Goal: Task Accomplishment & Management: Use online tool/utility

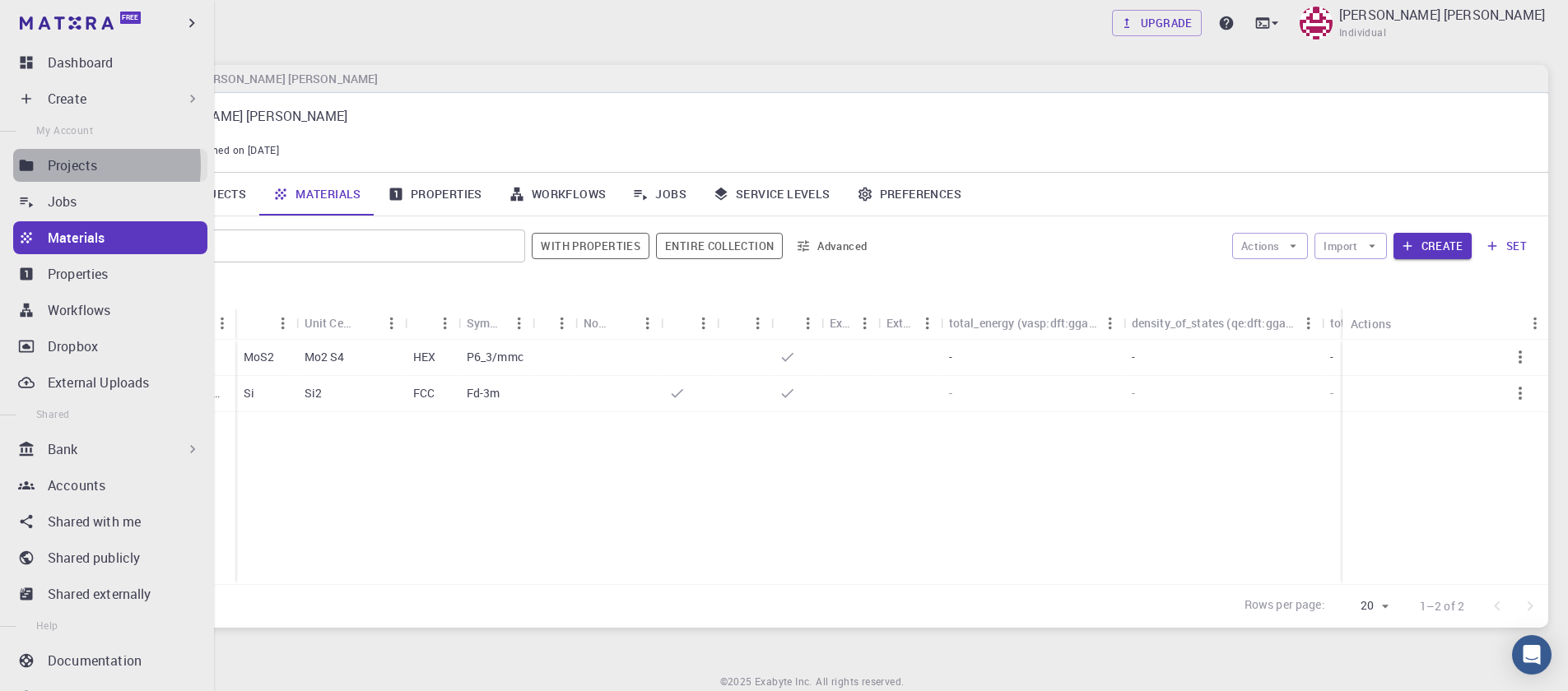
click at [53, 165] on p "Projects" at bounding box center [72, 164] width 49 height 20
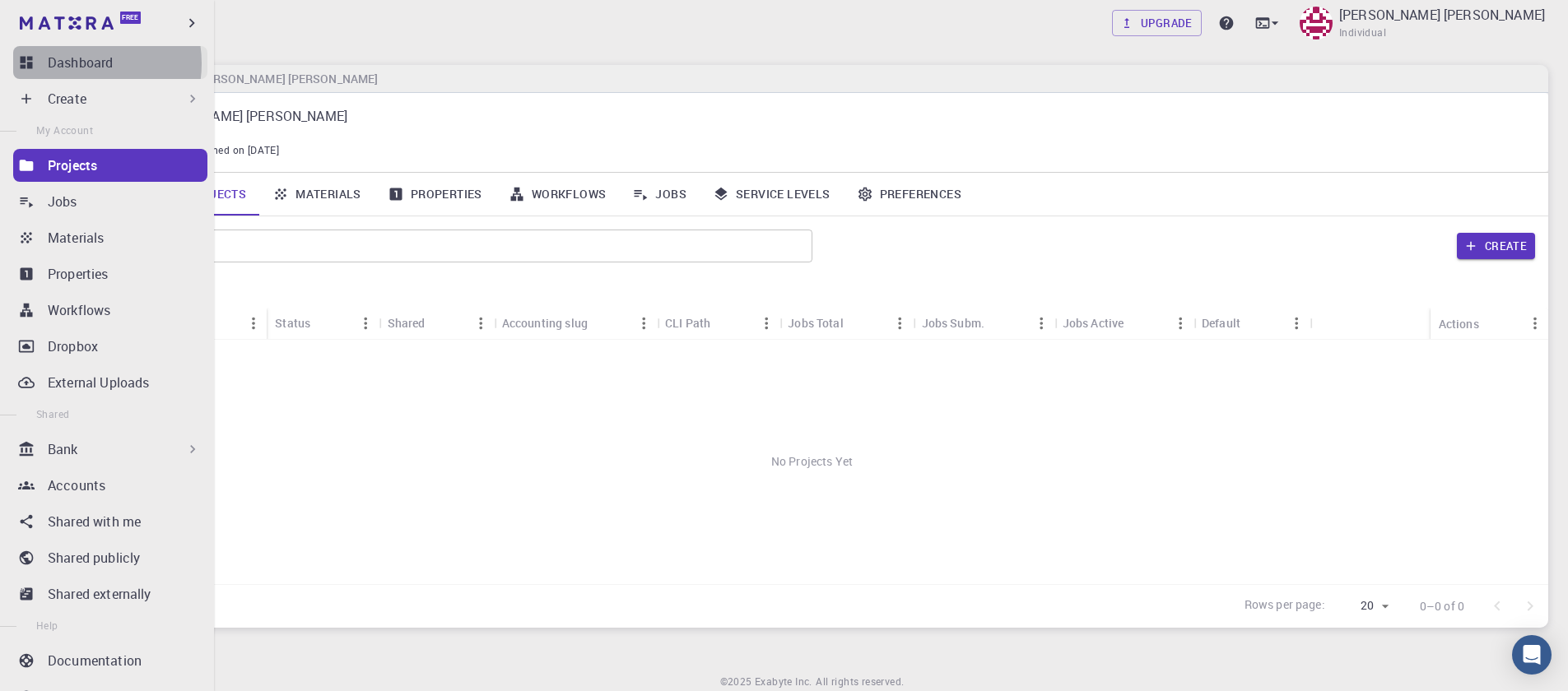
click at [79, 64] on p "Dashboard" at bounding box center [80, 62] width 65 height 20
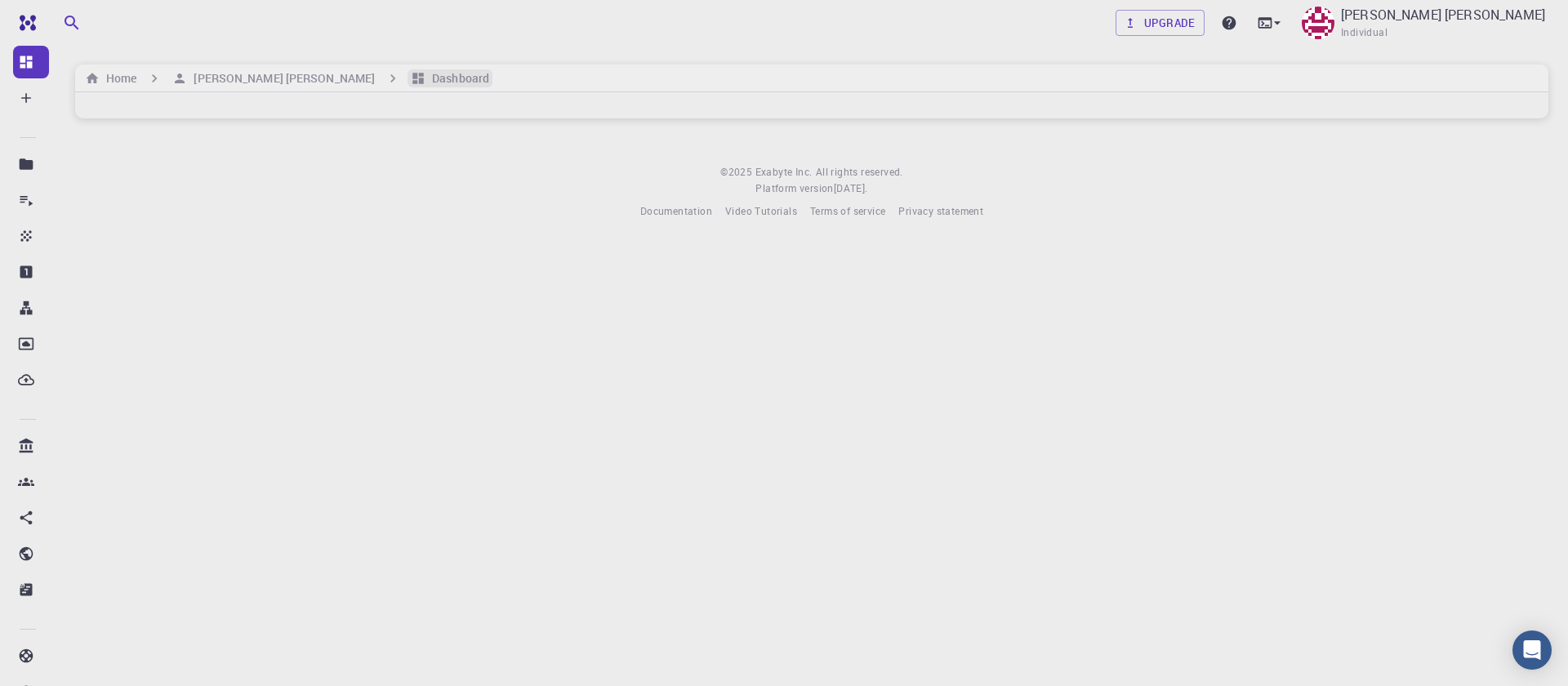
click at [426, 82] on h6 "Dashboard" at bounding box center [458, 77] width 64 height 18
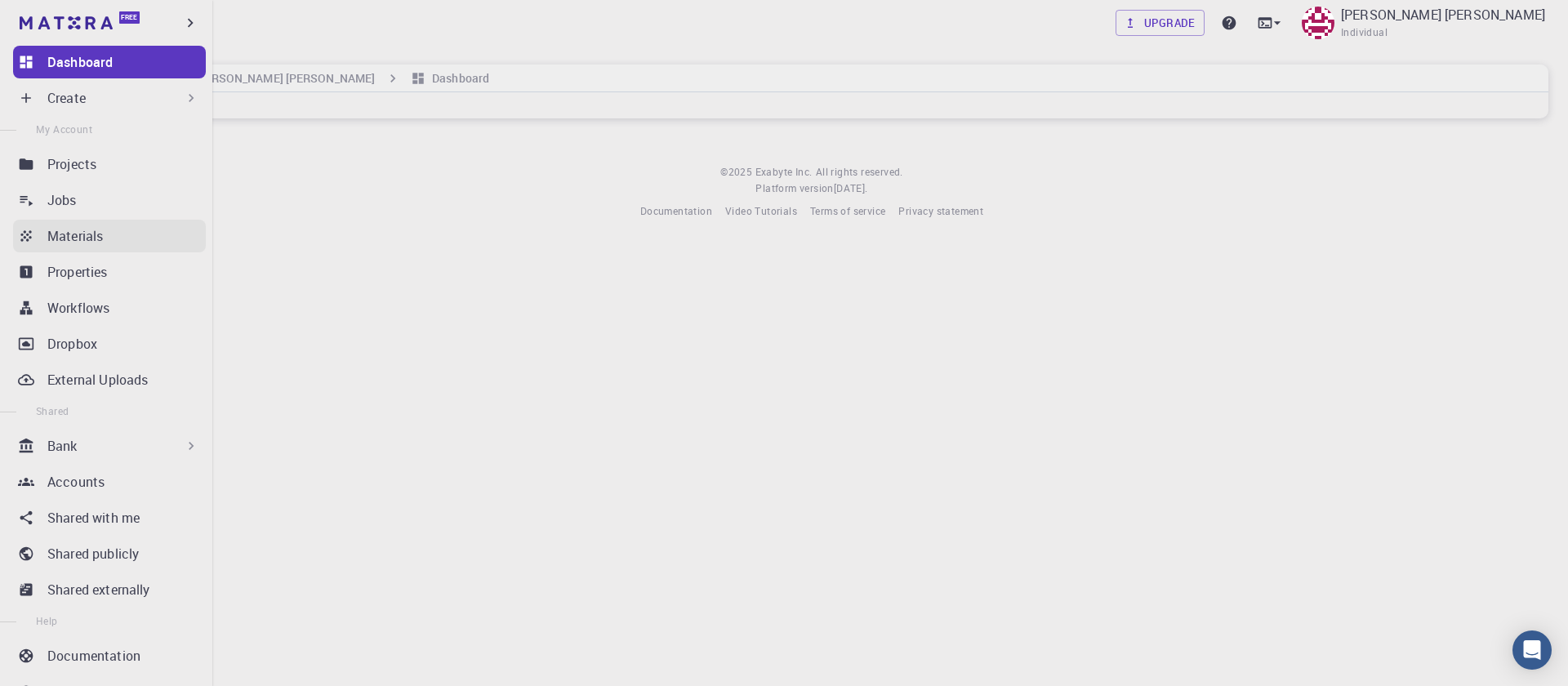
click at [83, 227] on p "Materials" at bounding box center [75, 236] width 56 height 19
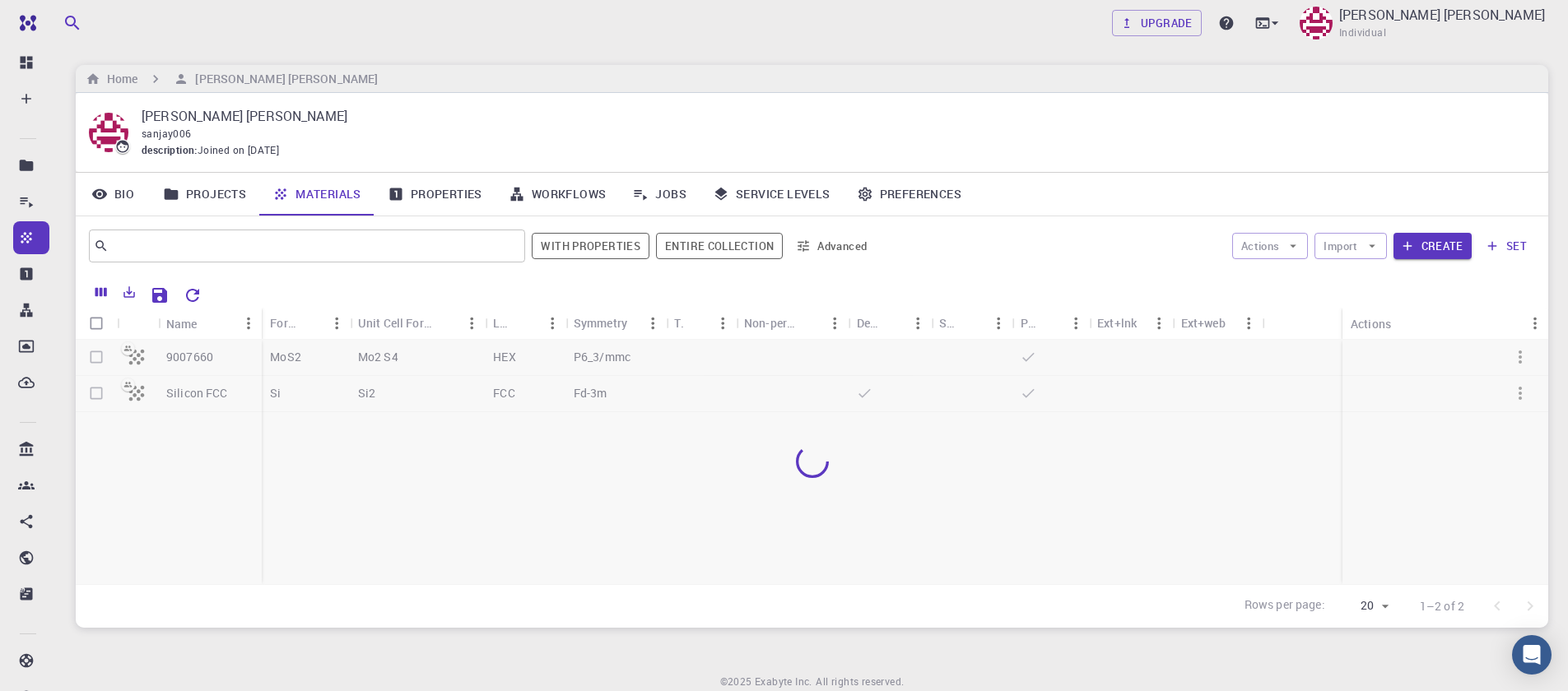
click at [995, 474] on div at bounding box center [812, 462] width 1472 height 244
click at [607, 350] on div at bounding box center [812, 462] width 1472 height 244
click at [94, 356] on div at bounding box center [812, 462] width 1472 height 244
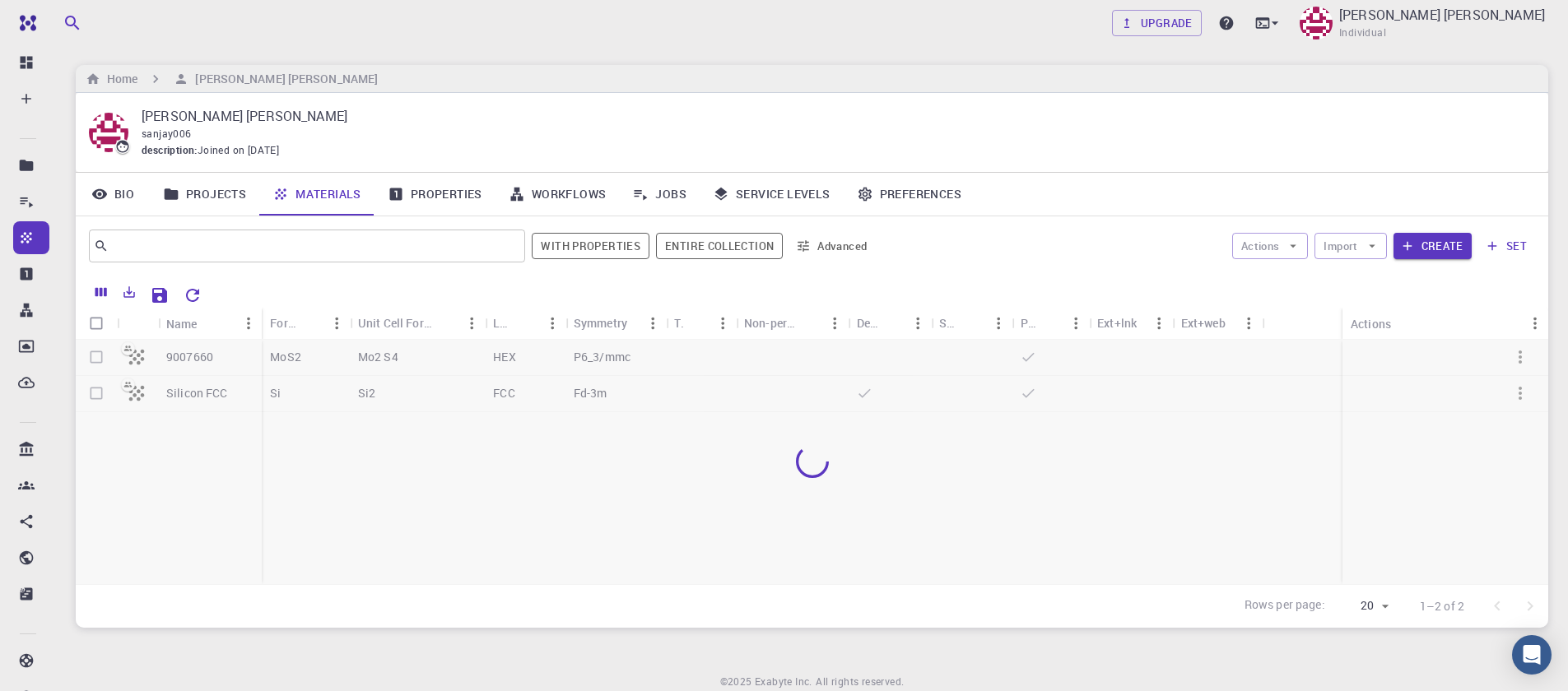
click at [94, 356] on div at bounding box center [812, 462] width 1472 height 244
click at [96, 356] on div at bounding box center [812, 462] width 1472 height 244
click at [93, 357] on div at bounding box center [812, 462] width 1472 height 244
click at [93, 358] on div at bounding box center [812, 462] width 1472 height 244
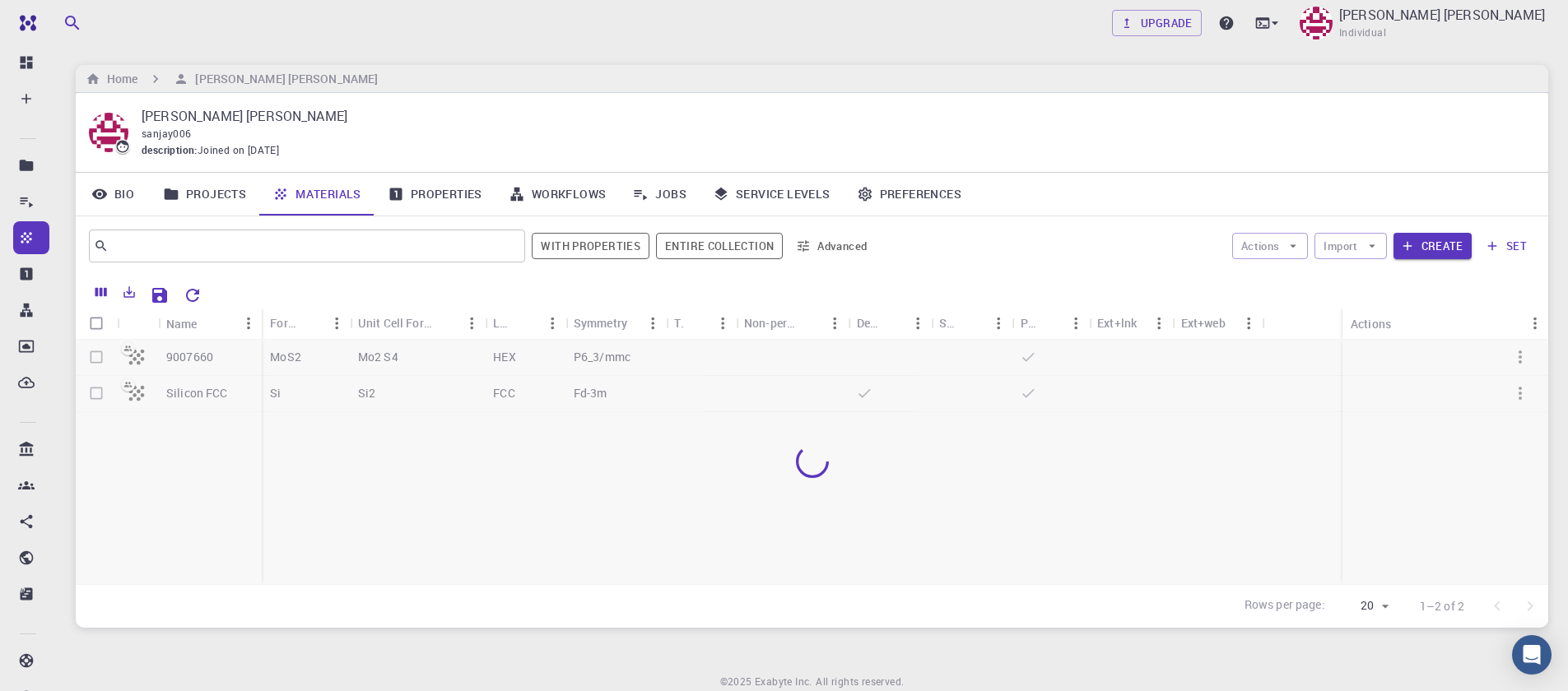
click at [92, 360] on div at bounding box center [812, 462] width 1472 height 244
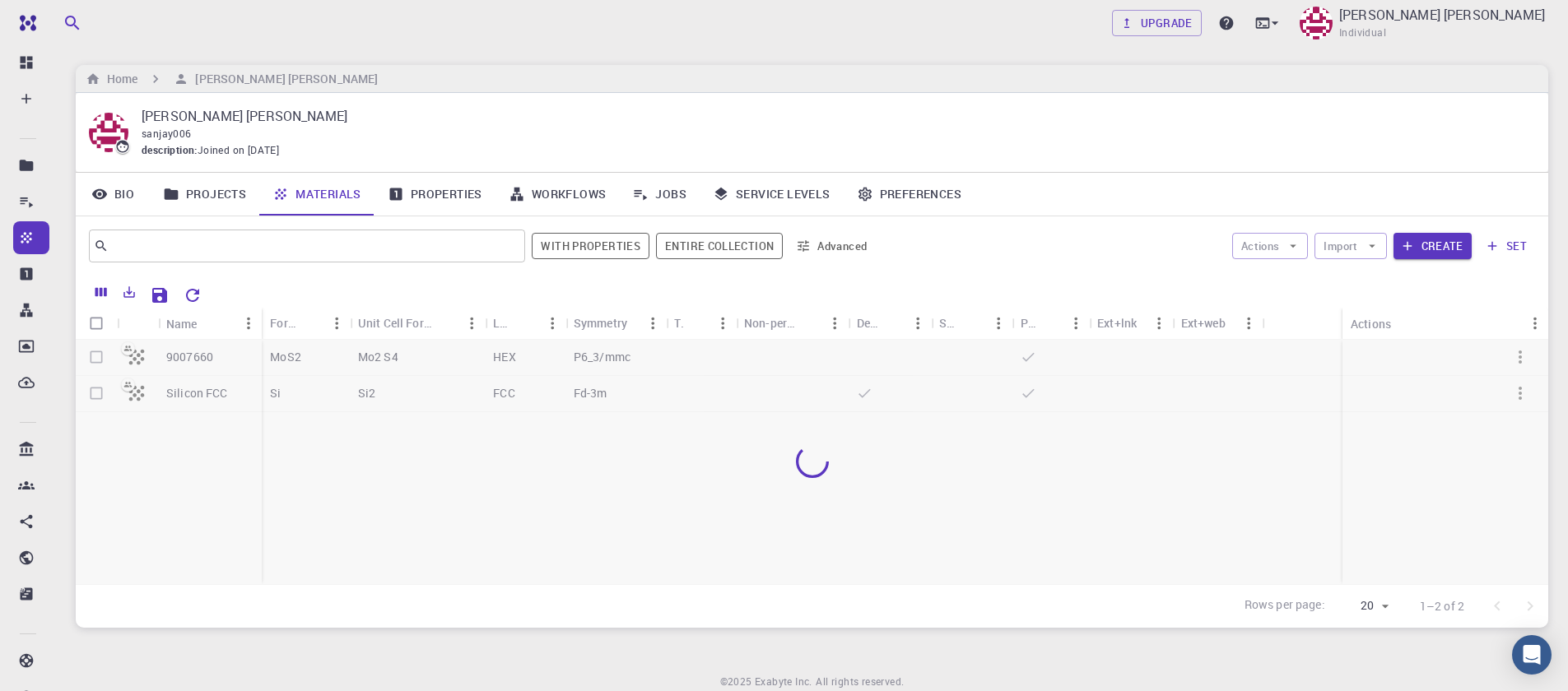
click at [99, 358] on div at bounding box center [812, 462] width 1472 height 244
click at [100, 358] on div at bounding box center [812, 462] width 1472 height 244
click at [95, 323] on input "Select all rows" at bounding box center [96, 323] width 31 height 31
checkbox input "true"
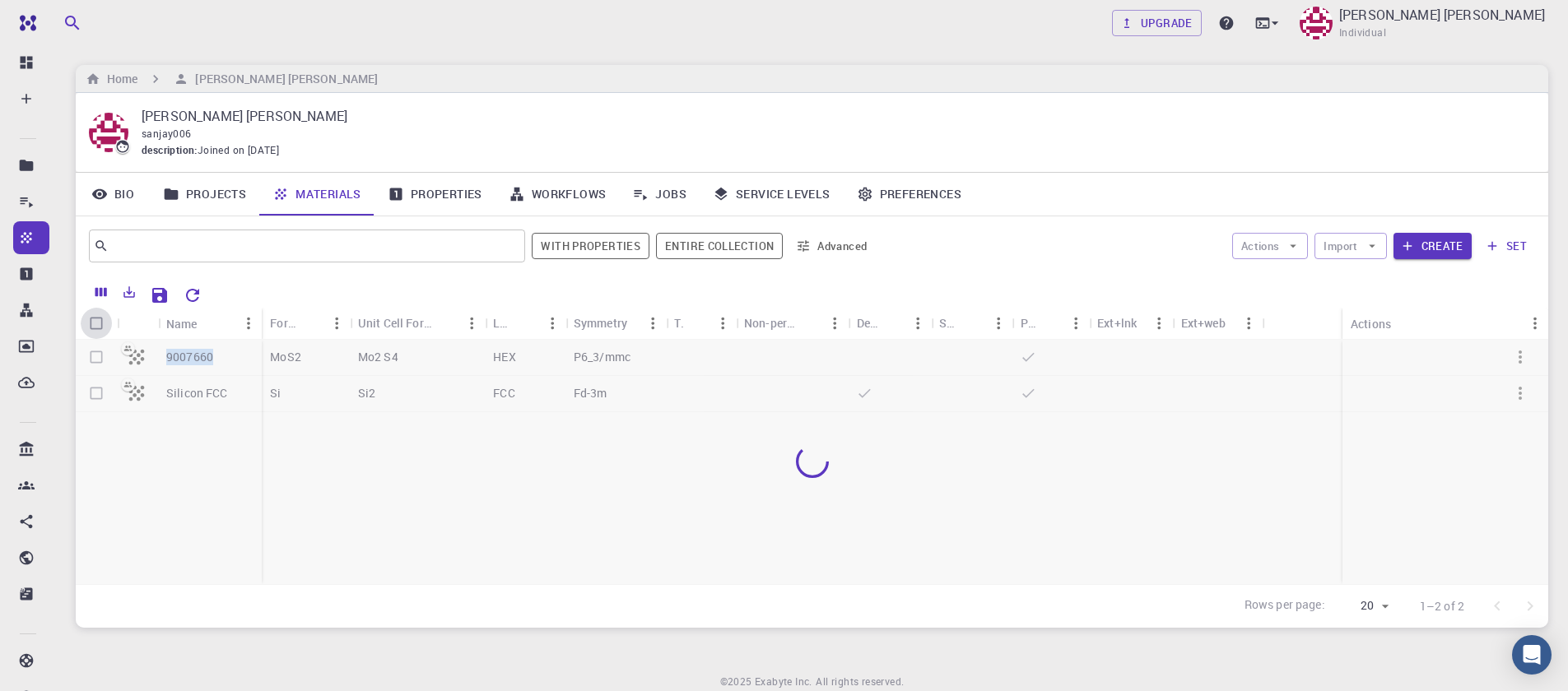
checkbox input "true"
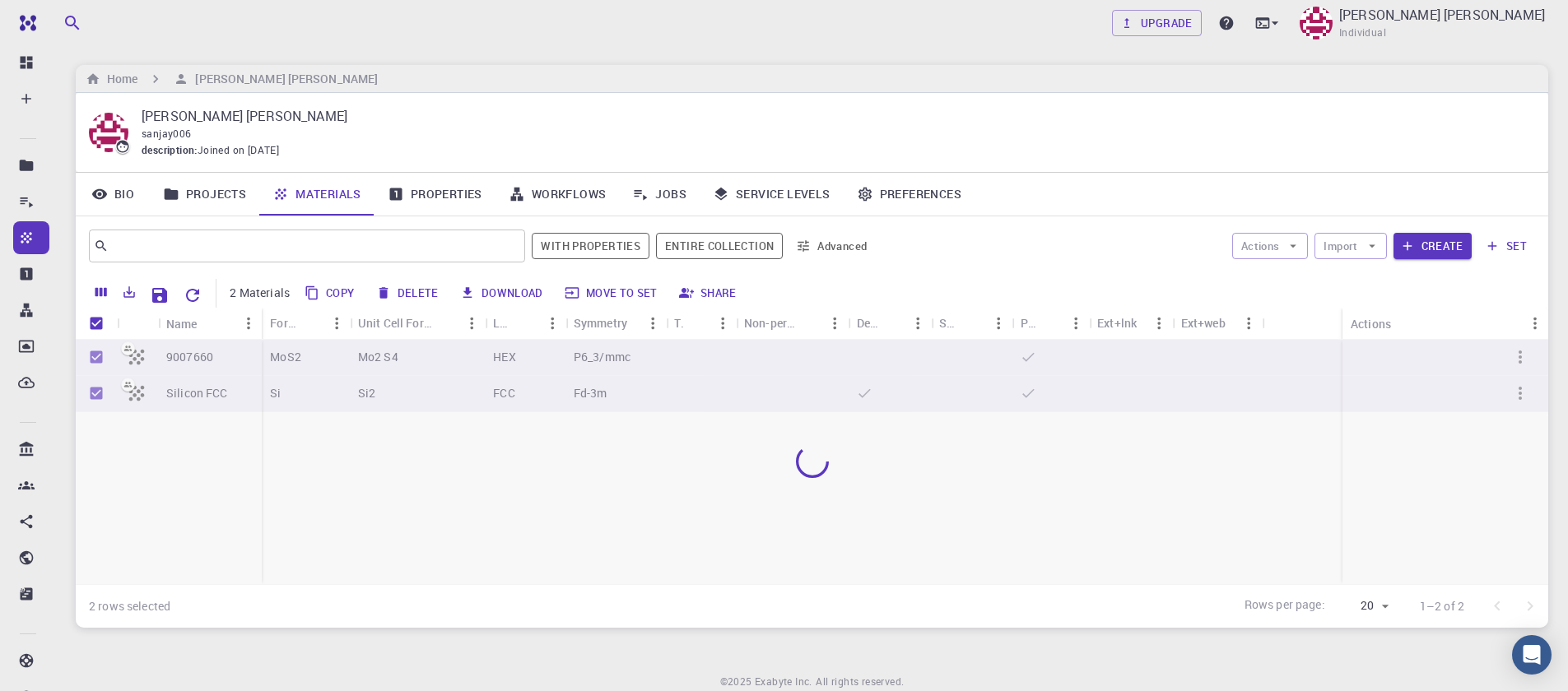
click at [105, 359] on div at bounding box center [812, 462] width 1472 height 244
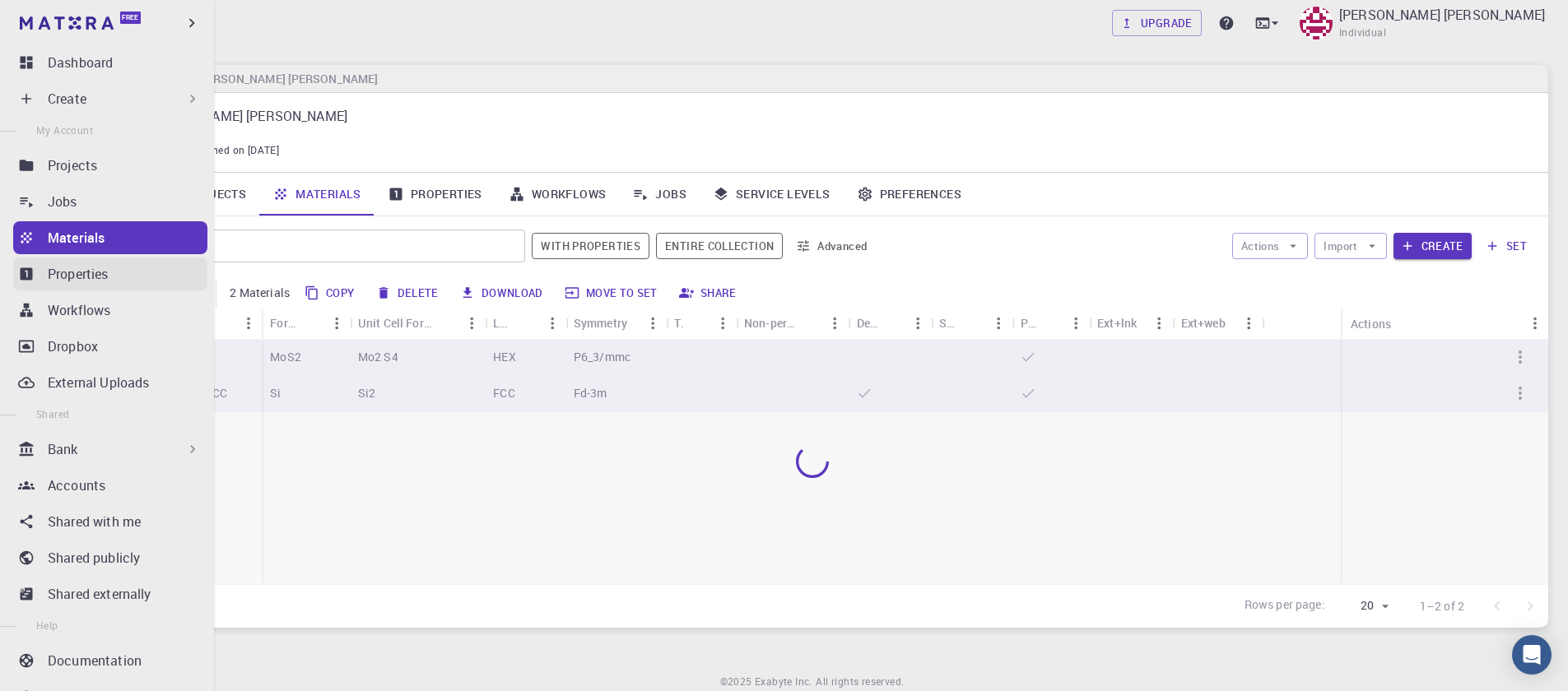
click at [29, 271] on icon at bounding box center [26, 274] width 13 height 13
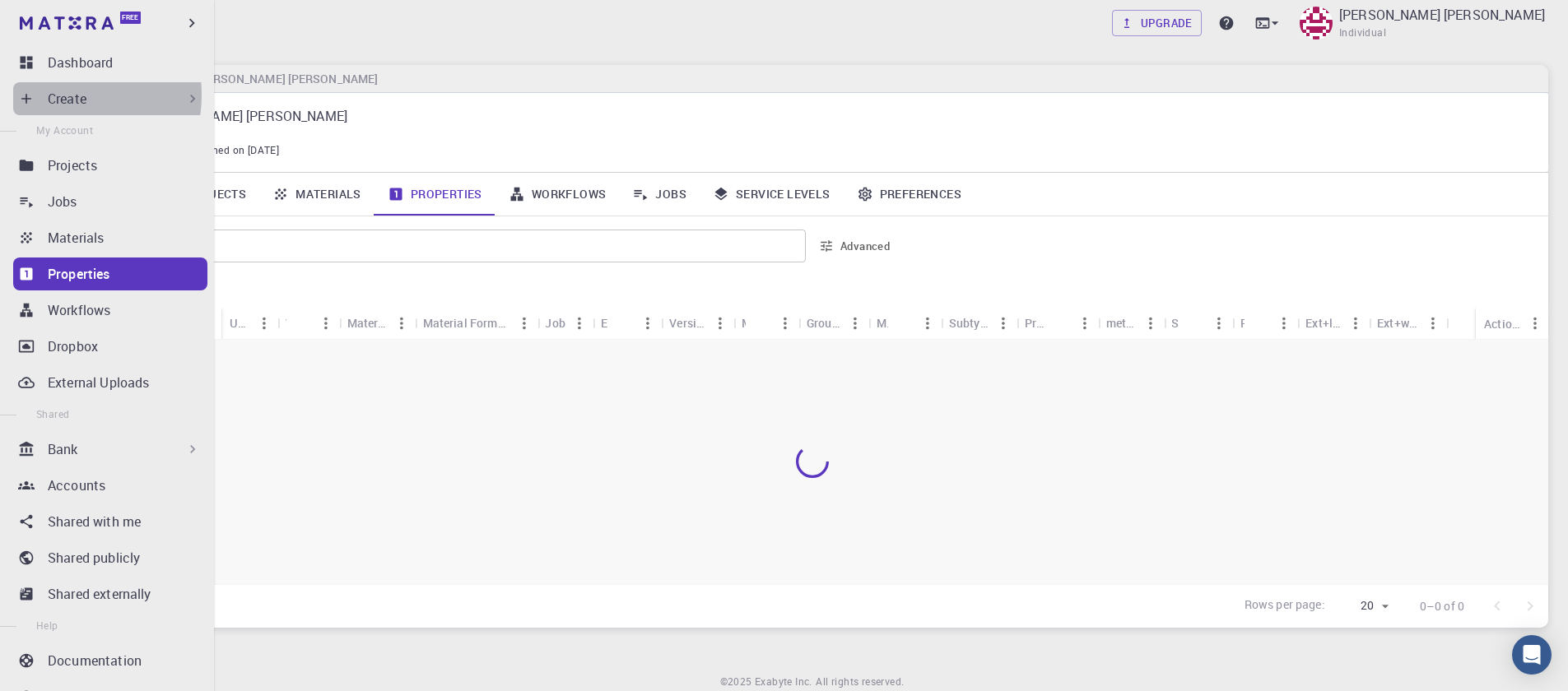
click at [48, 95] on p "Create" at bounding box center [67, 98] width 39 height 20
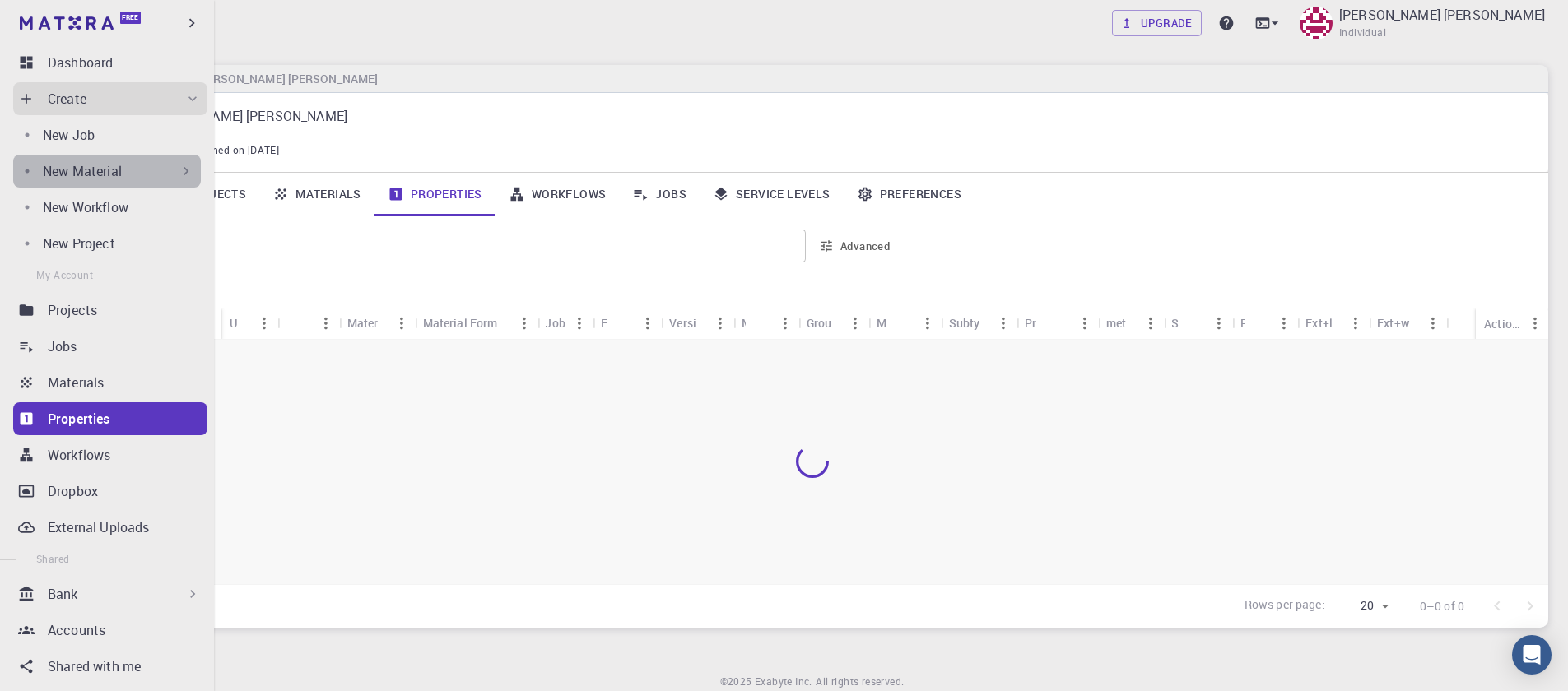
click at [109, 179] on p "New Material" at bounding box center [81, 170] width 79 height 20
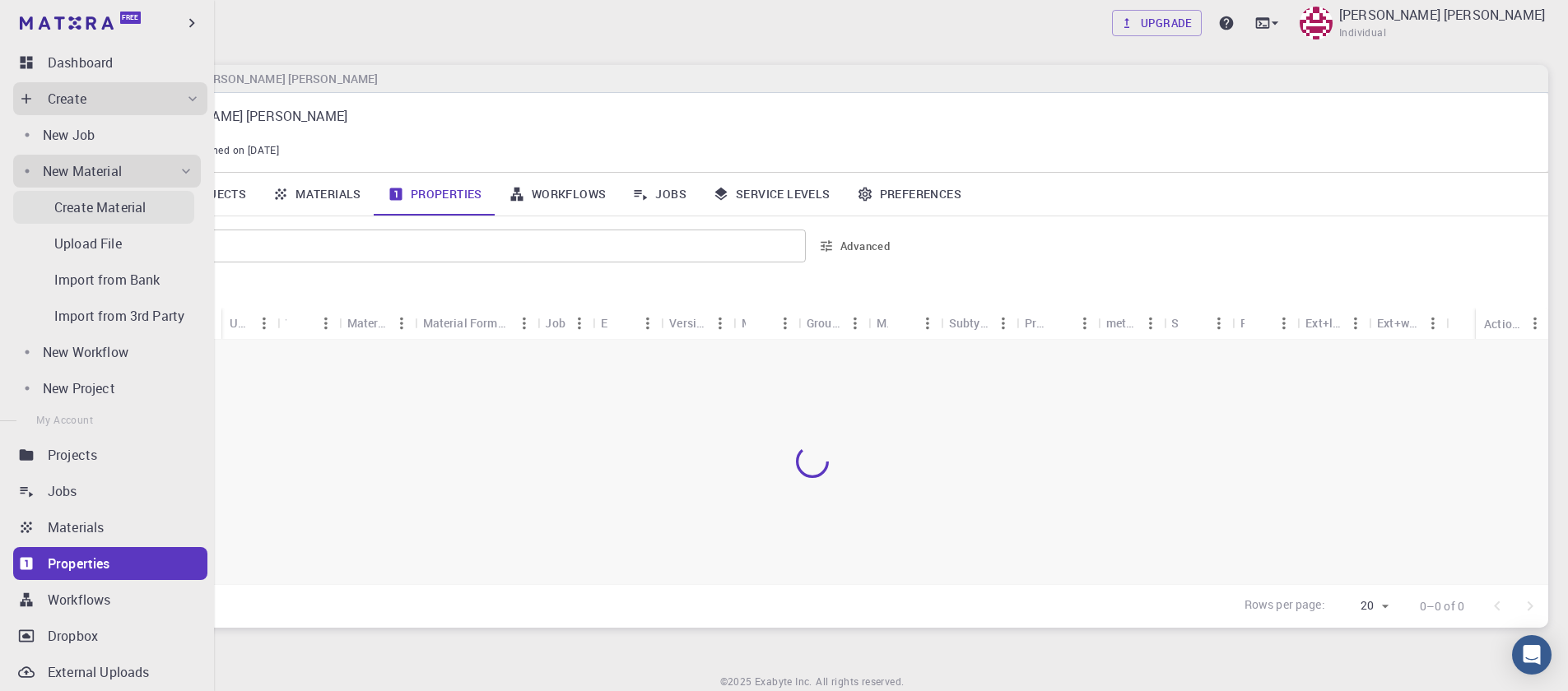
click at [135, 209] on p "Create Material" at bounding box center [100, 207] width 92 height 20
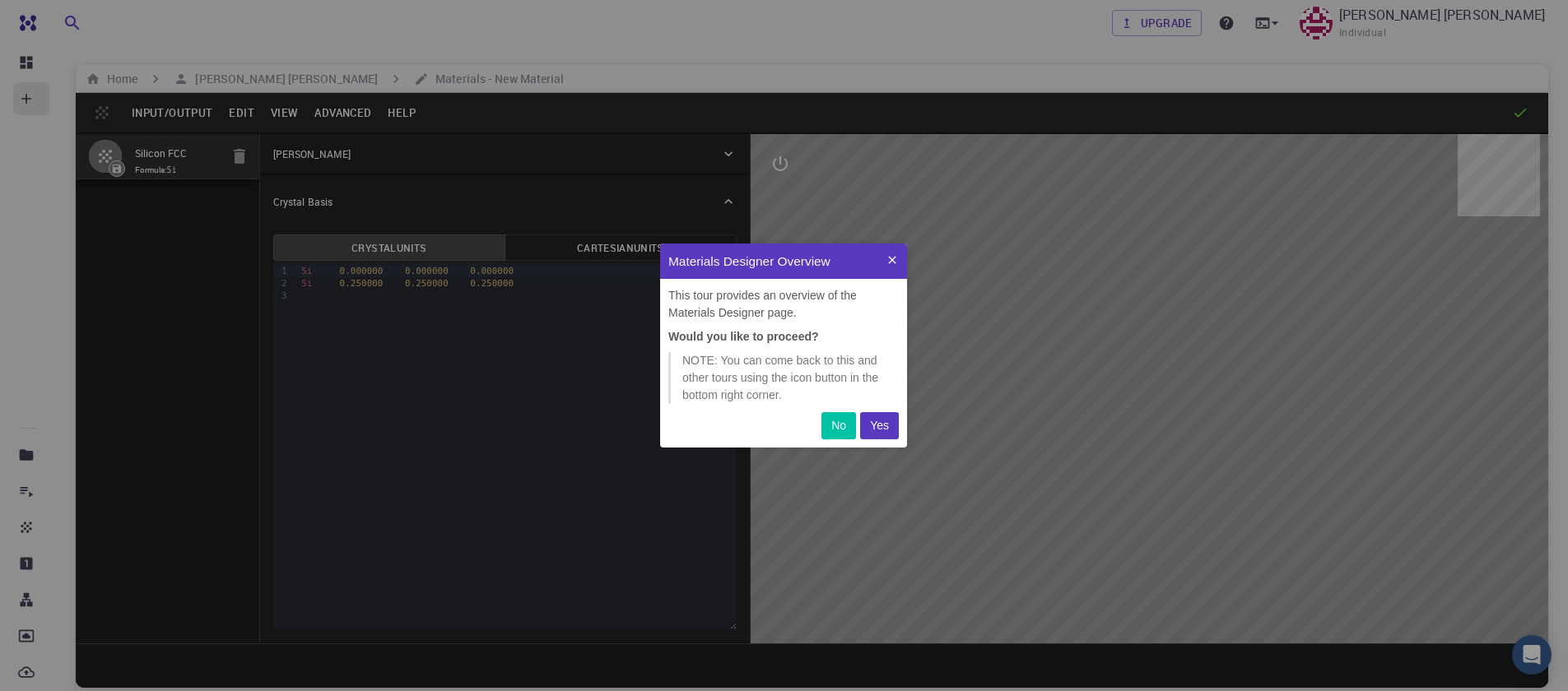
scroll to position [192, 235]
click at [896, 262] on icon at bounding box center [892, 260] width 14 height 14
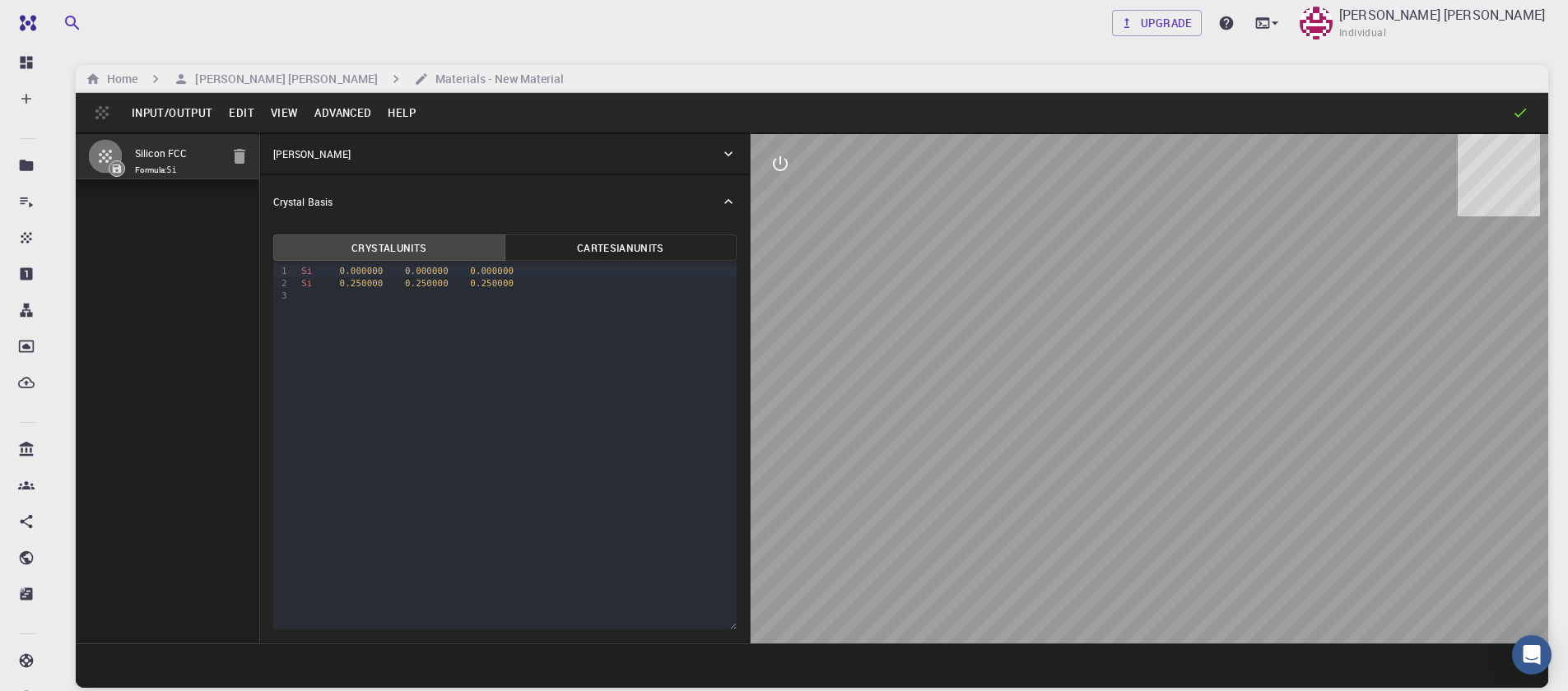
click at [182, 110] on button "Input/Output" at bounding box center [172, 112] width 98 height 26
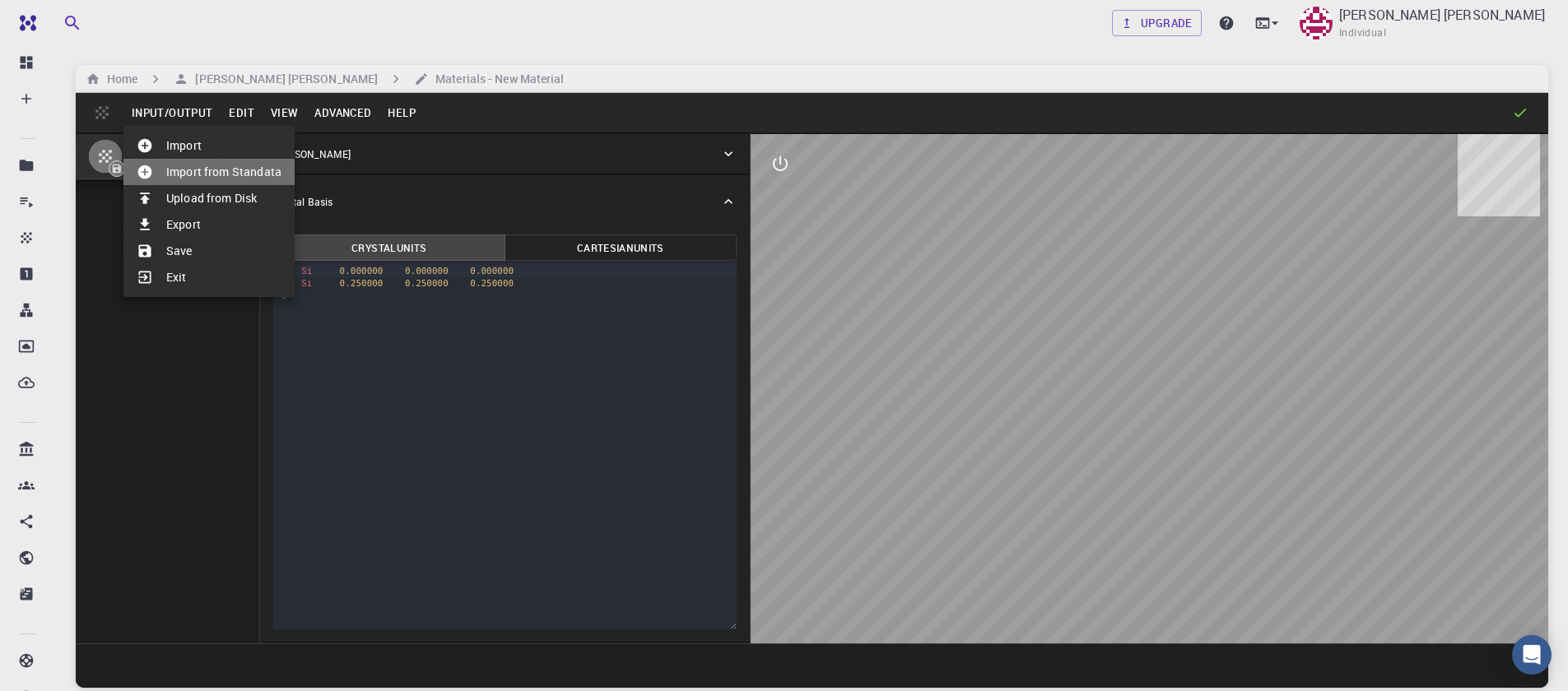
click at [204, 178] on li "Import from Standata" at bounding box center [209, 171] width 171 height 26
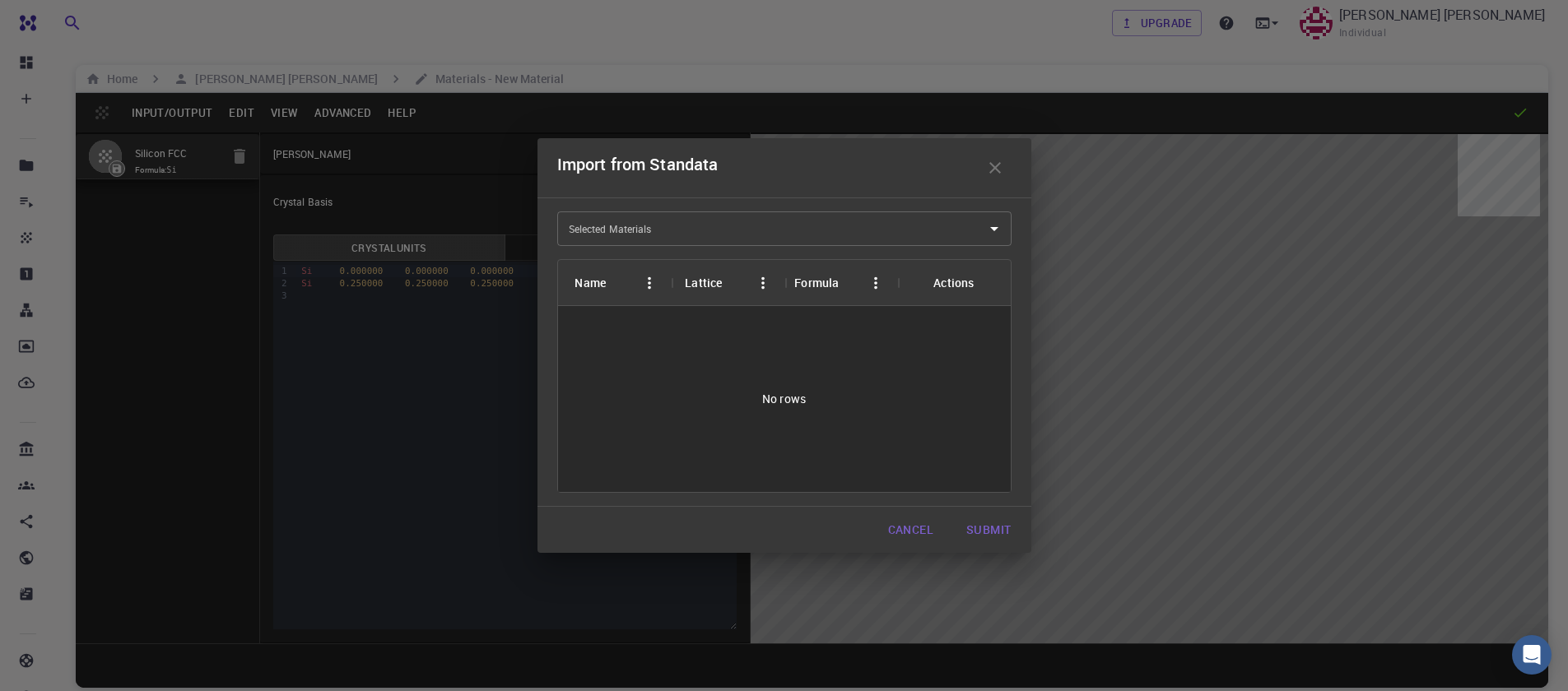
click at [604, 229] on div "Selected Materials Selected Materials" at bounding box center [784, 228] width 455 height 35
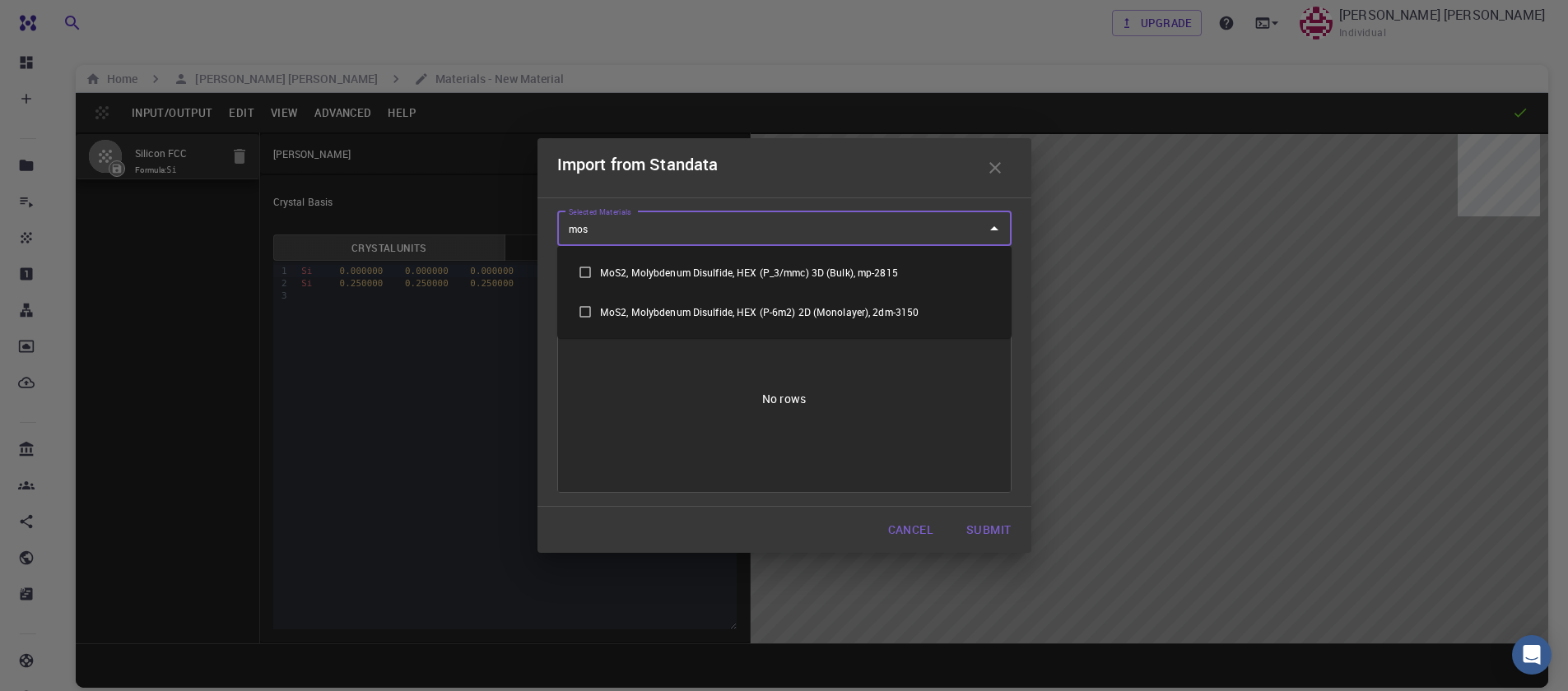
type input "mos2"
click at [727, 319] on li "MoS2, Molybdenum Disulfide, HEX (P-6m2) 2D (Monolayer), 2dm-3150" at bounding box center [784, 312] width 455 height 40
checkbox input "true"
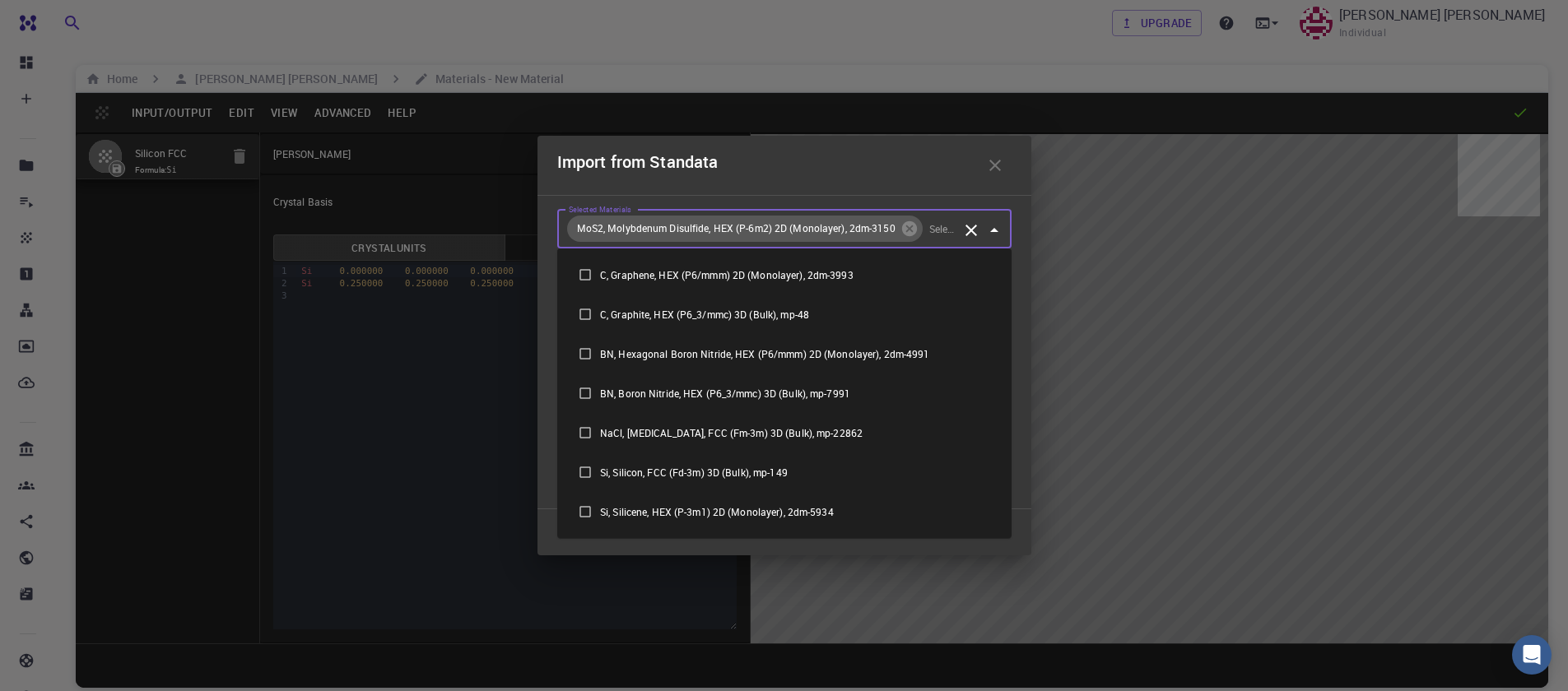
scroll to position [586, 0]
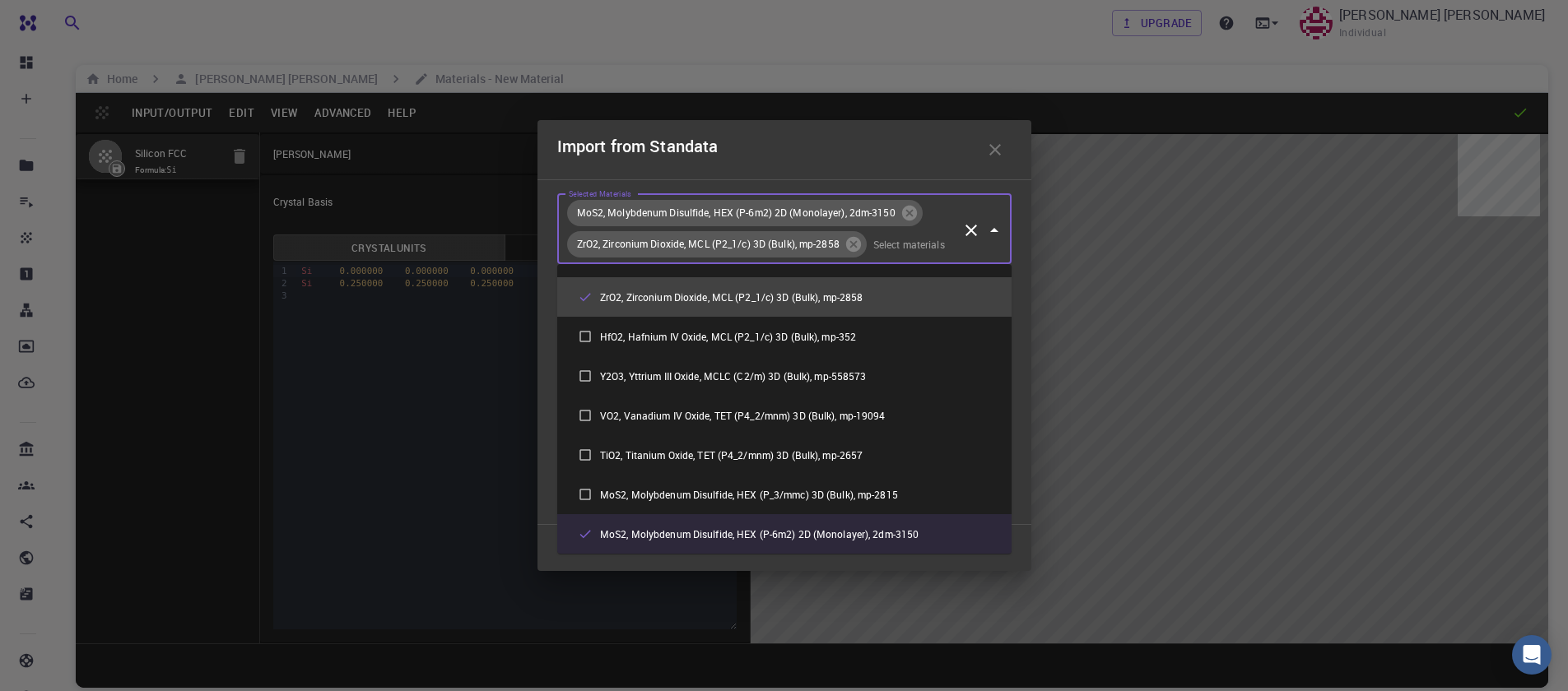
checkbox input "false"
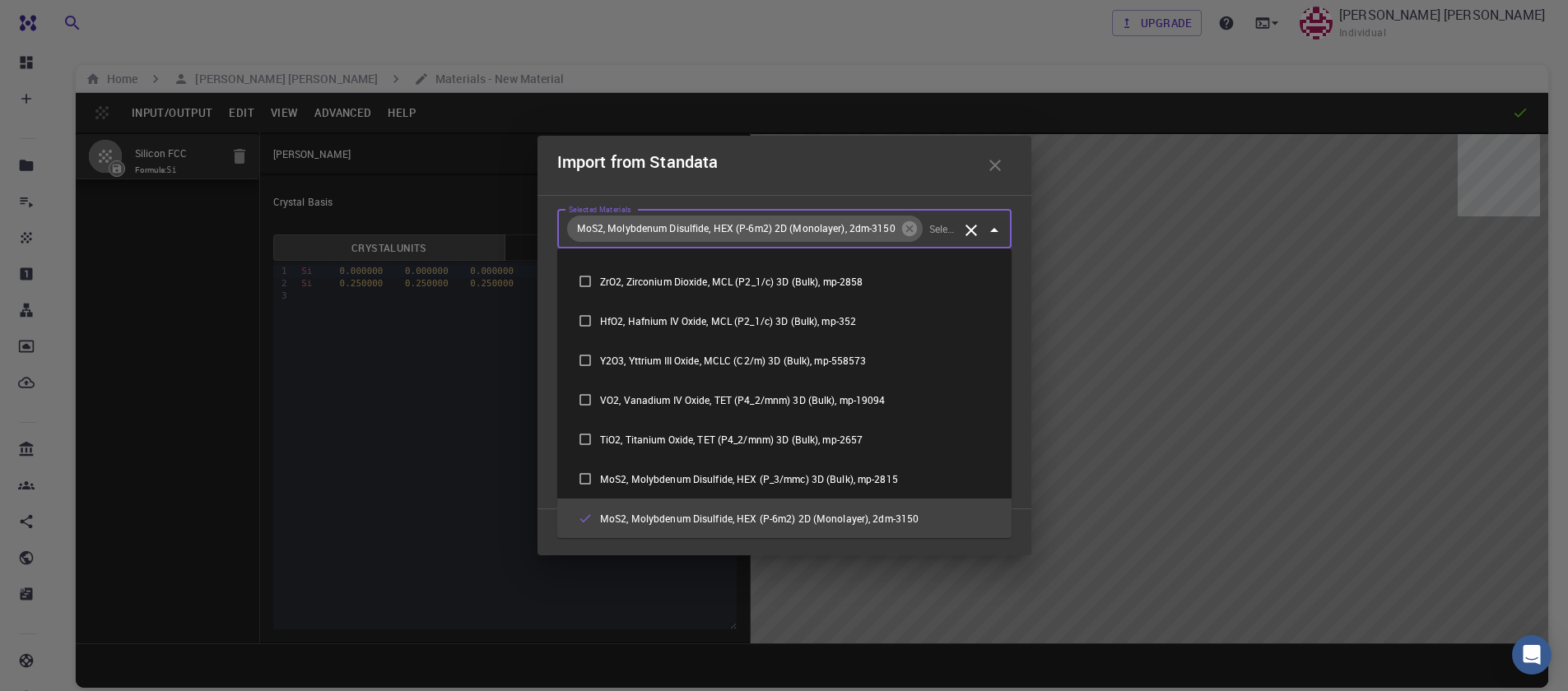
click at [632, 520] on li "MoS2, Molybdenum Disulfide, HEX (P-6m2) 2D (Monolayer), 2dm-3150" at bounding box center [784, 518] width 455 height 40
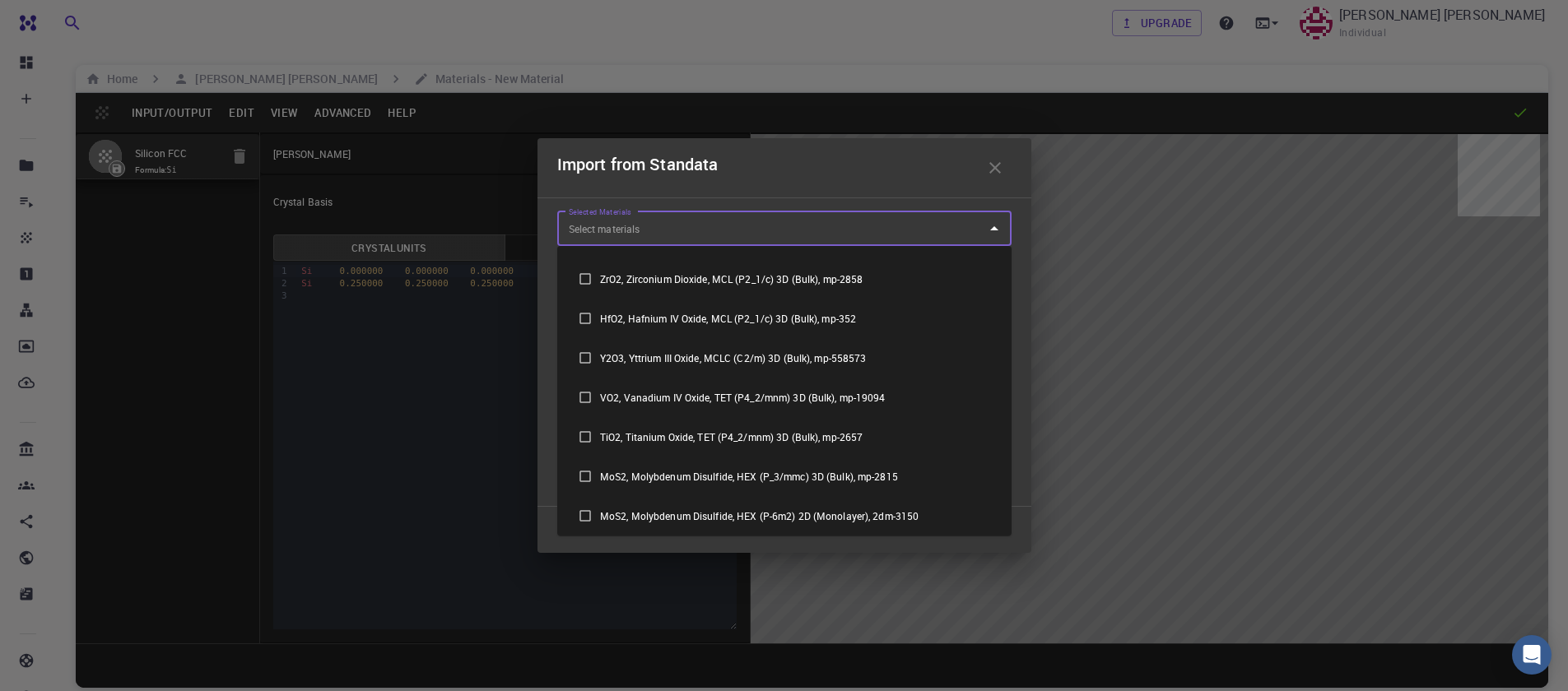
click at [632, 520] on li "MoS2, Molybdenum Disulfide, HEX (P-6m2) 2D (Monolayer), 2dm-3150" at bounding box center [784, 515] width 455 height 40
checkbox input "true"
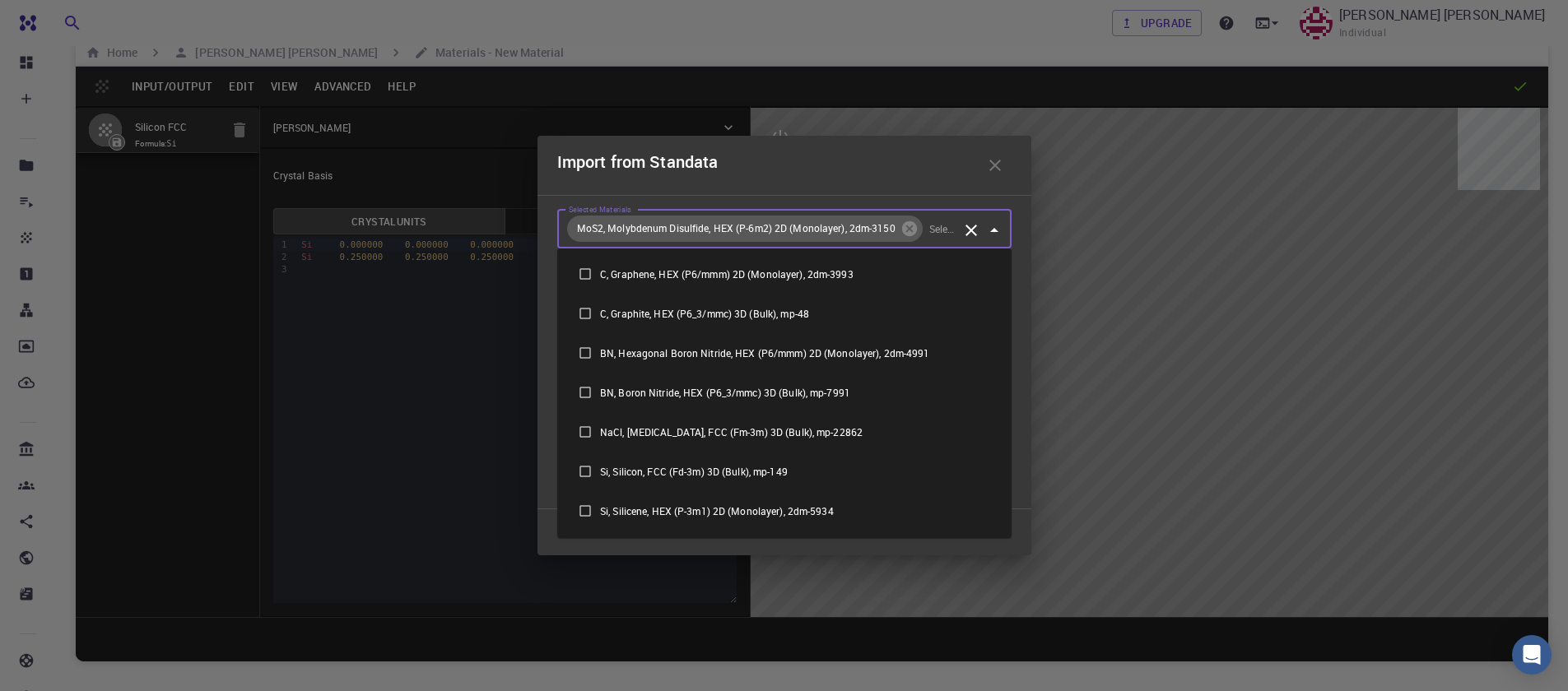
scroll to position [0, 0]
click at [991, 230] on icon "Close" at bounding box center [994, 230] width 20 height 20
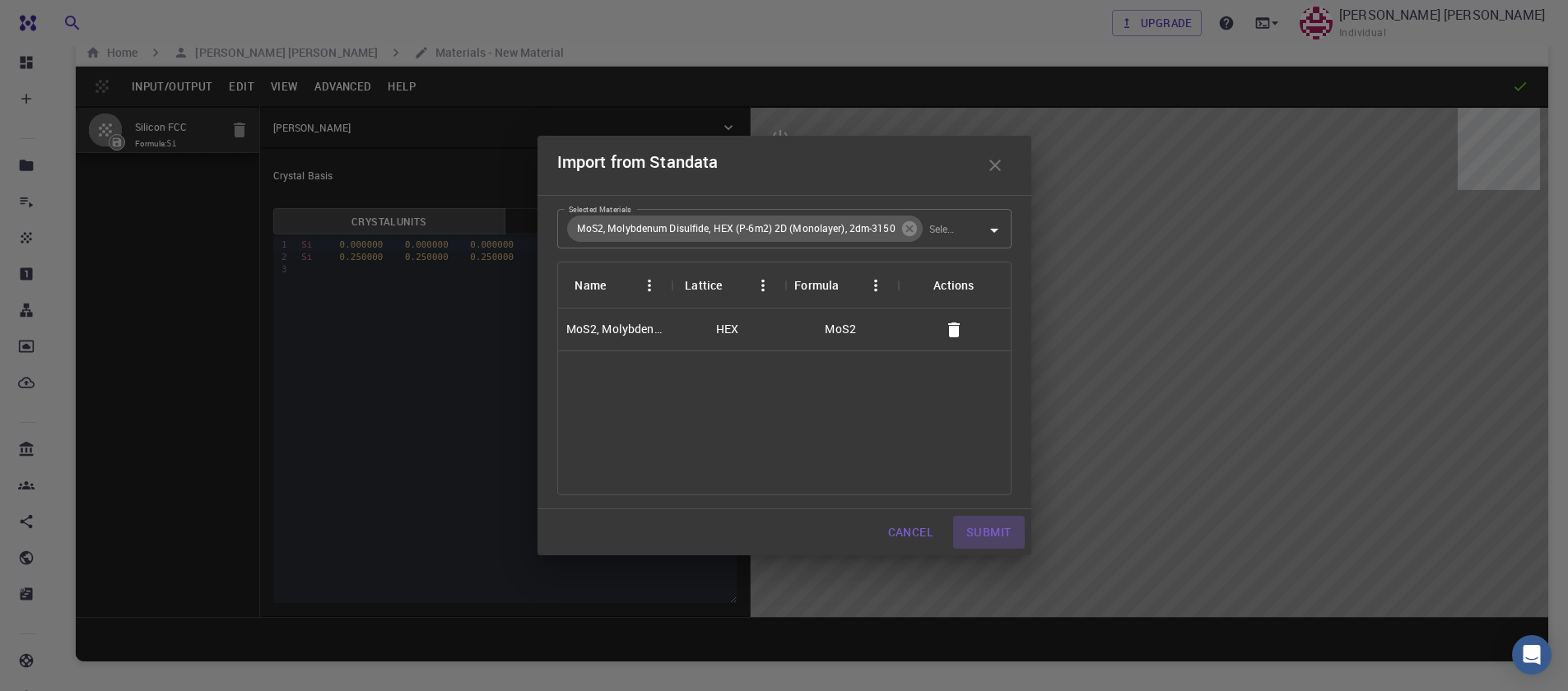
click at [977, 531] on button "Submit" at bounding box center [988, 532] width 70 height 33
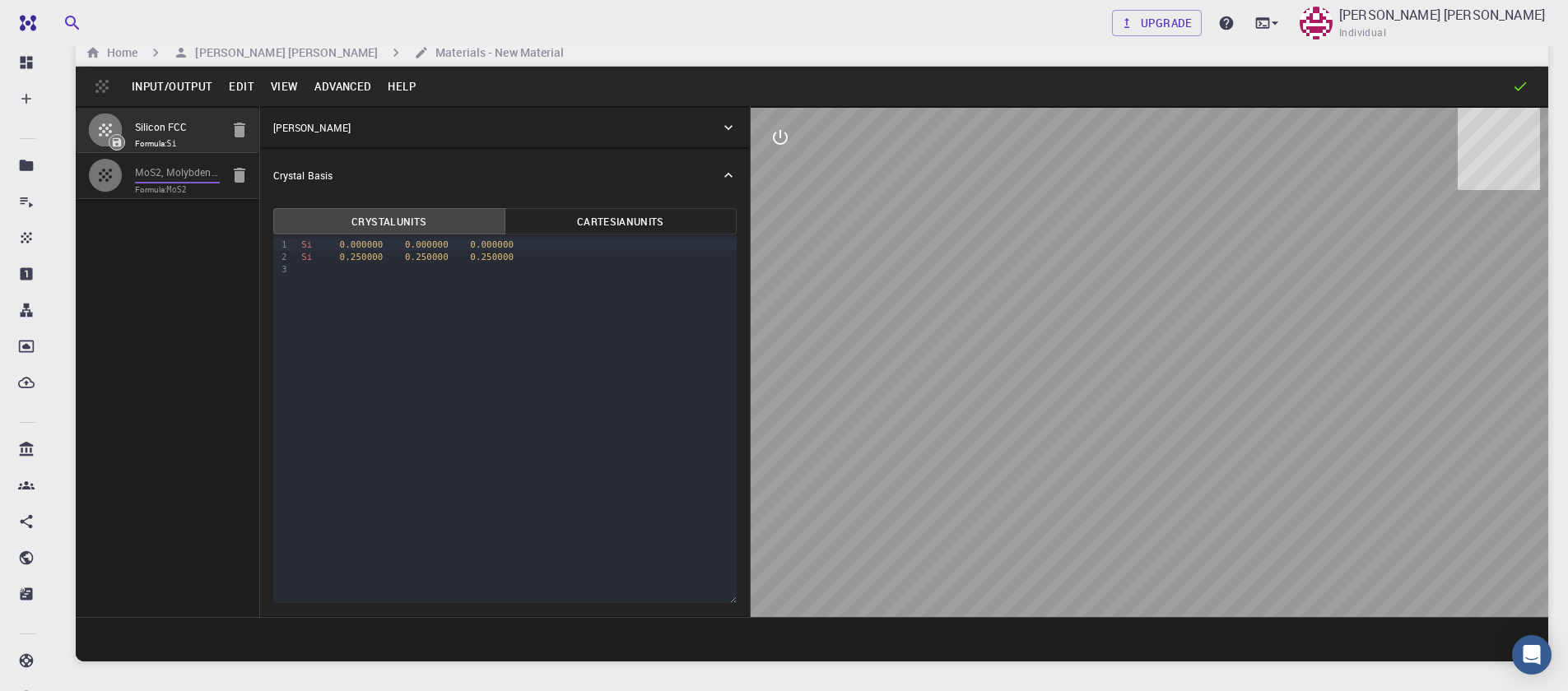
click at [183, 181] on input "MoS2, Molybdenum Disulfide, HEX (P-6m2) 2D (Monolayer), 2dm-3150" at bounding box center [177, 173] width 85 height 19
type input "HEX"
type input "3.196223"
type input "23.12983"
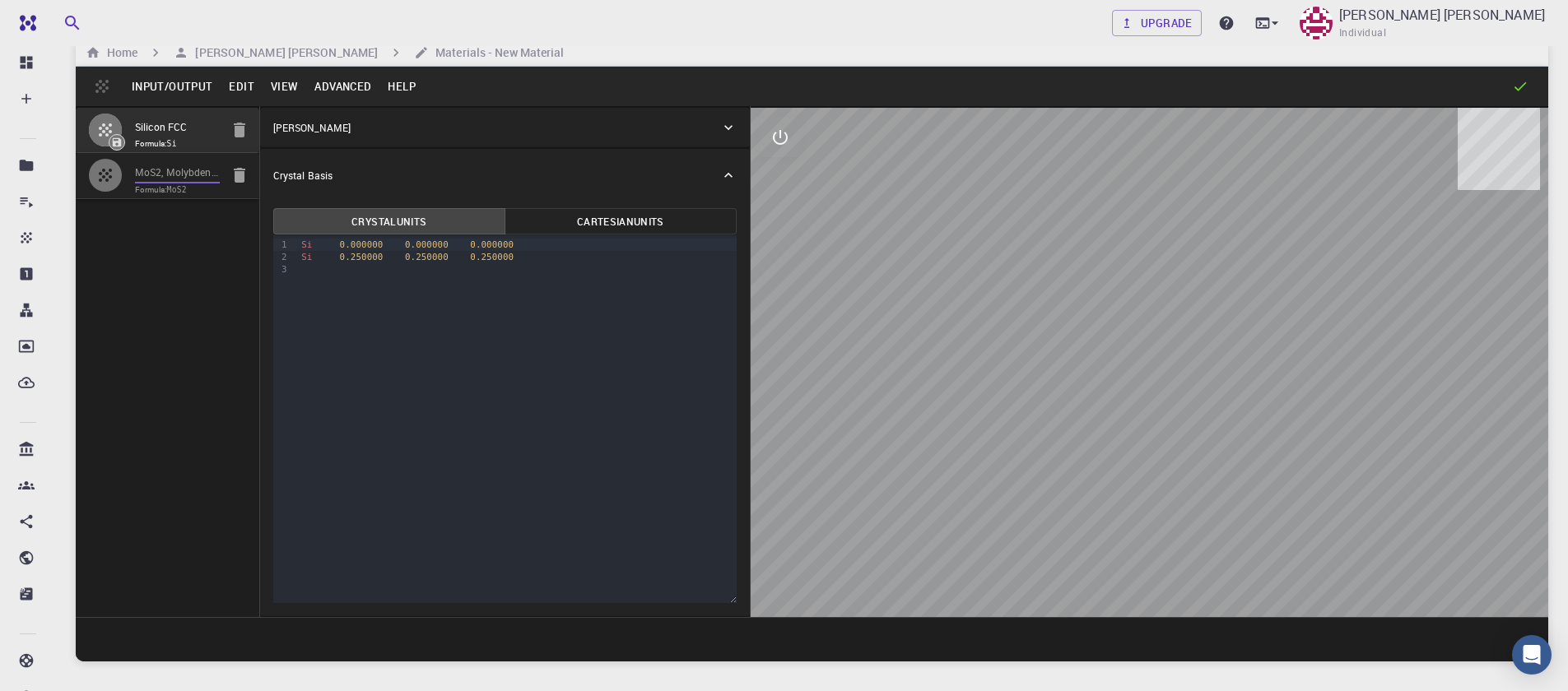
type input "90"
type input "120"
drag, startPoint x: 1102, startPoint y: 255, endPoint x: 1158, endPoint y: 264, distance: 56.7
click at [1158, 264] on div at bounding box center [1149, 362] width 797 height 510
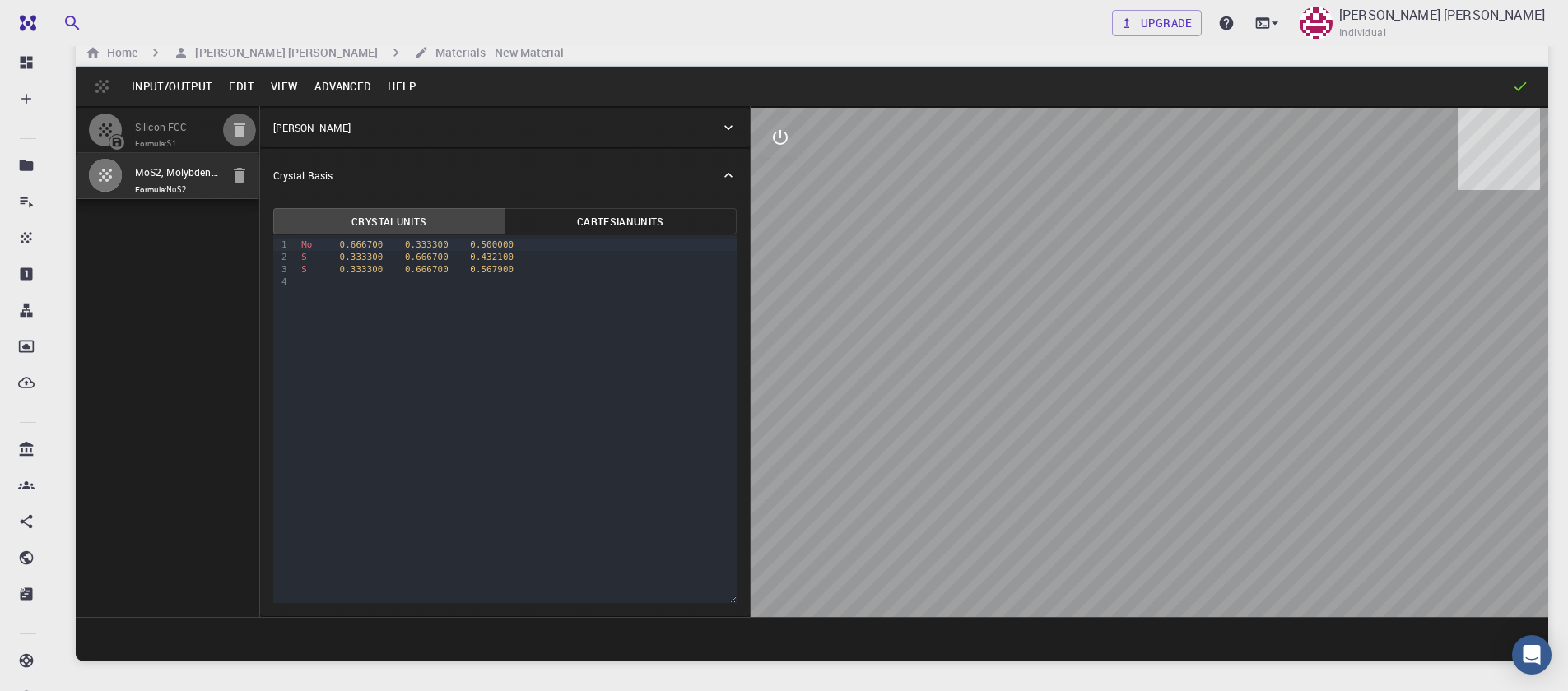
click at [235, 137] on icon "button" at bounding box center [240, 130] width 12 height 14
type input "FCC"
type input "3.8669997952417843"
type input "3.8669998461227024"
type input "3.867"
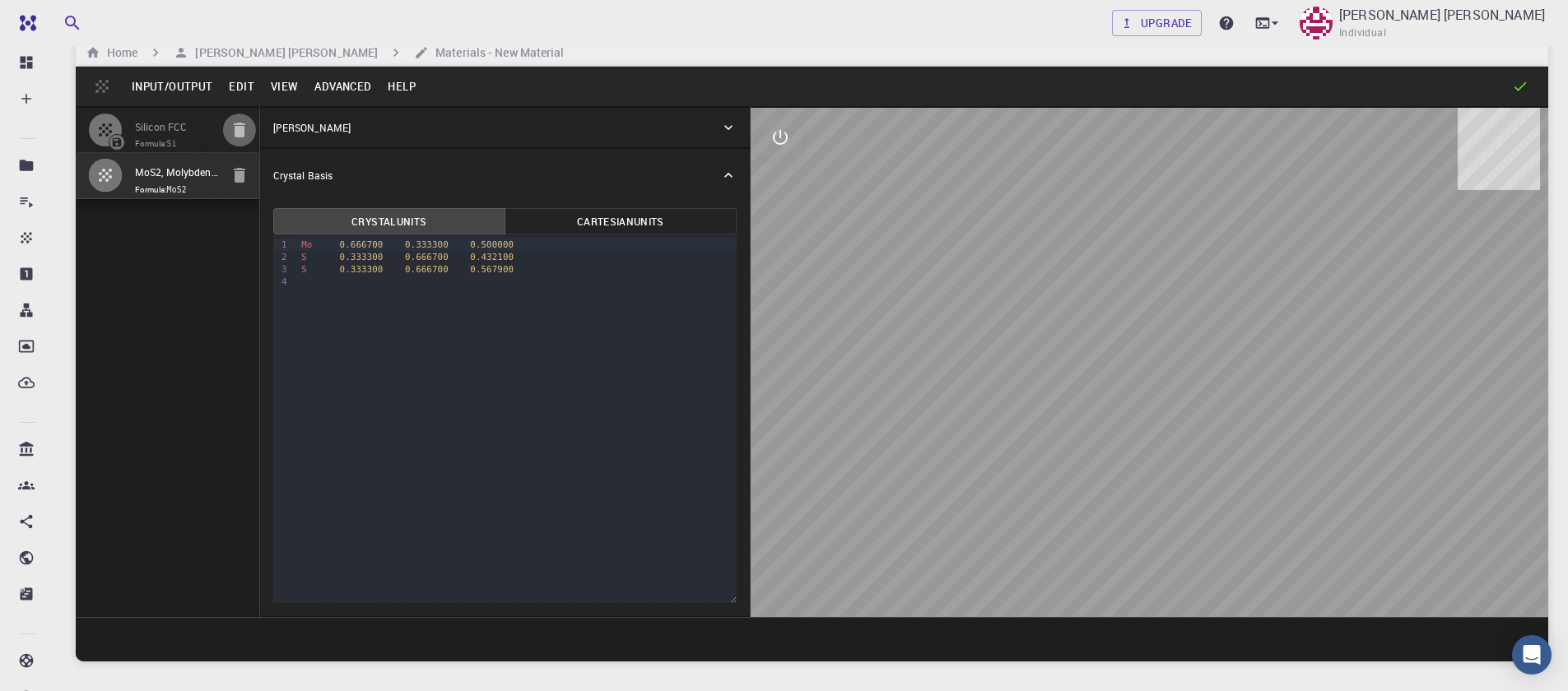
type input "59.9999986836772"
type input "59.999998248423154"
type input "59.99999432867027"
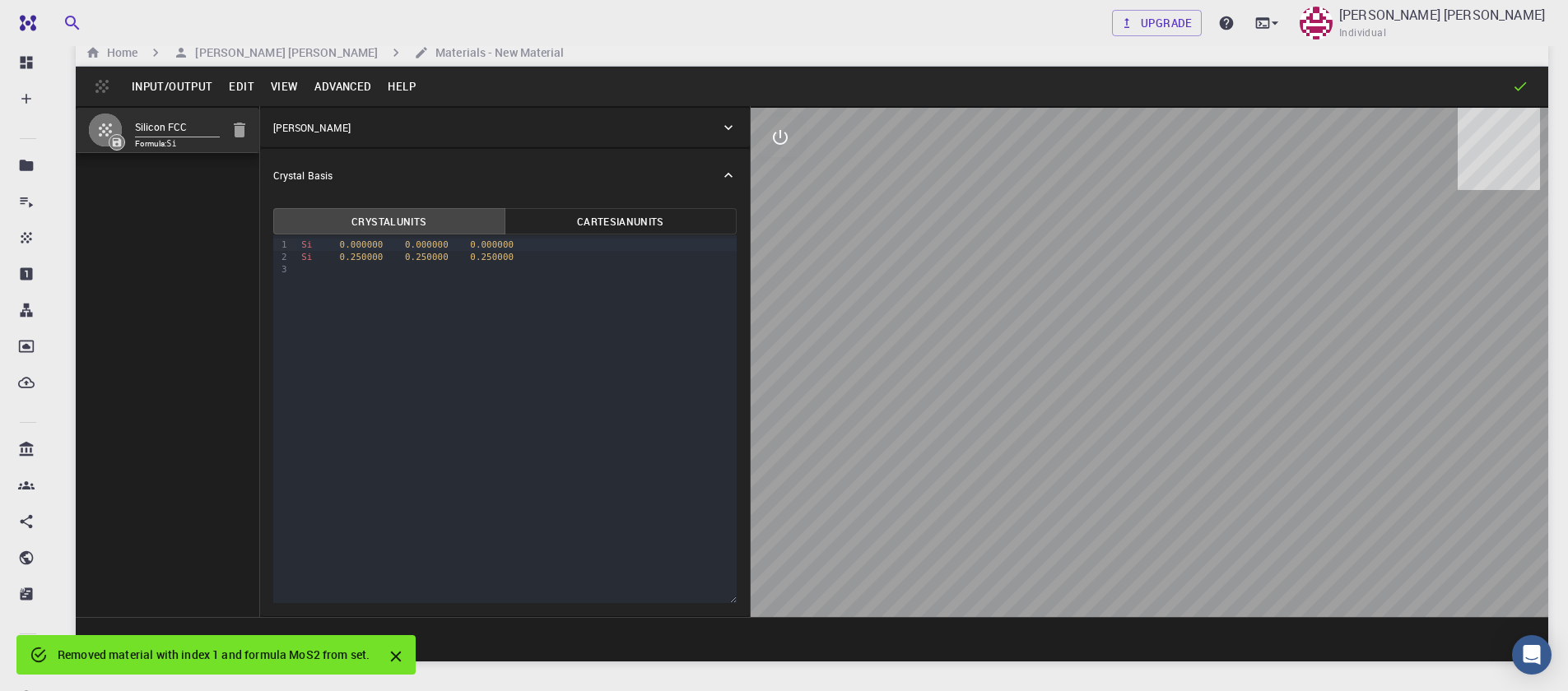
click at [405, 656] on div at bounding box center [389, 655] width 40 height 30
click at [392, 652] on icon "Close" at bounding box center [395, 656] width 18 height 18
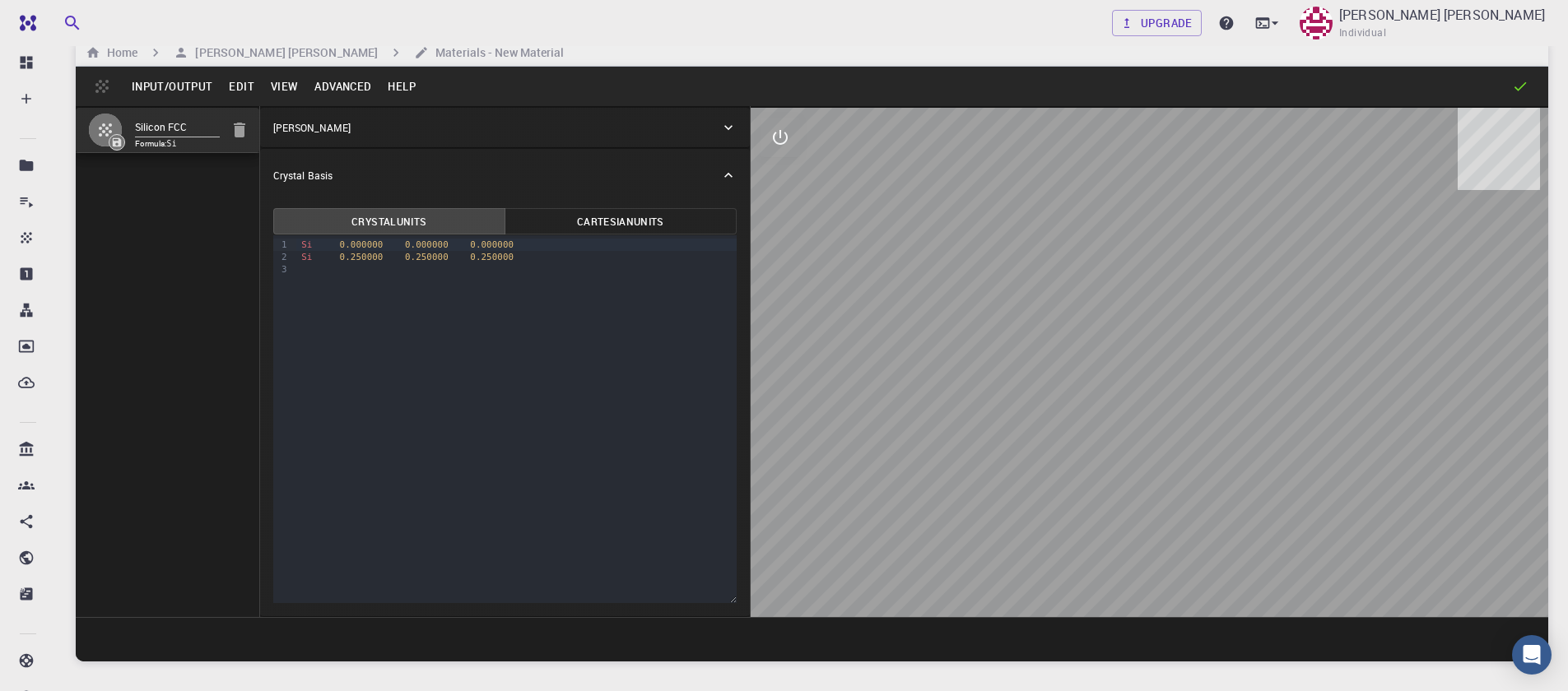
click at [193, 87] on button "Input/Output" at bounding box center [172, 86] width 98 height 26
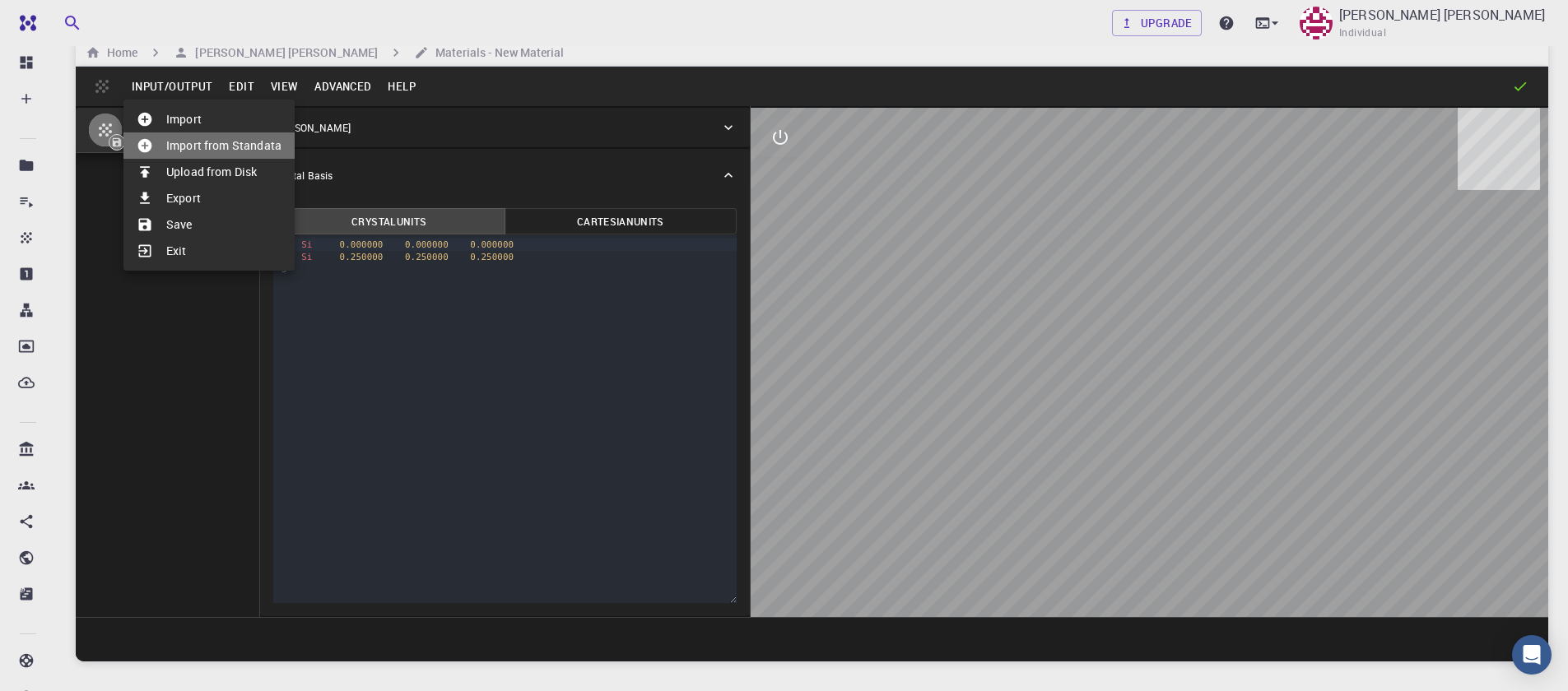
click at [197, 145] on li "Import from Standata" at bounding box center [209, 145] width 171 height 26
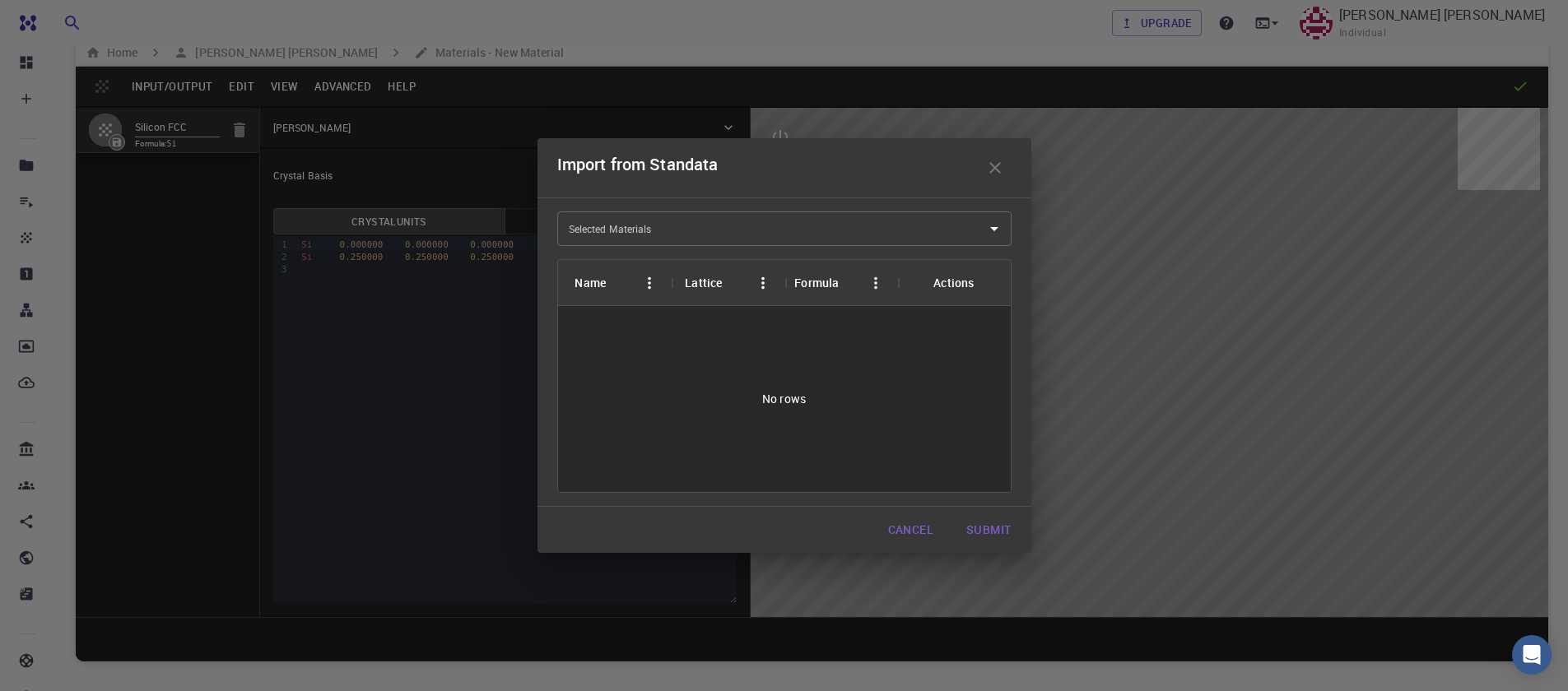
click at [672, 236] on input "Selected Materials" at bounding box center [772, 228] width 415 height 26
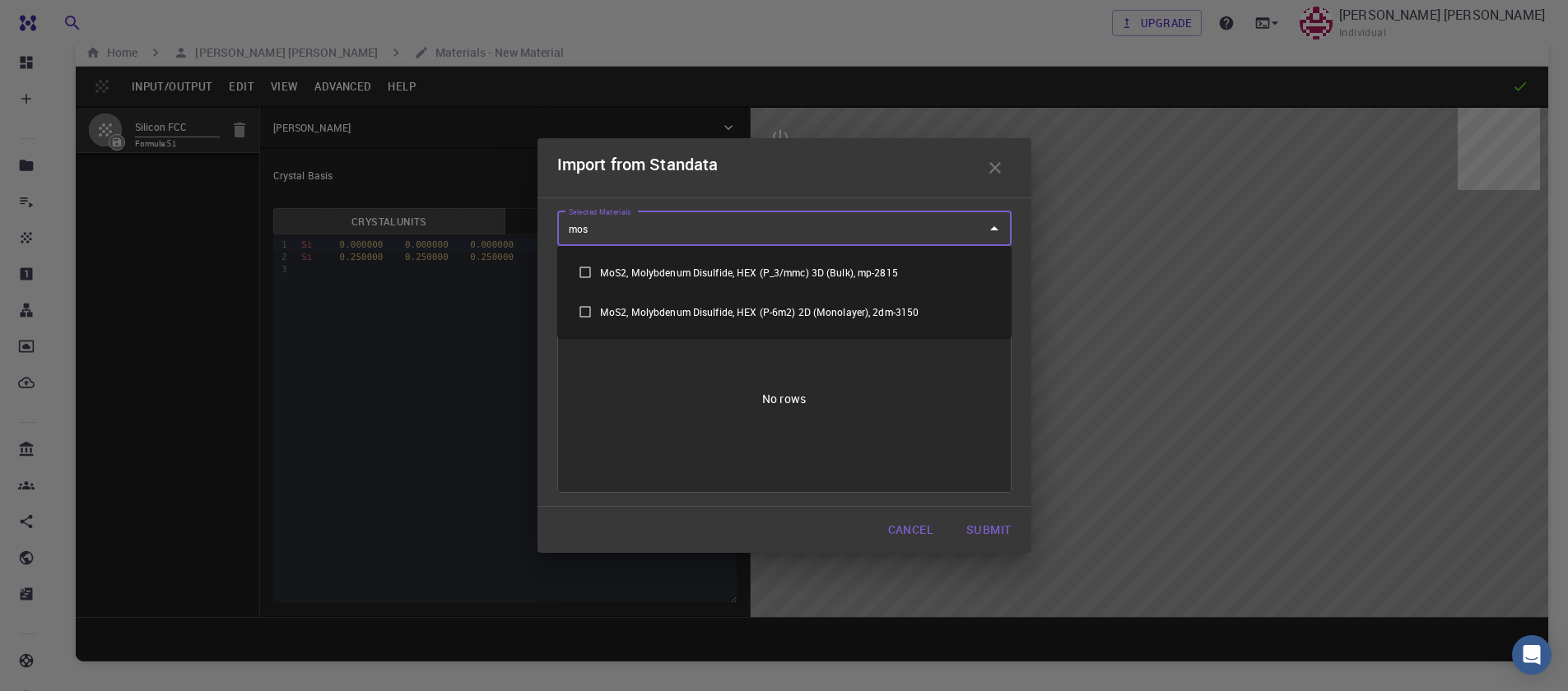
type input "mos2"
click at [761, 322] on li "MoS2, Molybdenum Disulfide, HEX (P-6m2) 2D (Monolayer), 2dm-3150" at bounding box center [784, 312] width 455 height 40
checkbox input "true"
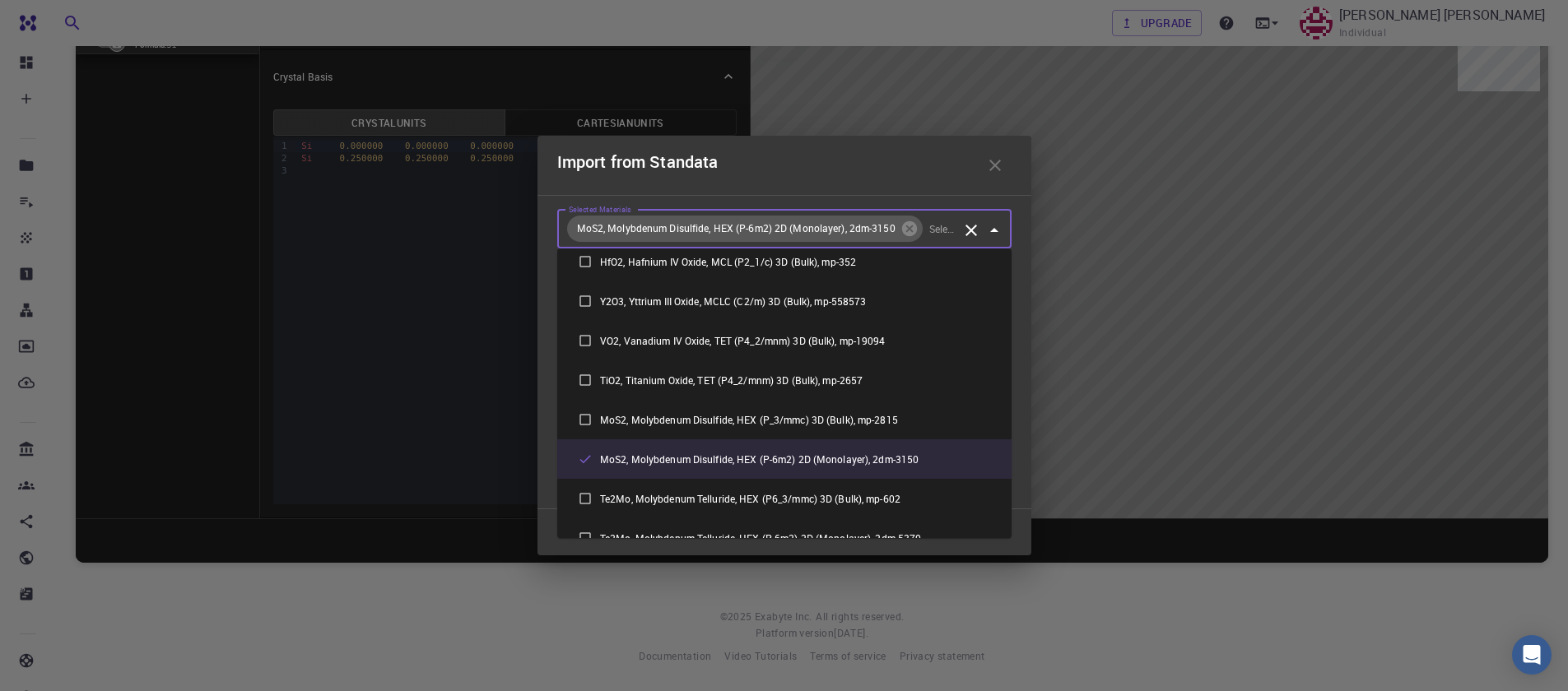
scroll to position [612, 0]
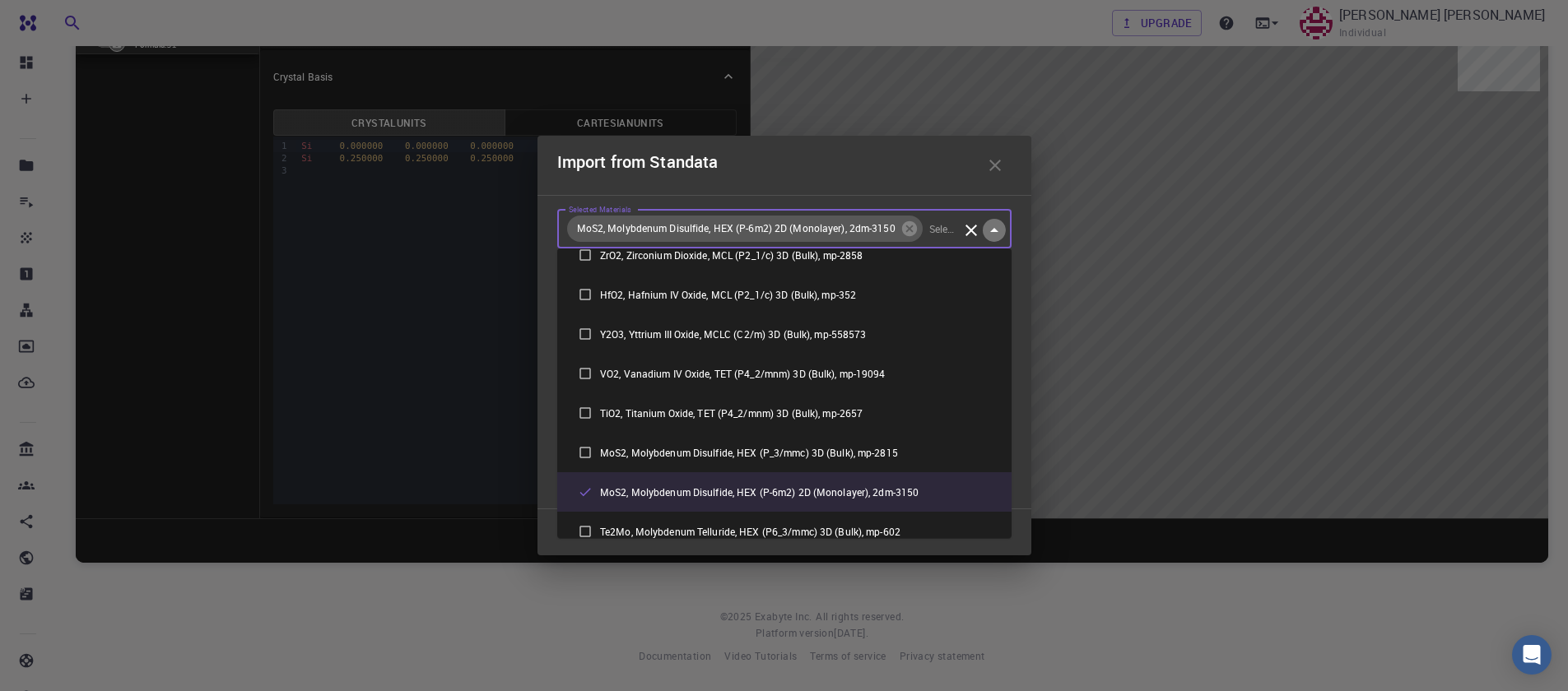
click at [1001, 234] on icon "Close" at bounding box center [994, 230] width 20 height 20
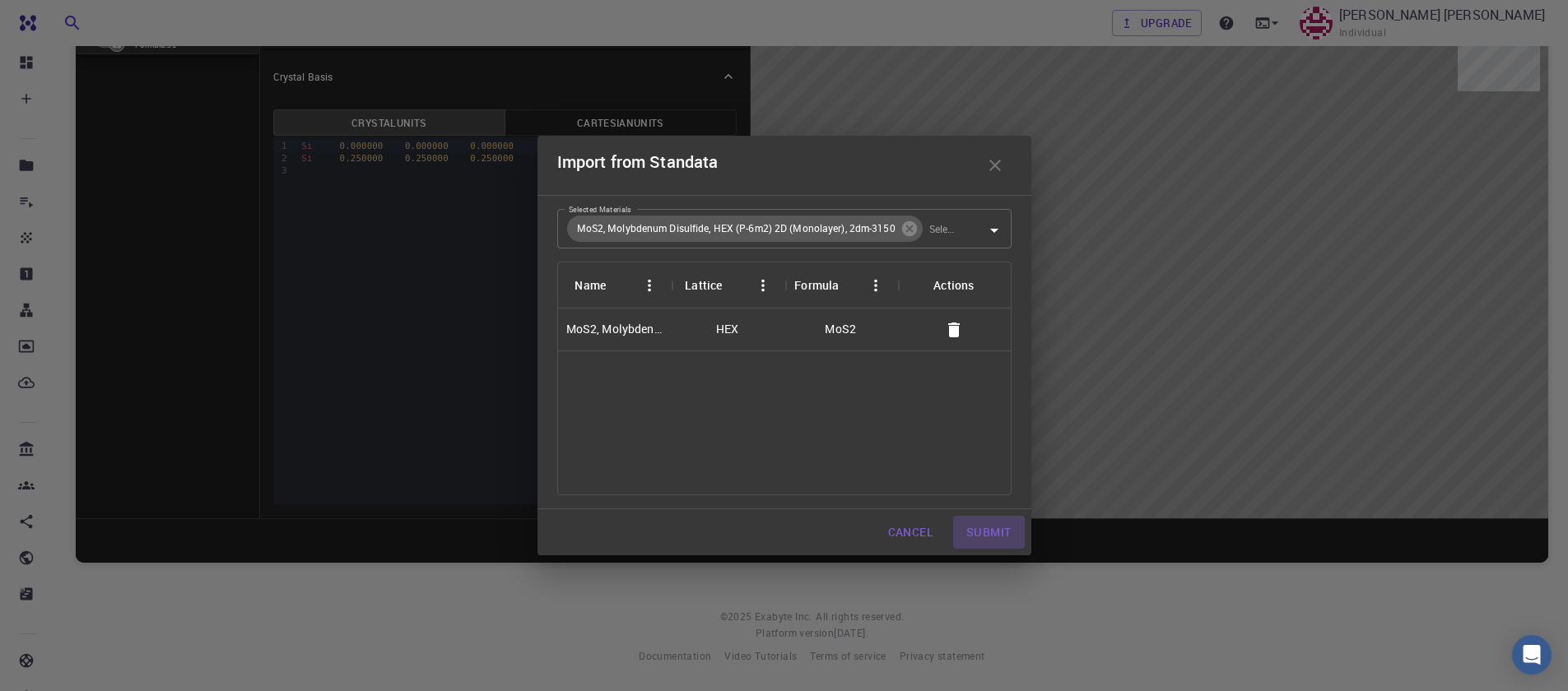
click at [989, 530] on button "Submit" at bounding box center [988, 532] width 70 height 33
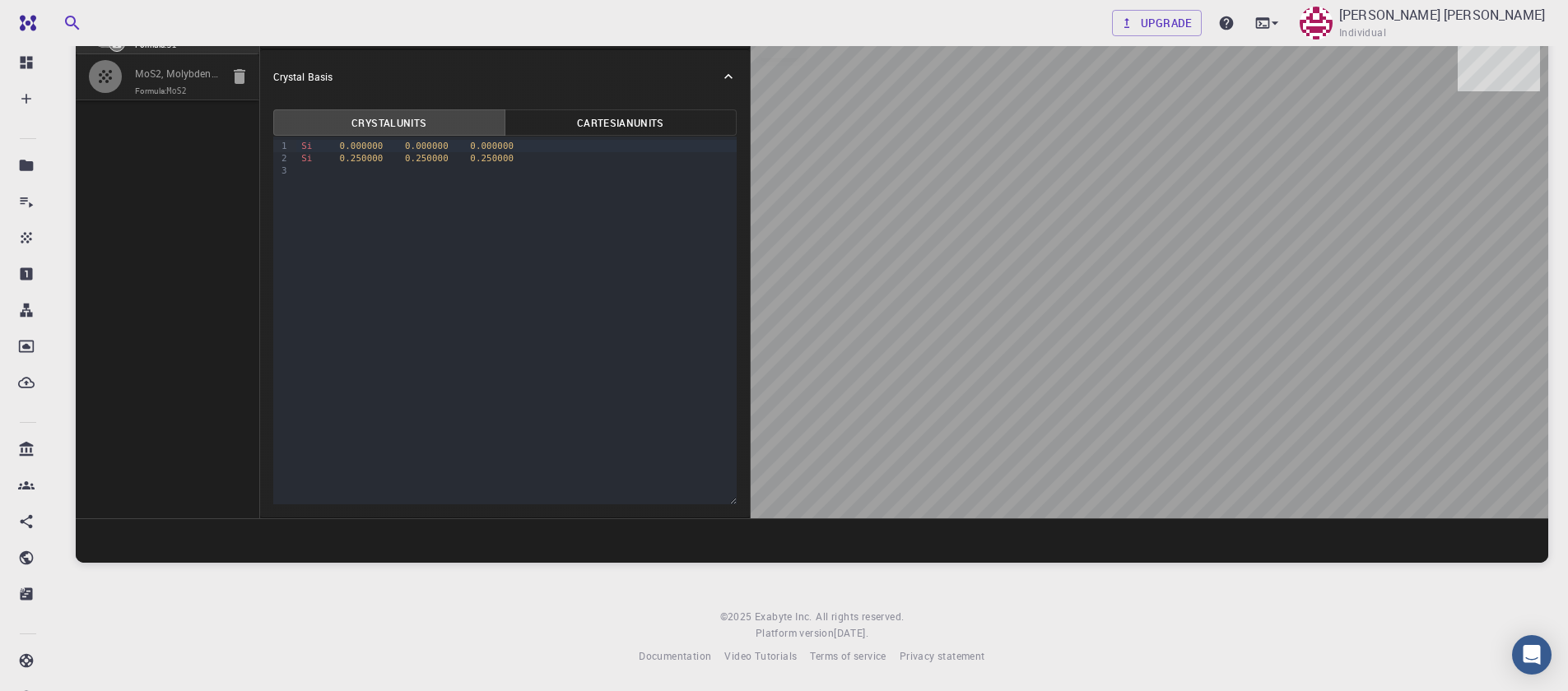
scroll to position [99, 0]
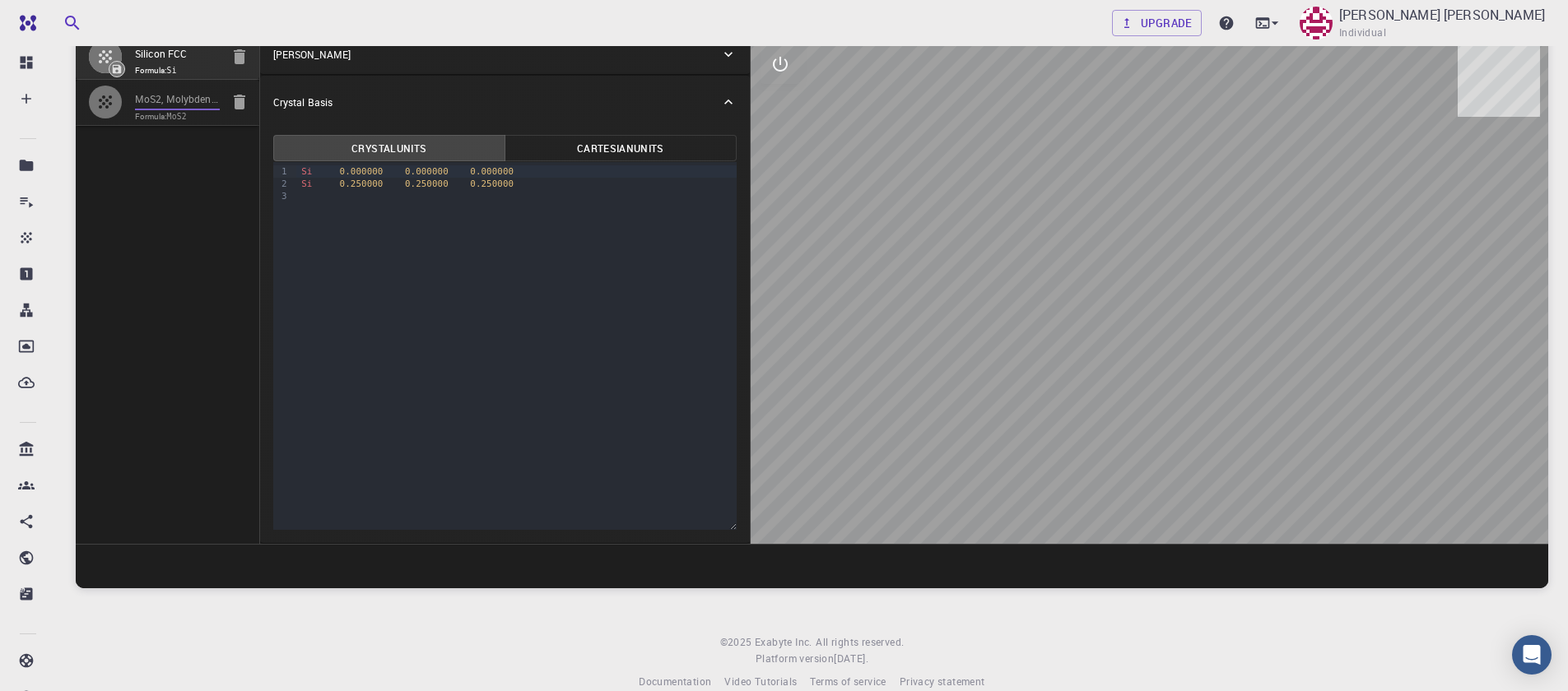
click at [150, 95] on input "MoS2, Molybdenum Disulfide, HEX (P-6m2) 2D (Monolayer), 2dm-3150" at bounding box center [177, 100] width 85 height 19
type input "HEX"
type input "3.196223"
type input "23.12983"
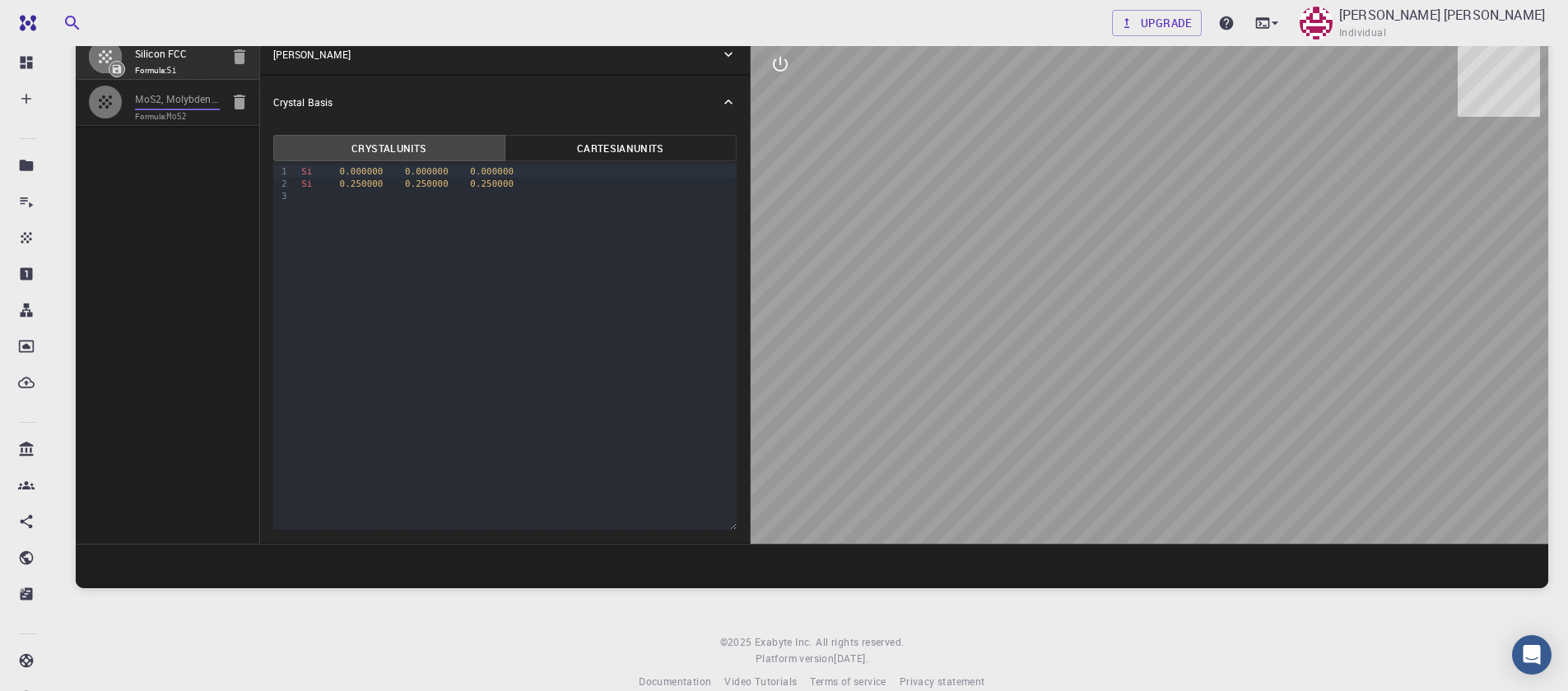
type input "90"
type input "120"
click at [157, 232] on div "Silicon FCC Formula: Si MoS2, Molybdenum Disulfide, HEX (P-6m2) 2D (Monolayer),…" at bounding box center [167, 288] width 184 height 511
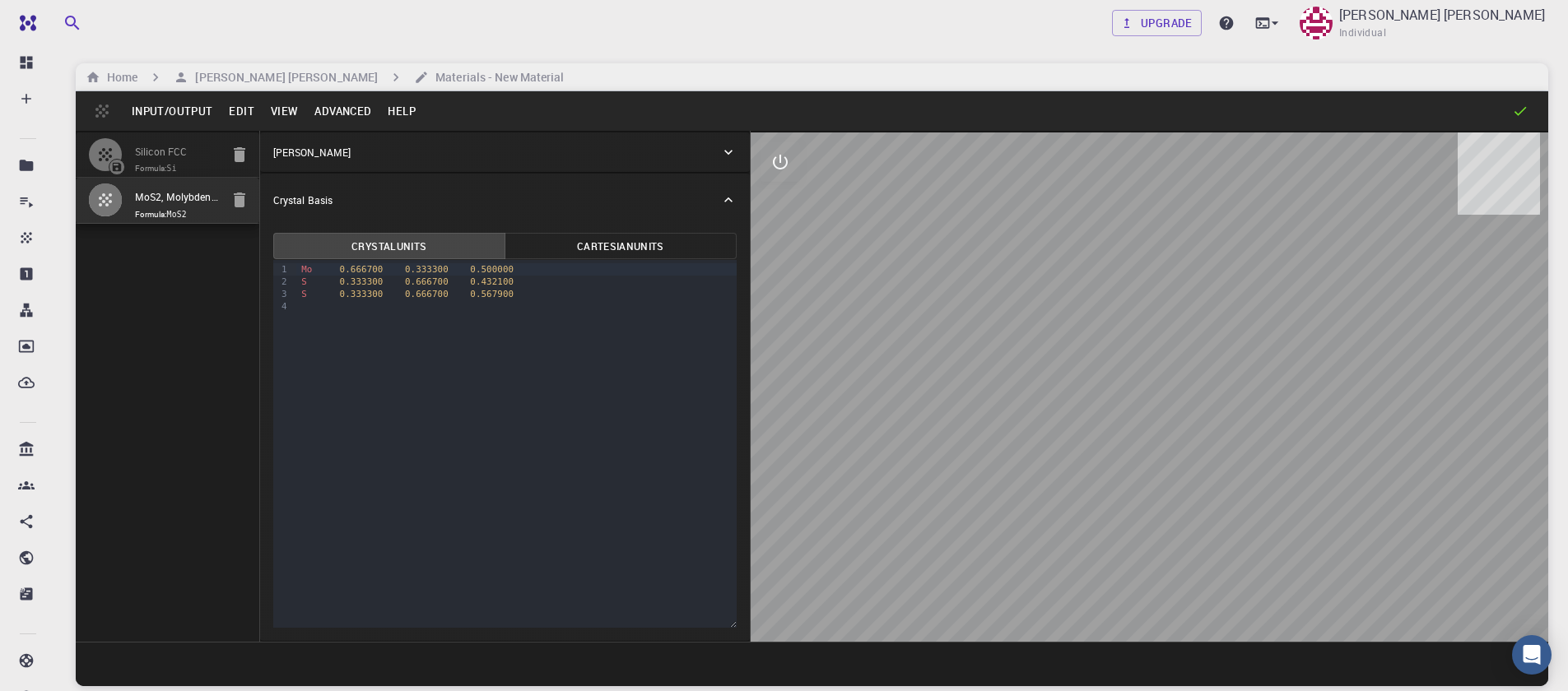
scroll to position [0, 0]
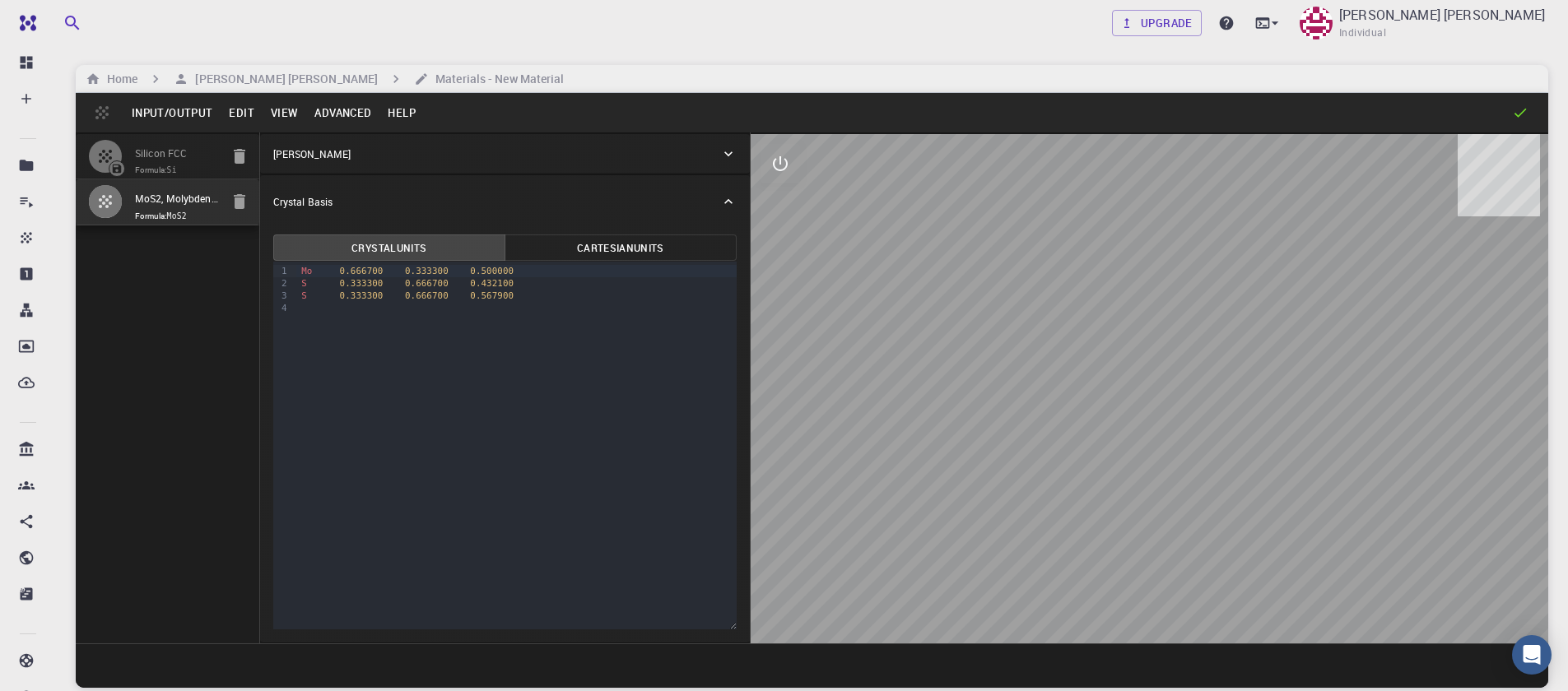
click at [243, 118] on button "Edit" at bounding box center [241, 112] width 42 height 26
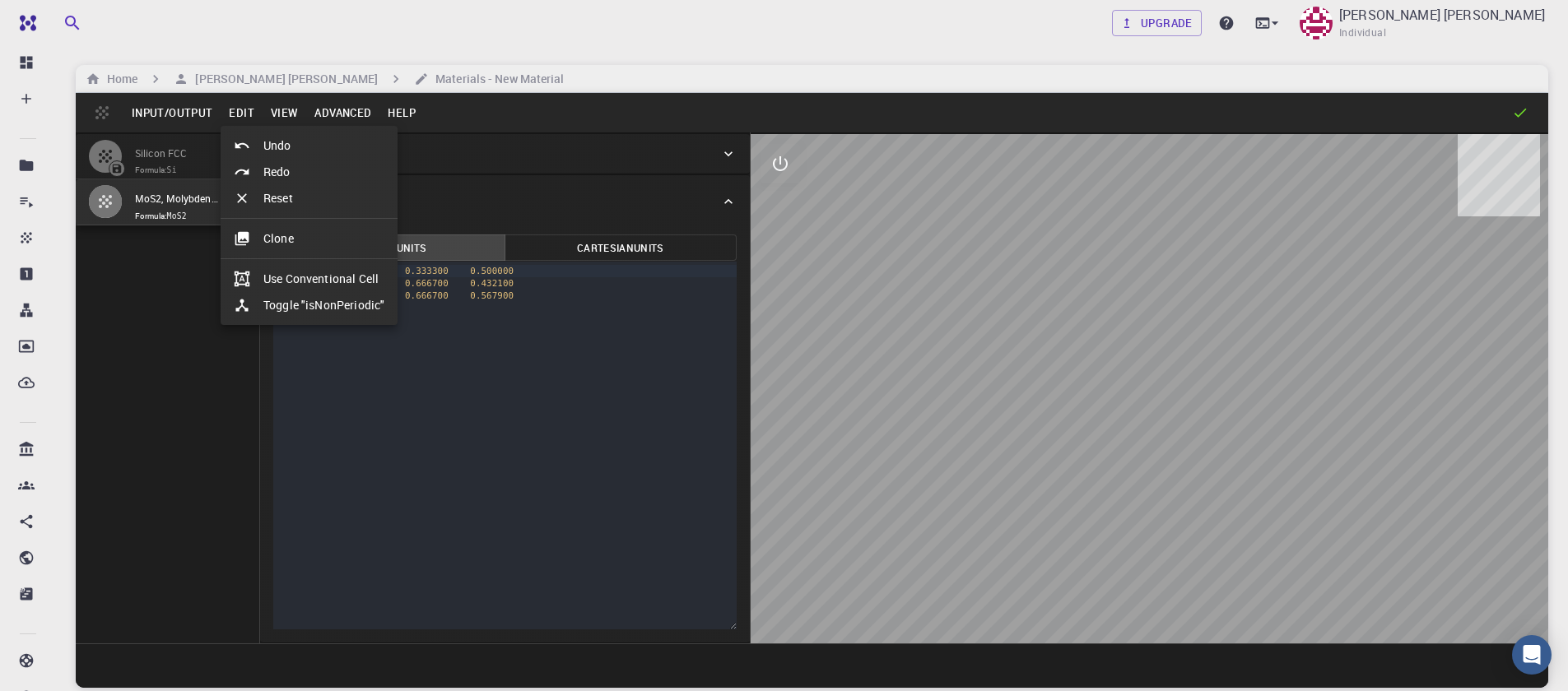
click at [271, 112] on div at bounding box center [784, 345] width 1568 height 691
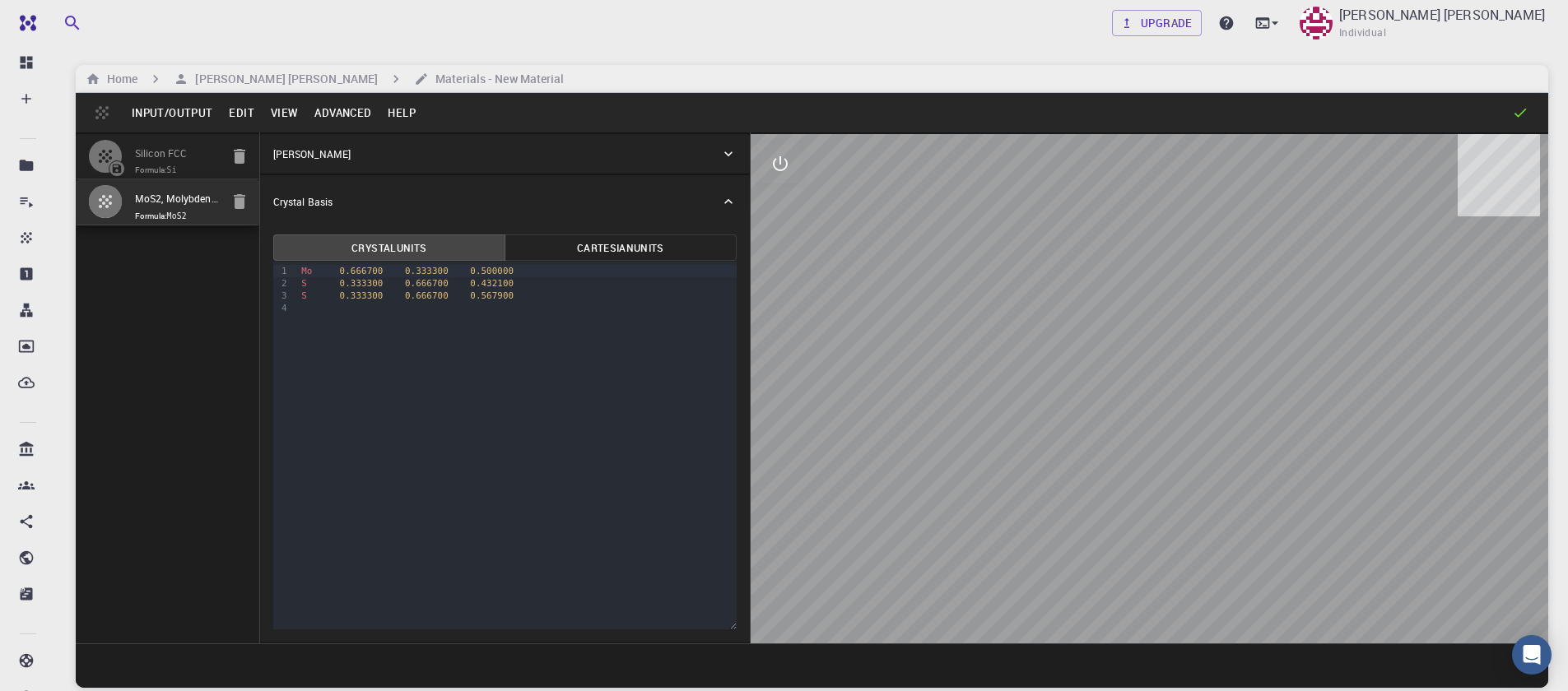
click at [276, 113] on button "View" at bounding box center [285, 112] width 44 height 26
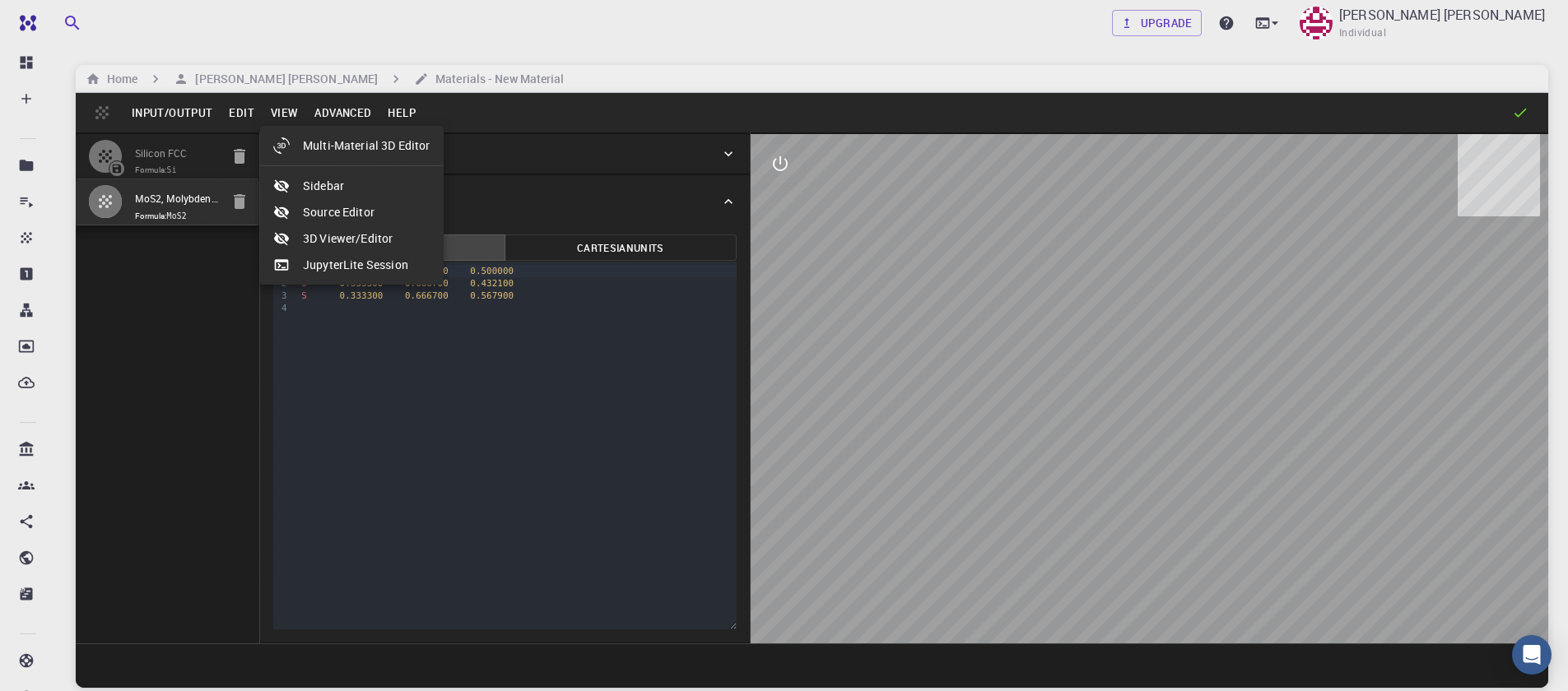
click at [333, 110] on div at bounding box center [784, 345] width 1568 height 691
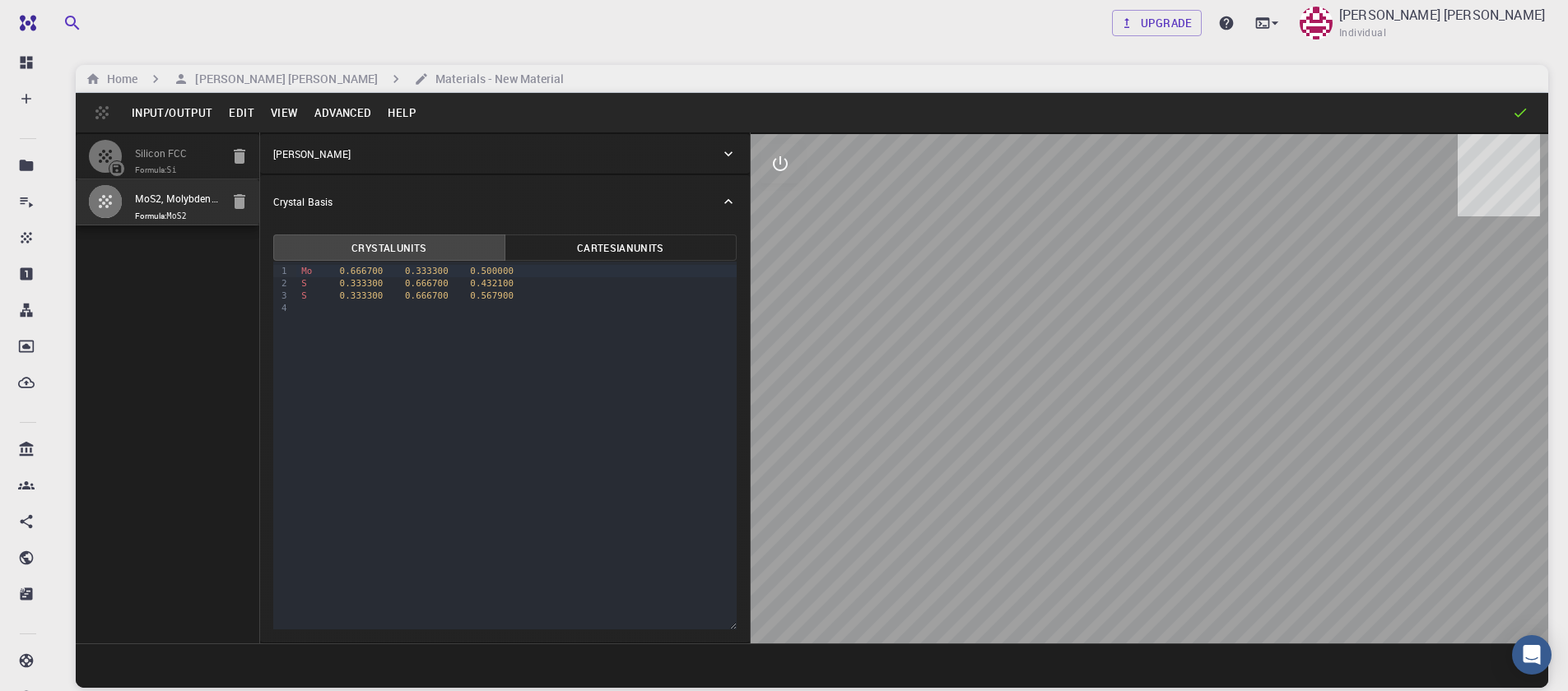
click at [336, 112] on button "Advanced" at bounding box center [343, 112] width 73 height 26
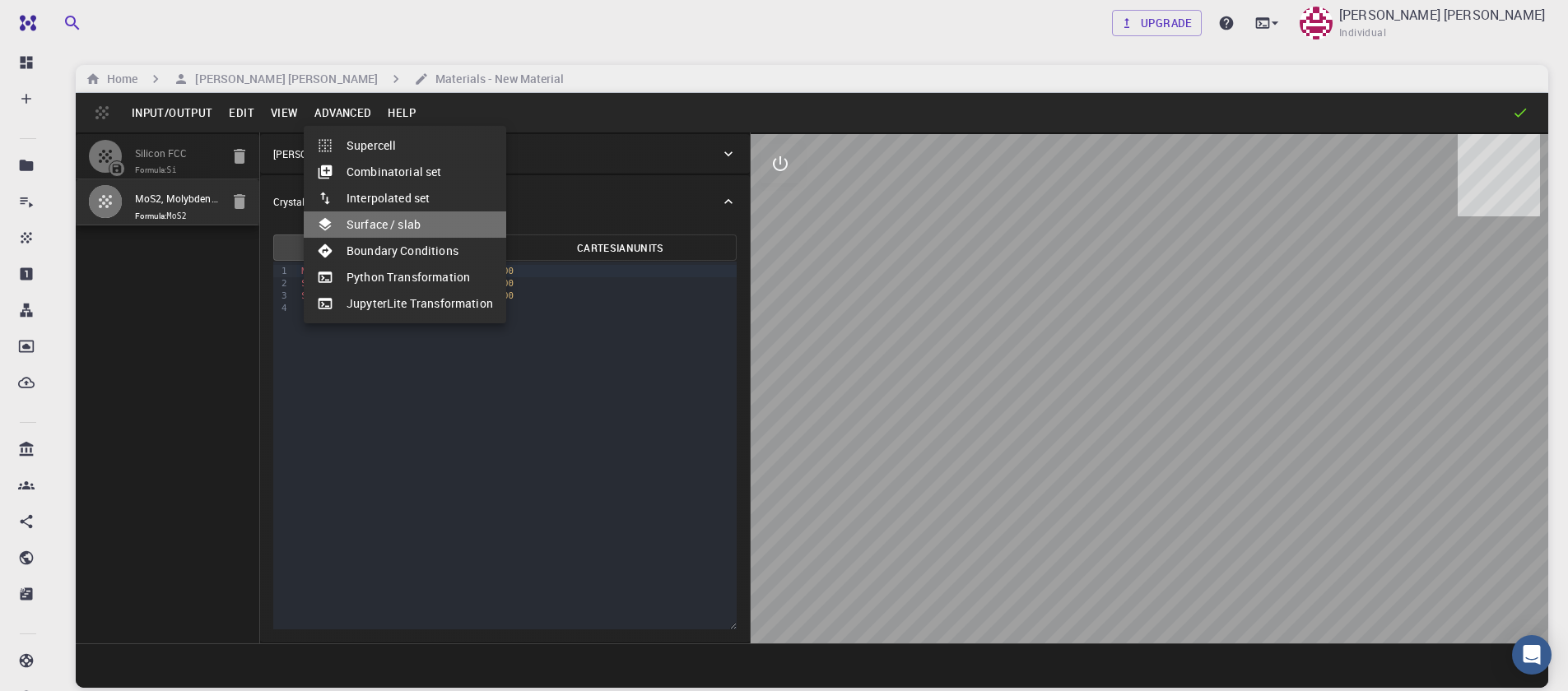
click at [416, 225] on li "Surface / slab" at bounding box center [405, 224] width 203 height 26
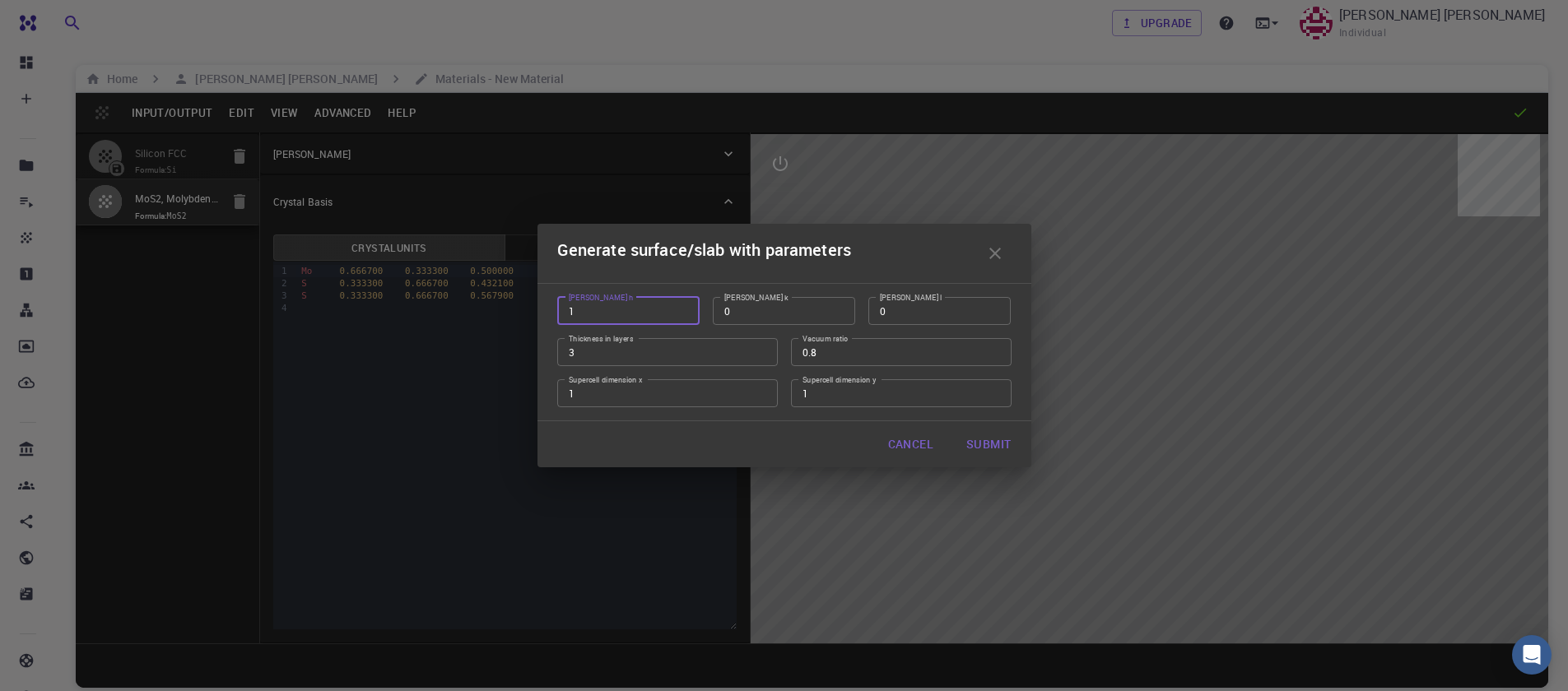
drag, startPoint x: 601, startPoint y: 313, endPoint x: 550, endPoint y: 317, distance: 51.2
click at [550, 317] on div "Miller h 1 Miller h" at bounding box center [622, 304] width 155 height 42
click at [681, 318] on input "1" at bounding box center [628, 310] width 142 height 28
click at [685, 307] on input "2" at bounding box center [628, 310] width 142 height 28
click at [684, 315] on input "1" at bounding box center [628, 310] width 142 height 28
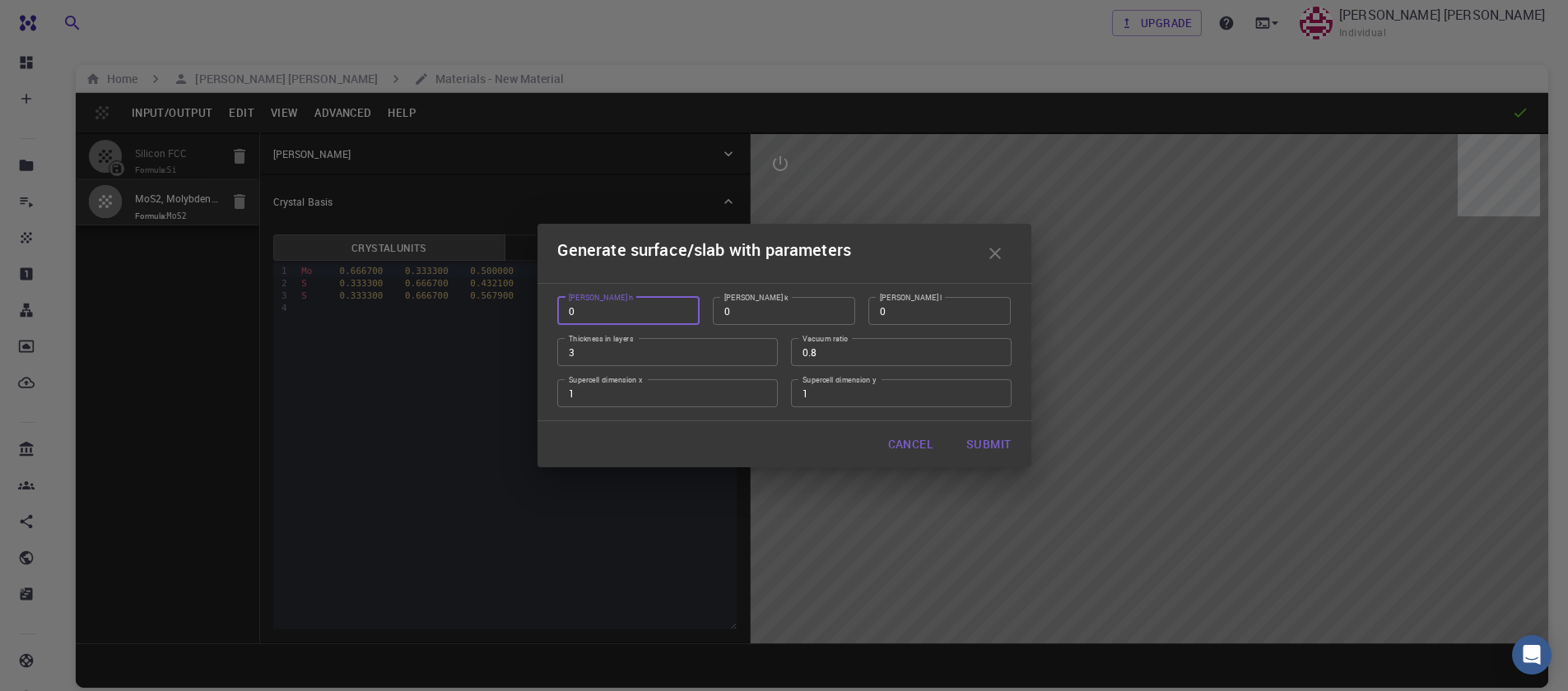
type input "0"
click at [684, 315] on input "0" at bounding box center [628, 310] width 142 height 28
type input "1"
click at [995, 309] on input "1" at bounding box center [940, 310] width 142 height 28
click at [763, 358] on input "2" at bounding box center [667, 352] width 220 height 28
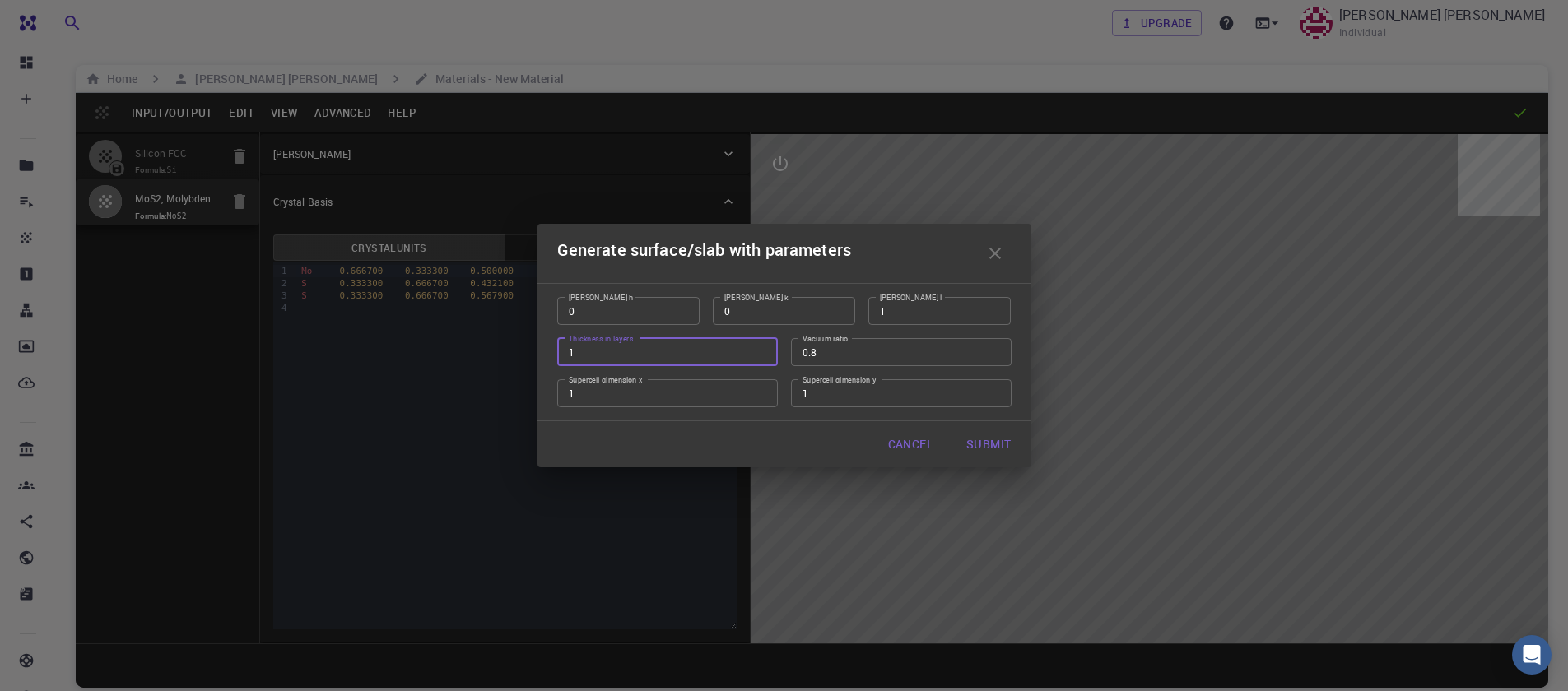
type input "1"
click at [763, 358] on input "1" at bounding box center [667, 352] width 220 height 28
click at [998, 354] on input "0.79" at bounding box center [901, 352] width 220 height 28
click at [998, 354] on input "0.78" at bounding box center [901, 352] width 220 height 28
click at [998, 354] on input "0.77" at bounding box center [901, 352] width 220 height 28
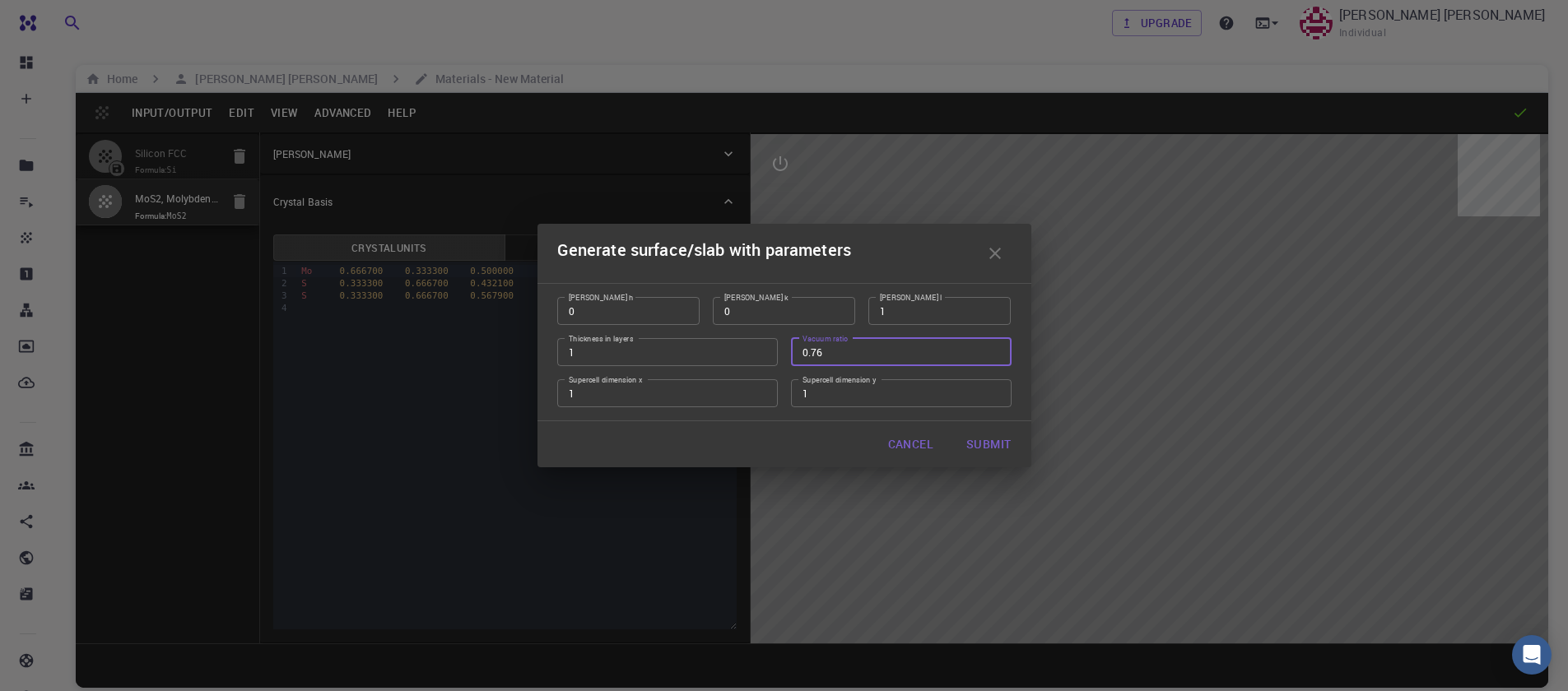
click at [998, 354] on input "0.76" at bounding box center [901, 352] width 220 height 28
click at [998, 354] on input "0.75" at bounding box center [901, 352] width 220 height 28
click at [998, 354] on input "0.74" at bounding box center [901, 352] width 220 height 28
click at [998, 354] on input "0.69" at bounding box center [901, 352] width 220 height 28
click at [997, 354] on input "0.68" at bounding box center [901, 352] width 220 height 28
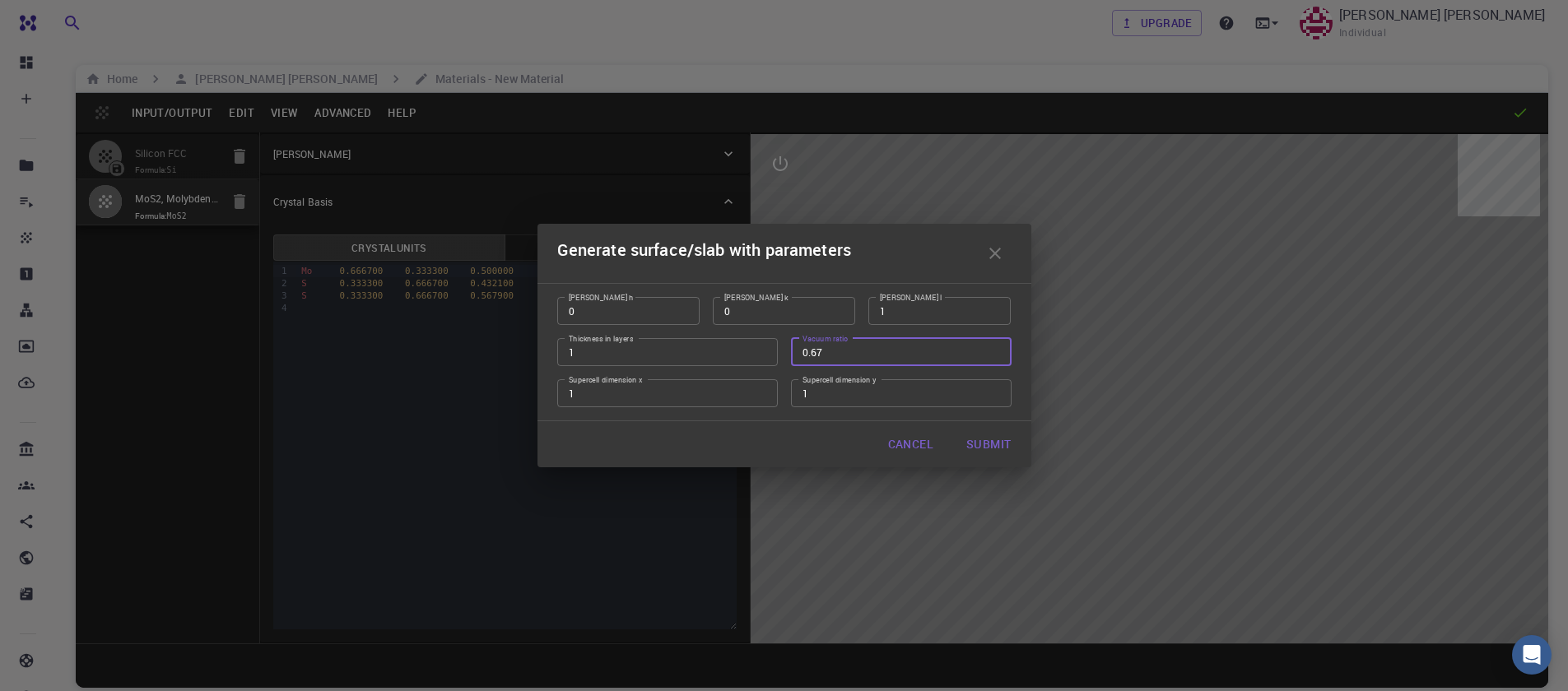
click at [997, 354] on input "0.67" at bounding box center [901, 352] width 220 height 28
click at [997, 354] on input "0.62" at bounding box center [901, 352] width 220 height 28
click at [997, 354] on input "0.61" at bounding box center [901, 352] width 220 height 28
click at [997, 354] on input "0.6" at bounding box center [901, 352] width 220 height 28
click at [997, 354] on input "0.59" at bounding box center [901, 352] width 220 height 28
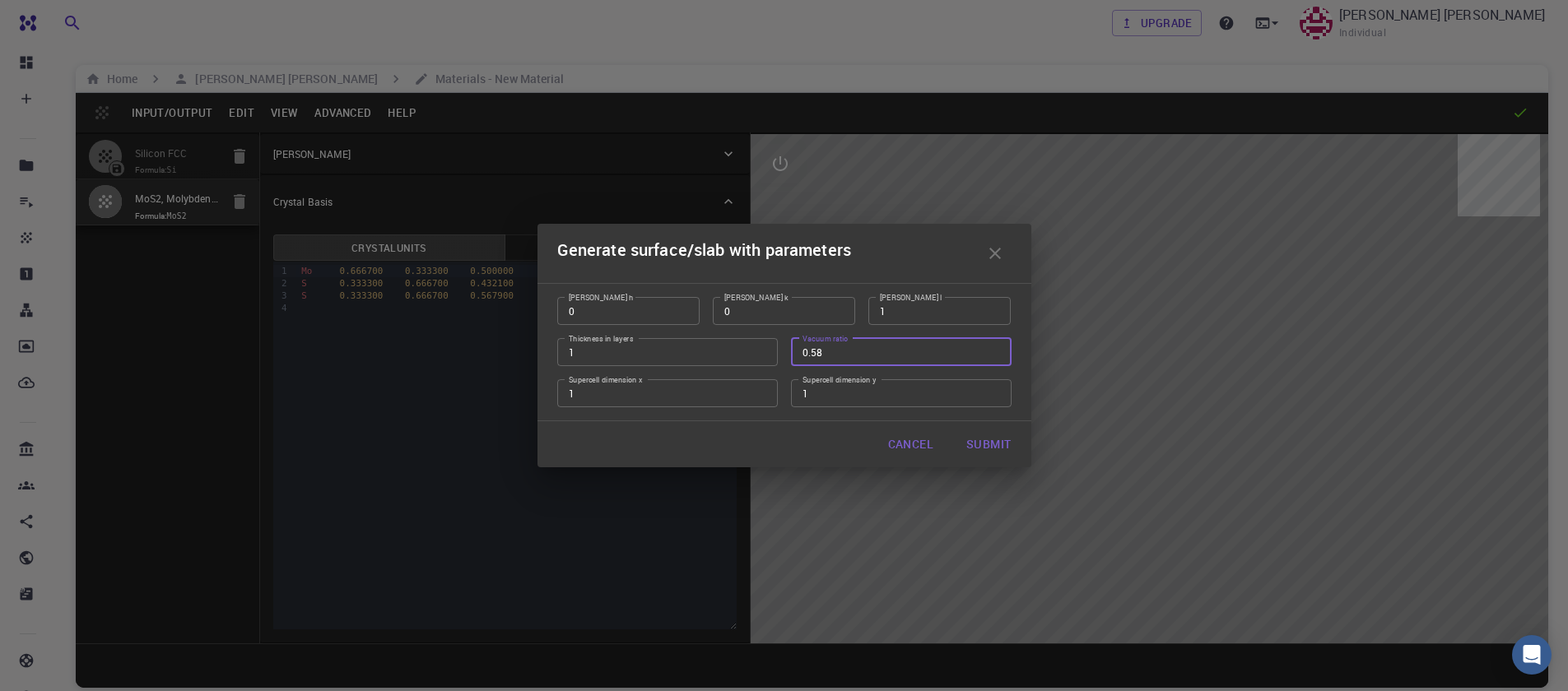
click at [997, 354] on input "0.58" at bounding box center [901, 352] width 220 height 28
click at [997, 354] on input "0.57" at bounding box center [901, 352] width 220 height 28
click at [997, 354] on input "0.56" at bounding box center [901, 352] width 220 height 28
click at [997, 354] on input "0.55" at bounding box center [901, 352] width 220 height 28
click at [994, 361] on input "0.54" at bounding box center [901, 352] width 220 height 28
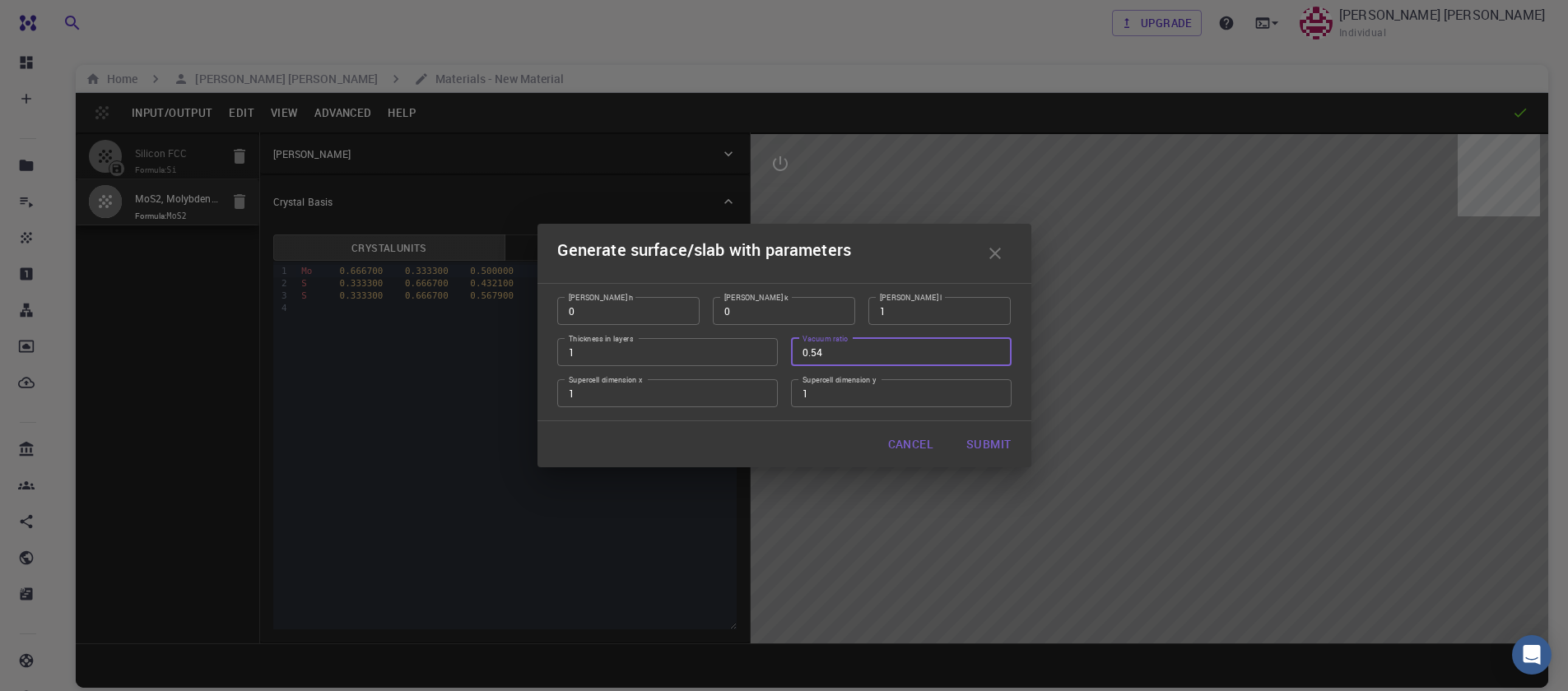
click at [994, 361] on input "0.54" at bounding box center [901, 352] width 220 height 28
click at [993, 360] on input "0.54" at bounding box center [901, 352] width 220 height 28
click at [994, 357] on input "0.53" at bounding box center [901, 352] width 220 height 28
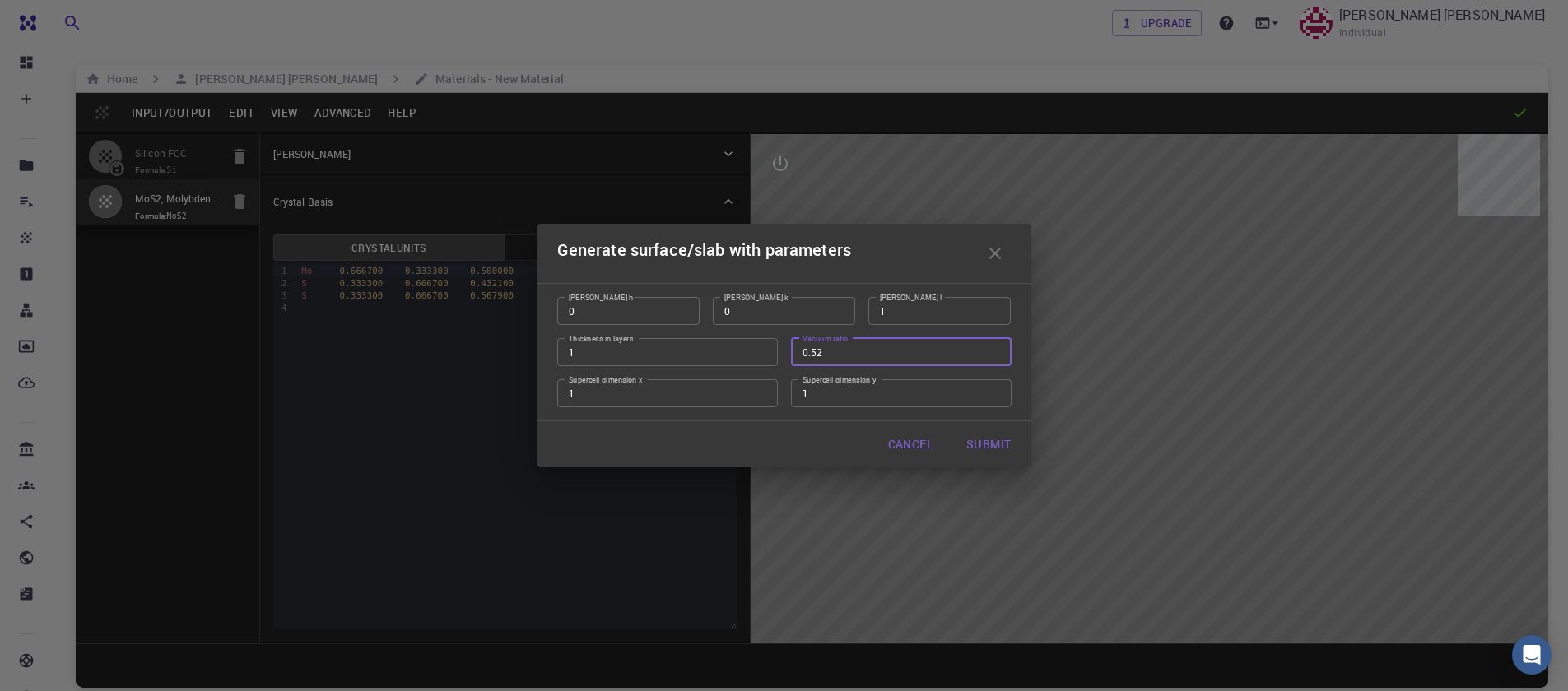
click at [994, 357] on input "0.52" at bounding box center [901, 352] width 220 height 28
click at [994, 357] on input "0.51" at bounding box center [901, 352] width 220 height 28
type input "0.5"
click at [994, 356] on input "0.5" at bounding box center [901, 352] width 220 height 28
click at [755, 388] on input "2" at bounding box center [667, 393] width 220 height 28
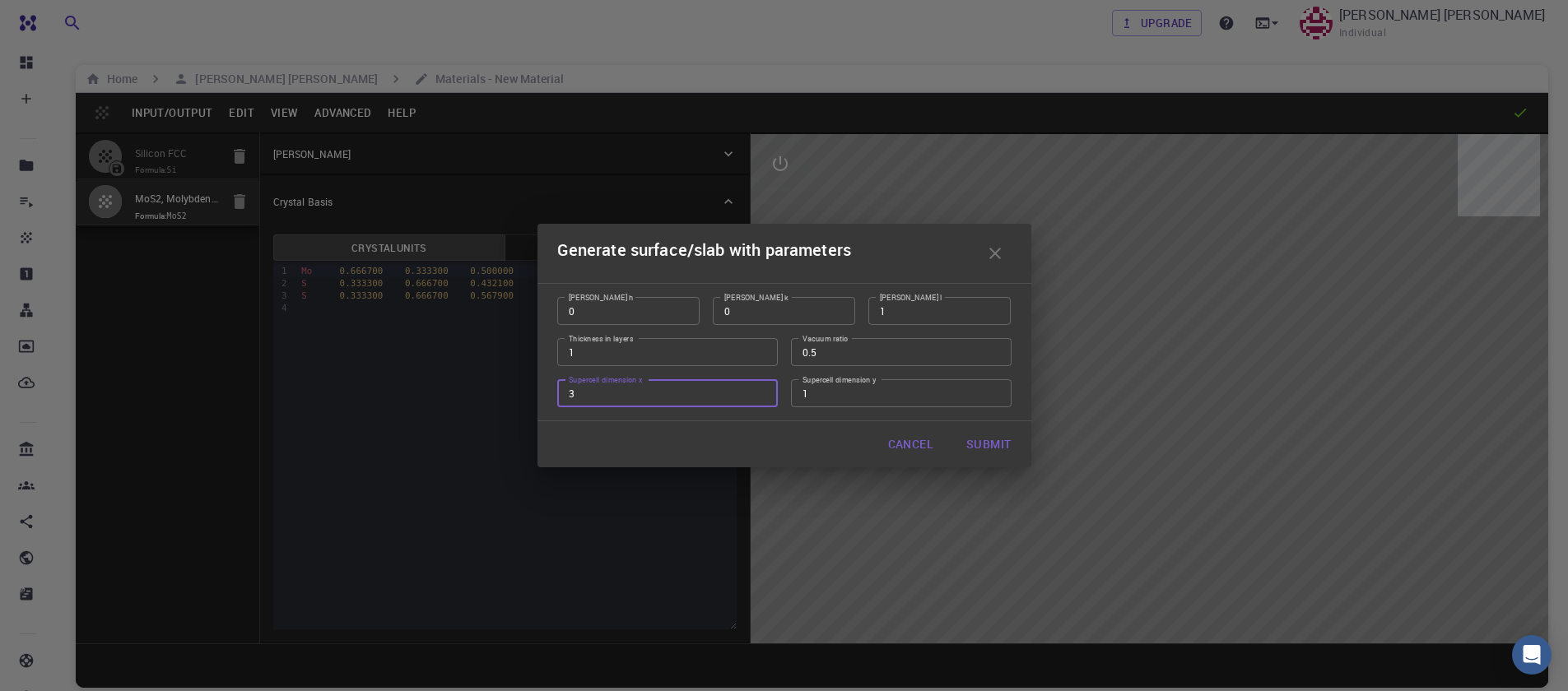
click at [755, 388] on input "3" at bounding box center [667, 393] width 220 height 28
type input "4"
click at [755, 388] on input "4" at bounding box center [667, 393] width 220 height 28
click at [996, 392] on input "2" at bounding box center [901, 393] width 220 height 28
click at [996, 392] on input "3" at bounding box center [901, 393] width 220 height 28
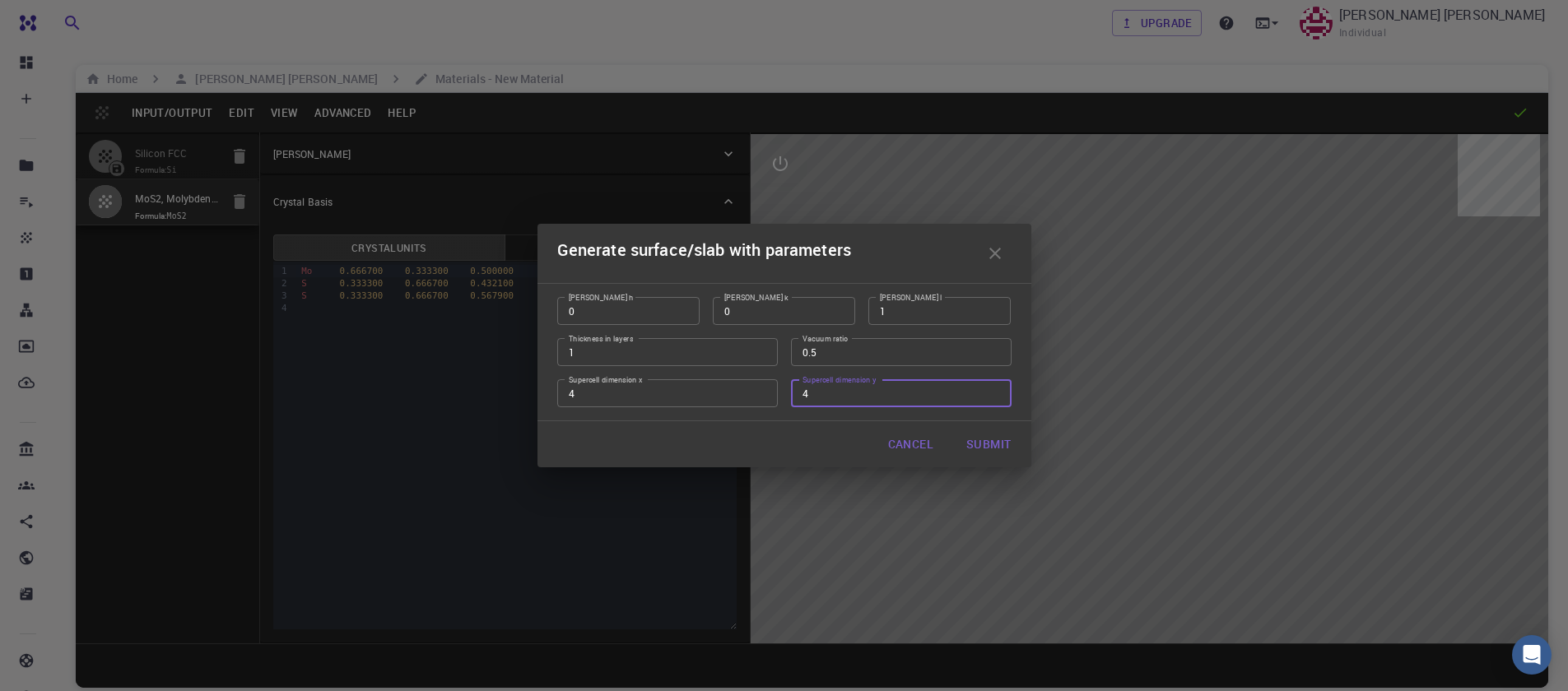
click at [996, 392] on input "4" at bounding box center [901, 393] width 220 height 28
click at [996, 392] on input "5" at bounding box center [901, 393] width 220 height 28
type input "4"
click at [994, 398] on input "4" at bounding box center [901, 393] width 220 height 28
click at [997, 444] on button "Submit" at bounding box center [988, 444] width 70 height 33
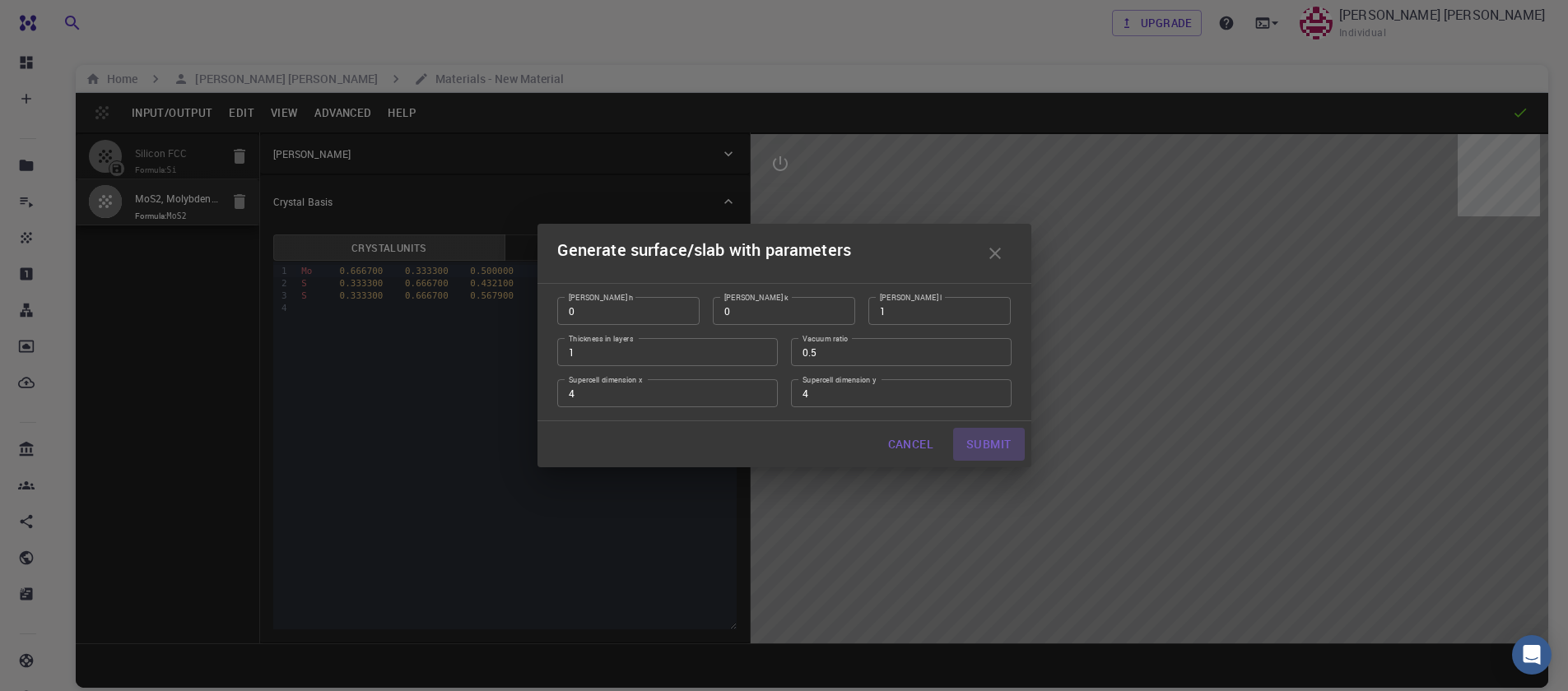
type input "TRI"
type input "12.7849"
type input "12.784833270715735"
type input "46.2596"
type input "119.99991391472093"
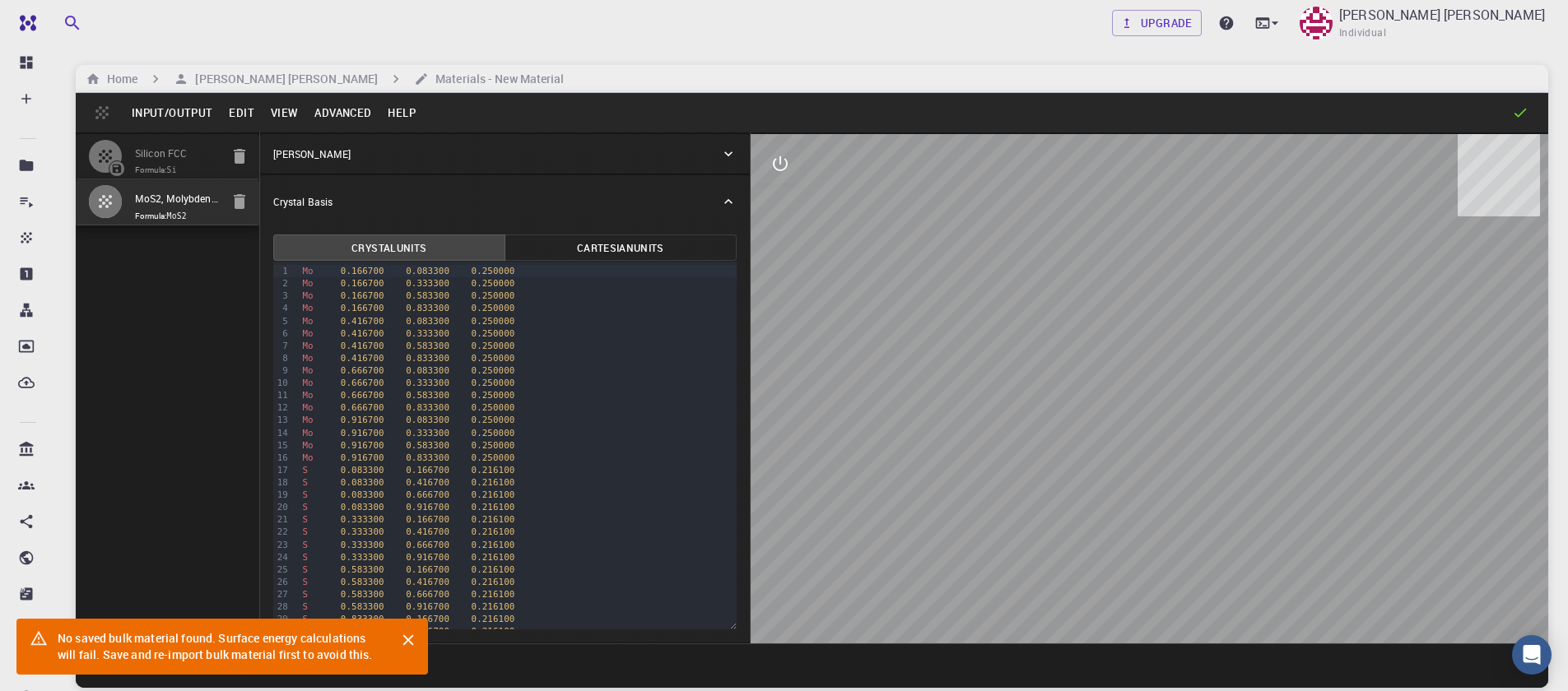
drag, startPoint x: 1049, startPoint y: 423, endPoint x: 1125, endPoint y: 424, distance: 76.0
click at [1125, 424] on div at bounding box center [1149, 388] width 797 height 510
drag, startPoint x: 1144, startPoint y: 398, endPoint x: 1207, endPoint y: 388, distance: 63.8
click at [1207, 388] on div at bounding box center [1149, 388] width 797 height 510
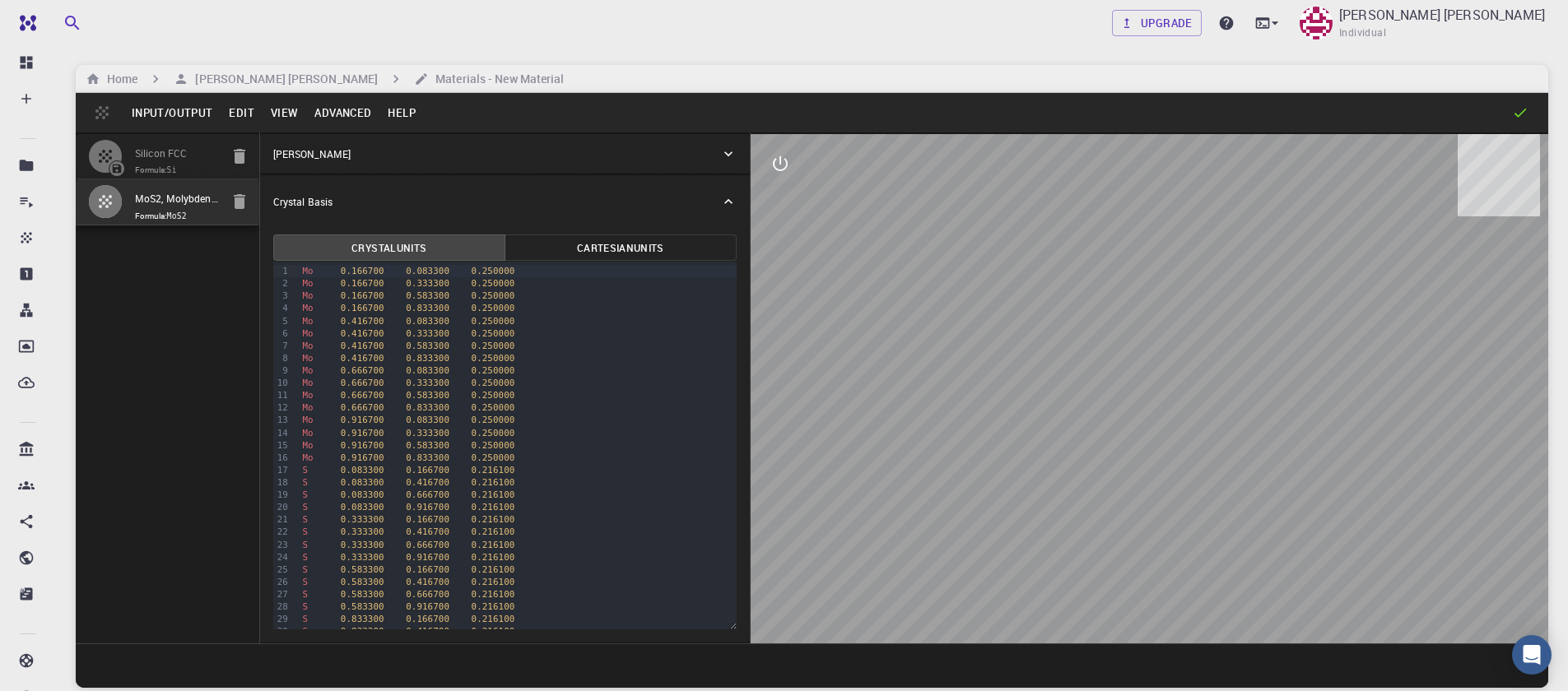
click at [270, 118] on button "View" at bounding box center [285, 112] width 44 height 26
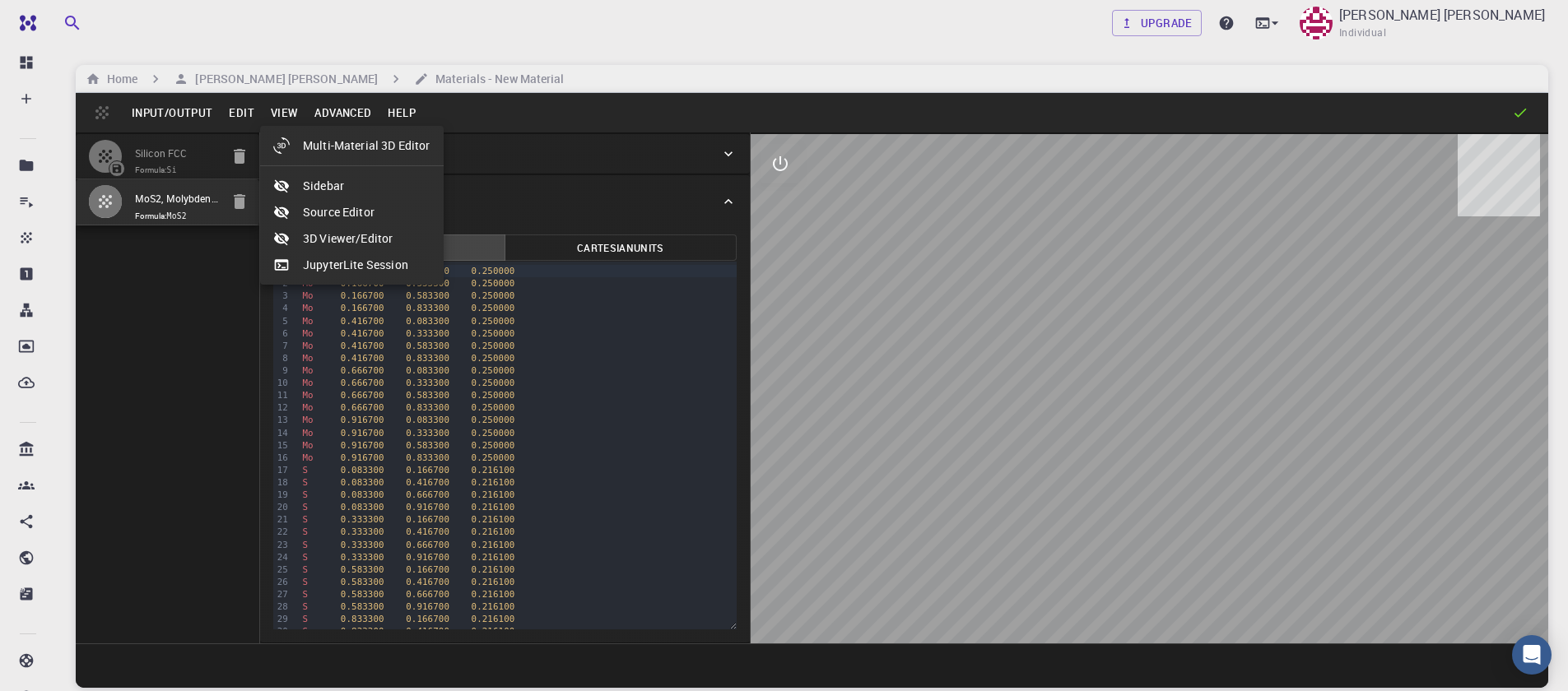
click at [242, 116] on div at bounding box center [784, 345] width 1568 height 691
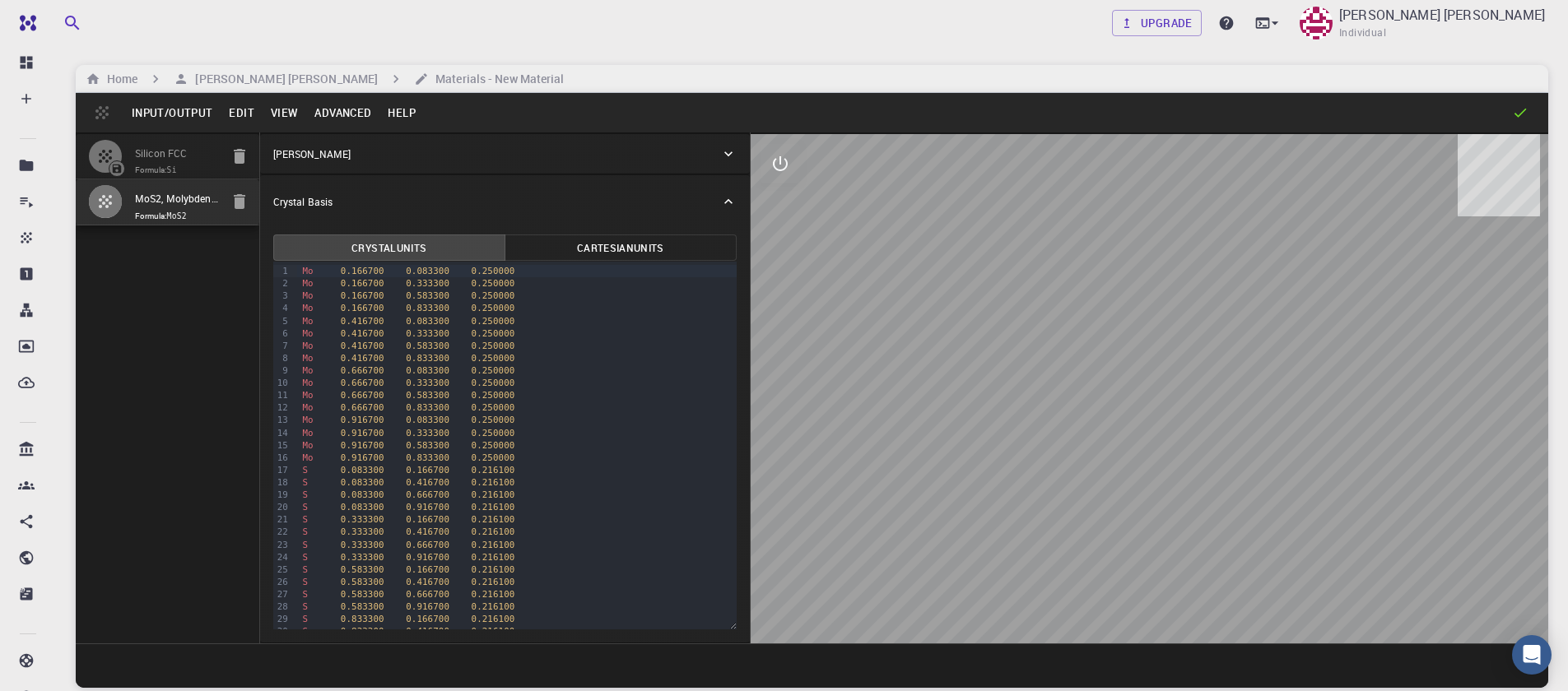
click at [242, 116] on button "Edit" at bounding box center [241, 112] width 42 height 26
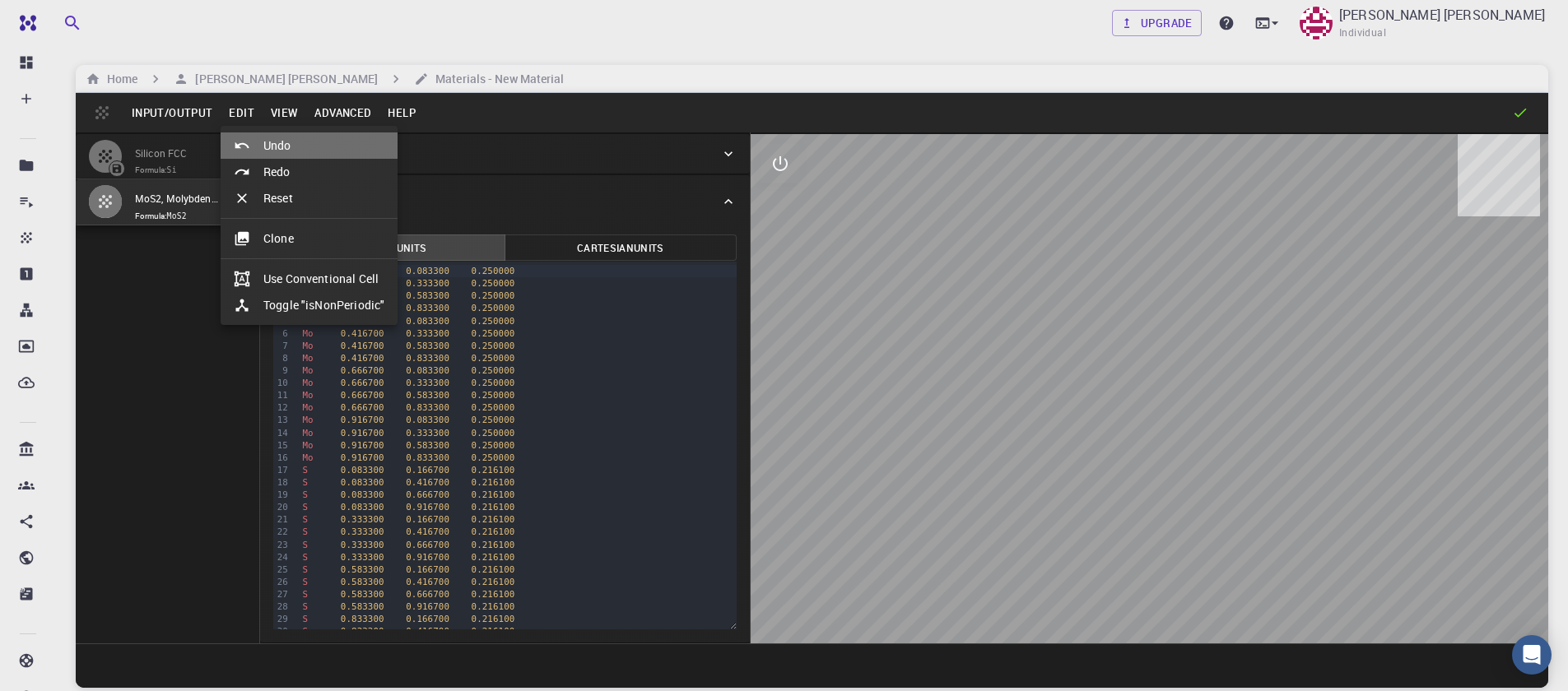
click at [253, 147] on div at bounding box center [248, 145] width 30 height 16
type input "HEX"
type input "3.196223"
type input "23.12983"
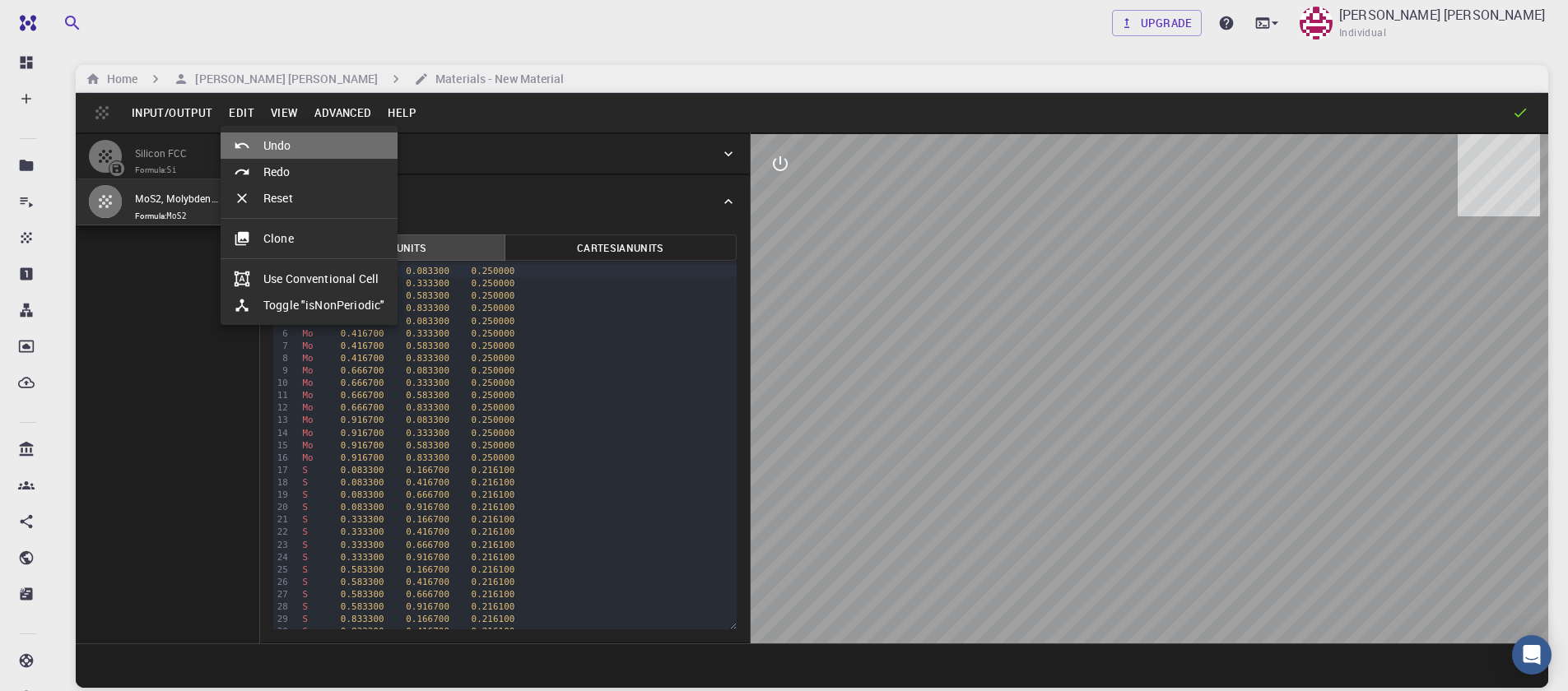
type input "120"
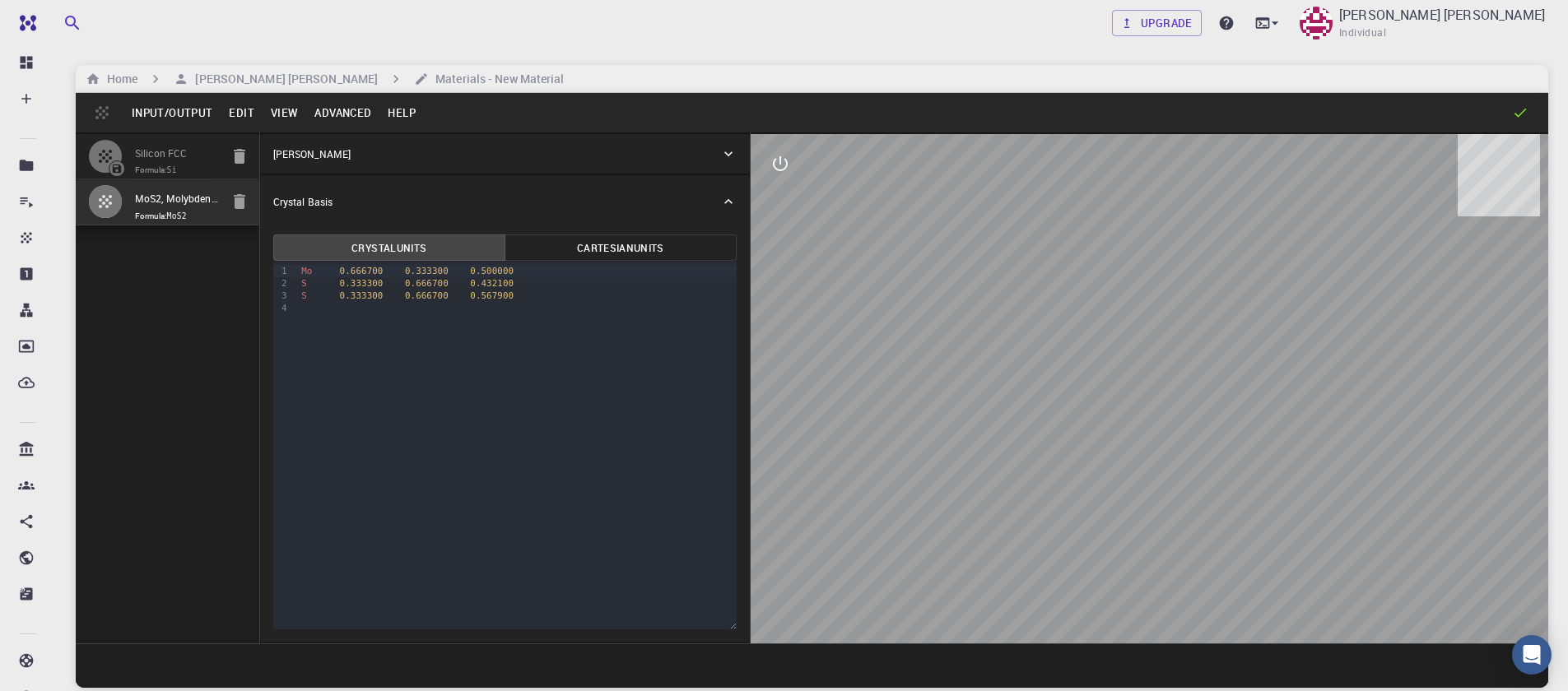
click at [320, 121] on button "Advanced" at bounding box center [343, 112] width 73 height 26
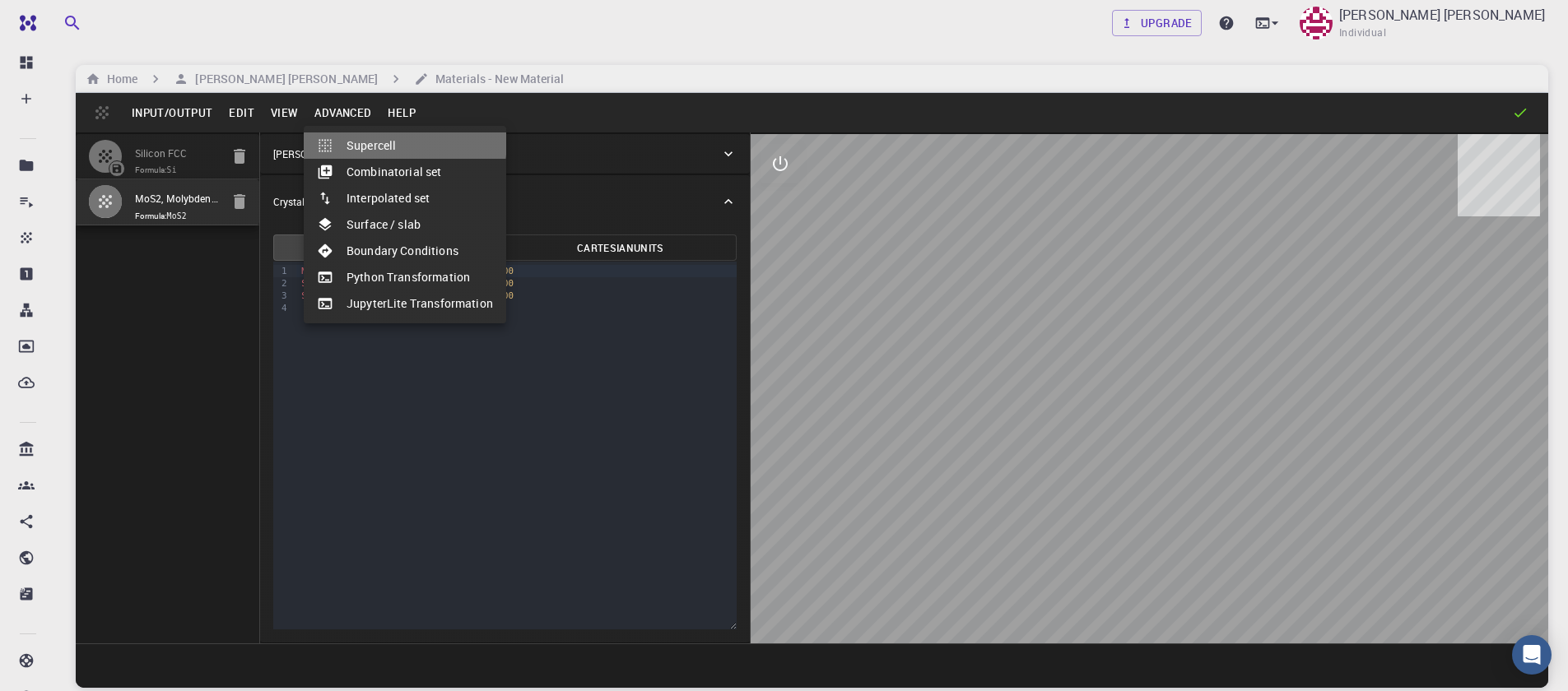
click at [330, 137] on icon at bounding box center [325, 145] width 16 height 16
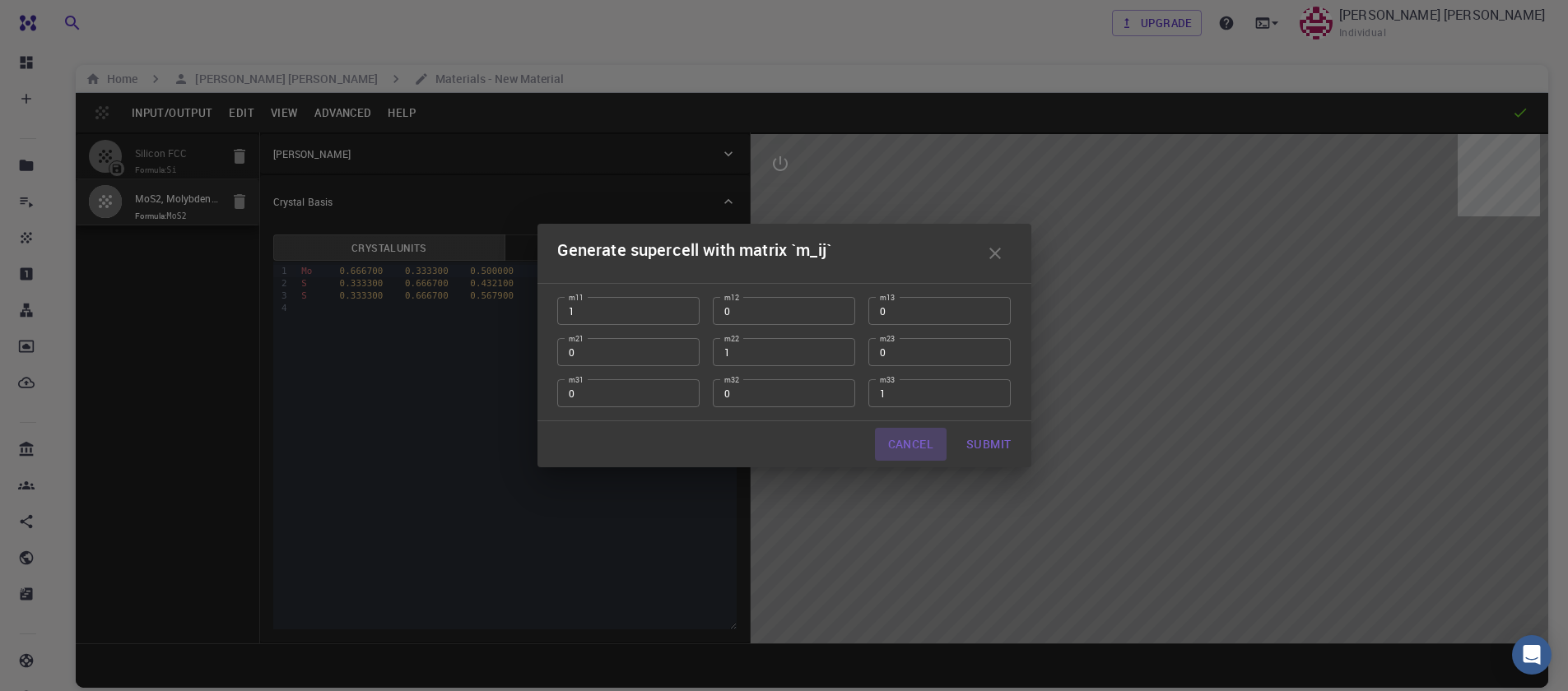
click at [924, 440] on button "Cancel" at bounding box center [911, 444] width 71 height 33
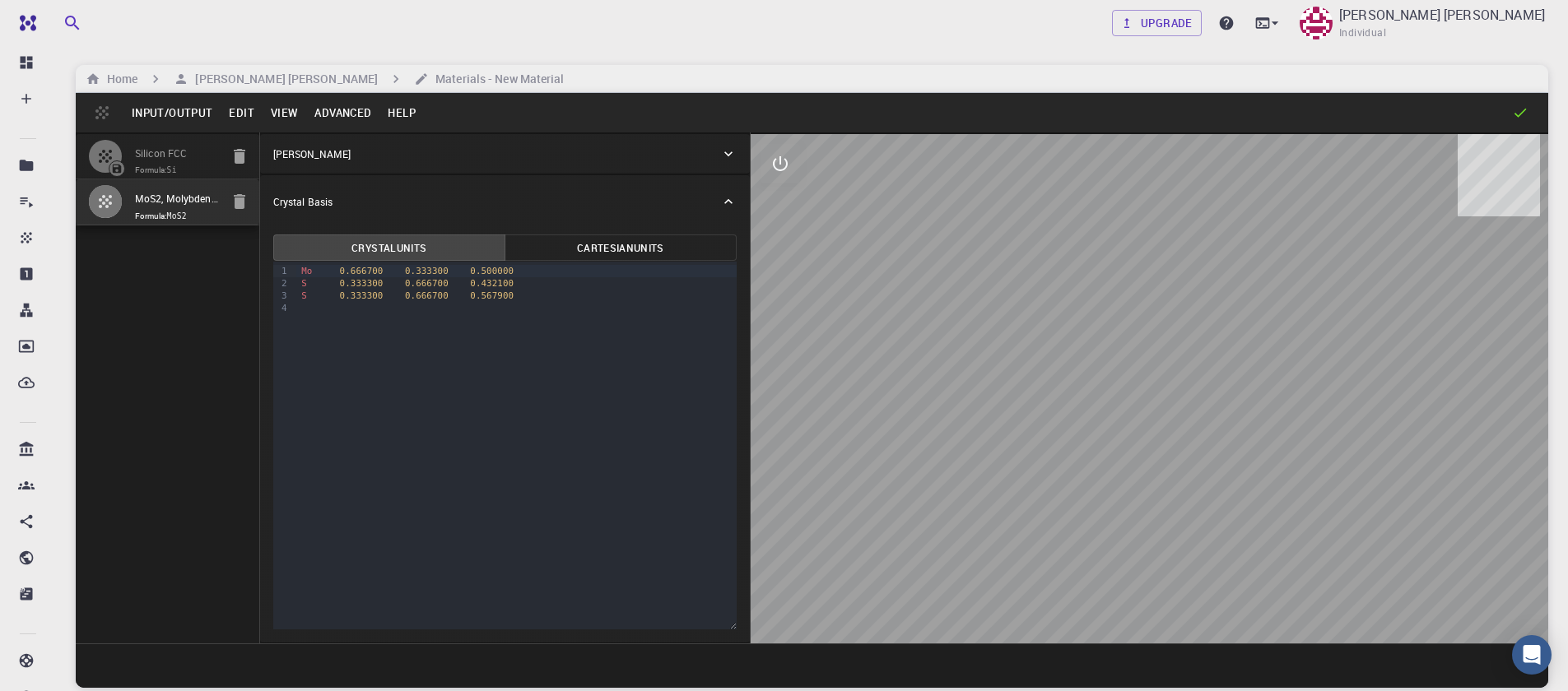
click at [352, 116] on button "Advanced" at bounding box center [343, 112] width 73 height 26
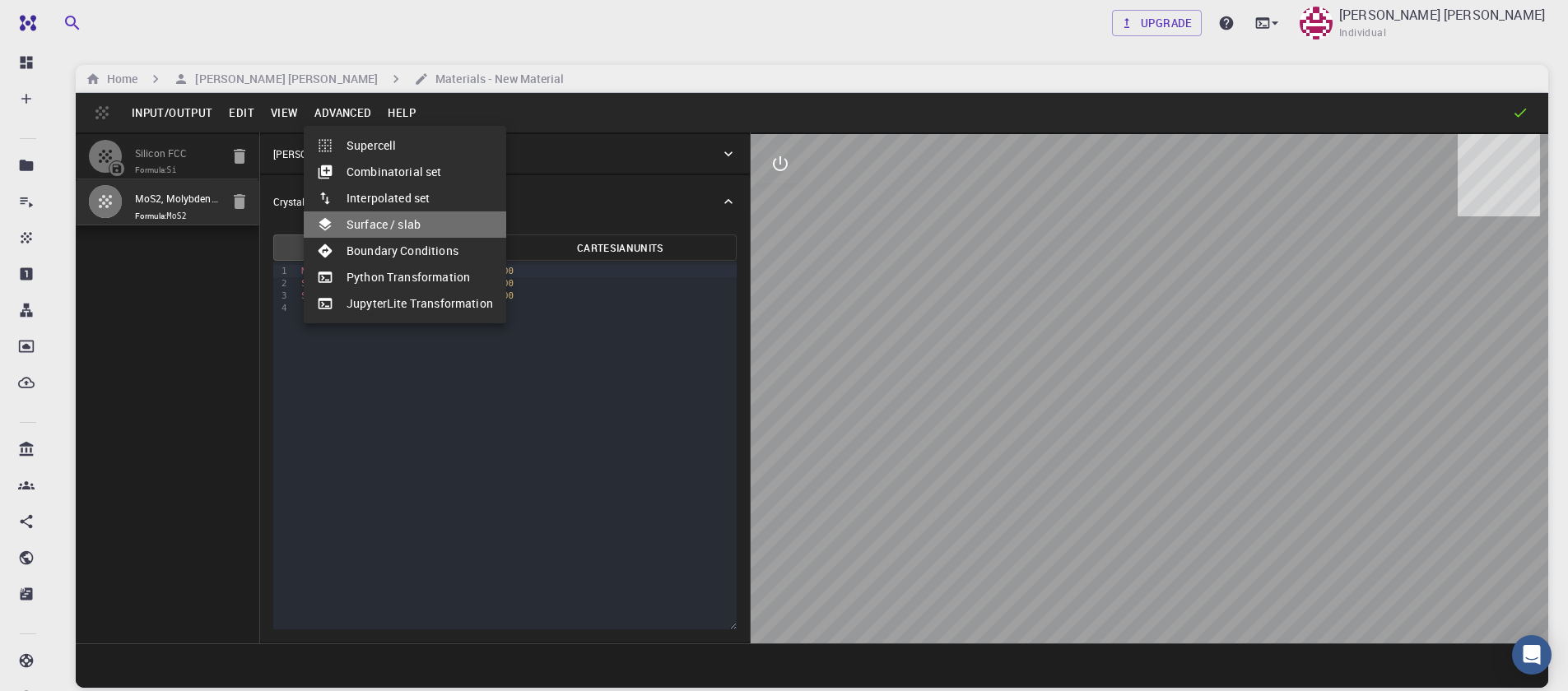
click at [409, 219] on li "Surface / slab" at bounding box center [405, 224] width 203 height 26
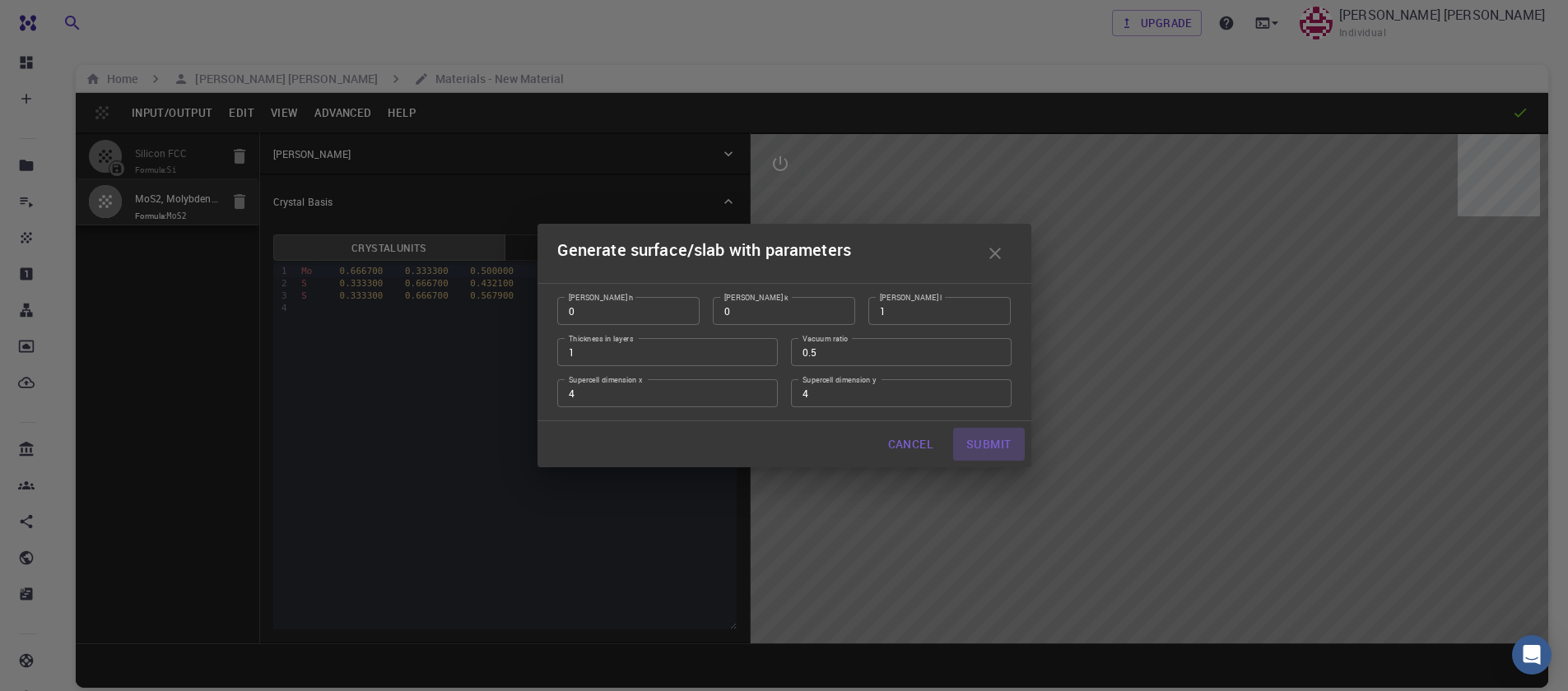
click at [993, 441] on button "Submit" at bounding box center [988, 444] width 70 height 33
type input "TRI"
type input "12.7849"
type input "12.784833270715735"
type input "46.2596"
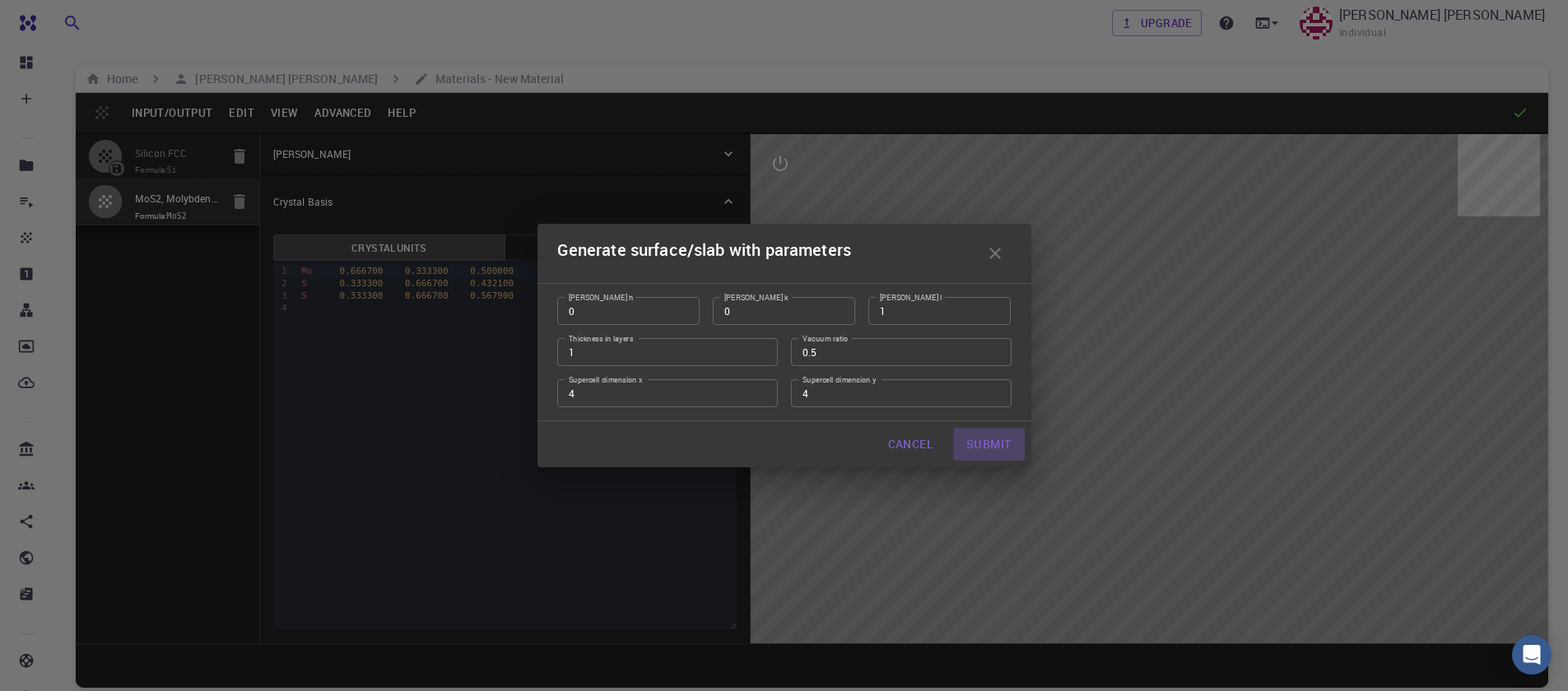
type input "119.99991391472093"
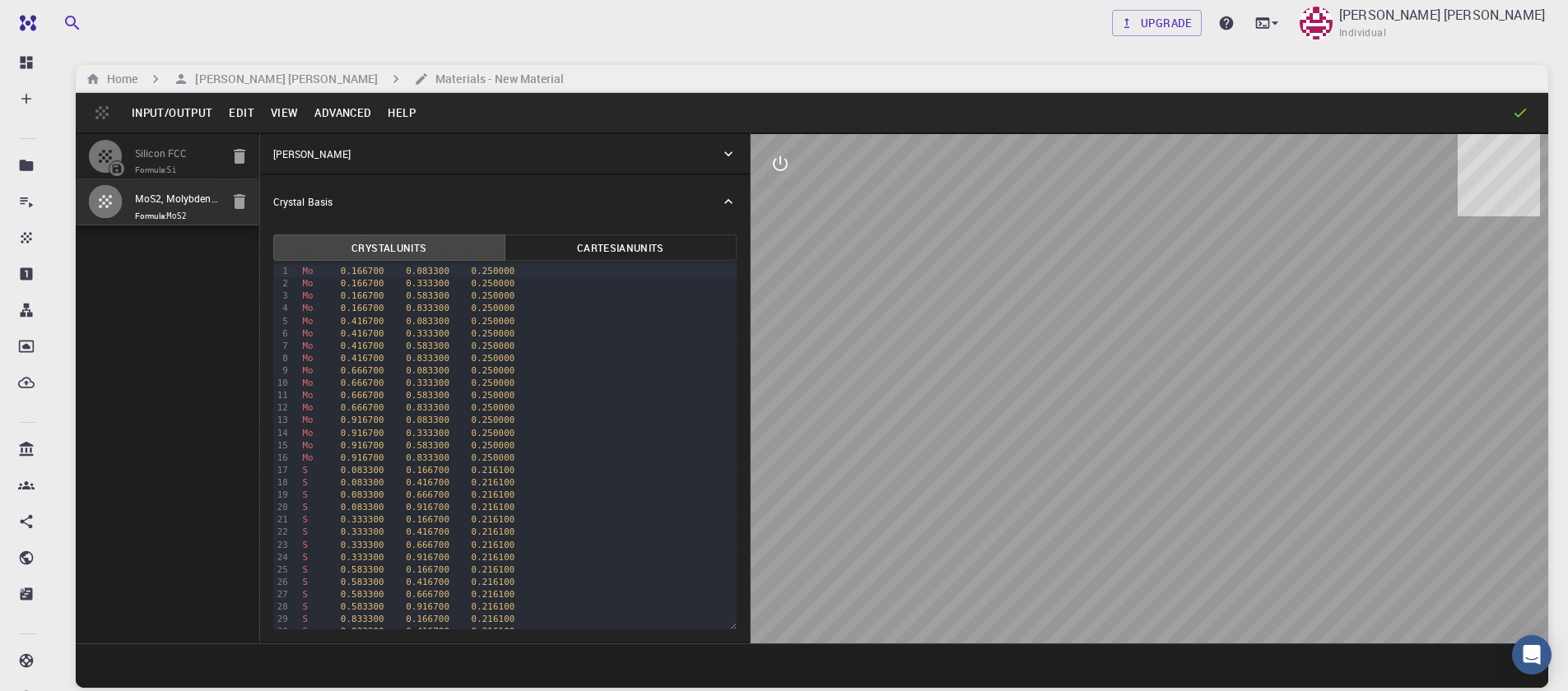
click at [220, 113] on button "Edit" at bounding box center [241, 112] width 42 height 26
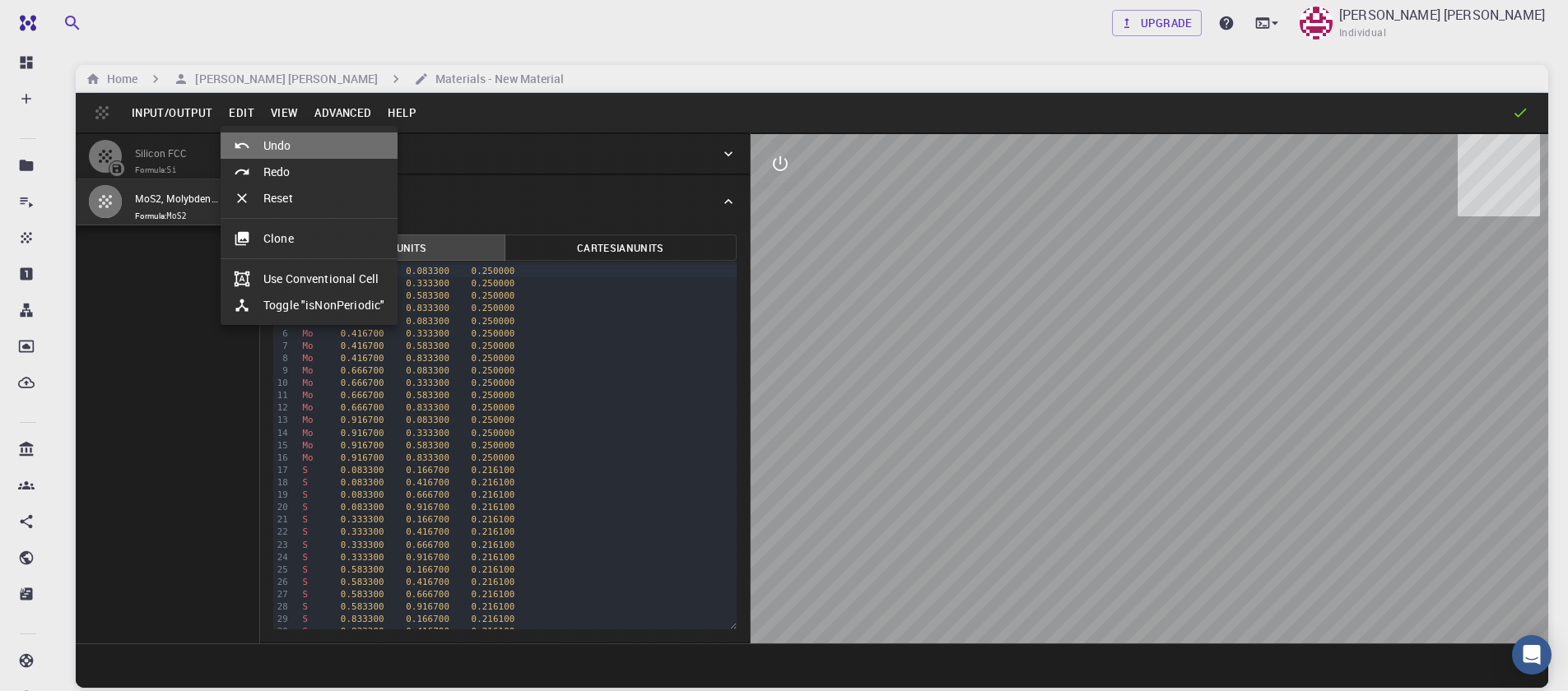
click at [287, 156] on li "Undo" at bounding box center [309, 145] width 177 height 26
type input "HEX"
type input "3.196223"
type input "23.12983"
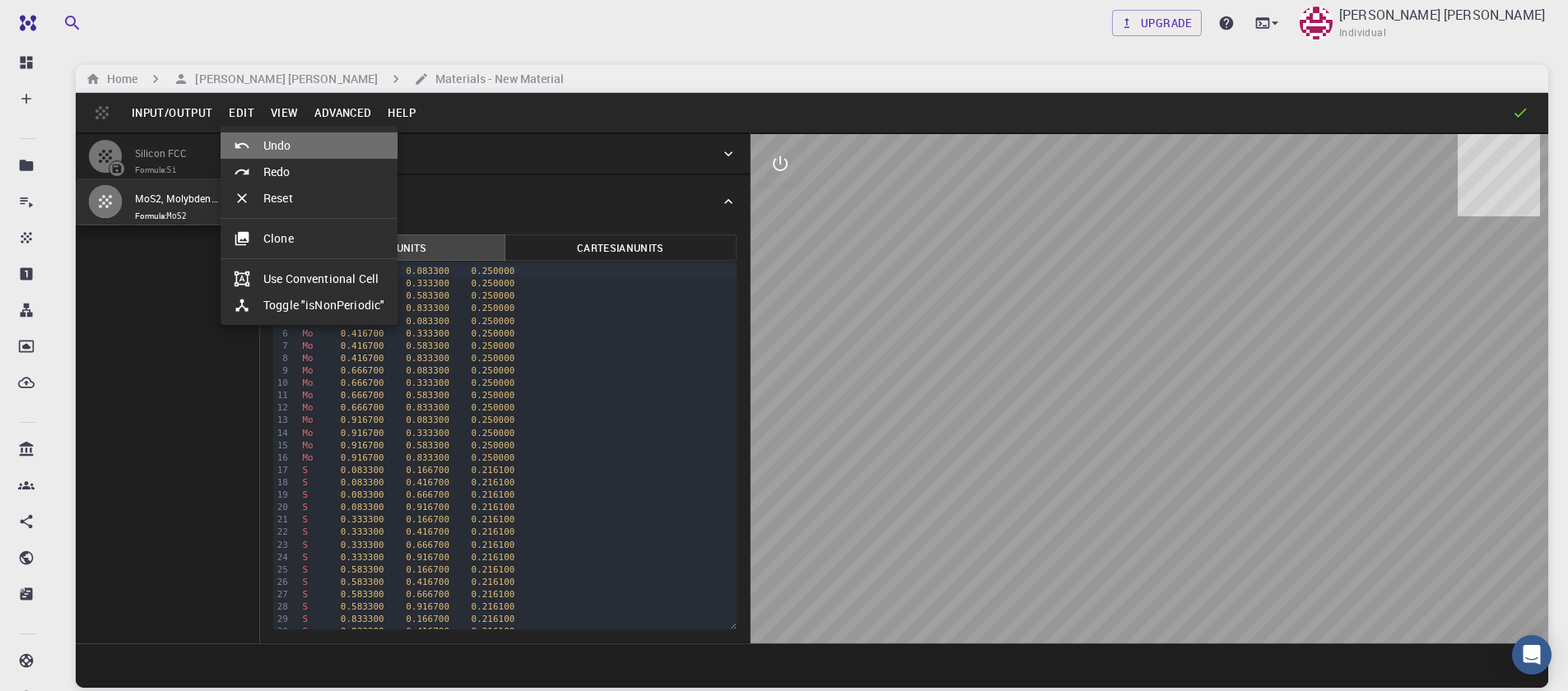
type input "120"
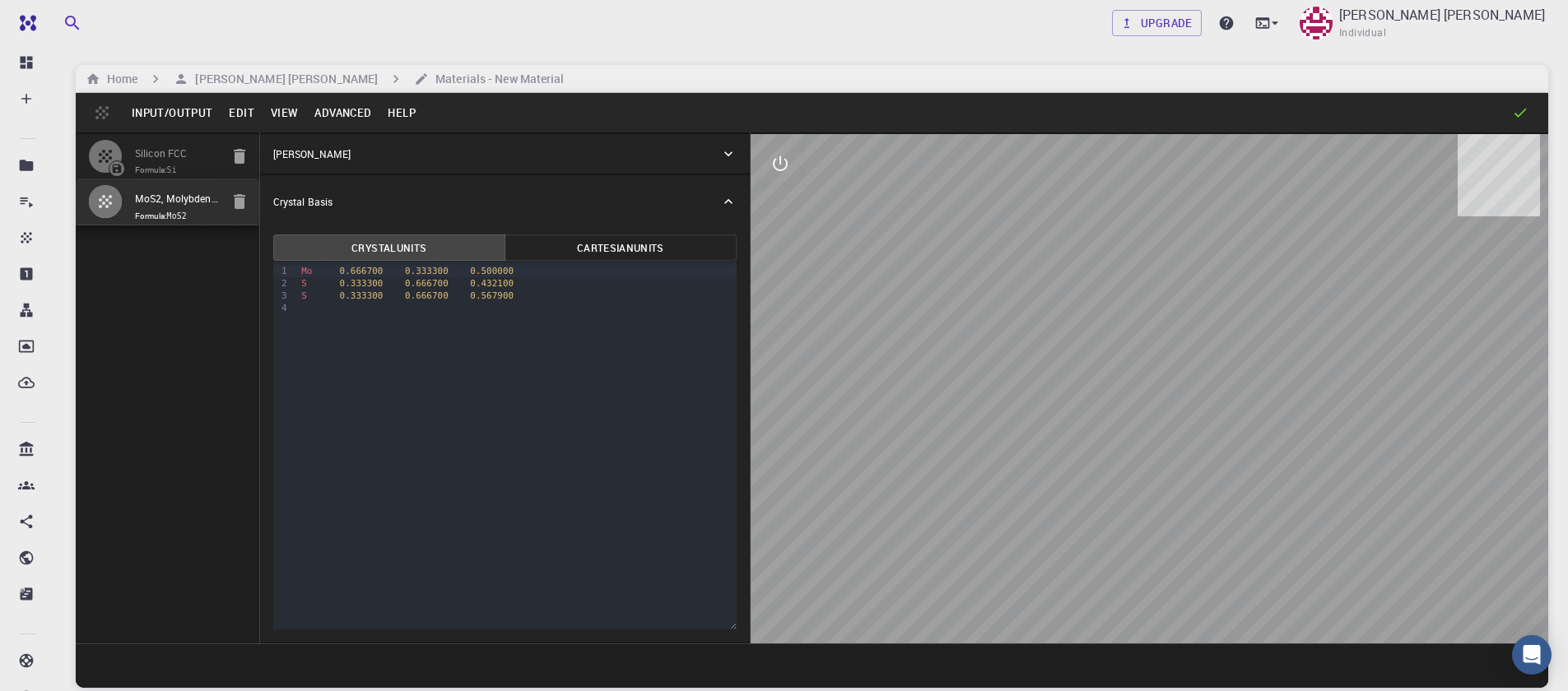
click at [356, 114] on button "Advanced" at bounding box center [343, 112] width 73 height 26
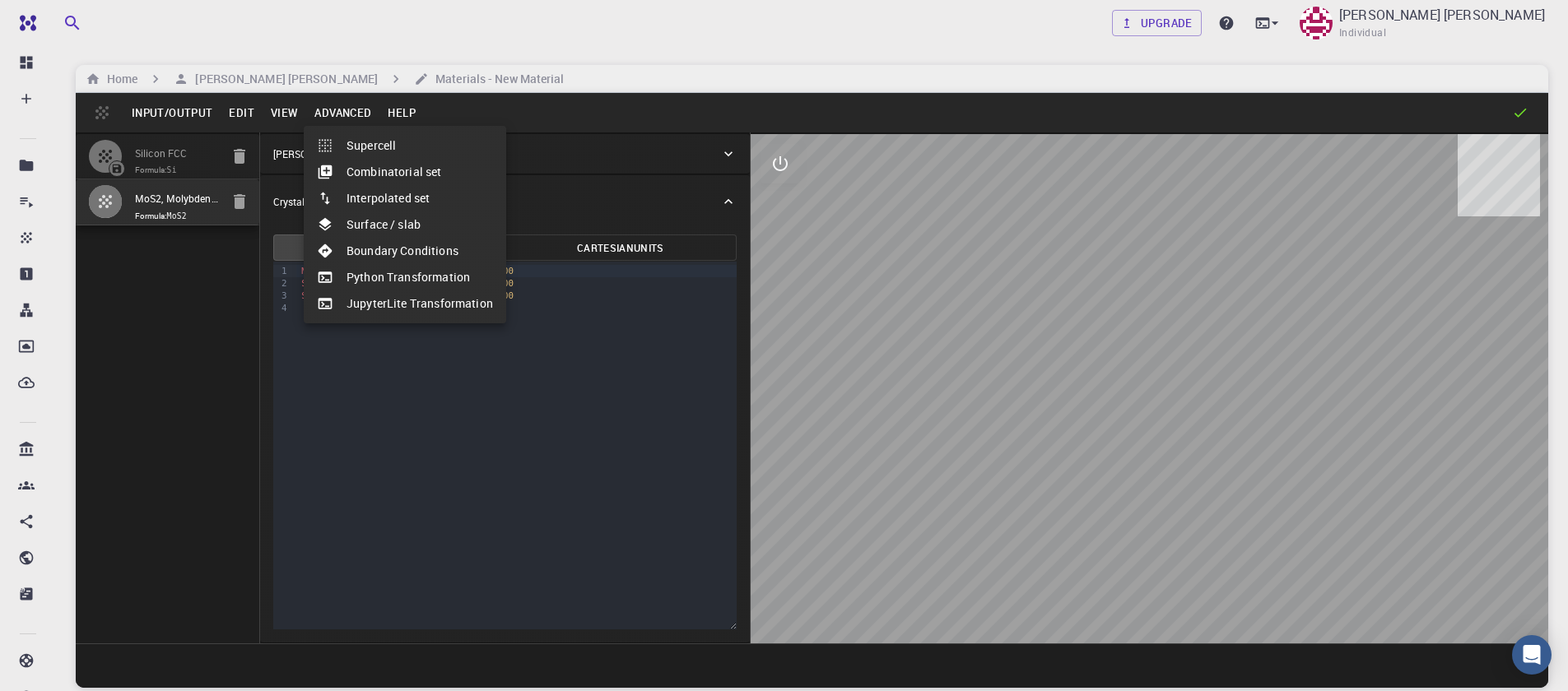
click at [416, 248] on li "Boundary Conditions" at bounding box center [405, 250] width 203 height 26
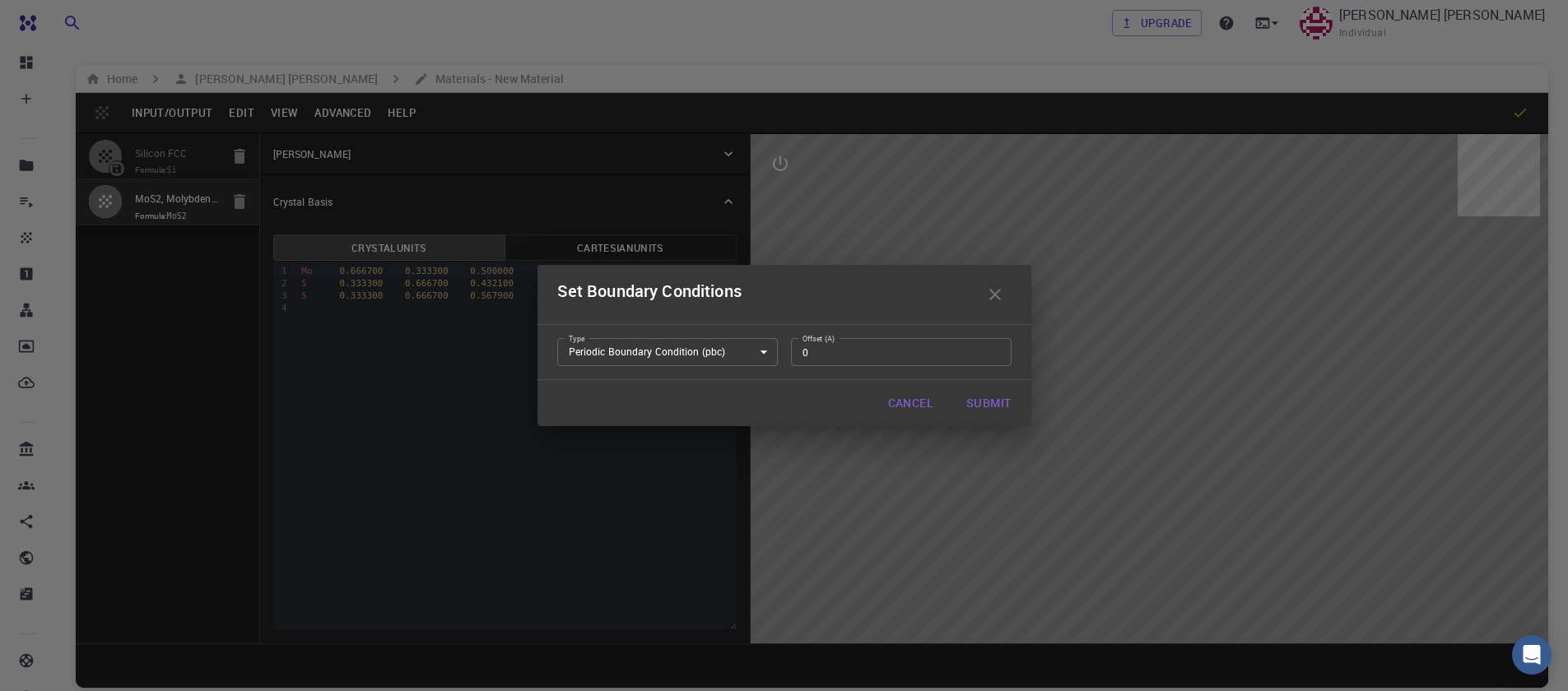
click at [907, 406] on button "Cancel" at bounding box center [911, 403] width 71 height 33
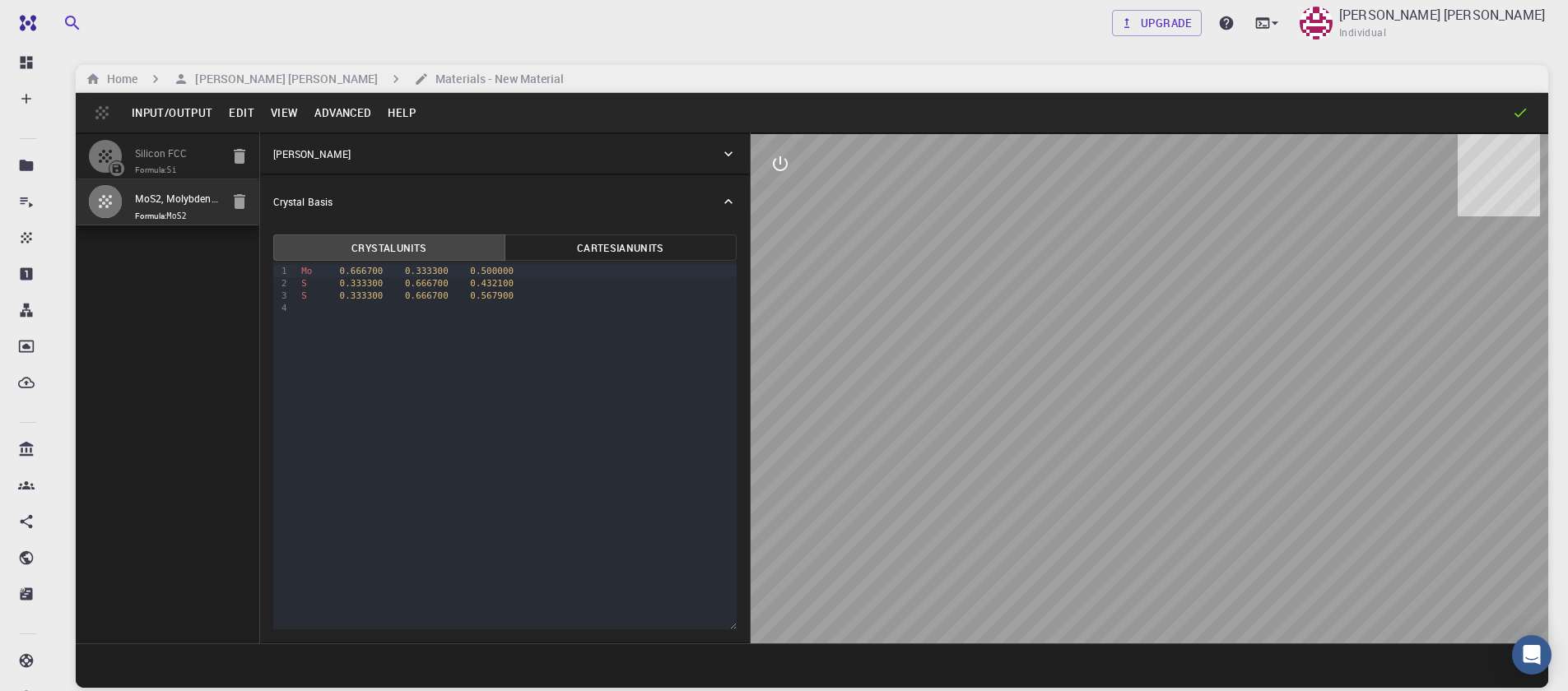
click at [342, 114] on button "Advanced" at bounding box center [343, 112] width 73 height 26
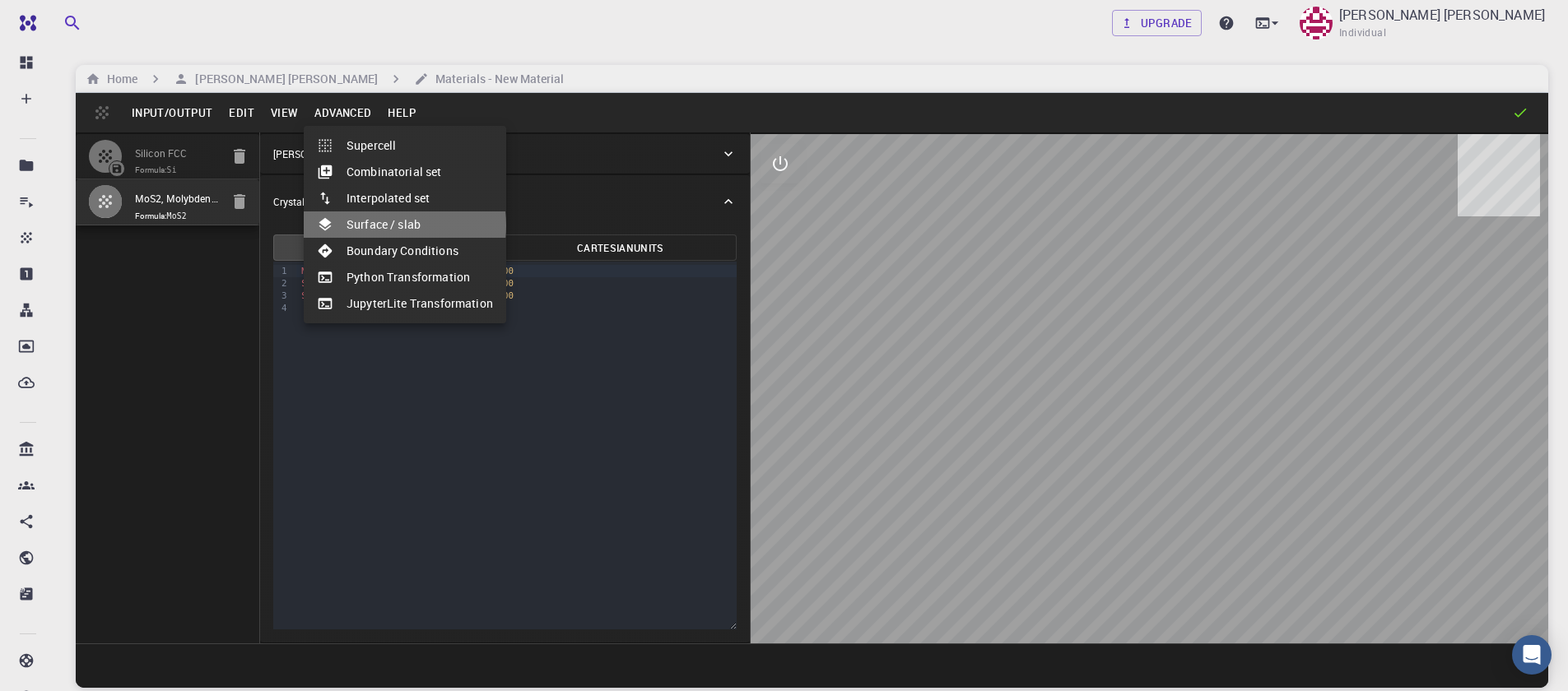
click at [388, 226] on li "Surface / slab" at bounding box center [405, 224] width 203 height 26
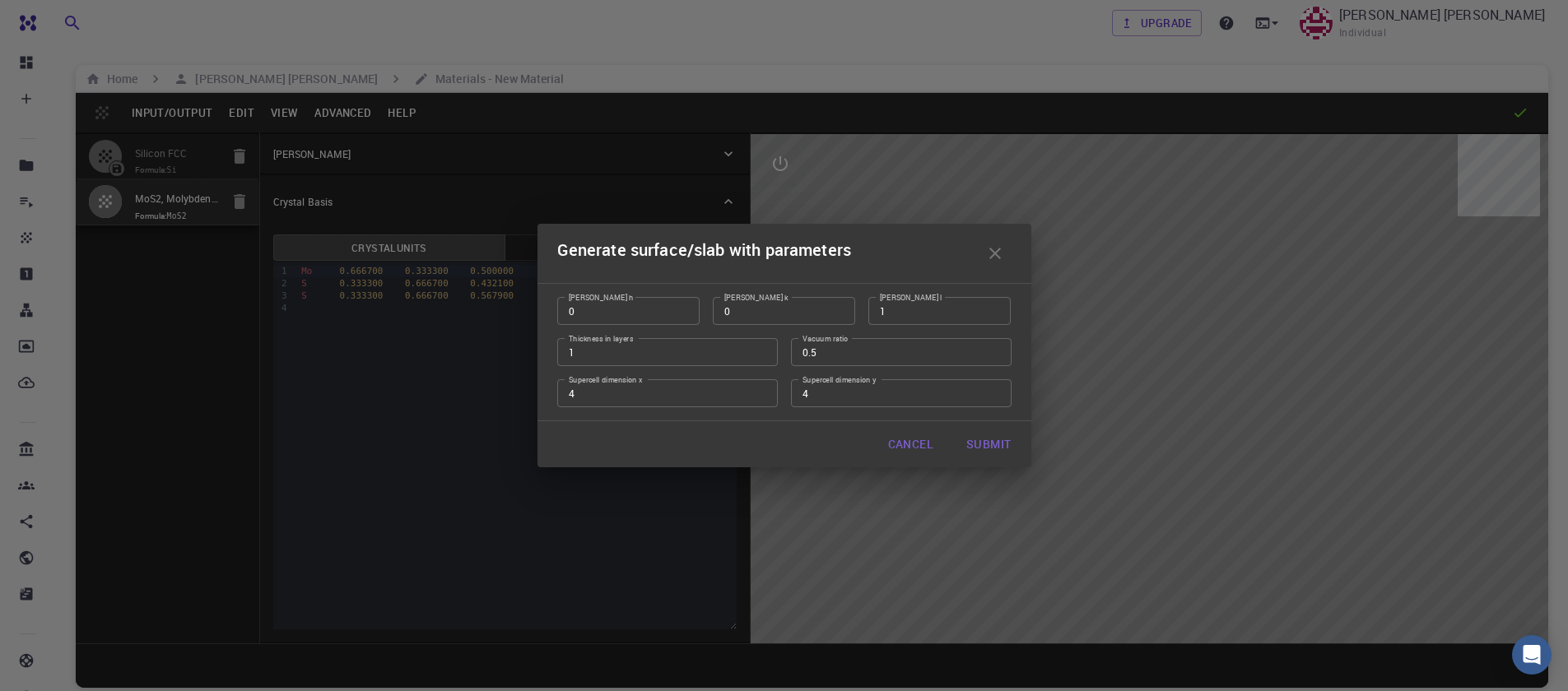
click at [985, 439] on button "Submit" at bounding box center [988, 444] width 70 height 33
type input "TRI"
type input "12.7849"
type input "12.784833270715735"
type input "46.2596"
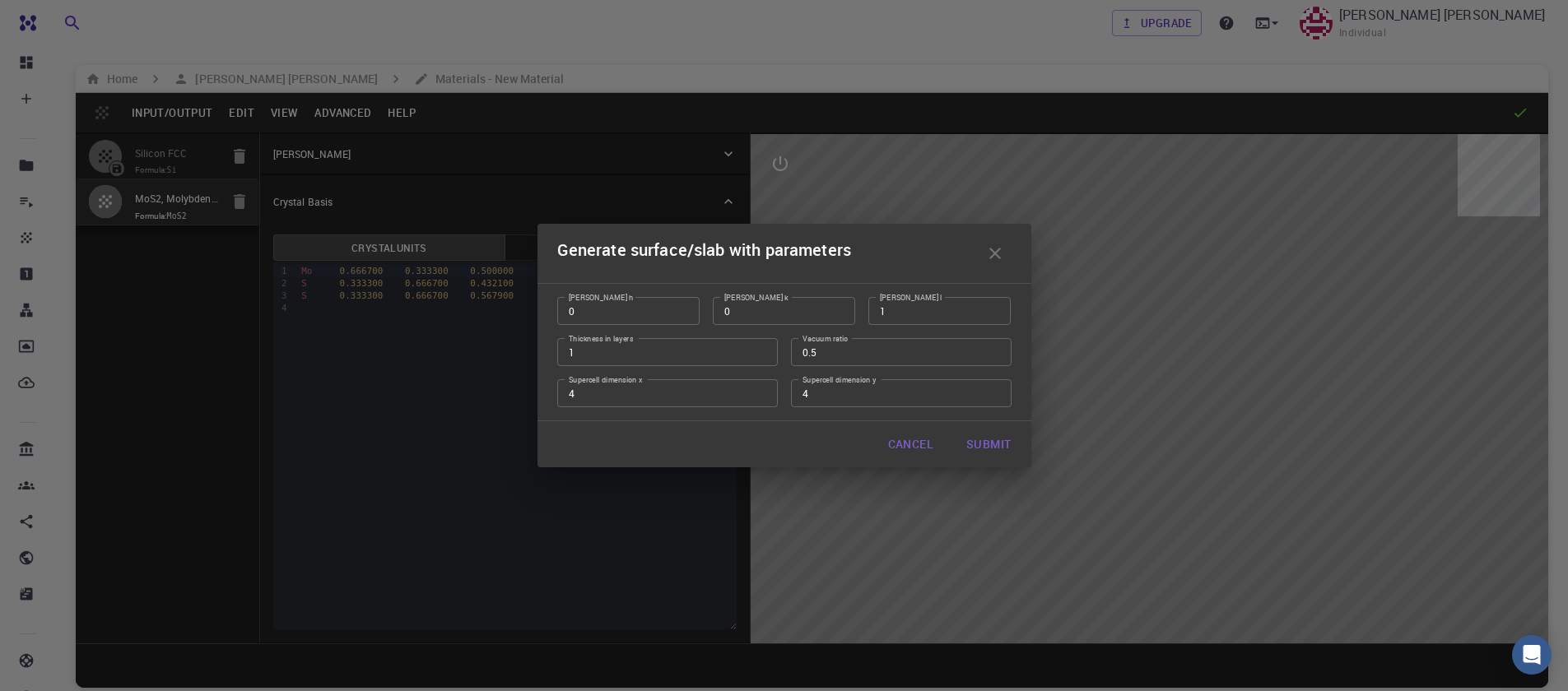
type input "119.99991391472093"
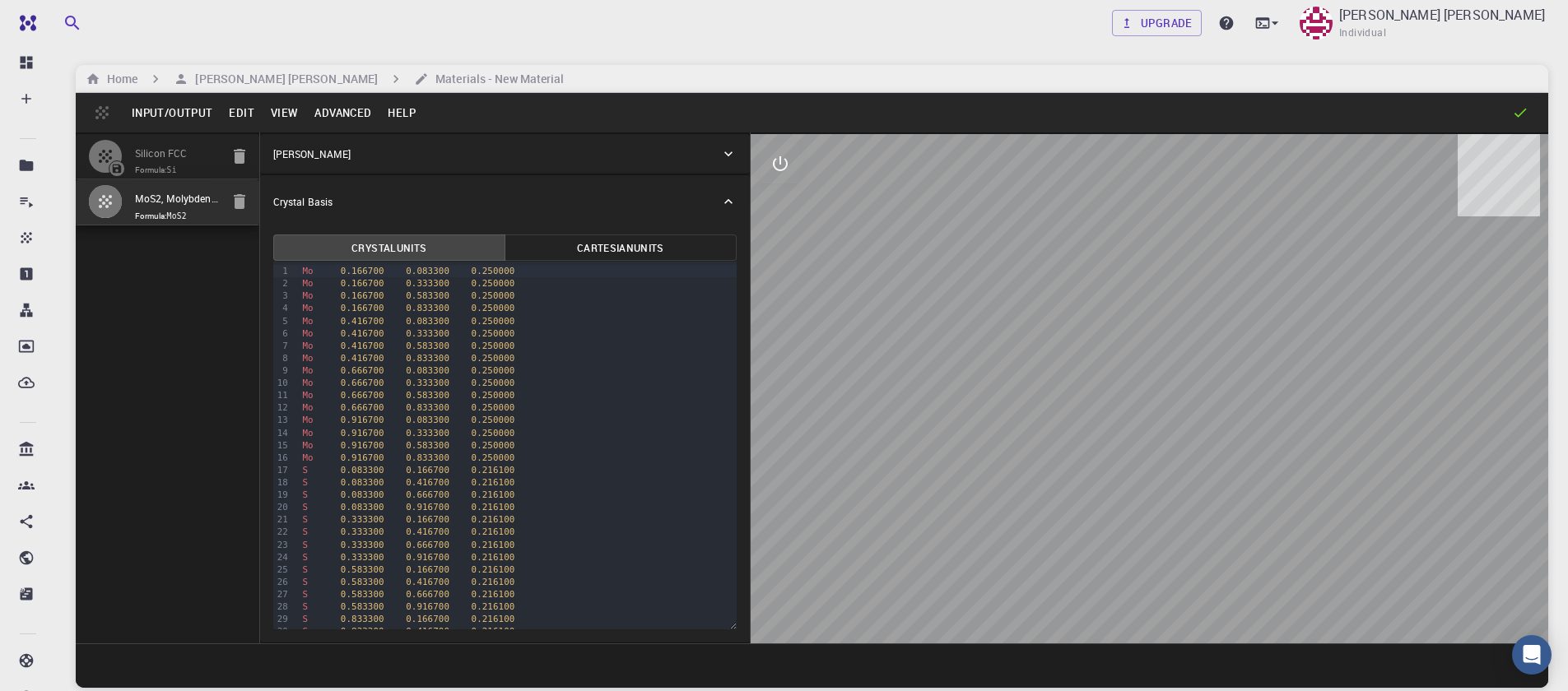
click at [377, 117] on button "Advanced" at bounding box center [343, 112] width 73 height 26
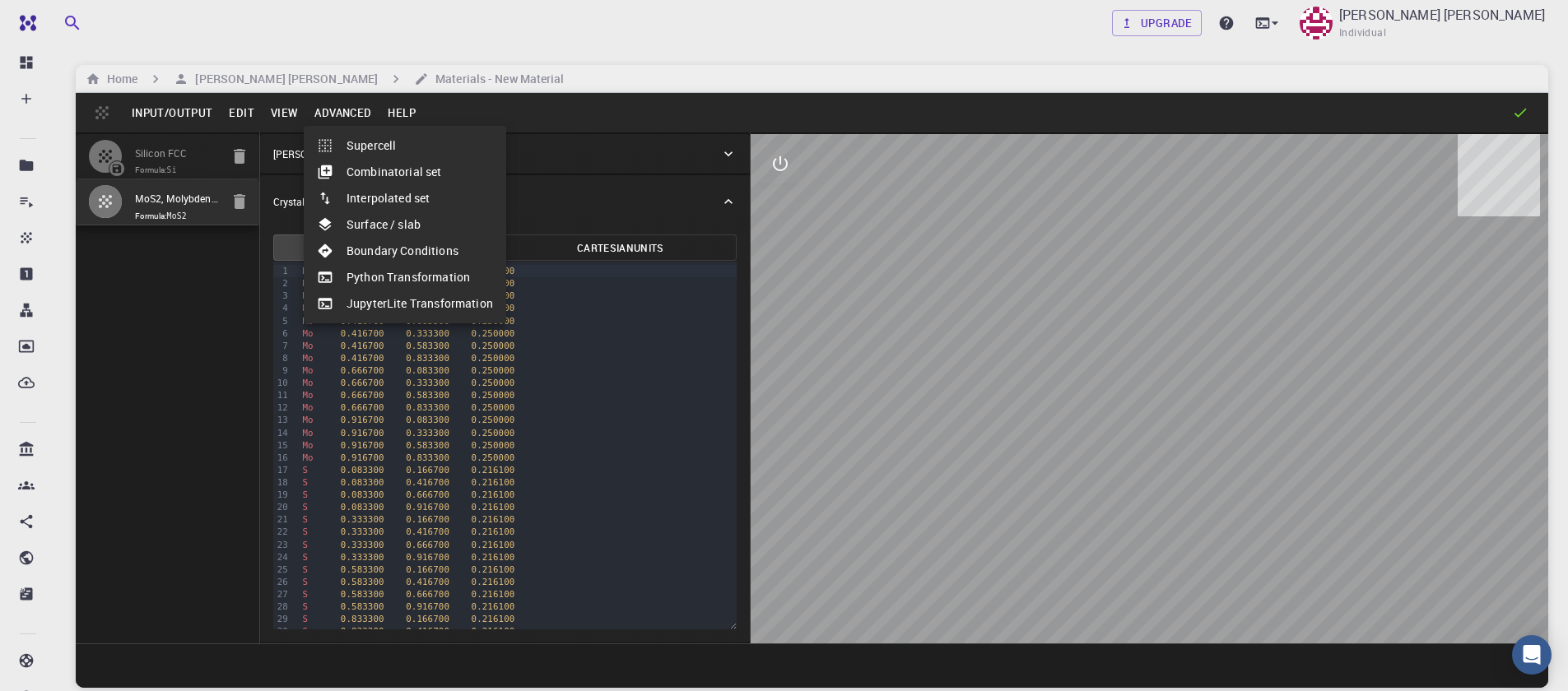
click at [275, 107] on div at bounding box center [784, 345] width 1568 height 691
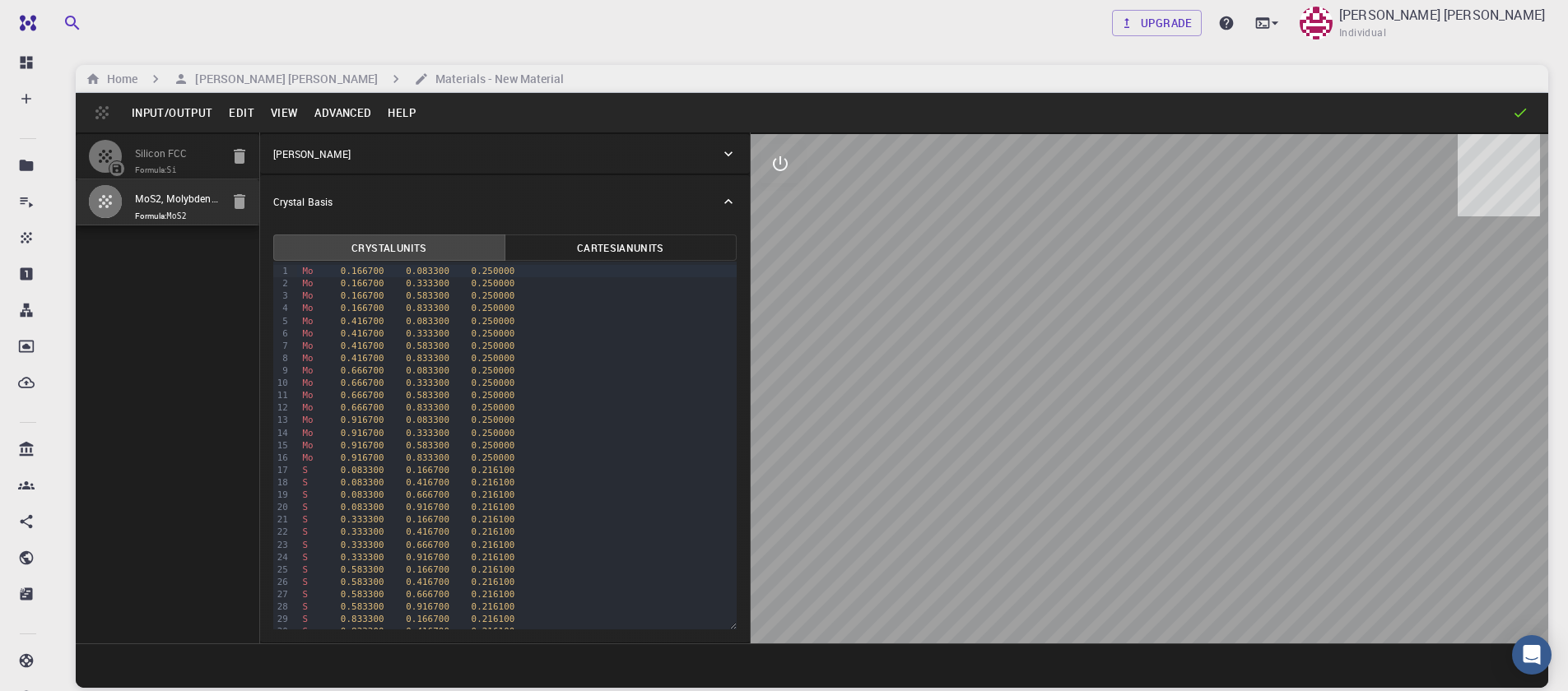
click at [280, 111] on button "View" at bounding box center [285, 112] width 44 height 26
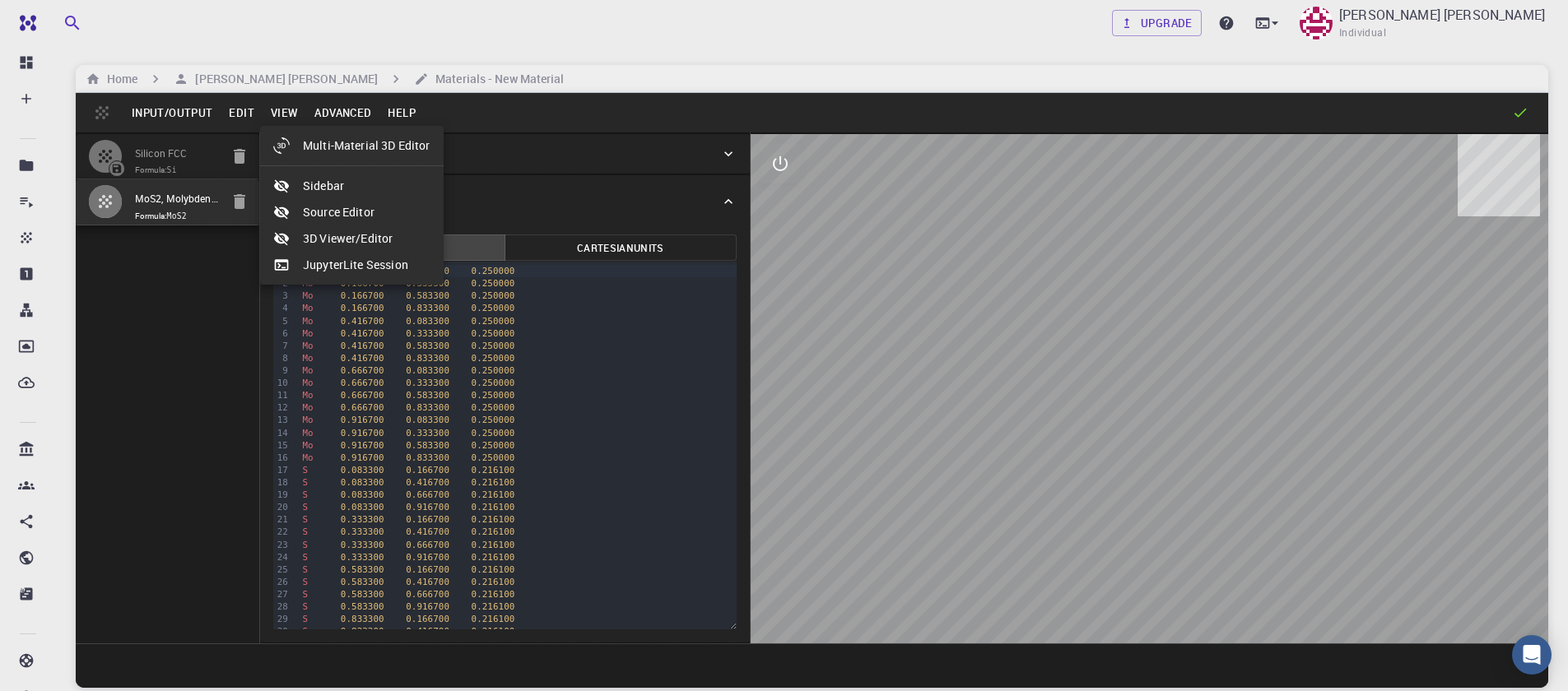
click at [236, 115] on div at bounding box center [784, 345] width 1568 height 691
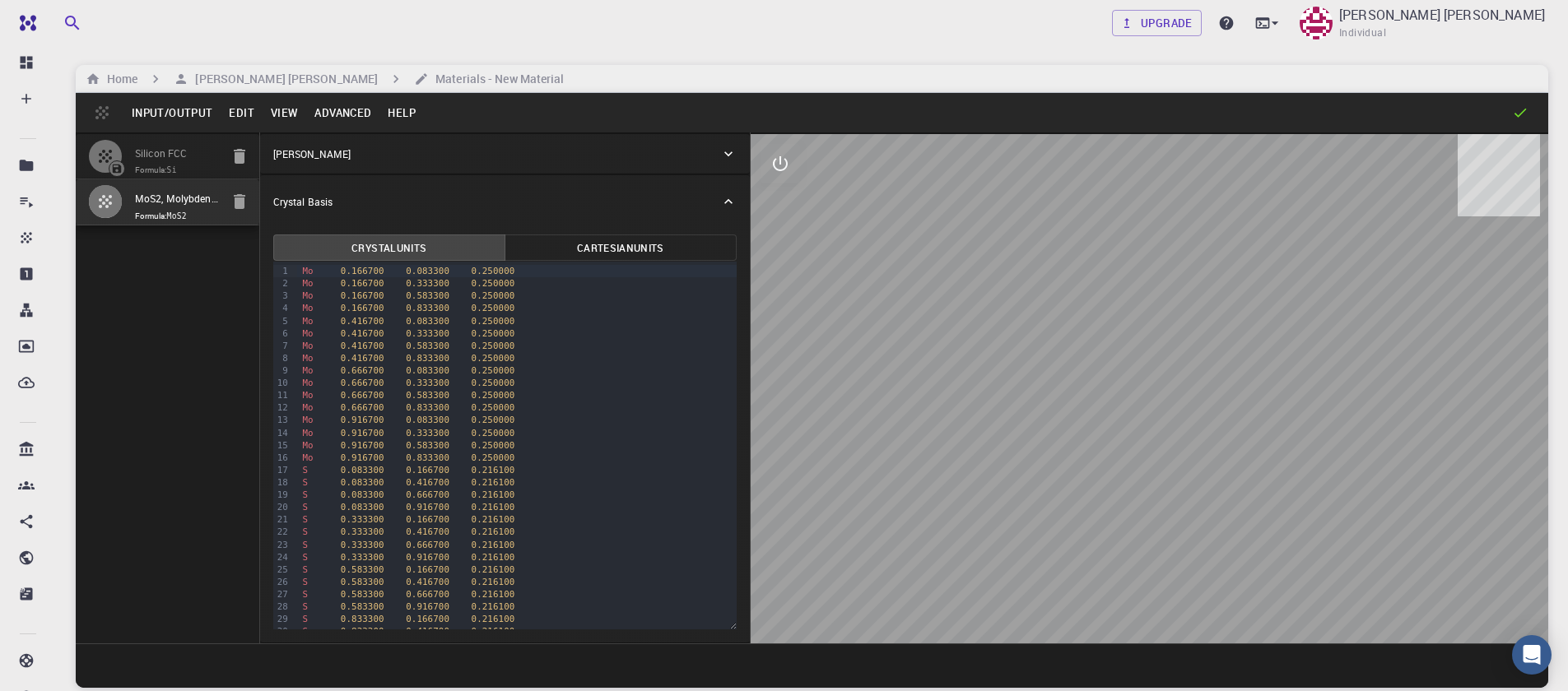
click at [236, 115] on button "Edit" at bounding box center [241, 112] width 42 height 26
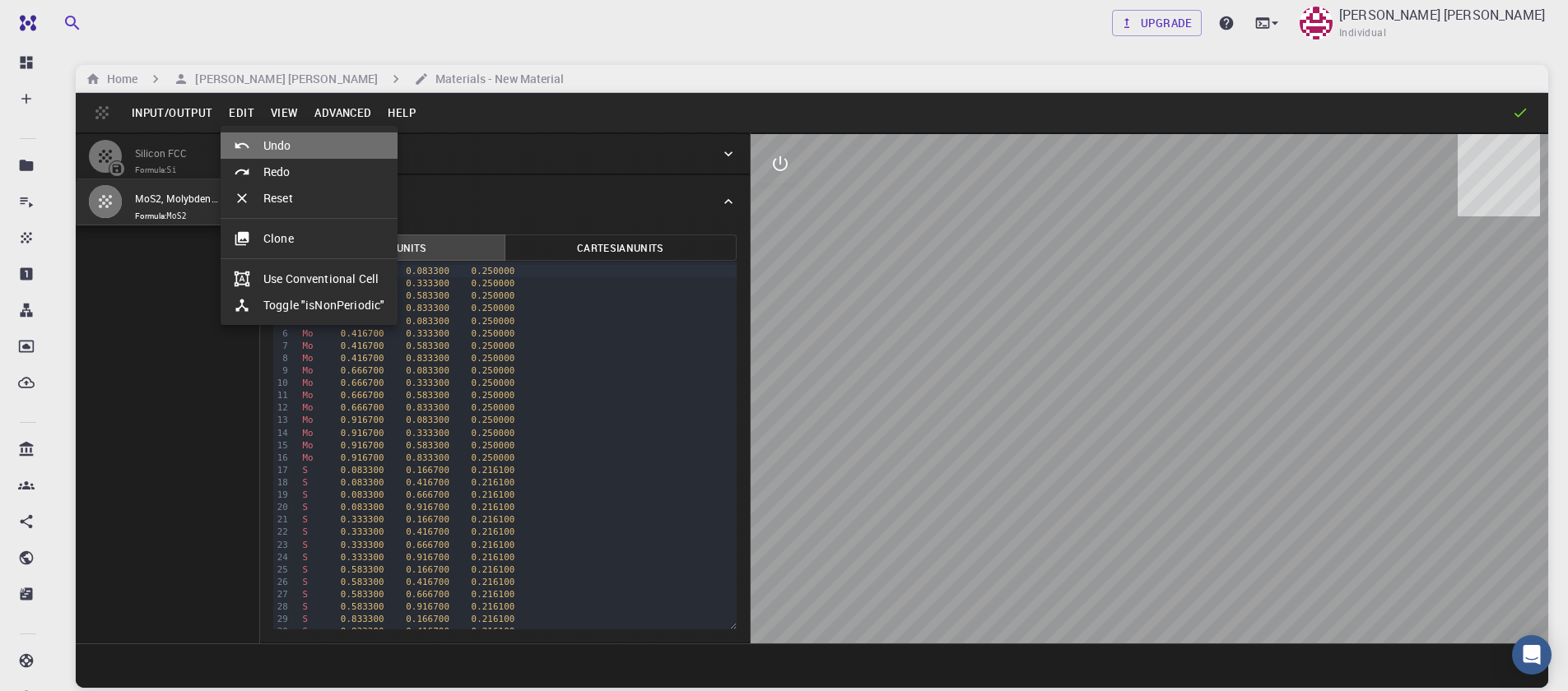
click at [270, 151] on li "Undo" at bounding box center [309, 145] width 177 height 26
type input "HEX"
type input "3.196223"
type input "23.12983"
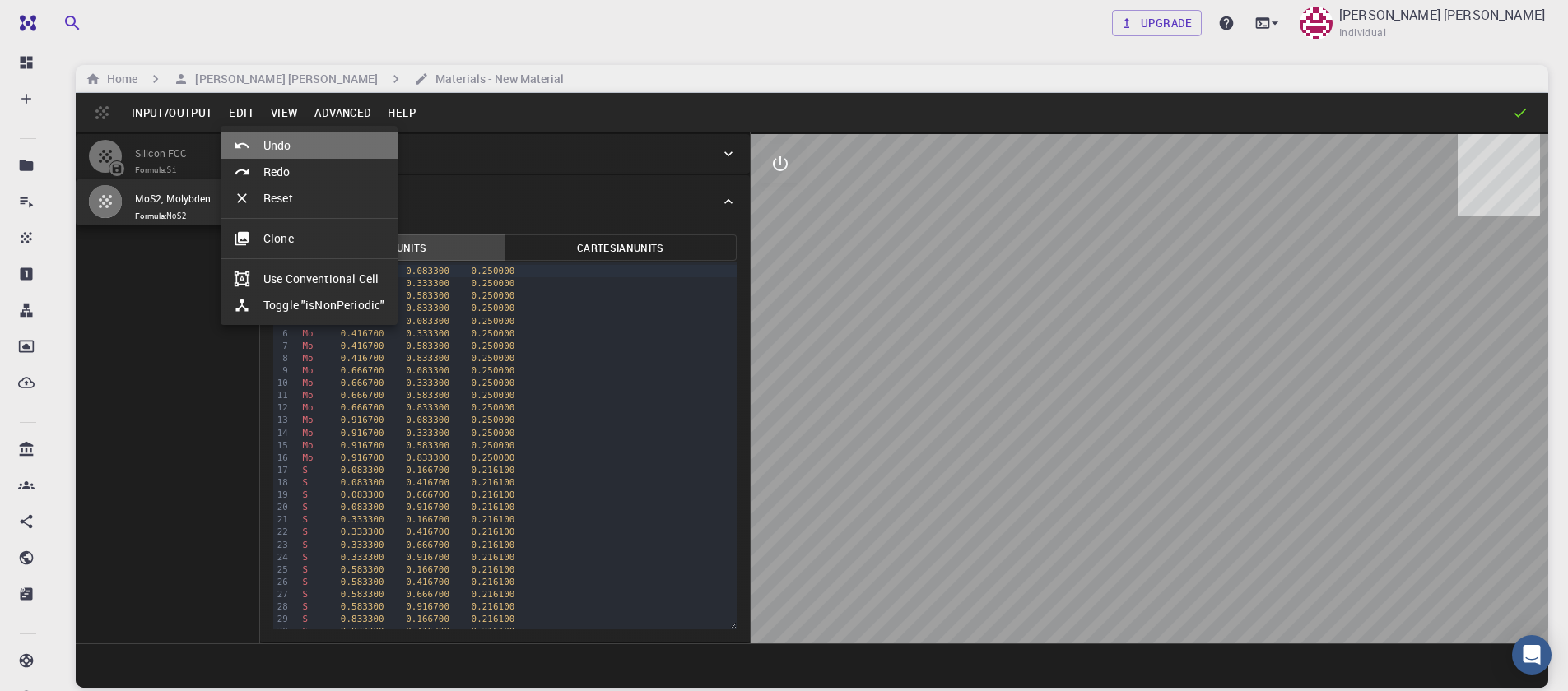
type input "120"
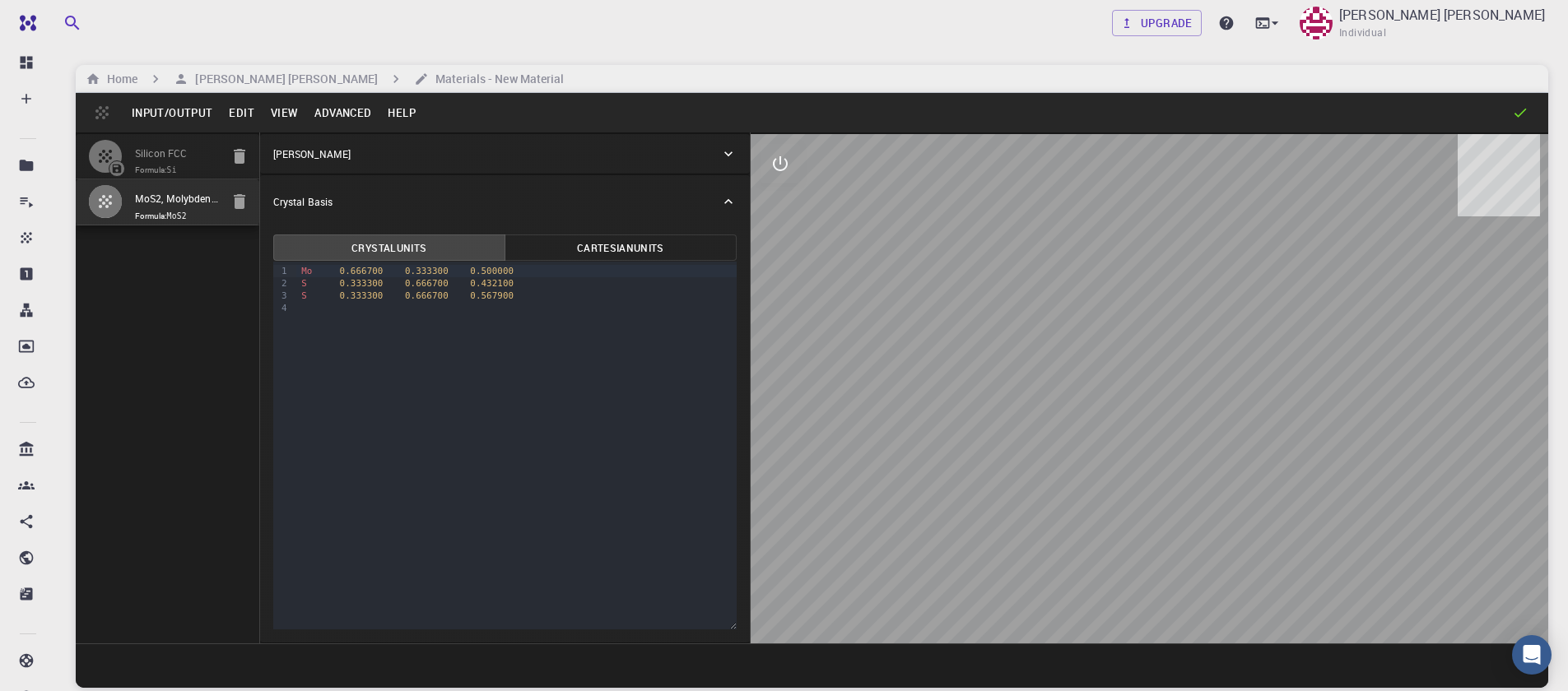
click at [338, 115] on button "Advanced" at bounding box center [343, 112] width 73 height 26
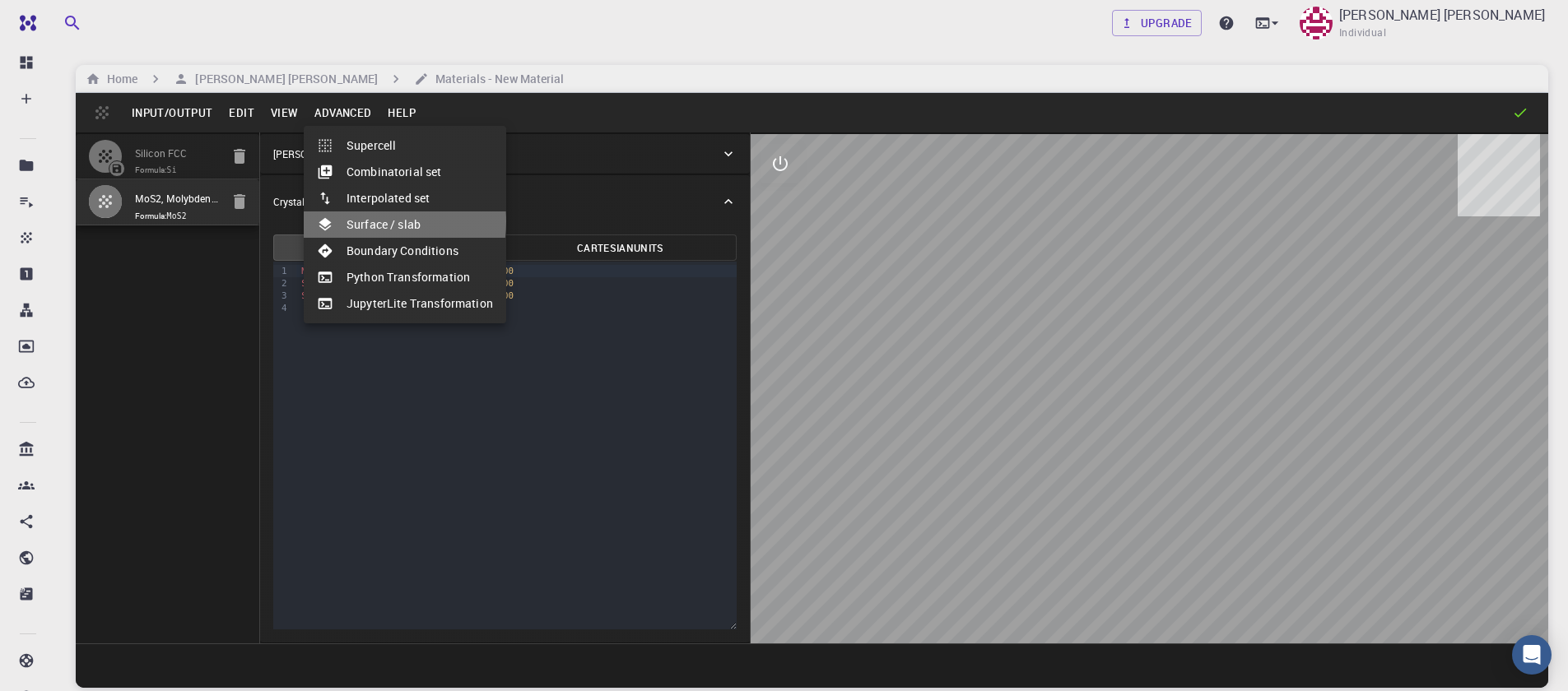
click at [360, 221] on li "Surface / slab" at bounding box center [405, 224] width 203 height 26
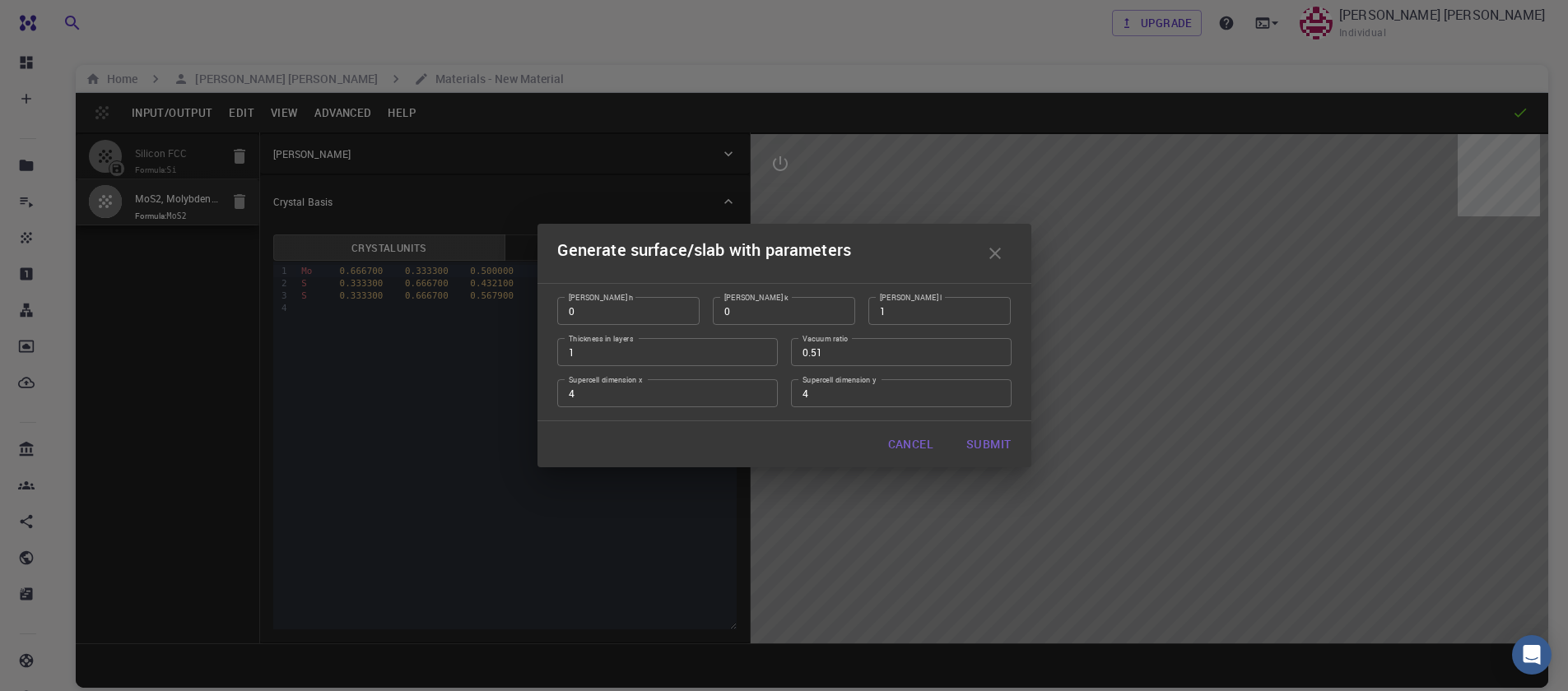
click at [993, 349] on input "0.51" at bounding box center [901, 352] width 220 height 28
click at [993, 349] on input "0.52" at bounding box center [901, 352] width 220 height 28
click at [993, 349] on input "0.53" at bounding box center [901, 352] width 220 height 28
click at [993, 349] on input "0.54" at bounding box center [901, 352] width 220 height 28
click at [993, 349] on input "0.76" at bounding box center [901, 352] width 220 height 28
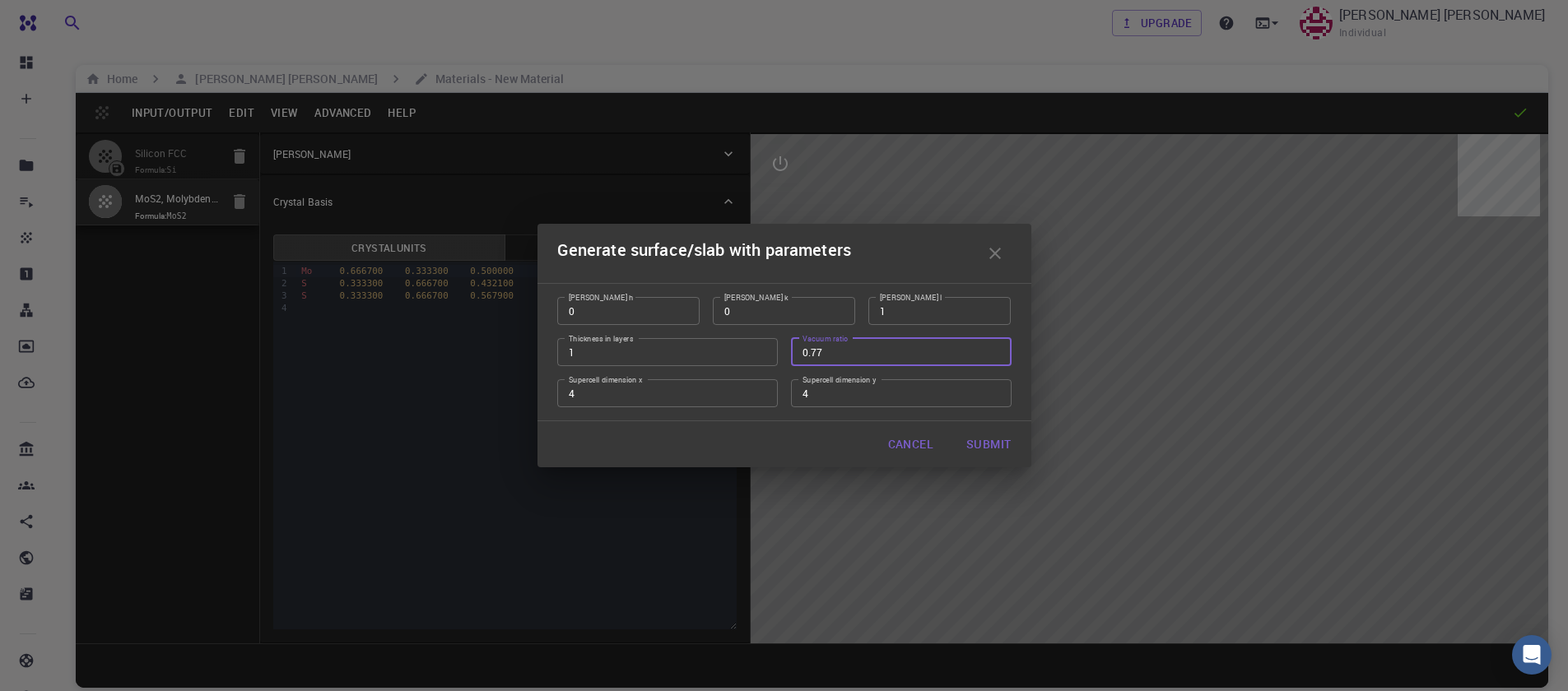
click at [993, 349] on input "0.77" at bounding box center [901, 352] width 220 height 28
click at [993, 349] on input "0.78" at bounding box center [901, 352] width 220 height 28
click at [993, 349] on input "0.79" at bounding box center [901, 352] width 220 height 28
click at [989, 348] on input "0.8" at bounding box center [901, 352] width 220 height 28
click at [989, 348] on input "0.81" at bounding box center [901, 352] width 220 height 28
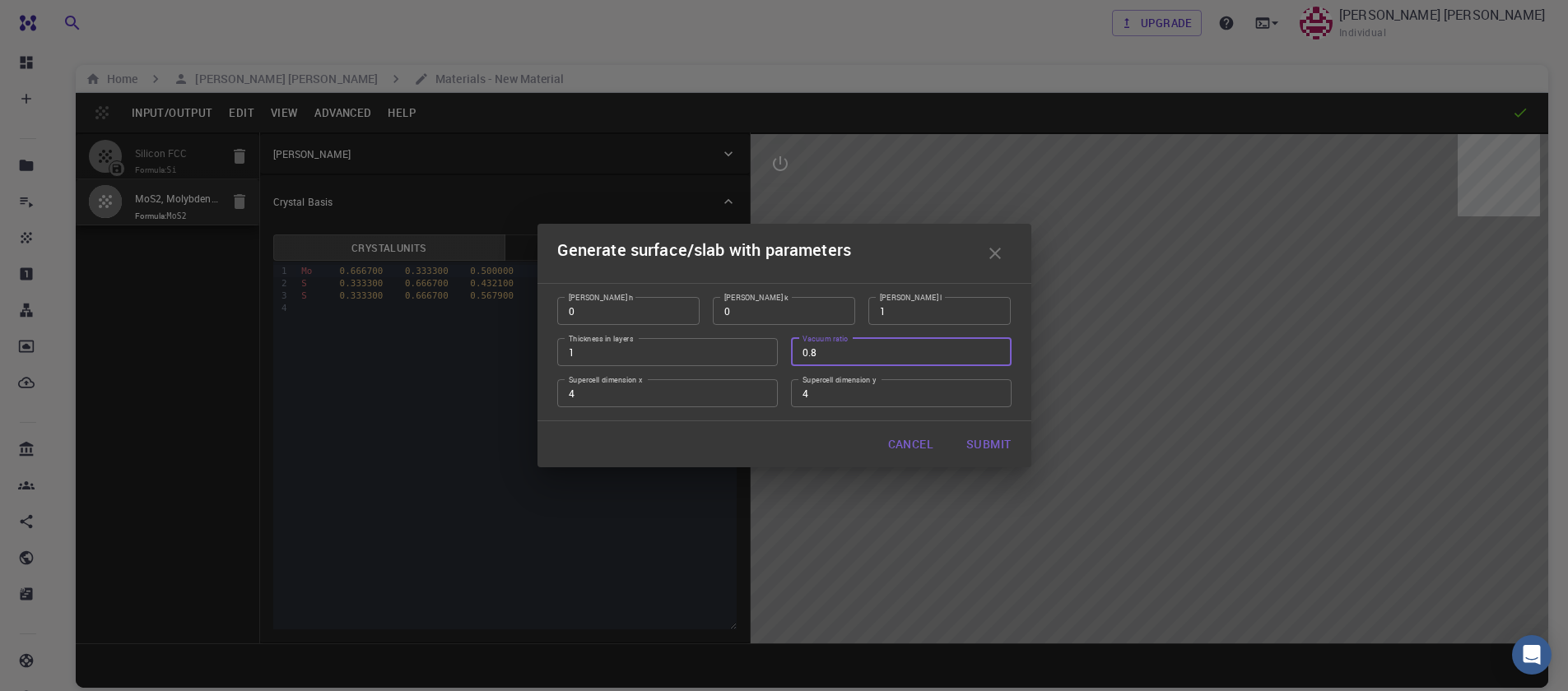
type input "0.8"
click at [996, 354] on input "0.8" at bounding box center [901, 352] width 220 height 28
type input "2"
click at [761, 348] on input "2" at bounding box center [667, 352] width 220 height 28
click at [1004, 440] on button "Submit" at bounding box center [988, 444] width 70 height 33
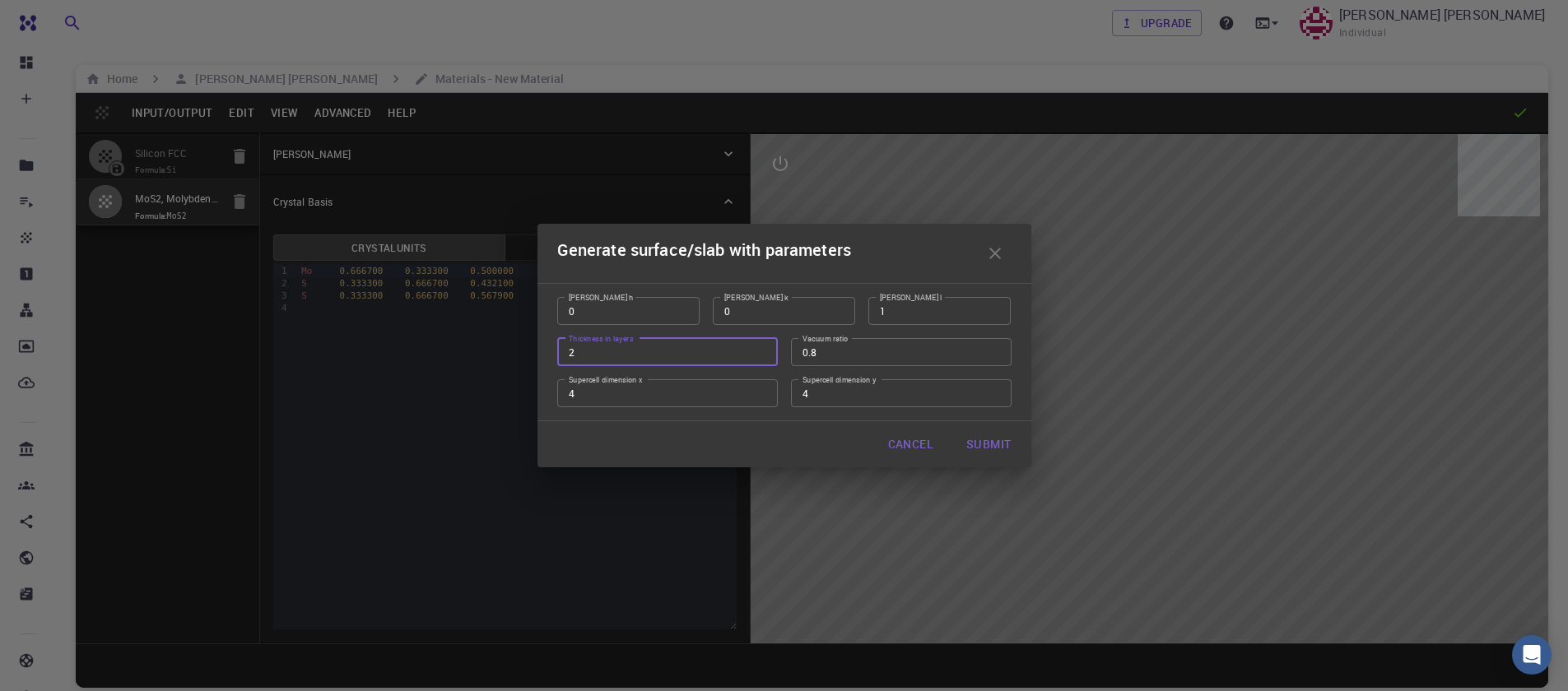
type input "TRI"
type input "12.7849"
type input "12.784833270715735"
type input "231.29850000000005"
type input "119.99991391472093"
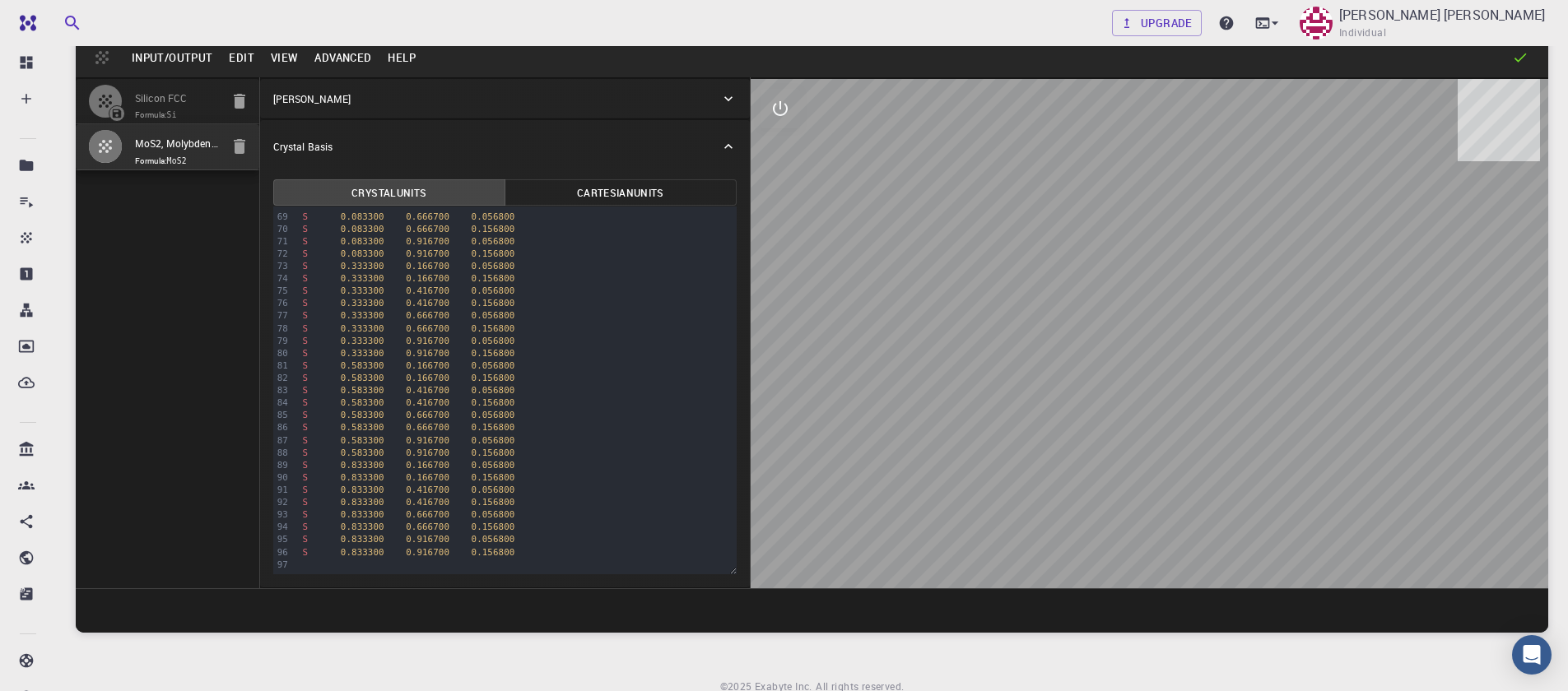
scroll to position [26, 0]
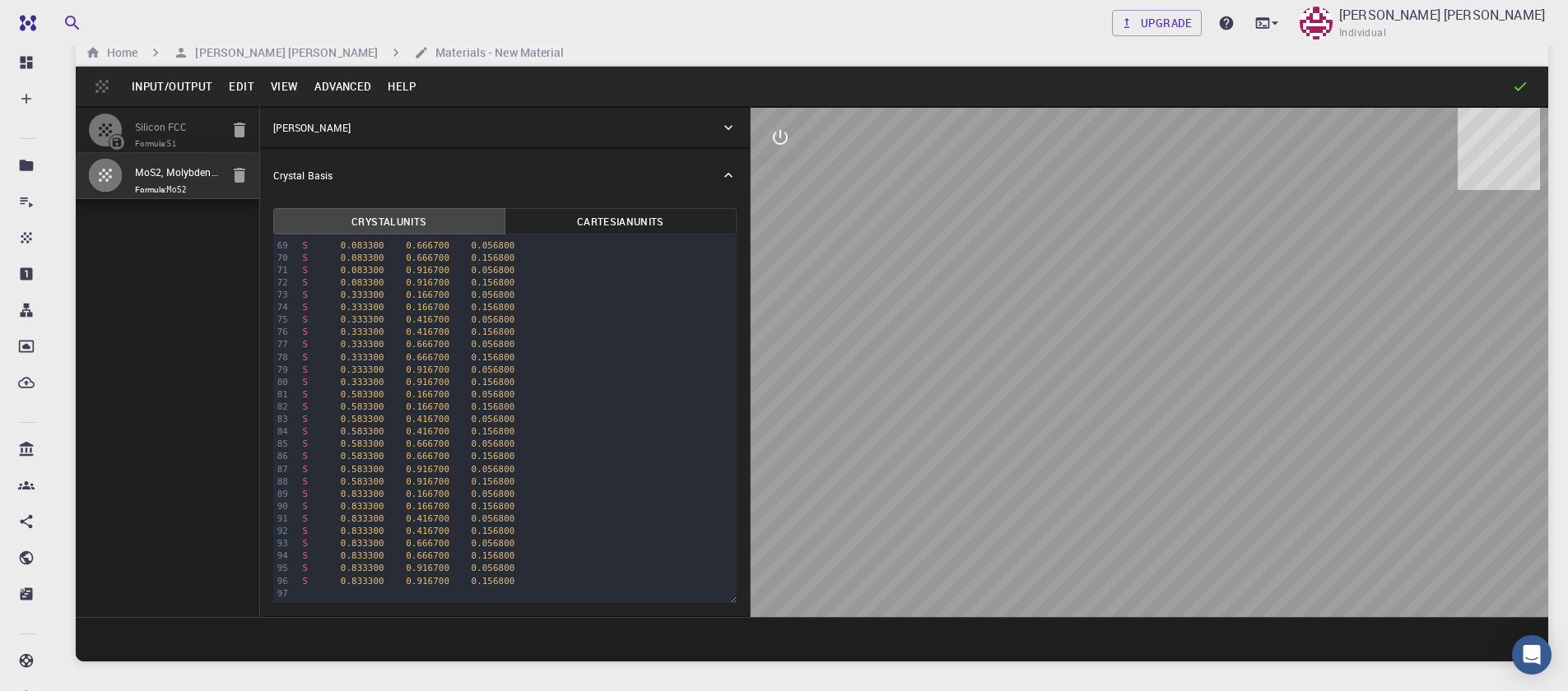
click at [245, 84] on button "Edit" at bounding box center [241, 86] width 42 height 26
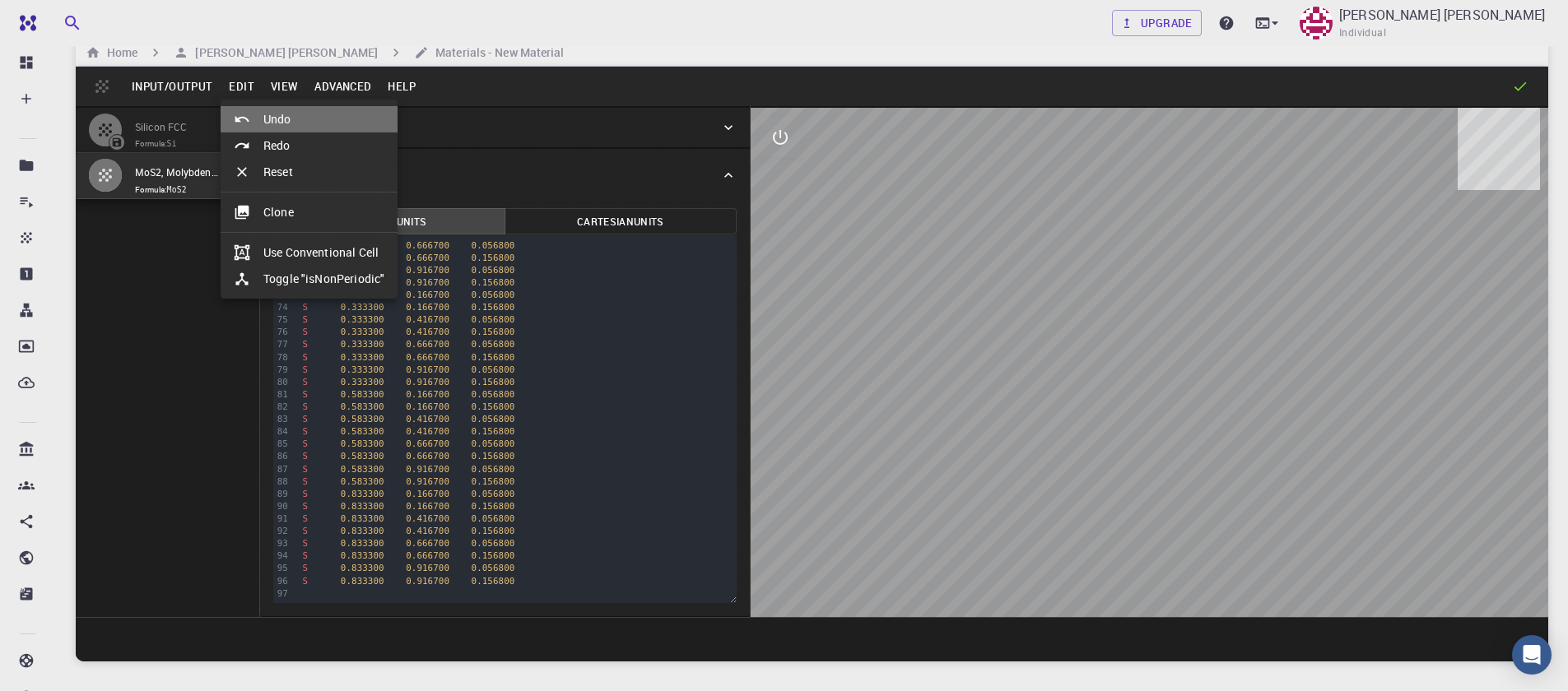
click at [287, 127] on li "Undo" at bounding box center [309, 119] width 177 height 26
type input "HEX"
type input "3.196223"
type input "23.12983"
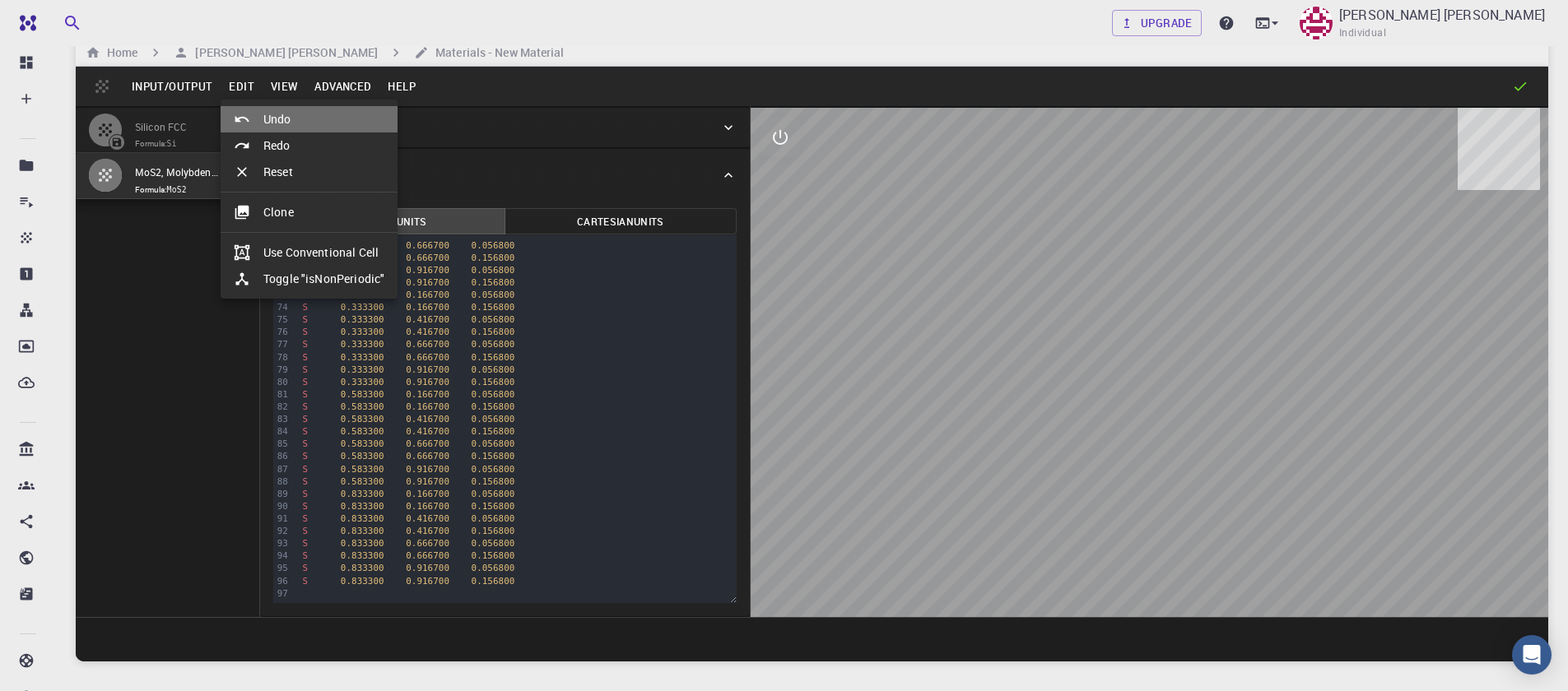
type input "120"
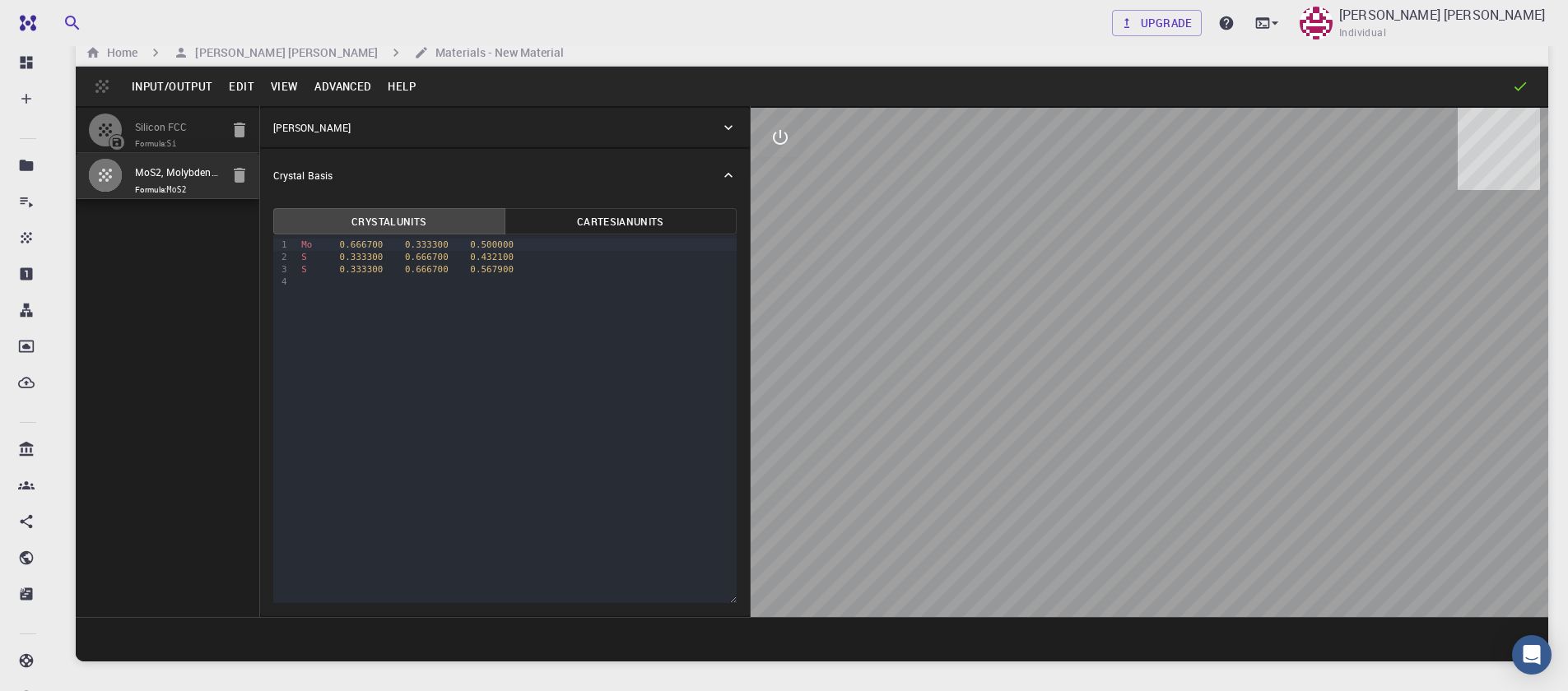
scroll to position [0, 0]
click at [181, 135] on input "Silicon FCC" at bounding box center [177, 128] width 85 height 19
type input "FCC"
type input "3.8669997952417843"
type input "3.8669998461227024"
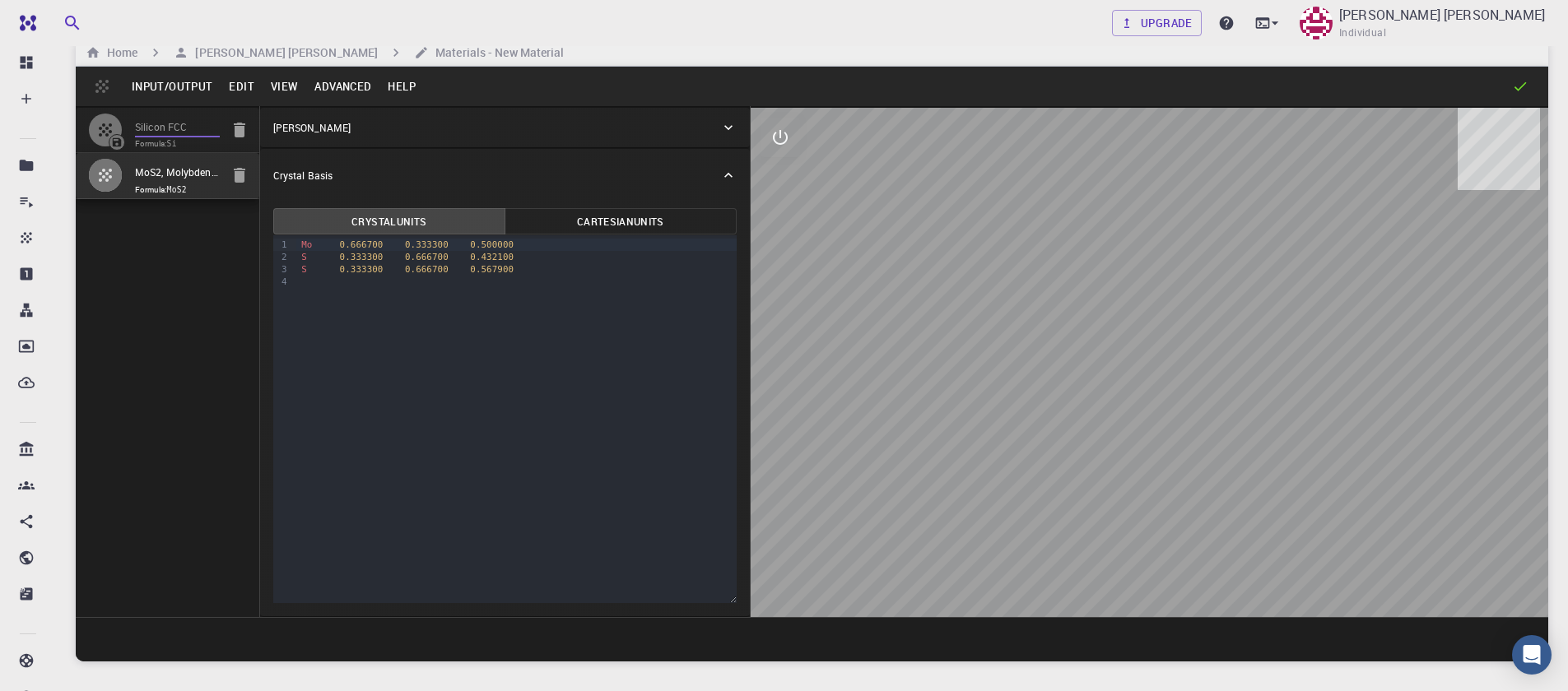
type input "3.867"
type input "59.9999986836772"
type input "59.999998248423154"
type input "59.99999432867027"
click at [341, 97] on button "Advanced" at bounding box center [343, 86] width 73 height 26
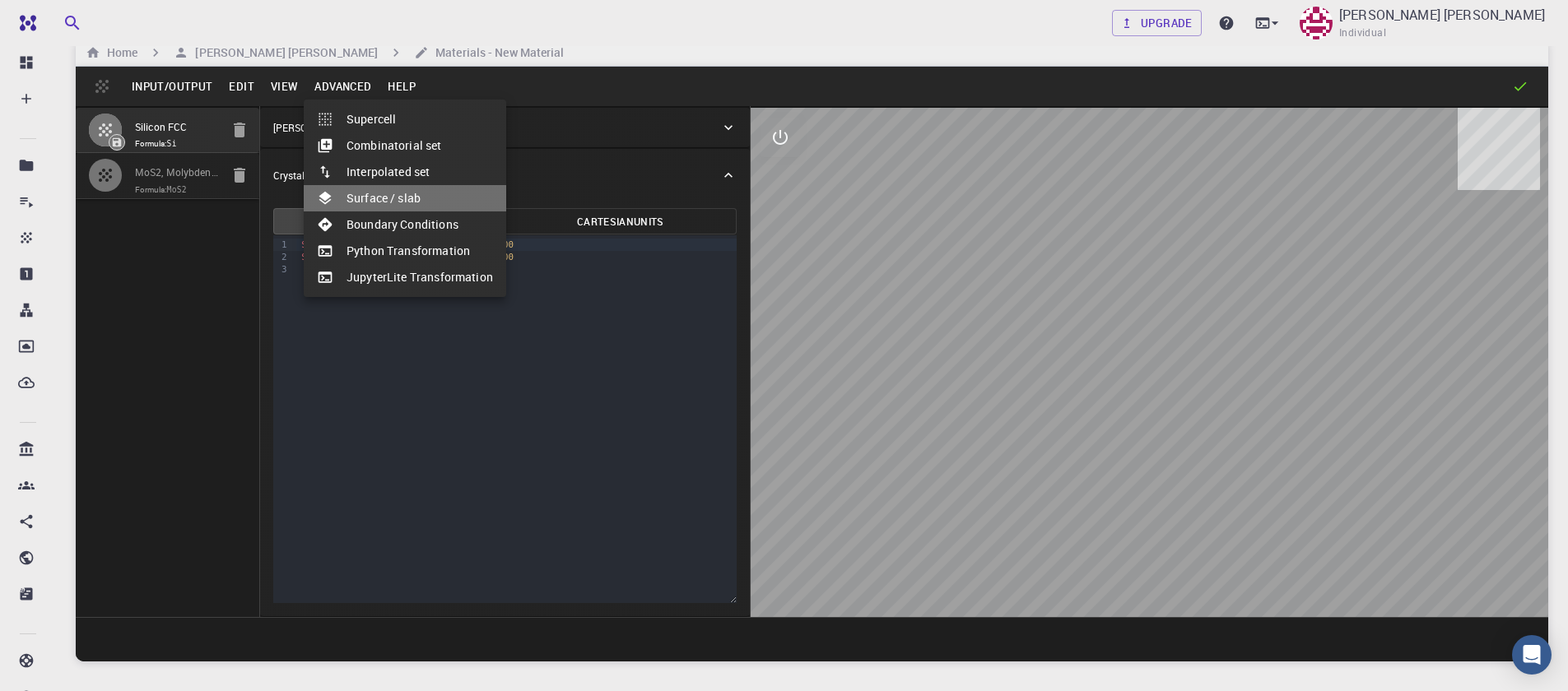
click at [409, 206] on li "Surface / slab" at bounding box center [405, 198] width 203 height 26
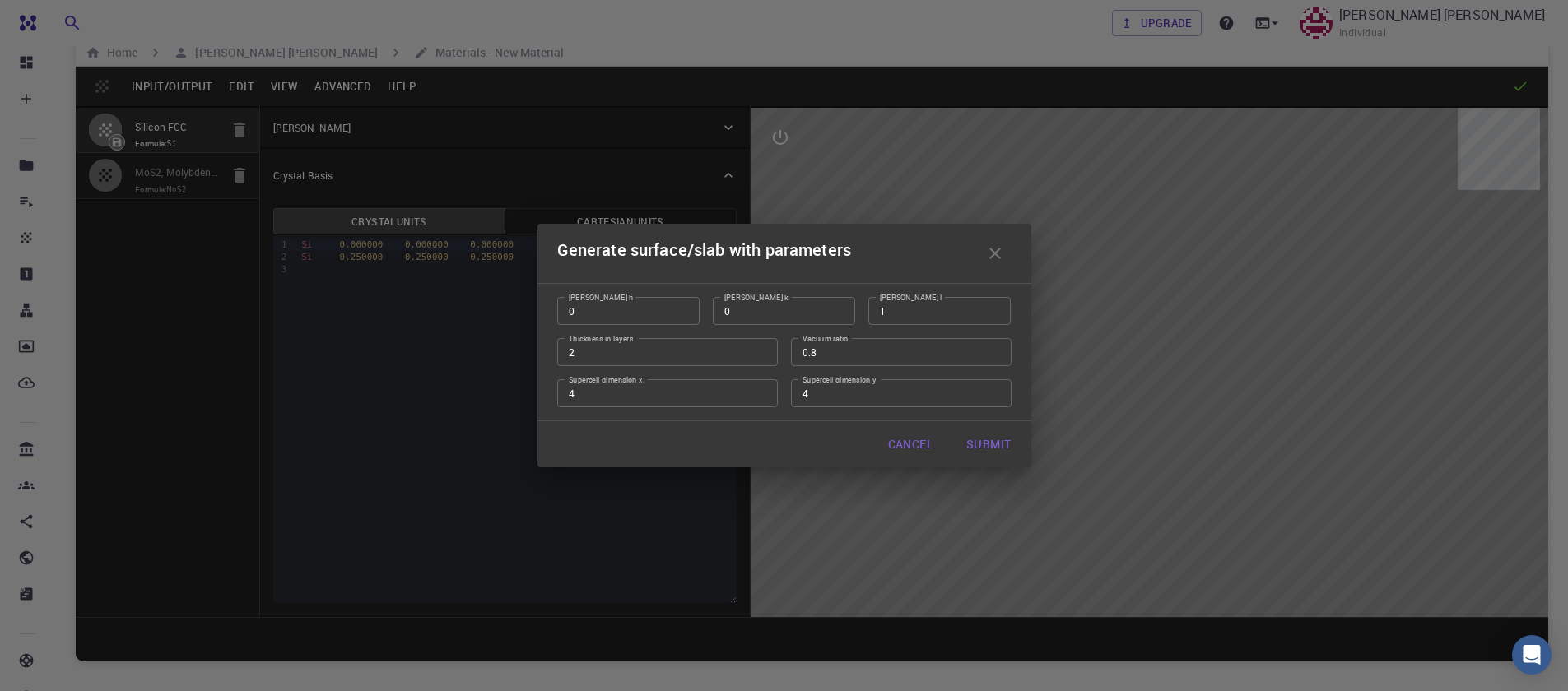
click at [762, 360] on input "2" at bounding box center [667, 352] width 220 height 28
type input "1"
click at [766, 356] on input "1" at bounding box center [667, 352] width 220 height 28
drag, startPoint x: 823, startPoint y: 357, endPoint x: 761, endPoint y: 338, distance: 64.8
click at [761, 348] on div "Miller h 0 Miller h Miller k 0 Miller k Miller l 1 Miller l Thickness in layers…" at bounding box center [778, 346] width 467 height 125
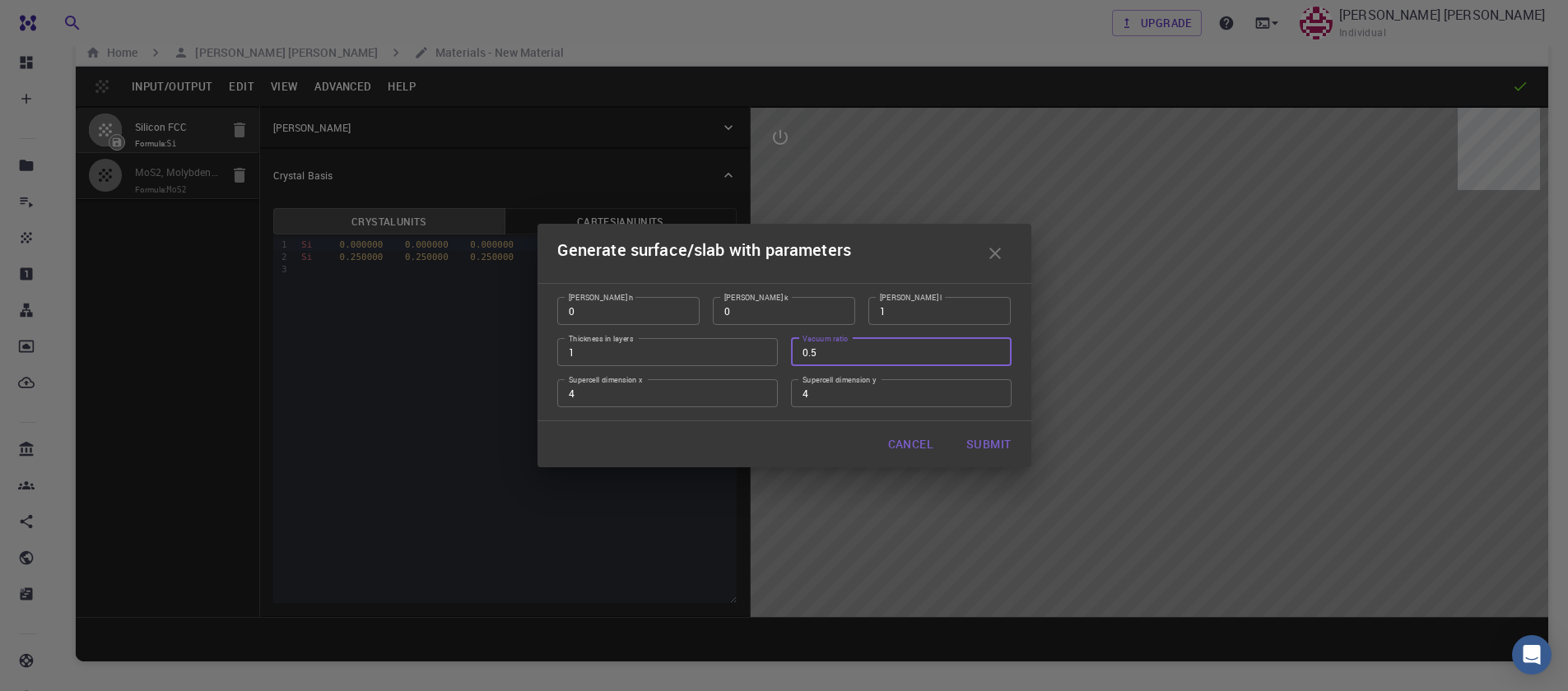
type input "0.5"
click at [996, 445] on button "Submit" at bounding box center [988, 444] width 70 height 33
type input "TRI"
type input "15.46801650147814"
type input "15.468017429522117"
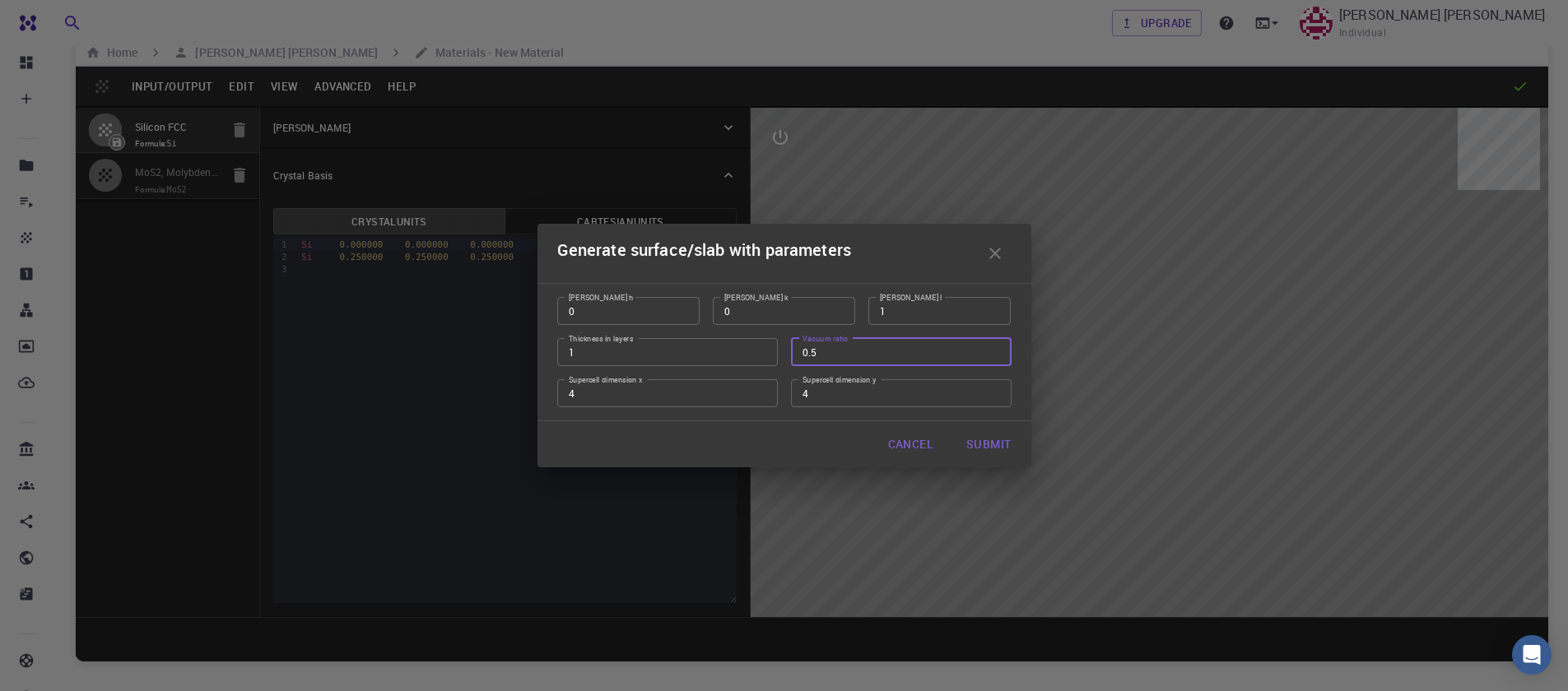
type input "7.734"
type input "60.0000372745793"
type input "60.0000352898774"
type input "60.00014898271218"
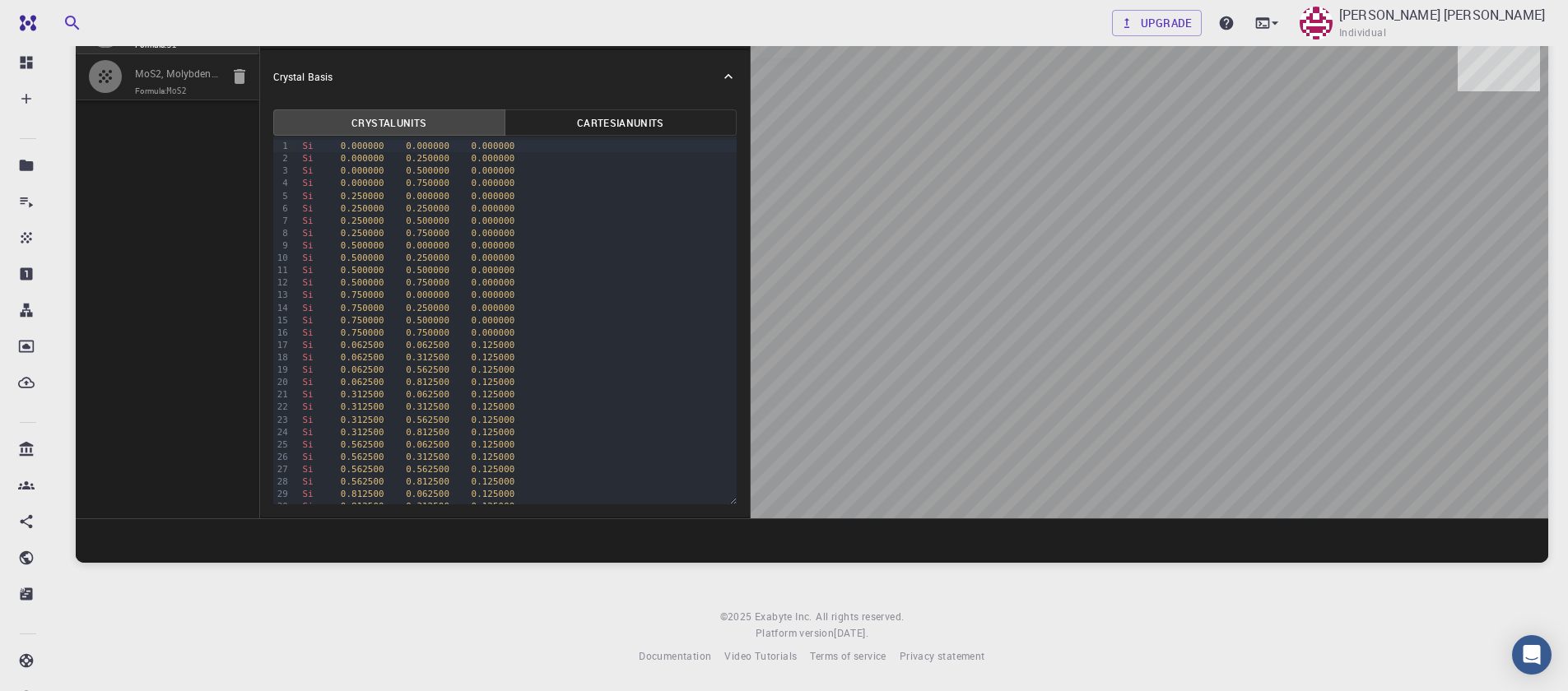
drag, startPoint x: 1079, startPoint y: 362, endPoint x: 1158, endPoint y: 330, distance: 85.2
click at [1158, 330] on div at bounding box center [1149, 264] width 797 height 510
drag, startPoint x: 1215, startPoint y: 297, endPoint x: 1076, endPoint y: 354, distance: 150.2
click at [1081, 356] on div at bounding box center [1149, 264] width 797 height 510
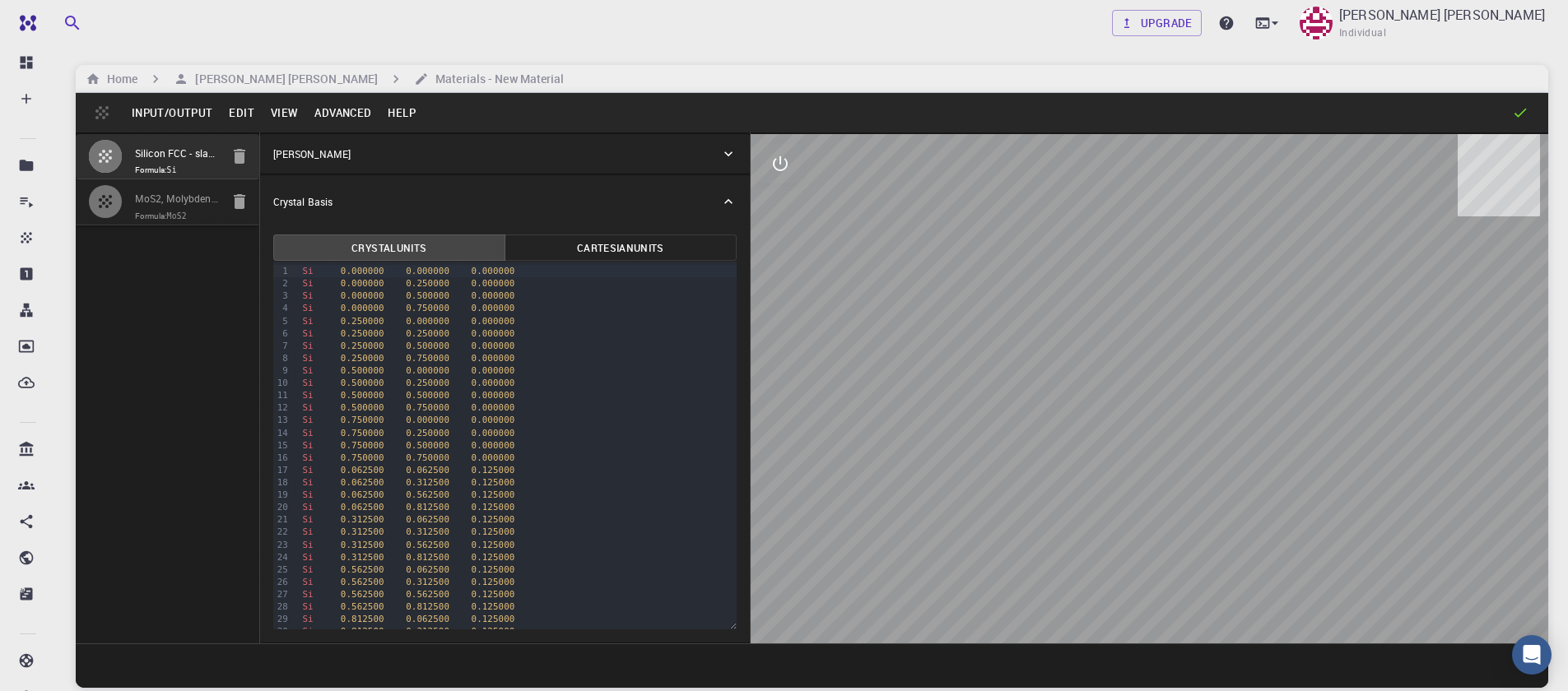
click at [784, 172] on icon "interactive" at bounding box center [779, 163] width 20 height 20
click at [780, 203] on icon "view" at bounding box center [779, 203] width 18 height 13
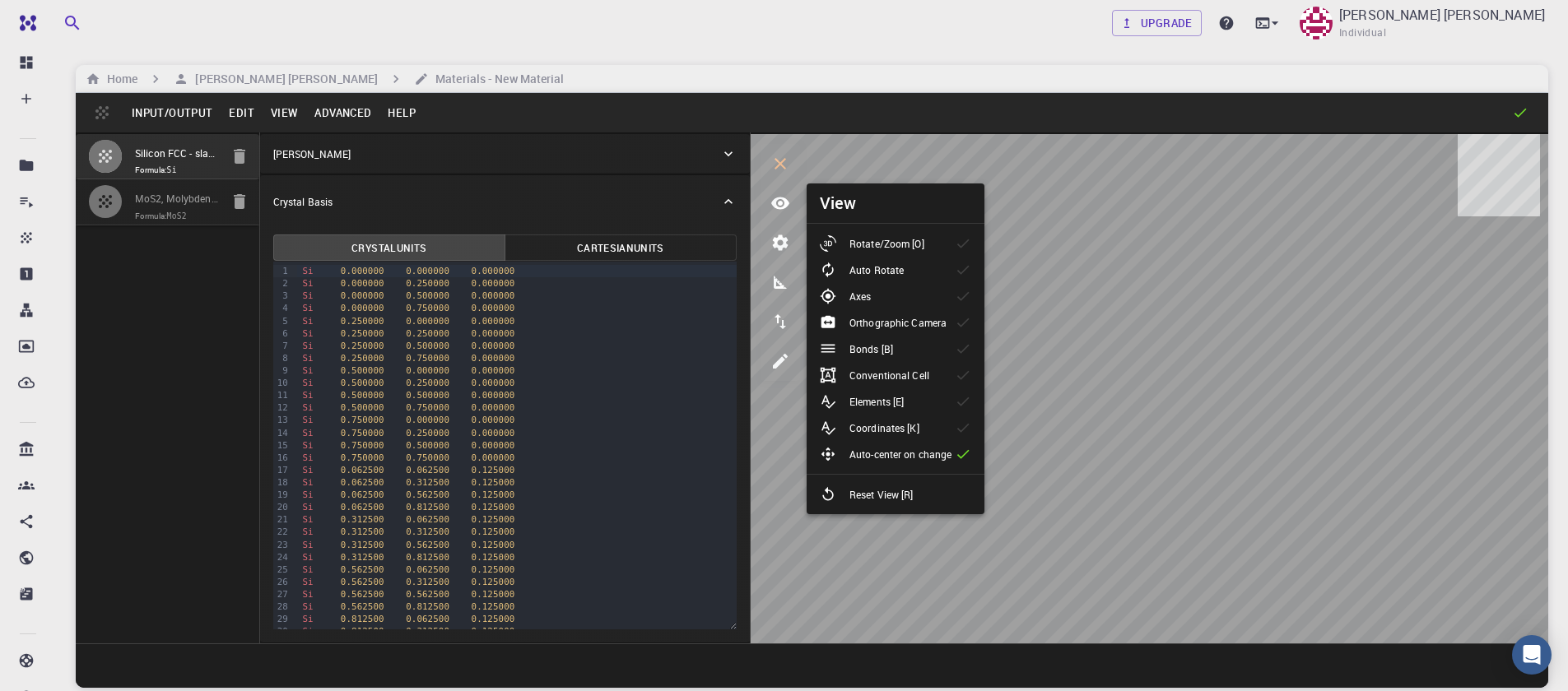
click at [884, 250] on p "Rotate/Zoom [O]" at bounding box center [887, 243] width 75 height 14
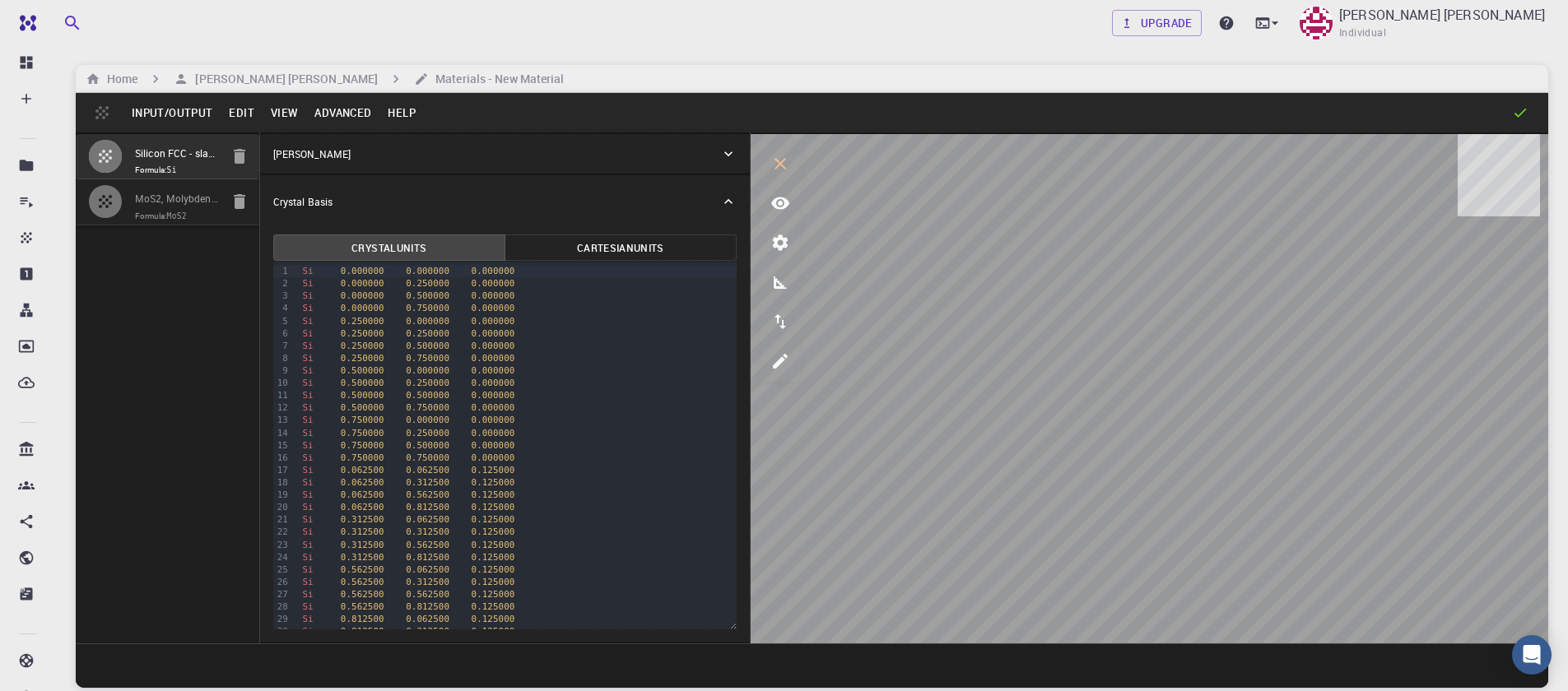
click at [163, 201] on input "MoS2, Molybdenum Disulfide, HEX (P-6m2) 2D (Monolayer), 2dm-3150" at bounding box center [177, 199] width 85 height 19
type input "HEX"
type input "3.196223"
type input "23.12983"
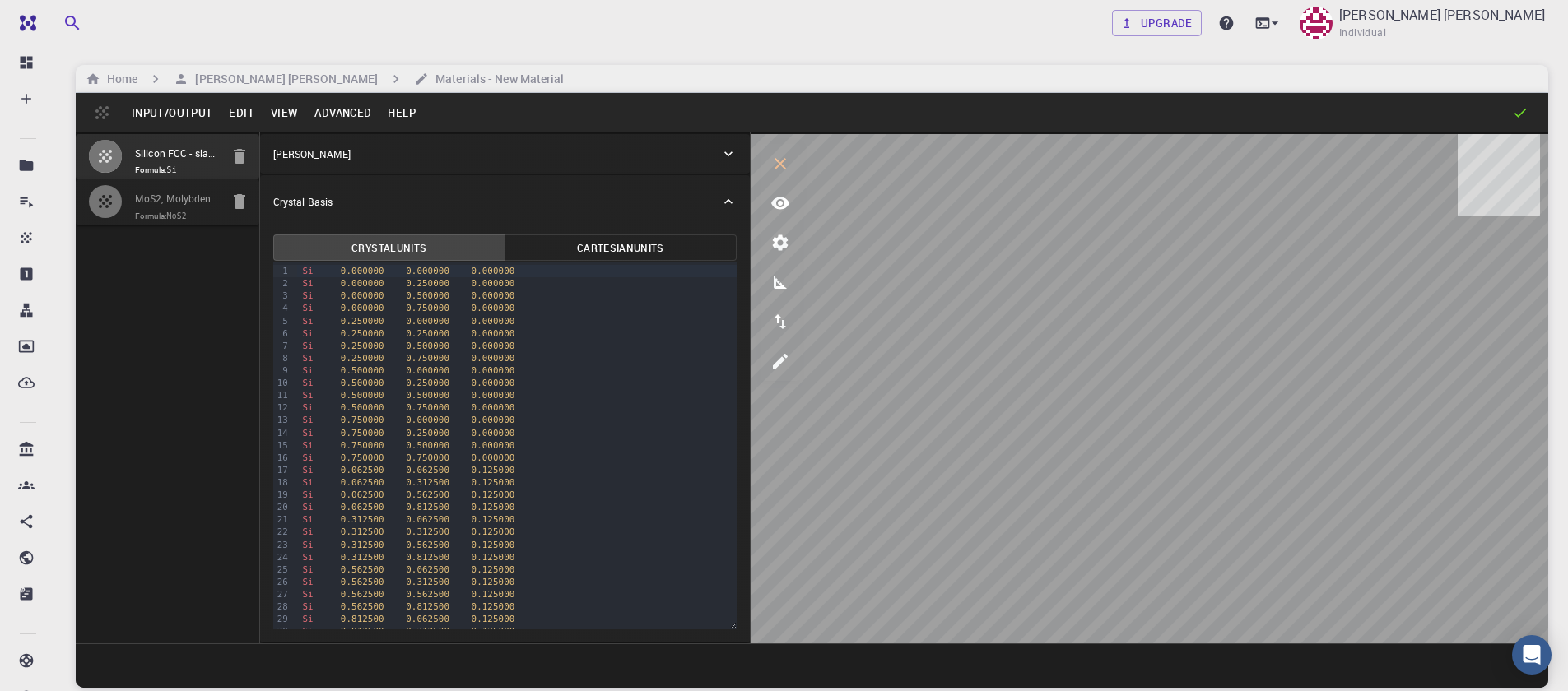
type input "90"
type input "120"
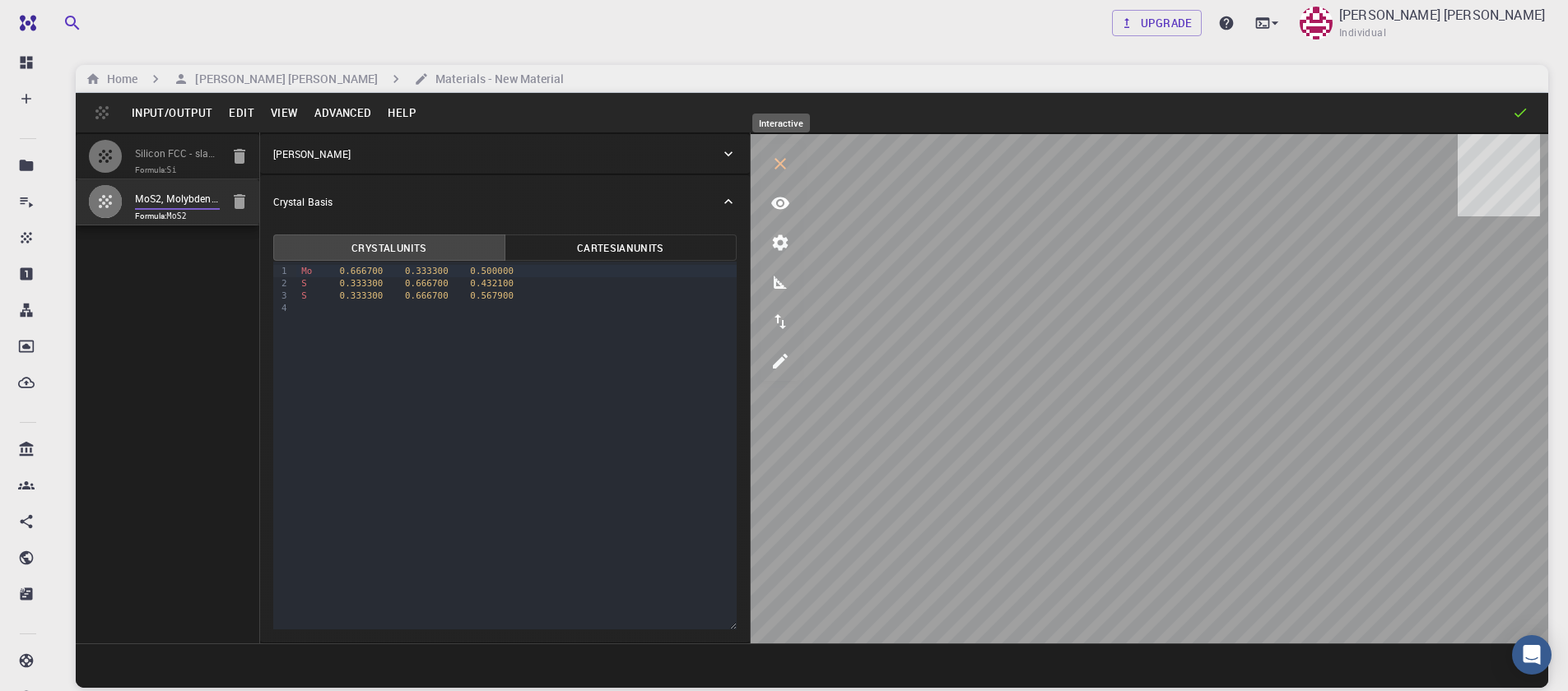
click at [777, 170] on icon "interactive" at bounding box center [779, 163] width 20 height 20
click at [334, 119] on button "Advanced" at bounding box center [343, 112] width 73 height 26
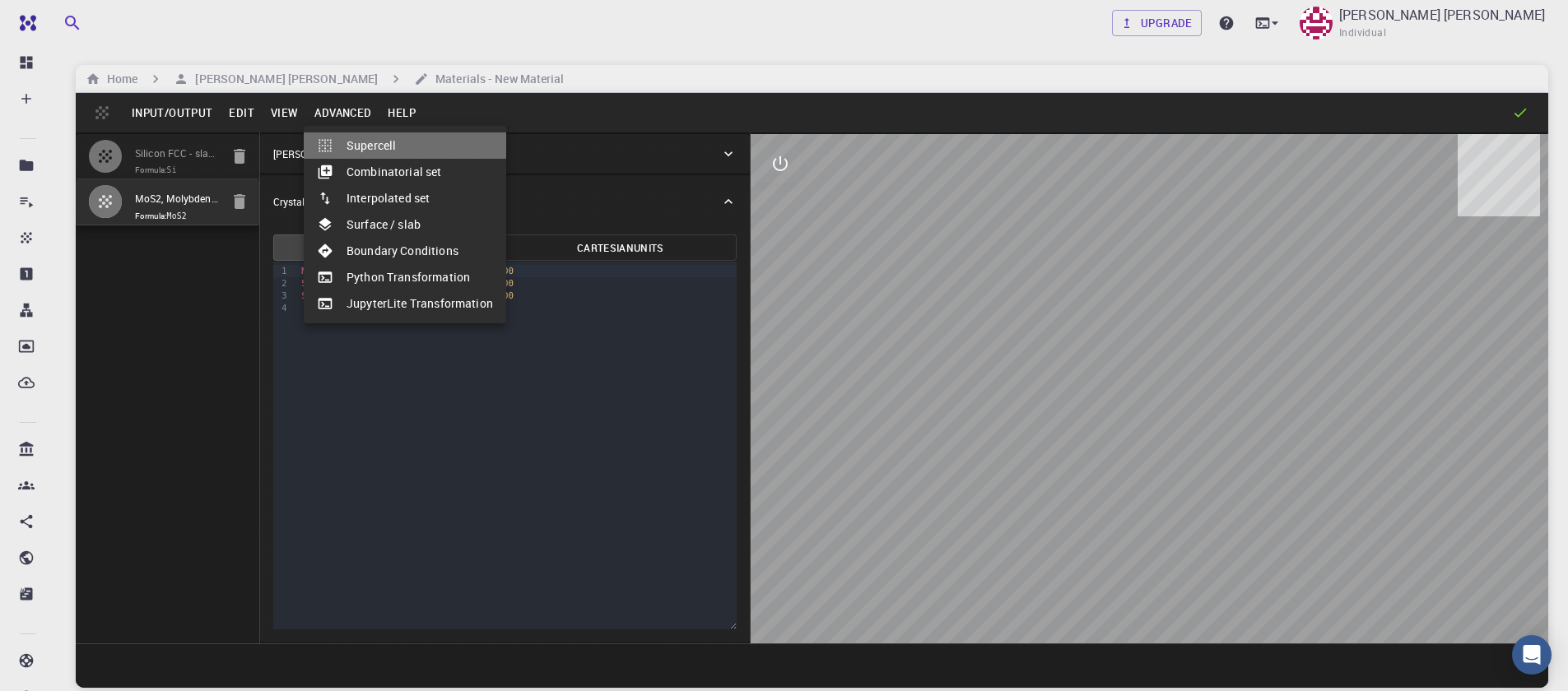
click at [338, 139] on div at bounding box center [332, 145] width 30 height 16
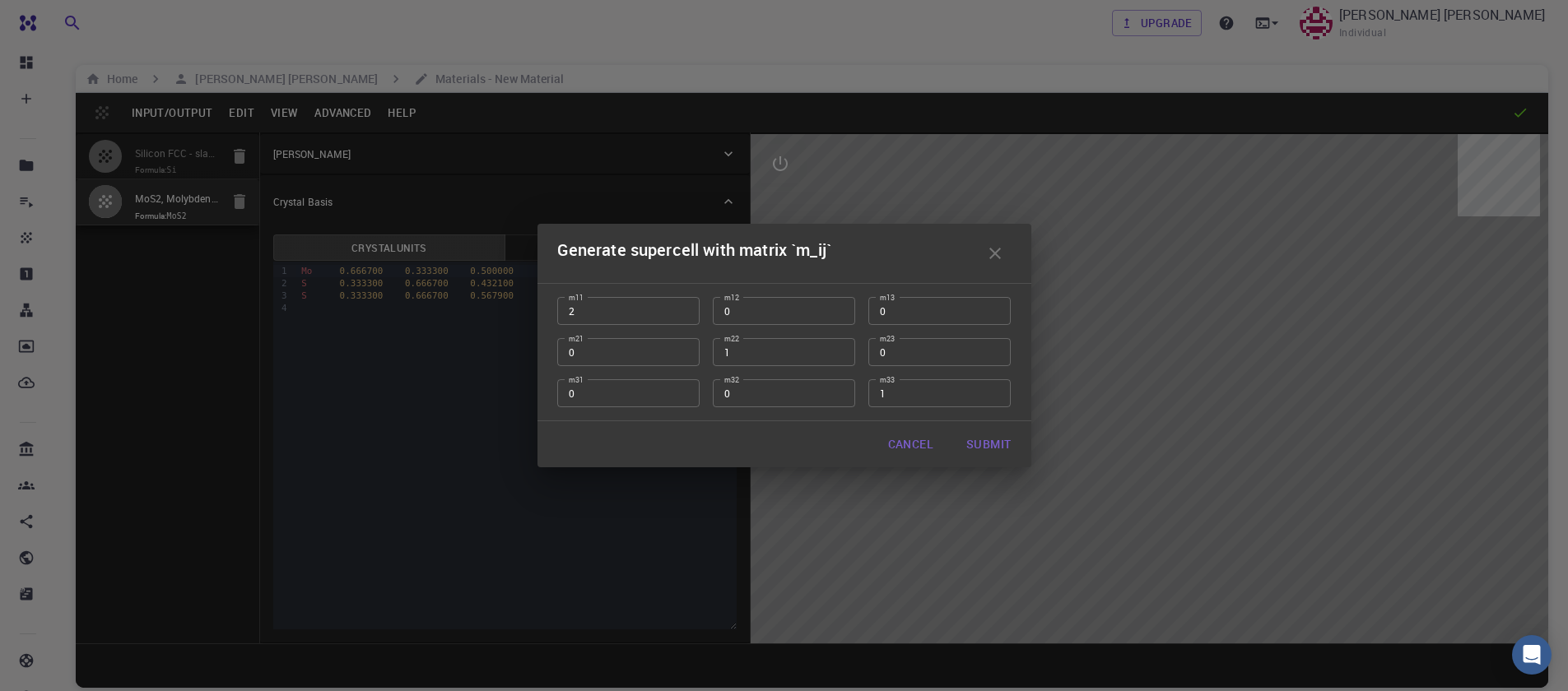
click at [685, 305] on input "2" at bounding box center [628, 310] width 142 height 28
click at [685, 305] on input "3" at bounding box center [628, 310] width 142 height 28
type input "4"
click at [685, 305] on input "4" at bounding box center [628, 310] width 142 height 28
click at [841, 349] on input "2" at bounding box center [784, 352] width 142 height 28
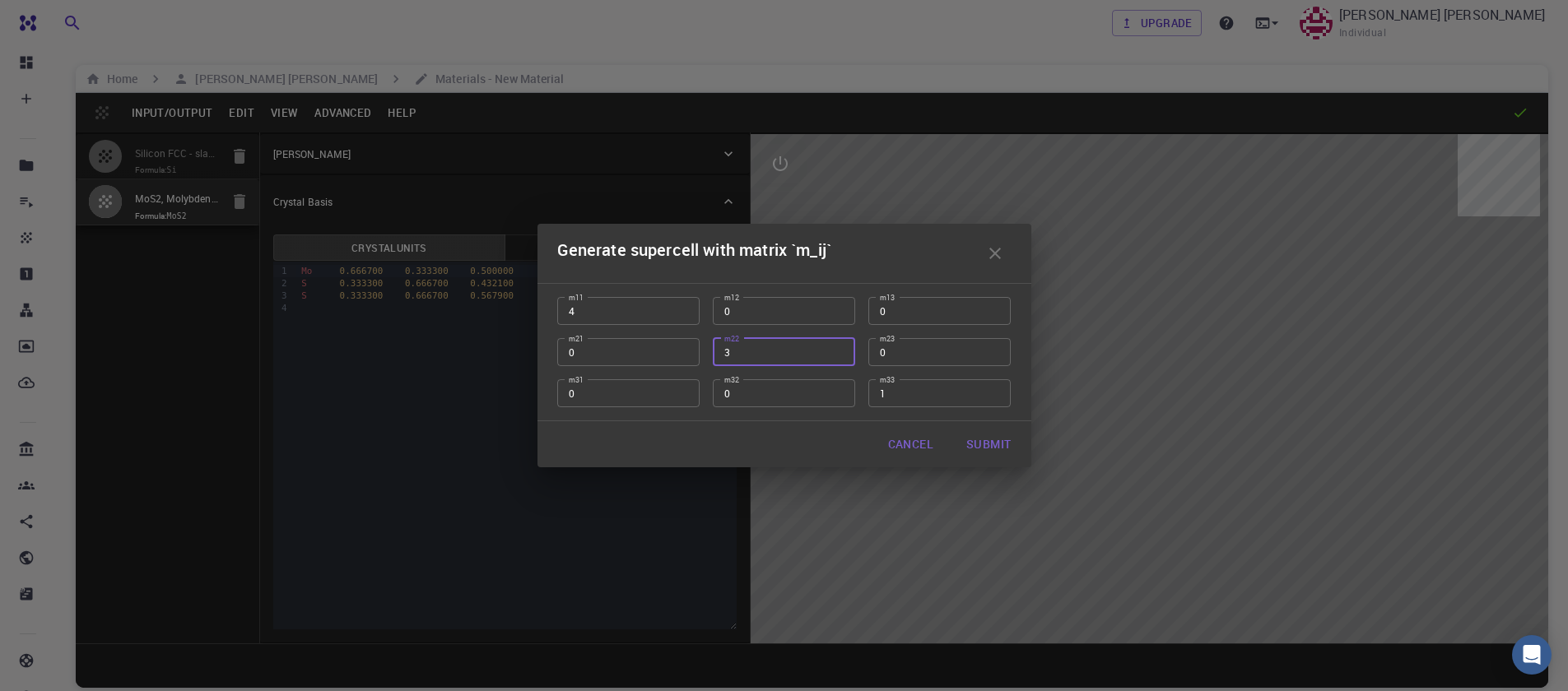
click at [841, 349] on input "3" at bounding box center [784, 352] width 142 height 28
type input "4"
click at [841, 349] on input "4" at bounding box center [784, 352] width 142 height 28
click at [962, 439] on button "Submit" at bounding box center [988, 444] width 70 height 33
type input "TRI"
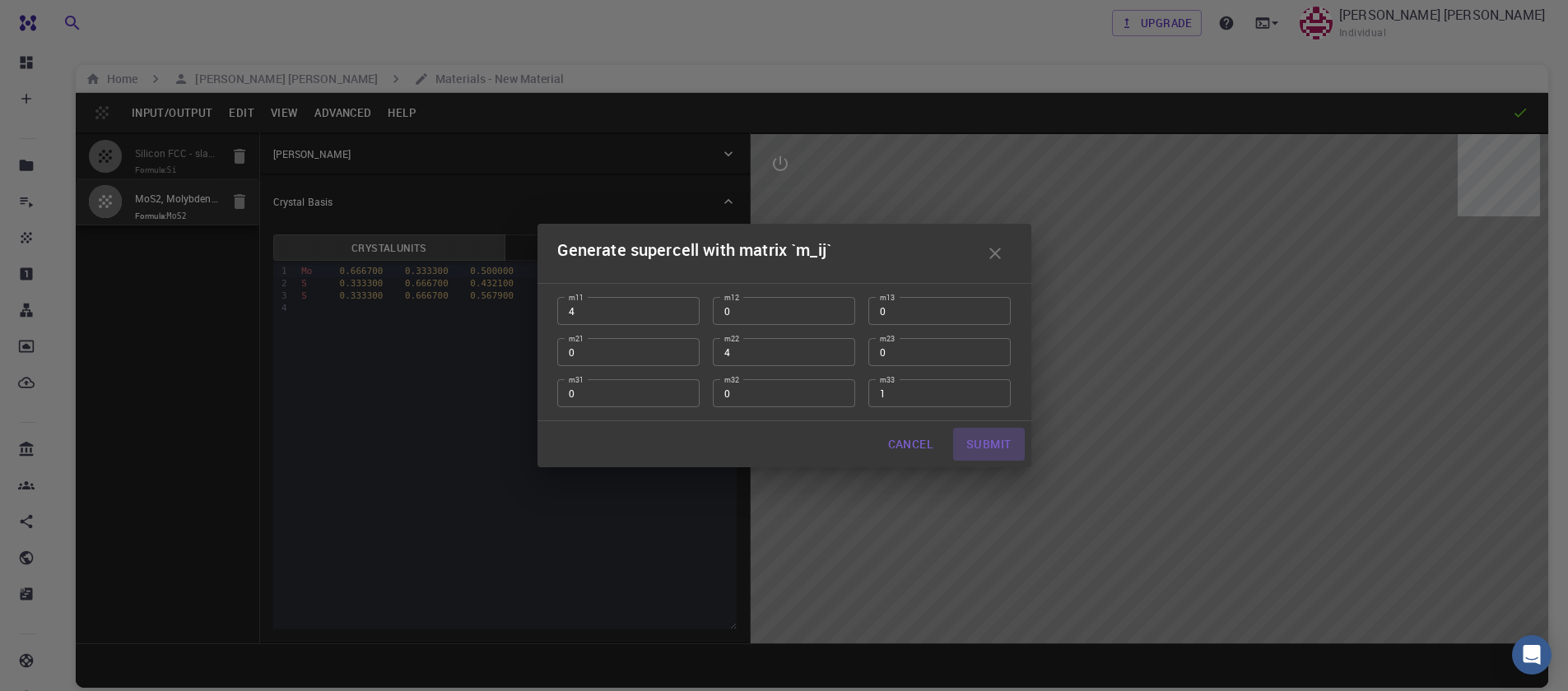
type input "12.784892"
type input "119.99999999999999"
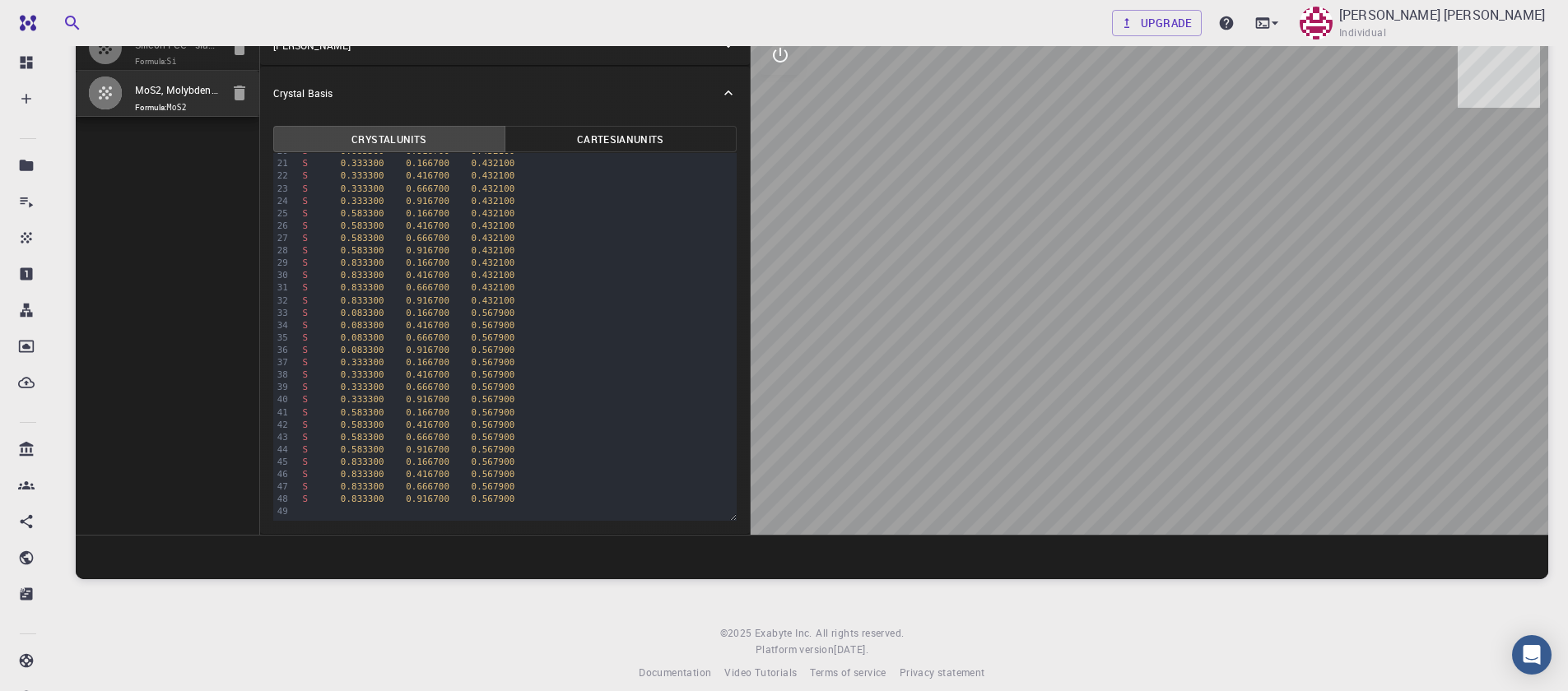
scroll to position [125, 0]
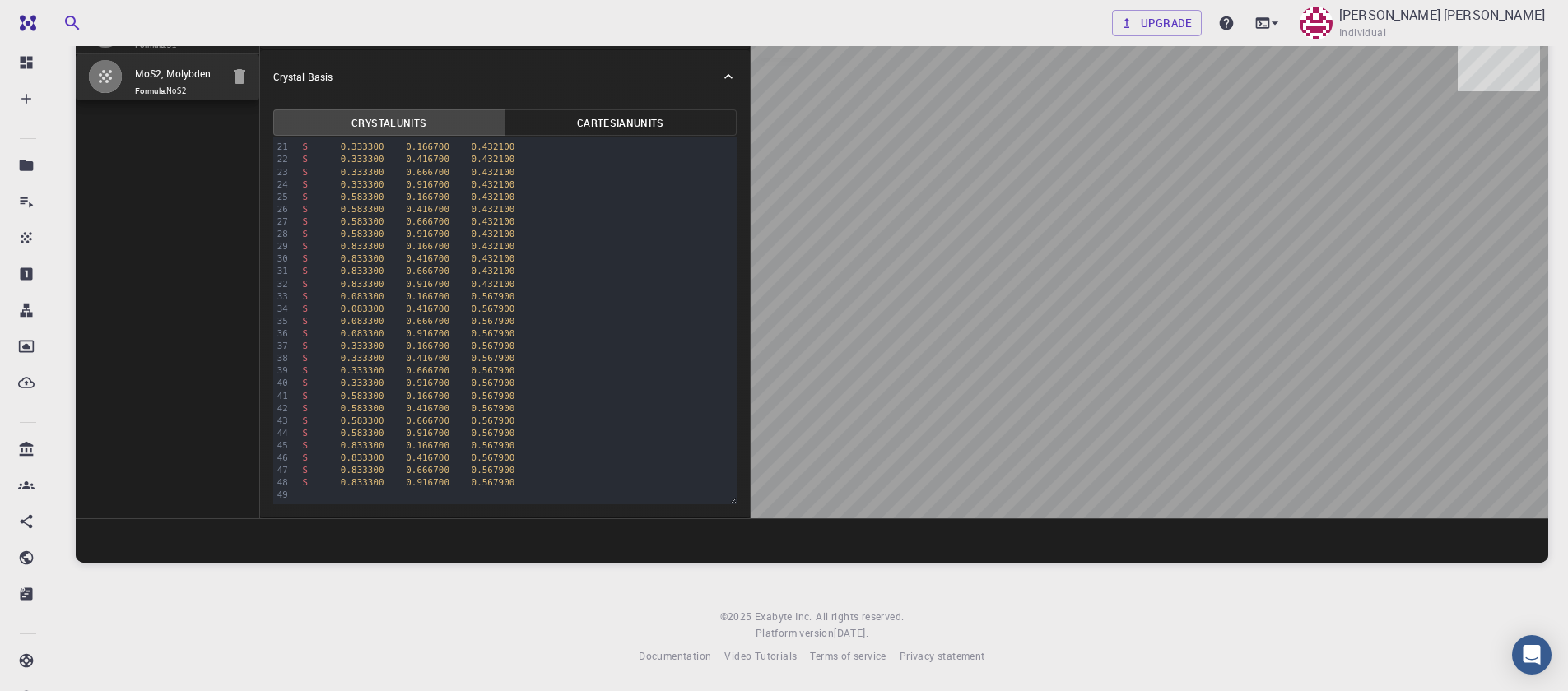
drag, startPoint x: 1128, startPoint y: 346, endPoint x: 1180, endPoint y: 306, distance: 65.6
click at [1194, 316] on div at bounding box center [1149, 264] width 797 height 510
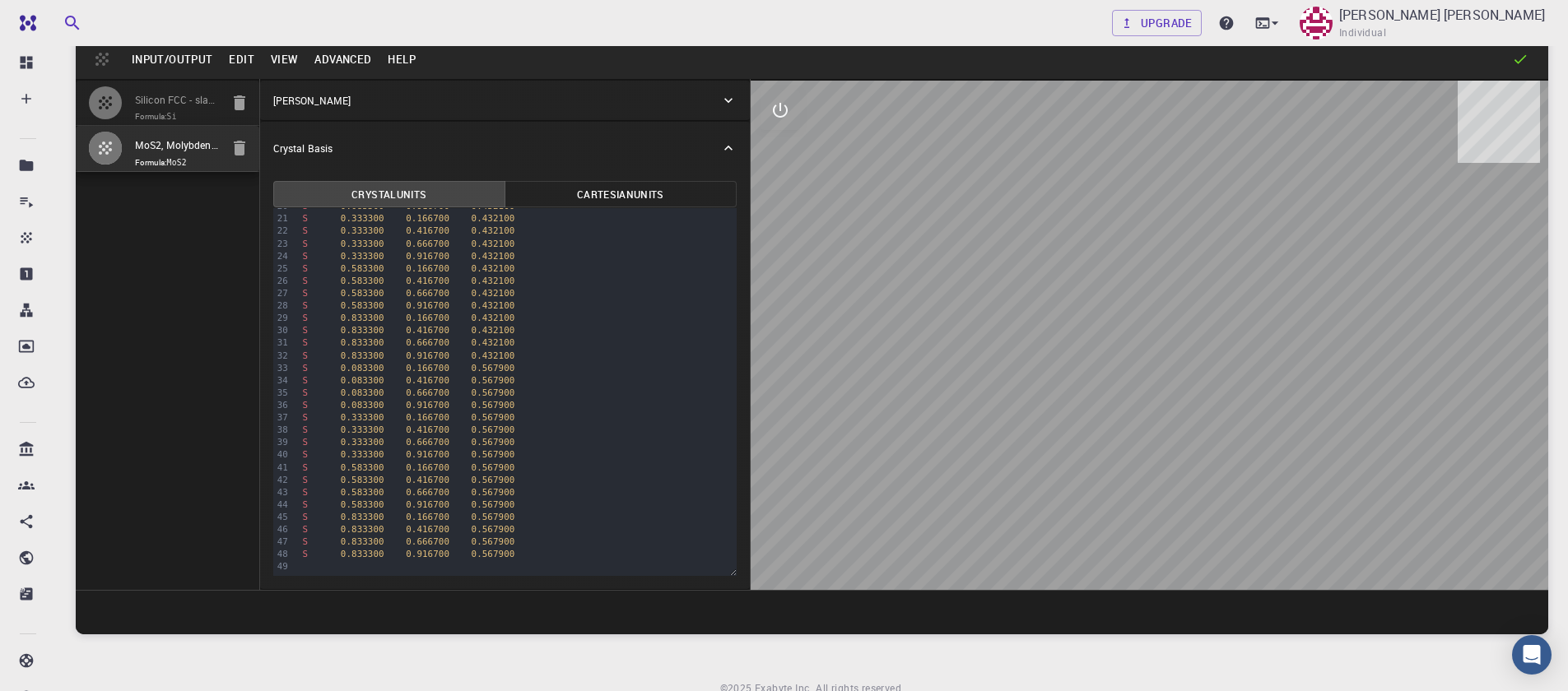
scroll to position [0, 0]
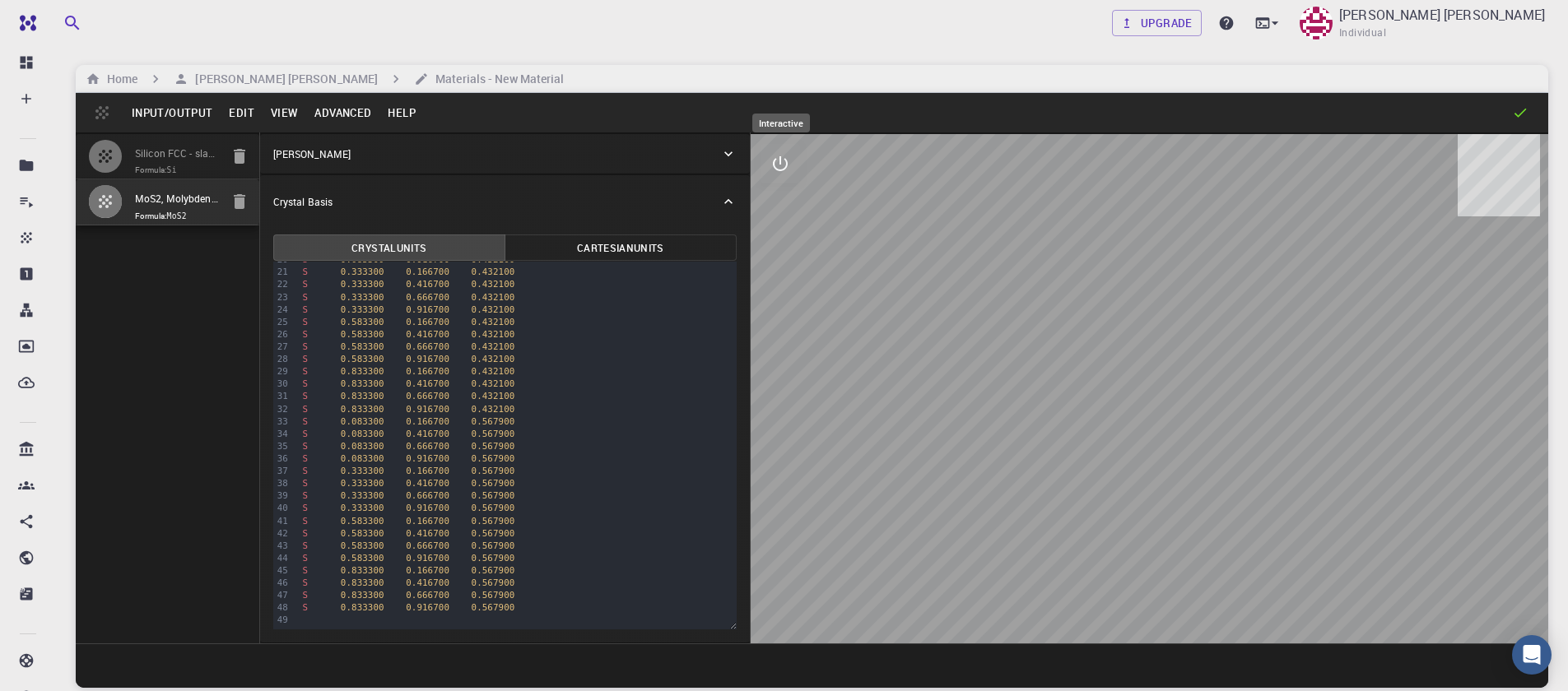
click at [779, 175] on button "interactive" at bounding box center [780, 164] width 40 height 40
click at [783, 198] on icon "view" at bounding box center [779, 203] width 20 height 20
click at [779, 249] on icon "parameters" at bounding box center [780, 243] width 15 height 15
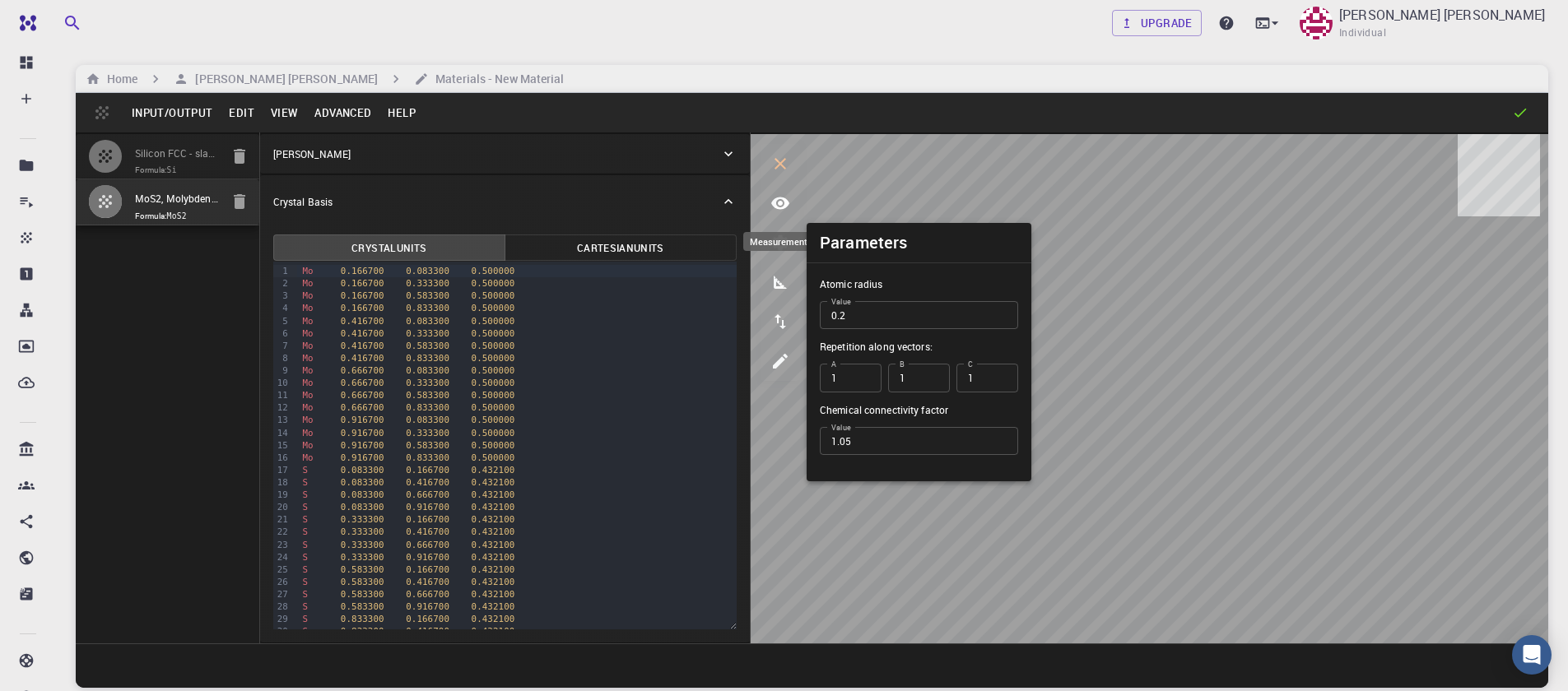
click at [779, 286] on icon "measurements" at bounding box center [779, 281] width 20 height 20
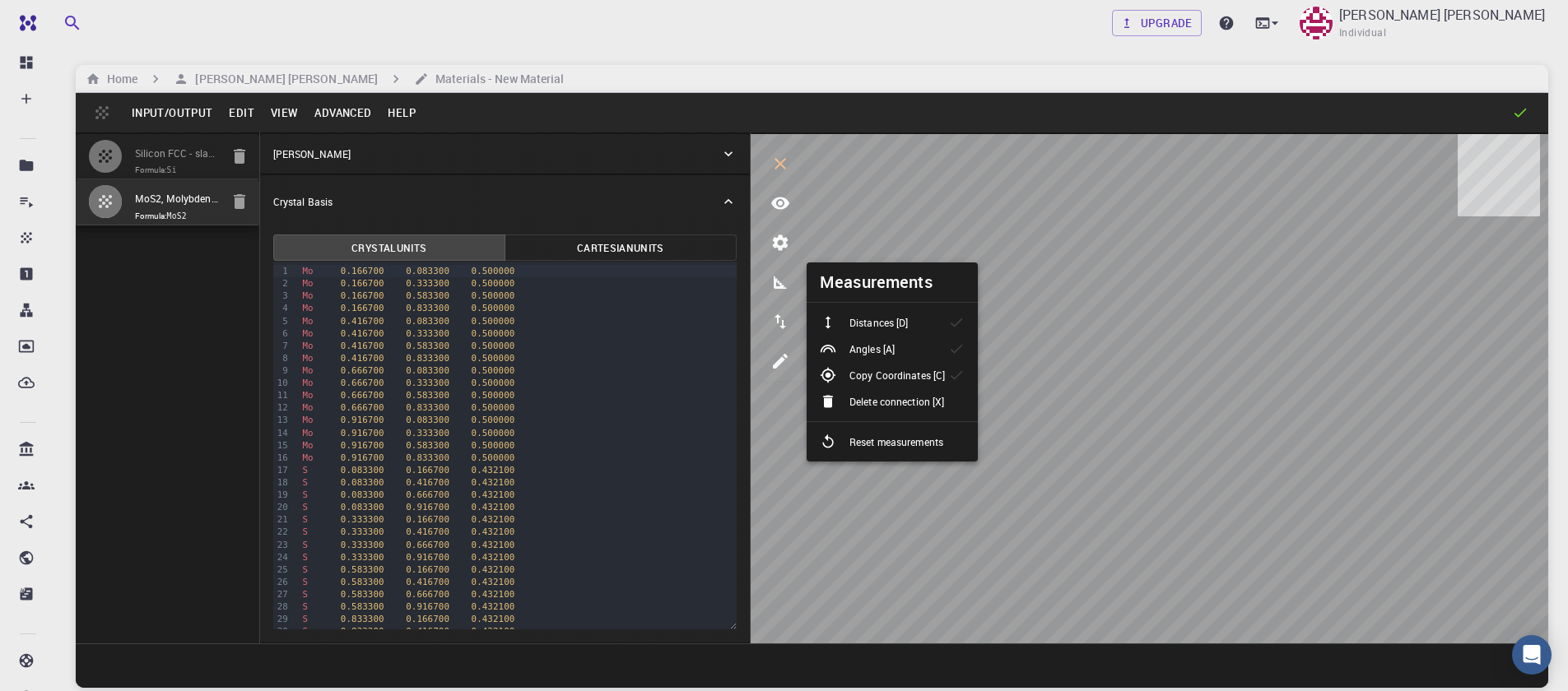
click at [891, 333] on li "Distances [D]" at bounding box center [892, 322] width 171 height 26
click at [917, 349] on li "Angles [A]" at bounding box center [892, 348] width 171 height 26
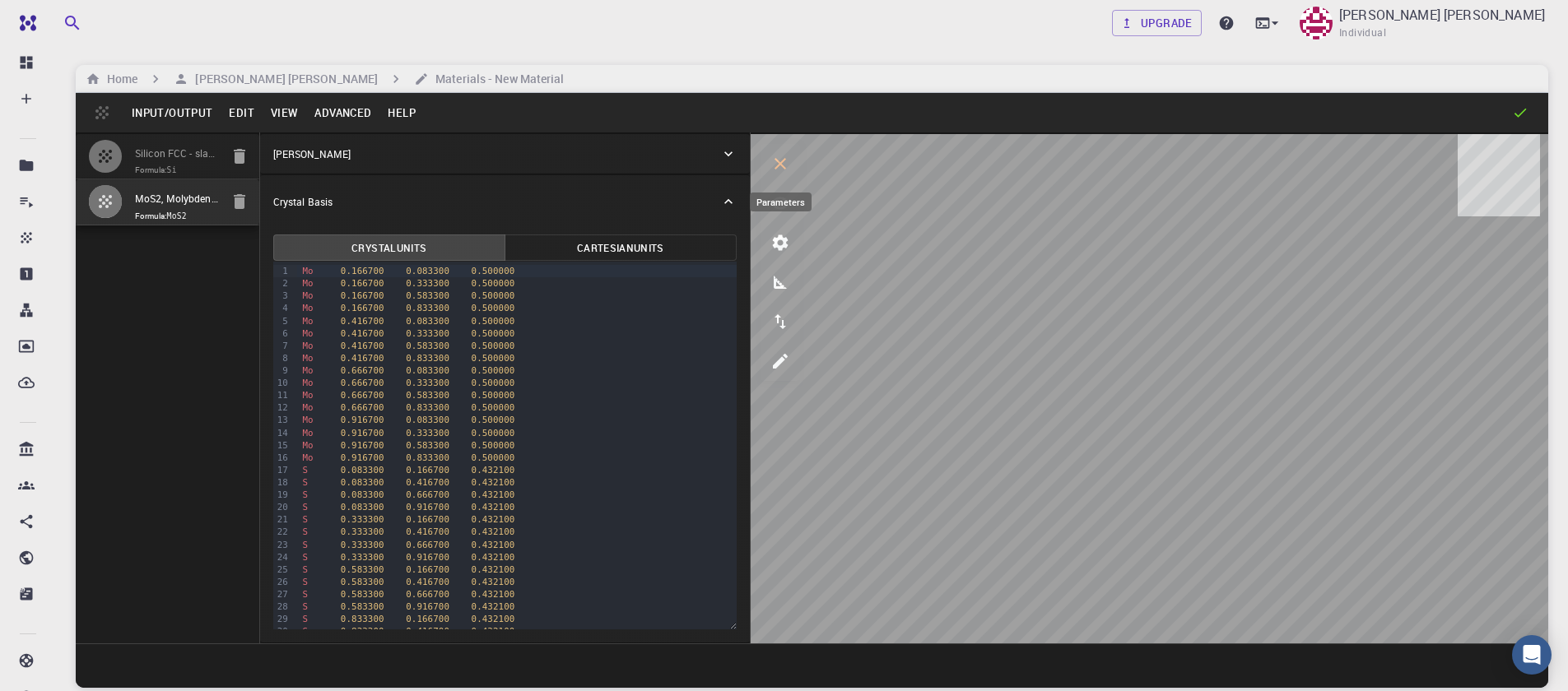
click at [782, 236] on icon "parameters" at bounding box center [780, 243] width 15 height 15
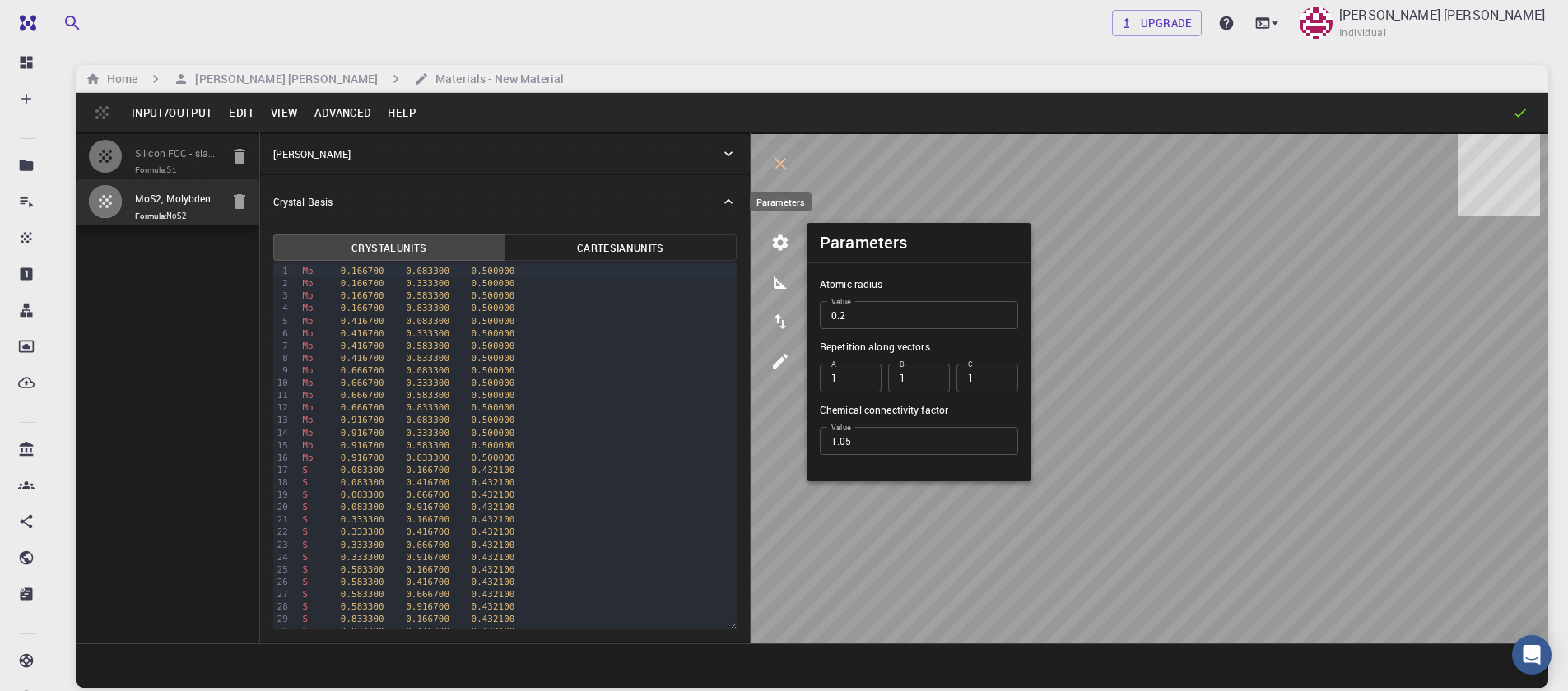
click at [782, 236] on icon "parameters" at bounding box center [780, 243] width 15 height 15
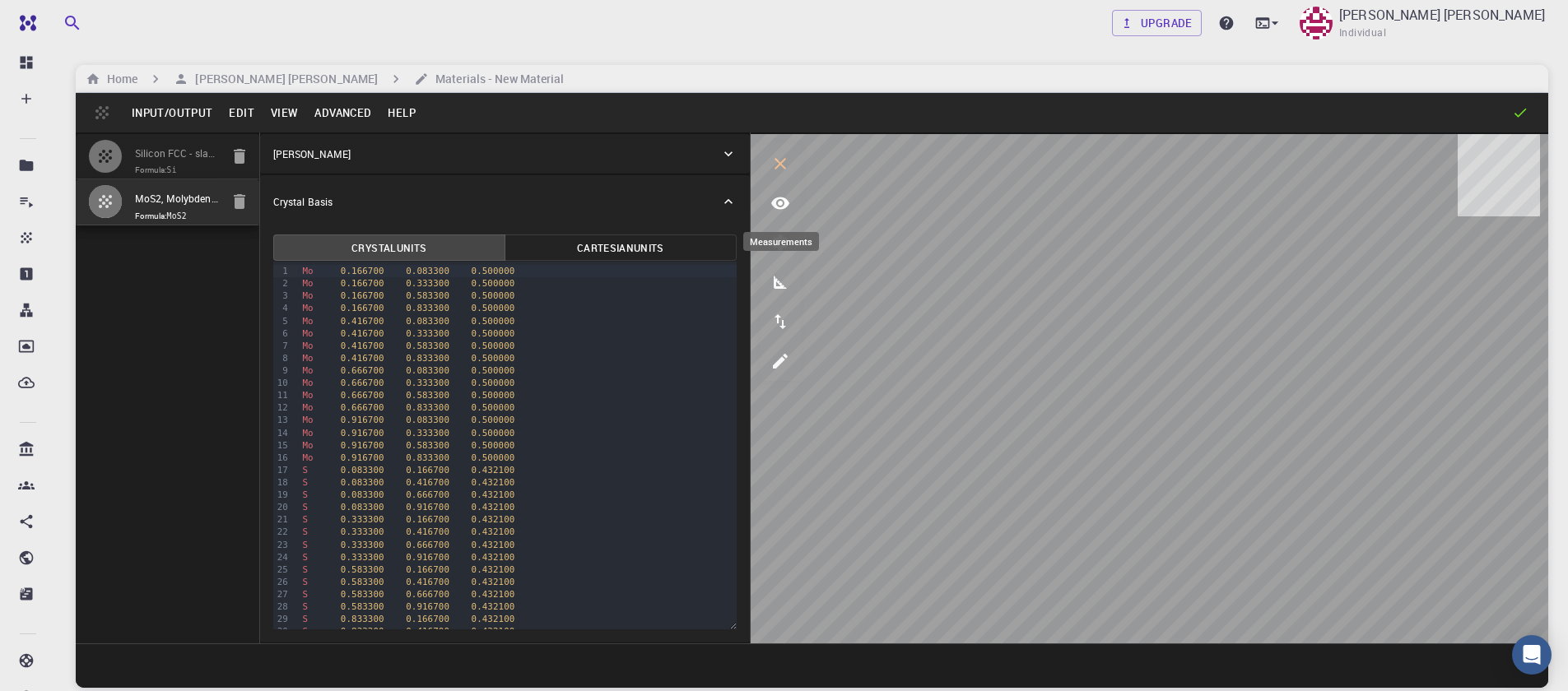
click at [770, 282] on icon "measurements" at bounding box center [779, 281] width 20 height 20
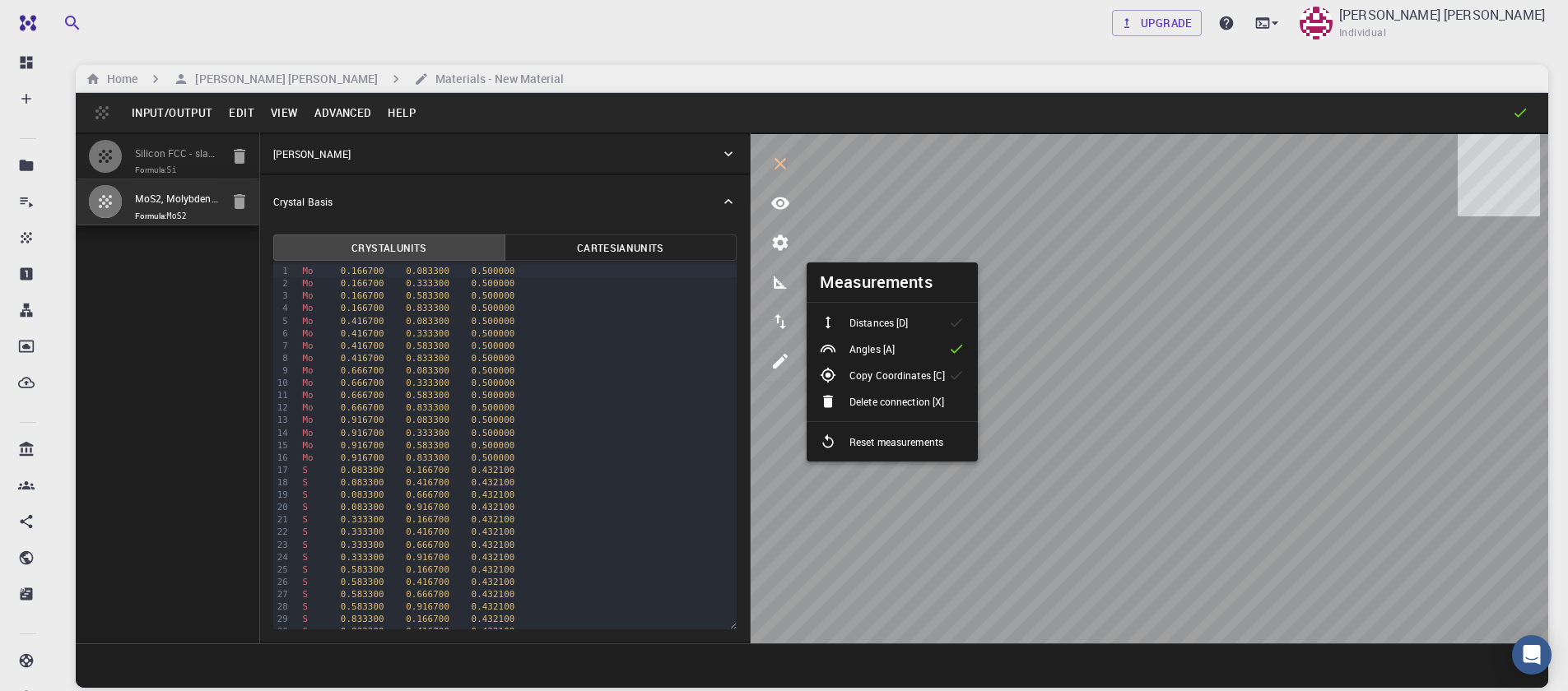
click at [957, 353] on icon at bounding box center [956, 348] width 16 height 16
click at [960, 331] on li "Distances [D]" at bounding box center [892, 322] width 171 height 26
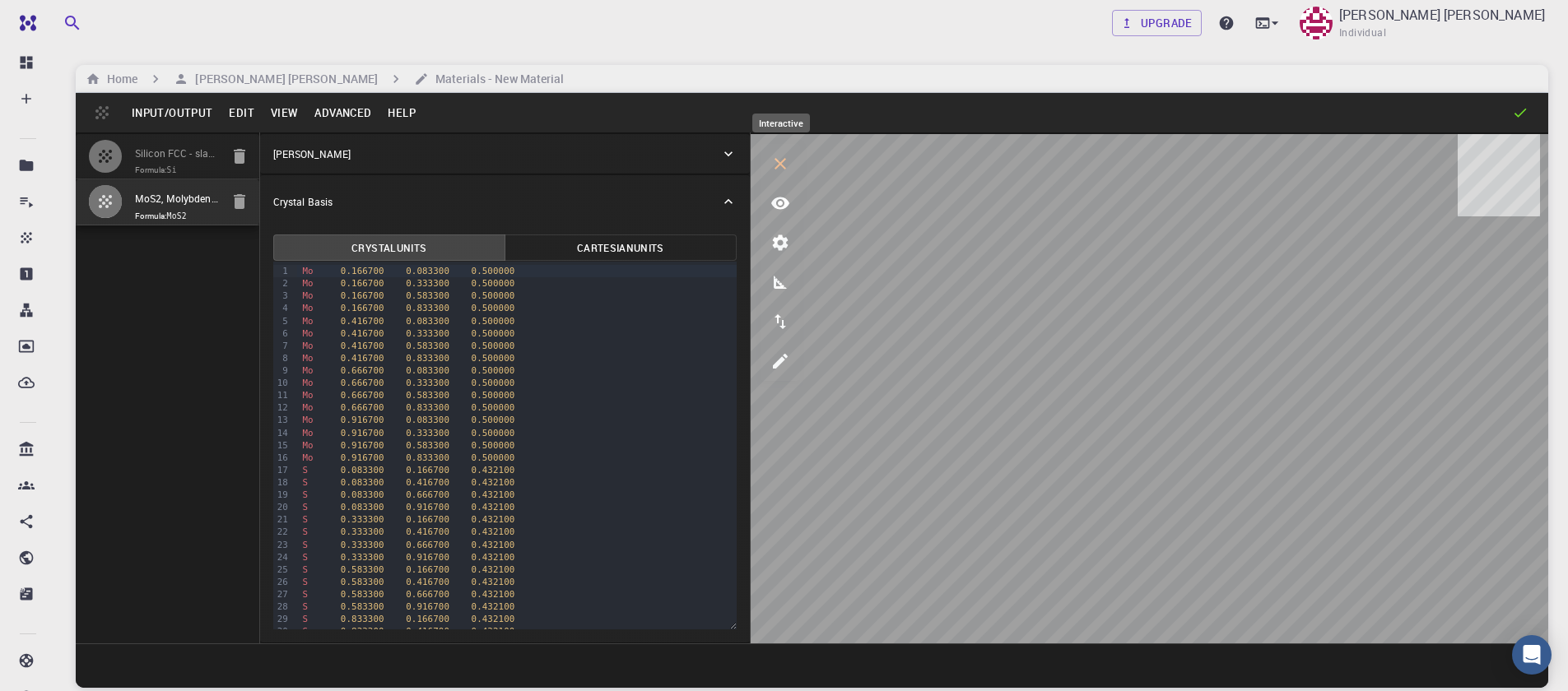
click at [775, 164] on icon "interactive" at bounding box center [779, 163] width 20 height 20
click at [584, 253] on button "Cartesian Units" at bounding box center [621, 248] width 232 height 26
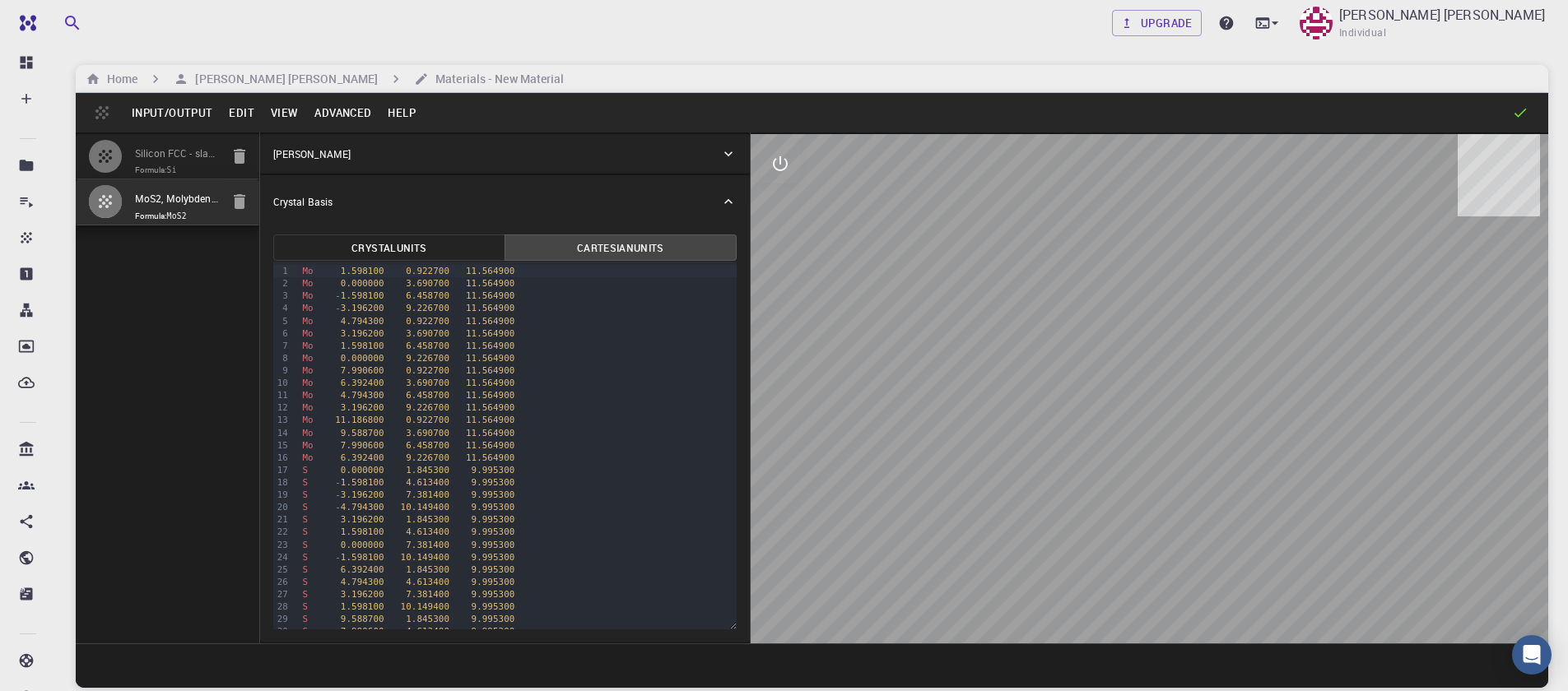
click at [472, 244] on button "Crystal Units" at bounding box center [389, 248] width 232 height 26
click at [655, 165] on div "Crystal Lattice" at bounding box center [505, 153] width 489 height 40
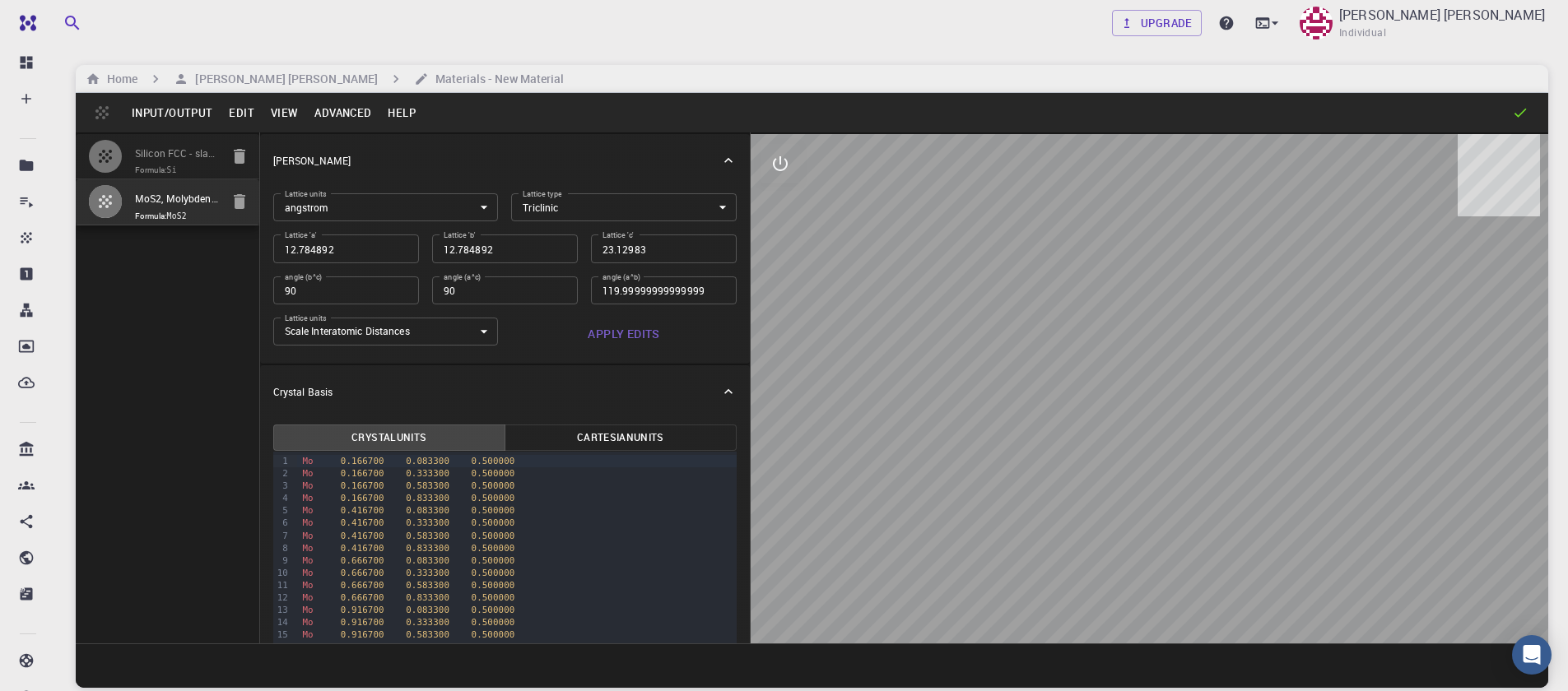
click at [711, 213] on body "Free Dashboard Create New Job New Material Create Material Upload File Import f…" at bounding box center [784, 408] width 1568 height 816
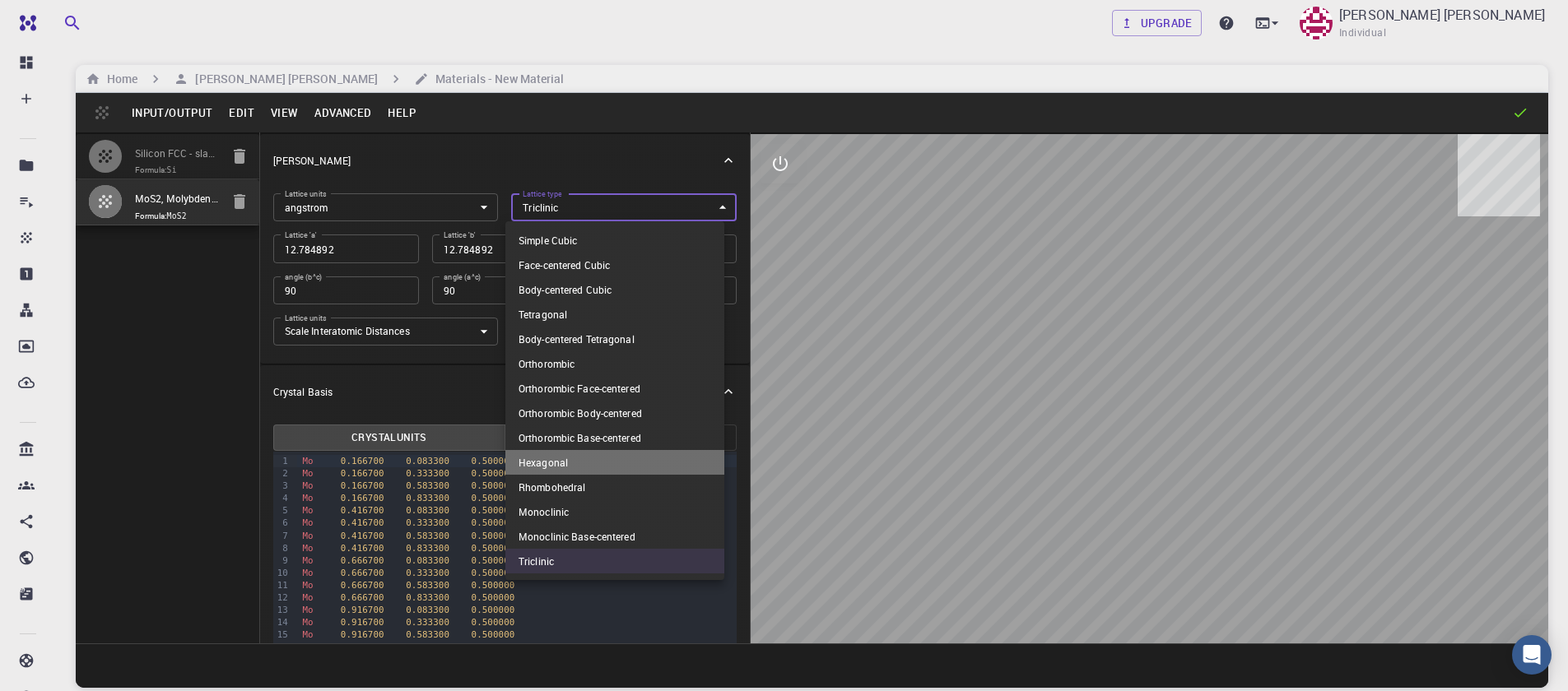
click at [576, 469] on li "Hexagonal" at bounding box center [615, 462] width 219 height 25
type input "HEX"
type input "120"
click at [710, 208] on body "Free Dashboard Create New Job New Material Create Material Upload File Import f…" at bounding box center [784, 408] width 1568 height 816
click at [586, 565] on li "Triclinic" at bounding box center [615, 560] width 219 height 25
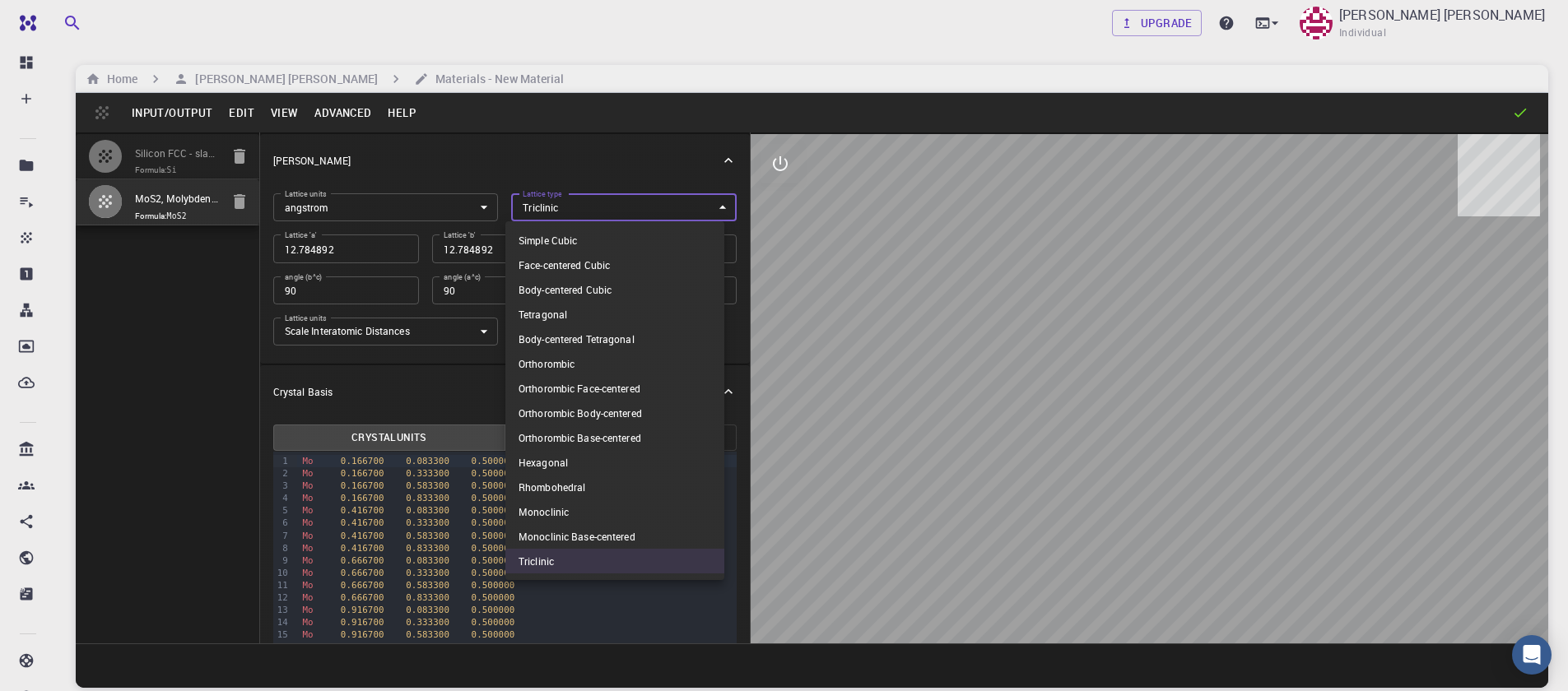
click at [707, 209] on body "Free Dashboard Create New Job New Material Create Material Upload File Import f…" at bounding box center [784, 408] width 1568 height 816
click at [624, 465] on li "Hexagonal" at bounding box center [615, 462] width 219 height 25
type input "HEX"
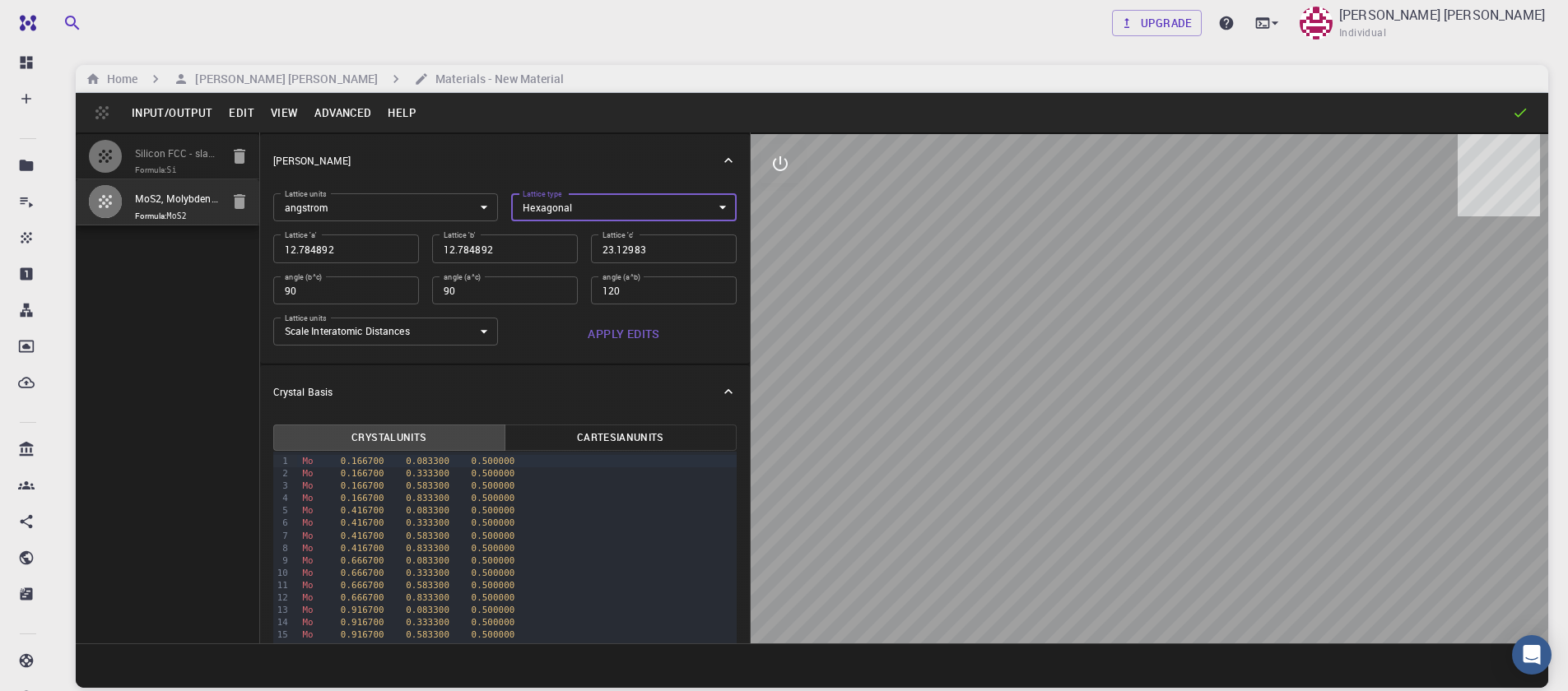
click at [461, 333] on body "Free Dashboard Create New Job New Material Create Material Upload File Import f…" at bounding box center [784, 408] width 1568 height 816
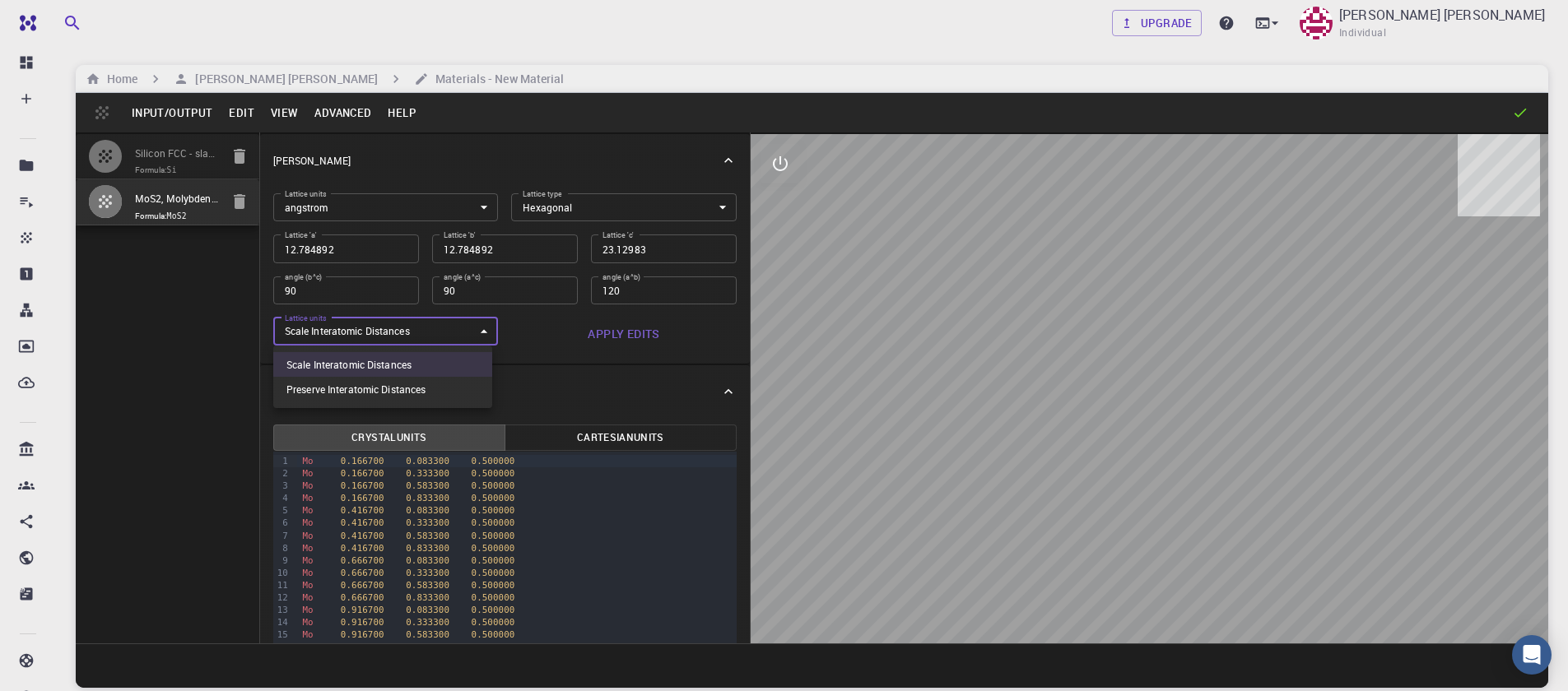
click at [461, 333] on div at bounding box center [784, 345] width 1568 height 691
click at [628, 343] on button "Apply Edits" at bounding box center [624, 334] width 226 height 33
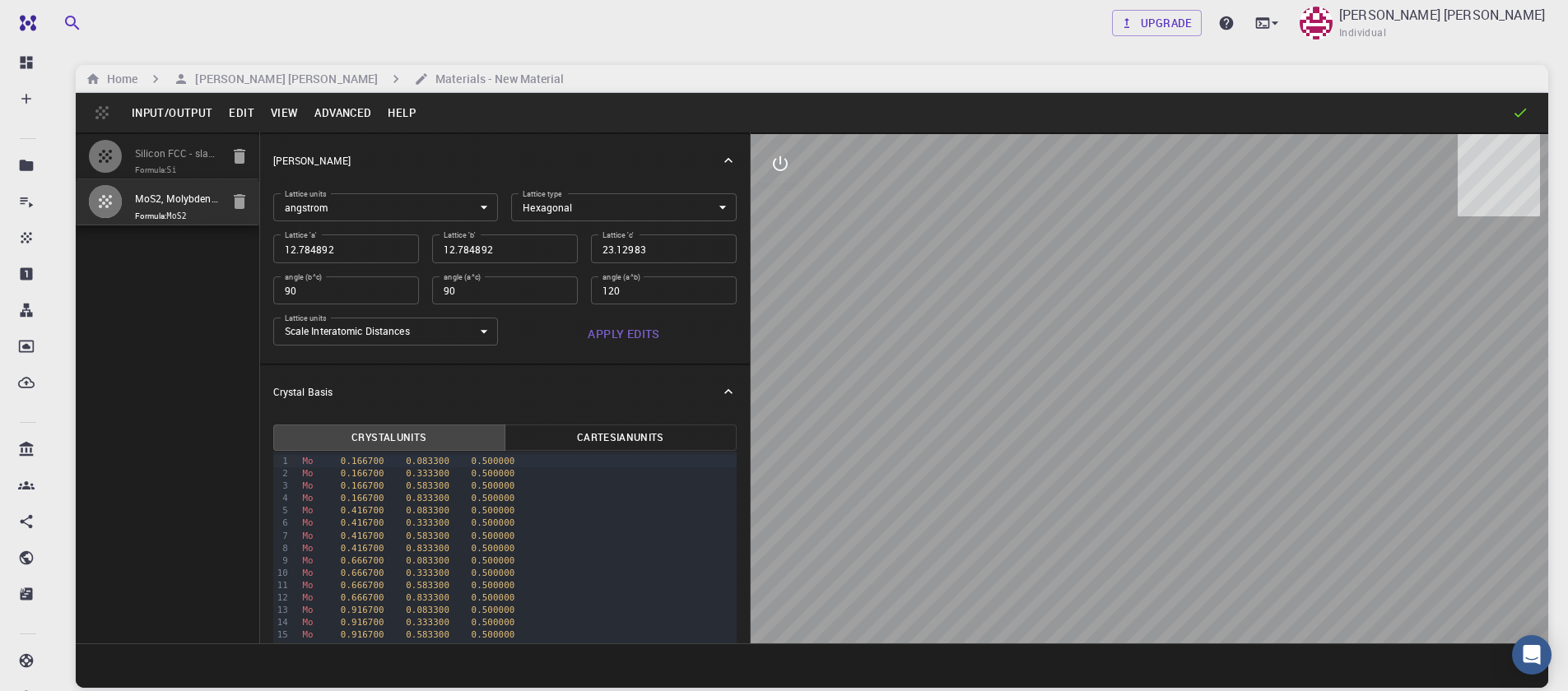
drag, startPoint x: 992, startPoint y: 315, endPoint x: 1023, endPoint y: 270, distance: 54.6
click at [1003, 273] on div at bounding box center [1149, 388] width 797 height 510
drag, startPoint x: 1121, startPoint y: 238, endPoint x: 1105, endPoint y: 209, distance: 33.1
click at [1109, 215] on div at bounding box center [1149, 388] width 797 height 510
click at [238, 118] on button "Edit" at bounding box center [241, 112] width 42 height 26
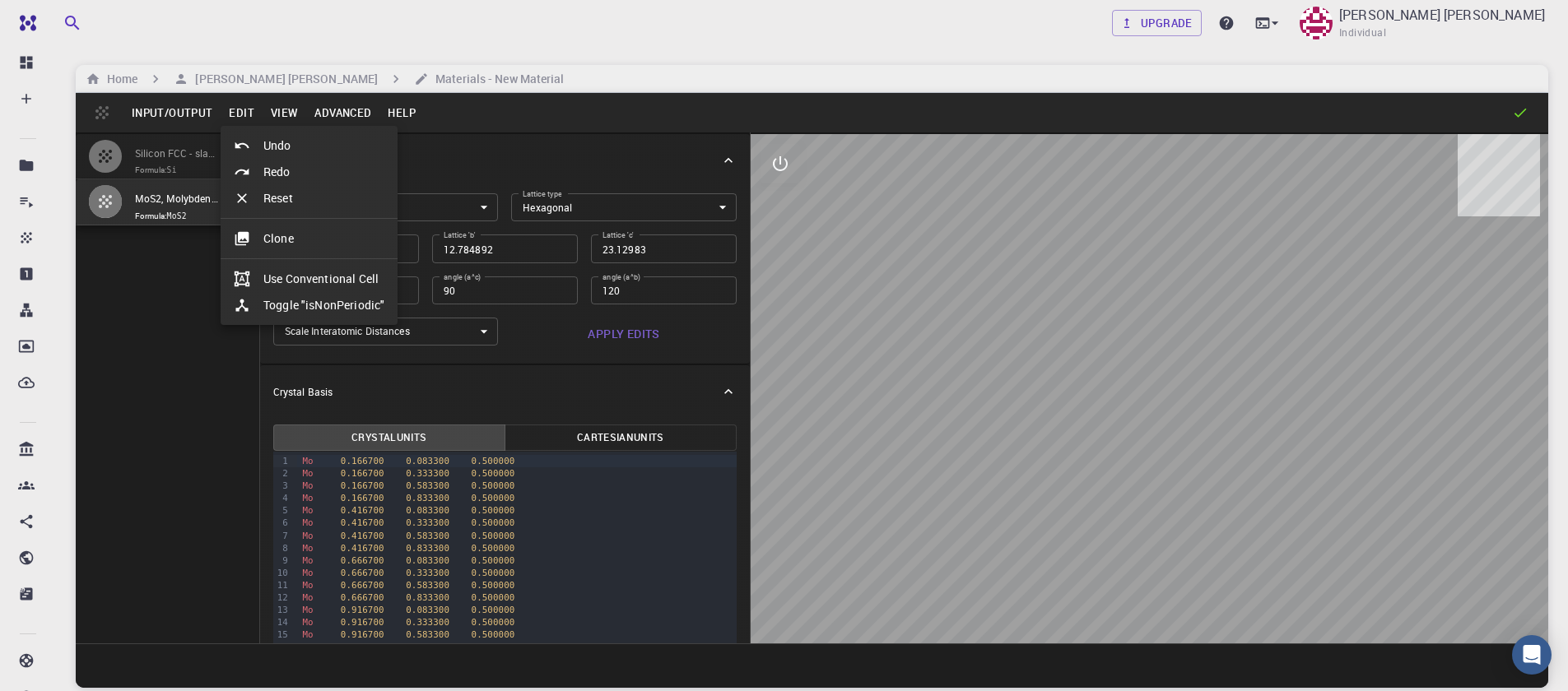
click at [328, 112] on div at bounding box center [784, 345] width 1568 height 691
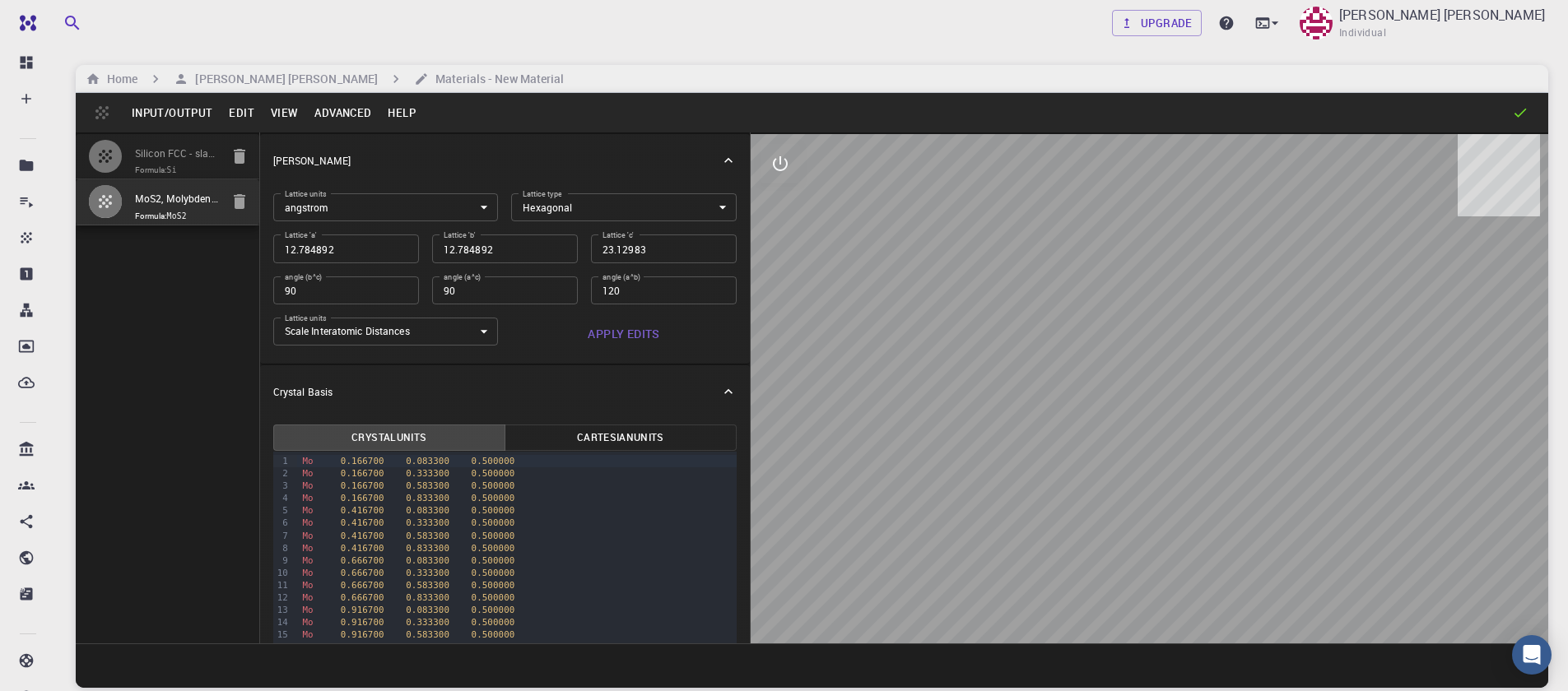
click at [249, 117] on button "Edit" at bounding box center [241, 112] width 42 height 26
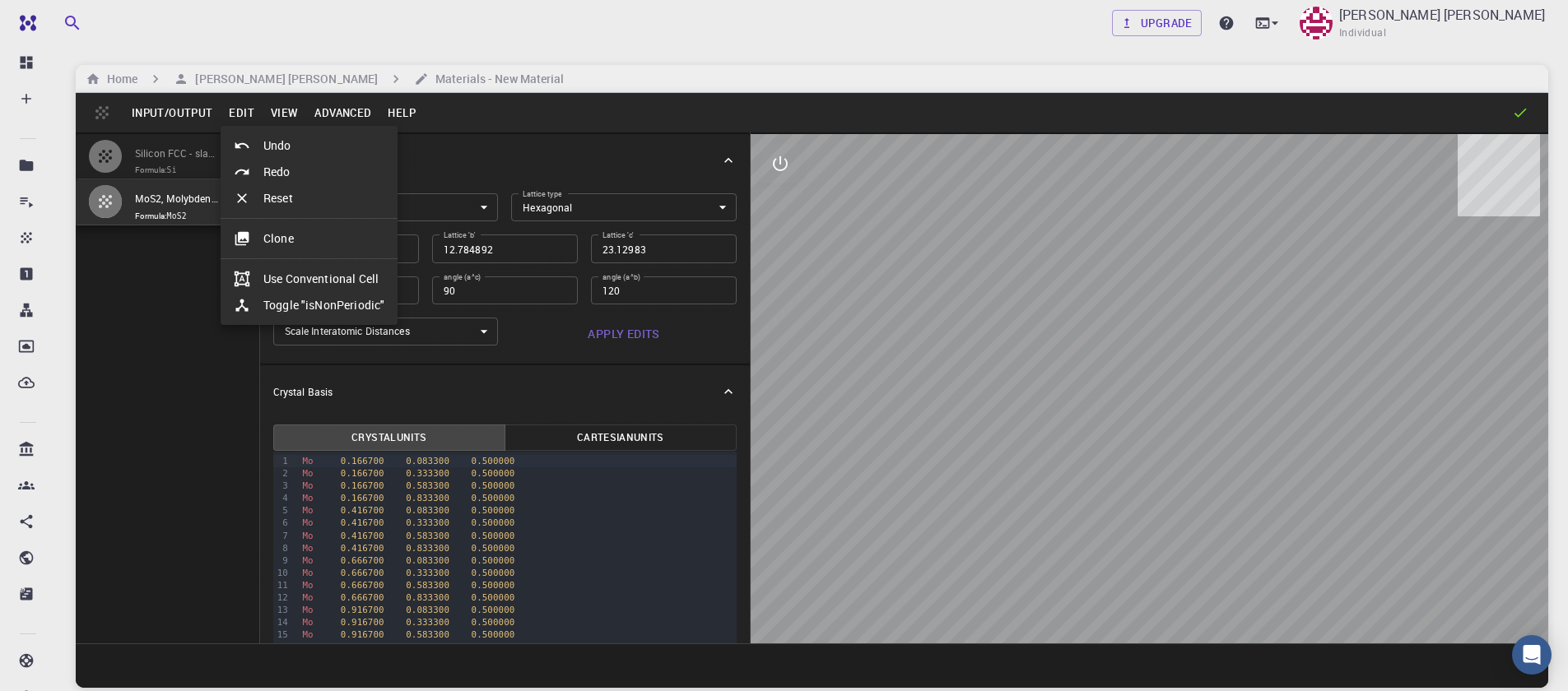
click at [245, 116] on div at bounding box center [784, 345] width 1568 height 691
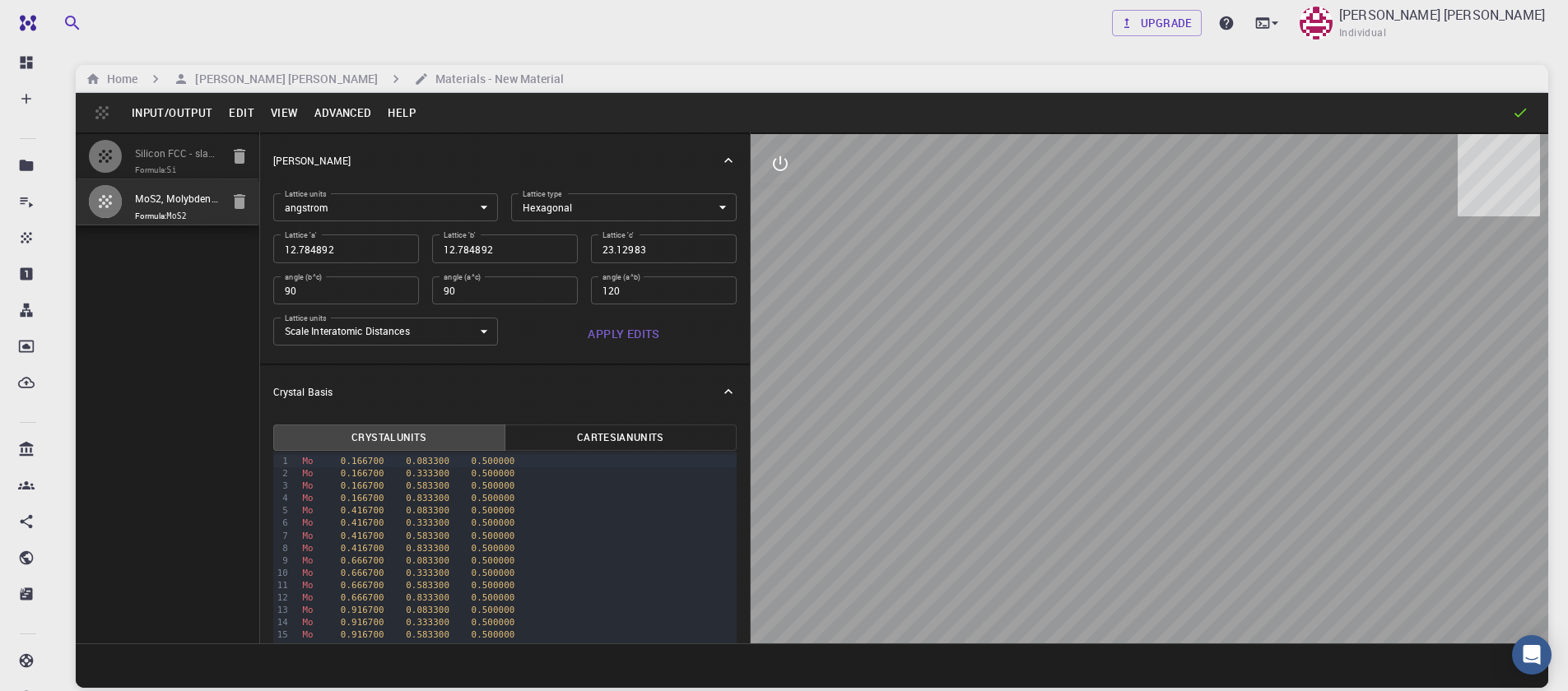
click at [275, 118] on button "View" at bounding box center [285, 112] width 44 height 26
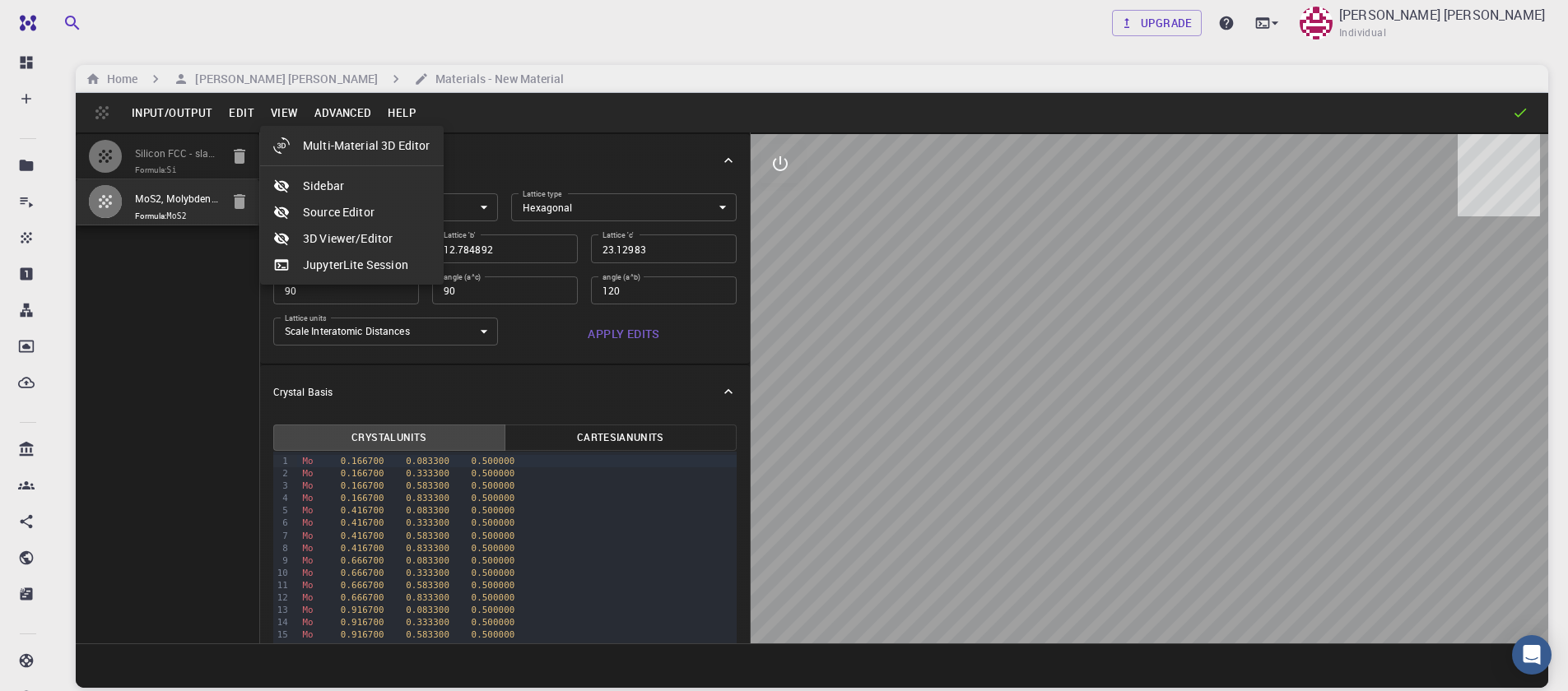
click at [275, 118] on div at bounding box center [784, 345] width 1568 height 691
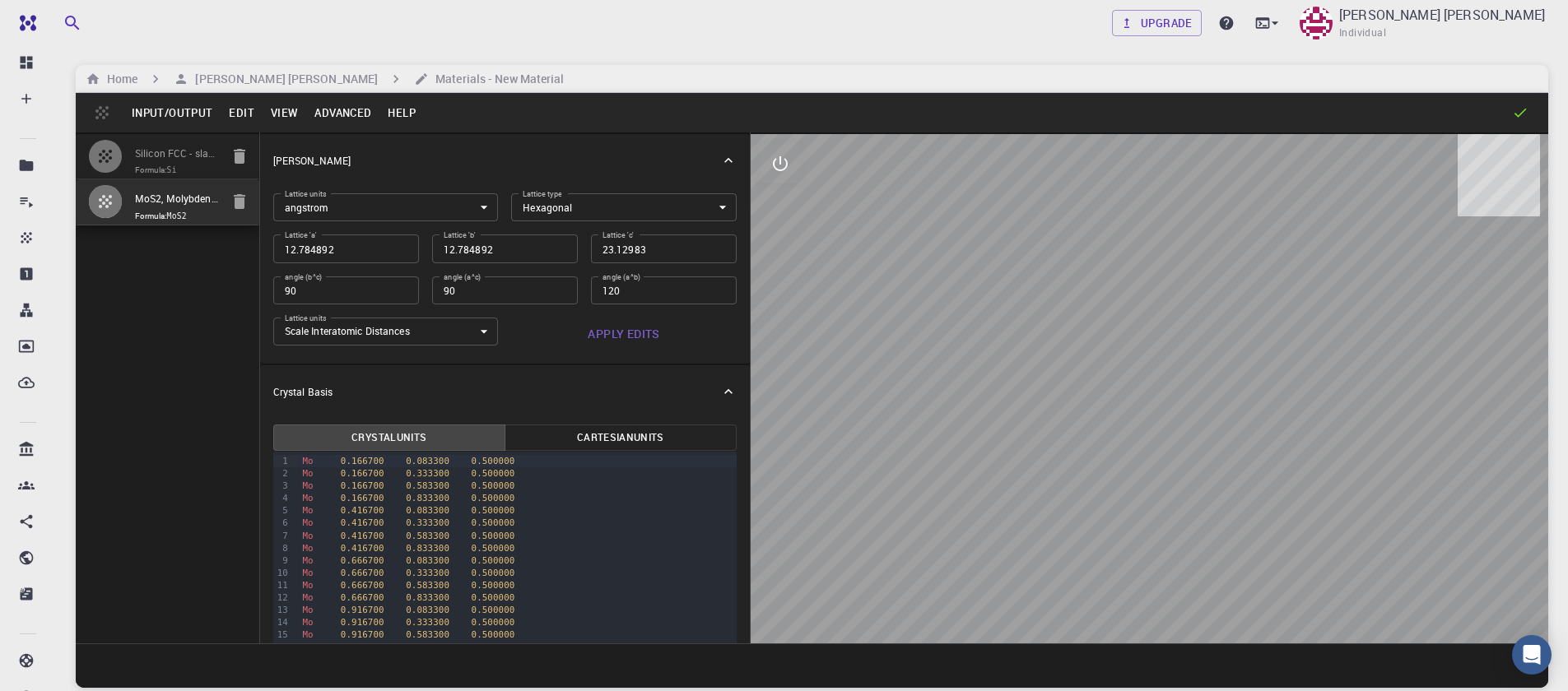
click at [326, 118] on button "Advanced" at bounding box center [343, 112] width 73 height 26
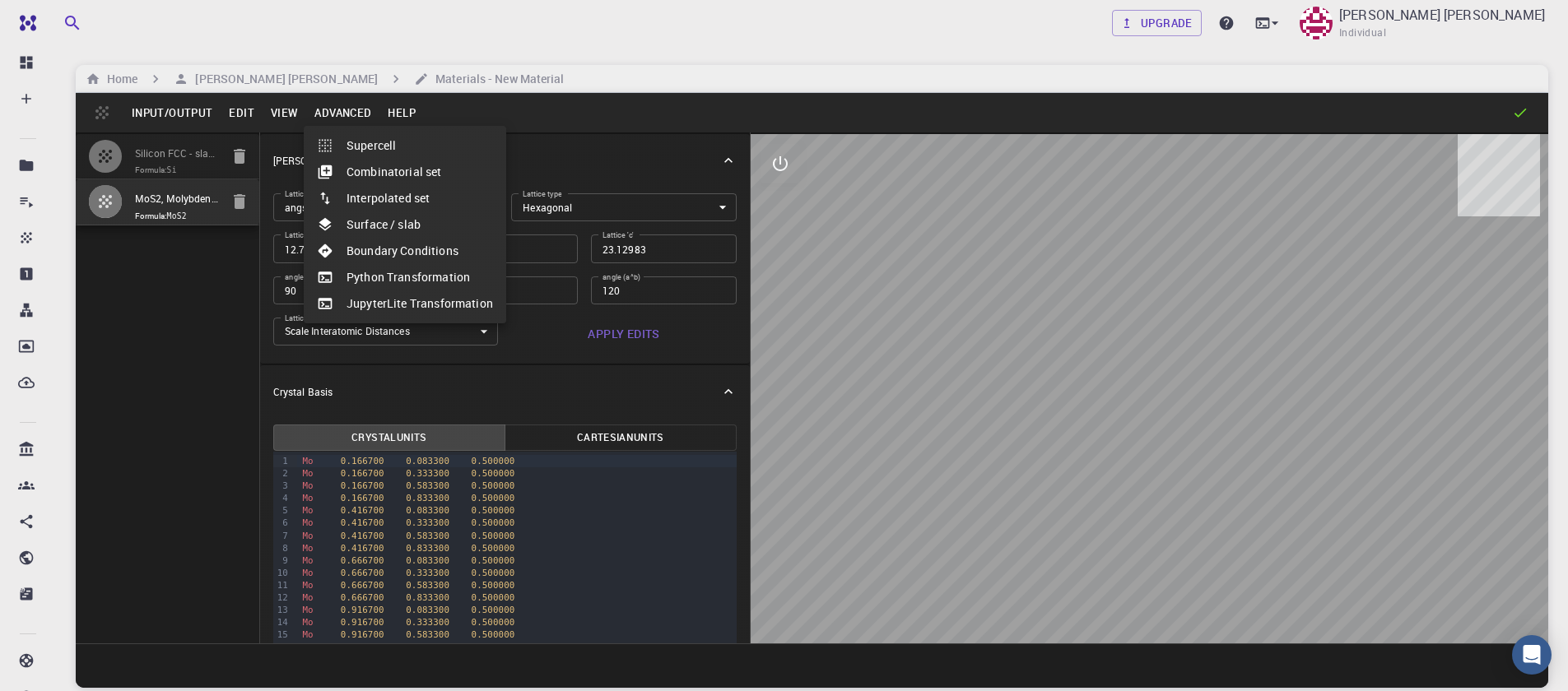
click at [326, 118] on div at bounding box center [784, 345] width 1568 height 691
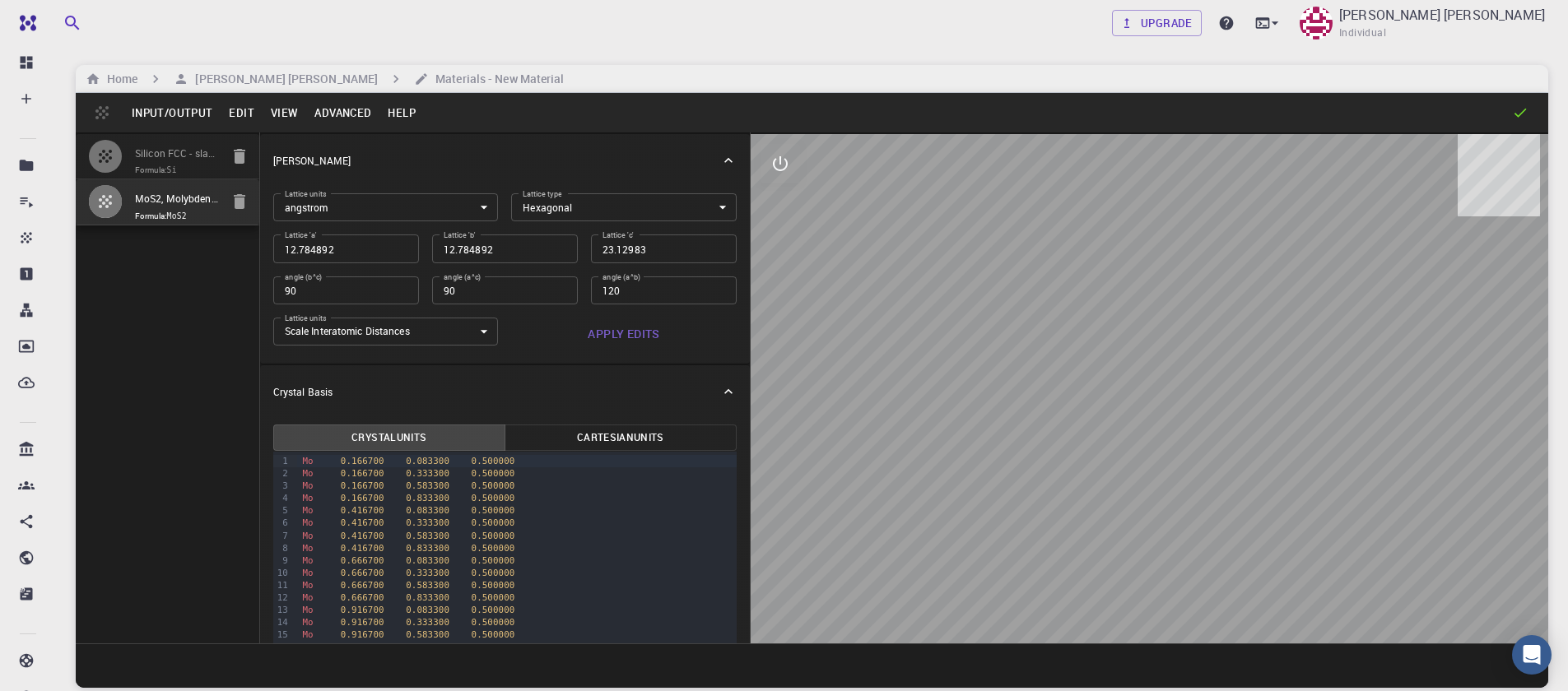
click at [159, 213] on span "Formula: MoS2" at bounding box center [177, 216] width 85 height 14
click at [165, 112] on button "Input/Output" at bounding box center [172, 112] width 98 height 26
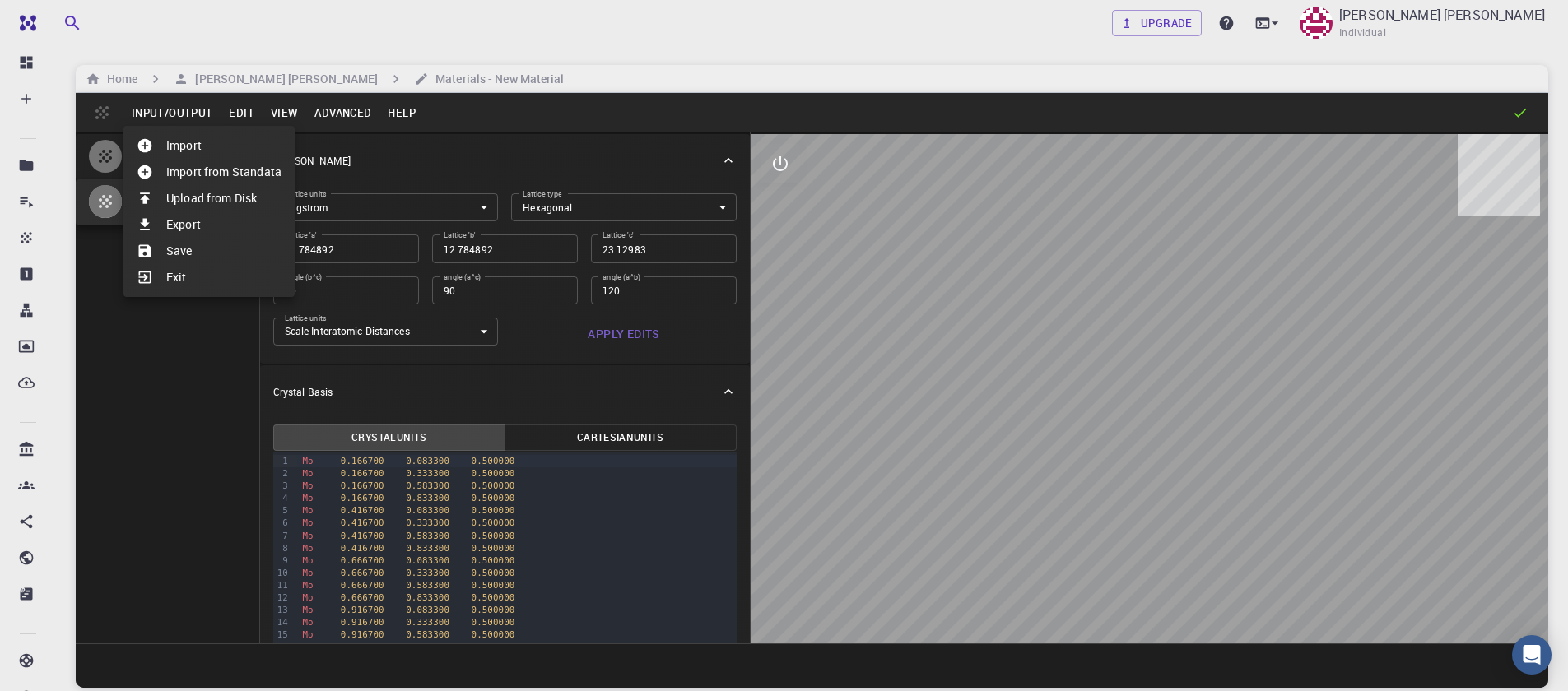
click at [206, 229] on li "Export" at bounding box center [209, 224] width 171 height 26
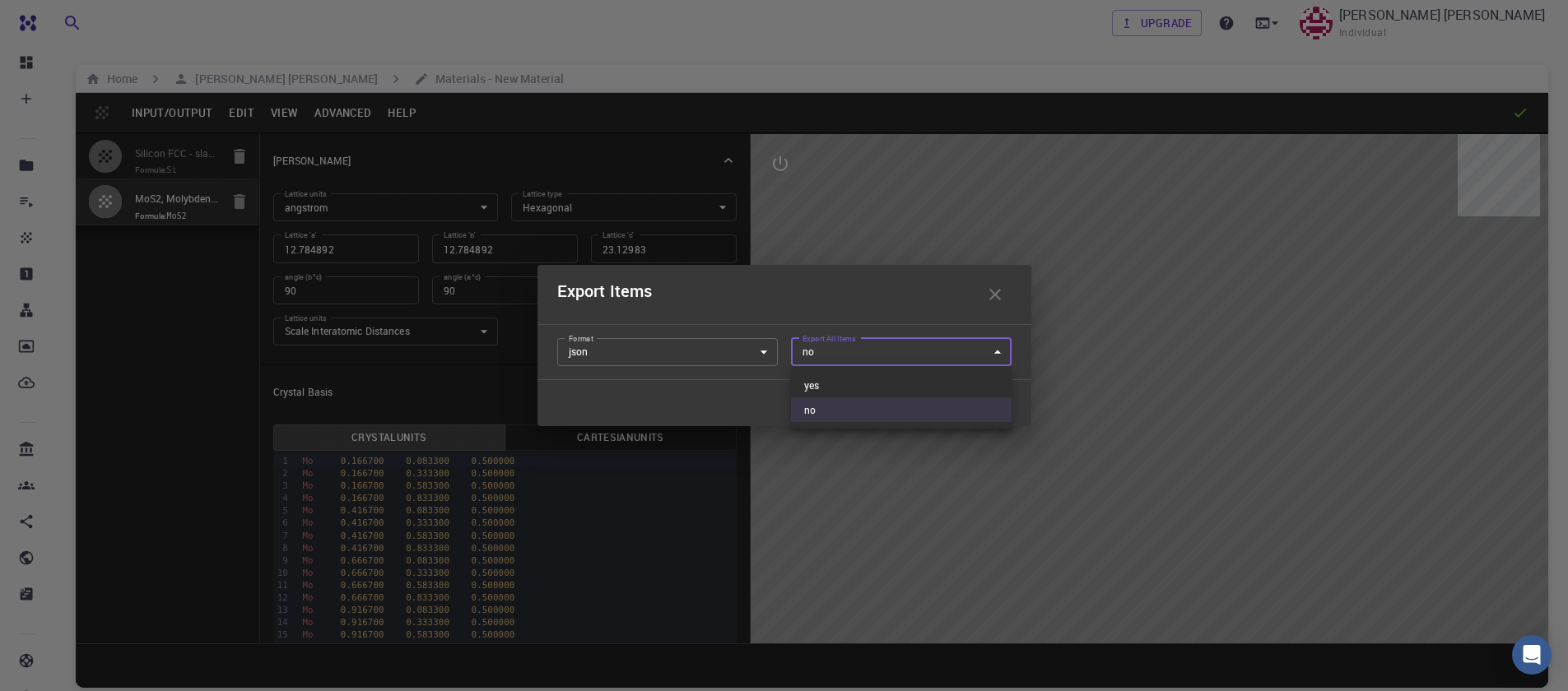
click at [829, 360] on body "Free Dashboard Create New Job New Material Create Material Upload File Import f…" at bounding box center [784, 408] width 1568 height 816
click at [829, 360] on div at bounding box center [784, 345] width 1568 height 691
click at [648, 351] on body "Free Dashboard Create New Job New Material Create Material Upload File Import f…" at bounding box center [784, 408] width 1568 height 816
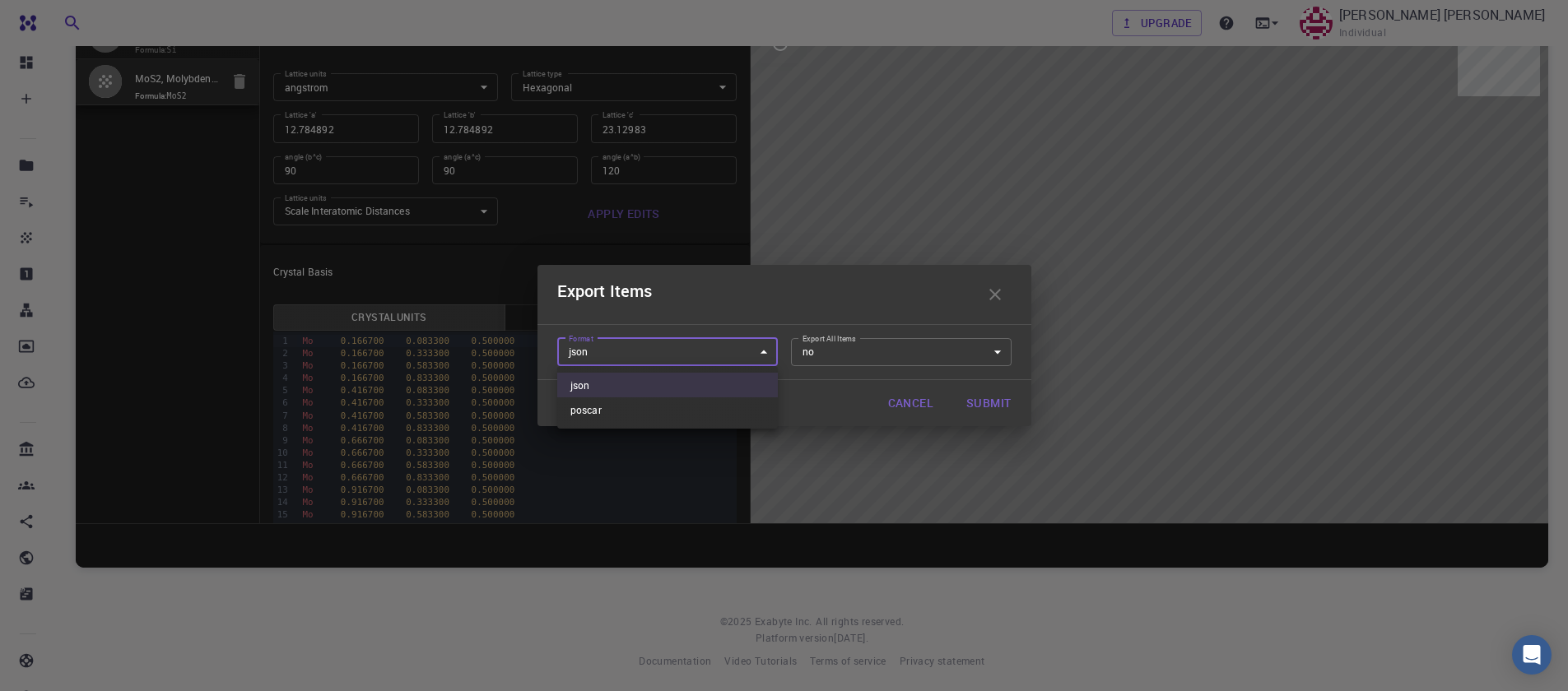
scroll to position [125, 0]
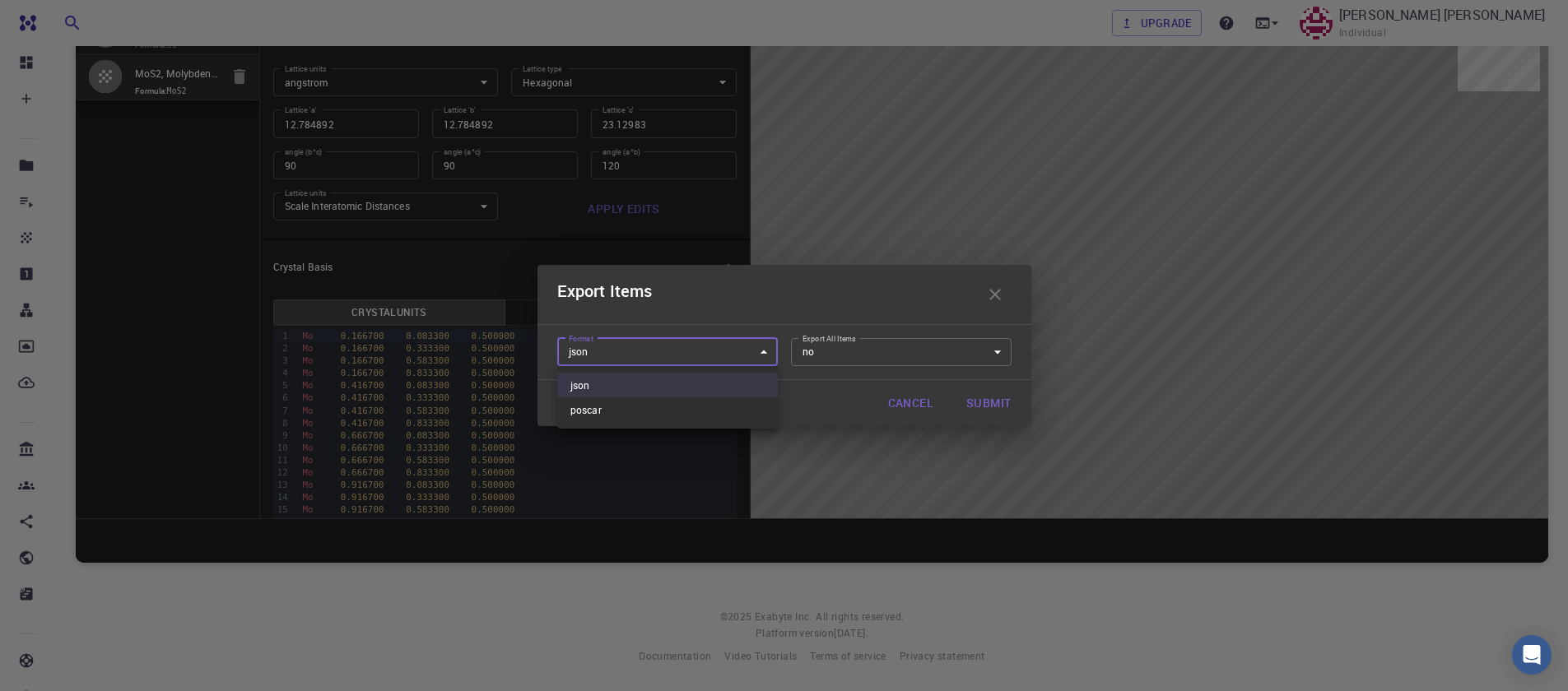
click at [636, 356] on div at bounding box center [784, 345] width 1568 height 691
click at [658, 349] on body "Free Dashboard Create New Job New Material Create Material Upload File Import f…" at bounding box center [784, 282] width 1568 height 816
click at [657, 407] on li "poscar" at bounding box center [667, 410] width 220 height 25
type input "poscar"
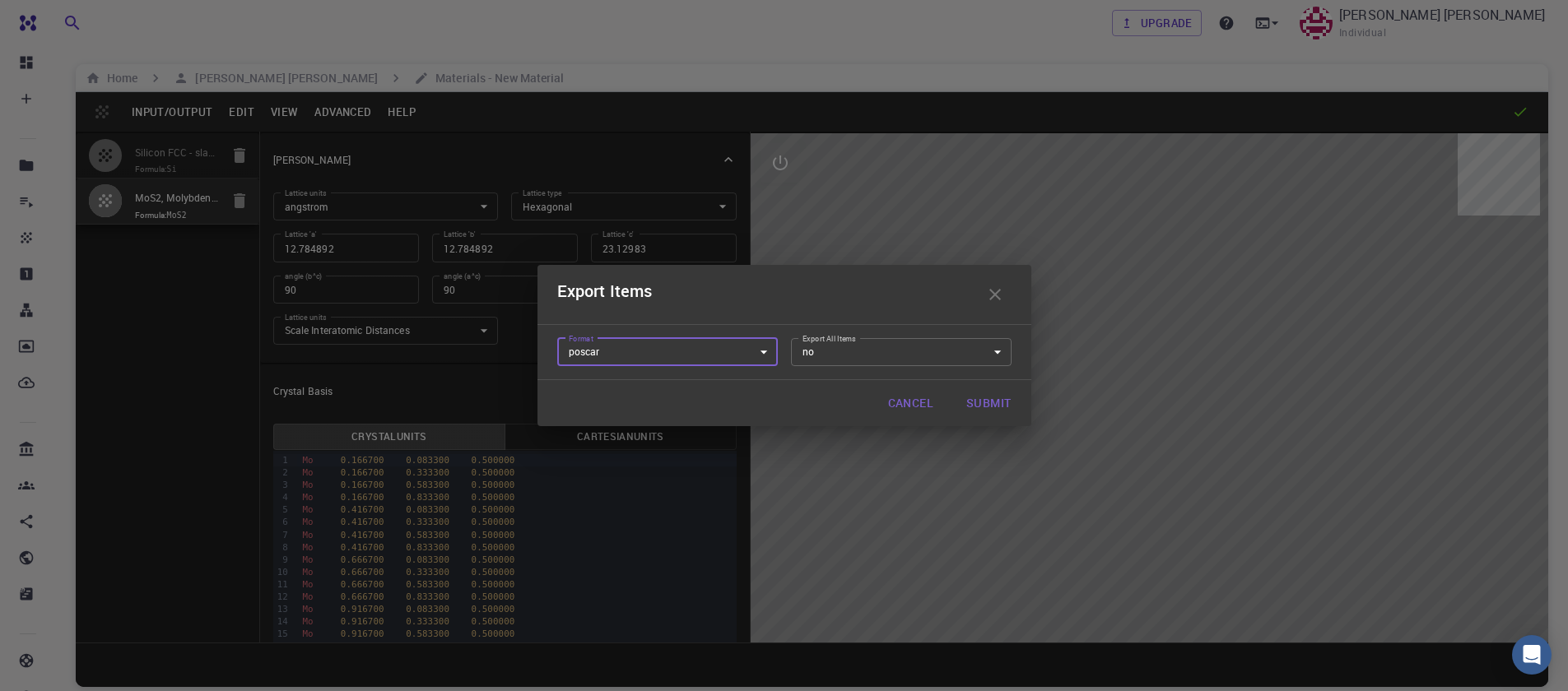
scroll to position [0, 0]
click at [999, 349] on body "Free Dashboard Create New Job New Material Create Material Upload File Import f…" at bounding box center [784, 408] width 1568 height 816
click at [947, 354] on div at bounding box center [784, 345] width 1568 height 691
click at [996, 398] on button "Submit" at bounding box center [988, 403] width 70 height 33
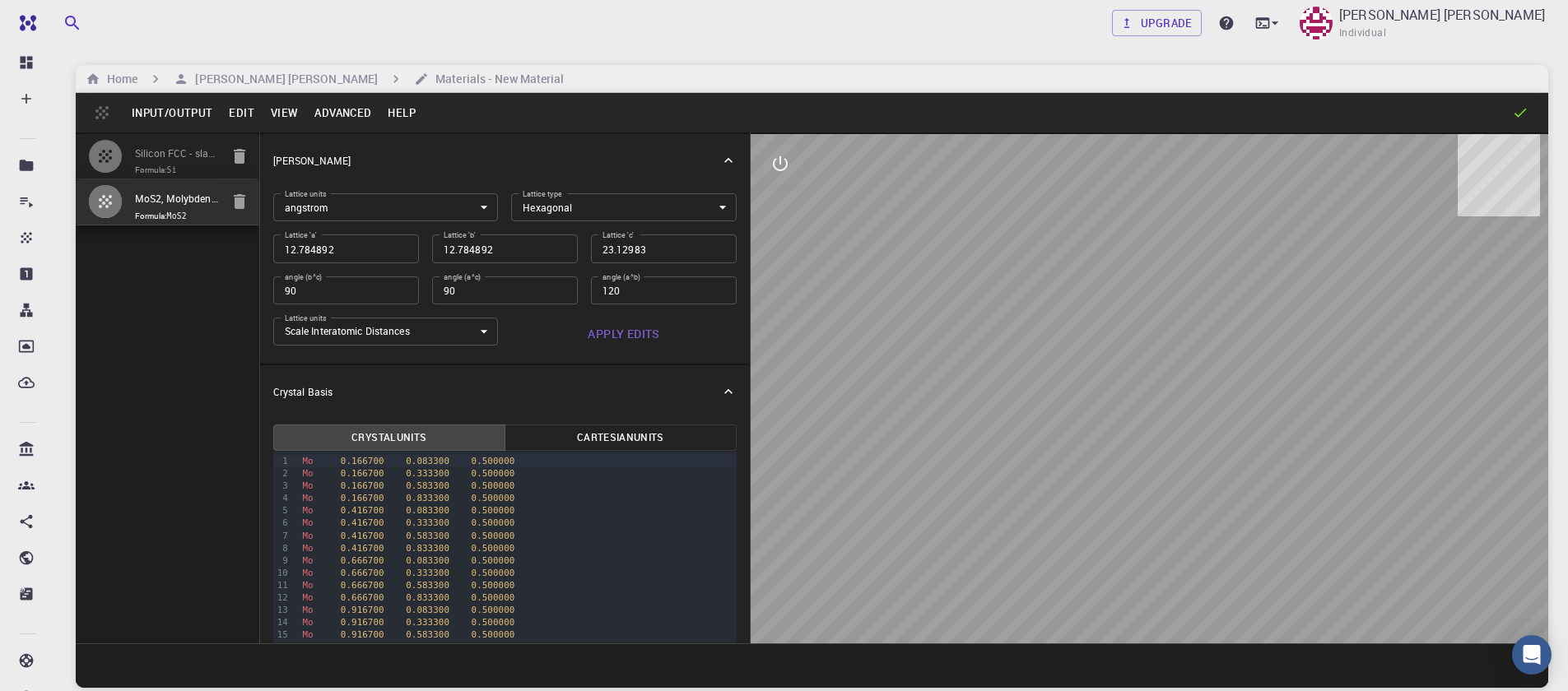
drag, startPoint x: 1265, startPoint y: 413, endPoint x: 1189, endPoint y: 350, distance: 98.7
click at [1242, 449] on div at bounding box center [1149, 388] width 797 height 510
drag, startPoint x: 1153, startPoint y: 322, endPoint x: 999, endPoint y: 351, distance: 156.7
click at [1129, 369] on div at bounding box center [1149, 388] width 797 height 510
click at [764, 159] on button "interactive" at bounding box center [780, 164] width 40 height 40
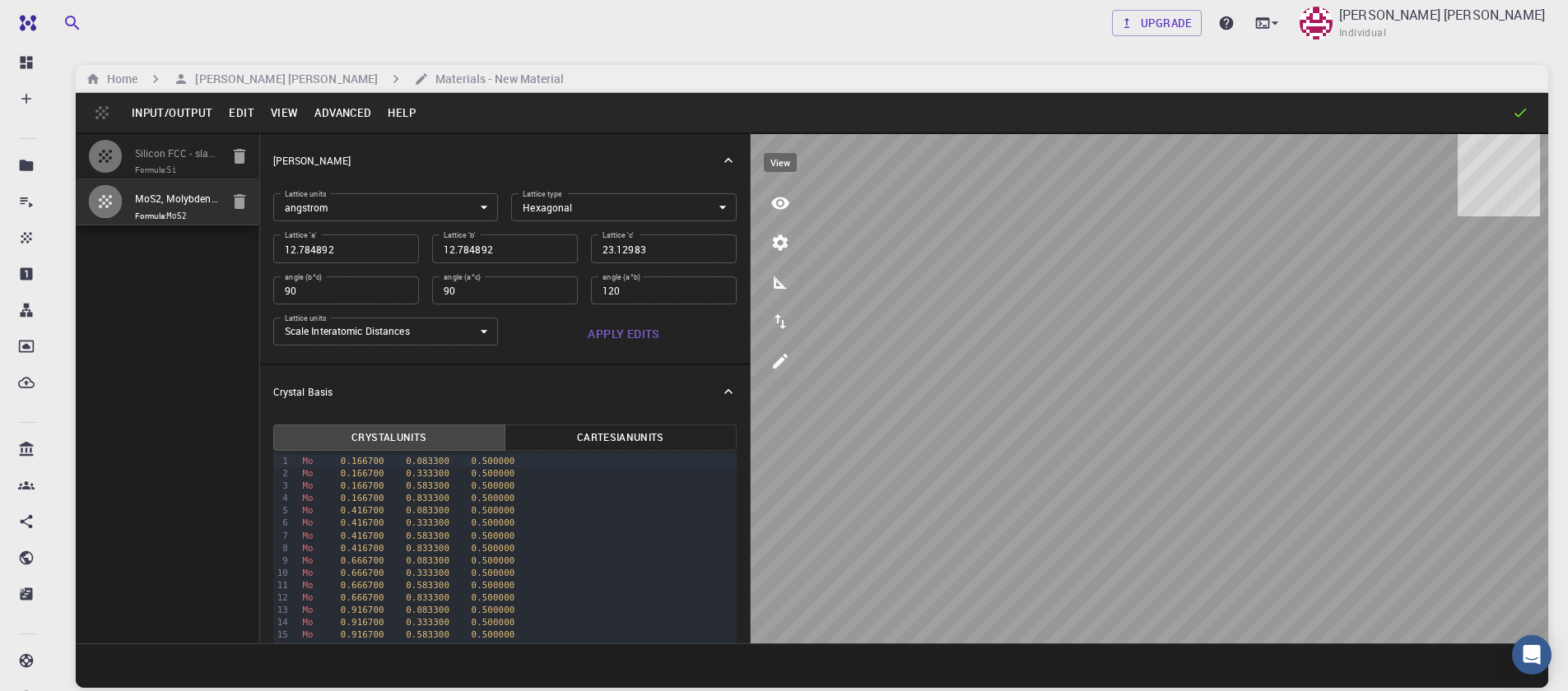
click at [773, 198] on icon "view" at bounding box center [779, 203] width 20 height 20
click at [168, 297] on div "Silicon FCC - slab [0,0,1] Formula: Si MoS2, Molybdenum Disulfide, HEX (P-6m2) …" at bounding box center [167, 387] width 184 height 511
click at [171, 106] on button "Input/Output" at bounding box center [172, 112] width 98 height 26
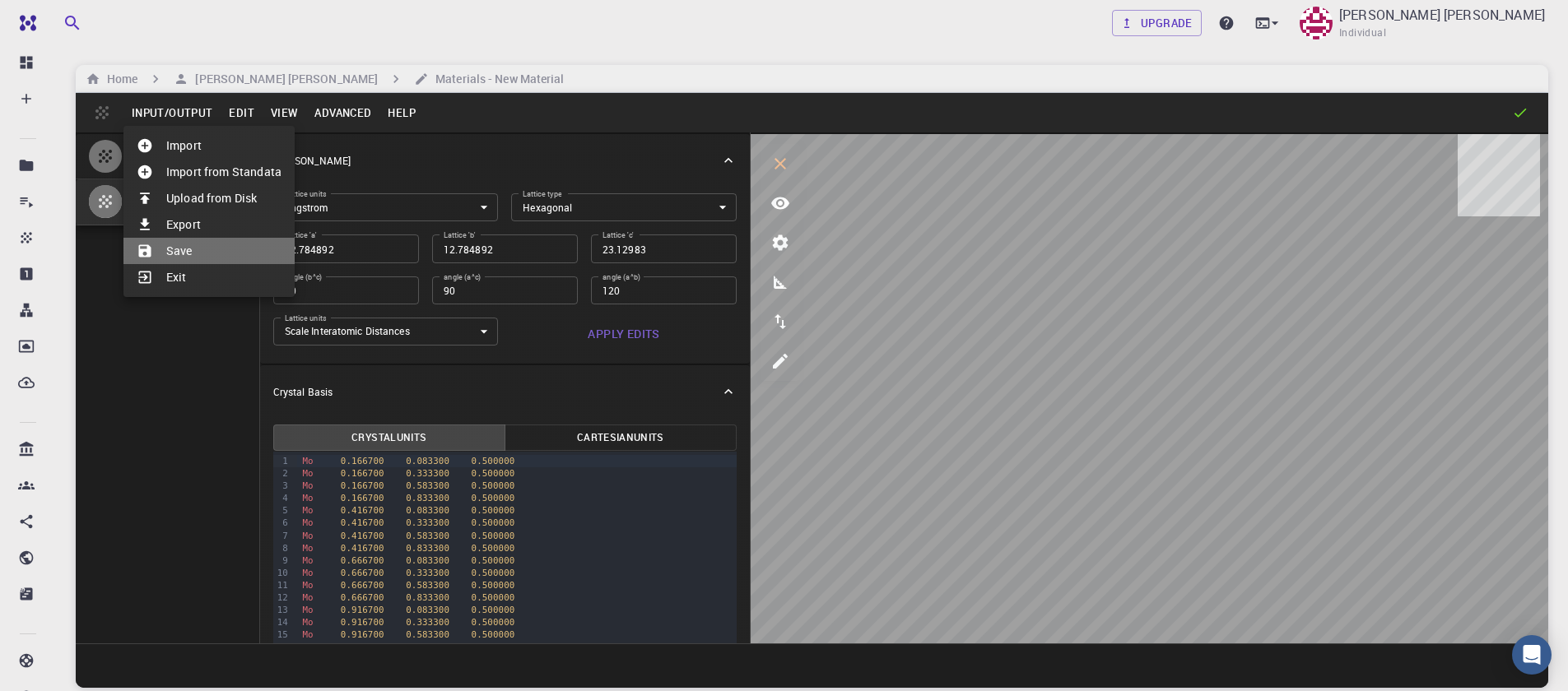
click at [183, 251] on li "Save" at bounding box center [209, 250] width 171 height 26
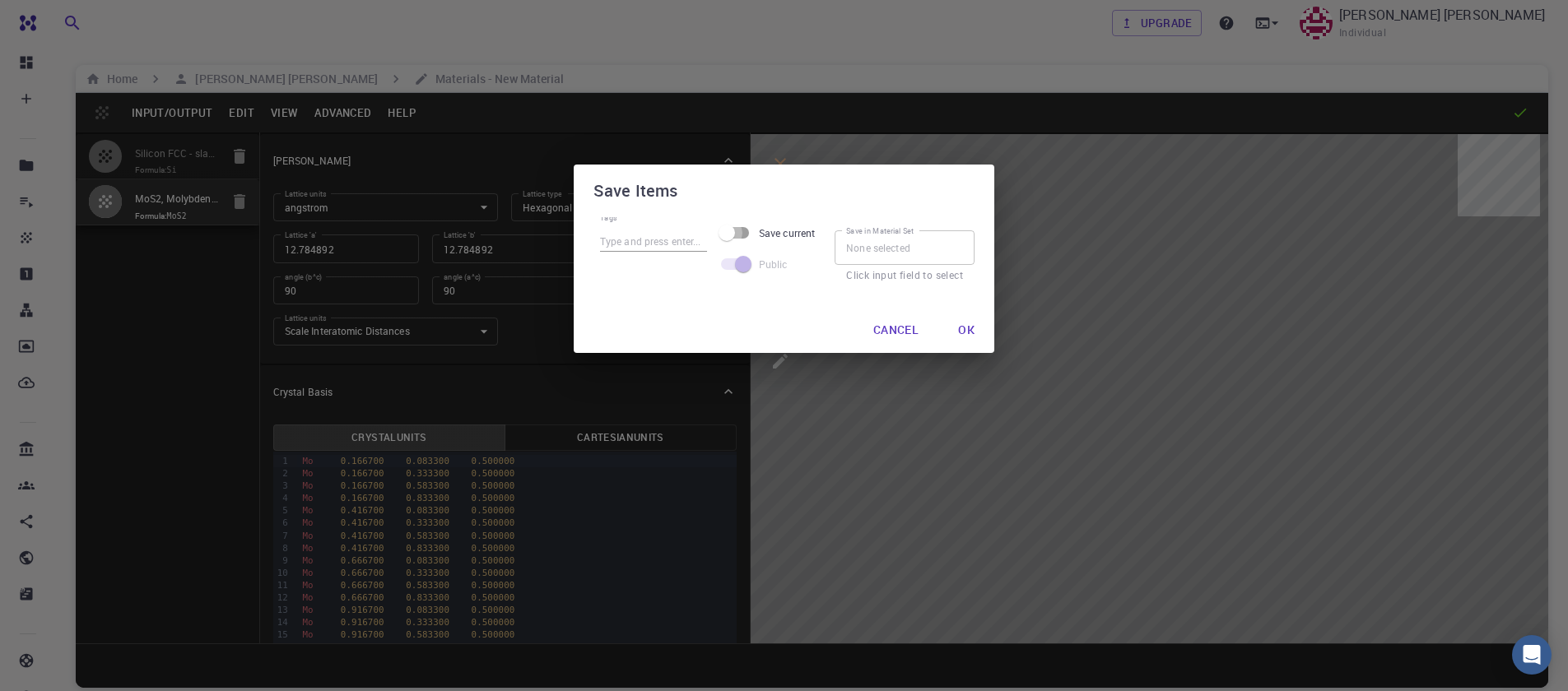
click at [745, 233] on input "Save current" at bounding box center [727, 232] width 94 height 31
checkbox input "true"
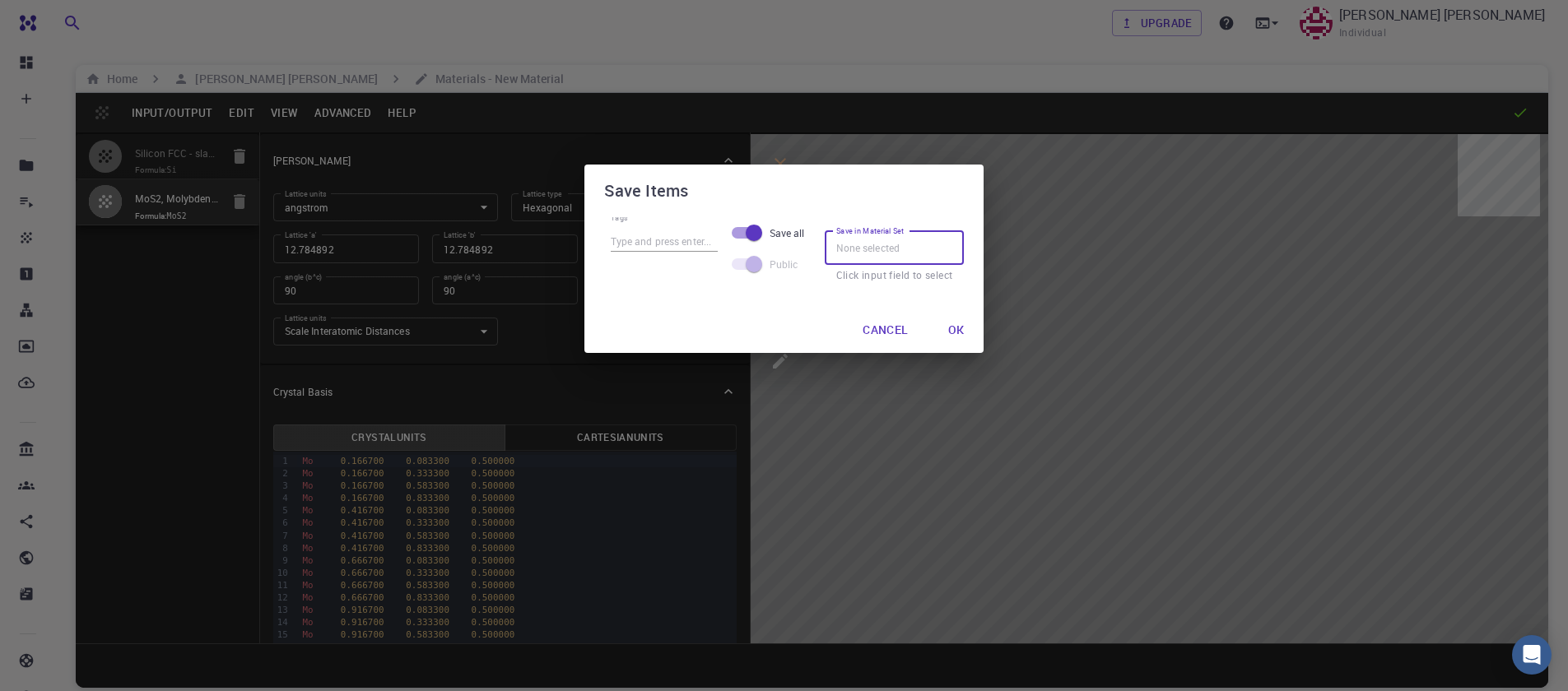
click at [883, 242] on input "Save in Material Set" at bounding box center [895, 248] width 140 height 35
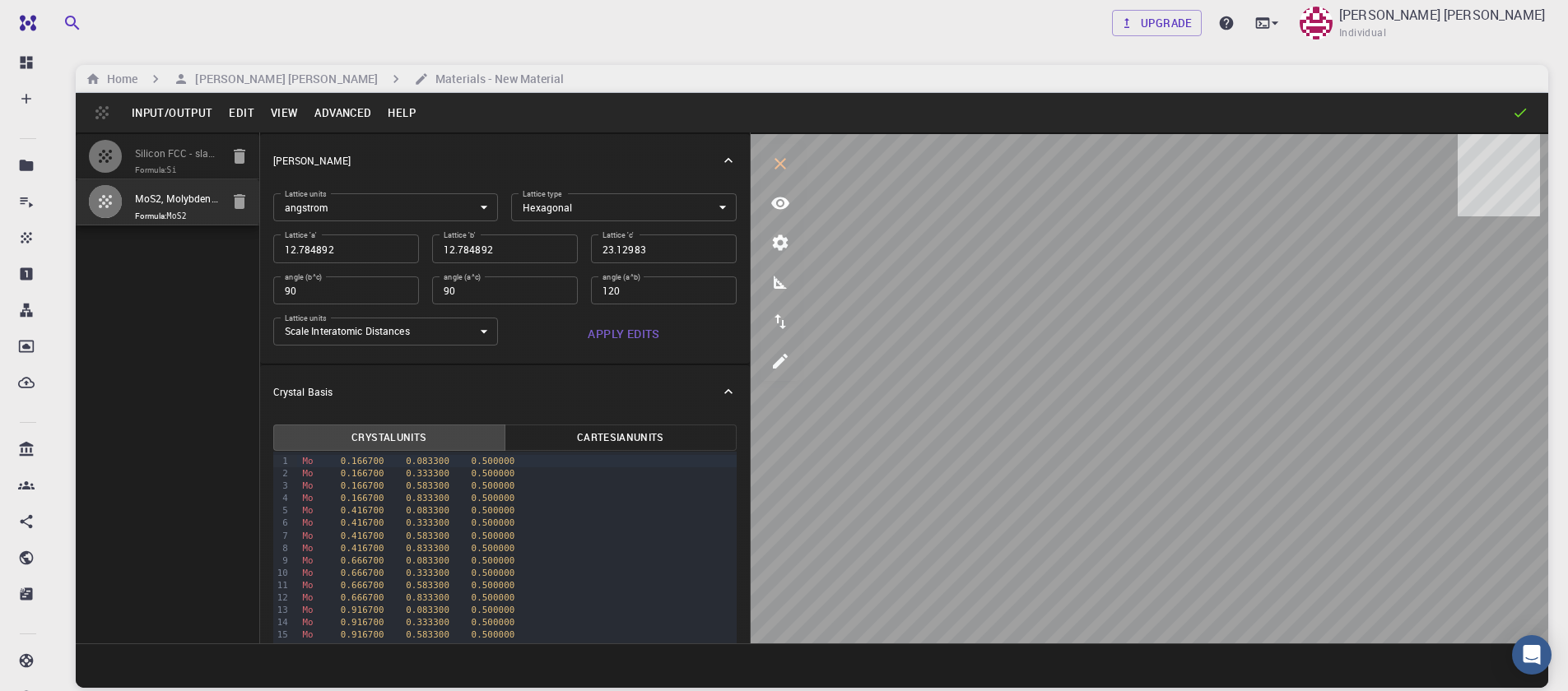
click at [102, 114] on div "Input/Output Edit View Advanced Help" at bounding box center [812, 113] width 1472 height 40
click at [122, 66] on div "Home Sanjay Kumar Mahla Materials - New Material" at bounding box center [812, 79] width 1472 height 28
click at [116, 80] on h6 "Home" at bounding box center [119, 78] width 37 height 18
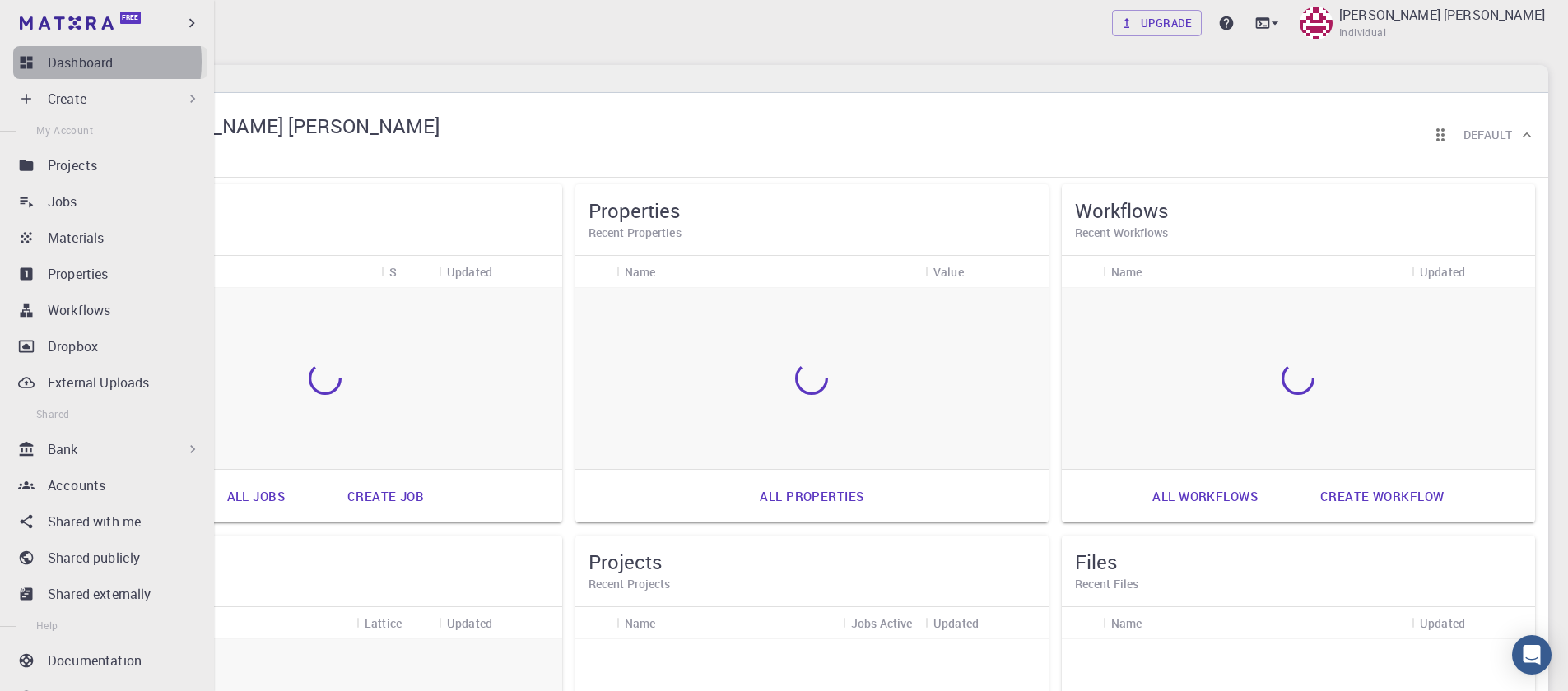
click at [75, 62] on p "Dashboard" at bounding box center [80, 62] width 65 height 20
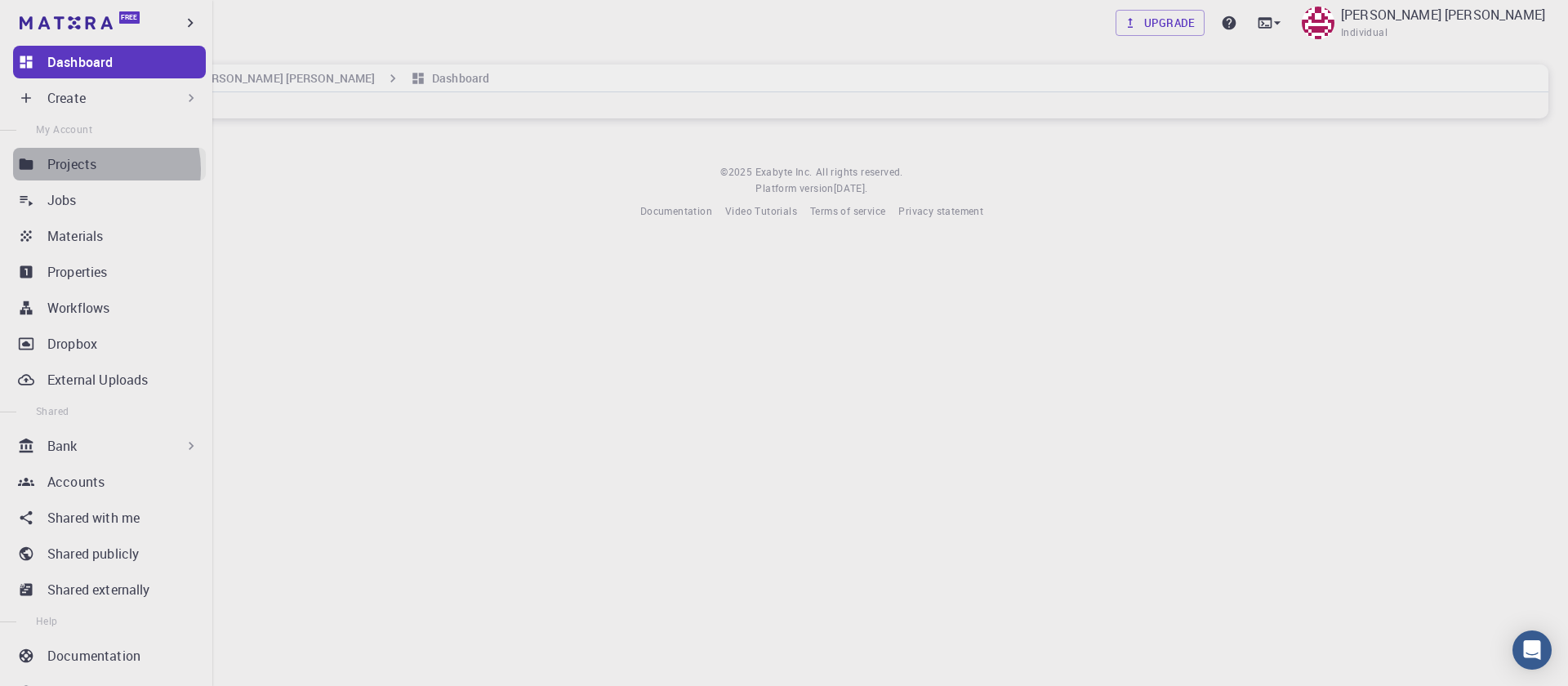
click at [95, 169] on p "Projects" at bounding box center [72, 163] width 49 height 19
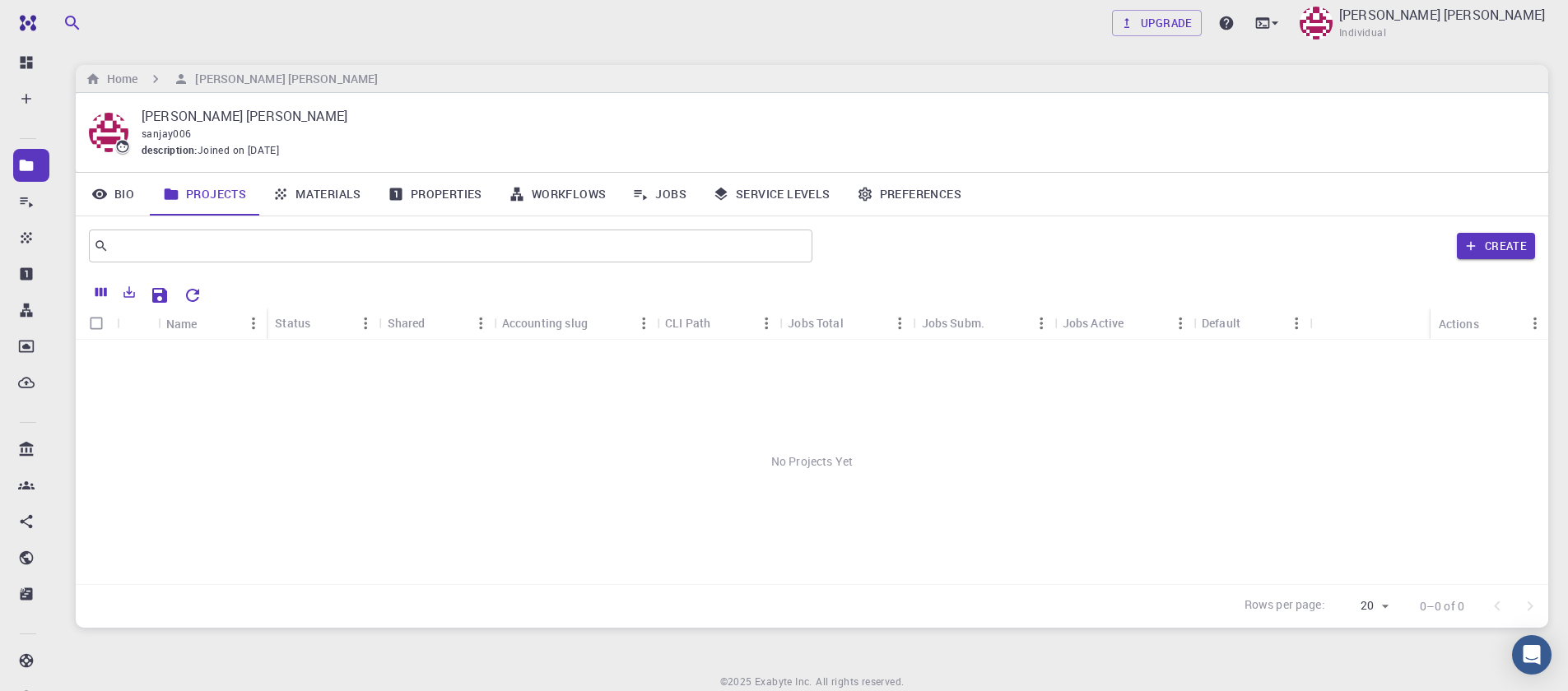
click at [316, 198] on link "Materials" at bounding box center [317, 194] width 115 height 42
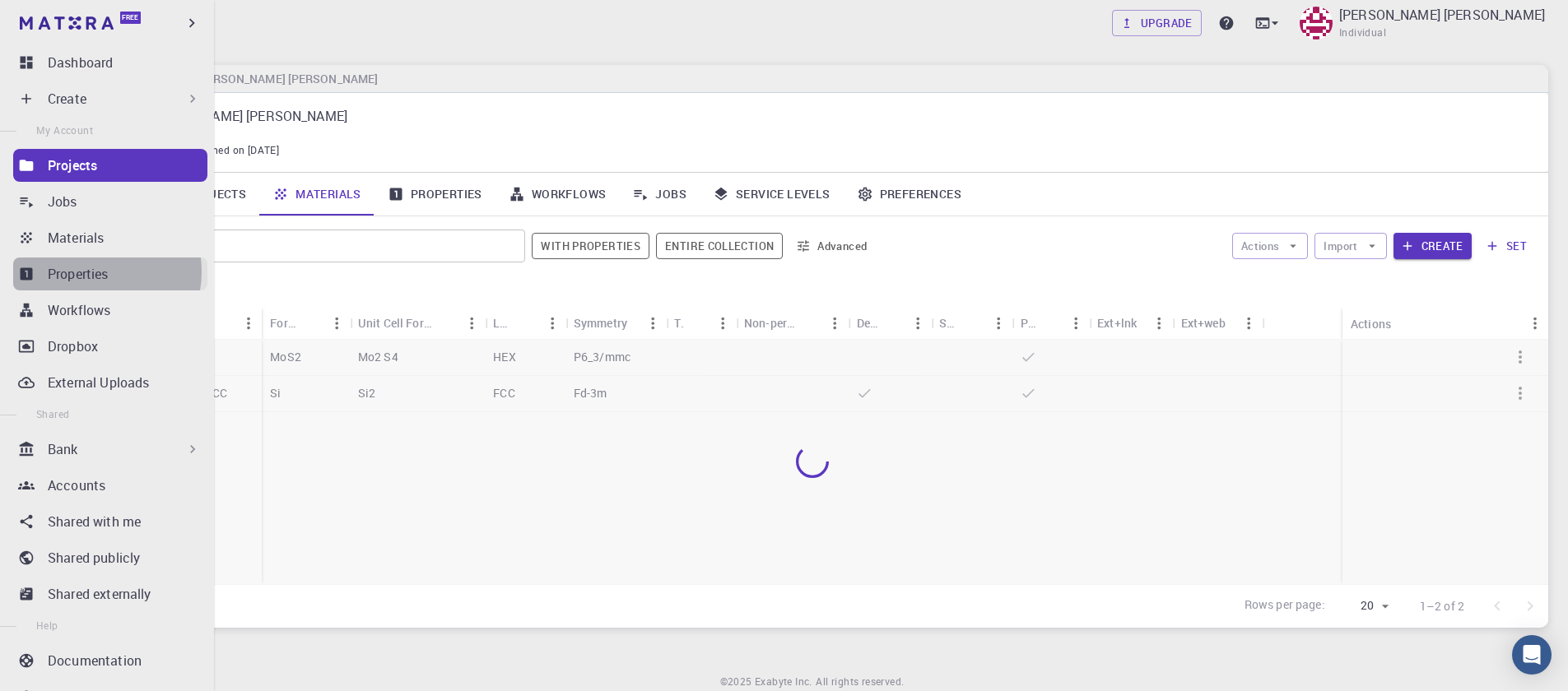
click at [92, 271] on p "Properties" at bounding box center [78, 274] width 61 height 20
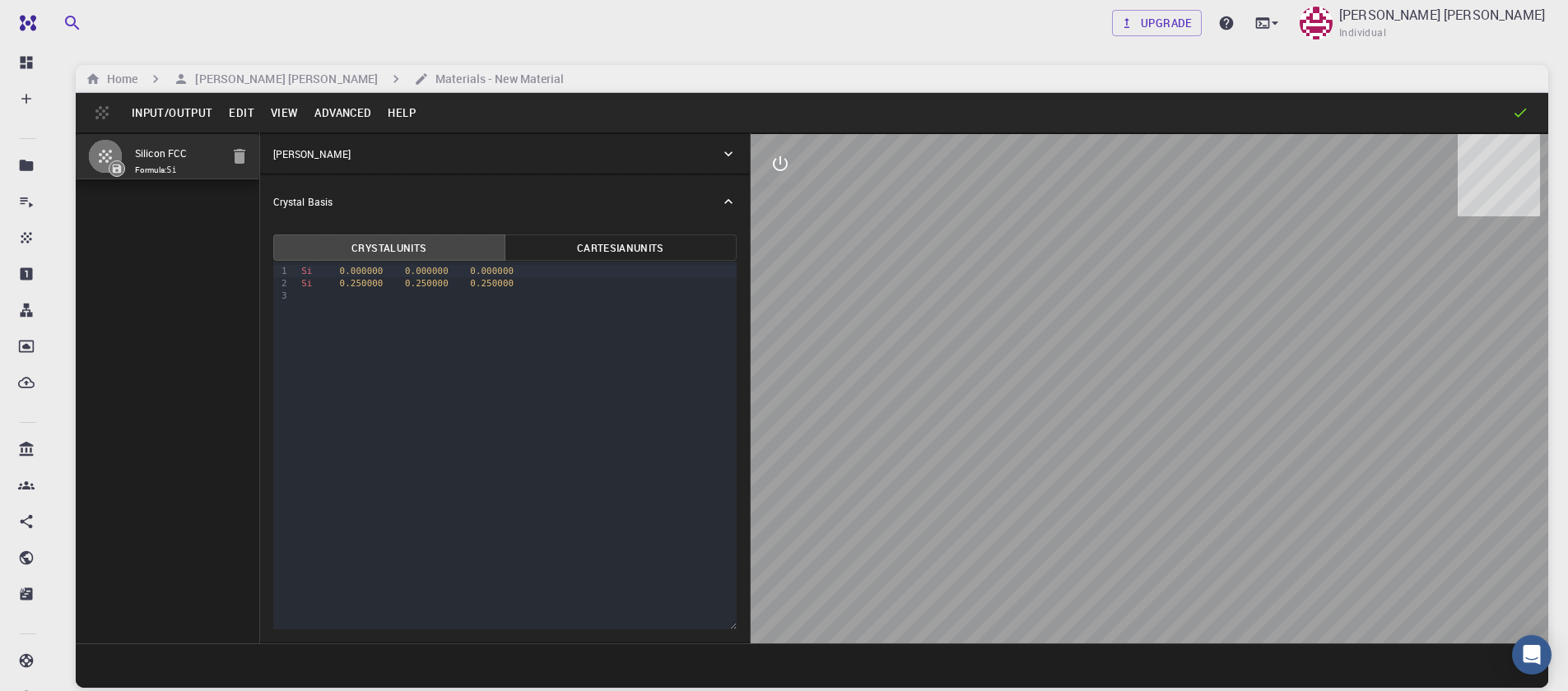
click at [178, 113] on button "Input/Output" at bounding box center [172, 112] width 98 height 26
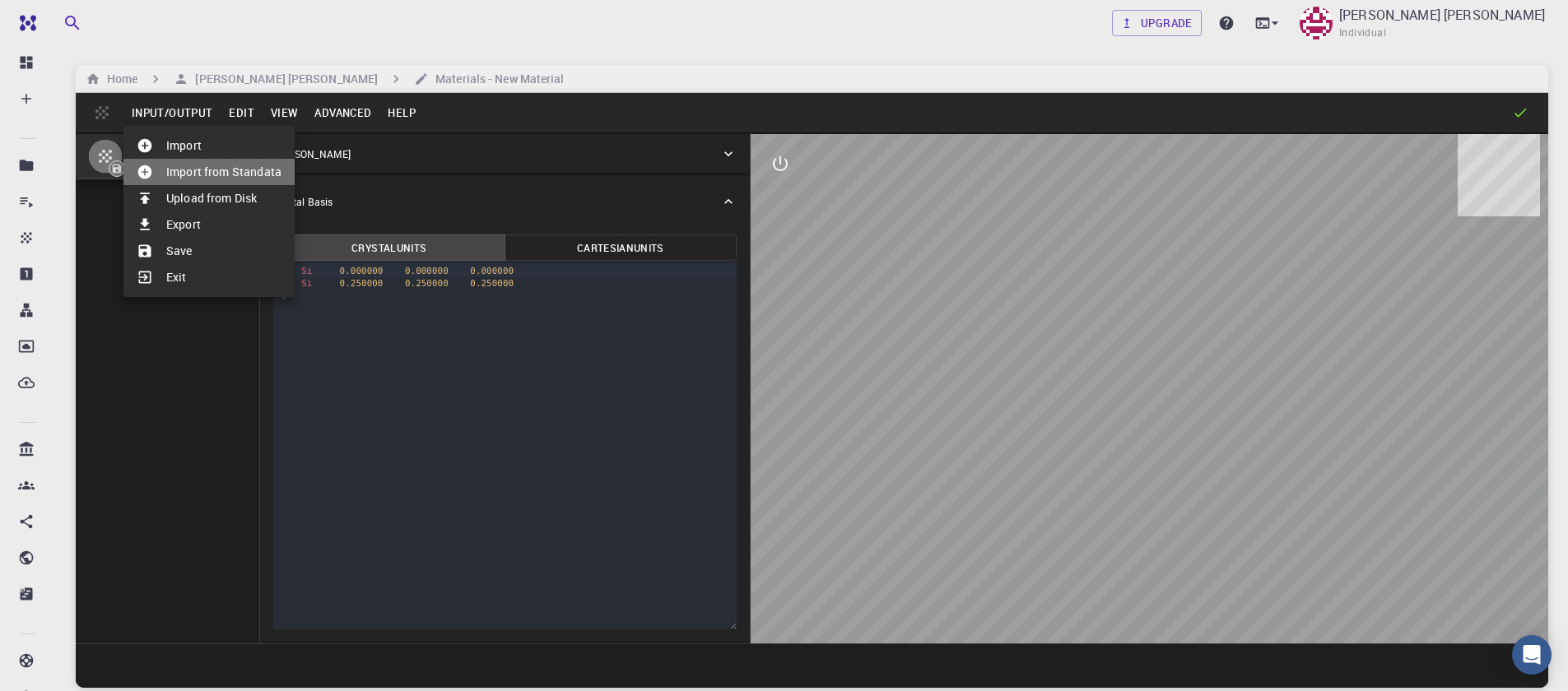
click at [207, 181] on li "Import from Standata" at bounding box center [209, 171] width 171 height 26
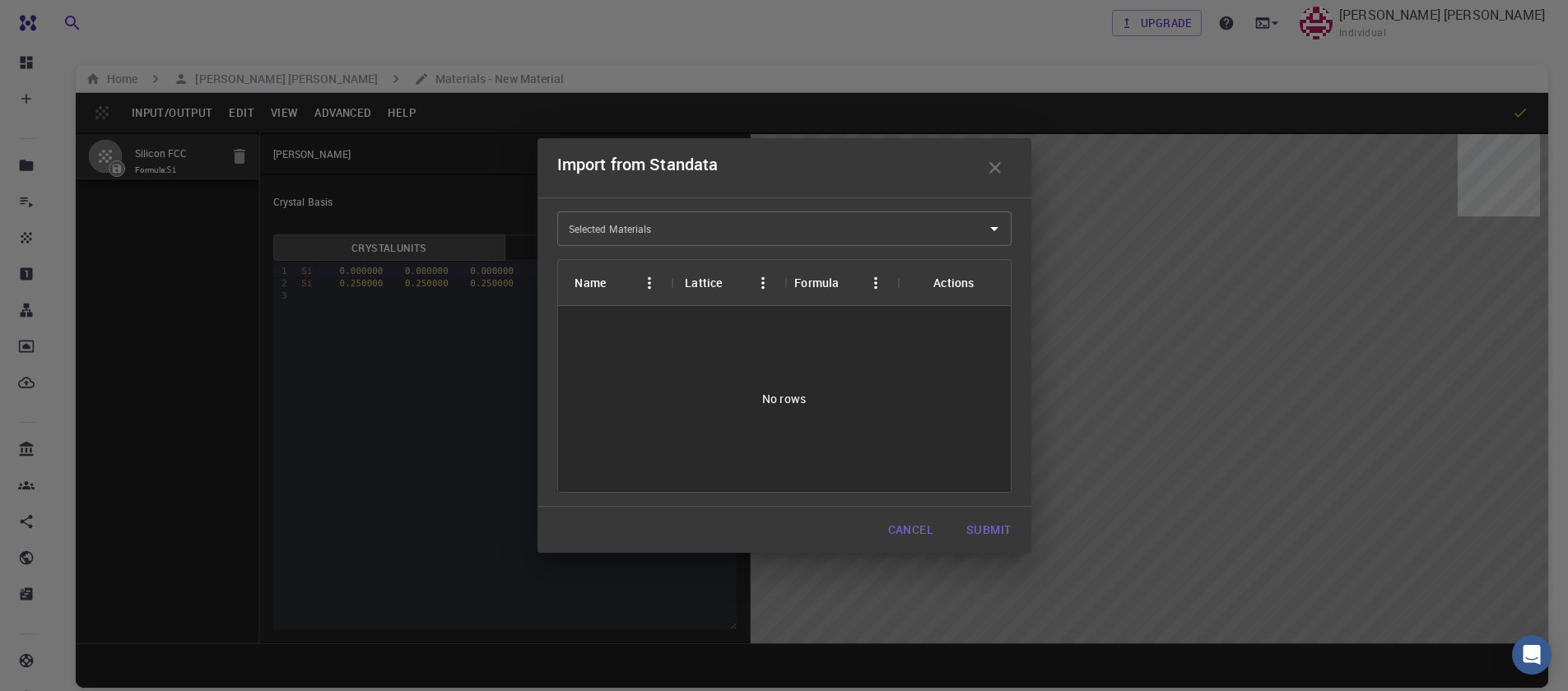
click at [603, 226] on input "Selected Materials" at bounding box center [772, 228] width 415 height 26
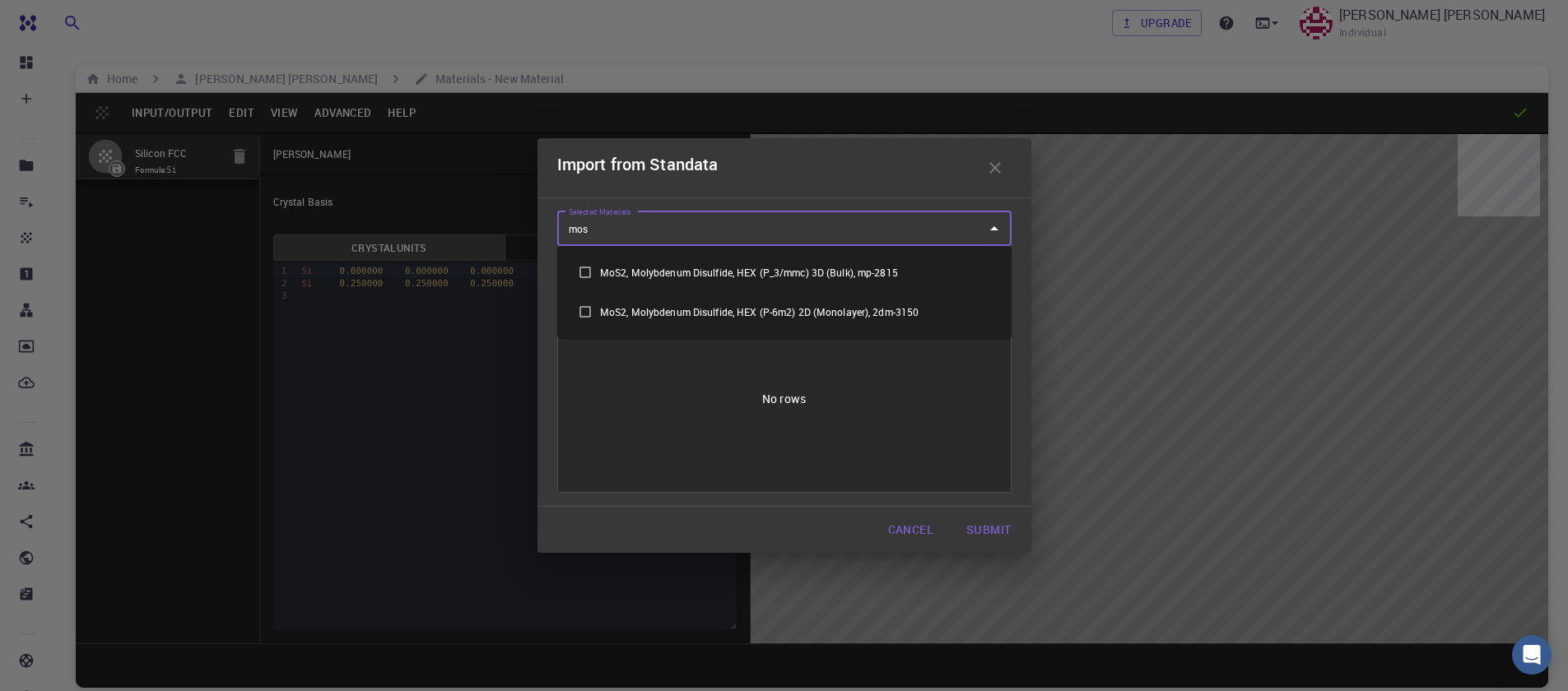
type input "mos2"
click at [851, 316] on li "MoS2, Molybdenum Disulfide, HEX (P-6m2) 2D (Monolayer), 2dm-3150" at bounding box center [784, 312] width 455 height 40
checkbox input "true"
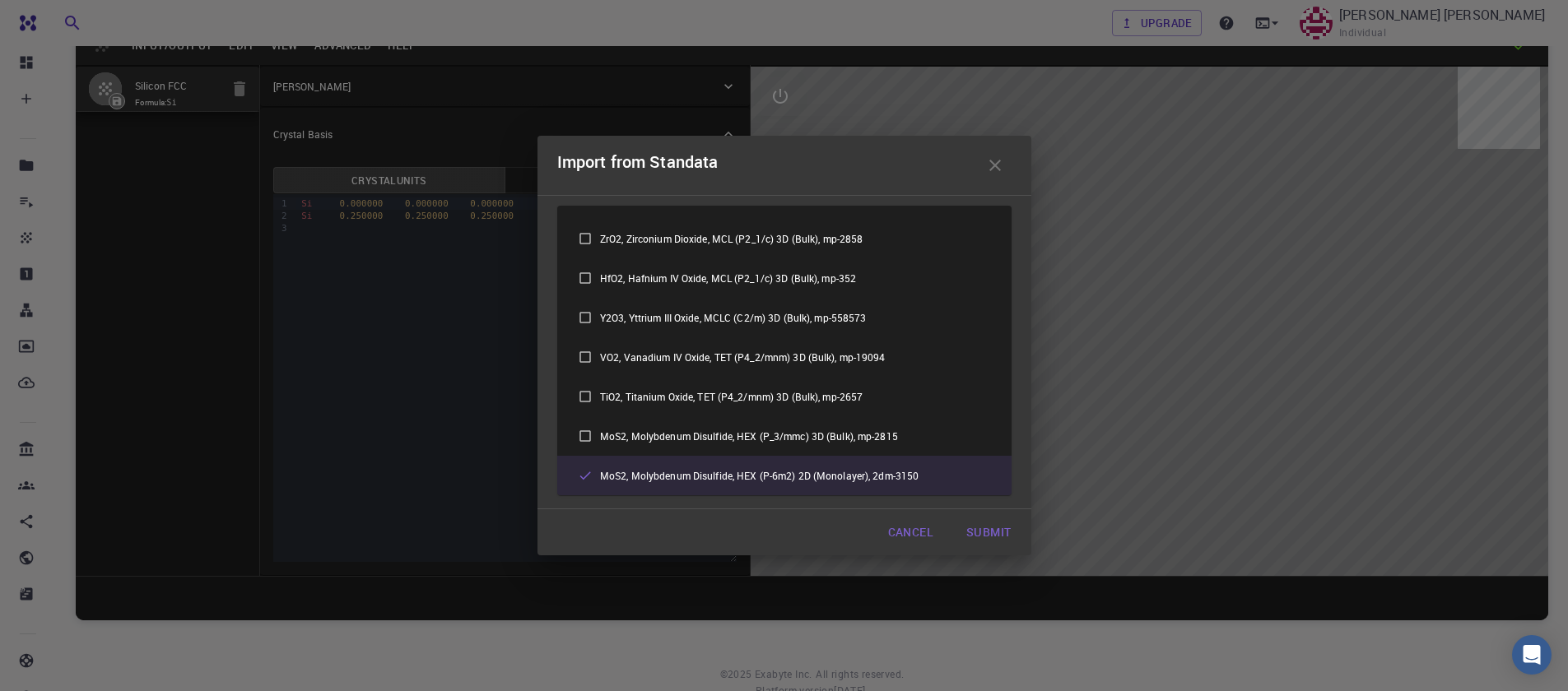
scroll to position [125, 0]
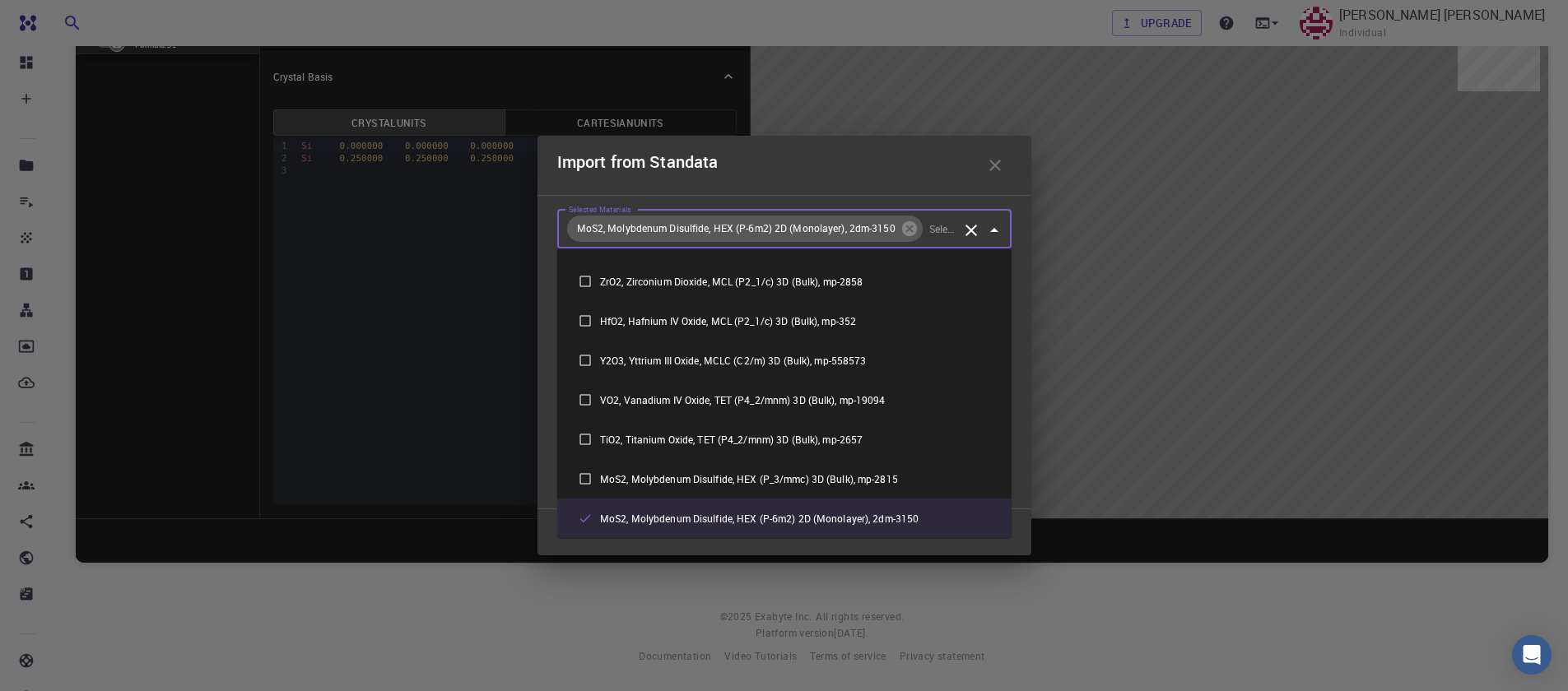
click at [990, 235] on icon "Close" at bounding box center [994, 230] width 20 height 20
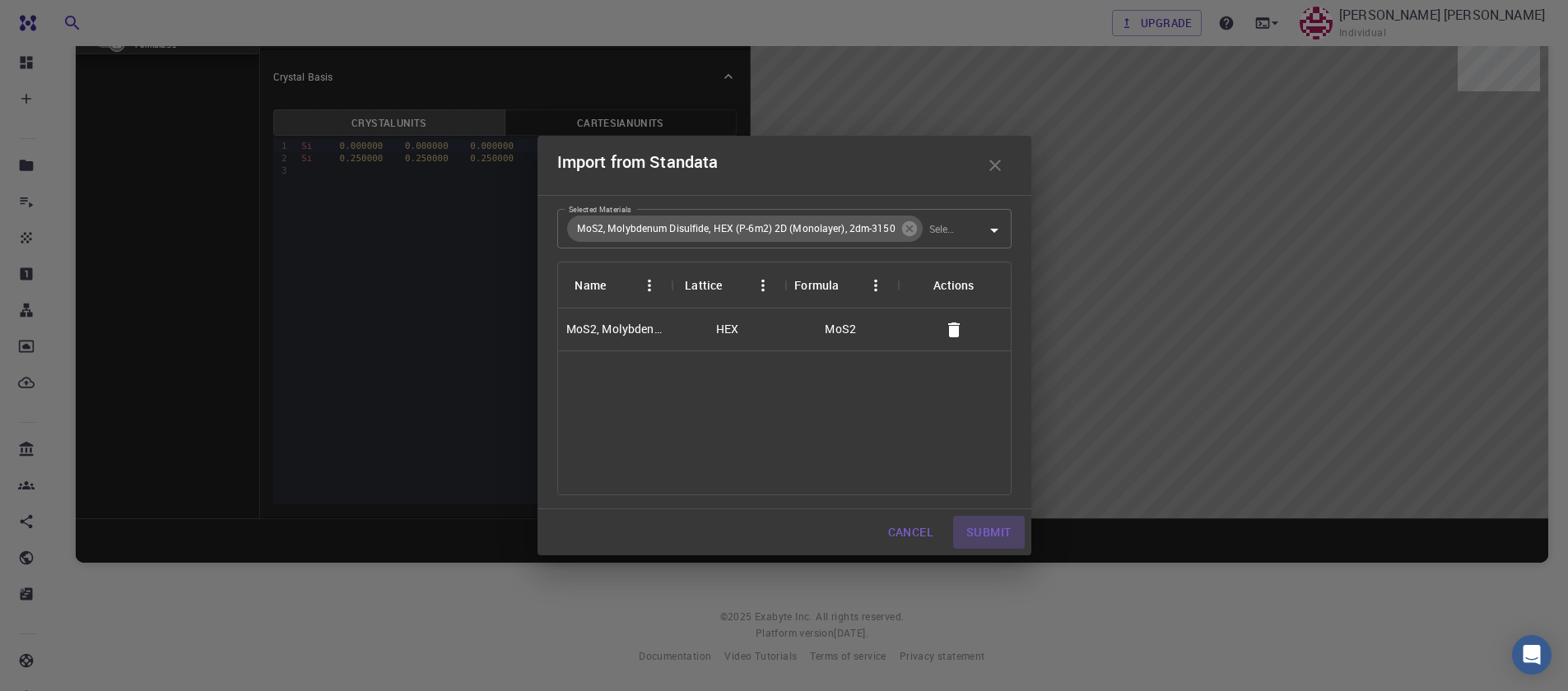
click at [985, 532] on button "Submit" at bounding box center [988, 532] width 70 height 33
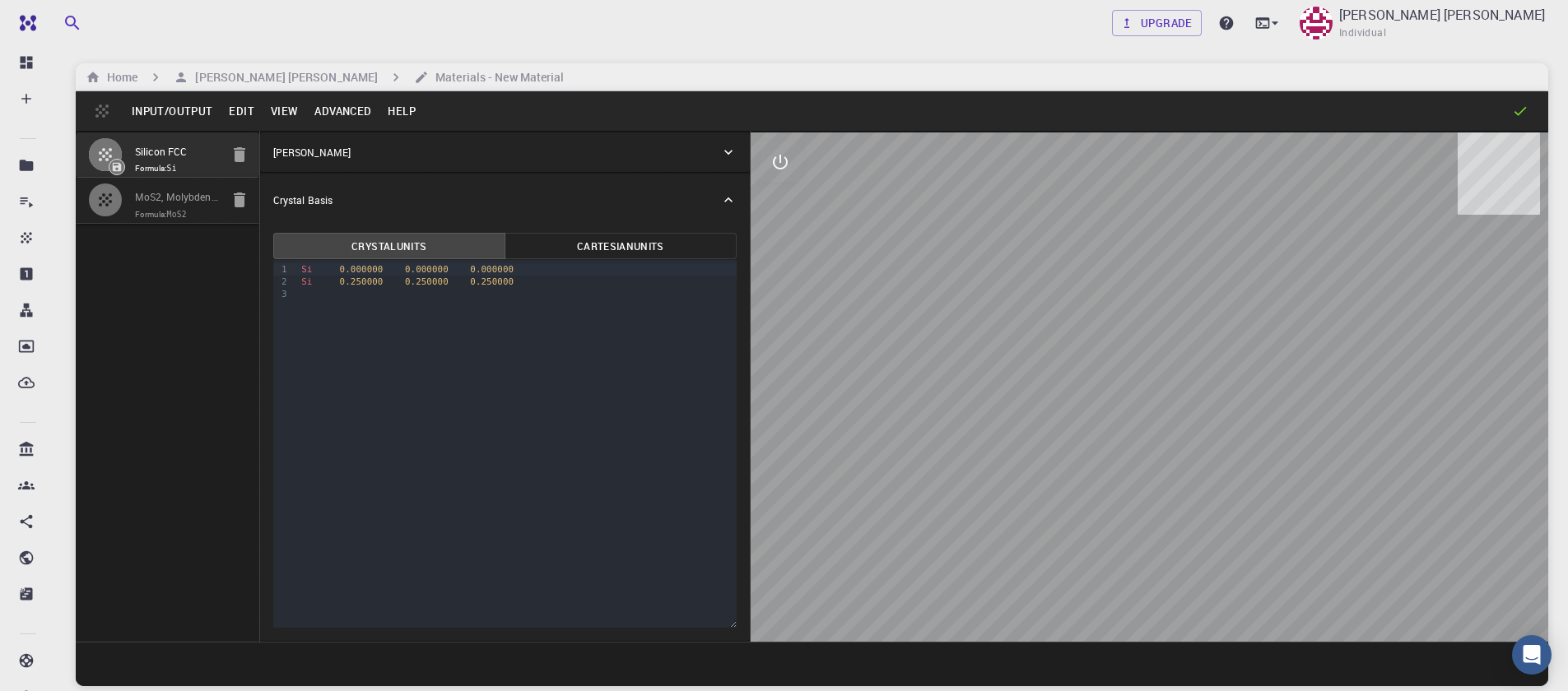
scroll to position [0, 0]
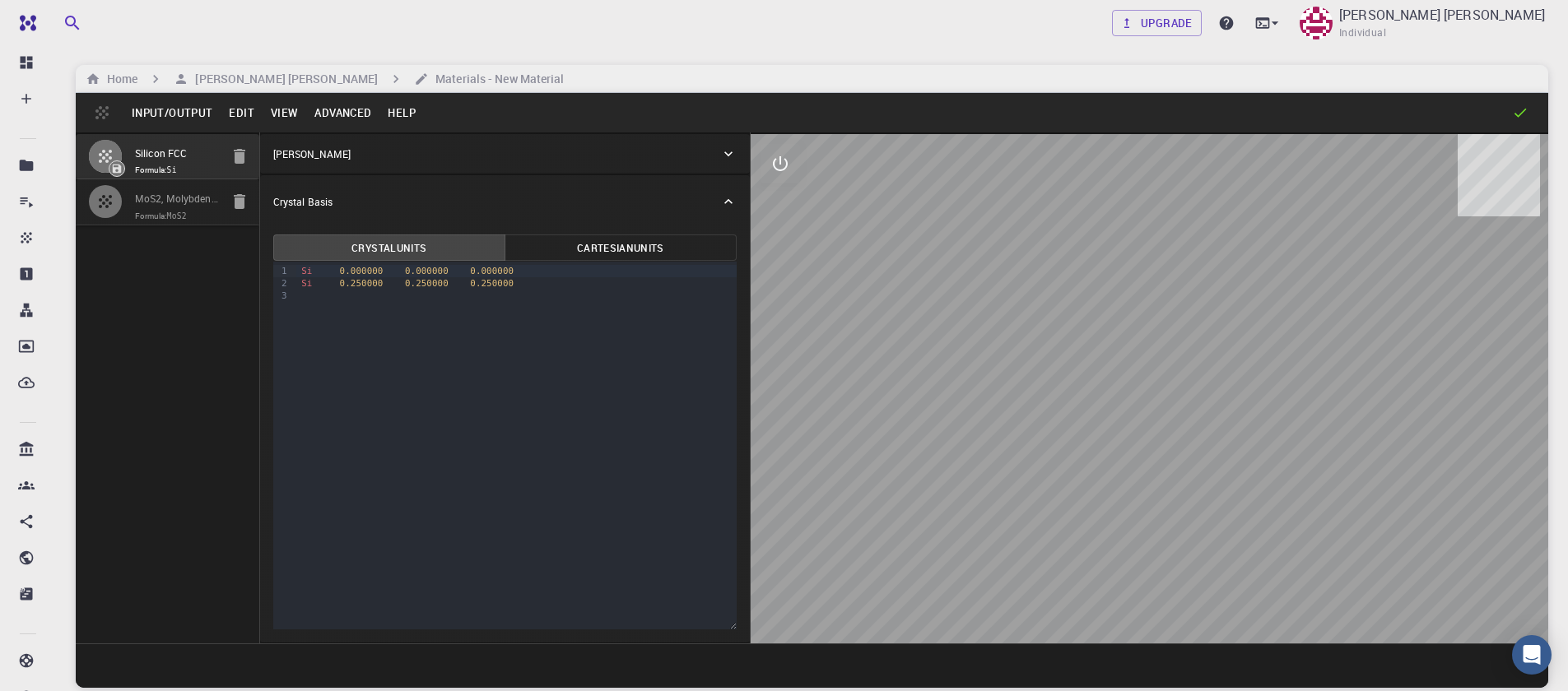
click at [237, 160] on icon "button" at bounding box center [240, 156] width 12 height 14
type input "HEX"
type input "3.196223"
type input "23.12983"
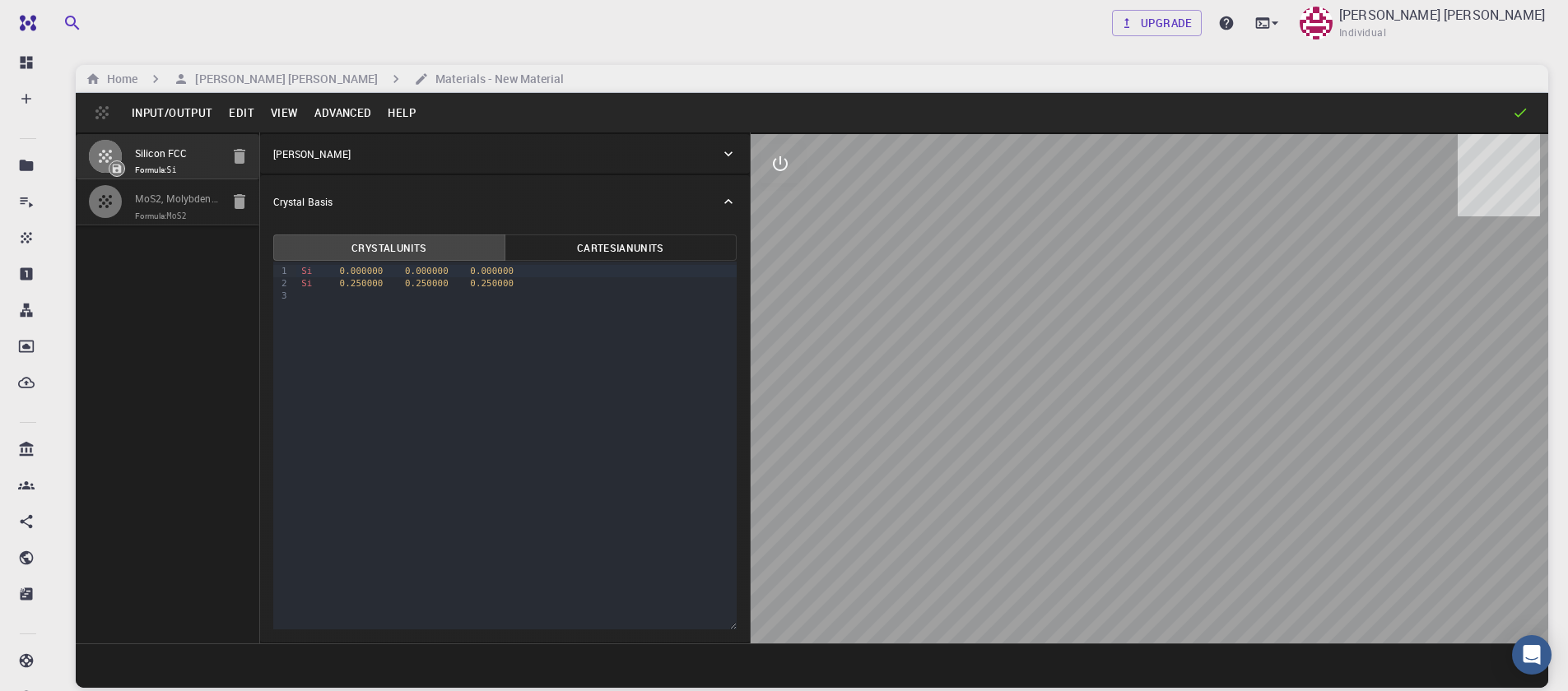
type input "90"
type input "120"
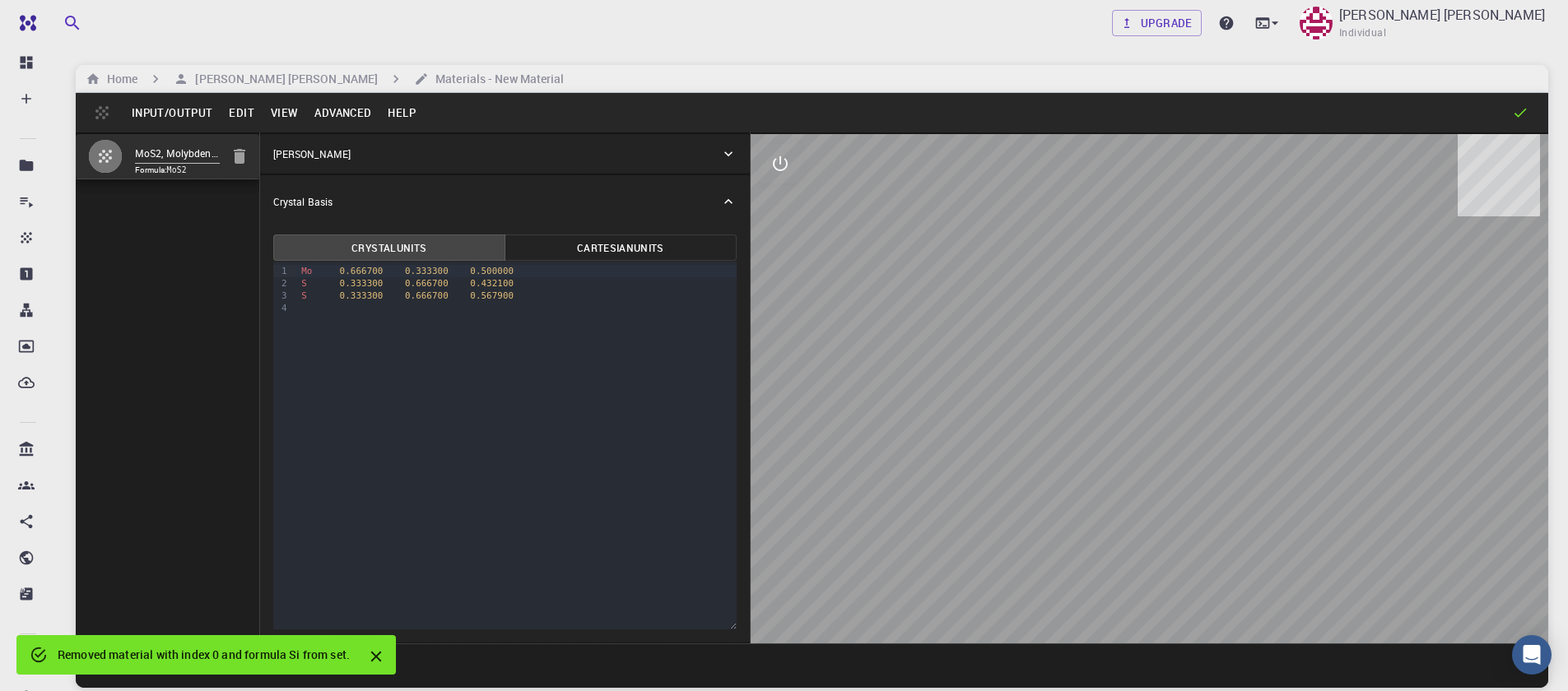
click at [335, 119] on button "Advanced" at bounding box center [343, 112] width 73 height 26
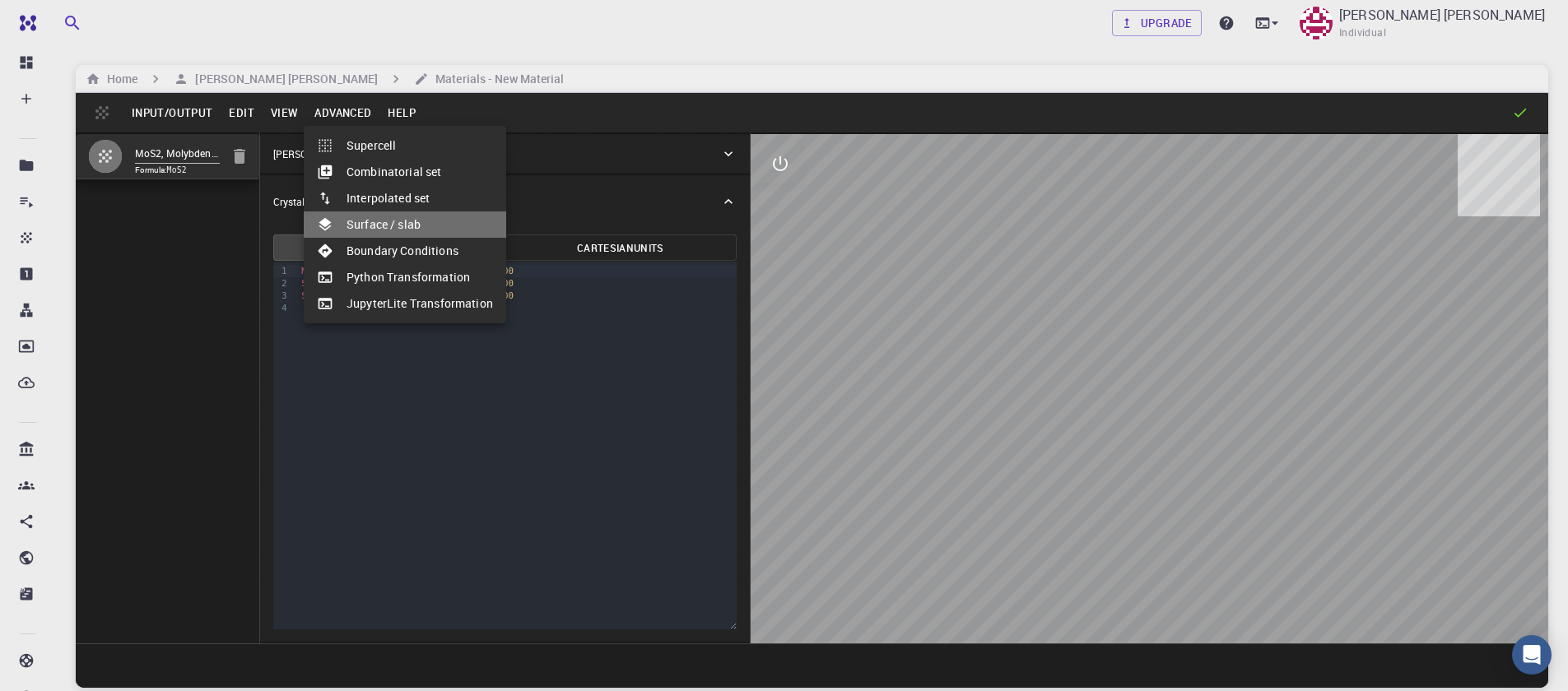
click at [442, 219] on li "Surface / slab" at bounding box center [405, 224] width 203 height 26
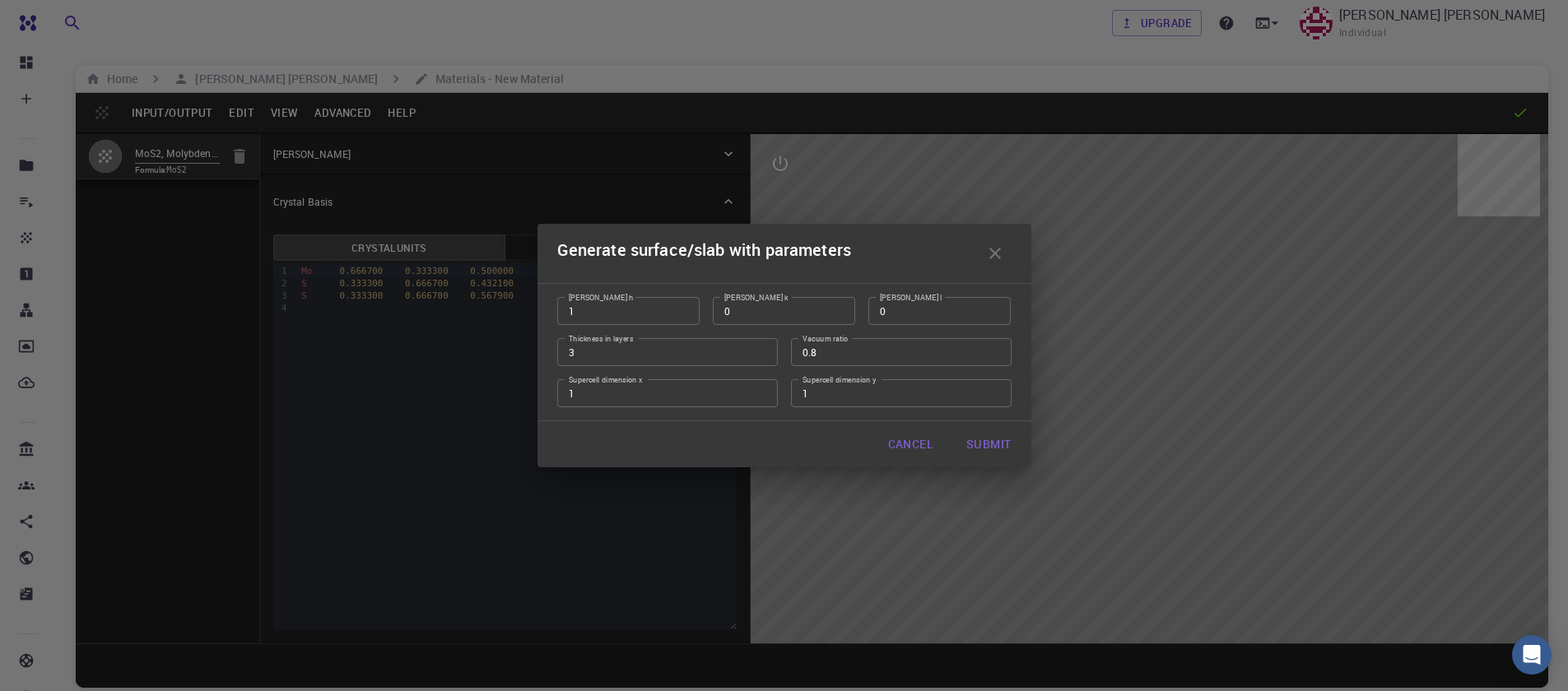
click at [914, 449] on button "Cancel" at bounding box center [911, 444] width 71 height 33
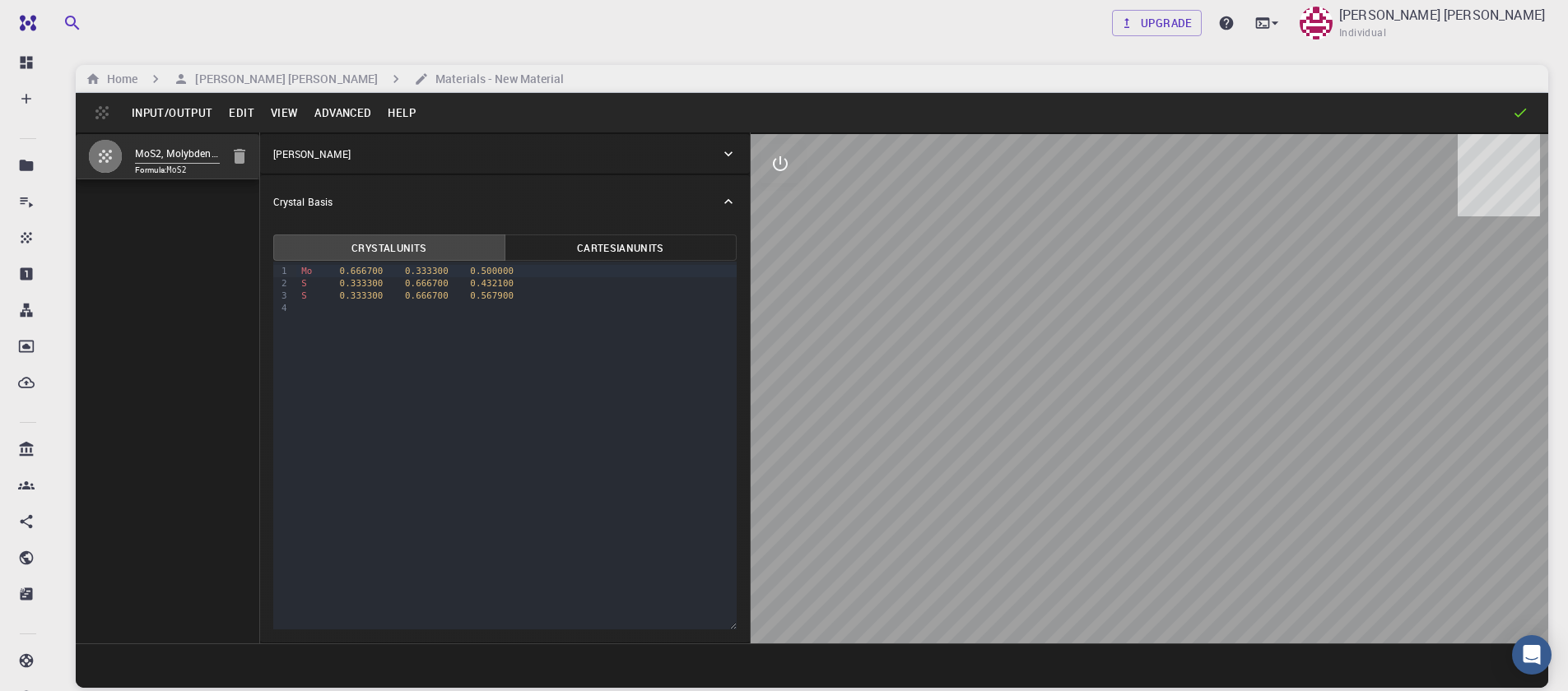
click at [315, 107] on button "Advanced" at bounding box center [343, 112] width 73 height 26
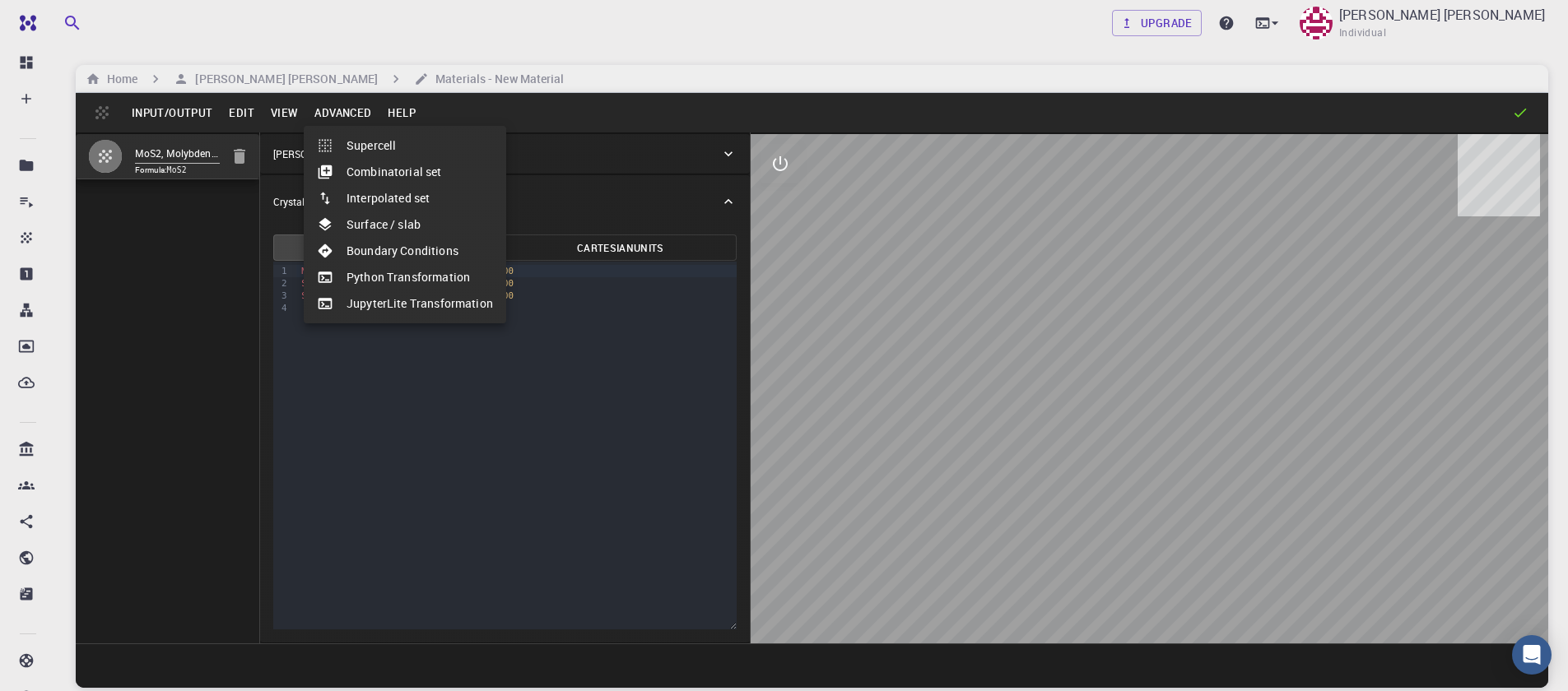
click at [359, 155] on li "Supercell" at bounding box center [405, 145] width 203 height 26
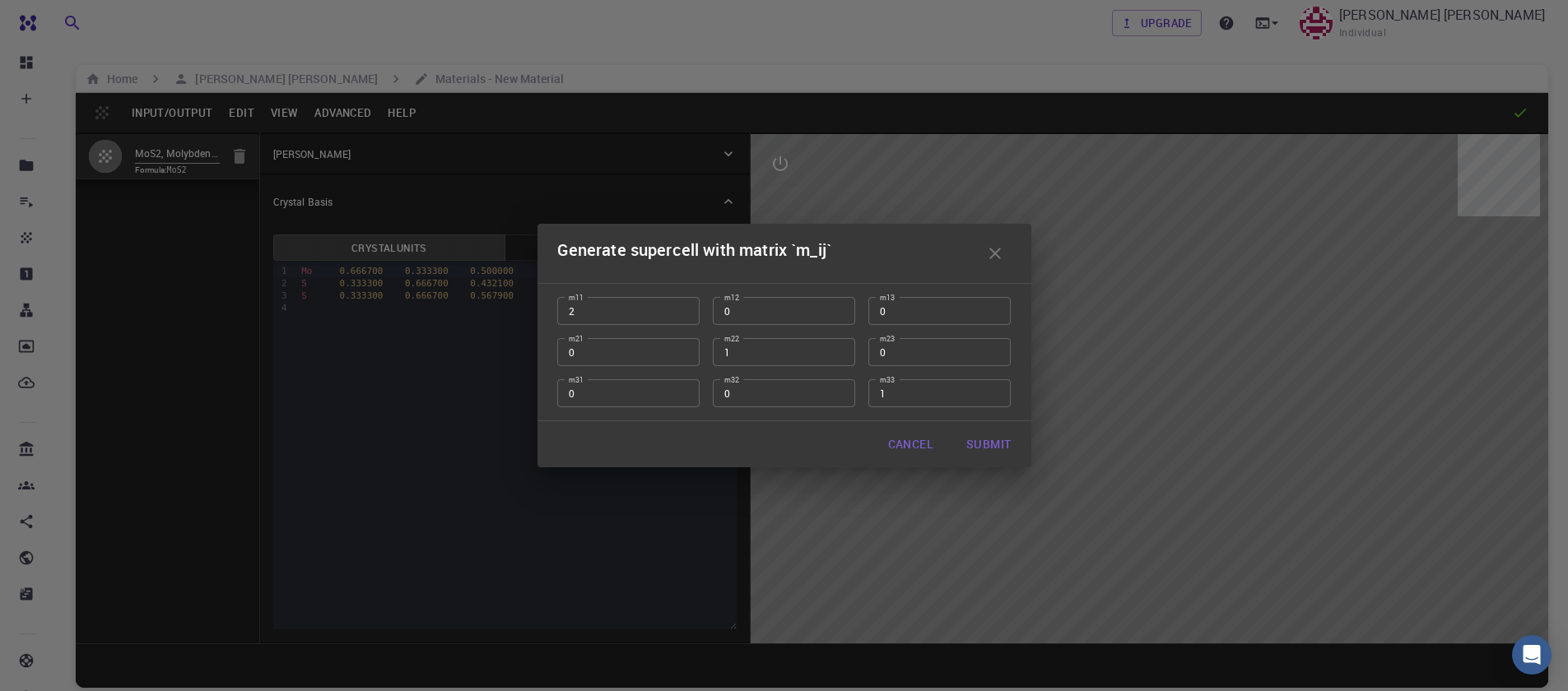
click at [679, 309] on input "2" at bounding box center [628, 310] width 142 height 28
click at [679, 309] on input "3" at bounding box center [628, 310] width 142 height 28
type input "4"
click at [679, 309] on input "4" at bounding box center [628, 310] width 142 height 28
click at [836, 349] on input "2" at bounding box center [784, 352] width 142 height 28
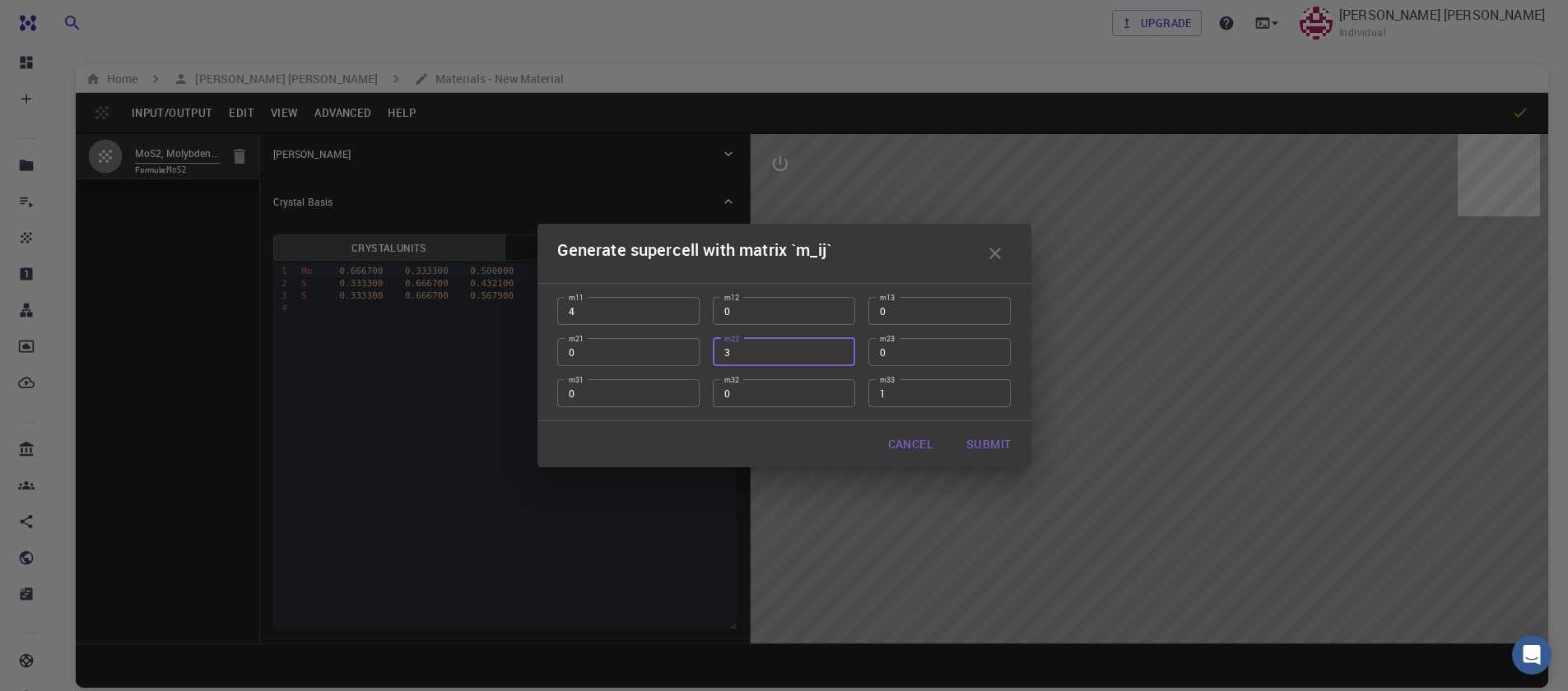
click at [836, 349] on input "3" at bounding box center [784, 352] width 142 height 28
type input "4"
click at [836, 349] on input "4" at bounding box center [784, 352] width 142 height 28
click at [968, 440] on button "Submit" at bounding box center [988, 444] width 70 height 33
type input "TRI"
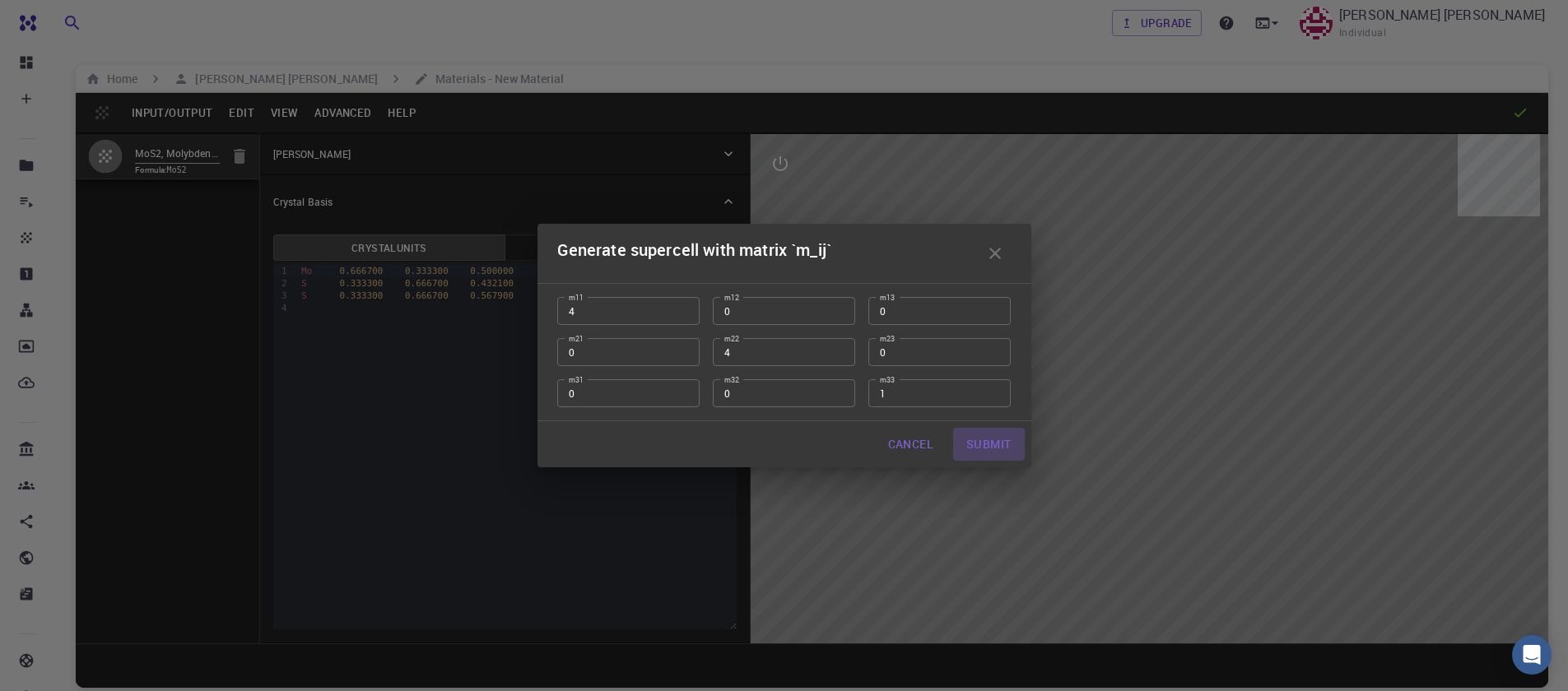
type input "12.784892"
type input "119.99999999999999"
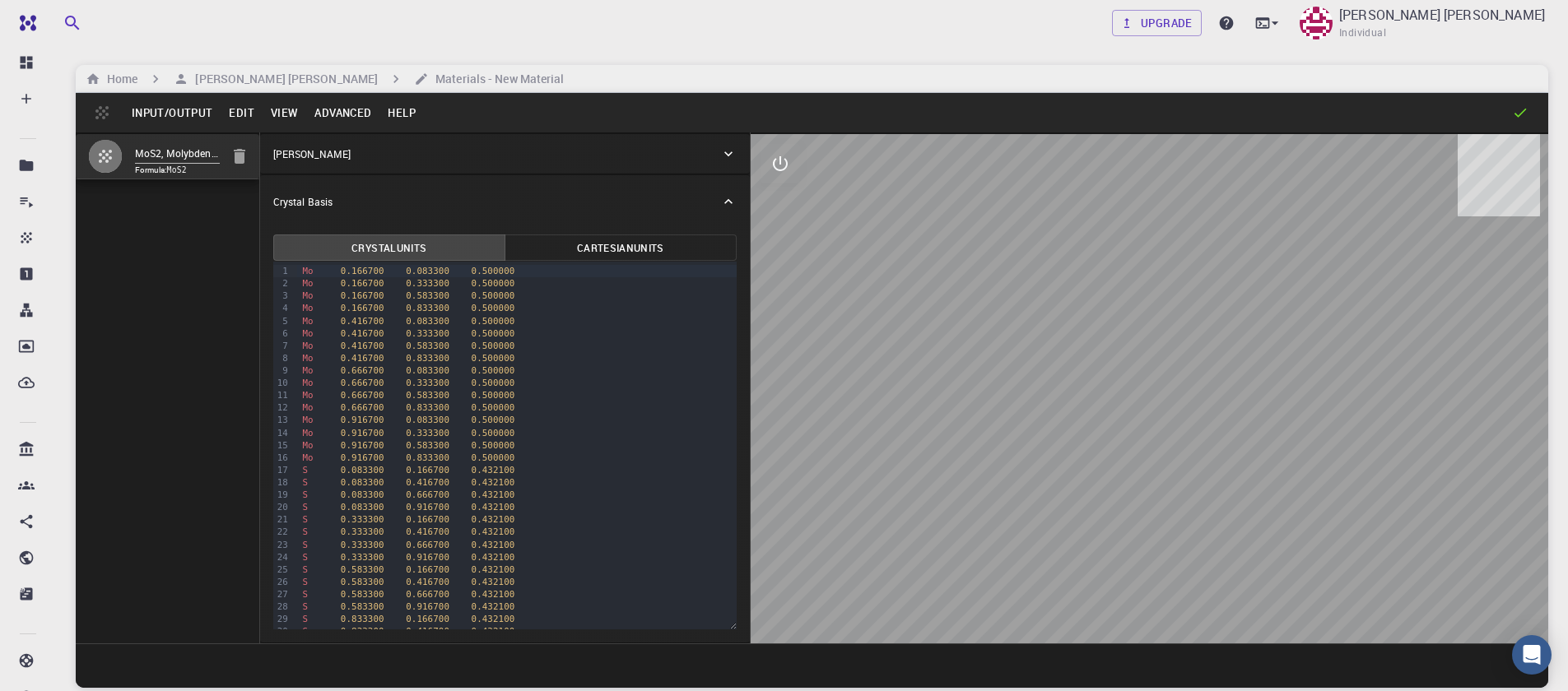
click at [110, 92] on div "Home Sanjay Kumar Mahla Materials - New Material" at bounding box center [812, 79] width 1472 height 28
click at [104, 112] on div "Input/Output Edit View Advanced Help" at bounding box center [812, 113] width 1472 height 40
click at [109, 75] on h6 "Home" at bounding box center [119, 78] width 37 height 18
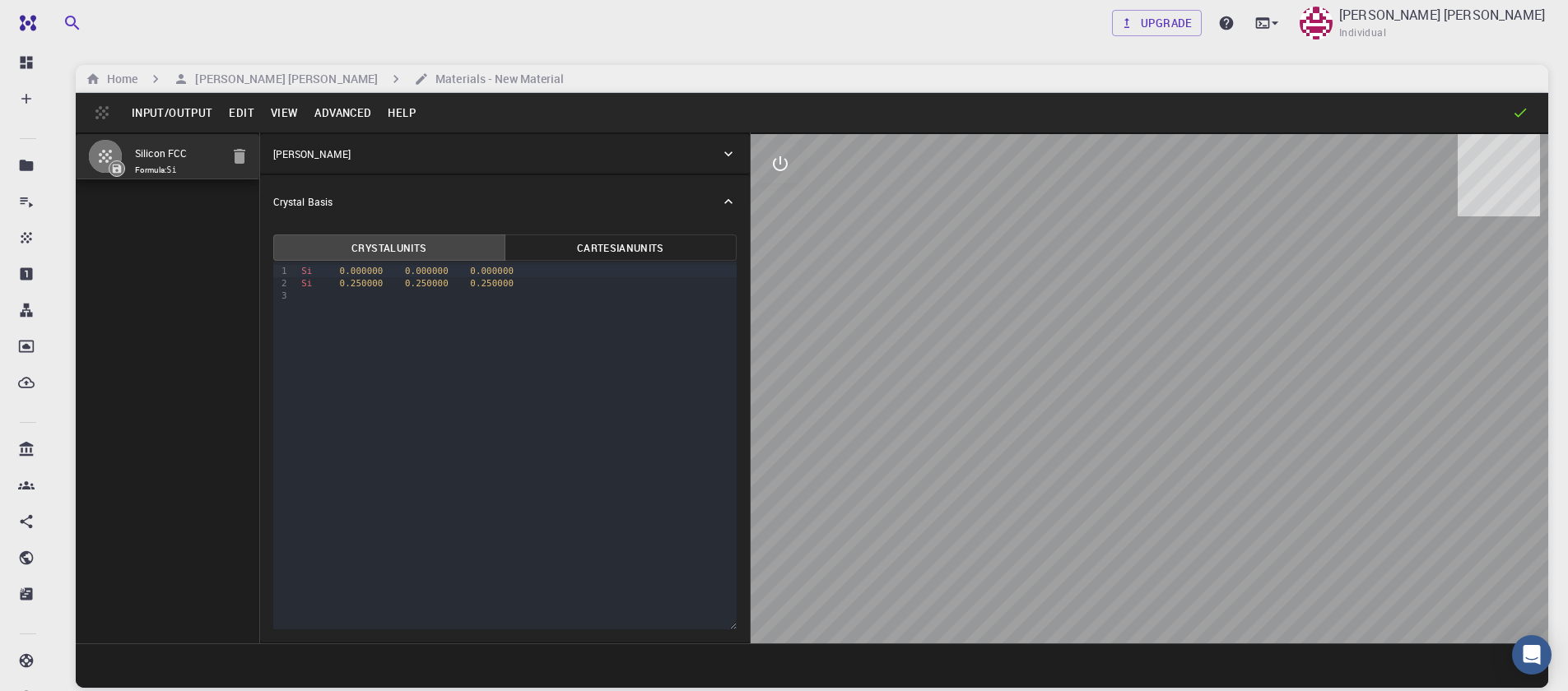
click at [232, 158] on icon "button" at bounding box center [239, 156] width 20 height 20
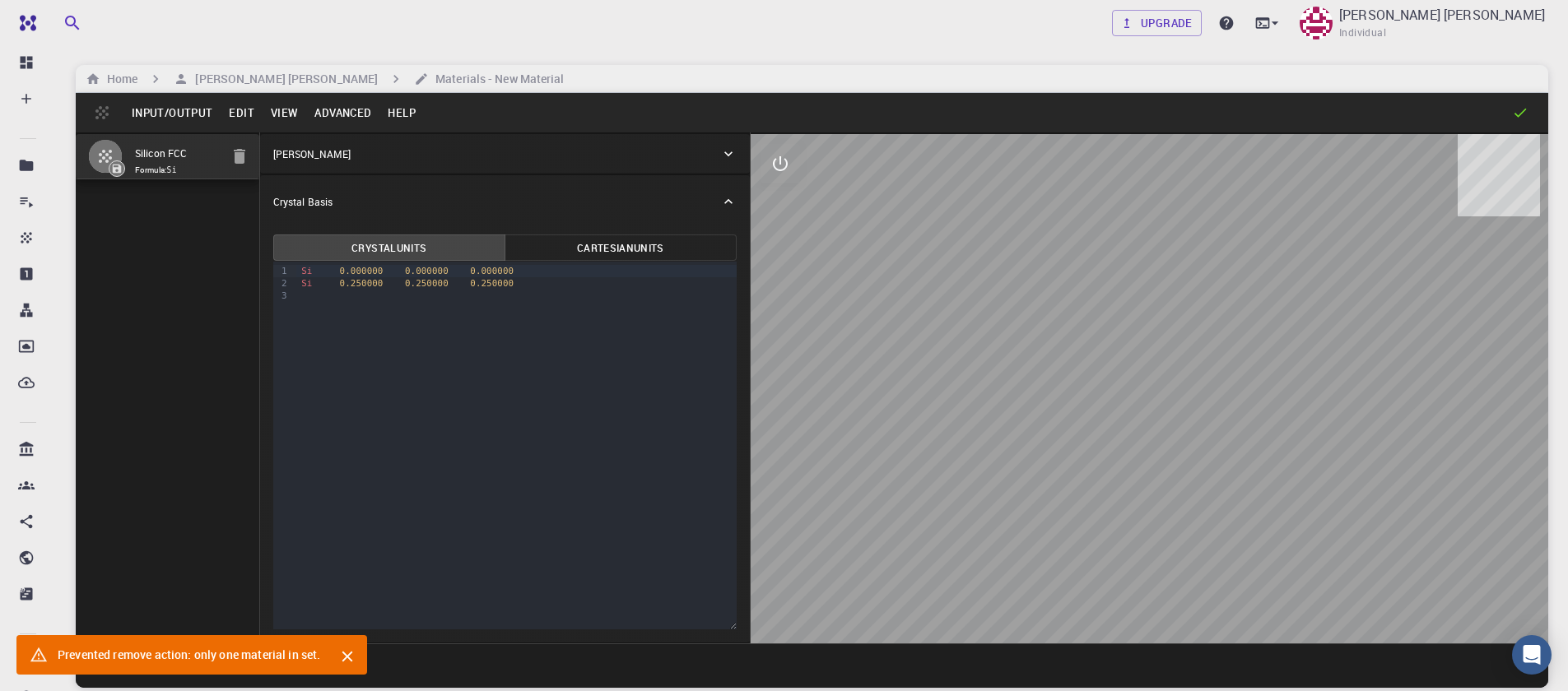
click at [214, 219] on div "Silicon FCC Formula: Si" at bounding box center [167, 387] width 184 height 511
click at [142, 120] on button "Input/Output" at bounding box center [172, 112] width 98 height 26
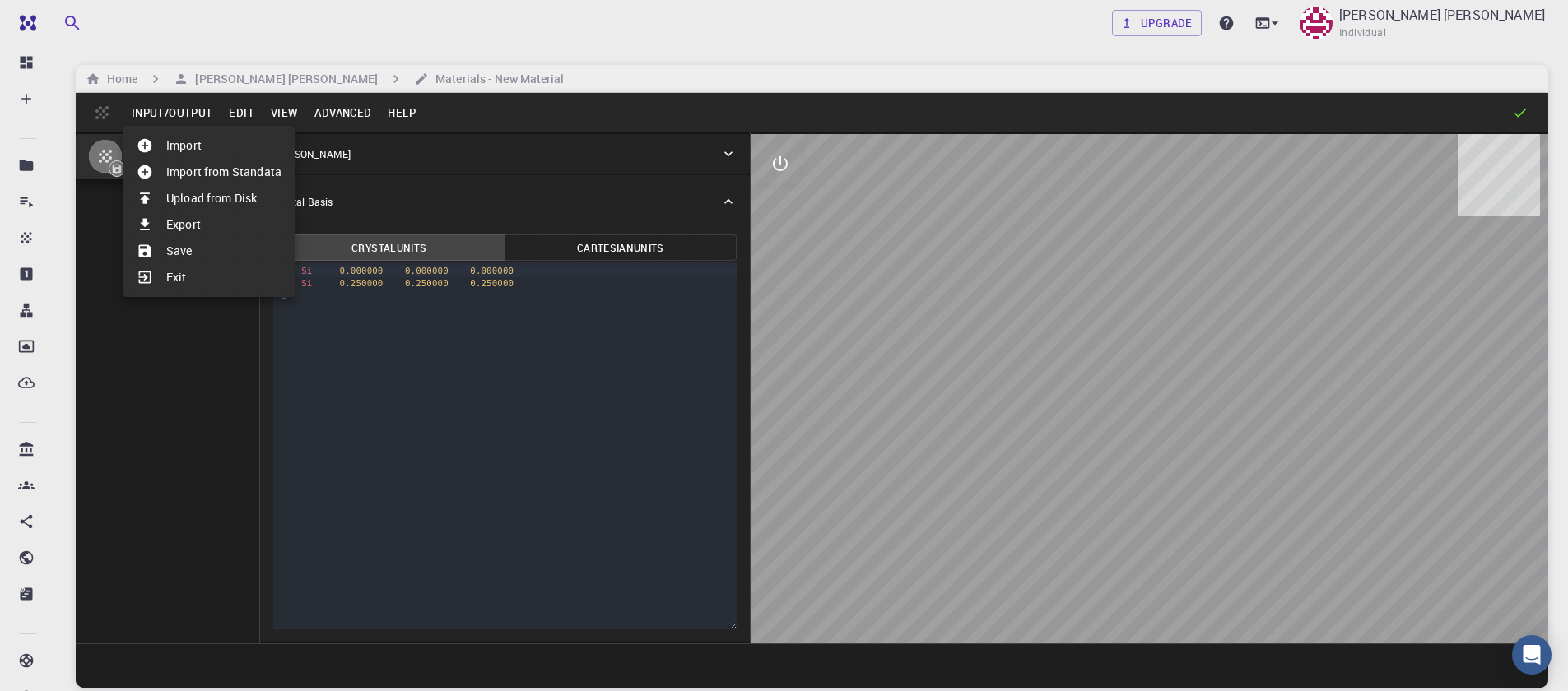
click at [180, 181] on li "Import from Standata" at bounding box center [209, 171] width 171 height 26
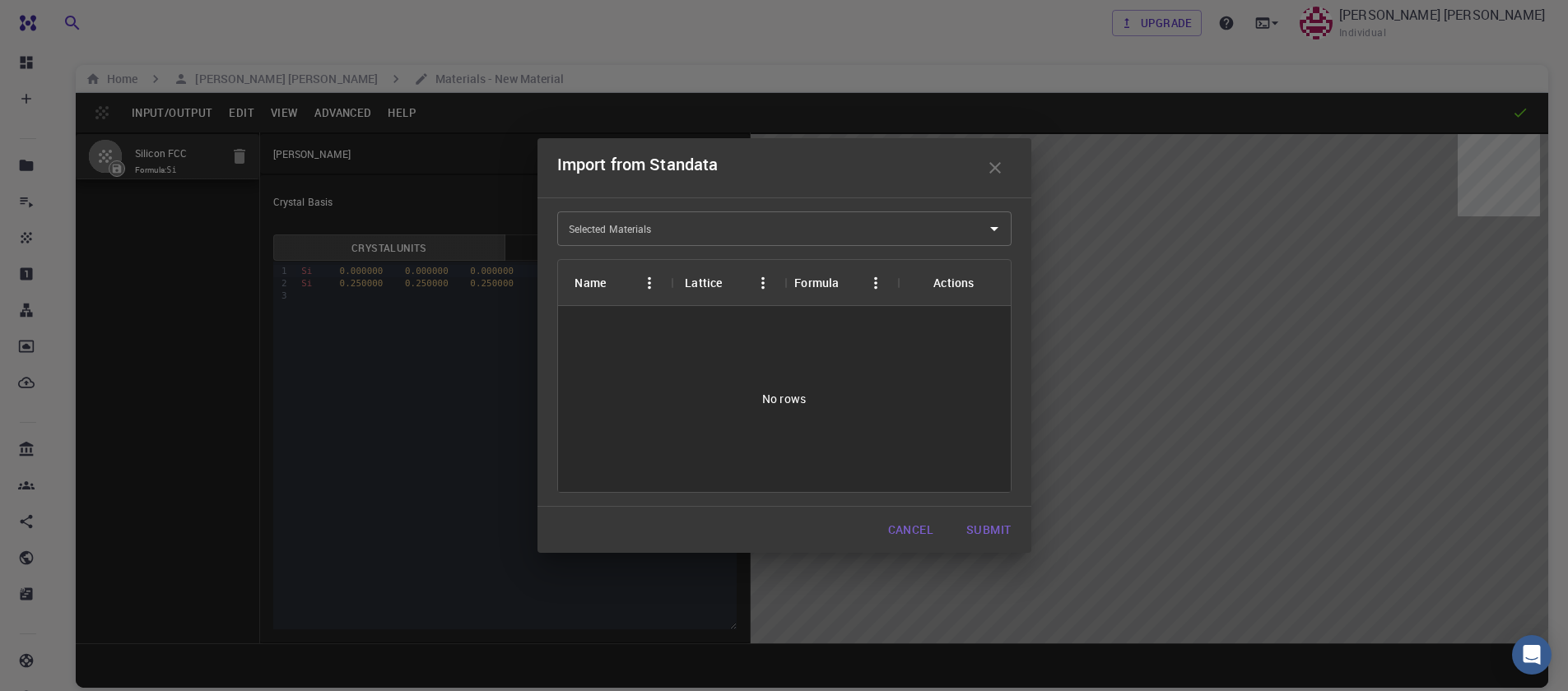
click at [730, 232] on input "Selected Materials" at bounding box center [772, 228] width 415 height 26
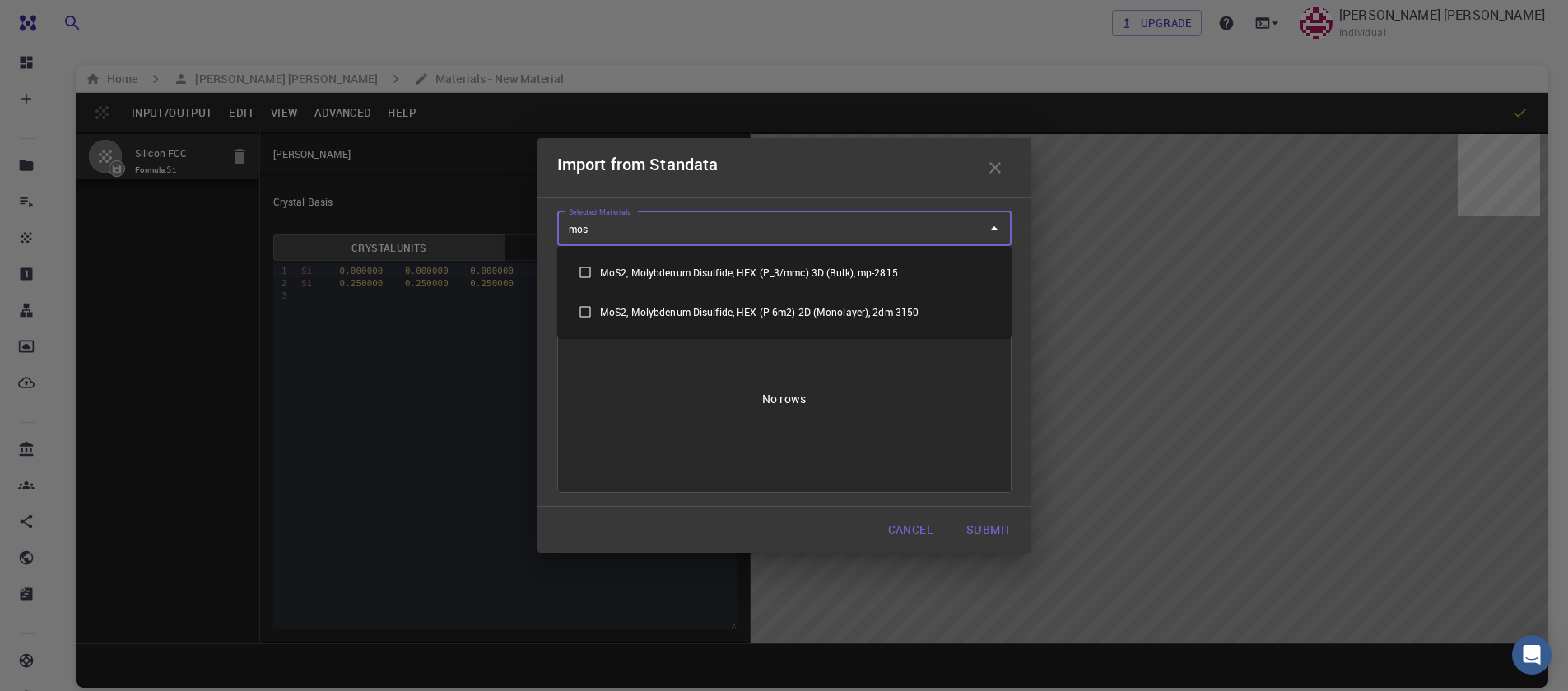
type input "mos2"
click at [779, 311] on li "MoS2, Molybdenum Disulfide, HEX (P-6m2) 2D (Monolayer), 2dm-3150" at bounding box center [784, 312] width 455 height 40
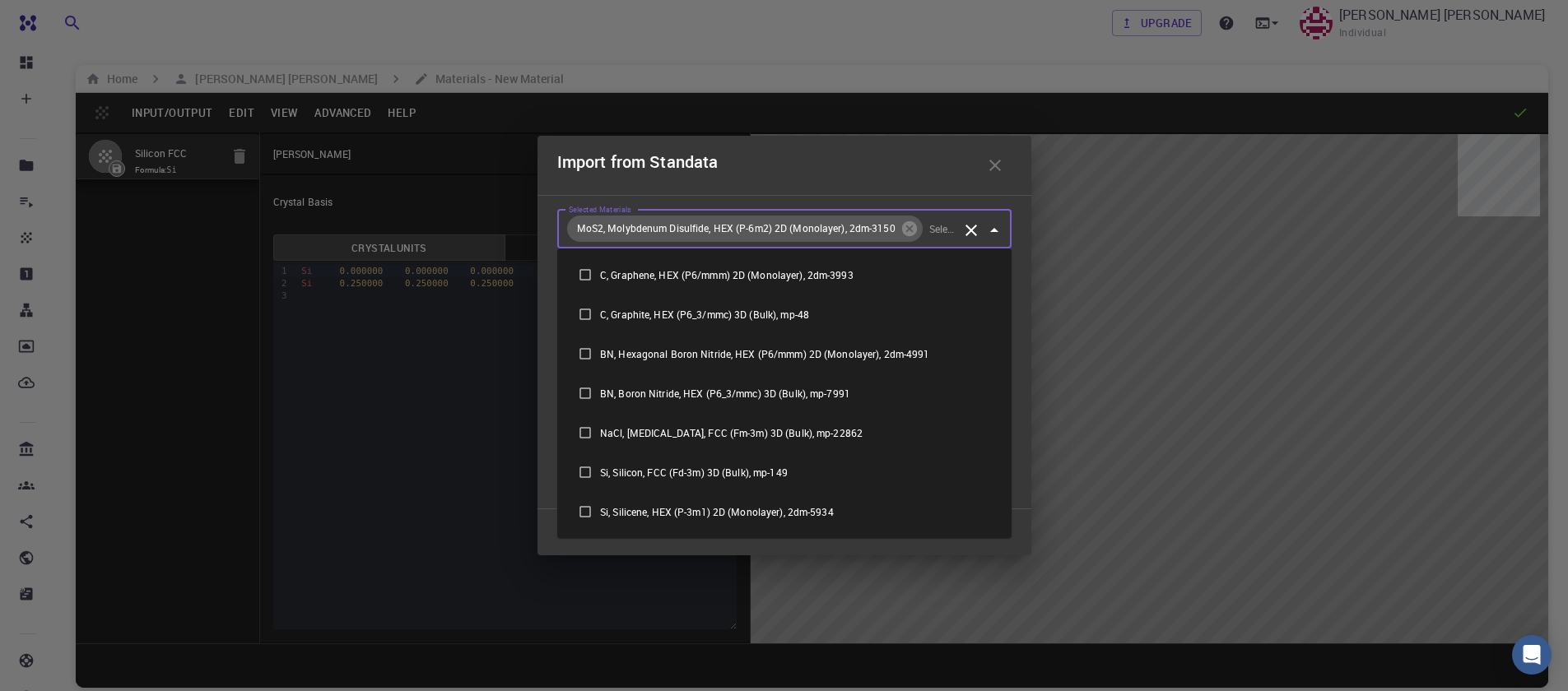
scroll to position [586, 0]
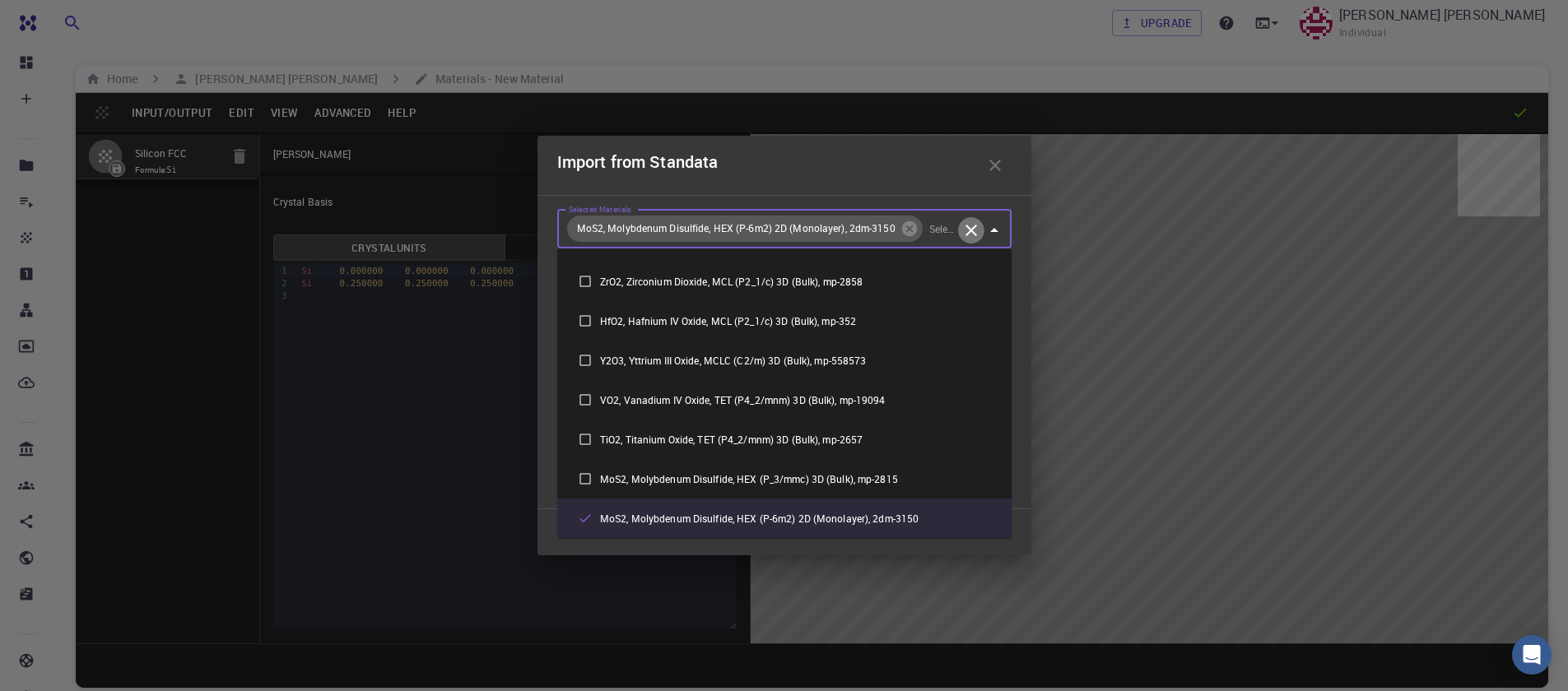
click at [973, 232] on icon "Clear" at bounding box center [971, 231] width 12 height 12
checkbox input "false"
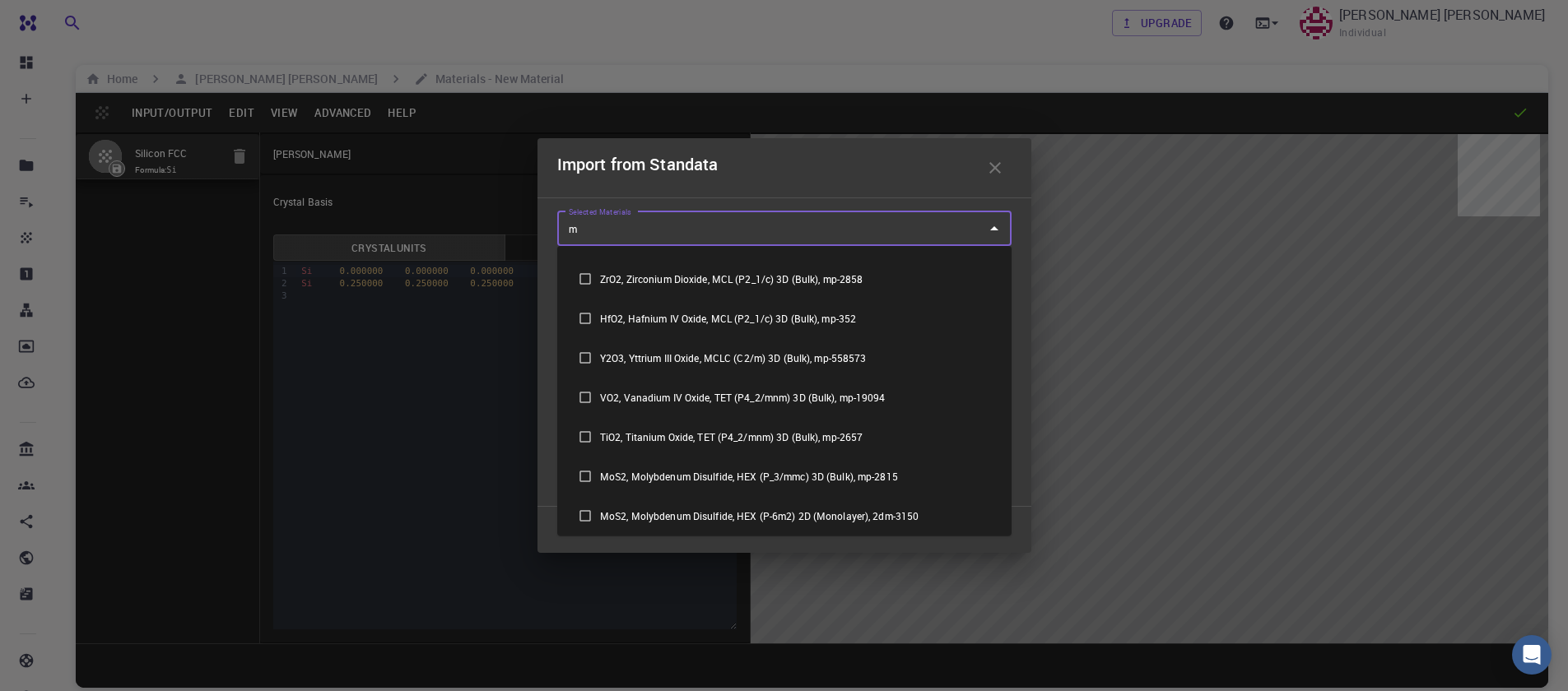
scroll to position [0, 0]
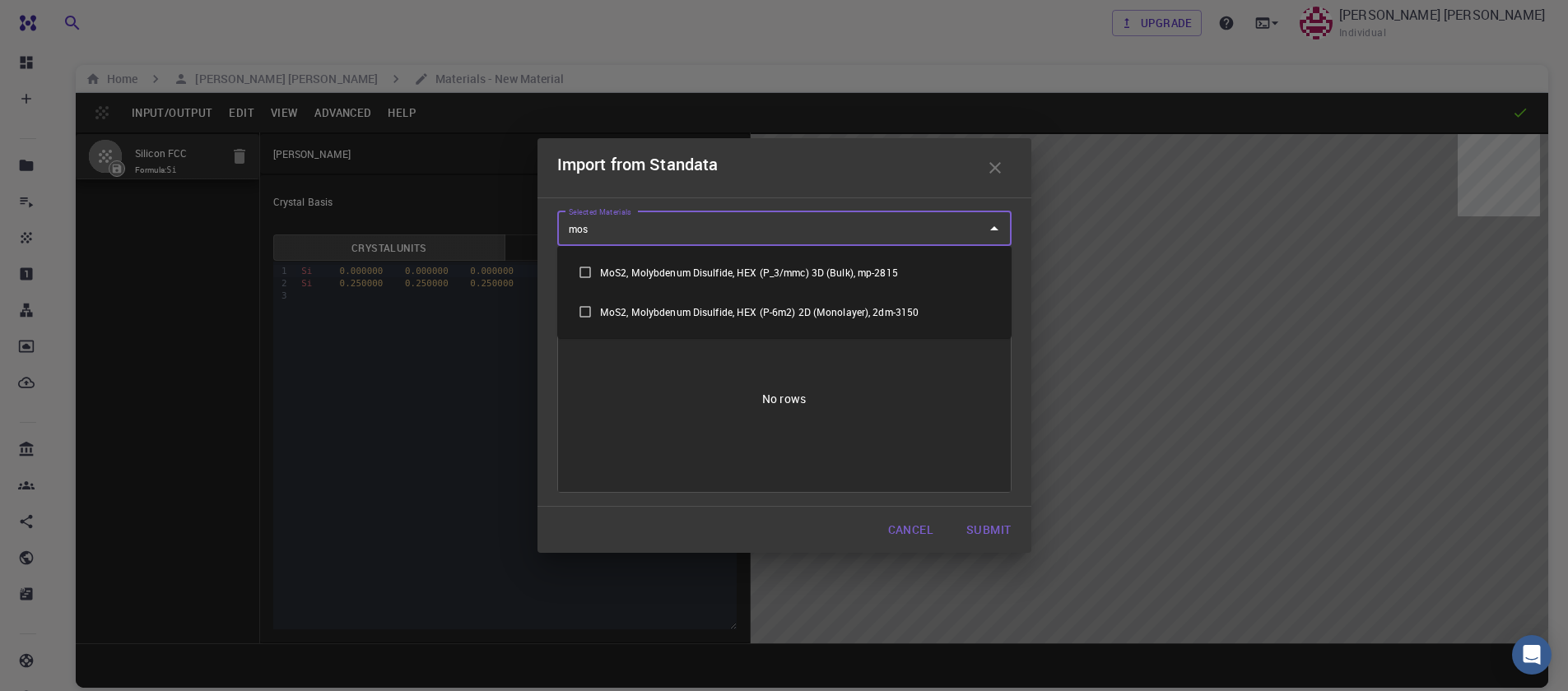
type input "mos2"
click at [867, 304] on li "MoS2, Molybdenum Disulfide, HEX (P-6m2) 2D (Monolayer), 2dm-3150" at bounding box center [784, 312] width 455 height 40
checkbox input "true"
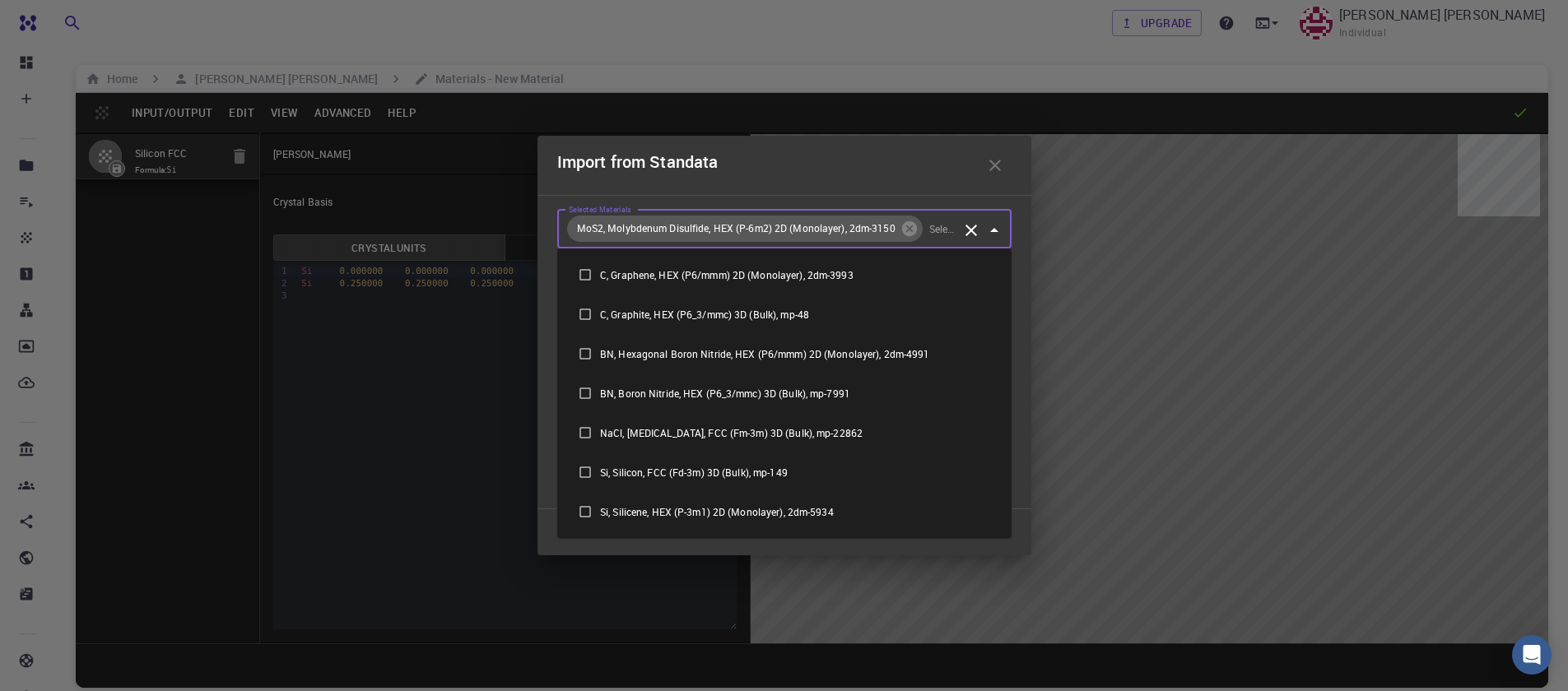
scroll to position [586, 0]
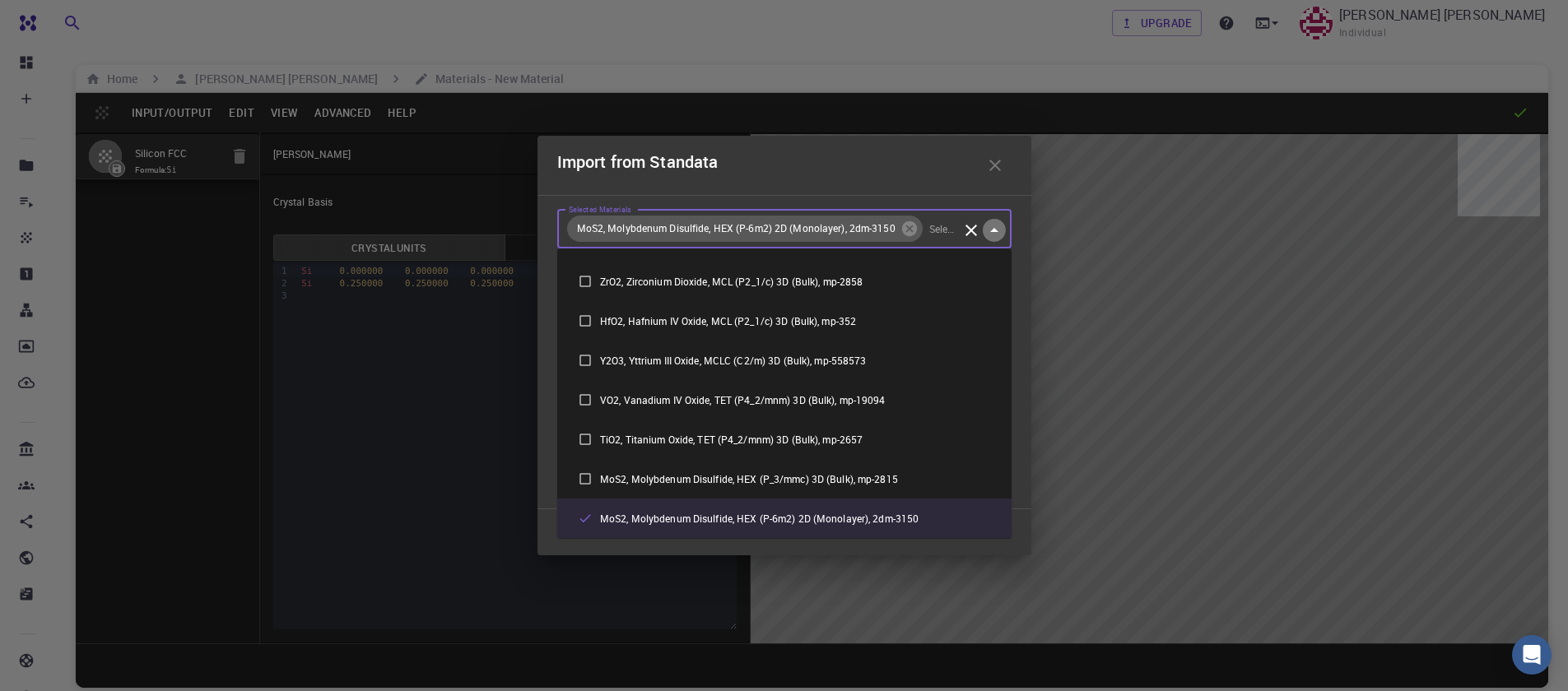
click at [1002, 229] on icon "Close" at bounding box center [994, 230] width 20 height 20
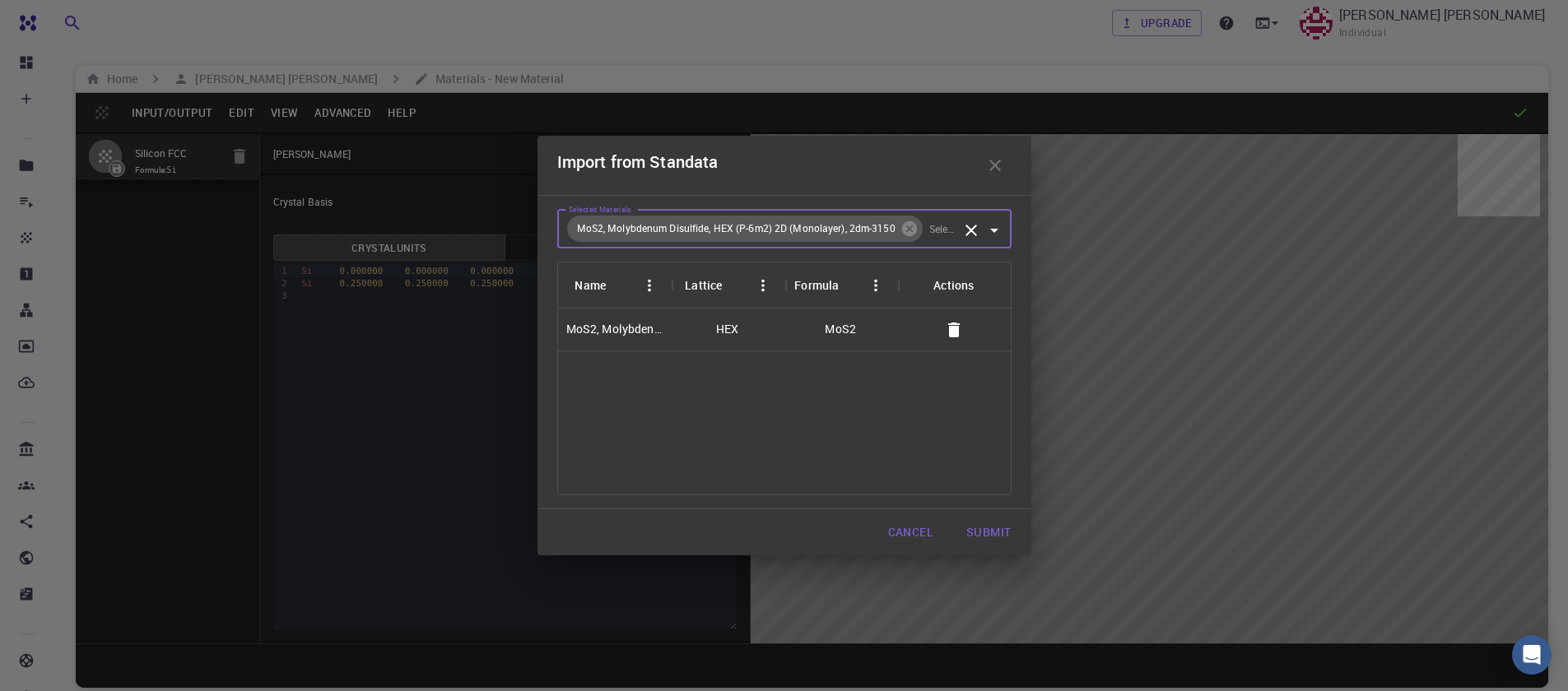
click at [988, 532] on button "Submit" at bounding box center [988, 532] width 70 height 33
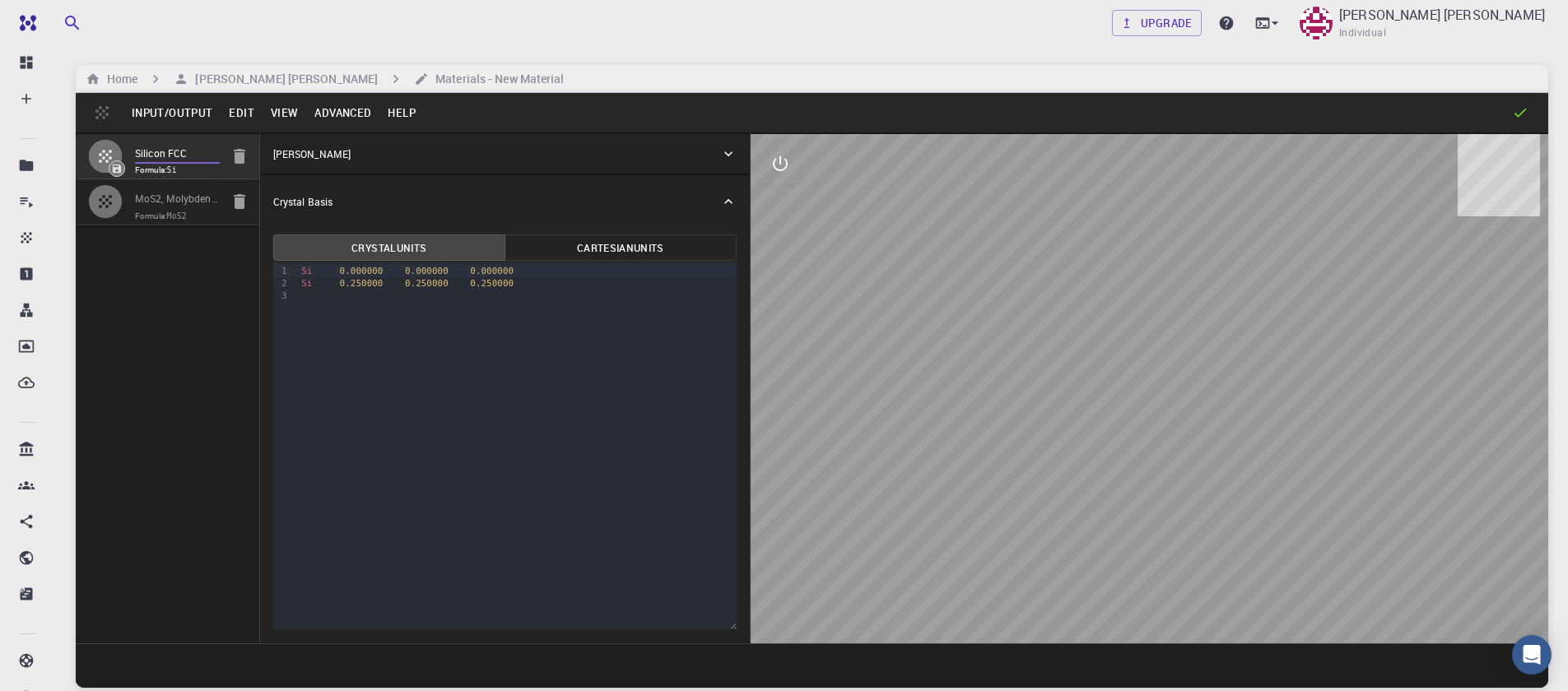
click at [175, 159] on input "Silicon FCC" at bounding box center [177, 154] width 85 height 19
click at [237, 155] on icon "button" at bounding box center [240, 156] width 12 height 14
type input "HEX"
type input "3.196223"
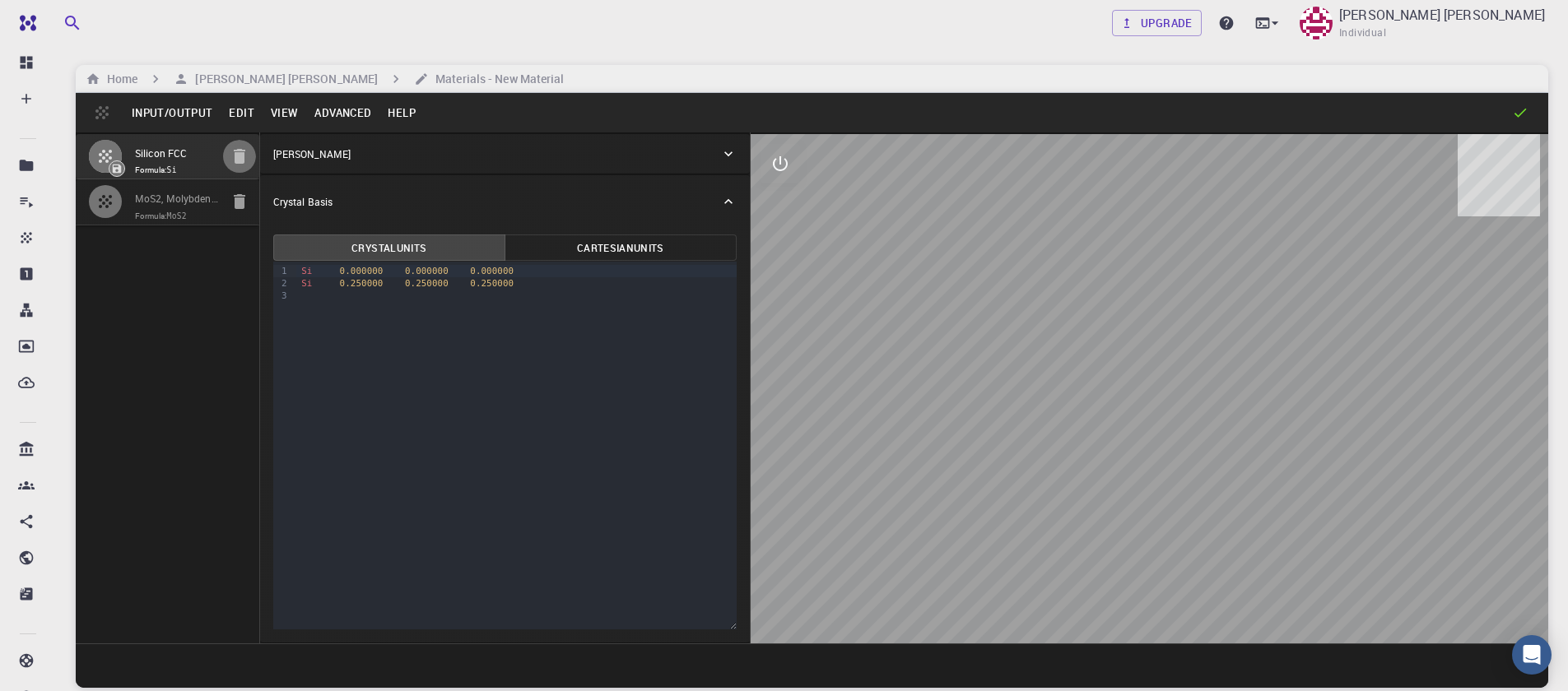
type input "23.12983"
type input "90"
type input "120"
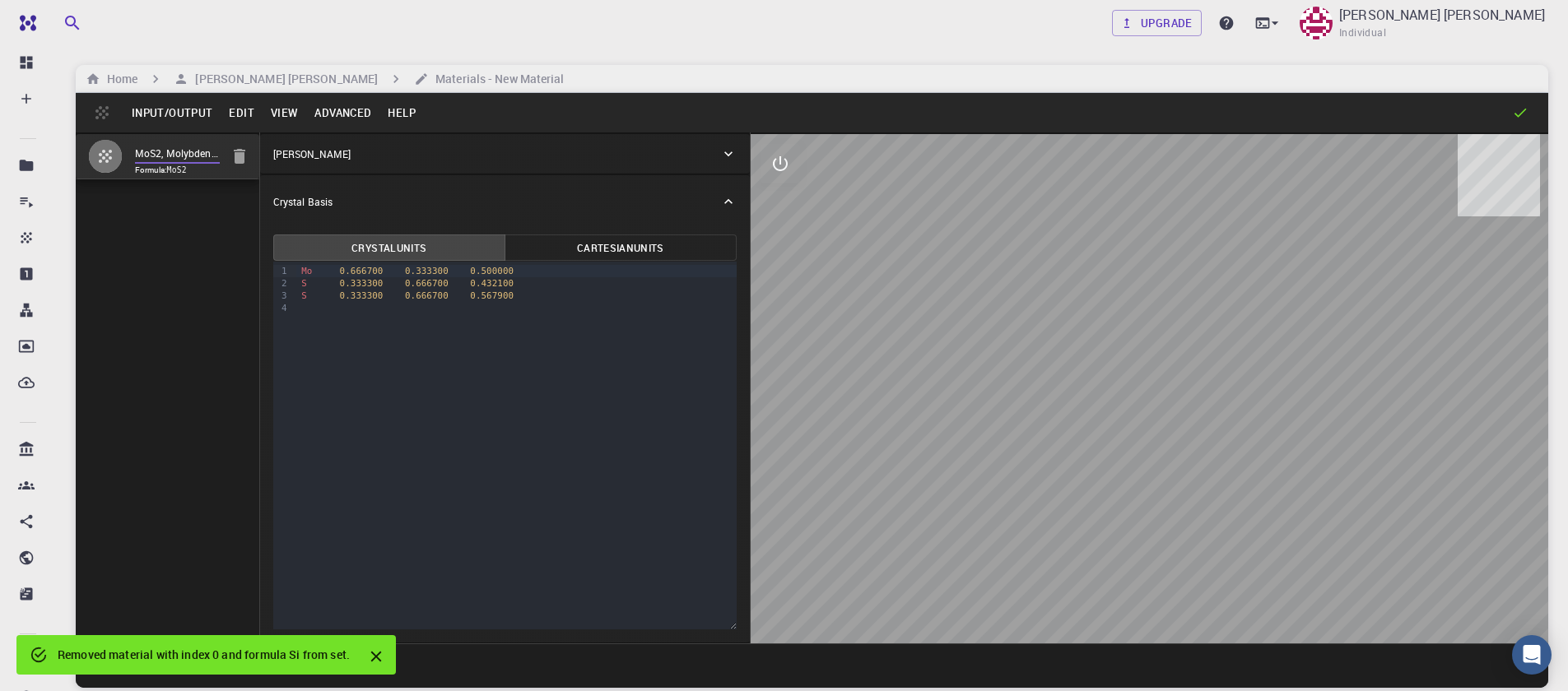
click at [142, 155] on input "MoS2, Molybdenum Disulfide, HEX (P-6m2) 2D (Monolayer), 2dm-3150" at bounding box center [177, 154] width 85 height 19
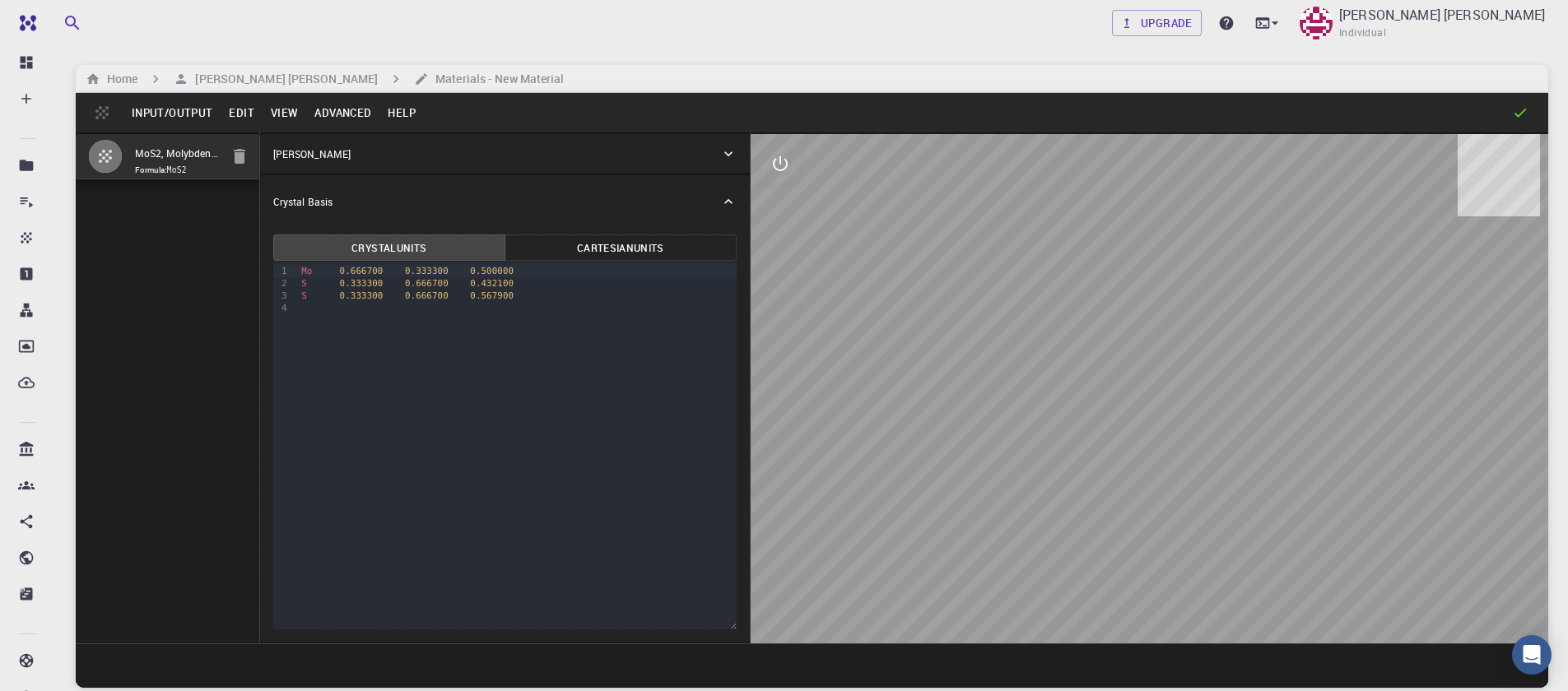
click at [338, 115] on button "Advanced" at bounding box center [343, 112] width 73 height 26
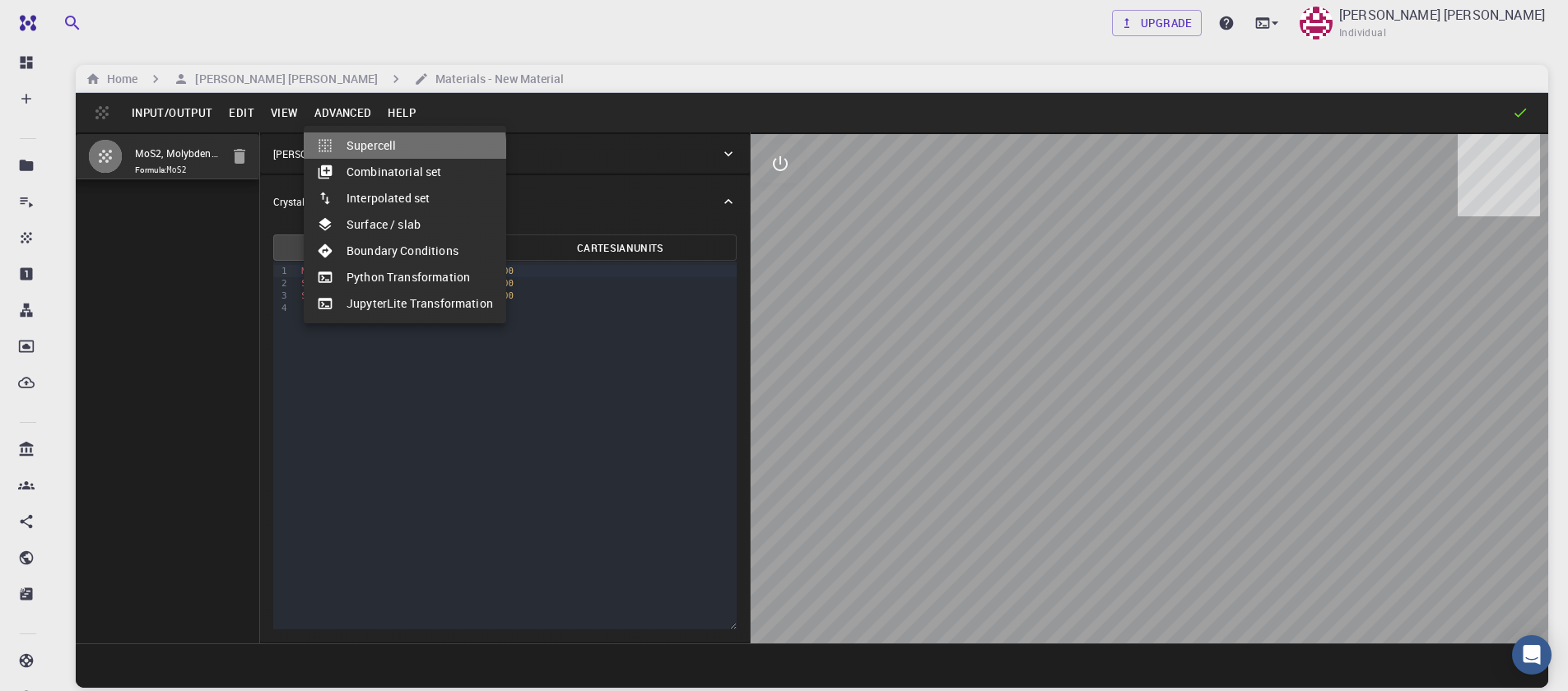
click at [391, 153] on li "Supercell" at bounding box center [405, 145] width 203 height 26
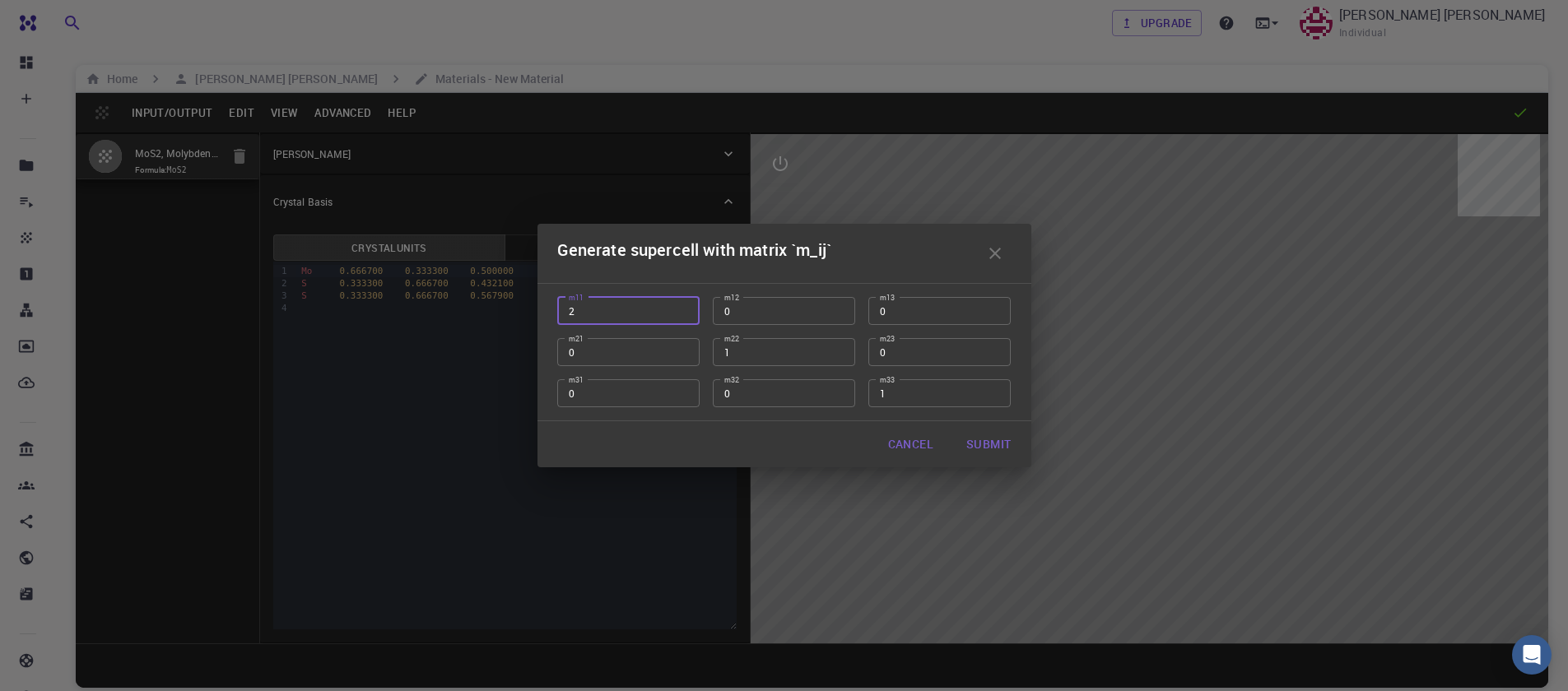
click at [679, 308] on input "2" at bounding box center [628, 310] width 142 height 28
click at [679, 308] on input "3" at bounding box center [628, 310] width 142 height 28
type input "4"
click at [677, 305] on input "4" at bounding box center [628, 310] width 142 height 28
click at [845, 350] on input "1" at bounding box center [784, 352] width 142 height 28
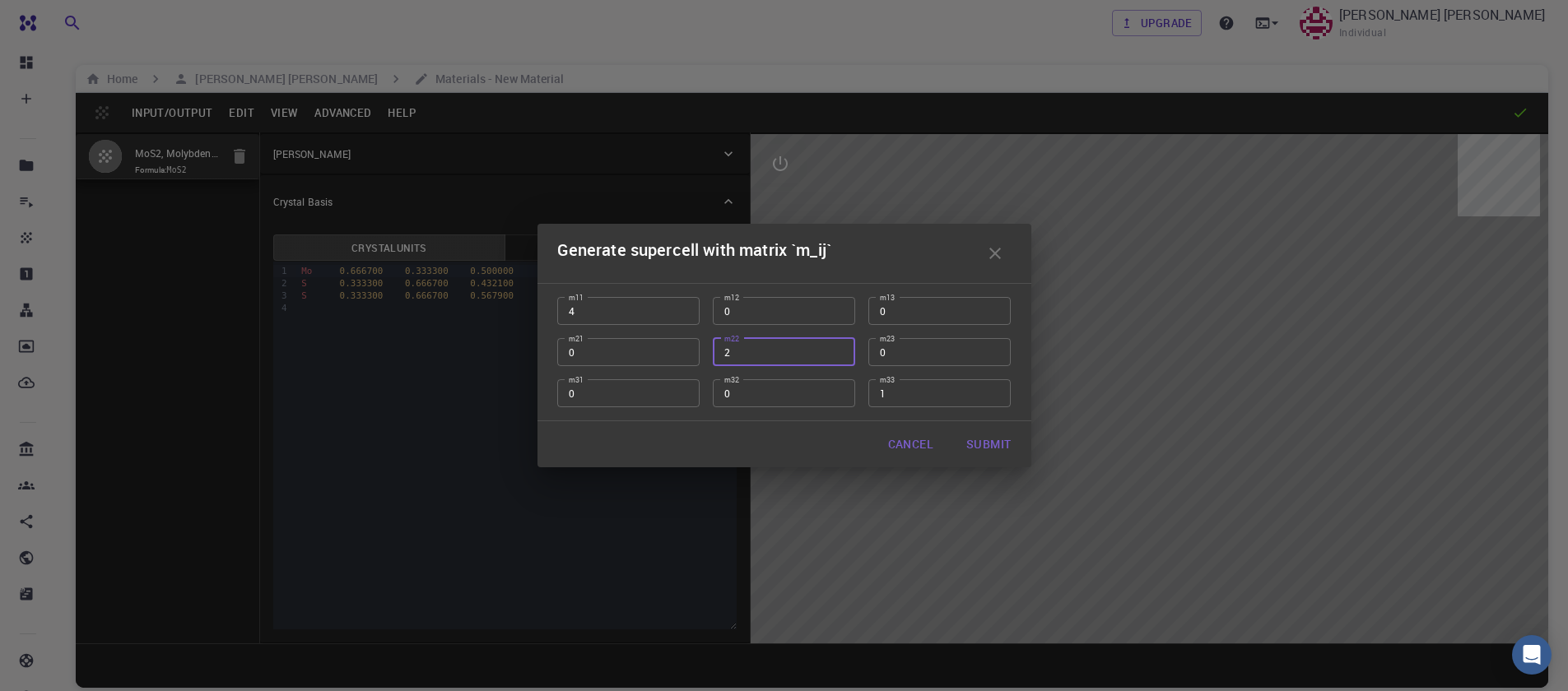
click at [835, 349] on input "2" at bounding box center [784, 352] width 142 height 28
click at [835, 349] on input "3" at bounding box center [784, 352] width 142 height 28
type input "4"
click at [835, 349] on input "4" at bounding box center [784, 352] width 142 height 28
click at [989, 448] on button "Submit" at bounding box center [988, 444] width 70 height 33
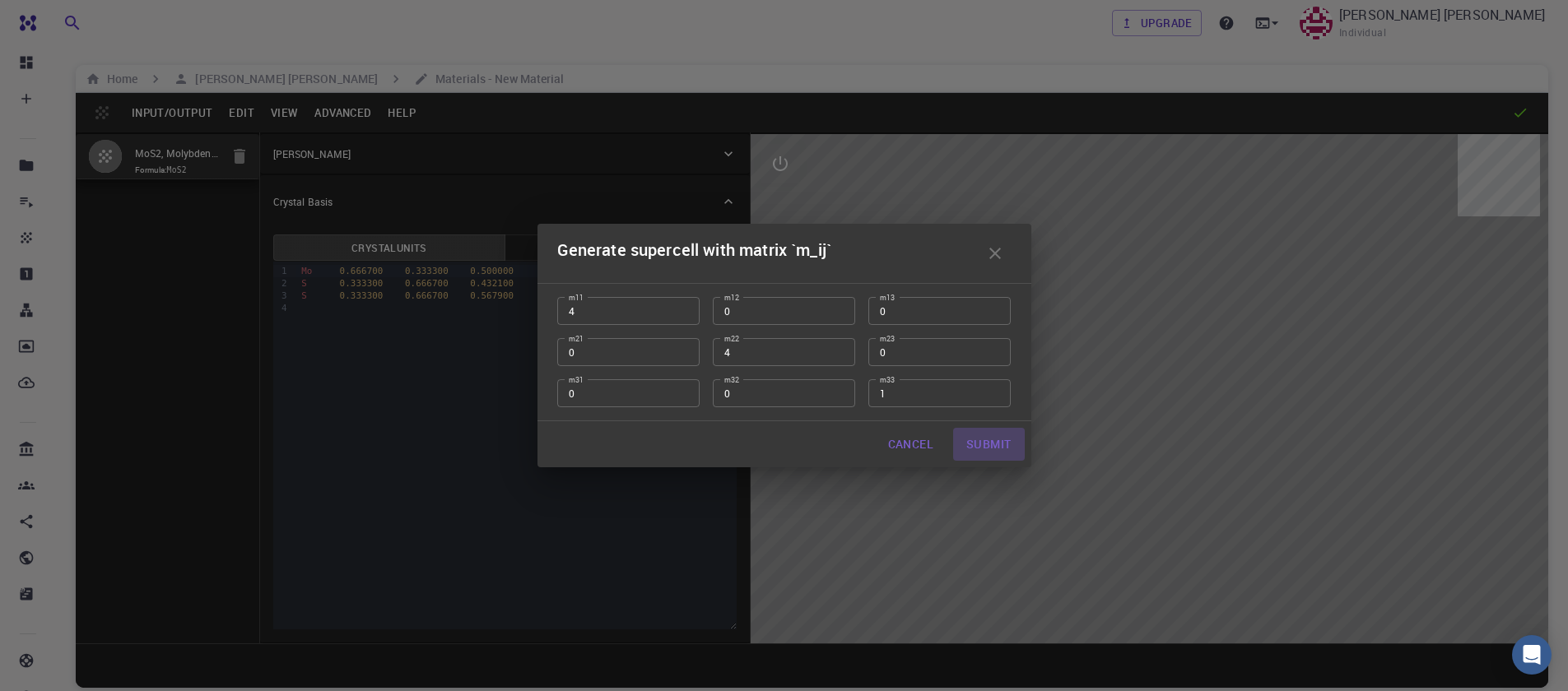
type input "TRI"
type input "12.784892"
type input "119.99999999999999"
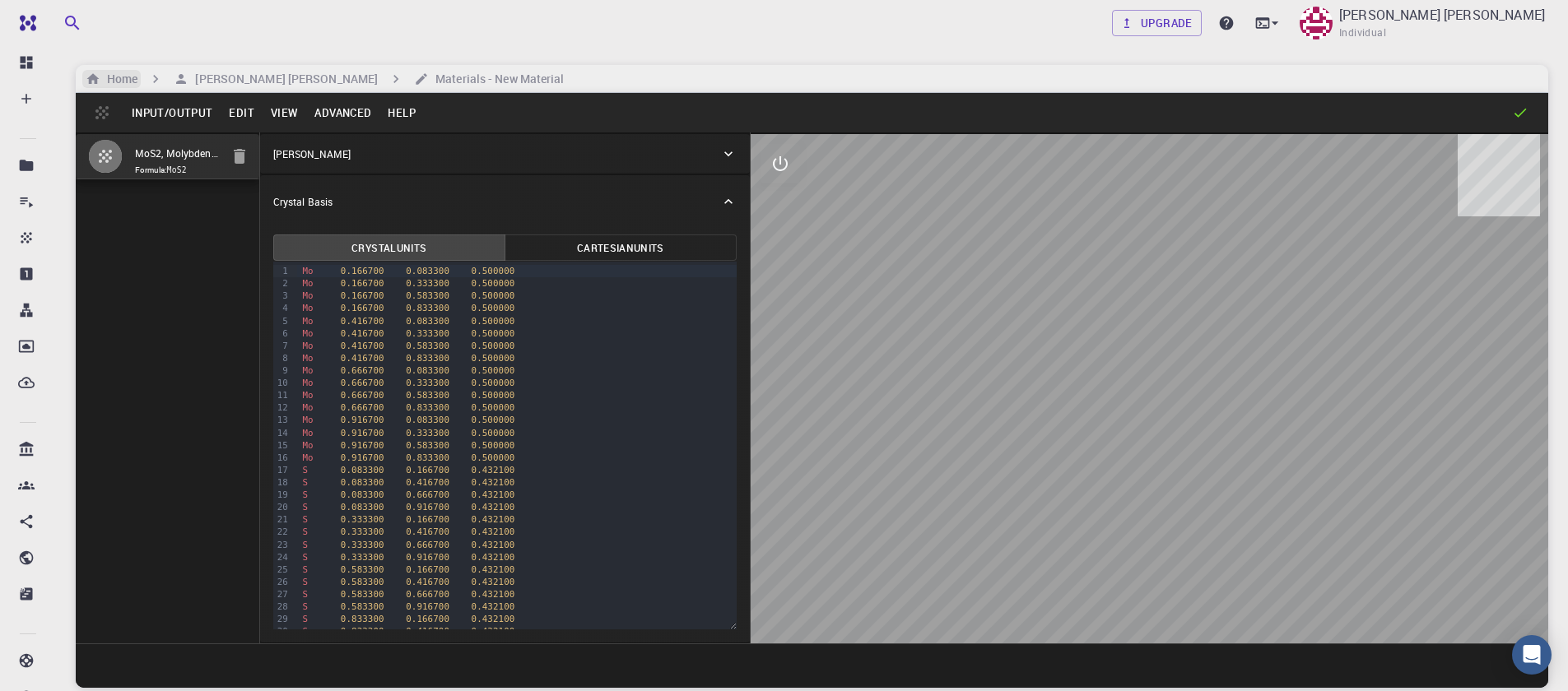
click at [98, 86] on icon "breadcrumb" at bounding box center [92, 78] width 14 height 14
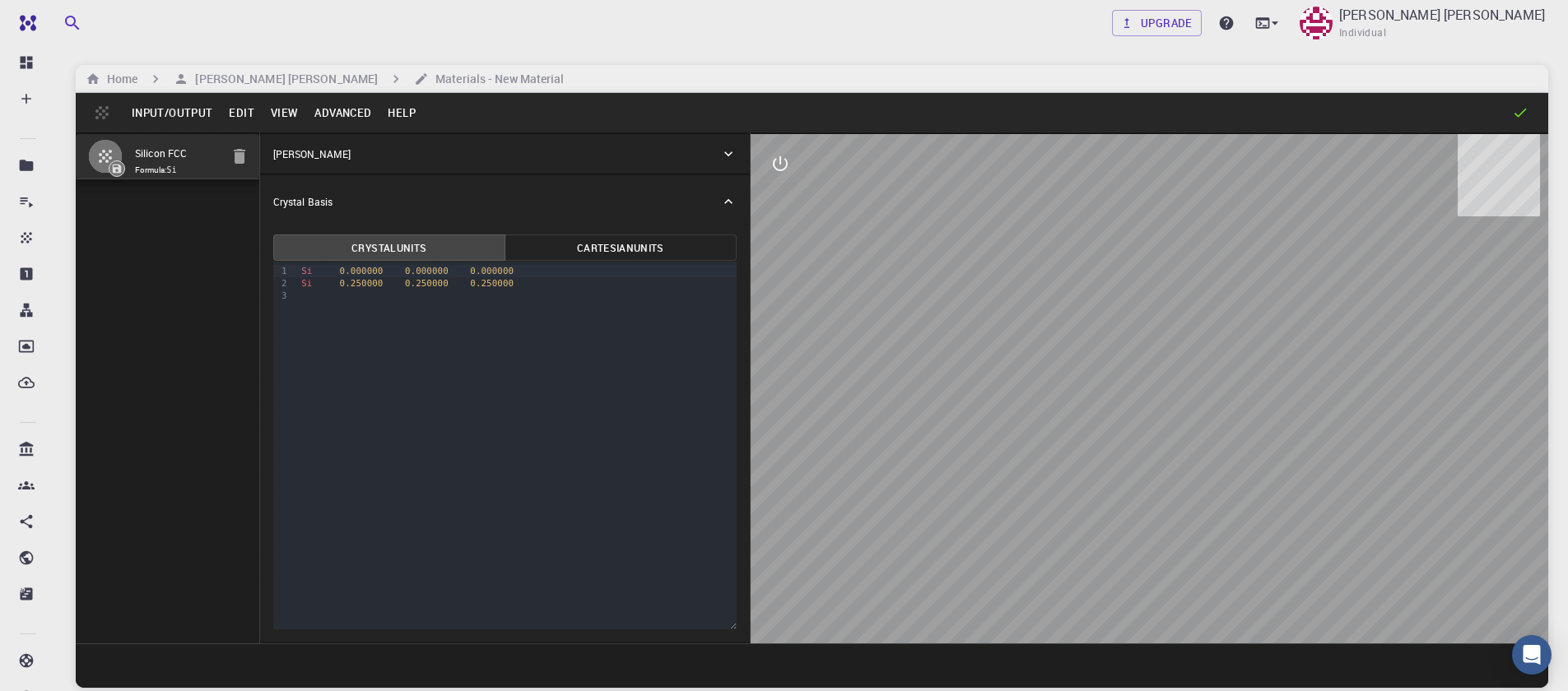
click at [163, 110] on button "Input/Output" at bounding box center [172, 112] width 98 height 26
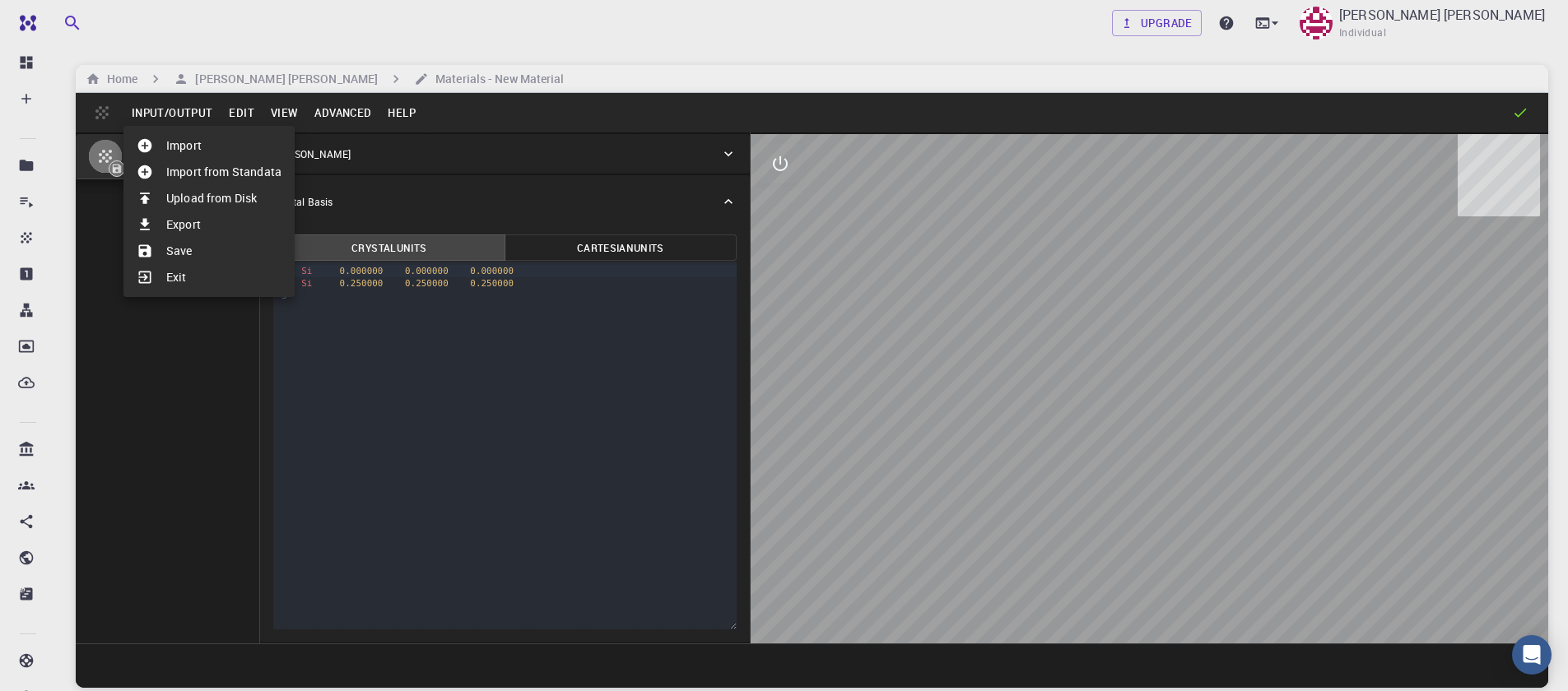
click at [187, 372] on div at bounding box center [784, 345] width 1568 height 691
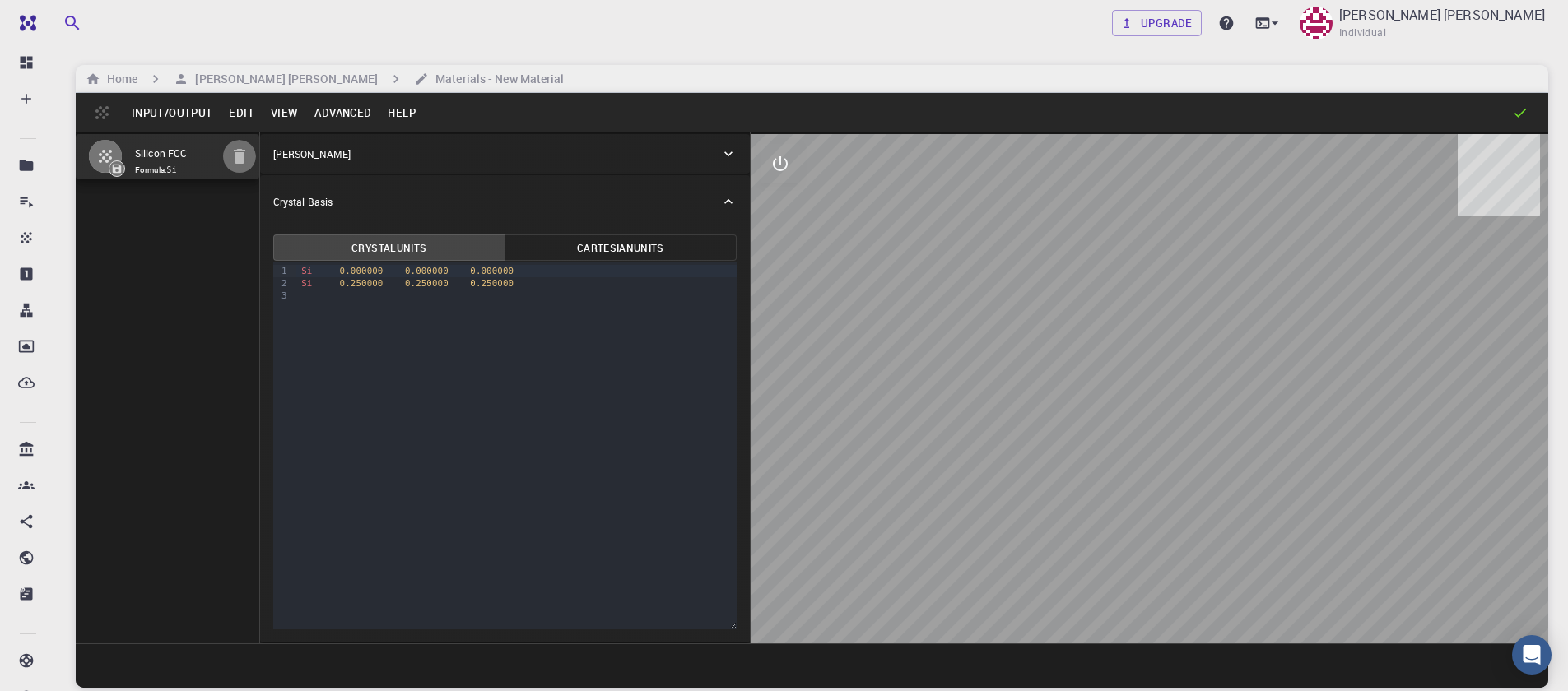
click at [243, 152] on icon "button" at bounding box center [240, 156] width 12 height 14
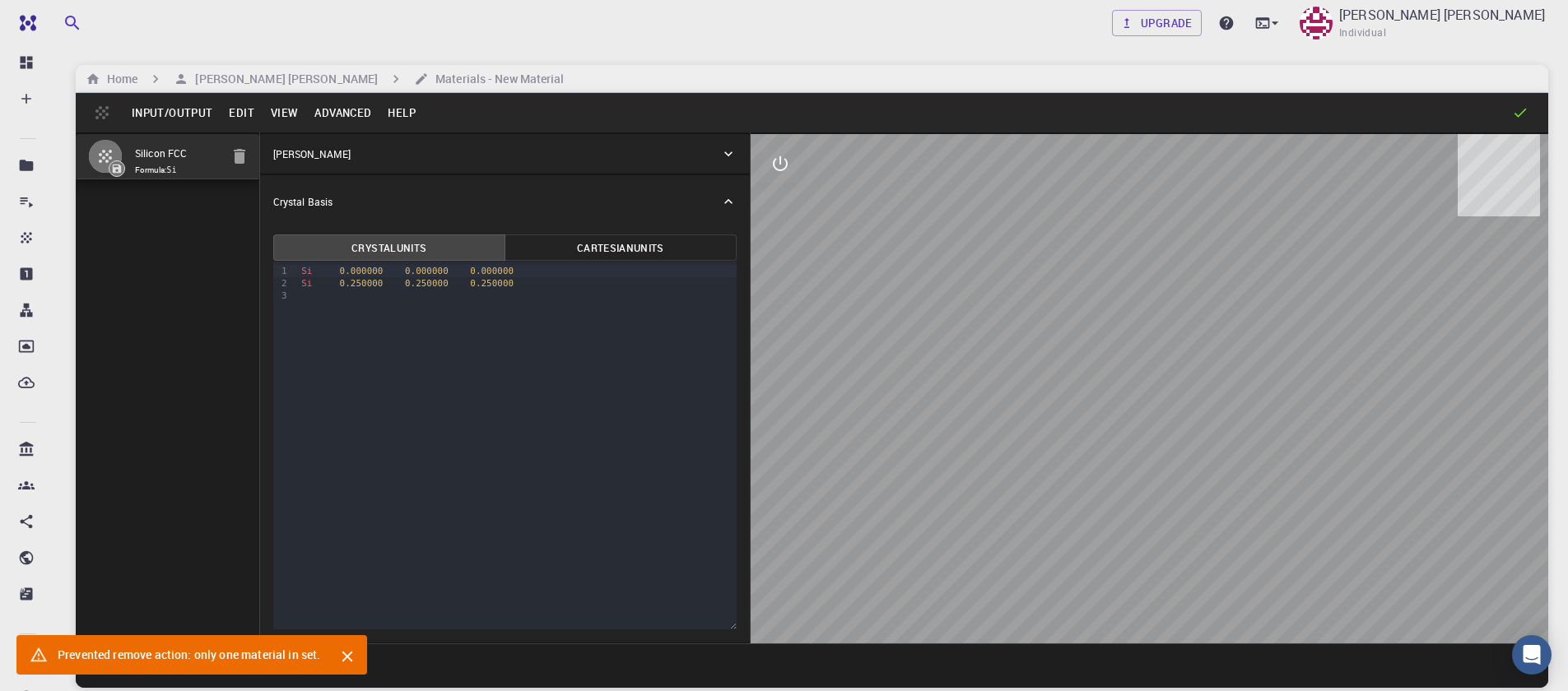
click at [176, 116] on button "Input/Output" at bounding box center [172, 112] width 98 height 26
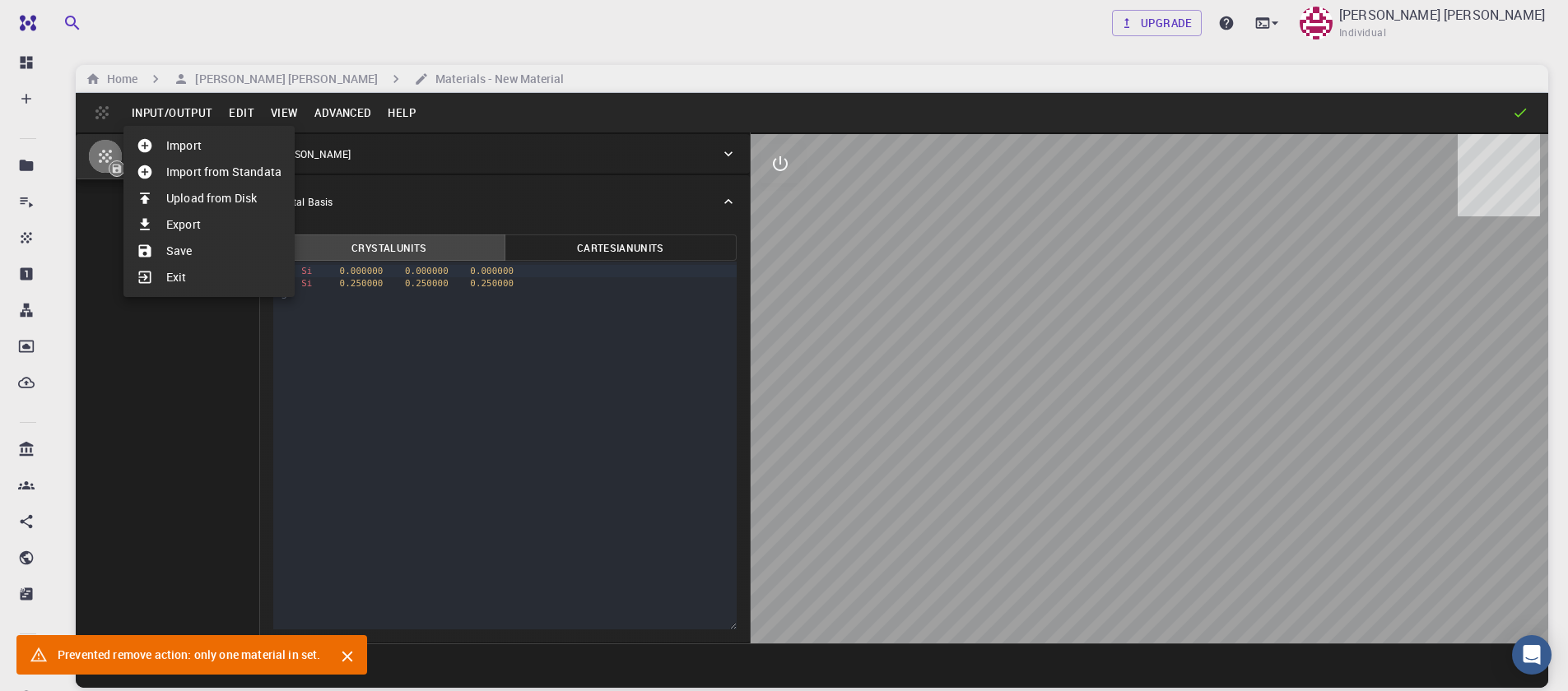
click at [191, 180] on li "Import from Standata" at bounding box center [209, 171] width 171 height 26
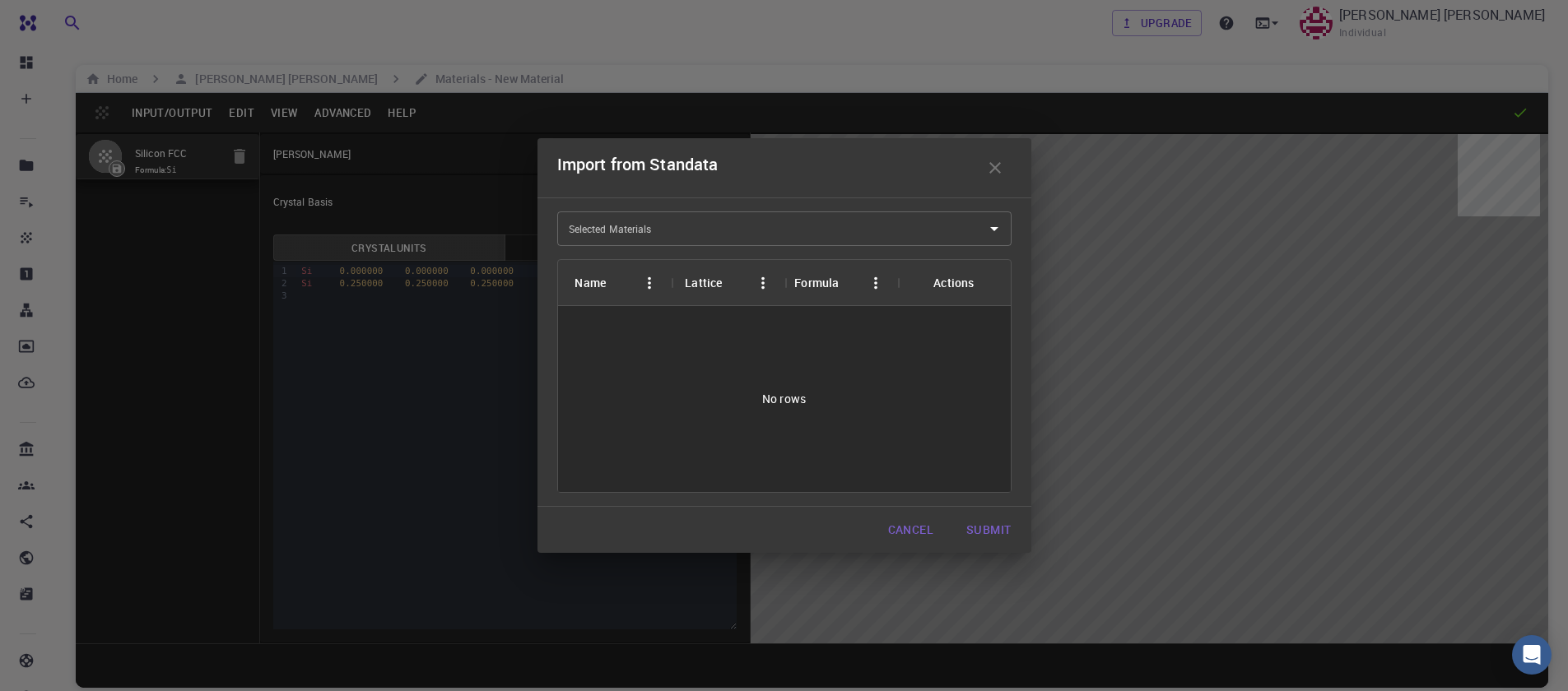
click at [600, 237] on input "Selected Materials" at bounding box center [772, 228] width 415 height 26
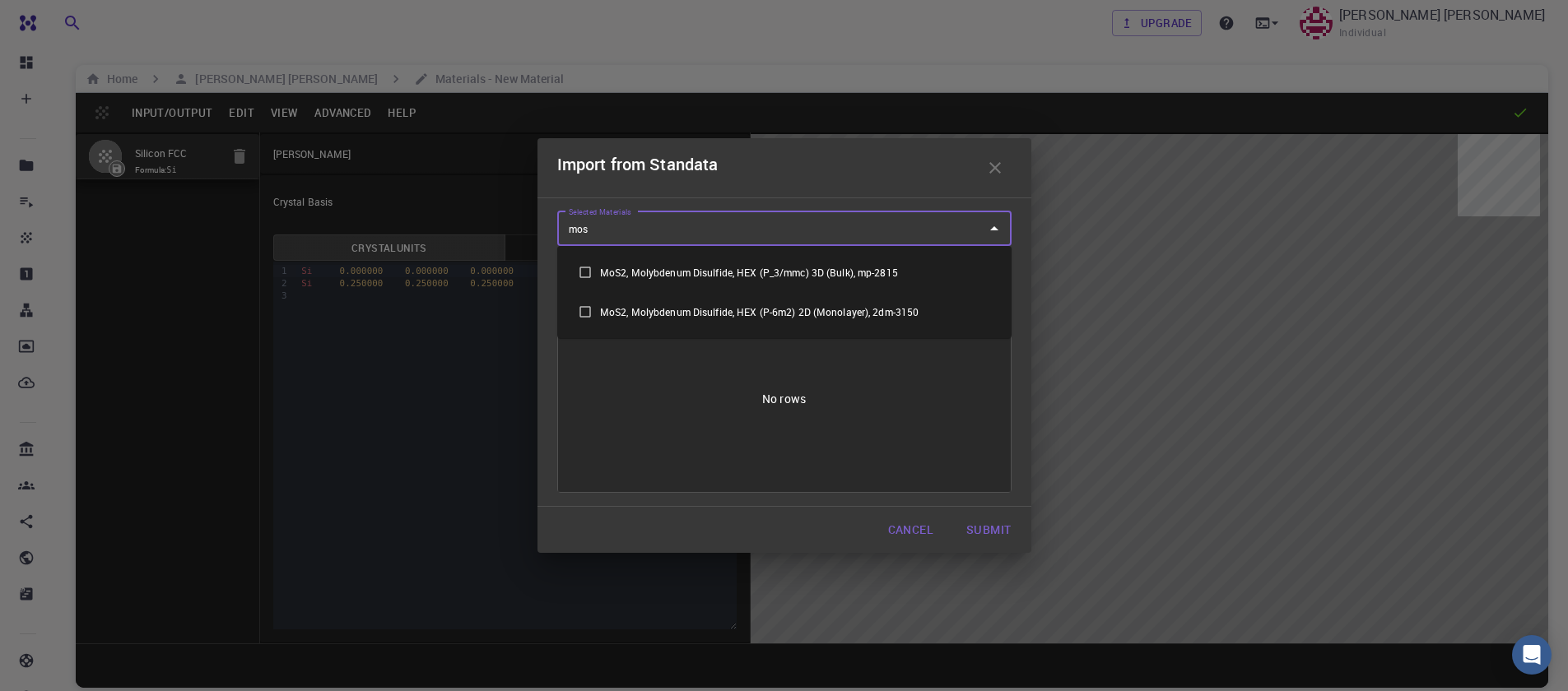
type input "mos2"
click at [741, 308] on li "MoS2, Molybdenum Disulfide, HEX (P-6m2) 2D (Monolayer), 2dm-3150" at bounding box center [784, 312] width 455 height 40
checkbox input "true"
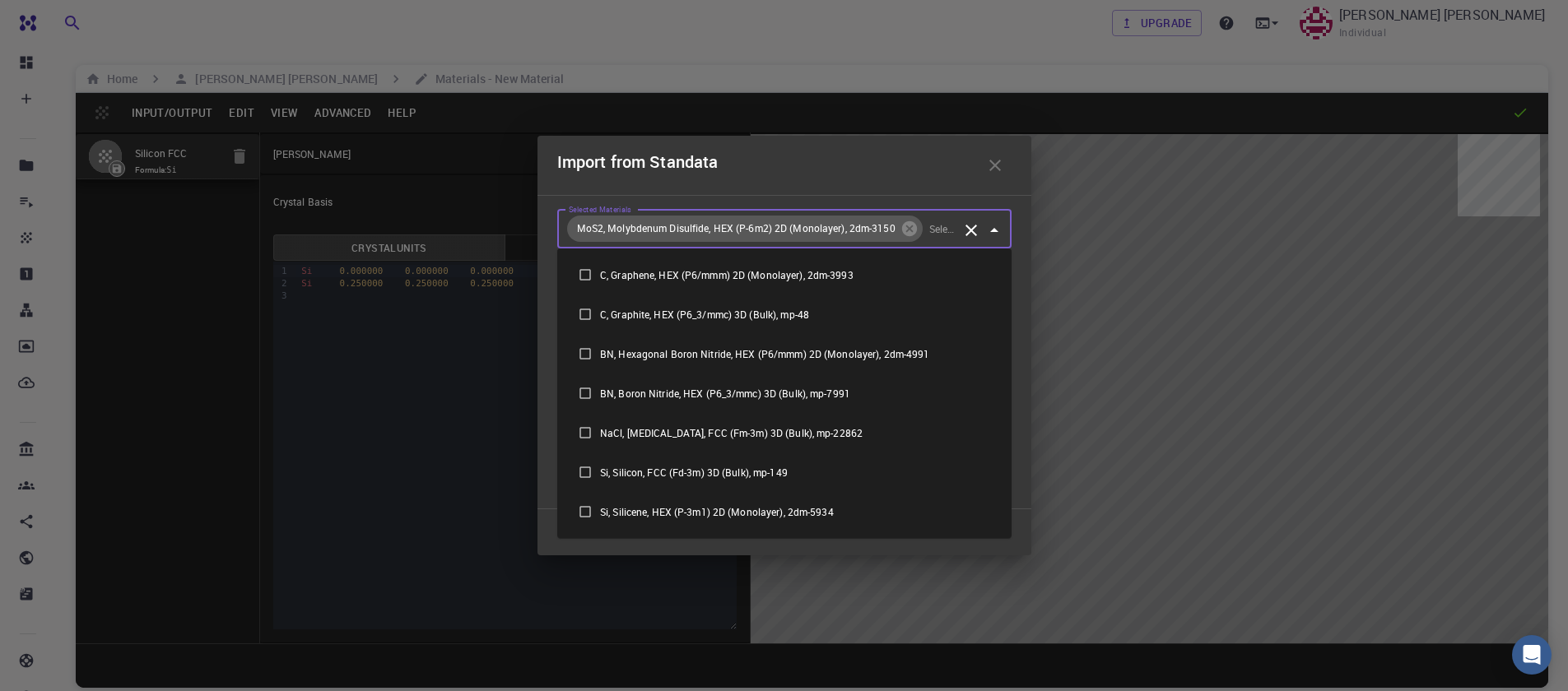
scroll to position [586, 0]
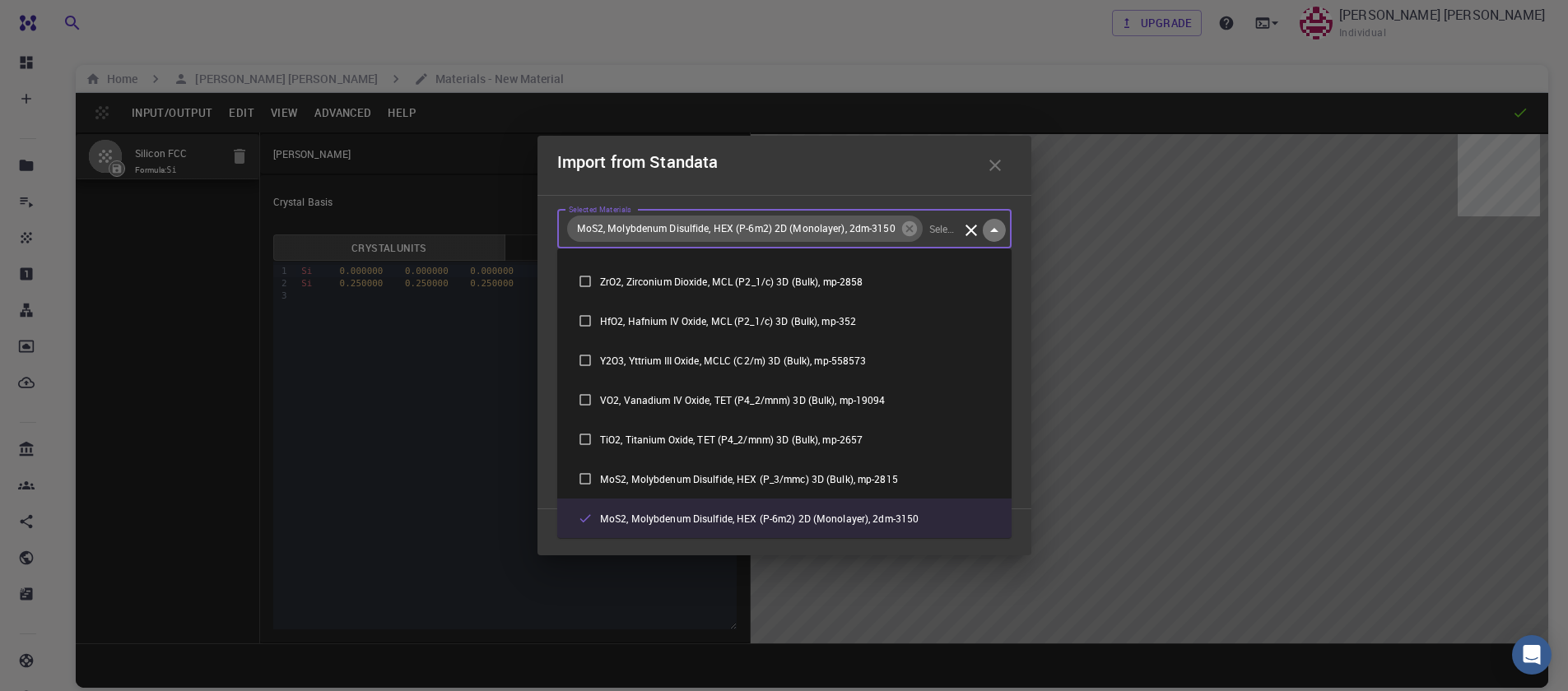
click at [996, 226] on icon "Close" at bounding box center [994, 230] width 20 height 20
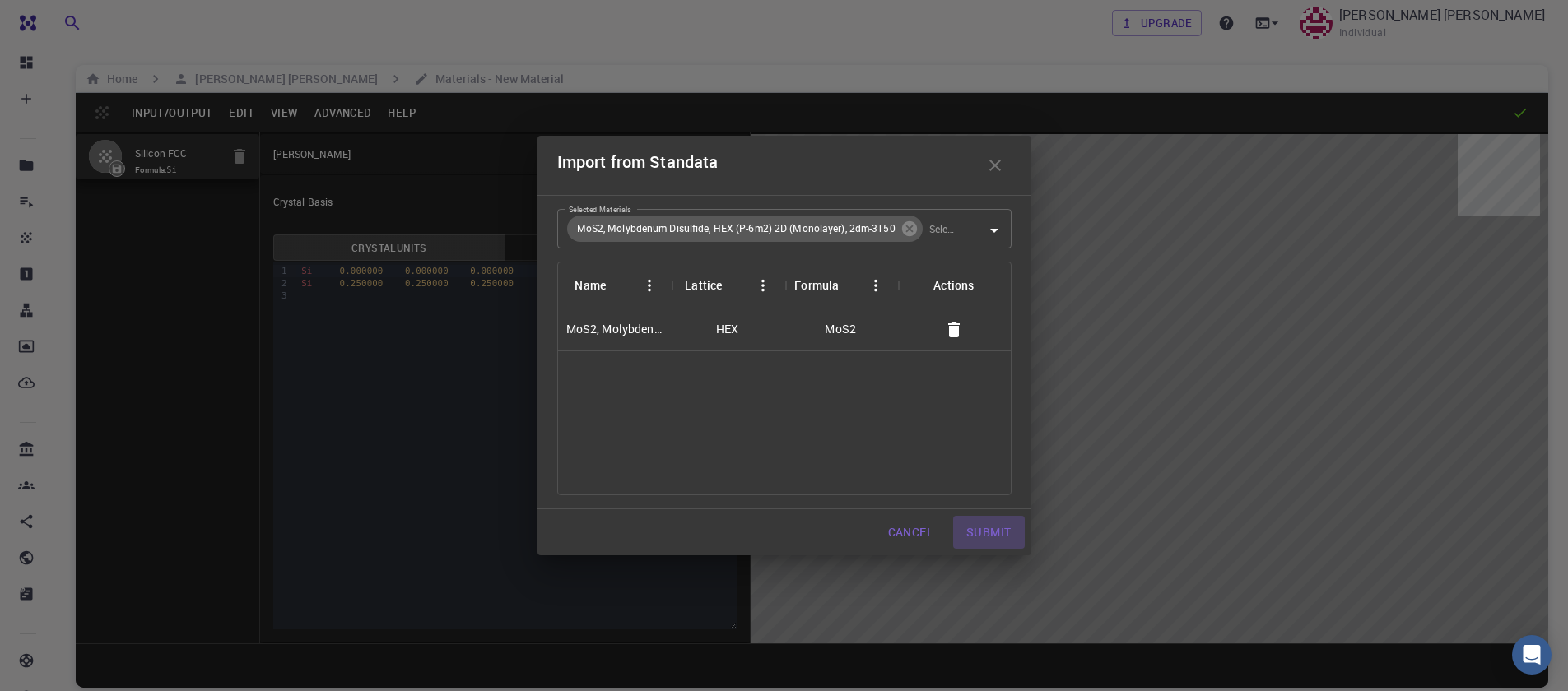
click at [985, 539] on button "Submit" at bounding box center [988, 532] width 70 height 33
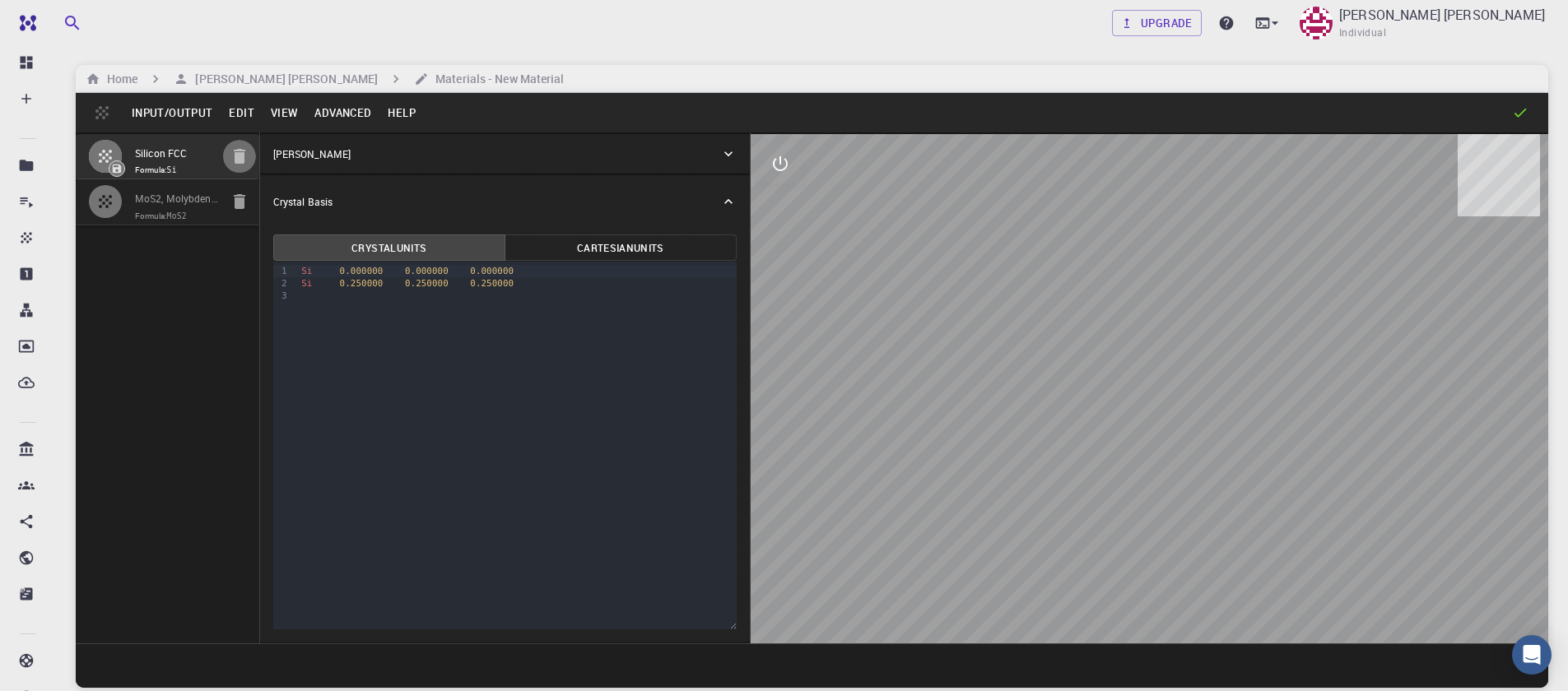
click at [237, 159] on icon "button" at bounding box center [240, 156] width 12 height 14
type input "HEX"
type input "3.196223"
type input "23.12983"
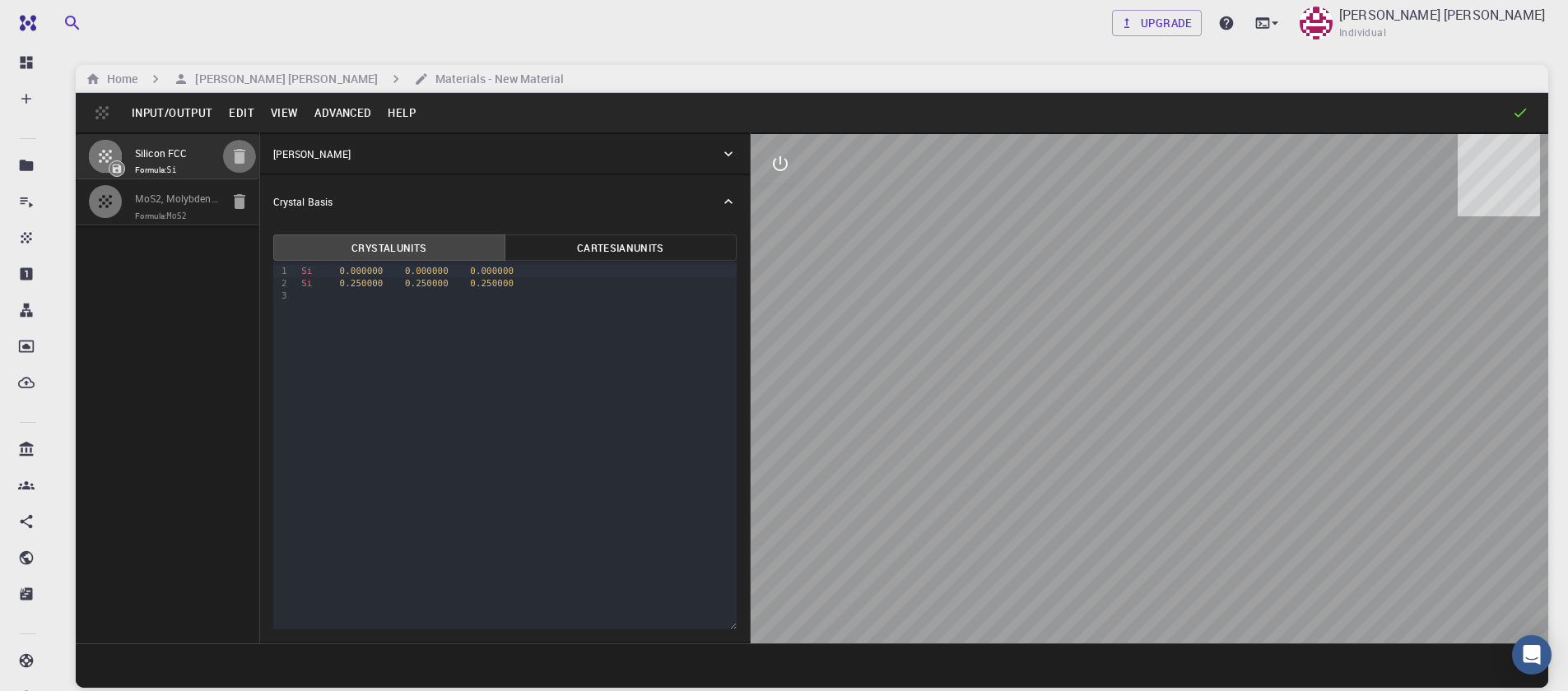
type input "90"
type input "120"
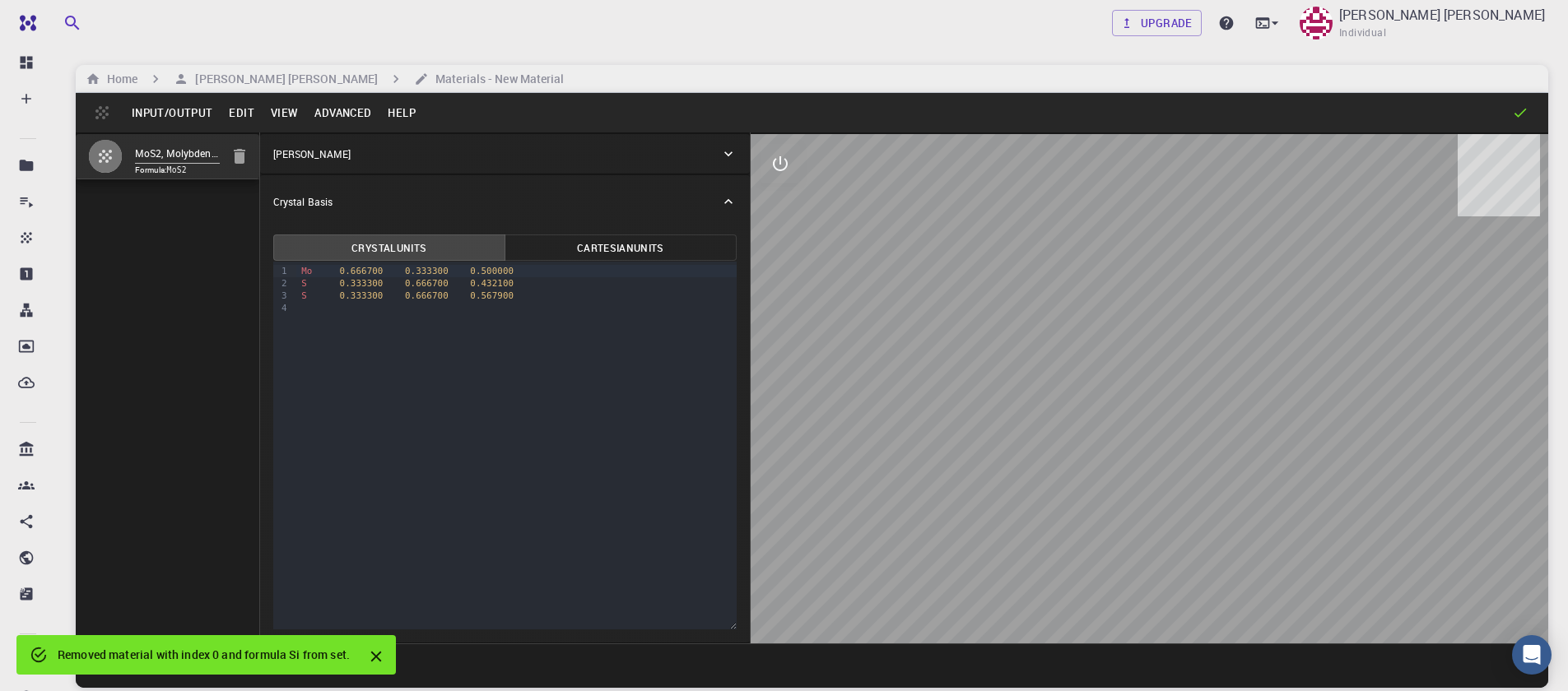
click at [315, 119] on button "Advanced" at bounding box center [343, 112] width 73 height 26
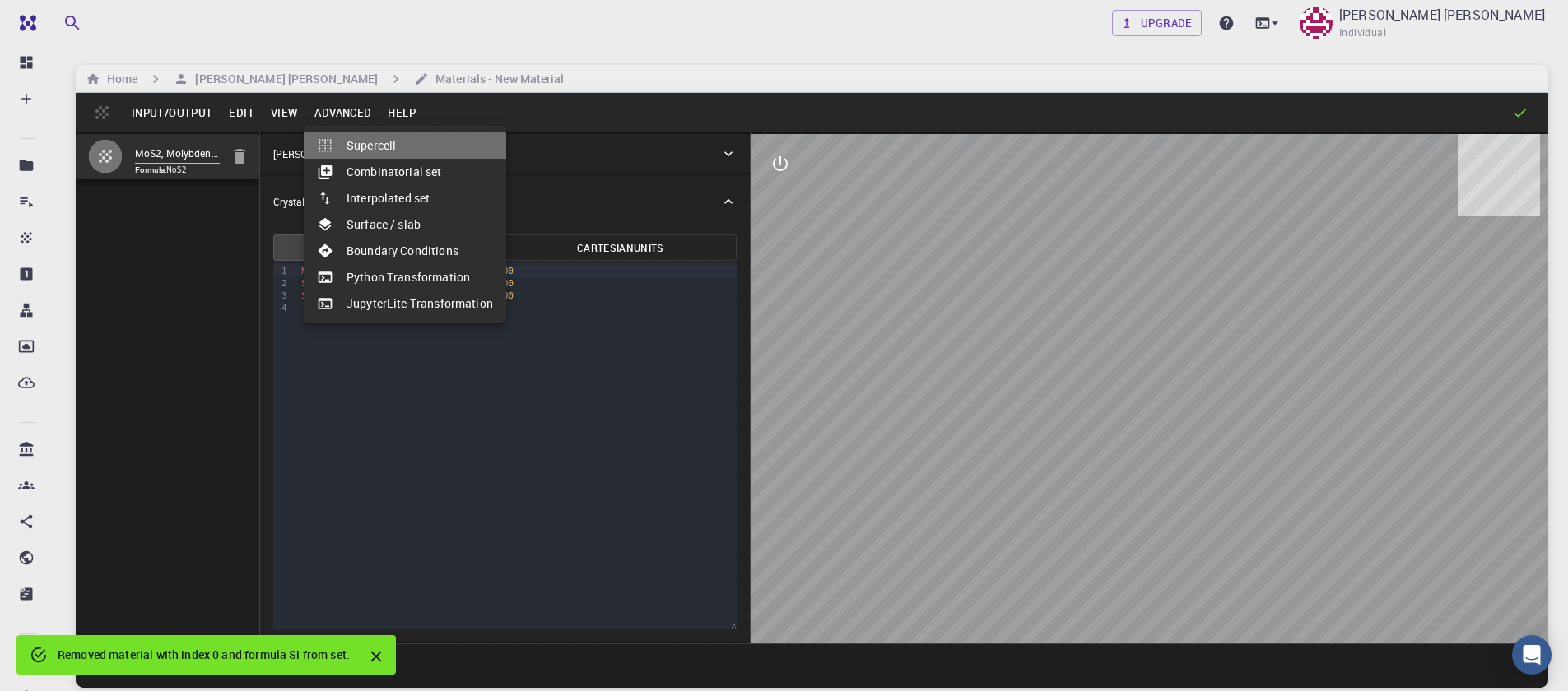
click at [362, 153] on li "Supercell" at bounding box center [405, 145] width 203 height 26
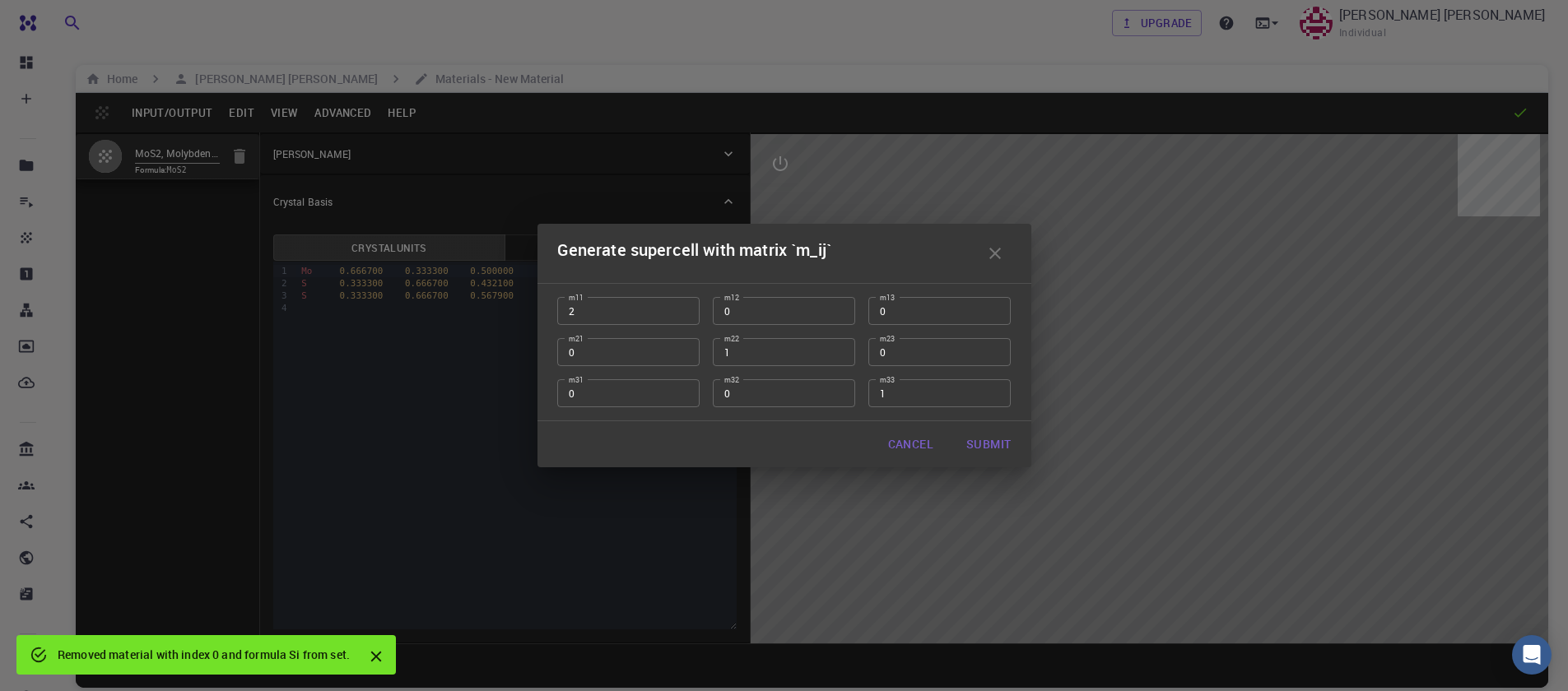
click at [682, 307] on input "2" at bounding box center [628, 310] width 142 height 28
click at [682, 307] on input "3" at bounding box center [628, 310] width 142 height 28
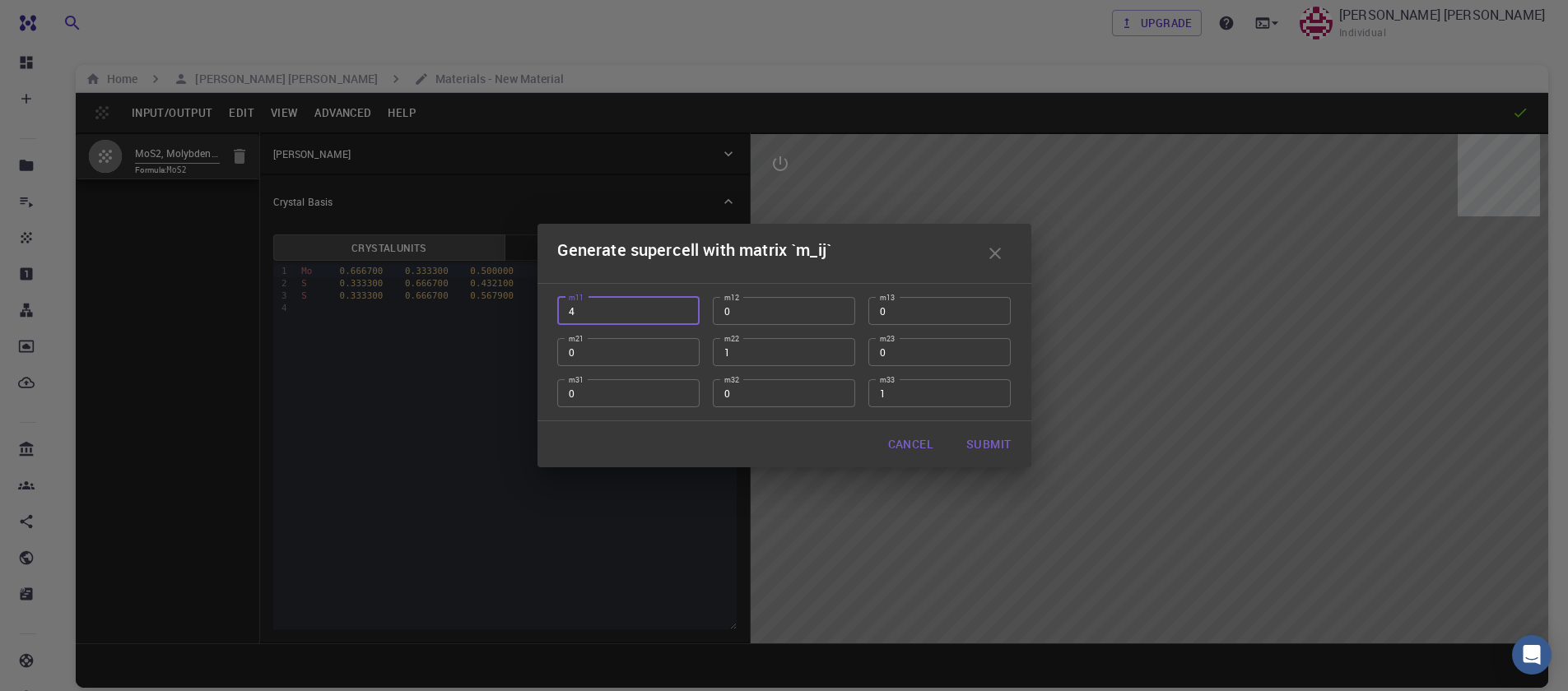
click at [682, 307] on input "4" at bounding box center [628, 310] width 142 height 28
click at [682, 307] on input "5" at bounding box center [628, 310] width 142 height 28
type input "4"
click at [685, 313] on input "4" at bounding box center [628, 310] width 142 height 28
click at [843, 351] on input "2" at bounding box center [784, 352] width 142 height 28
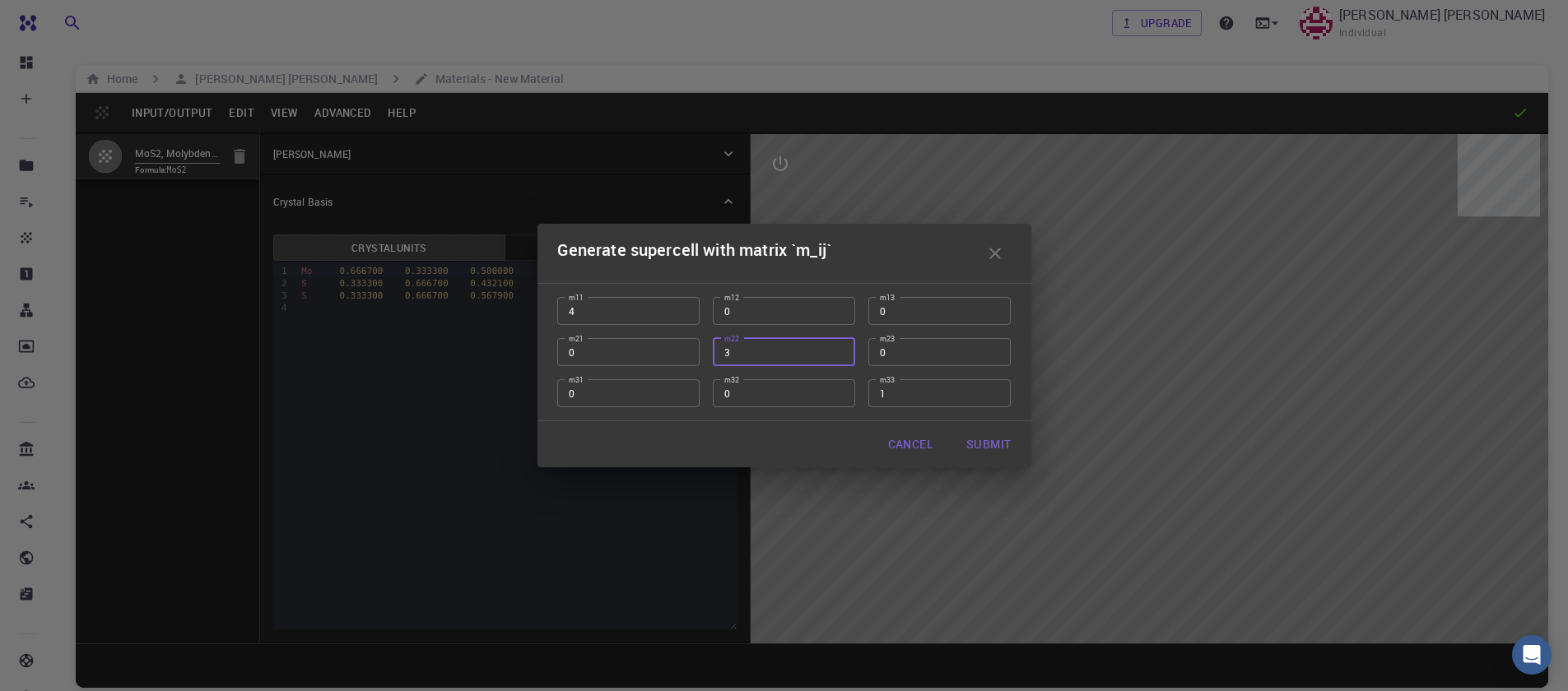
click at [841, 350] on input "3" at bounding box center [784, 352] width 142 height 28
type input "4"
click at [841, 350] on input "4" at bounding box center [784, 352] width 142 height 28
click at [985, 443] on button "Submit" at bounding box center [988, 444] width 70 height 33
type input "TRI"
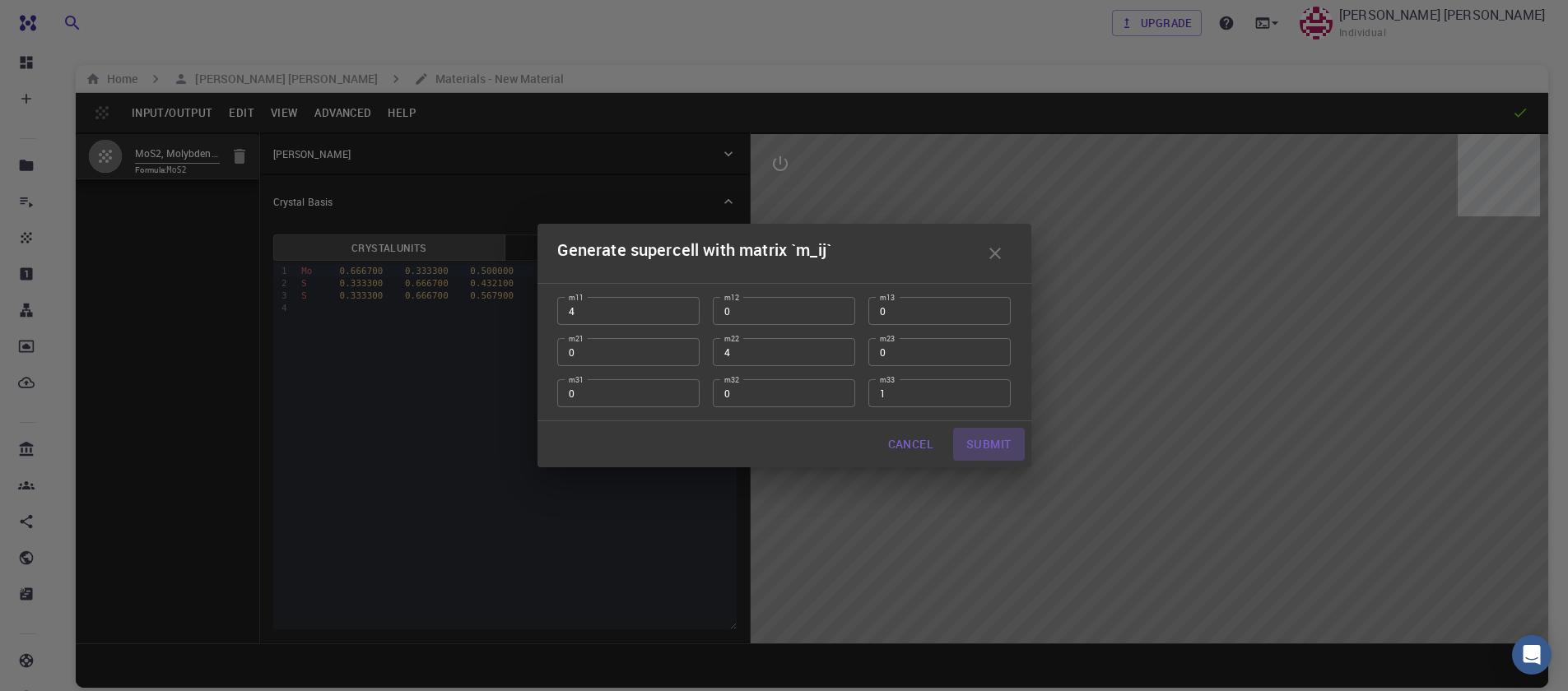
type input "12.784892"
type input "119.99999999999999"
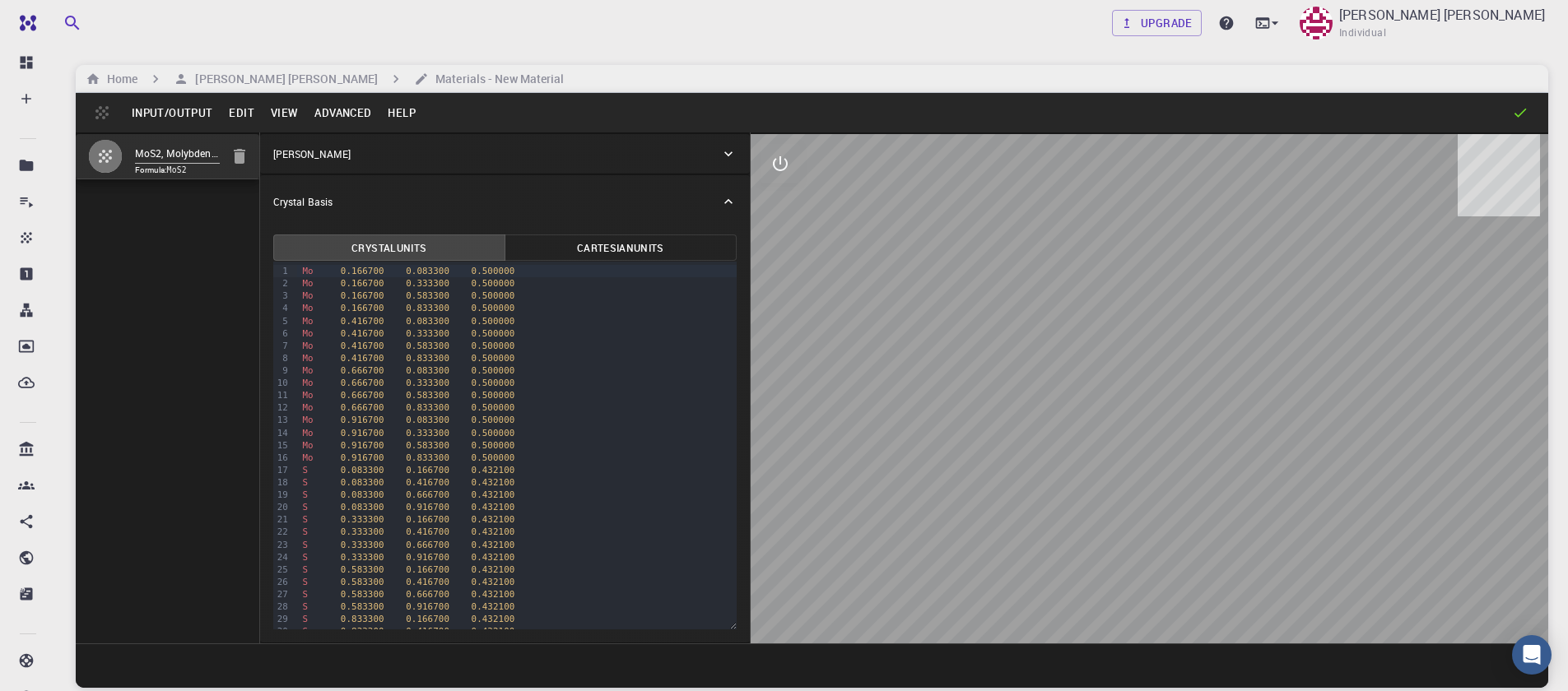
click at [165, 111] on button "Input/Output" at bounding box center [172, 112] width 98 height 26
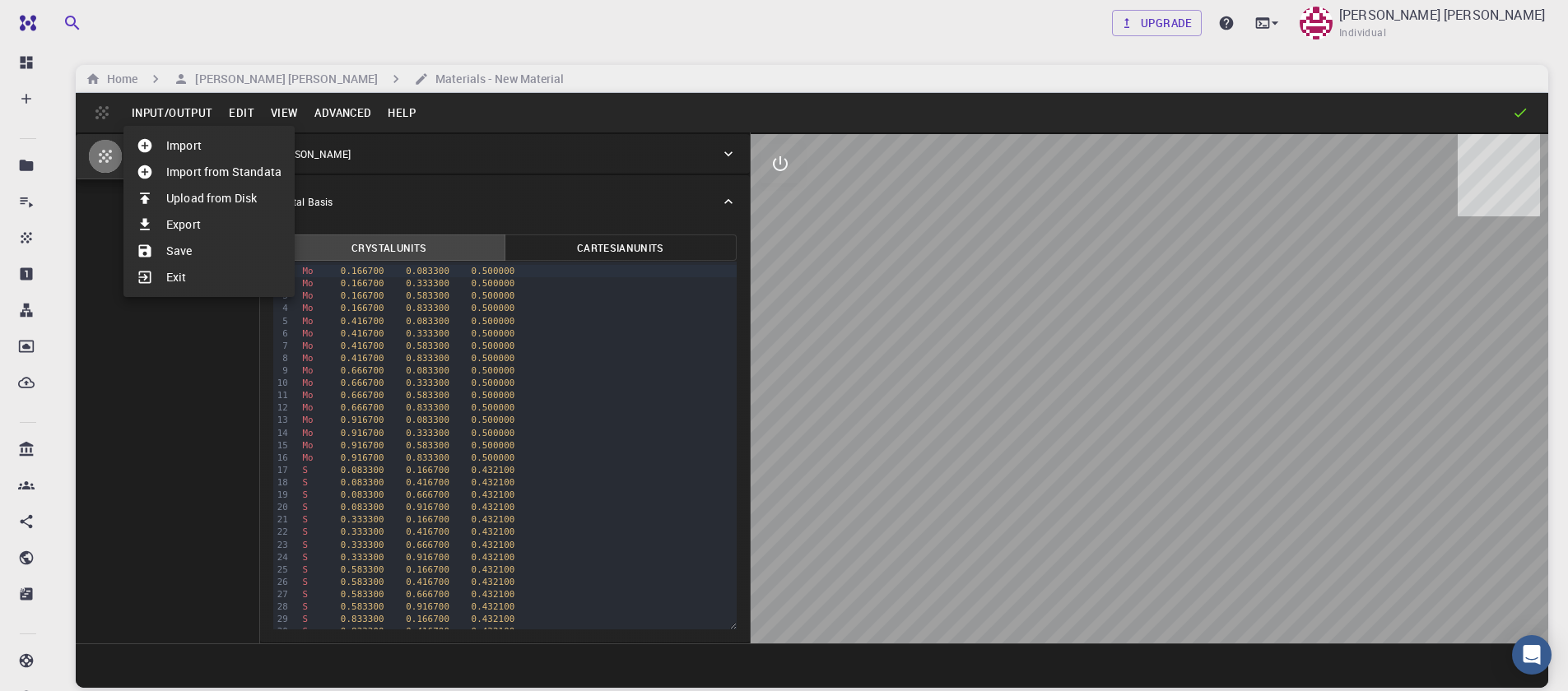
click at [191, 248] on li "Save" at bounding box center [209, 250] width 171 height 26
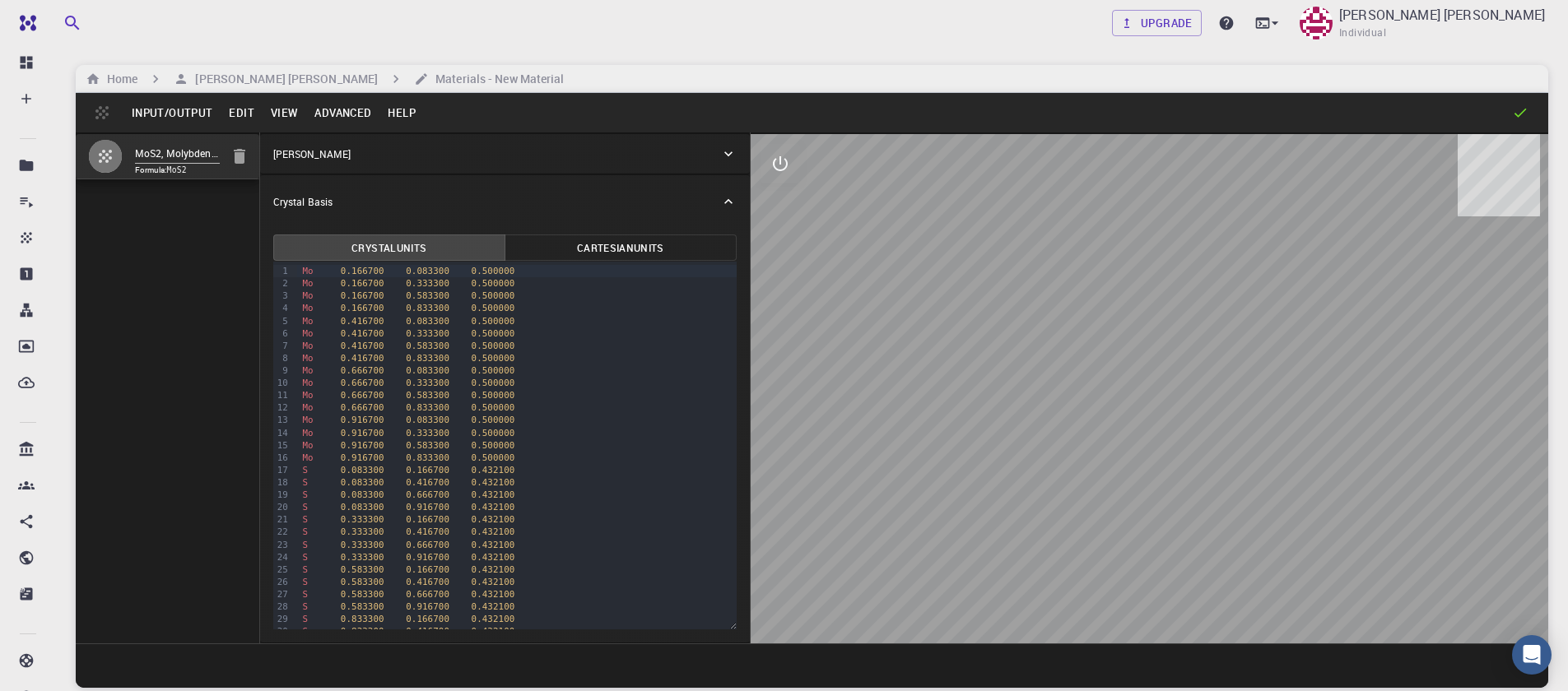
click at [170, 113] on button "Input/Output" at bounding box center [172, 112] width 98 height 26
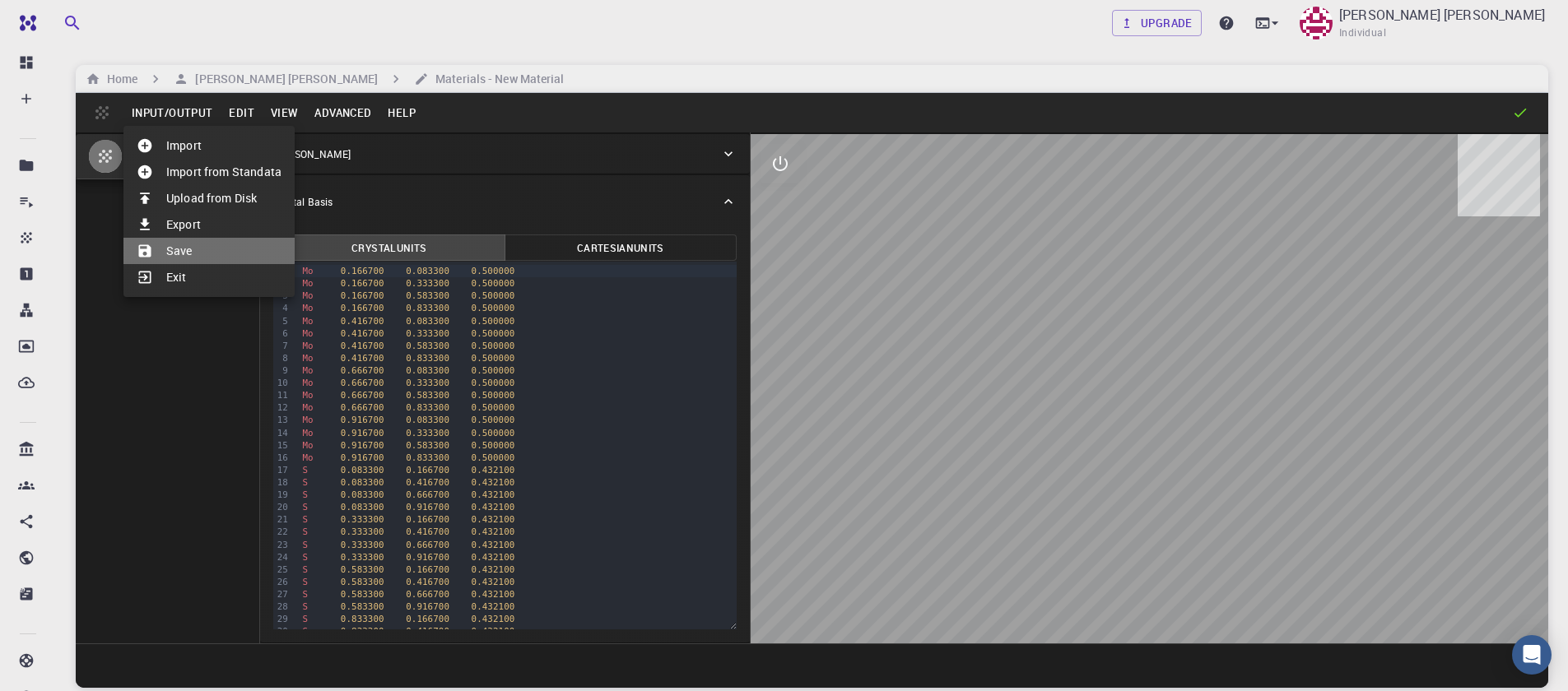
click at [181, 243] on li "Save" at bounding box center [209, 250] width 171 height 26
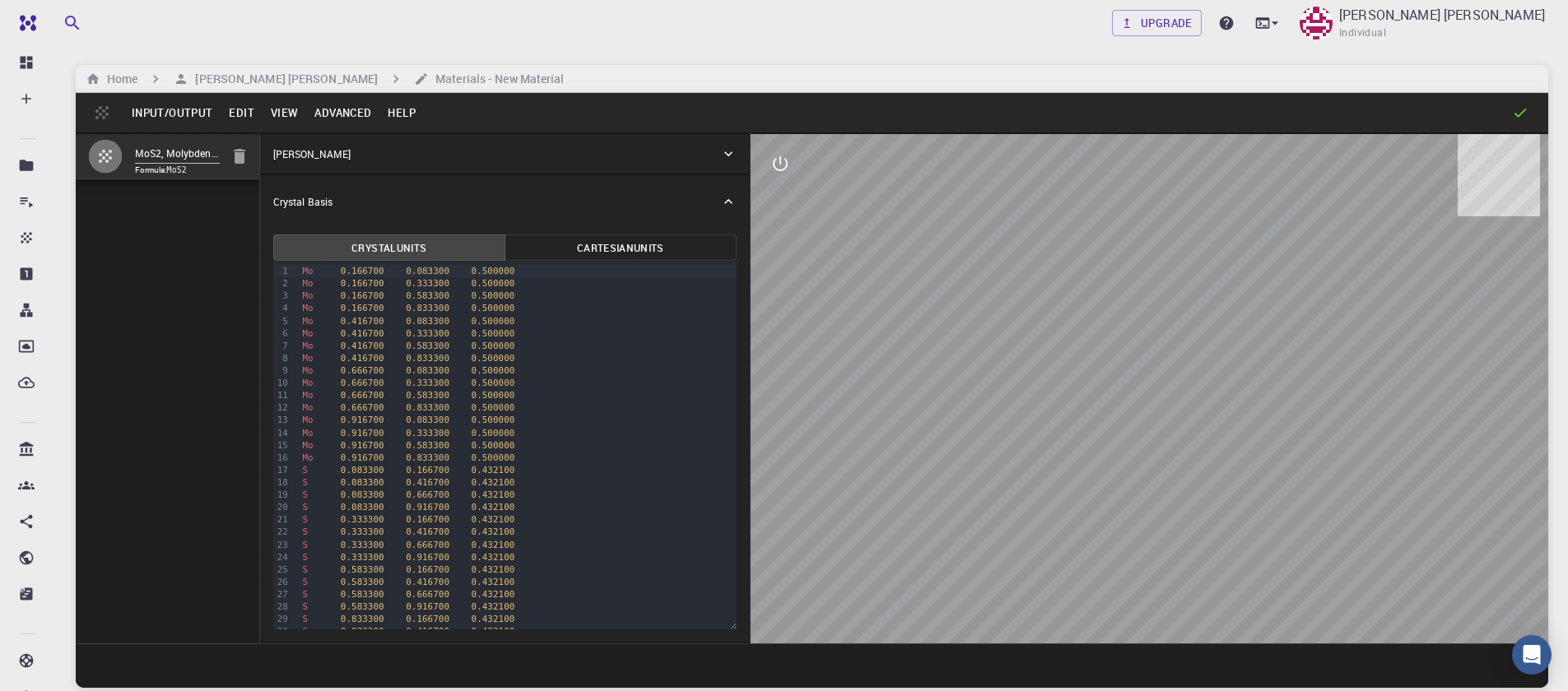
click at [243, 113] on button "Edit" at bounding box center [241, 112] width 42 height 26
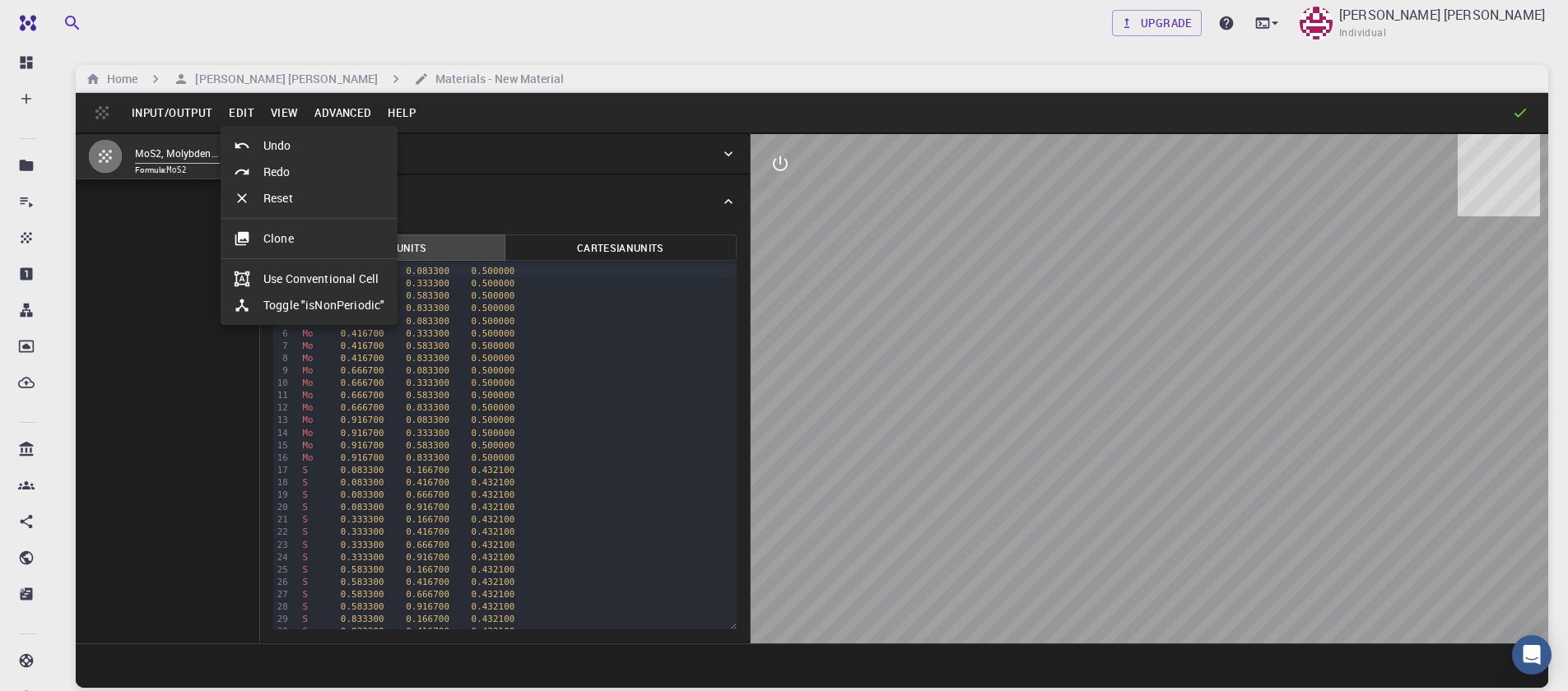
click at [280, 114] on div at bounding box center [784, 345] width 1568 height 691
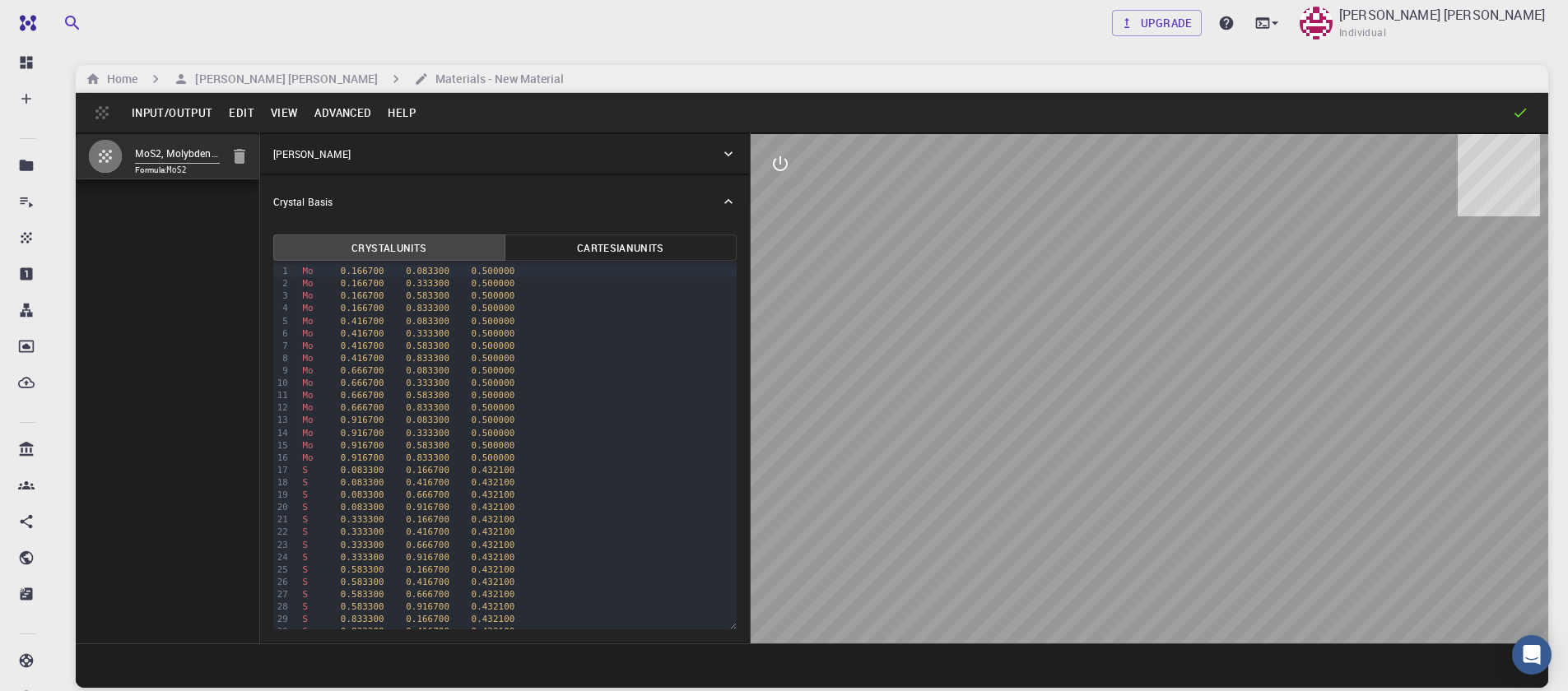
click at [278, 111] on button "View" at bounding box center [285, 112] width 44 height 26
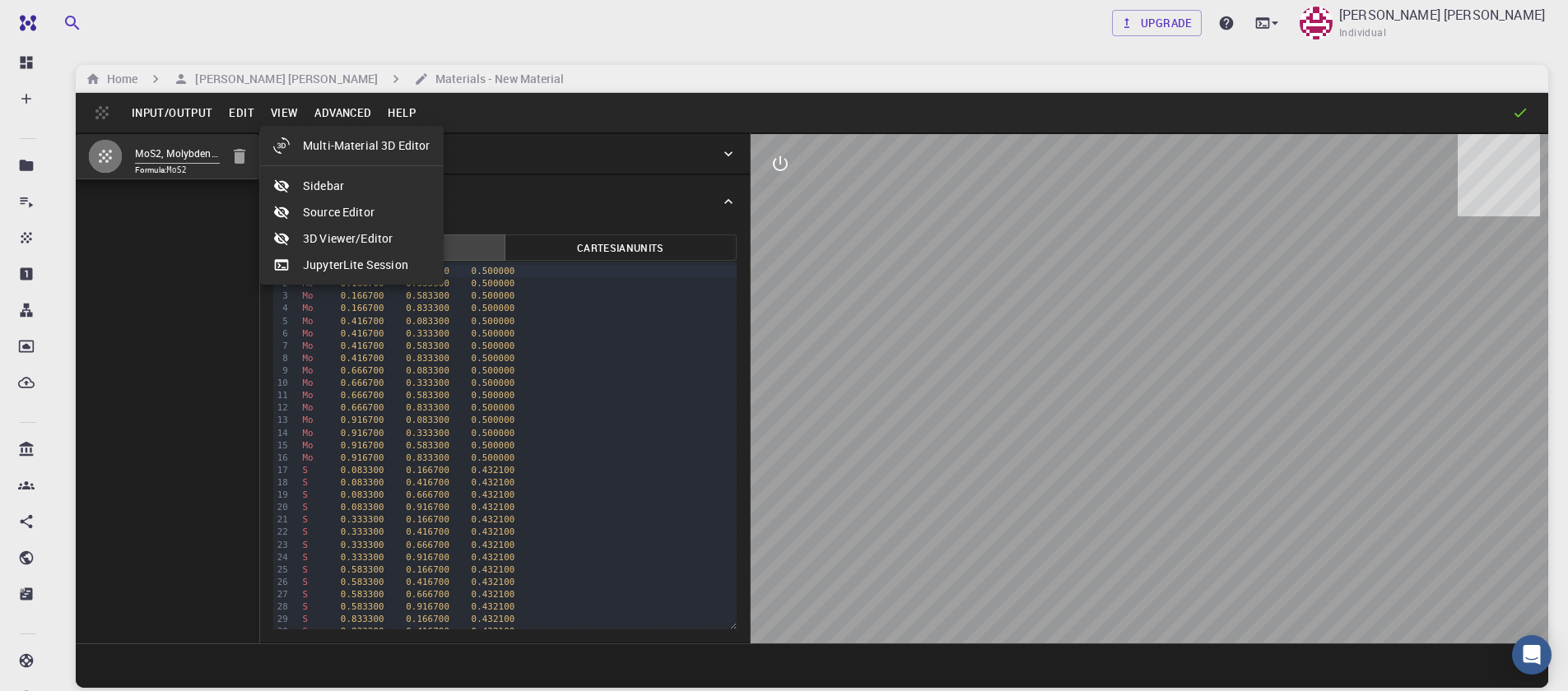
click at [347, 106] on div at bounding box center [784, 345] width 1568 height 691
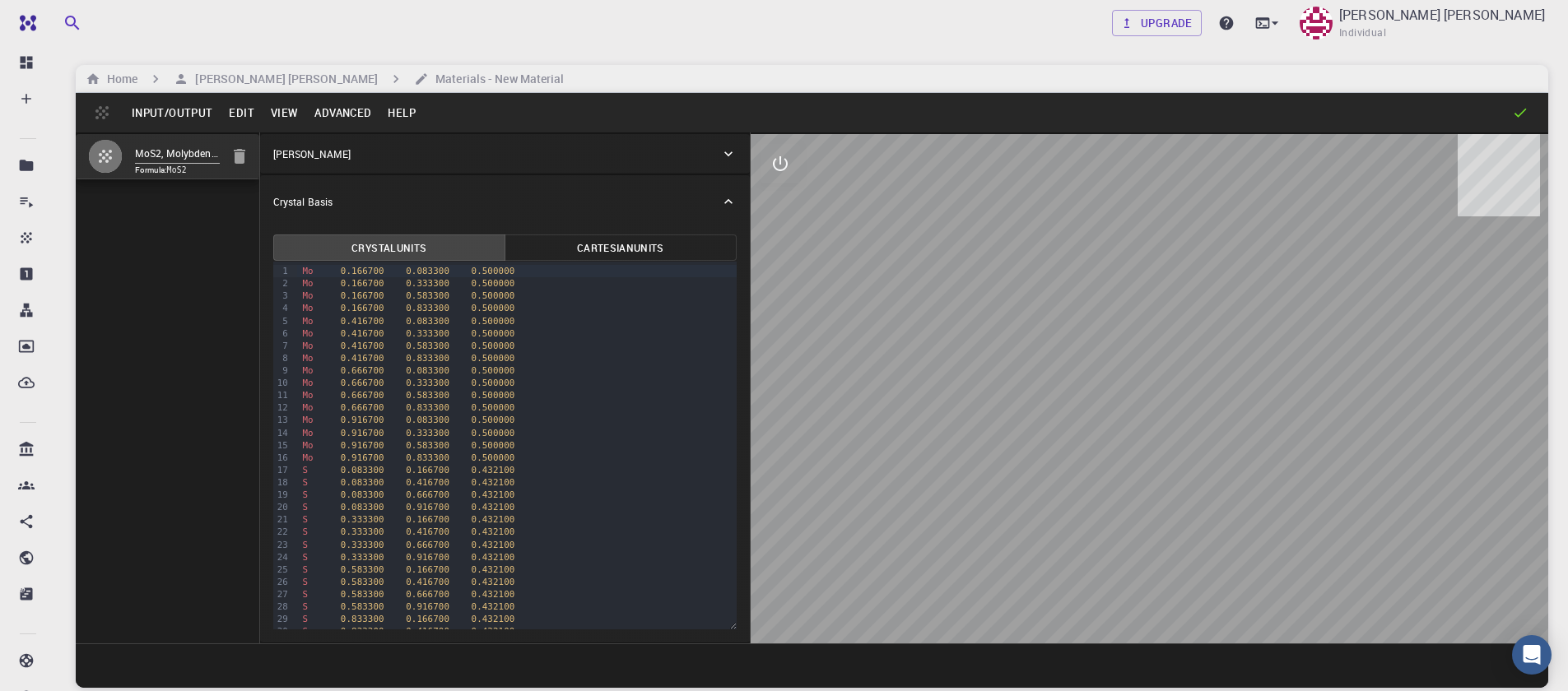
click at [337, 110] on button "Advanced" at bounding box center [343, 112] width 73 height 26
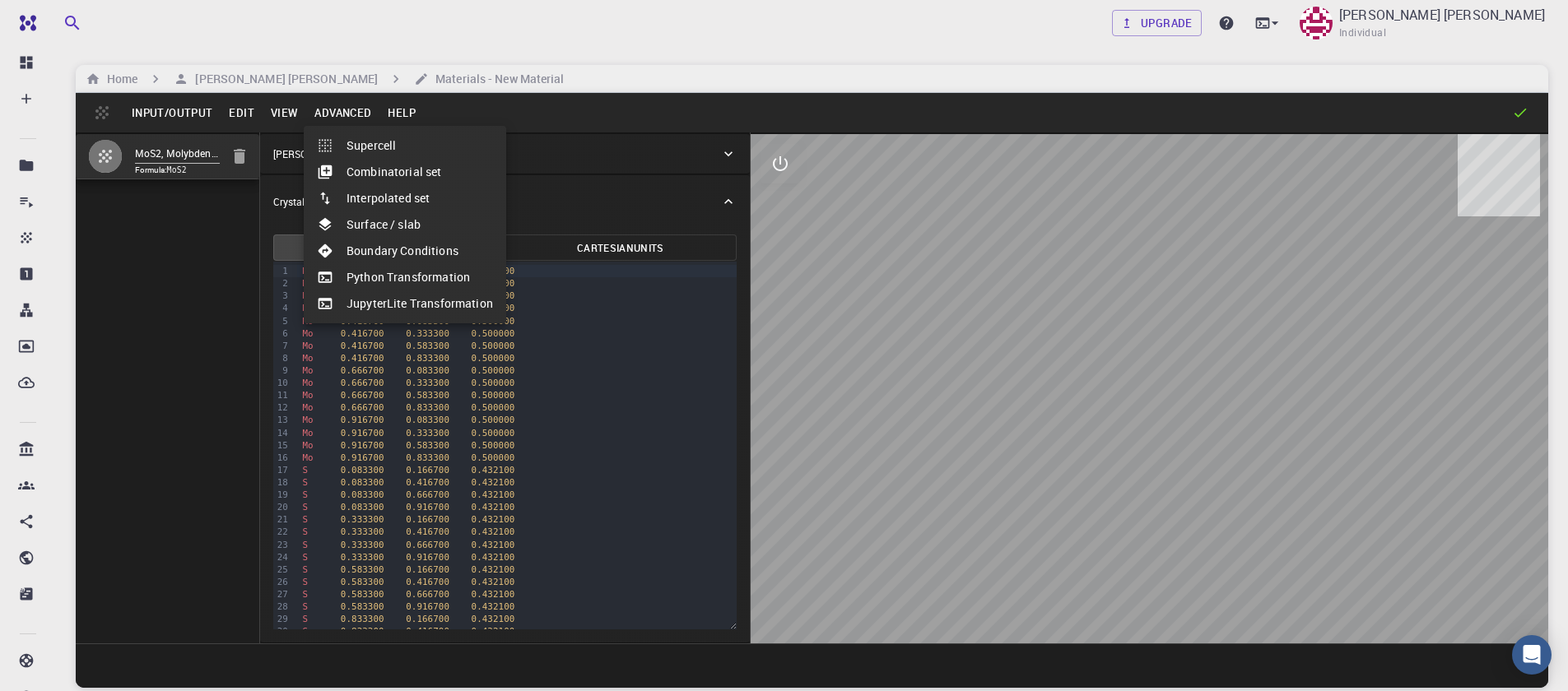
click at [180, 309] on div at bounding box center [784, 345] width 1568 height 691
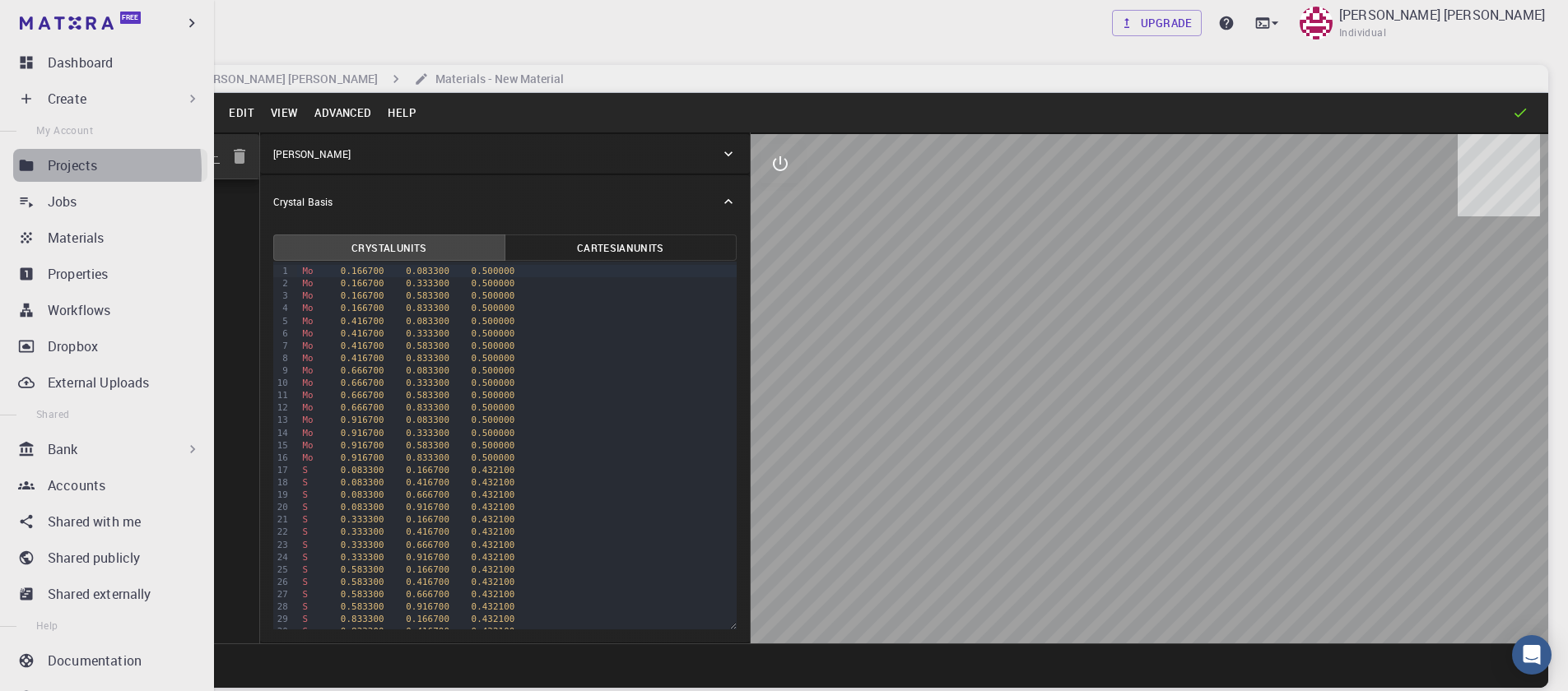
click at [33, 170] on icon at bounding box center [25, 164] width 16 height 16
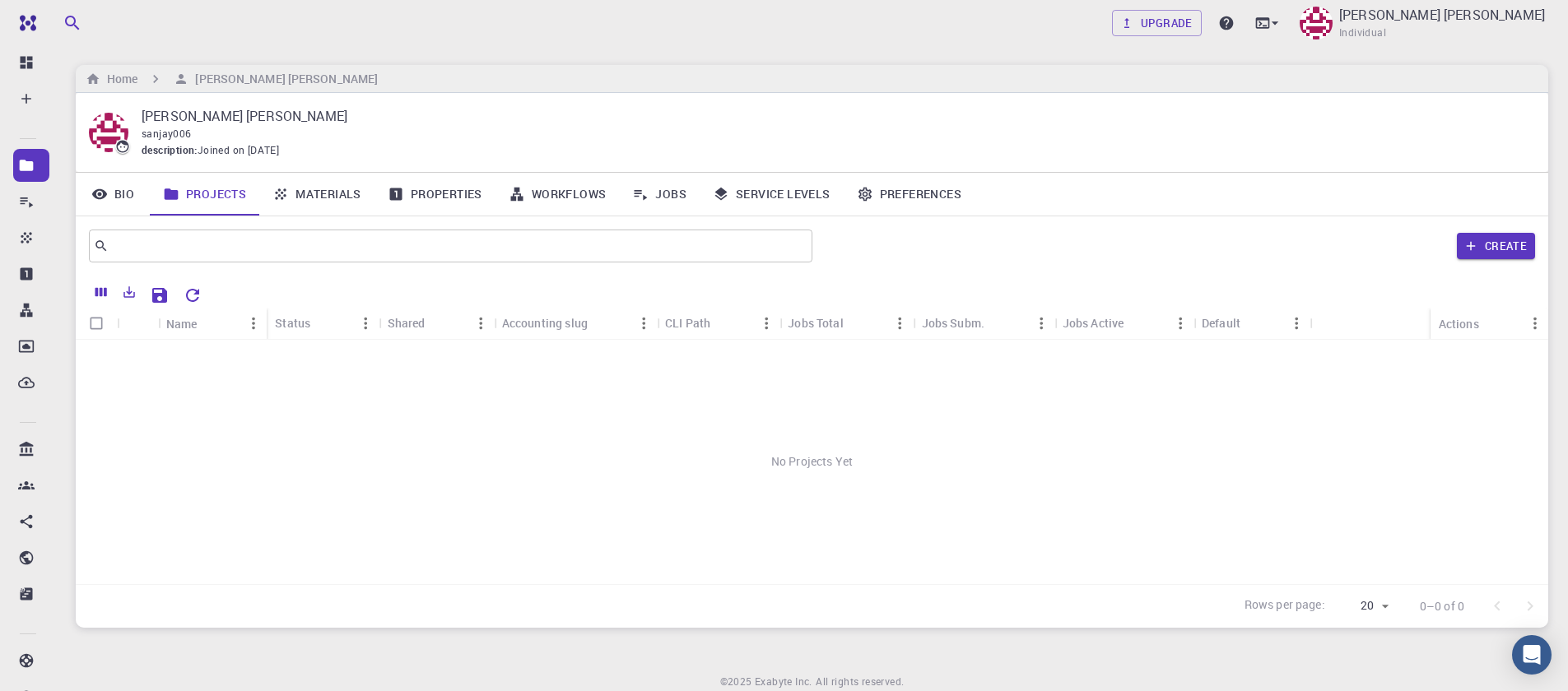
click at [318, 206] on link "Materials" at bounding box center [317, 194] width 115 height 42
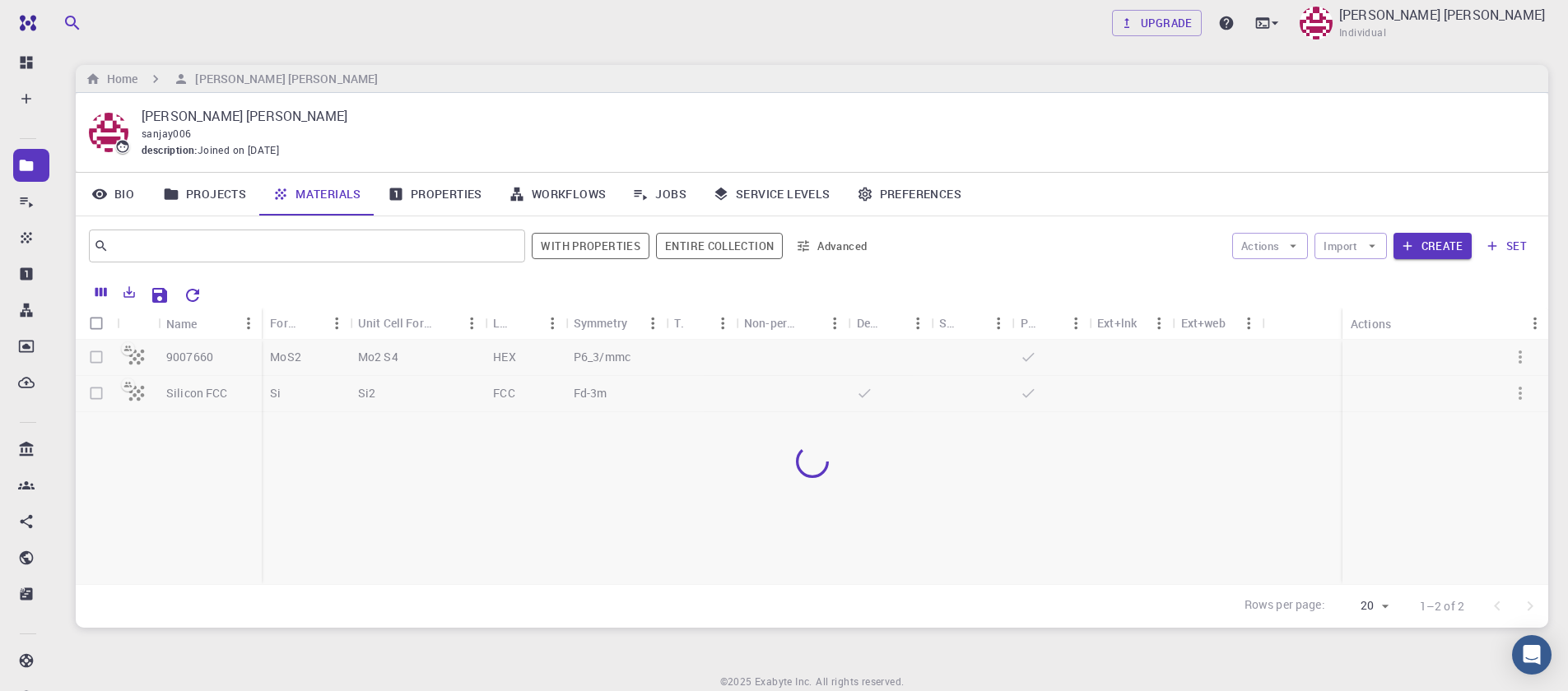
click at [96, 358] on div at bounding box center [812, 462] width 1472 height 244
click at [620, 479] on div at bounding box center [812, 462] width 1472 height 244
click at [214, 194] on link "Projects" at bounding box center [204, 194] width 109 height 42
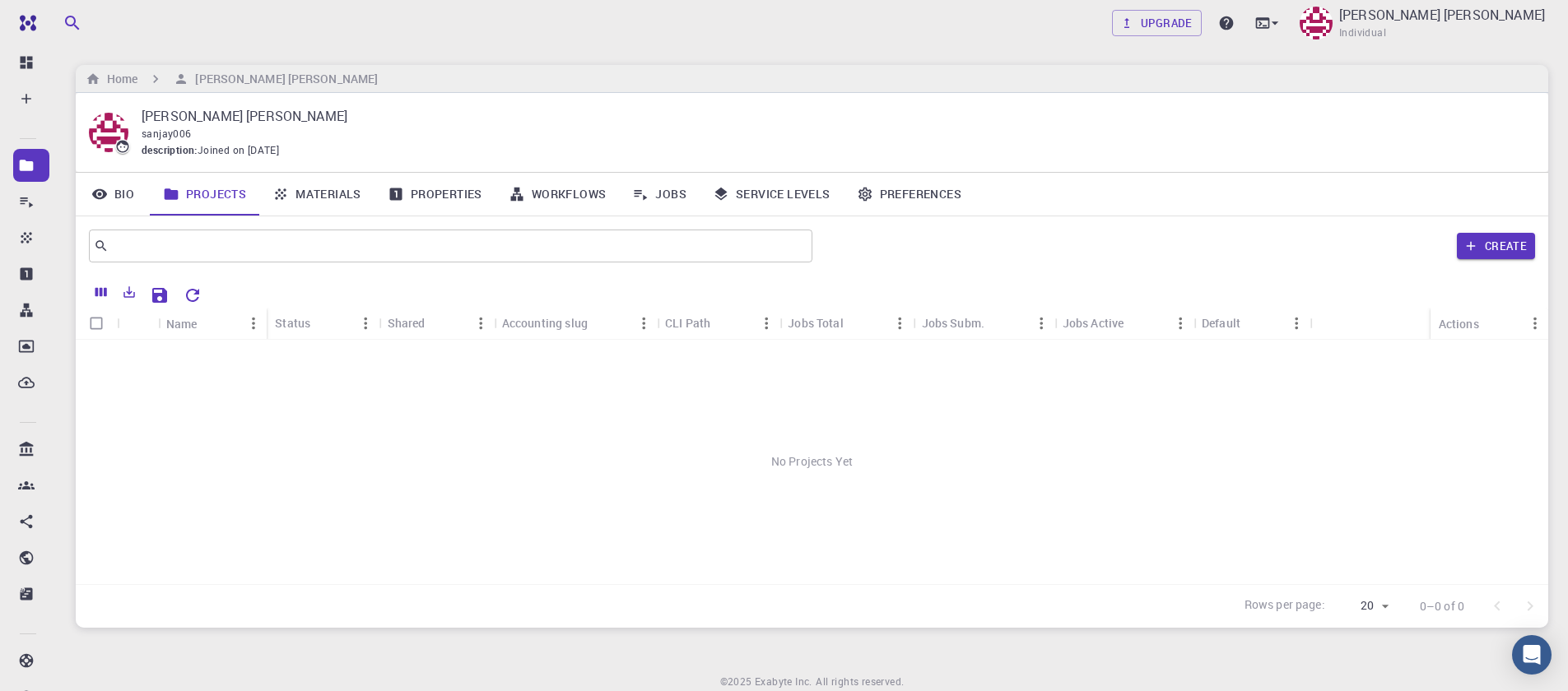
click at [303, 199] on link "Materials" at bounding box center [317, 194] width 115 height 42
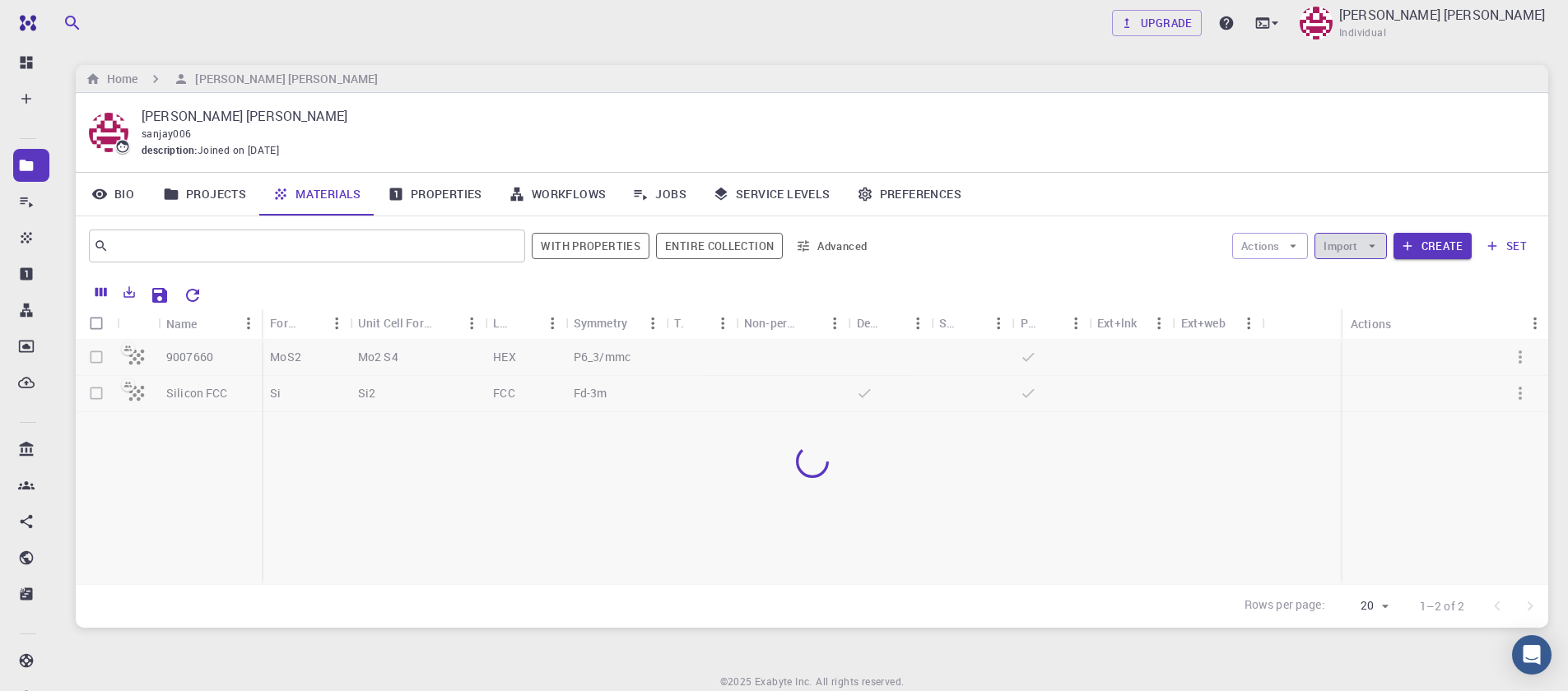
click at [1379, 248] on icon "button" at bounding box center [1371, 245] width 14 height 14
click at [1386, 279] on span "Upload File" at bounding box center [1410, 278] width 104 height 16
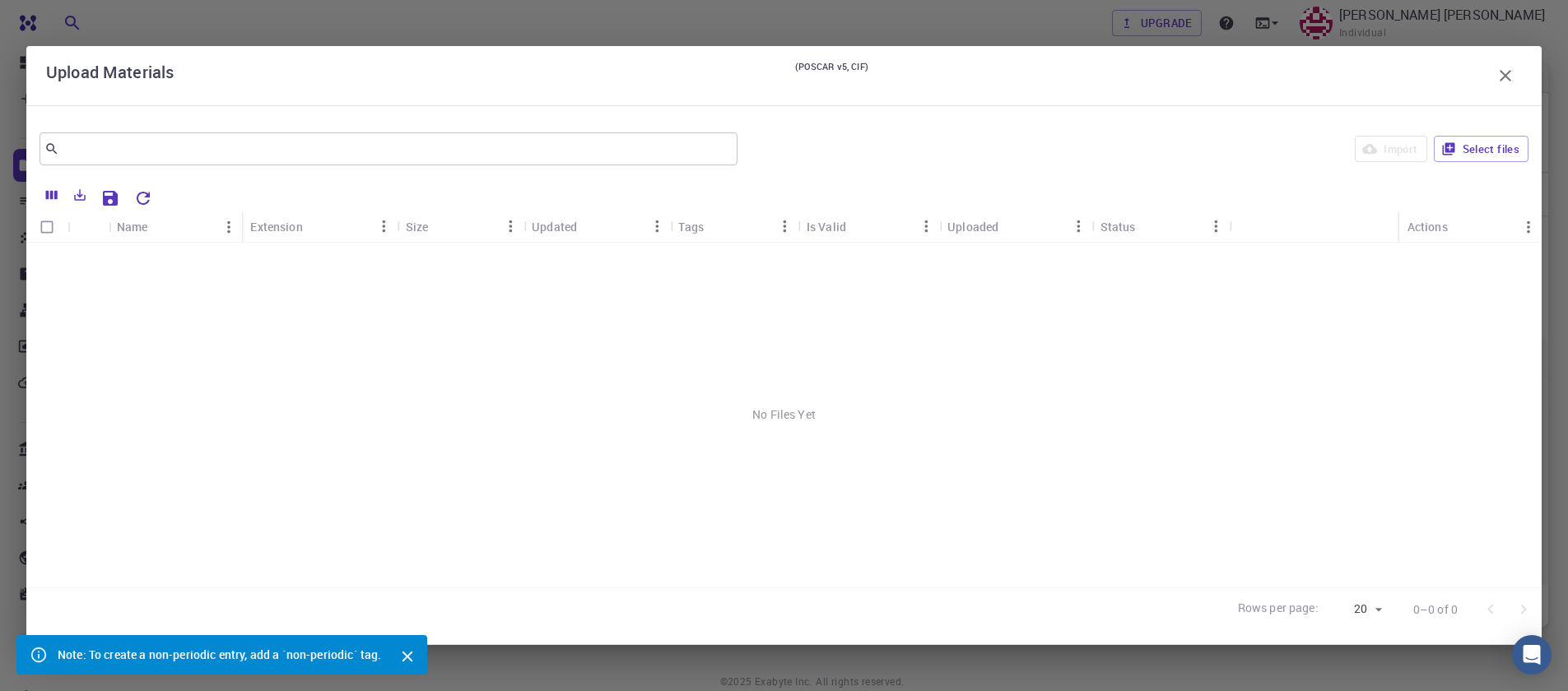
scroll to position [65, 0]
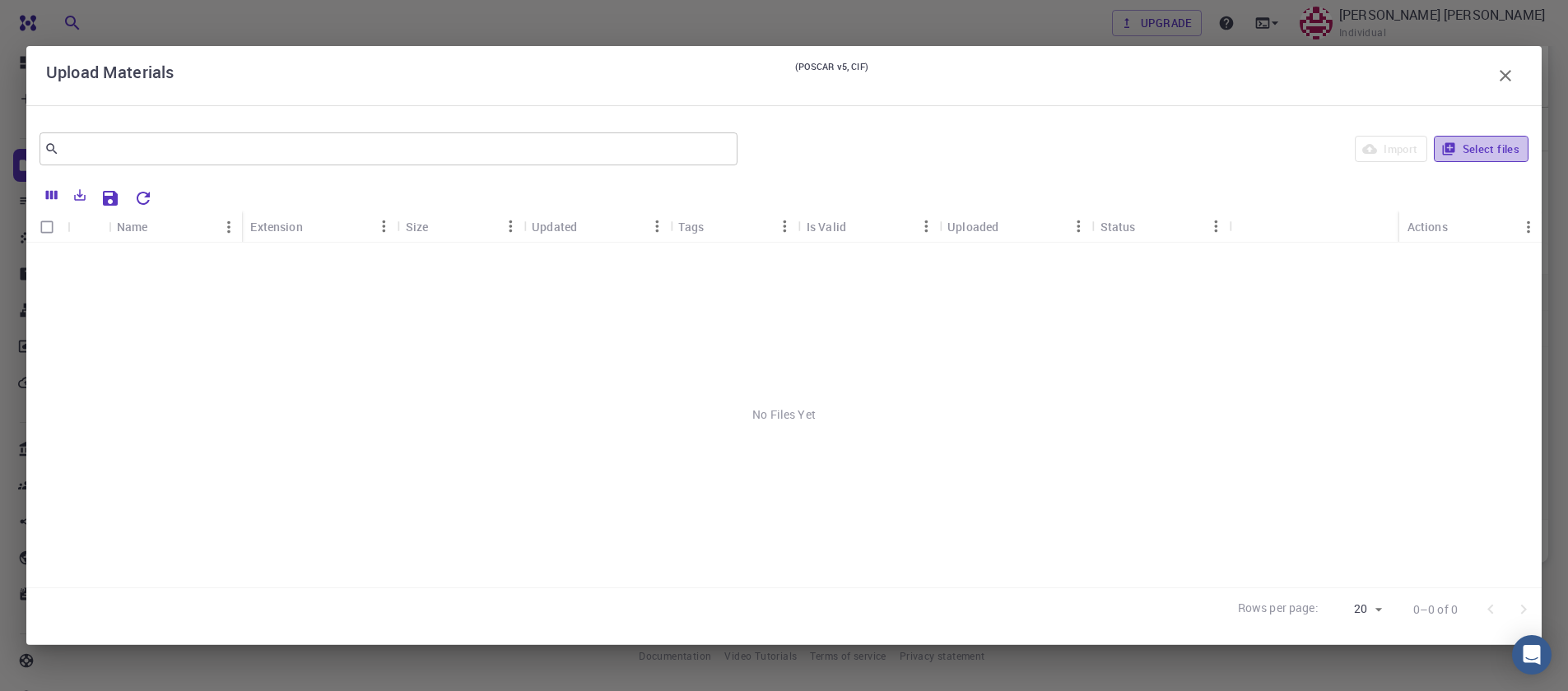
click at [1479, 144] on button "Select files" at bounding box center [1482, 148] width 95 height 26
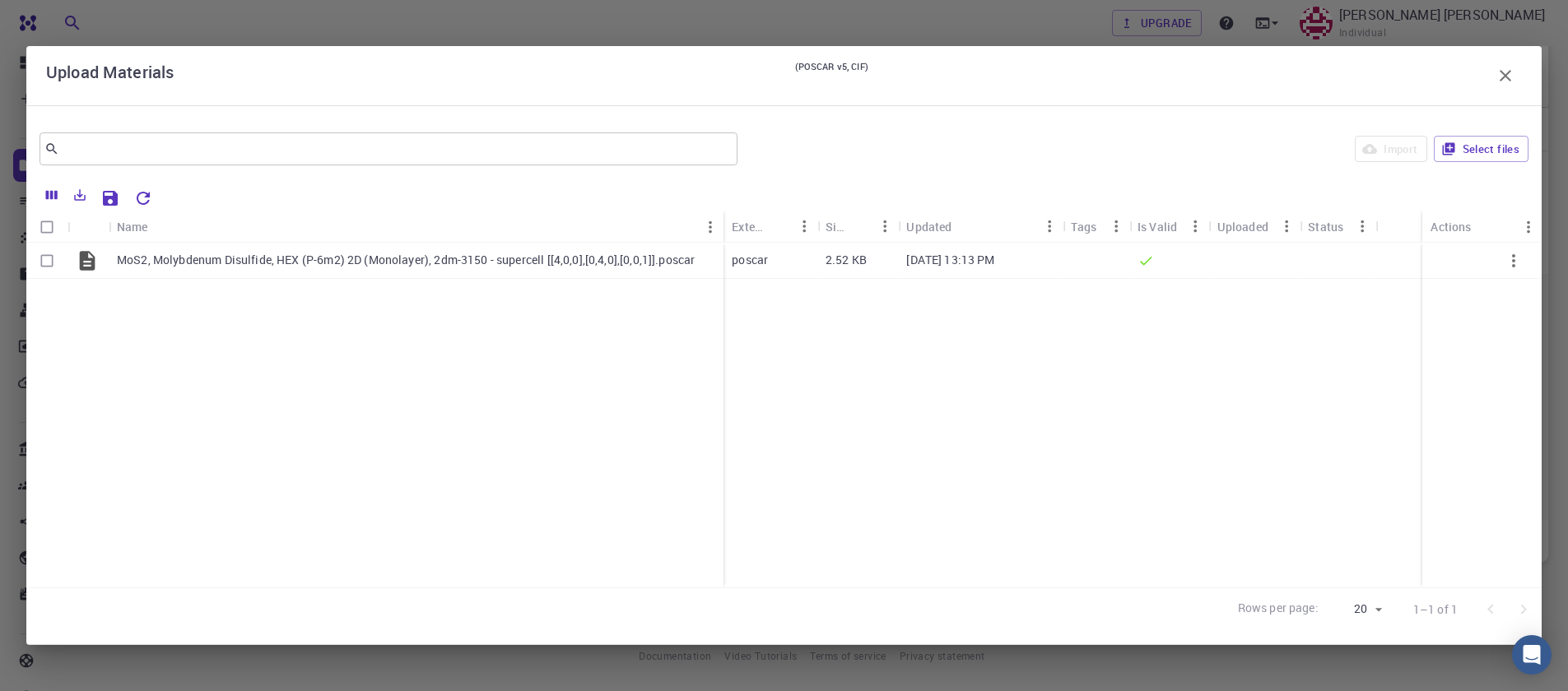
click at [42, 223] on input "Select all rows" at bounding box center [47, 226] width 31 height 31
checkbox input "true"
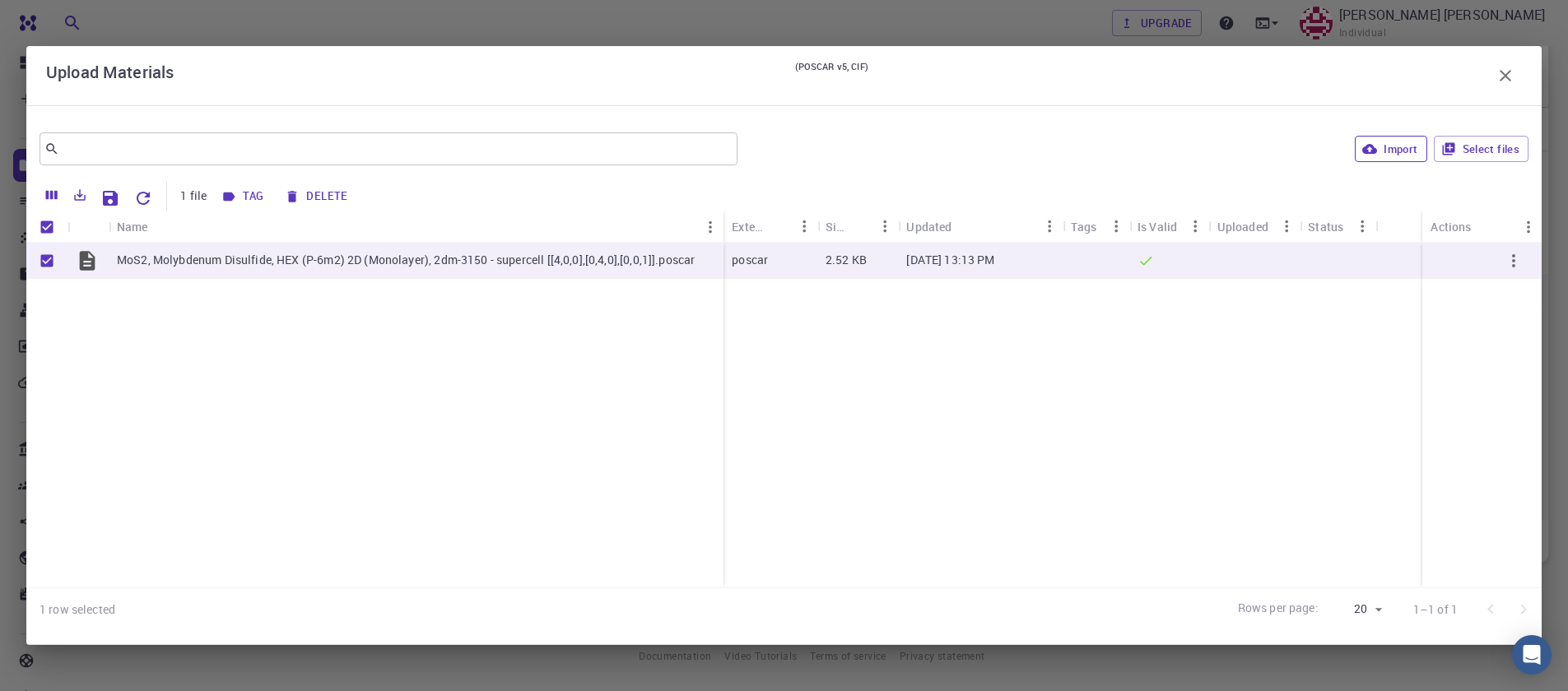
click at [1420, 151] on button "Import" at bounding box center [1391, 148] width 71 height 26
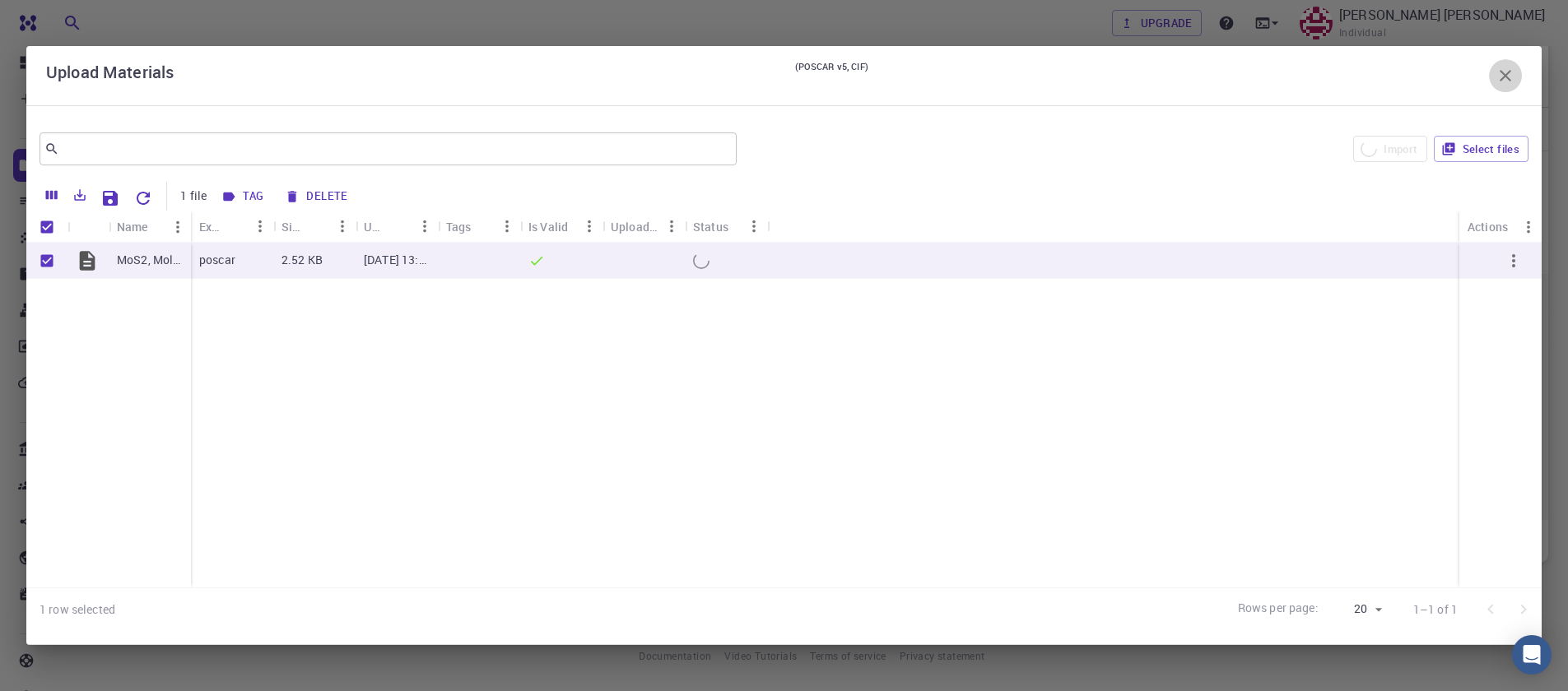
click at [1505, 82] on icon "button" at bounding box center [1505, 75] width 20 height 20
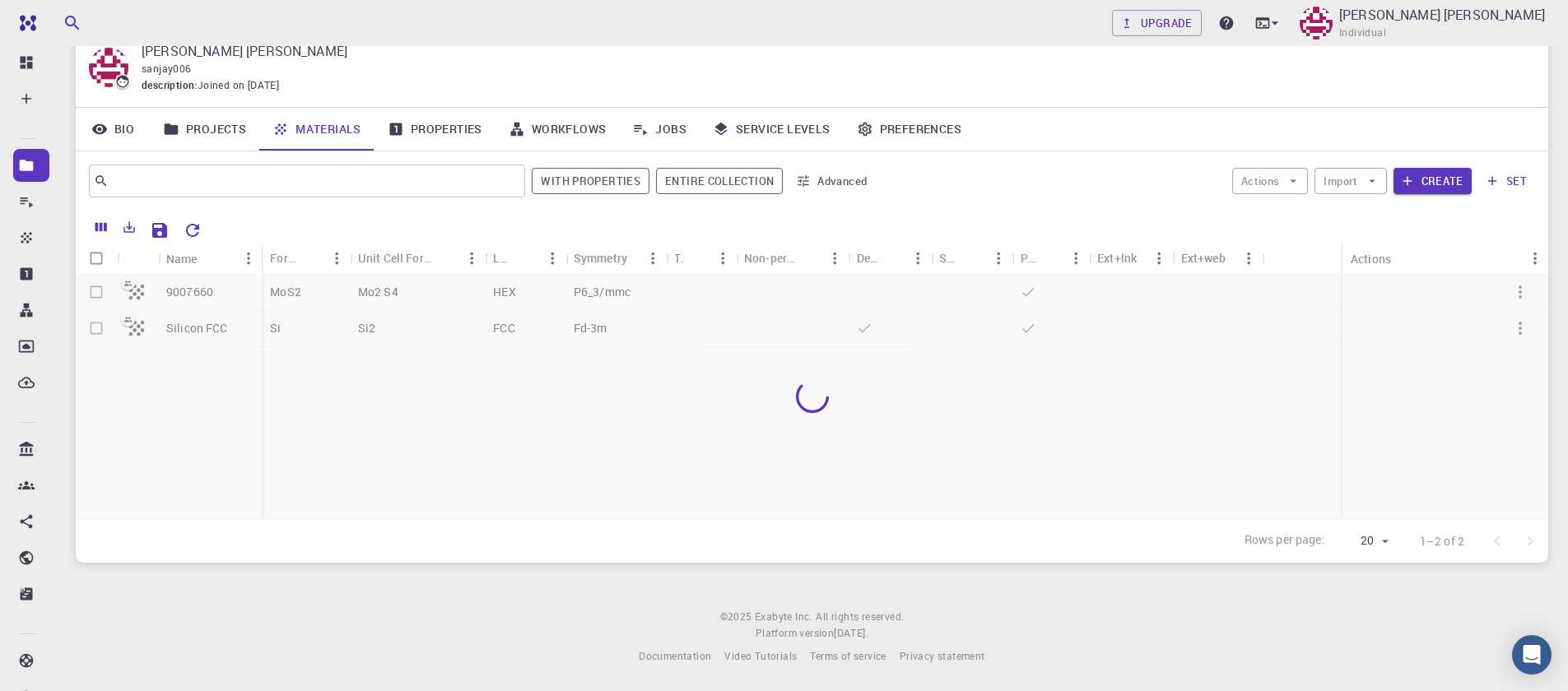
click at [1503, 74] on div "sanjay006" at bounding box center [832, 69] width 1381 height 16
click at [95, 296] on div at bounding box center [812, 397] width 1472 height 244
click at [93, 294] on div at bounding box center [812, 397] width 1472 height 244
click at [98, 253] on input "Select all rows" at bounding box center [96, 258] width 31 height 31
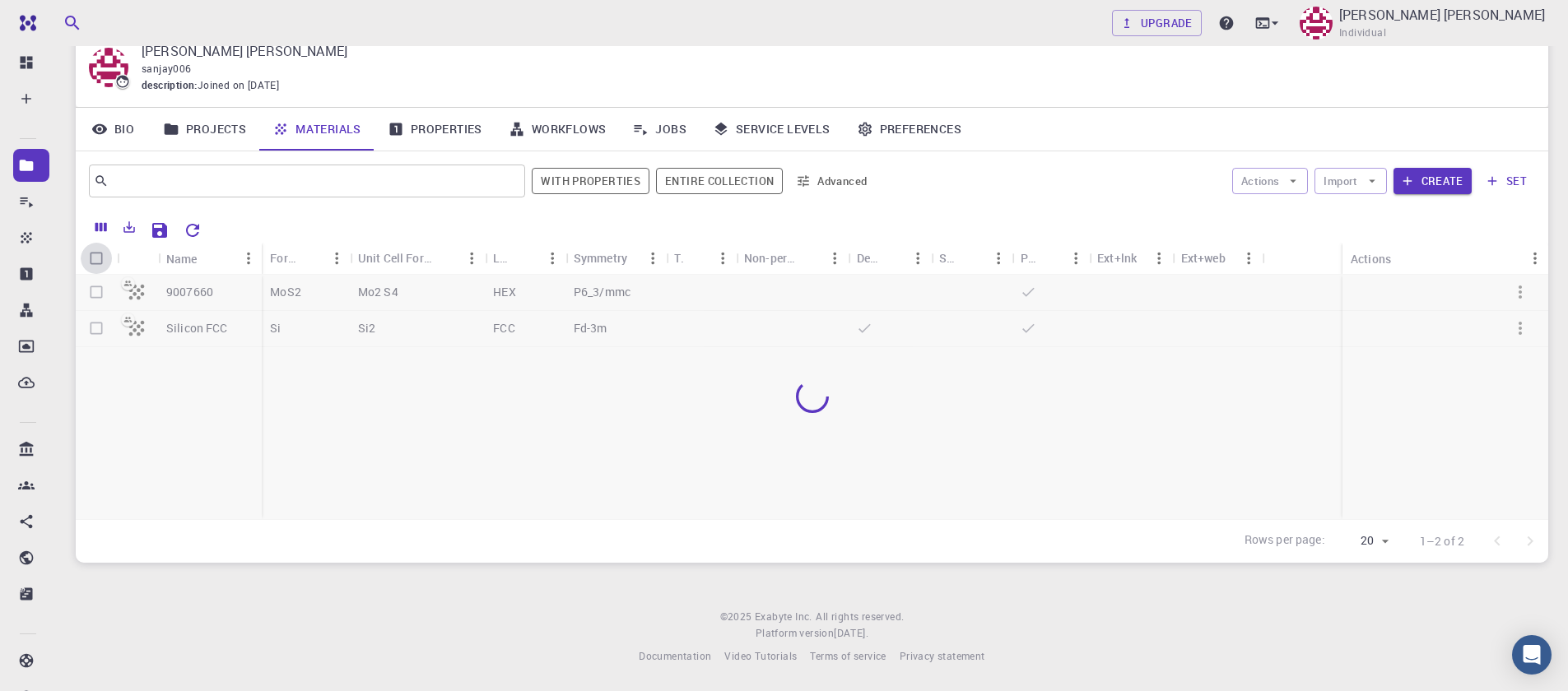
checkbox input "true"
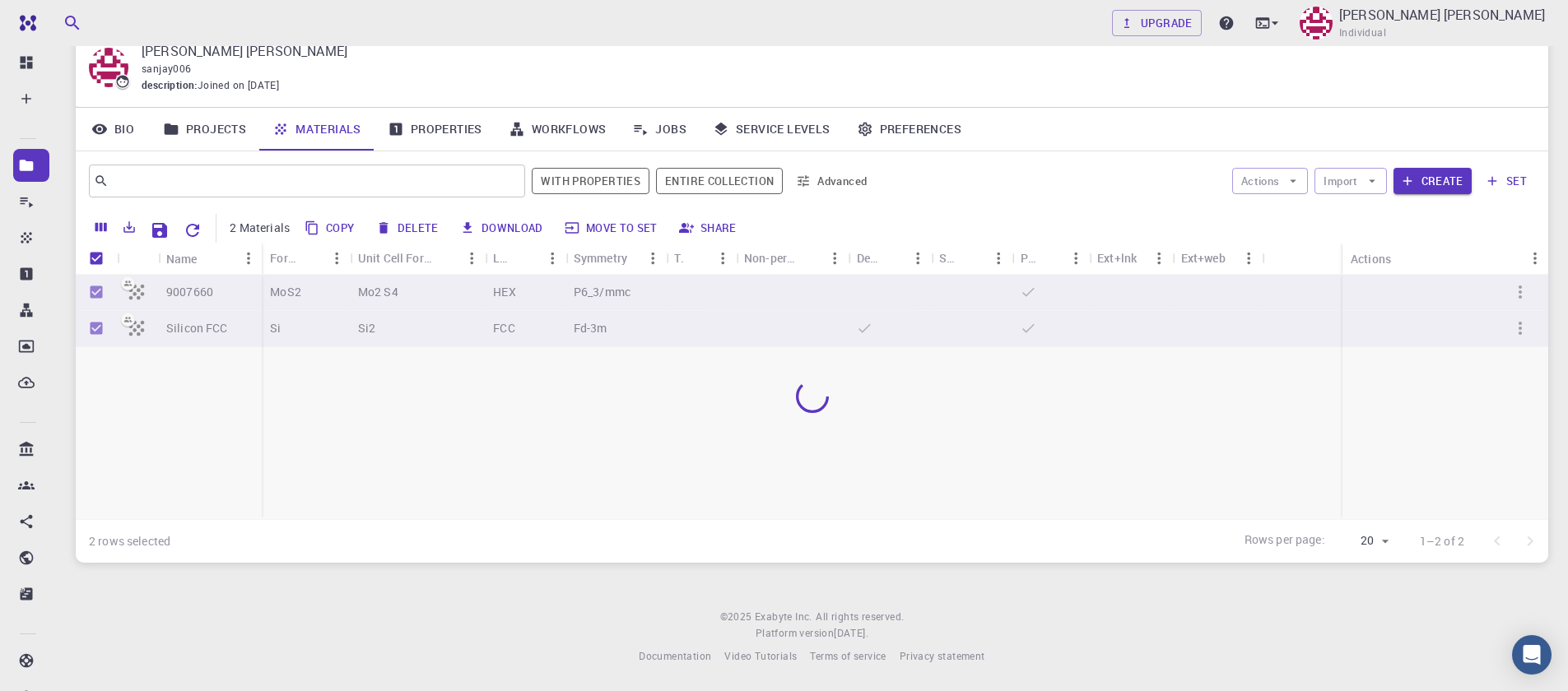
click at [98, 295] on div at bounding box center [812, 397] width 1472 height 244
click at [431, 228] on button "Delete" at bounding box center [408, 227] width 74 height 26
click at [410, 231] on button "Delete" at bounding box center [408, 227] width 74 height 26
click at [442, 461] on div at bounding box center [812, 397] width 1472 height 244
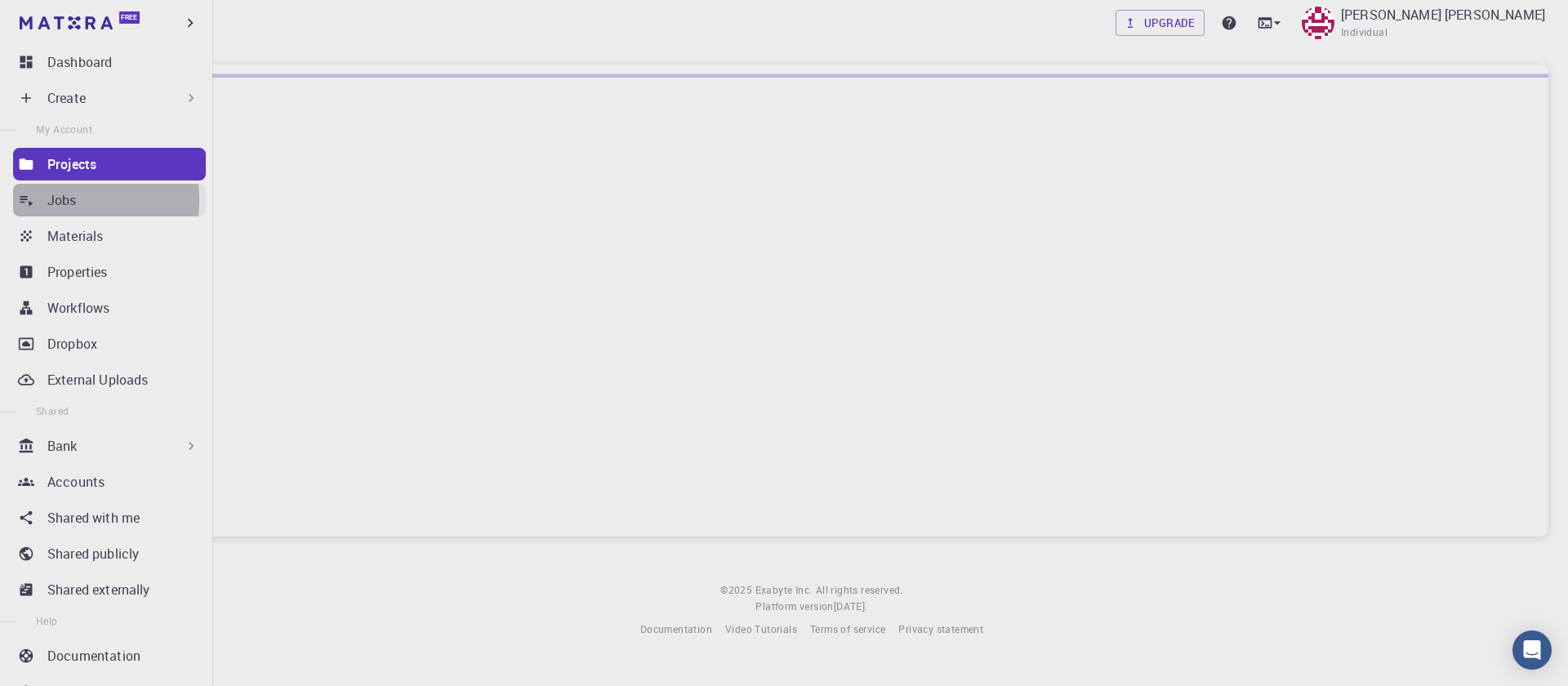
click at [52, 200] on p "Jobs" at bounding box center [61, 199] width 29 height 19
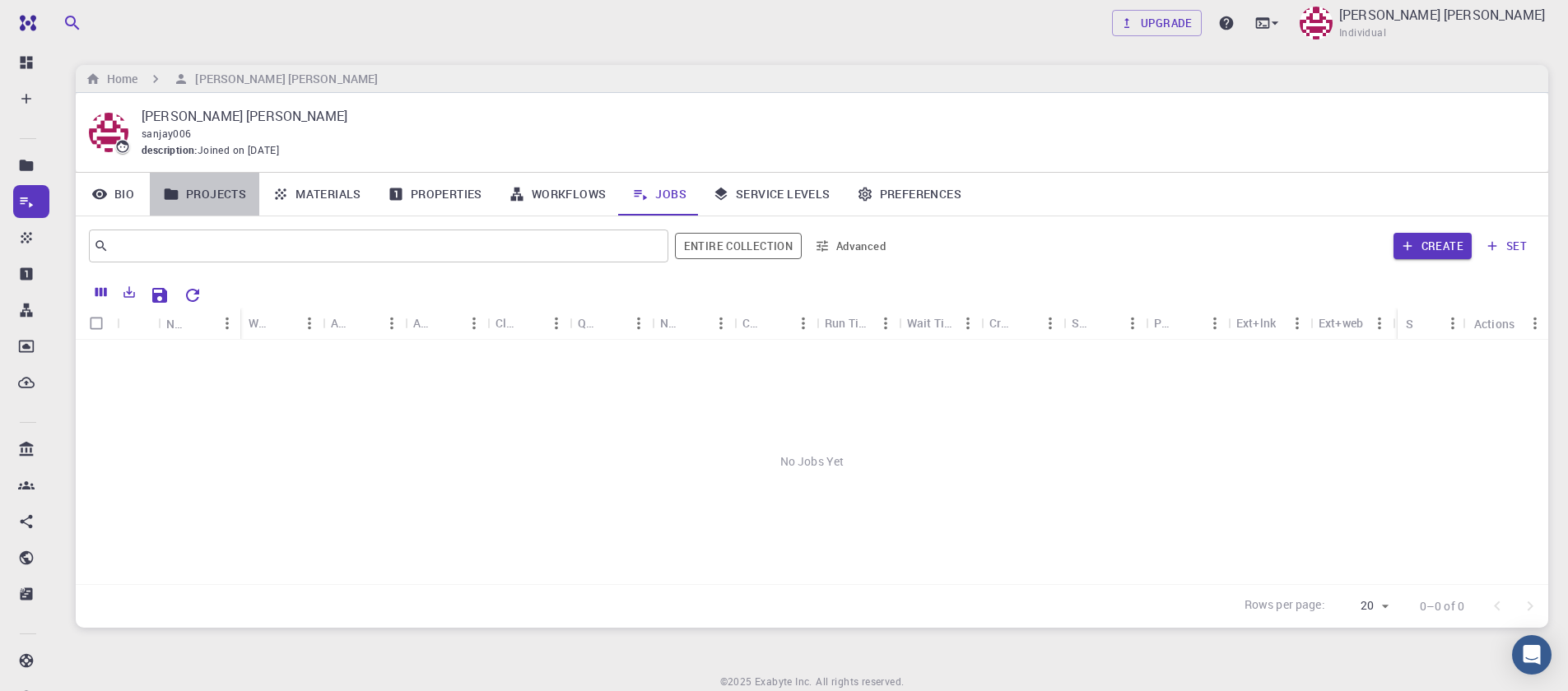
click at [191, 195] on link "Projects" at bounding box center [204, 194] width 109 height 42
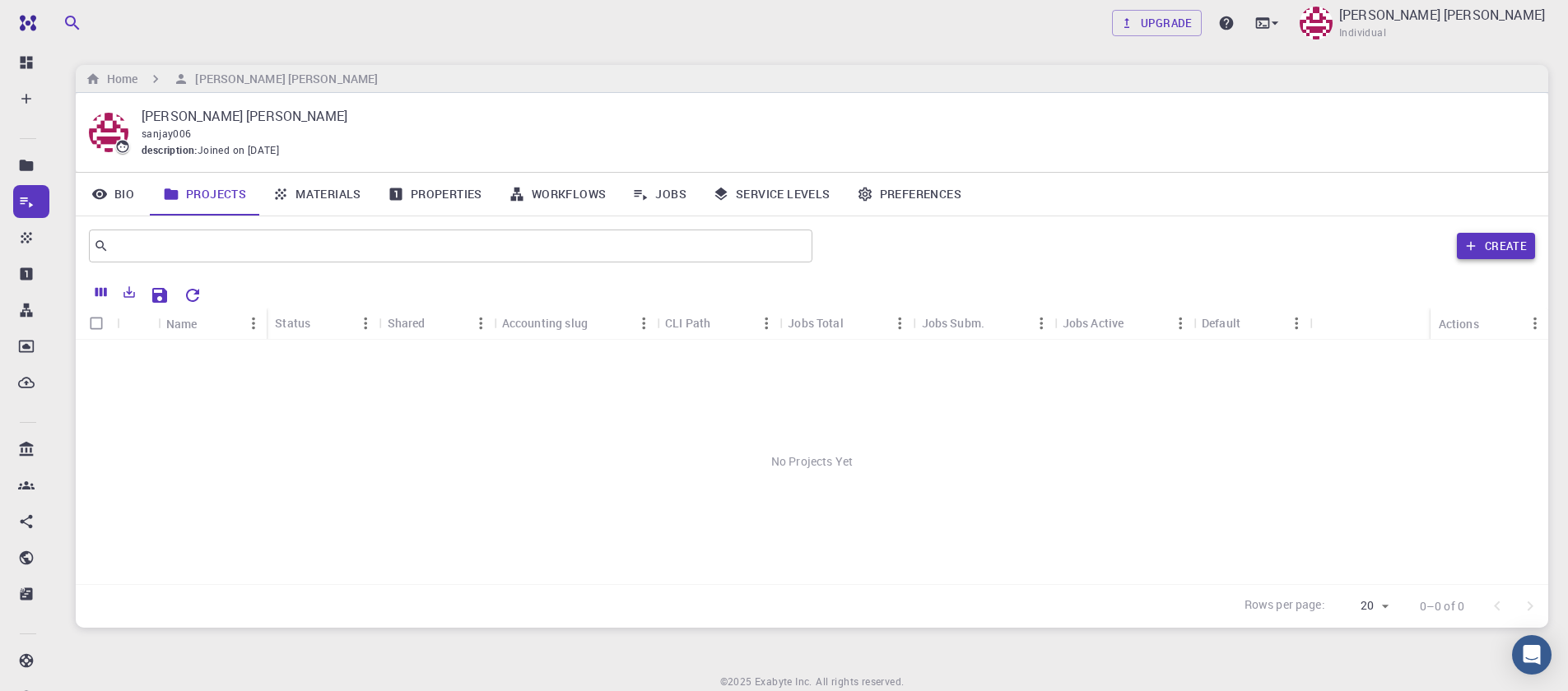
click at [1505, 243] on button "Create" at bounding box center [1496, 246] width 78 height 26
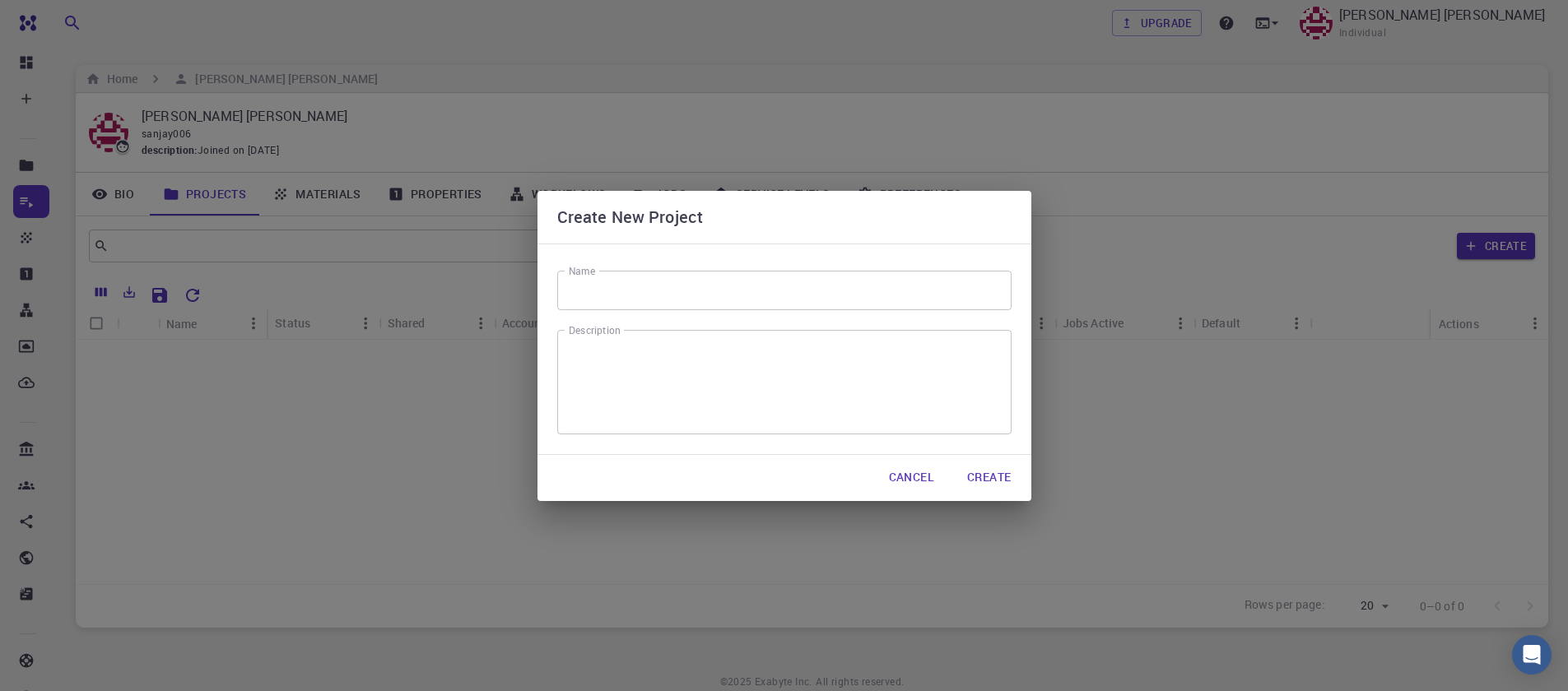
scroll to position [65, 0]
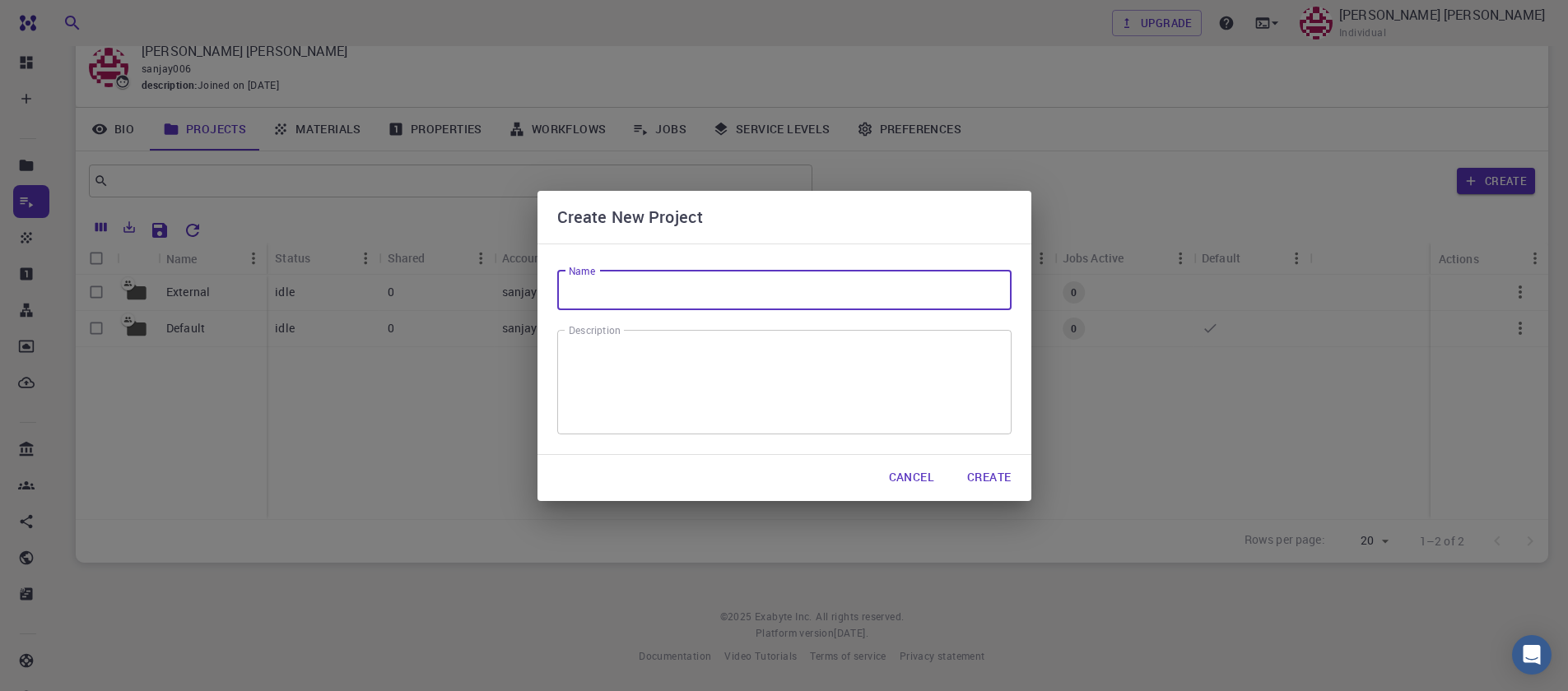
click at [611, 296] on input "Name" at bounding box center [784, 290] width 455 height 40
type input "scf"
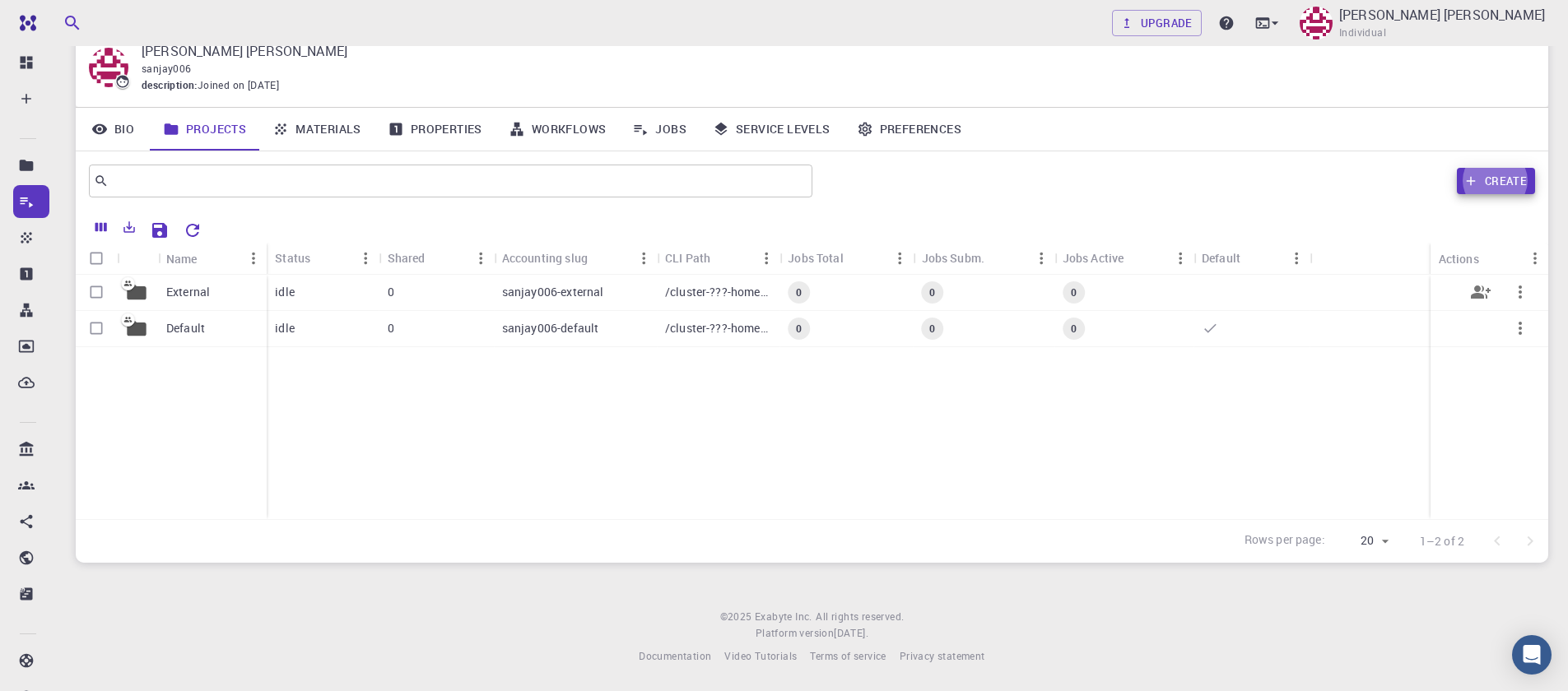
click at [94, 299] on input "Select row" at bounding box center [96, 292] width 31 height 31
checkbox input "true"
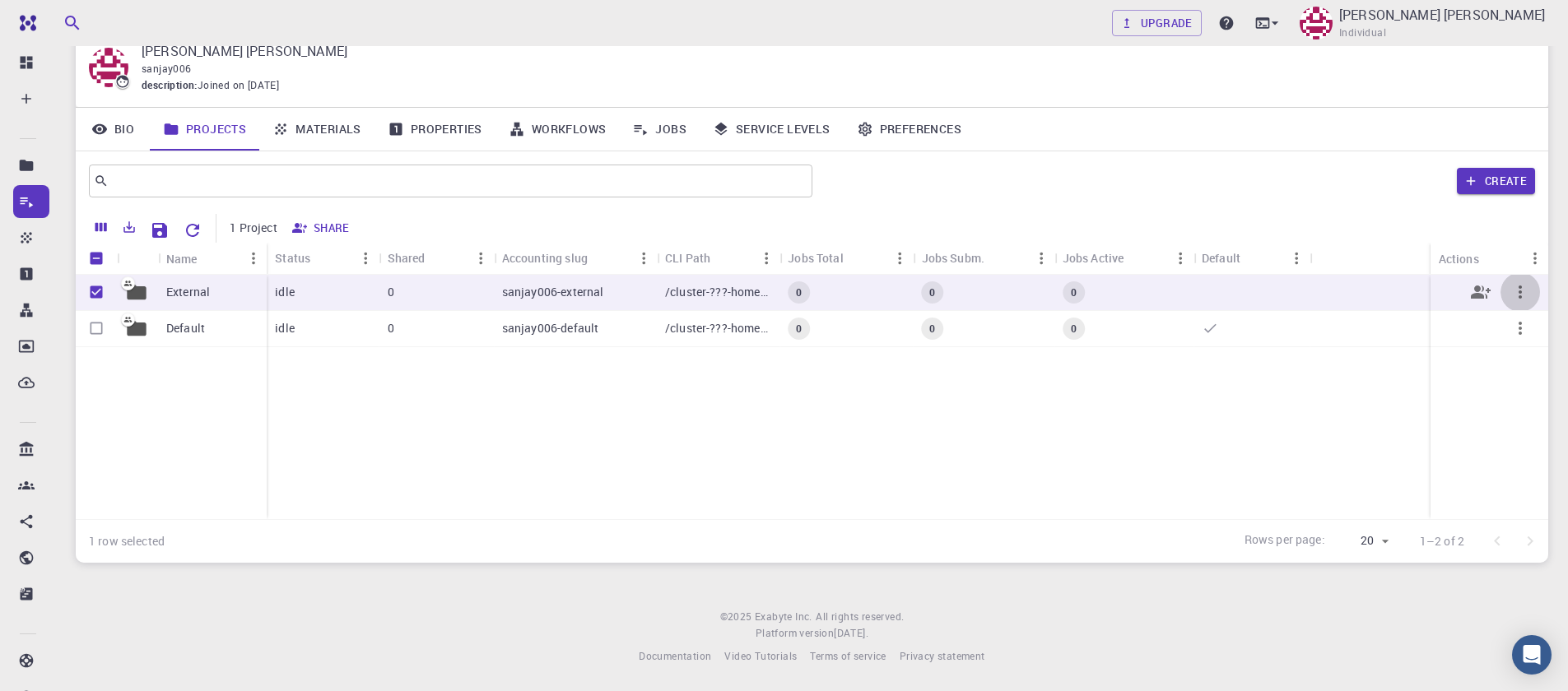
click at [1525, 300] on icon "button" at bounding box center [1520, 292] width 20 height 20
click at [1437, 364] on div at bounding box center [784, 345] width 1568 height 691
click at [93, 293] on input "Unselect row" at bounding box center [96, 292] width 31 height 31
checkbox input "false"
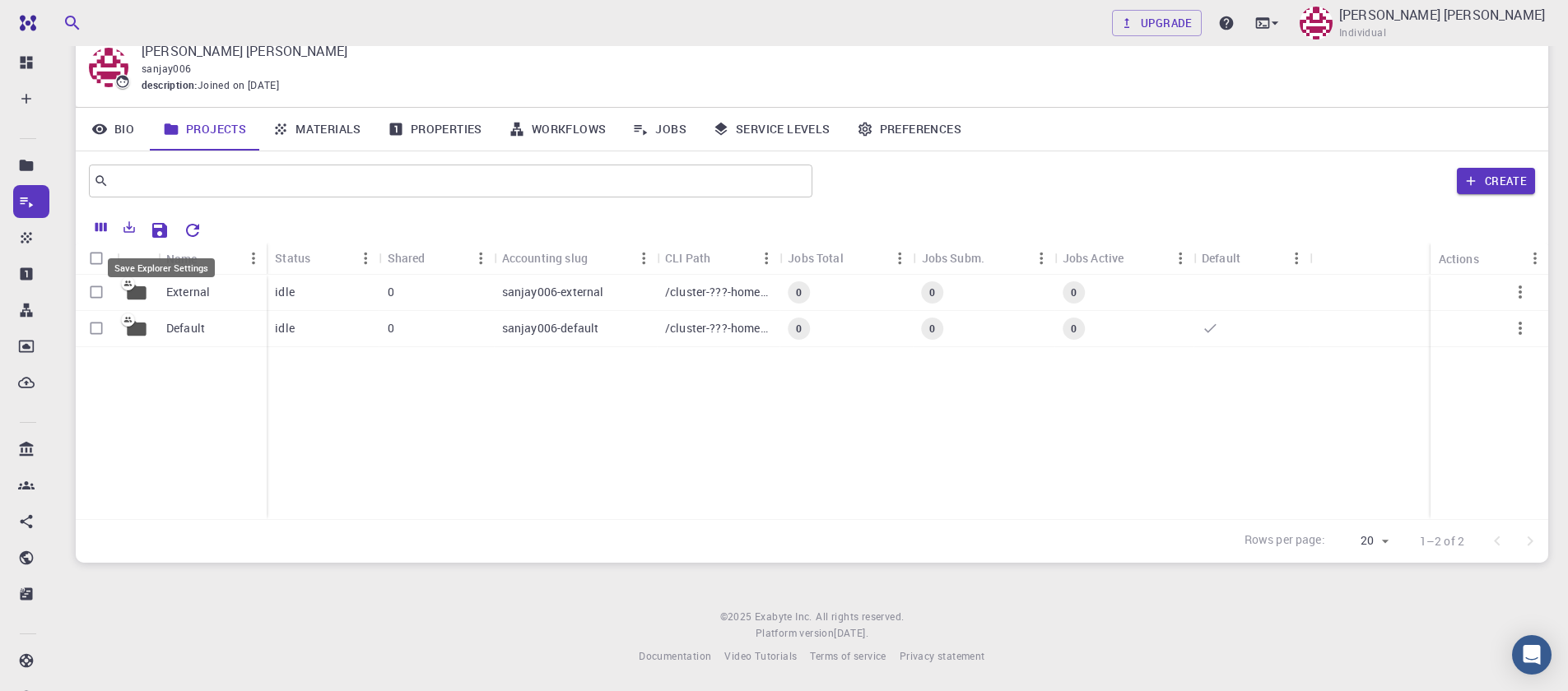
click at [150, 232] on icon "Save Explorer Settings" at bounding box center [159, 230] width 20 height 20
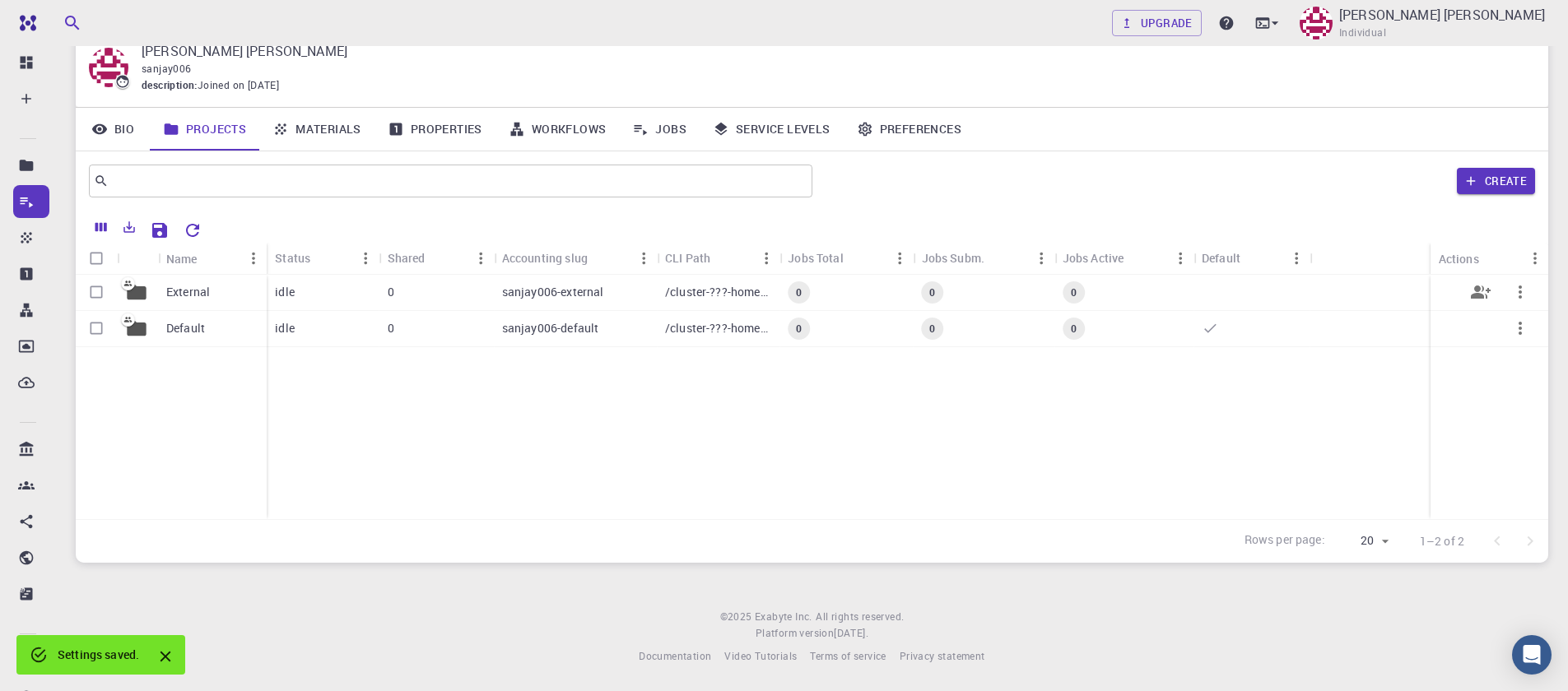
click at [1518, 292] on icon "button" at bounding box center [1520, 292] width 20 height 20
click at [1509, 405] on div at bounding box center [784, 345] width 1568 height 691
click at [1520, 332] on icon "button" at bounding box center [1521, 328] width 3 height 14
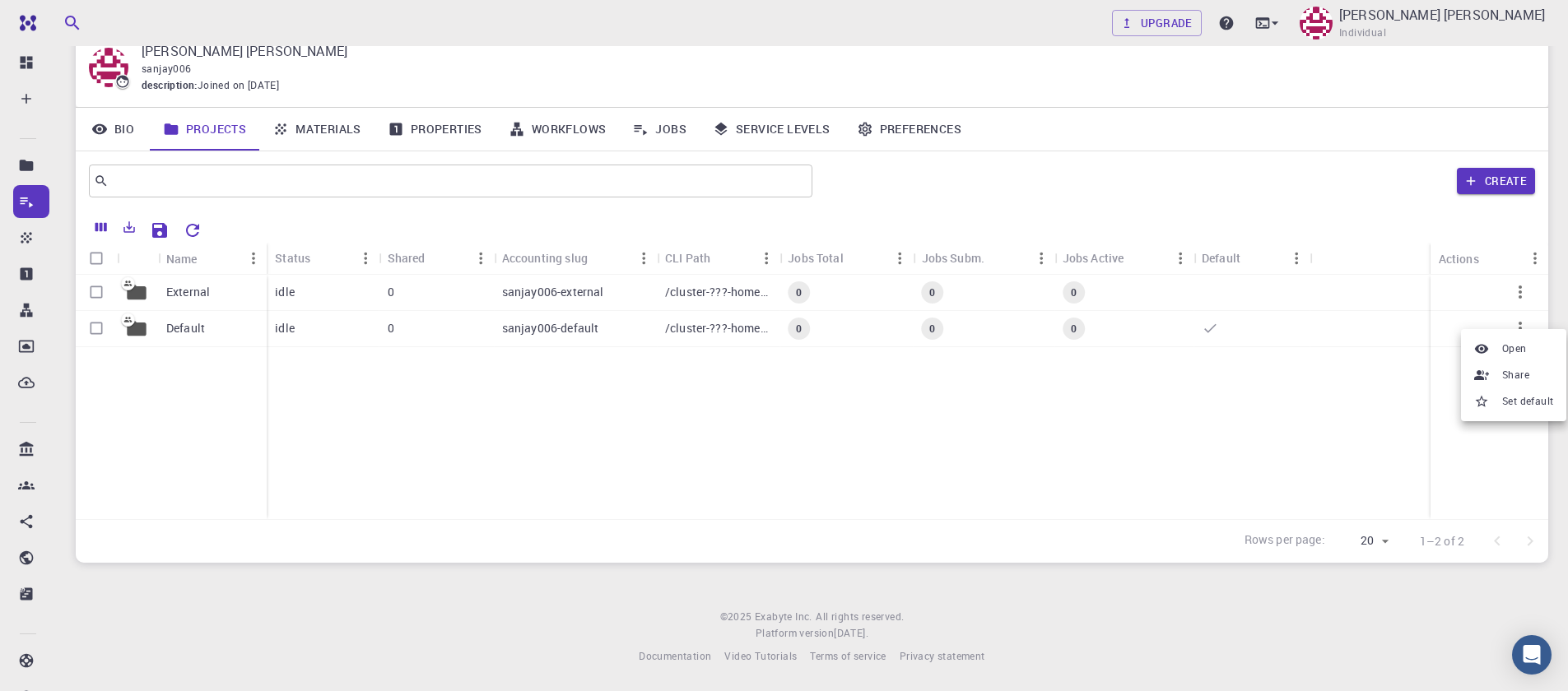
click at [1403, 404] on div at bounding box center [784, 345] width 1568 height 691
click at [327, 134] on link "Materials" at bounding box center [317, 129] width 115 height 42
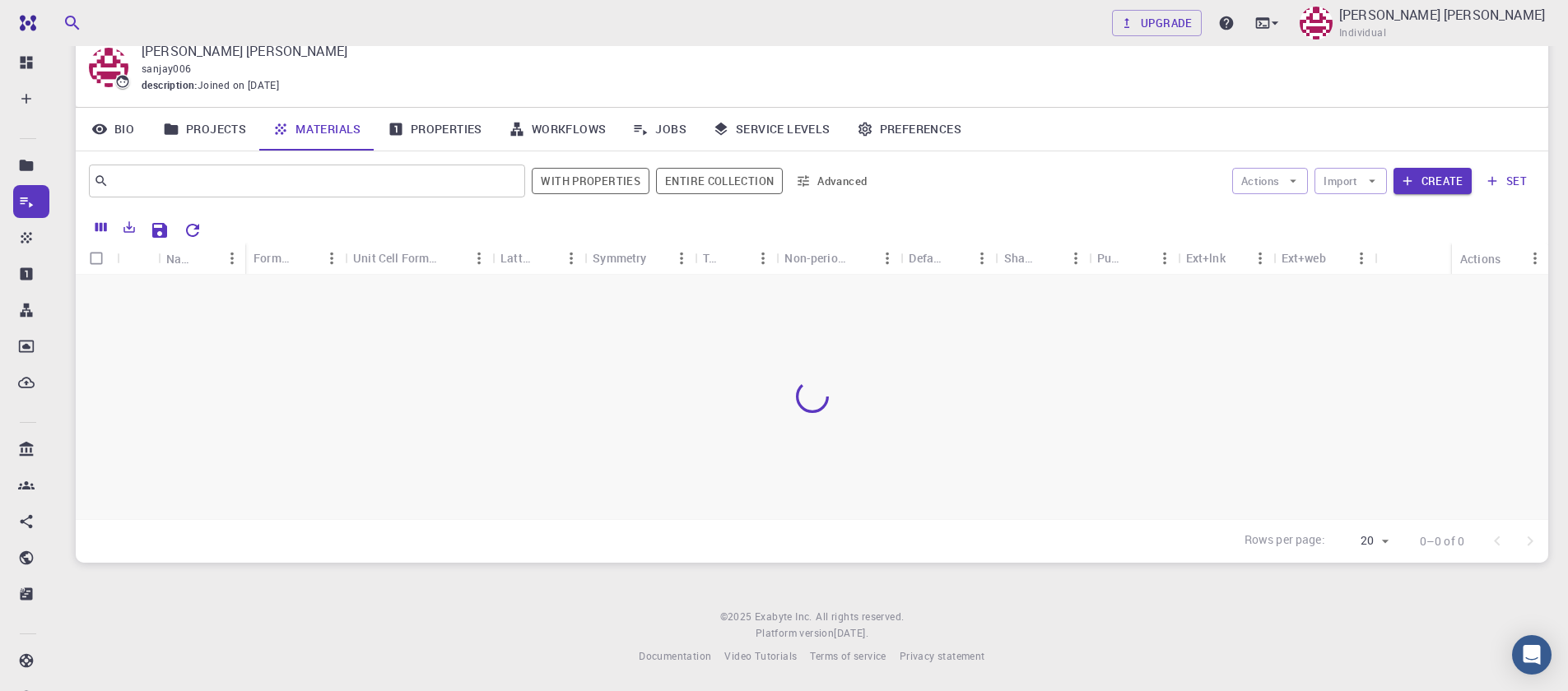
click at [455, 130] on link "Properties" at bounding box center [435, 129] width 121 height 42
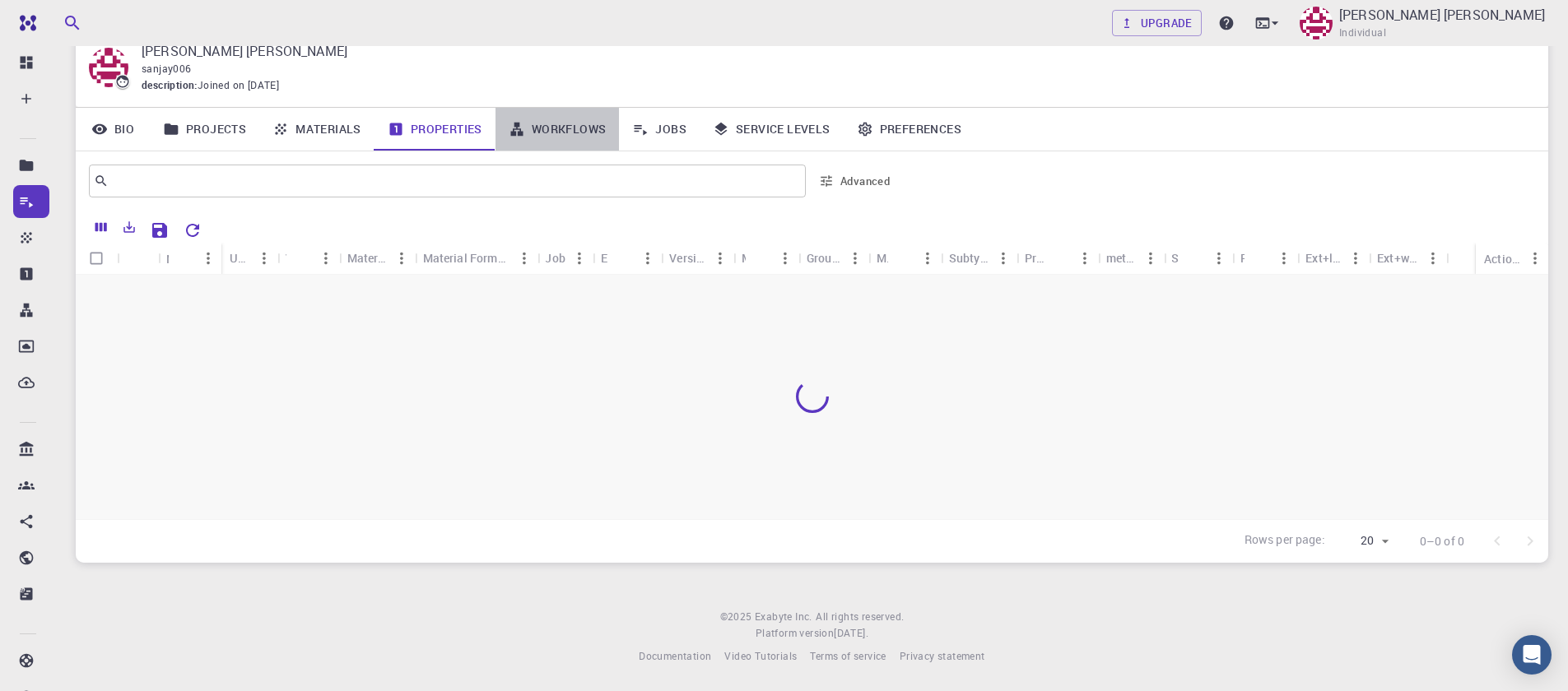
click at [578, 125] on link "Workflows" at bounding box center [557, 129] width 125 height 42
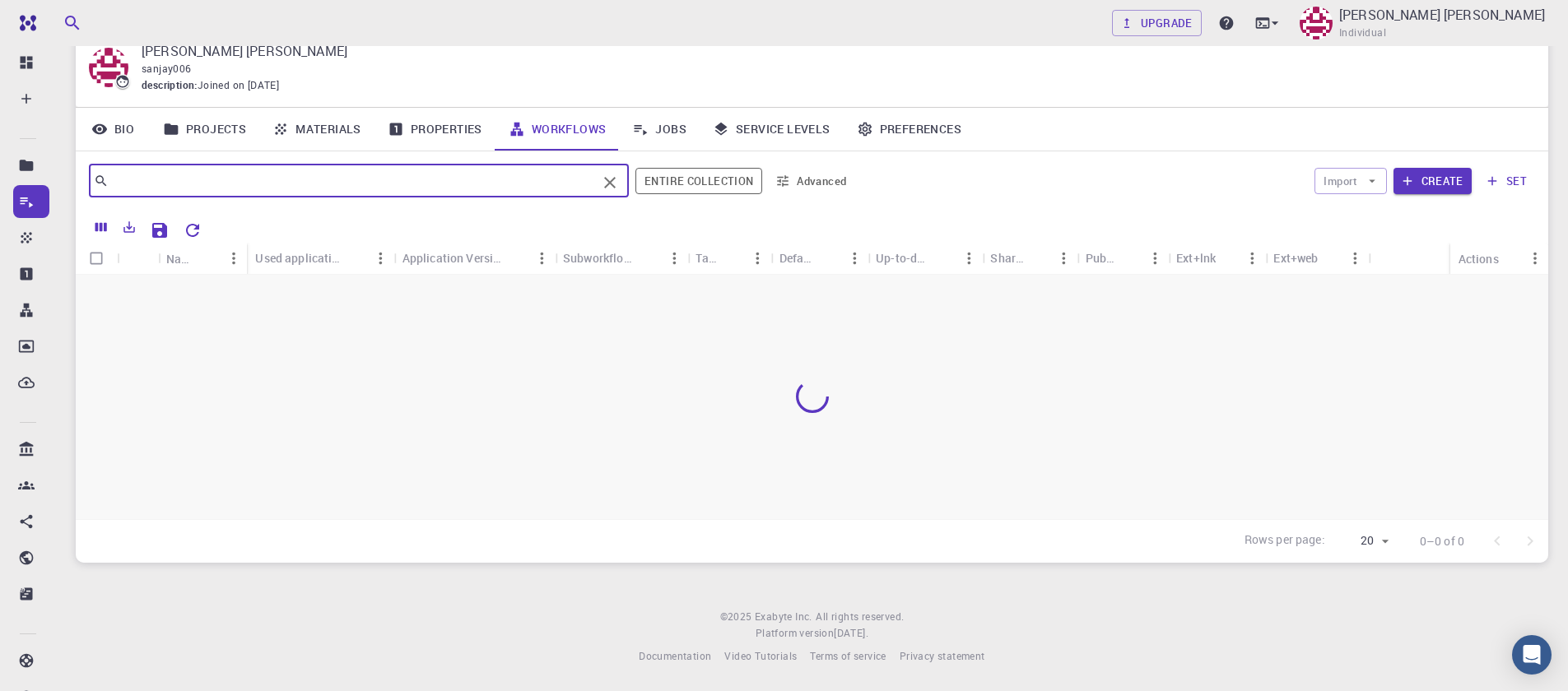
click at [516, 184] on input "text" at bounding box center [353, 181] width 488 height 23
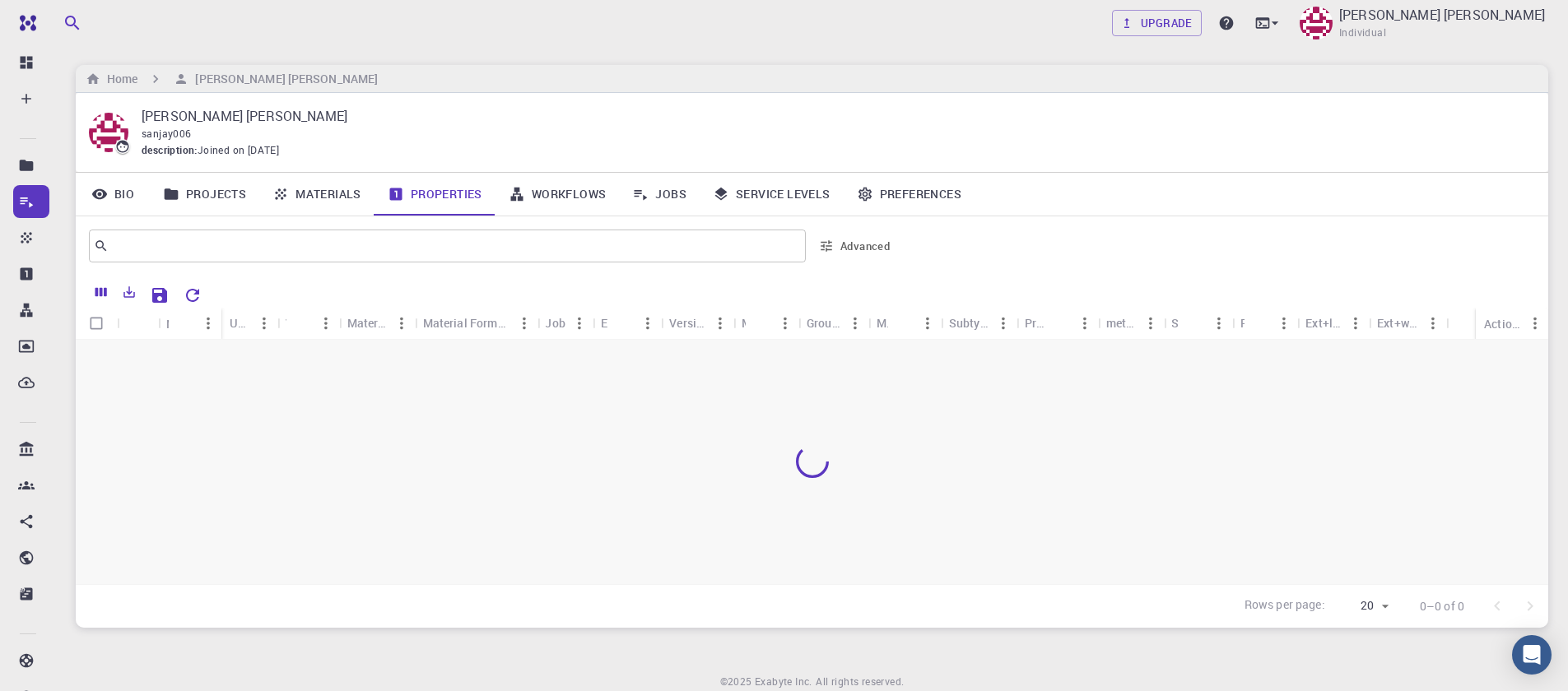
click at [345, 194] on link "Materials" at bounding box center [317, 194] width 115 height 42
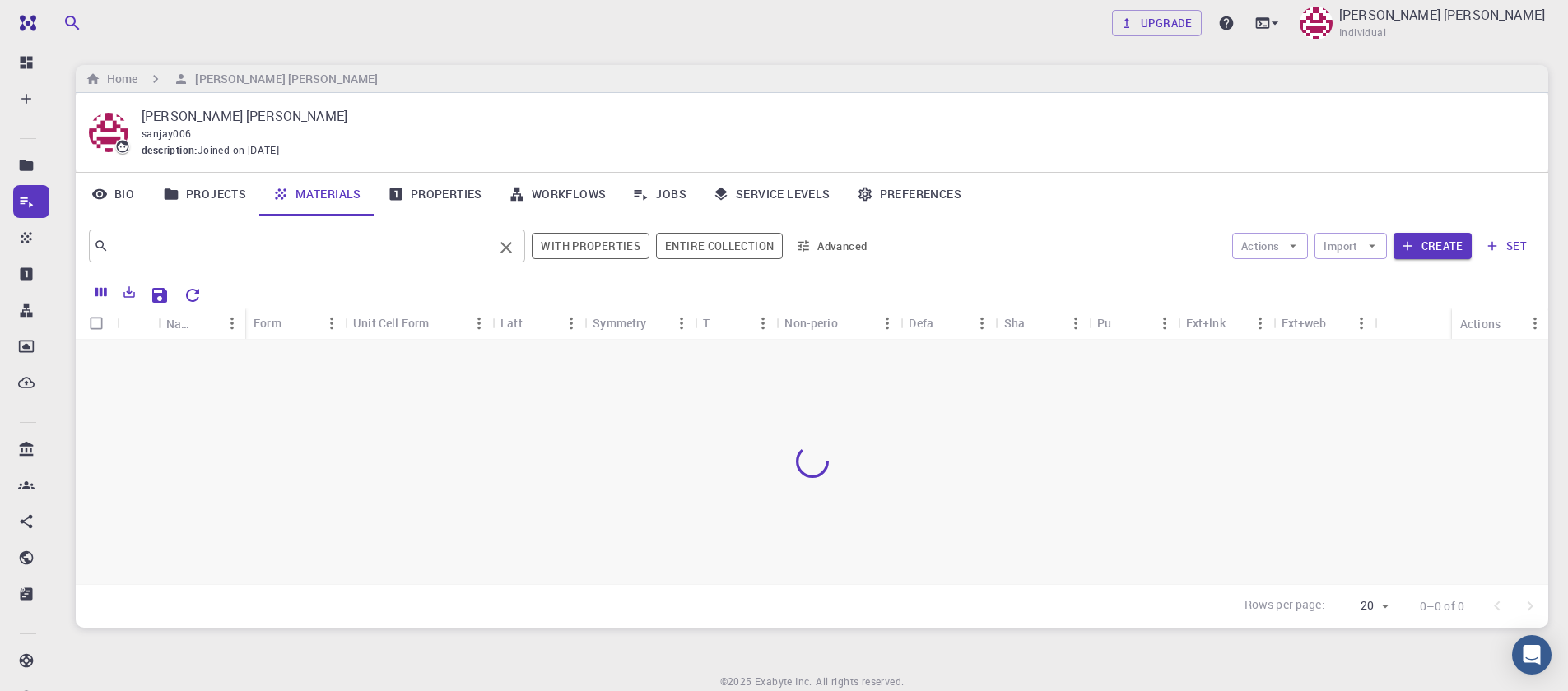
click at [181, 252] on input "text" at bounding box center [300, 246] width 384 height 23
type input "mos2"
click at [1419, 253] on button "Create" at bounding box center [1432, 246] width 78 height 26
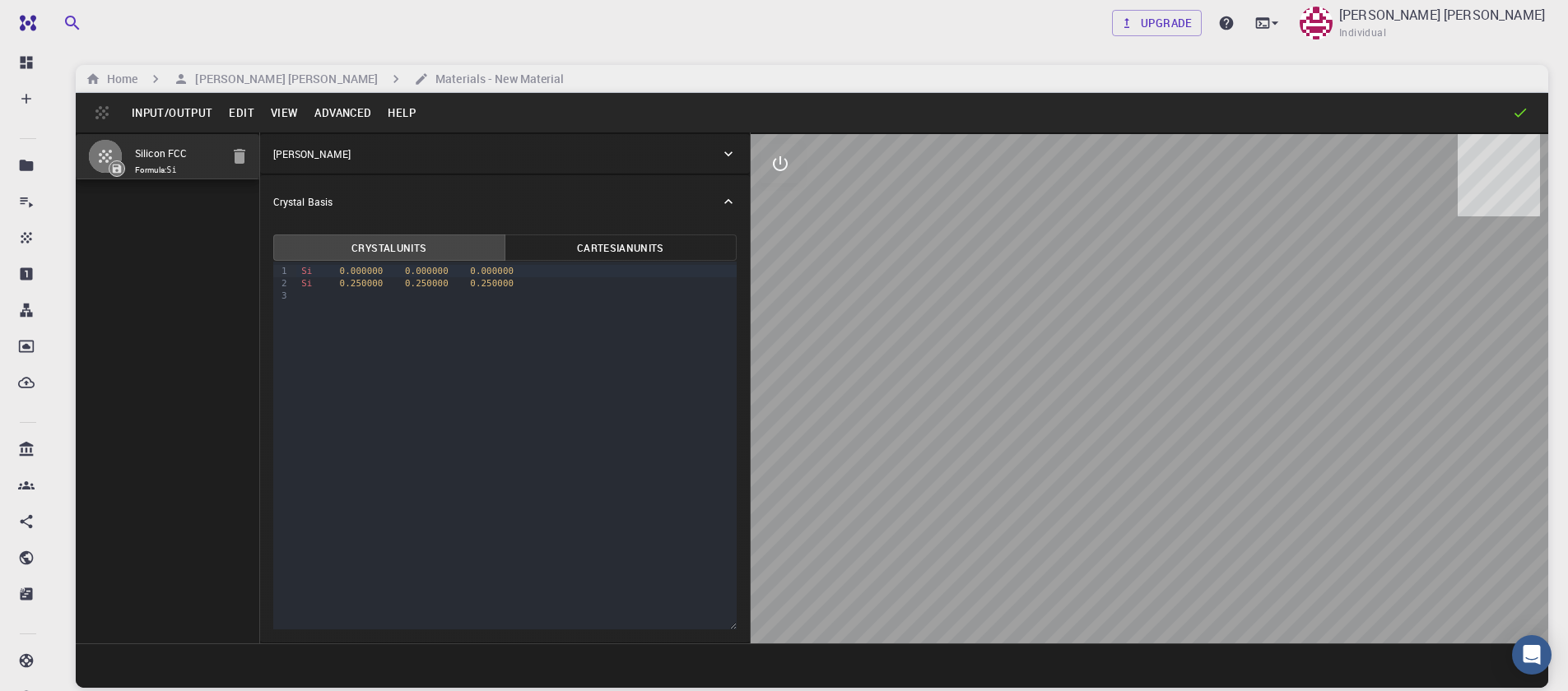
click at [170, 104] on button "Input/Output" at bounding box center [172, 112] width 98 height 26
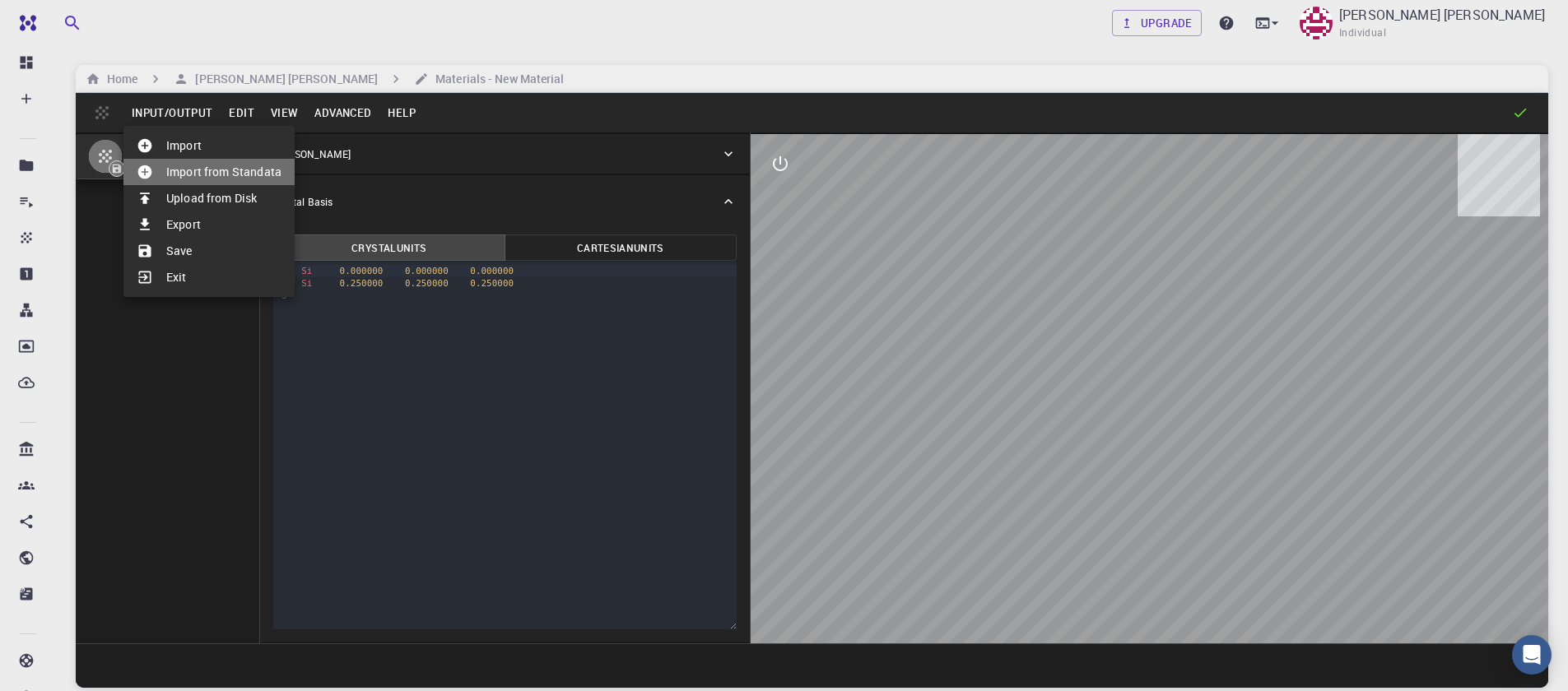
click at [214, 165] on li "Import from Standata" at bounding box center [209, 171] width 171 height 26
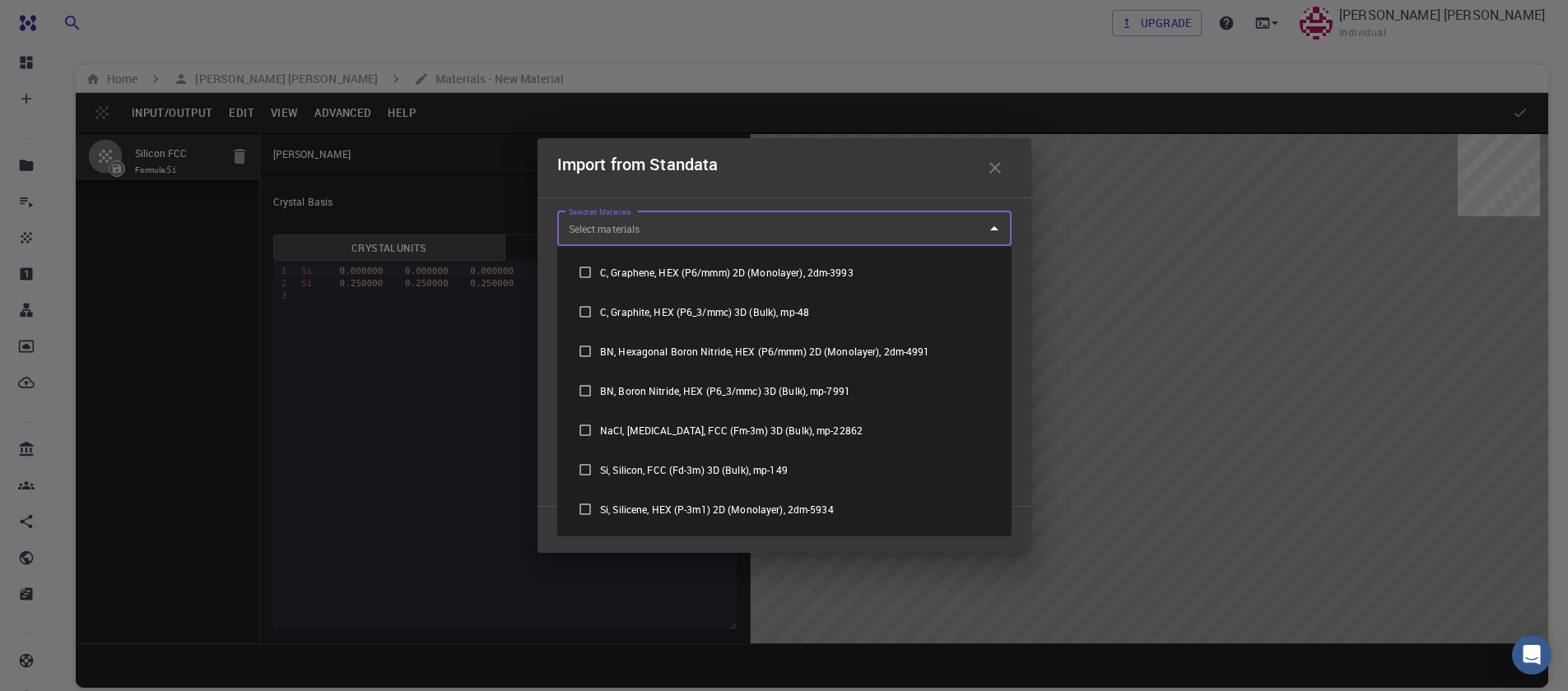
click at [582, 230] on input "Selected Materials" at bounding box center [772, 228] width 415 height 26
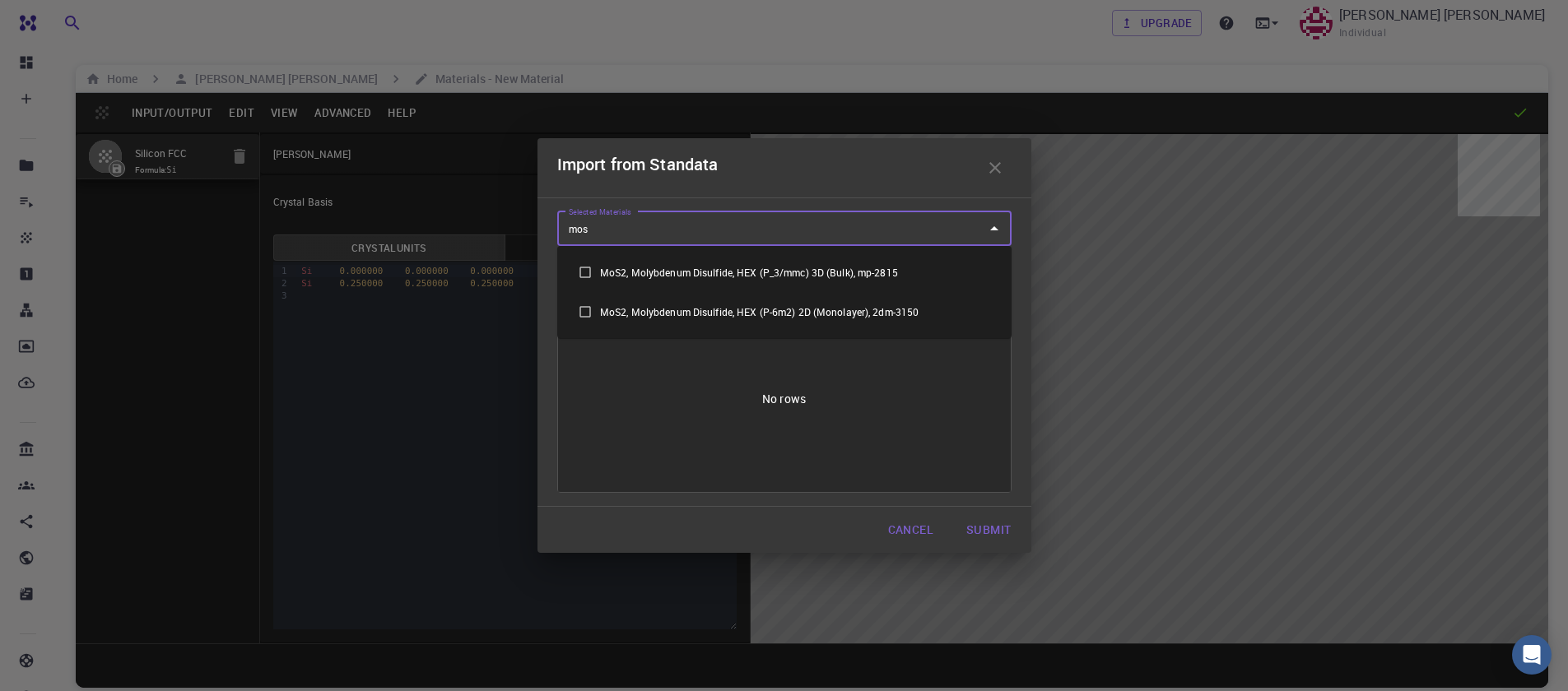
type input "mos2"
click at [582, 316] on input "checkbox" at bounding box center [585, 311] width 30 height 30
checkbox input "true"
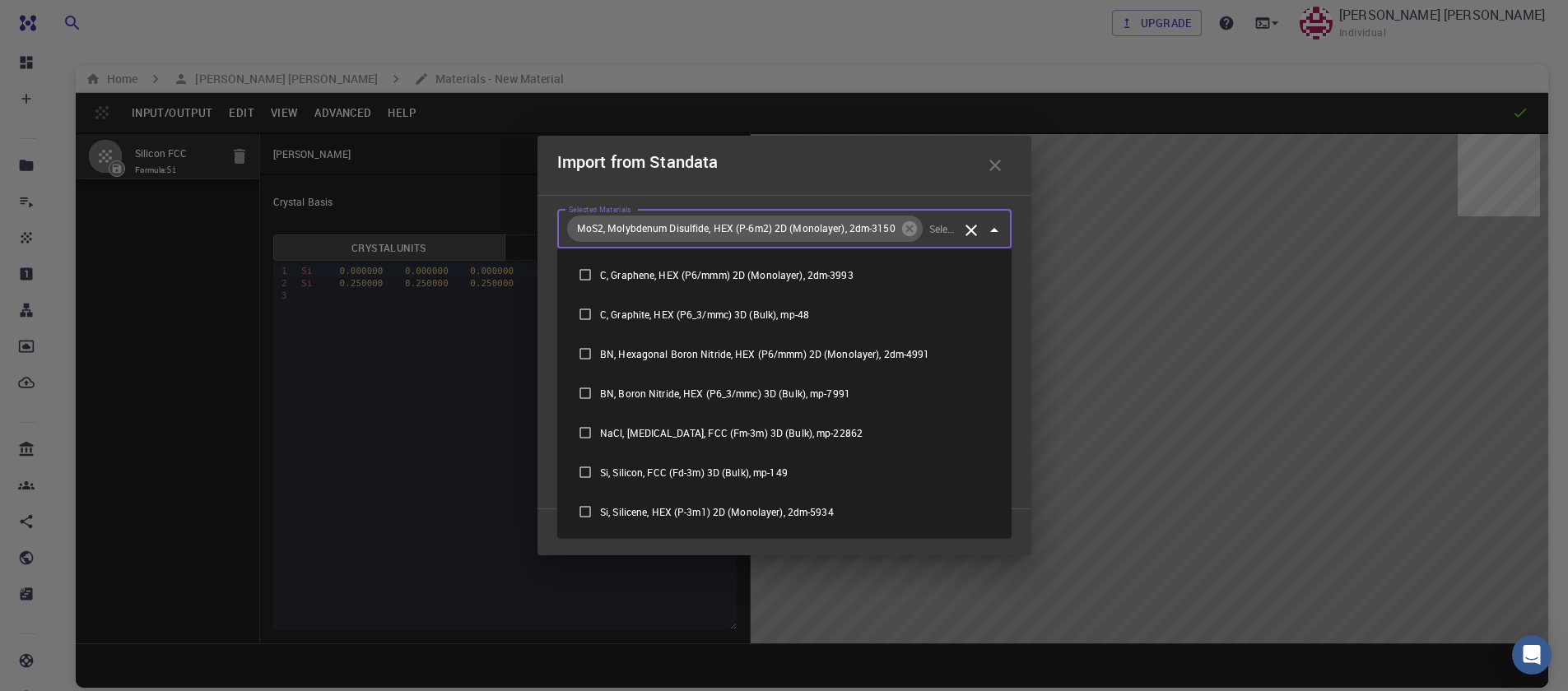
scroll to position [586, 0]
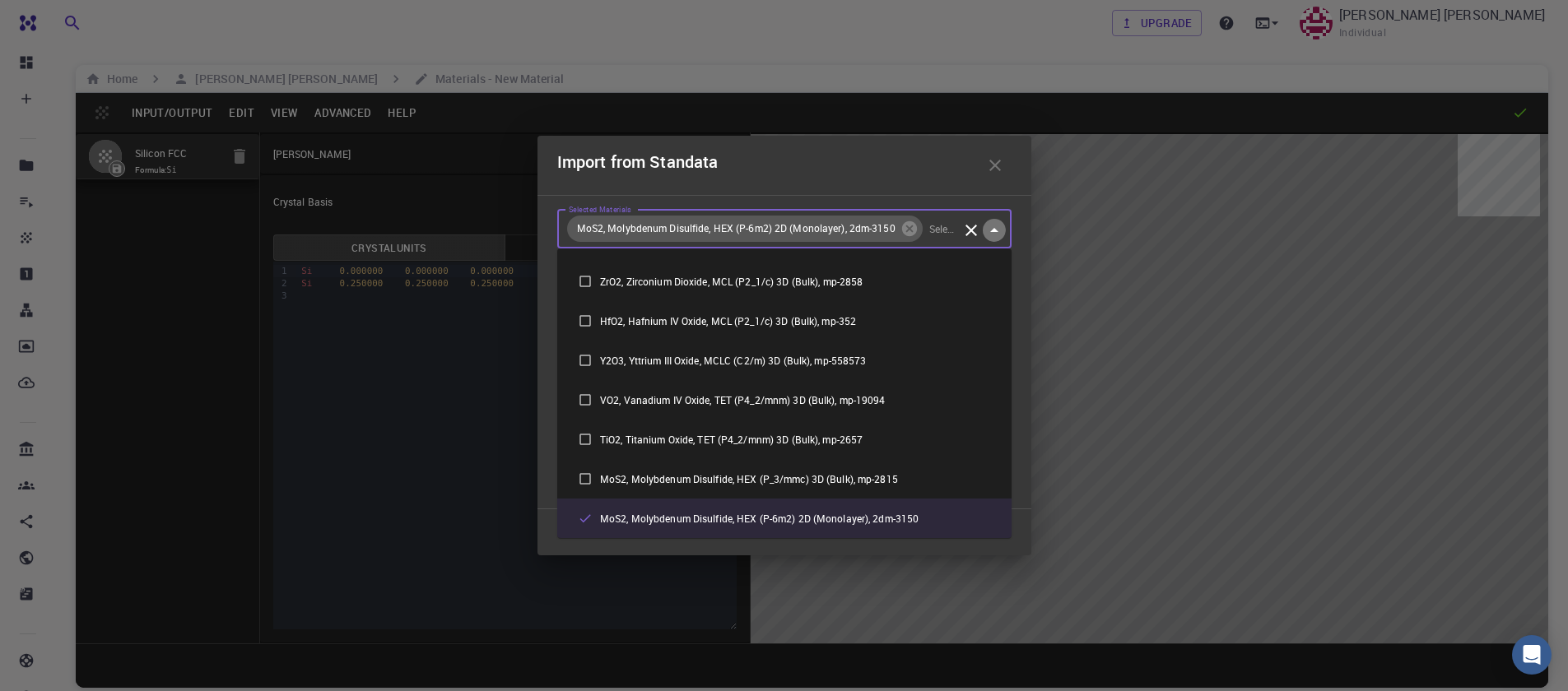
click at [994, 230] on icon "Close" at bounding box center [995, 230] width 8 height 4
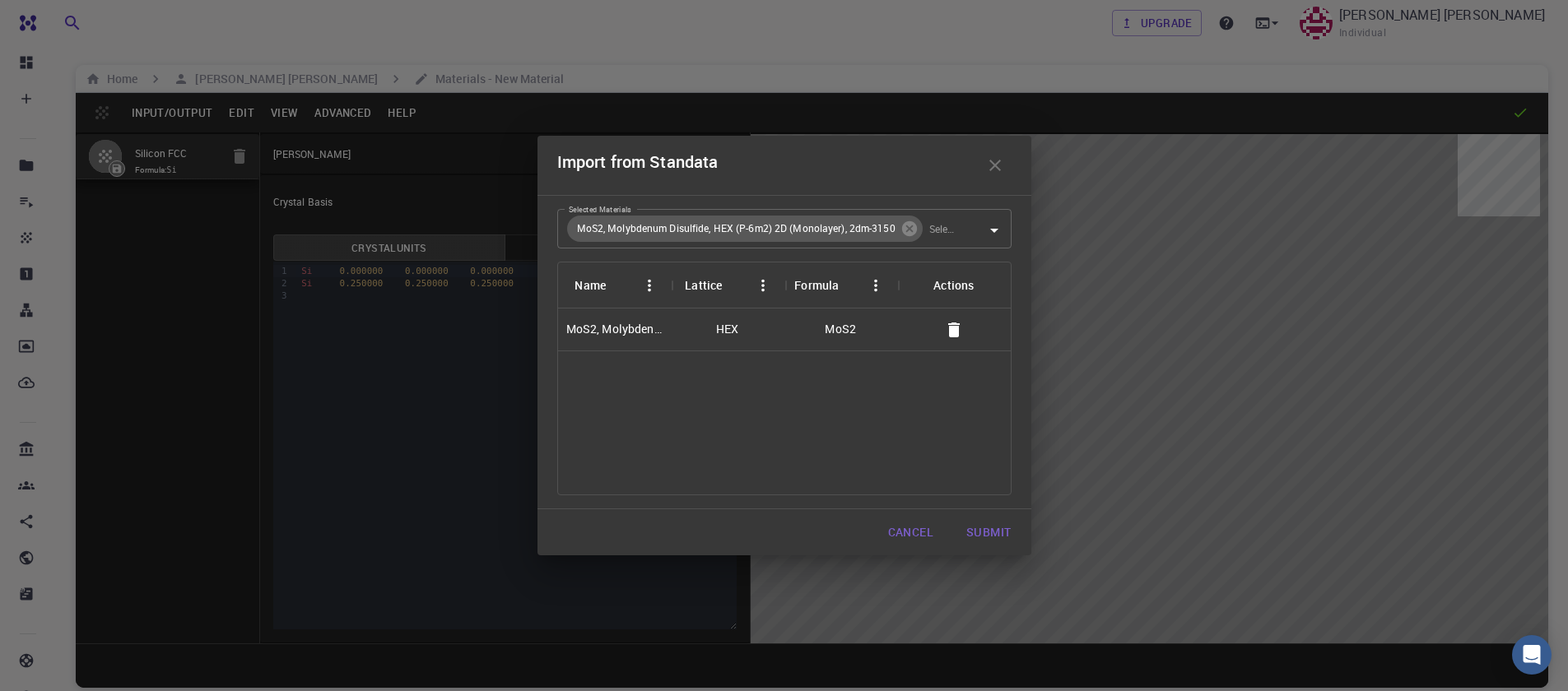
click at [706, 327] on div "HEX" at bounding box center [728, 330] width 114 height 42
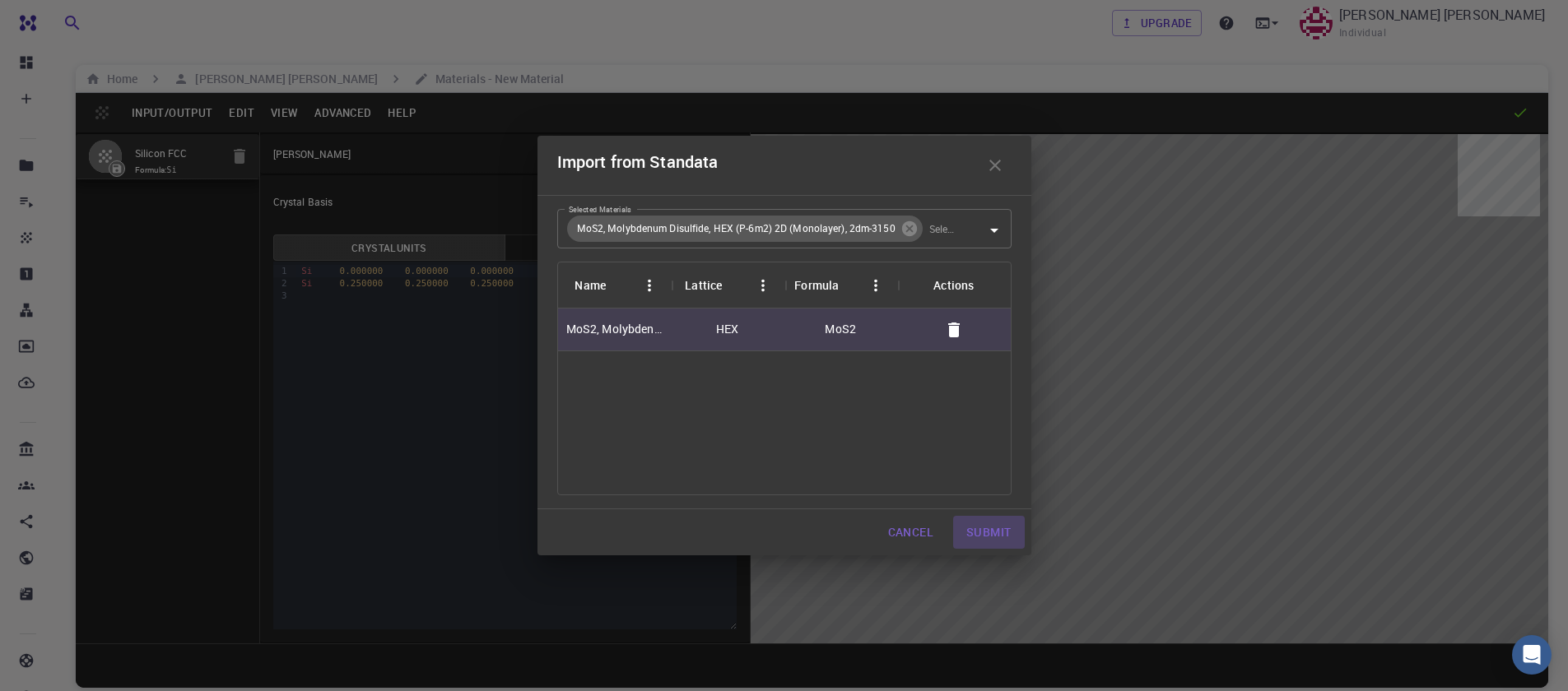
click at [995, 533] on button "Submit" at bounding box center [988, 532] width 70 height 33
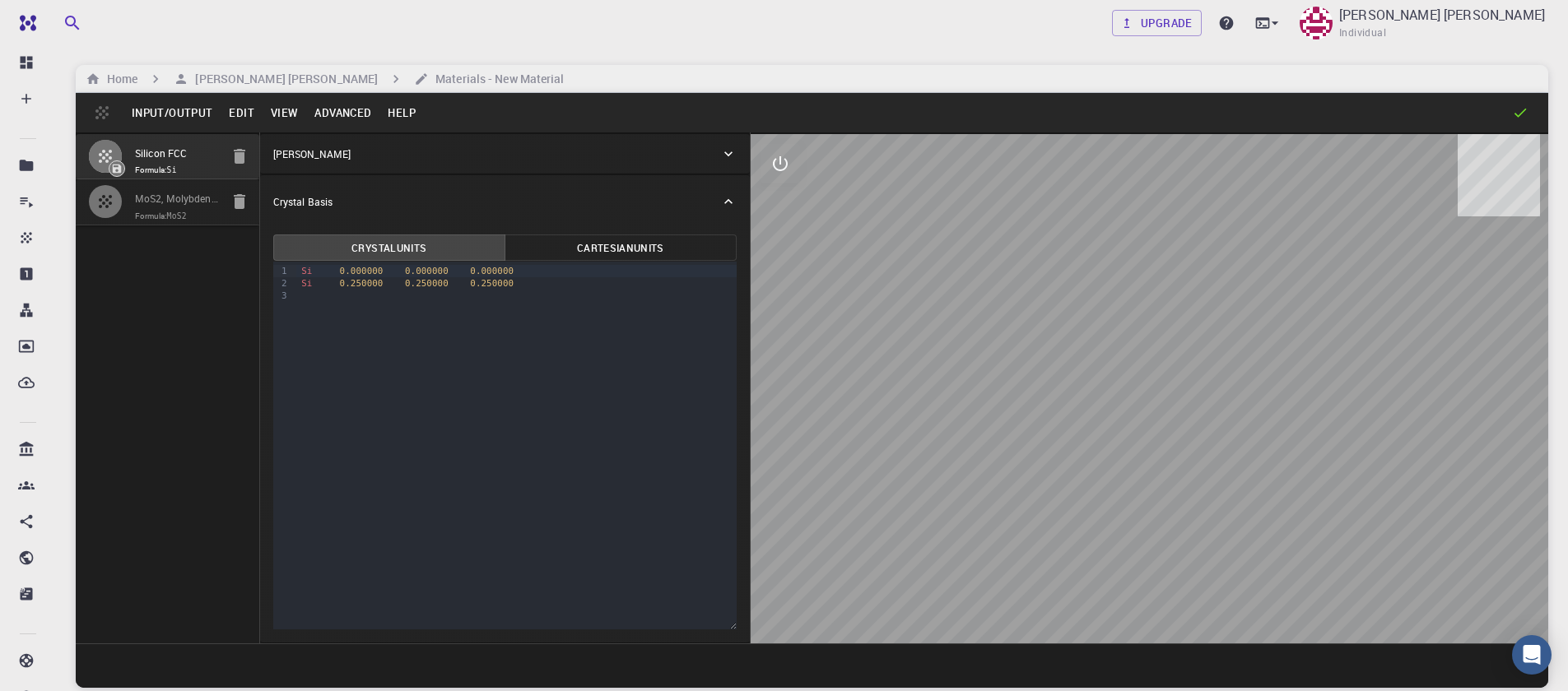
click at [181, 214] on code "MoS2" at bounding box center [176, 215] width 20 height 9
type input "HEX"
type input "3.196223"
type input "23.12983"
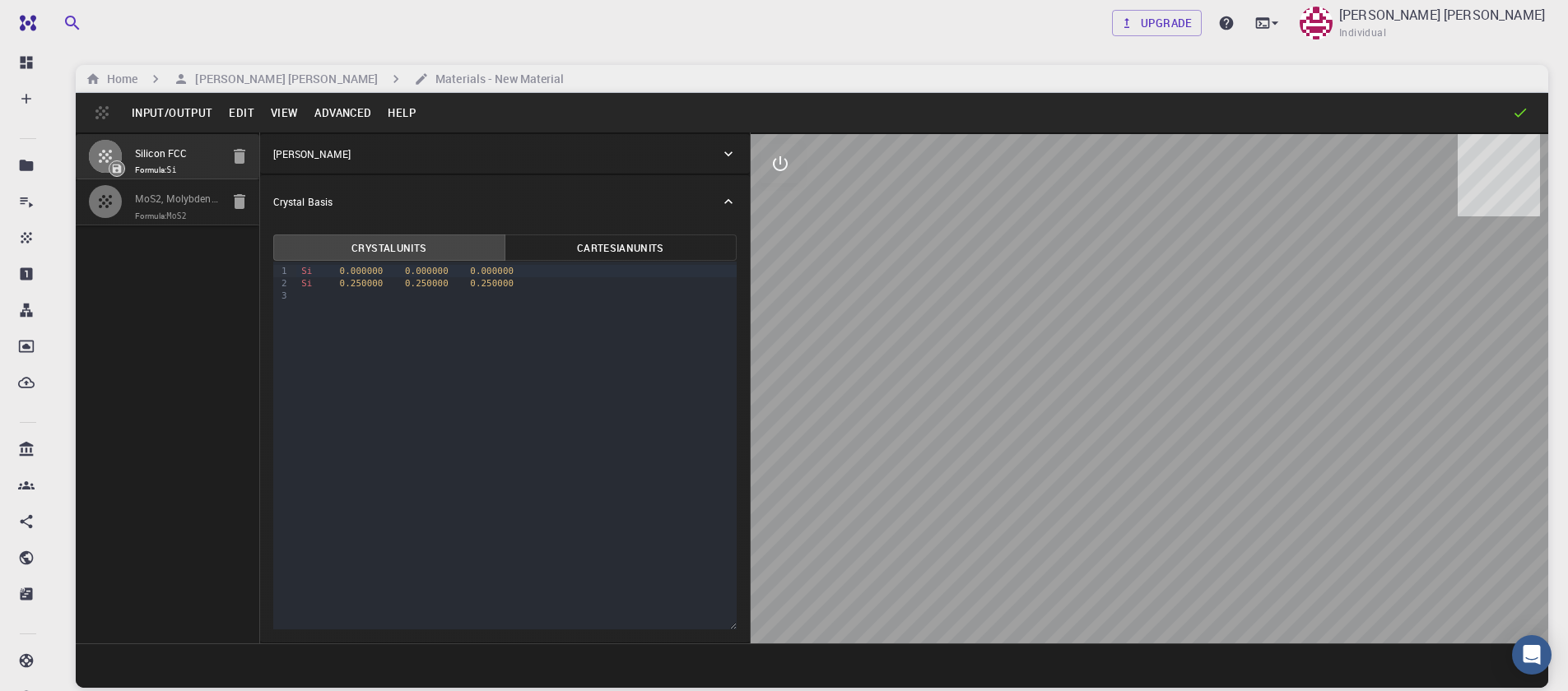
type input "90"
type input "120"
click at [180, 199] on input "MoS2, Molybdenum Disulfide, HEX (P-6m2) 2D (Monolayer), 2dm-3150" at bounding box center [177, 199] width 85 height 19
click at [315, 109] on button "Advanced" at bounding box center [343, 112] width 73 height 26
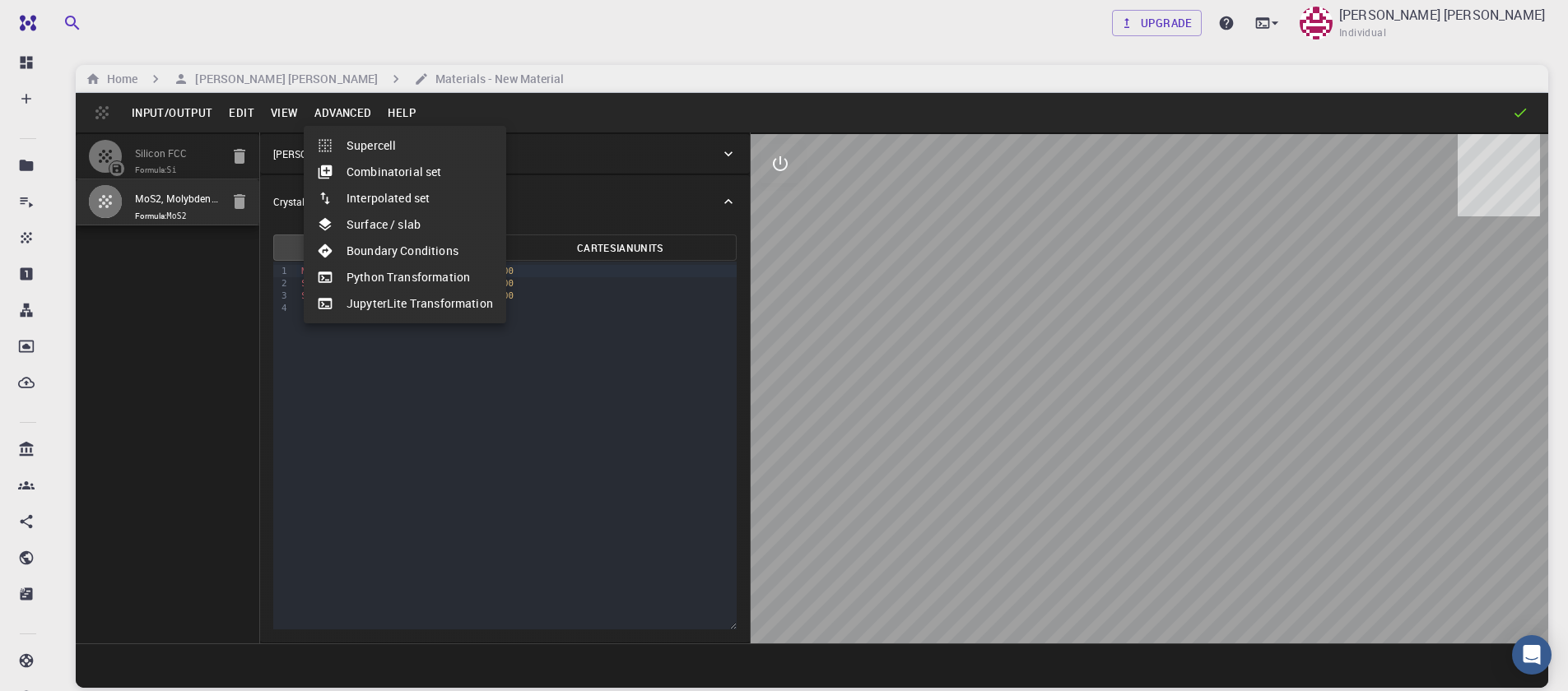
click at [361, 153] on li "Supercell" at bounding box center [405, 145] width 203 height 26
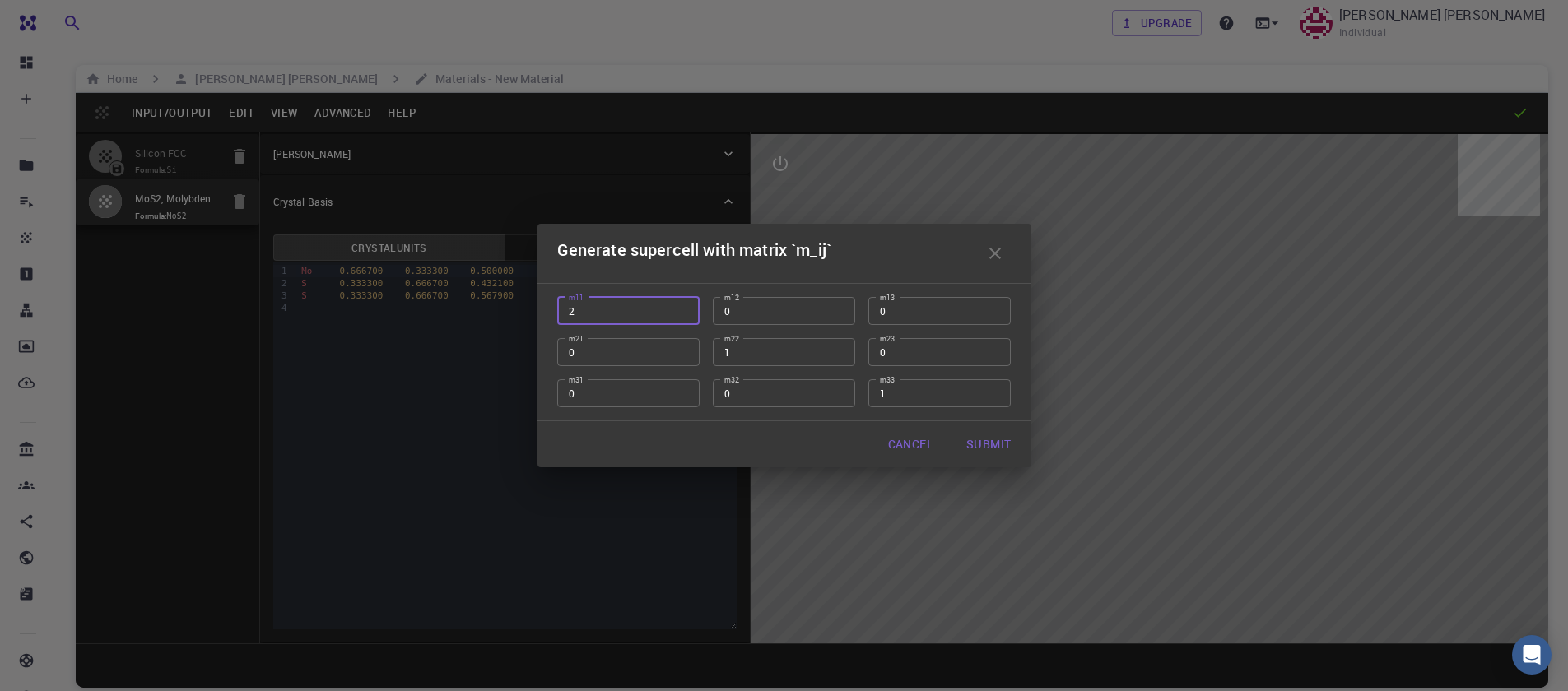
click at [681, 306] on input "2" at bounding box center [628, 310] width 142 height 28
click at [681, 306] on input "3" at bounding box center [628, 310] width 142 height 28
type input "4"
click at [681, 306] on input "4" at bounding box center [628, 310] width 142 height 28
click at [840, 348] on input "2" at bounding box center [784, 352] width 142 height 28
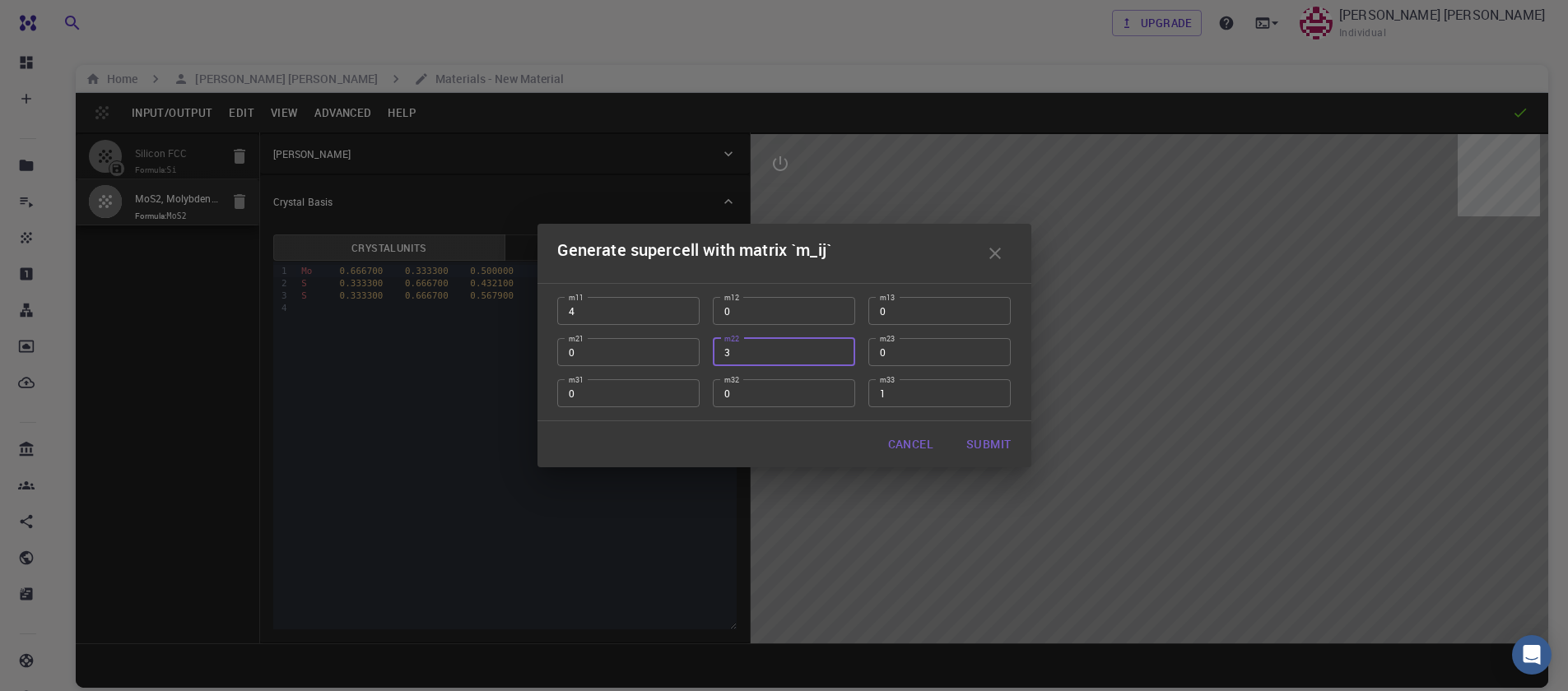
click at [840, 348] on input "3" at bounding box center [784, 352] width 142 height 28
type input "4"
click at [840, 348] on input "4" at bounding box center [784, 352] width 142 height 28
click at [973, 441] on button "Submit" at bounding box center [988, 444] width 70 height 33
type input "TRI"
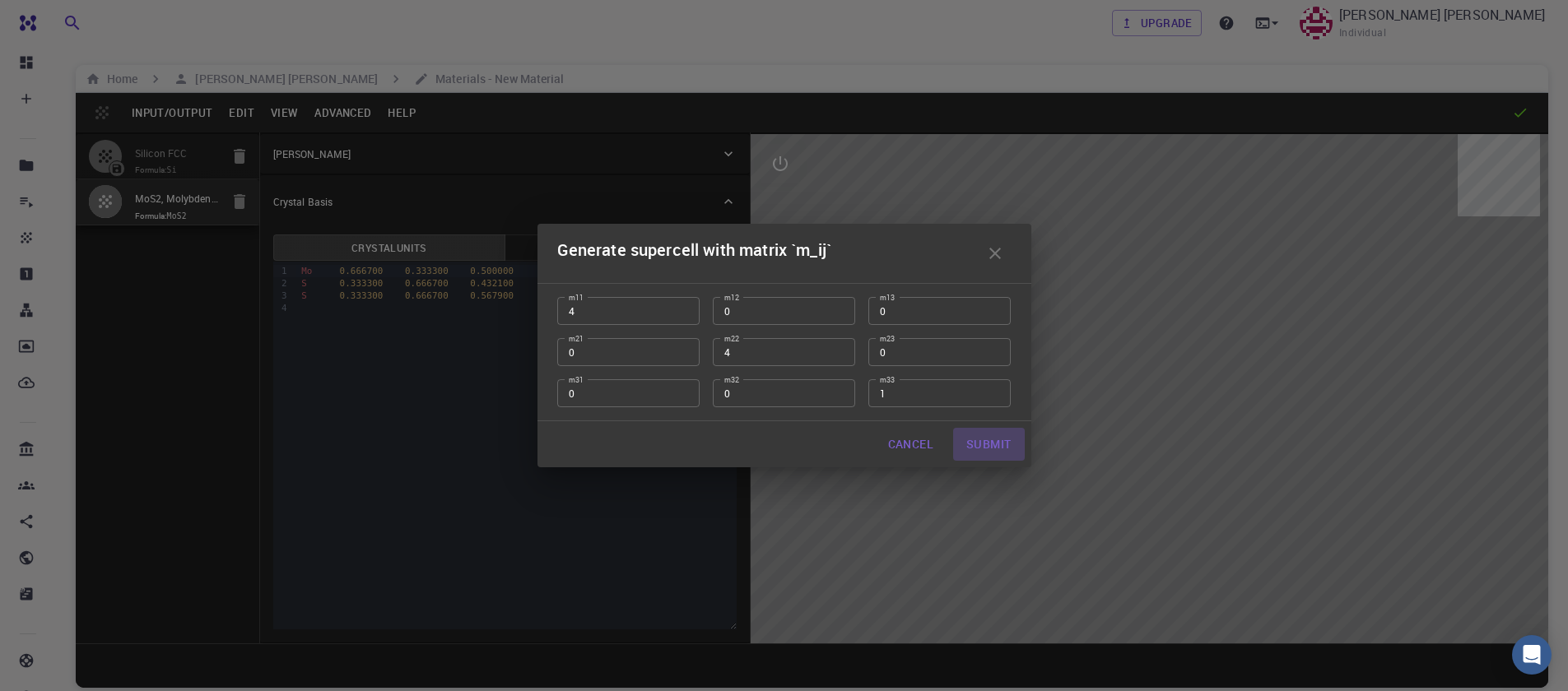
type input "12.784892"
type input "119.99999999999999"
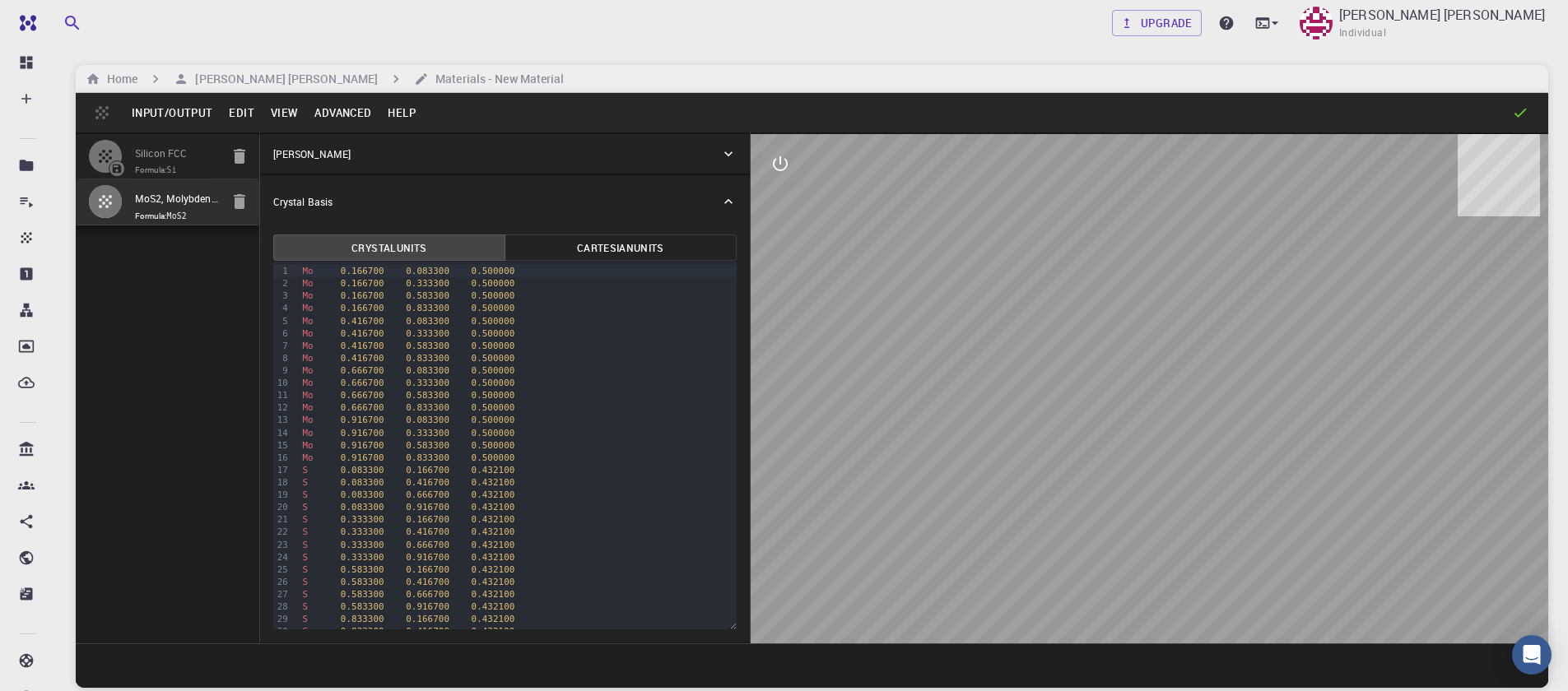
click at [181, 109] on button "Input/Output" at bounding box center [172, 112] width 98 height 26
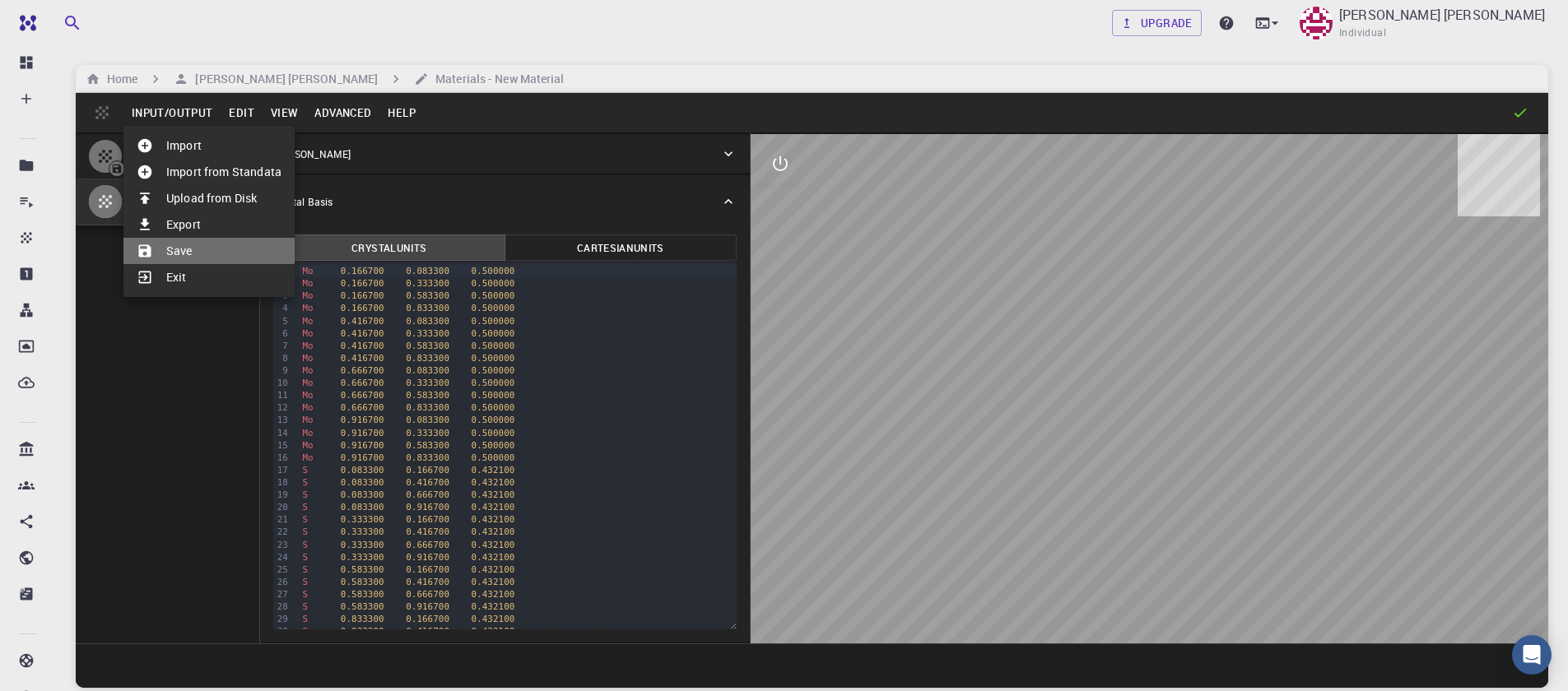
click at [192, 252] on li "Save" at bounding box center [209, 250] width 171 height 26
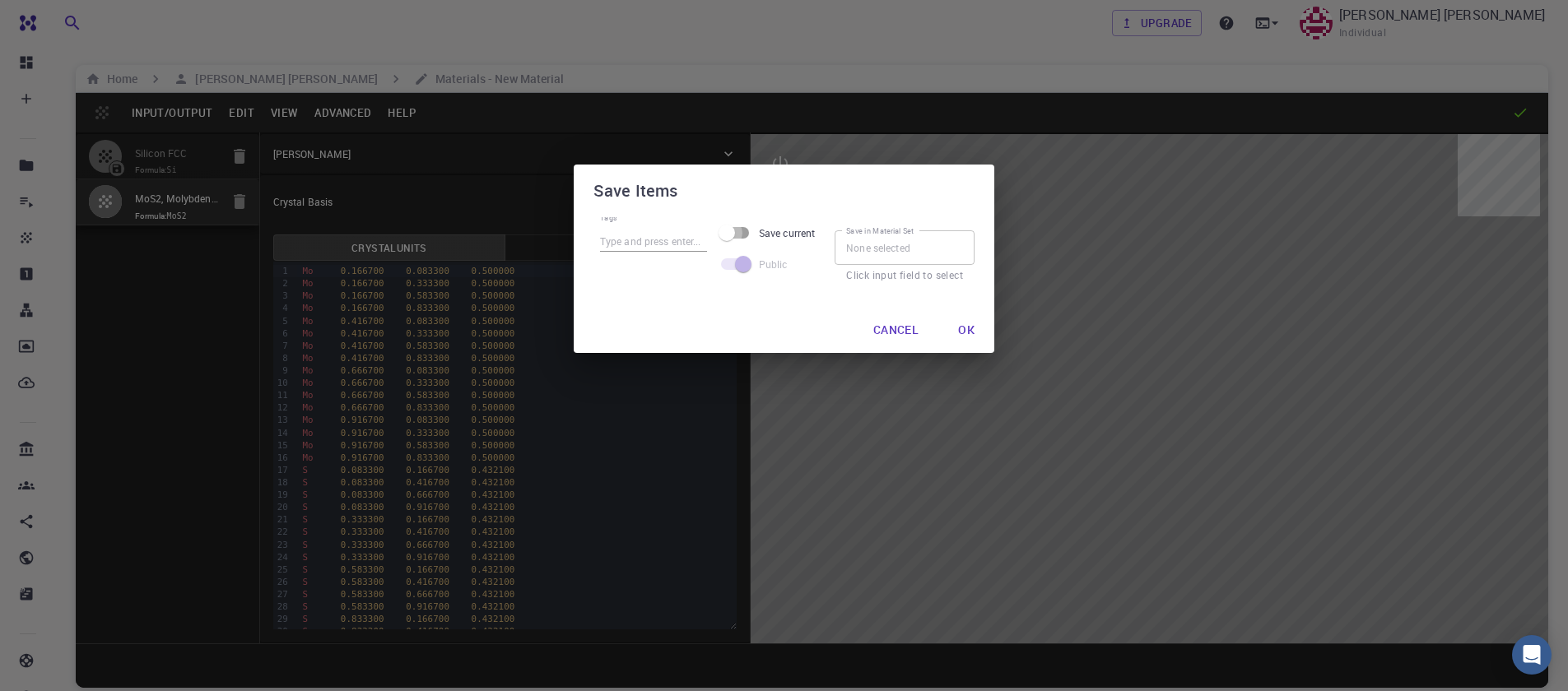
click at [753, 230] on input "Save current" at bounding box center [727, 232] width 94 height 31
checkbox input "true"
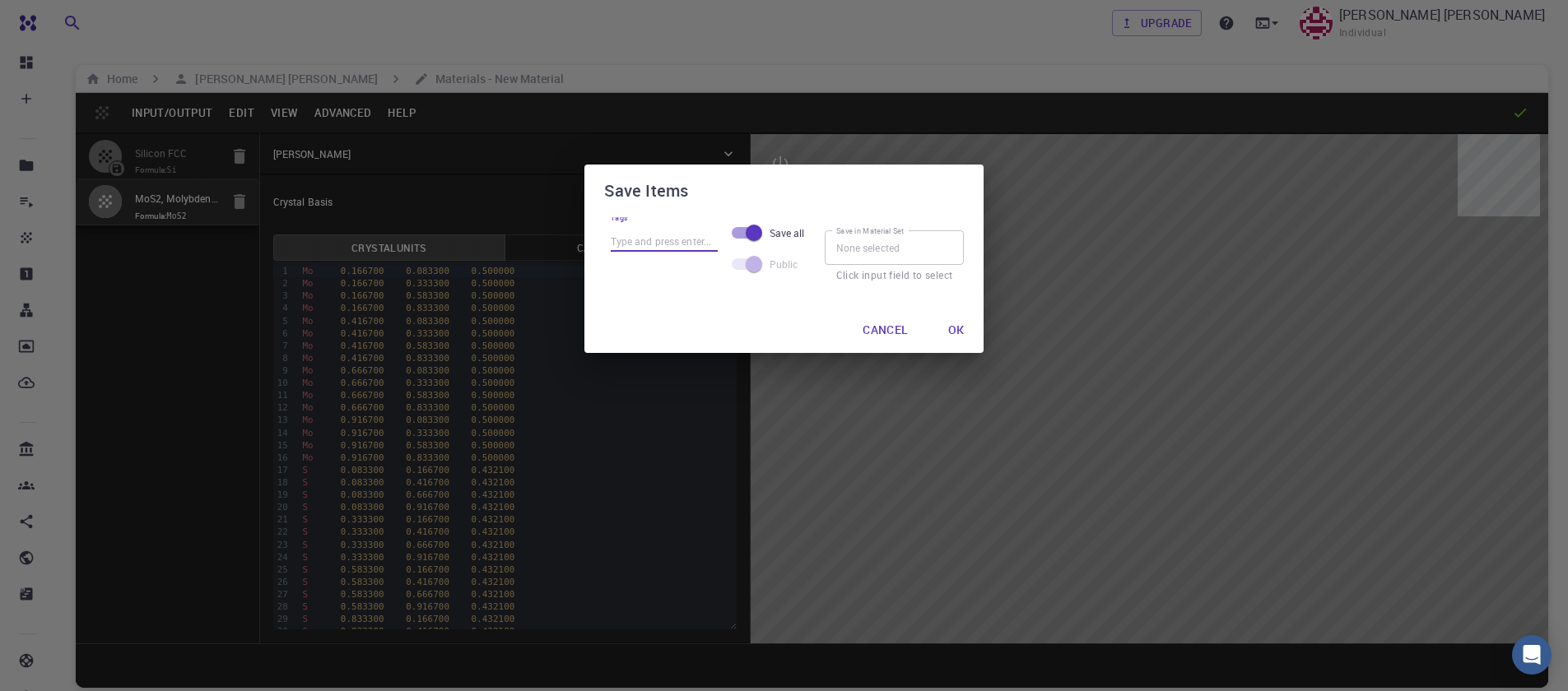
click at [673, 238] on input "Tags" at bounding box center [664, 241] width 107 height 21
click at [638, 230] on div "Tags" at bounding box center [664, 242] width 107 height 51
click at [637, 240] on input "Tags" at bounding box center [664, 241] width 107 height 21
type input "mos2"
click at [897, 254] on input "Save in Material Set" at bounding box center [895, 248] width 140 height 35
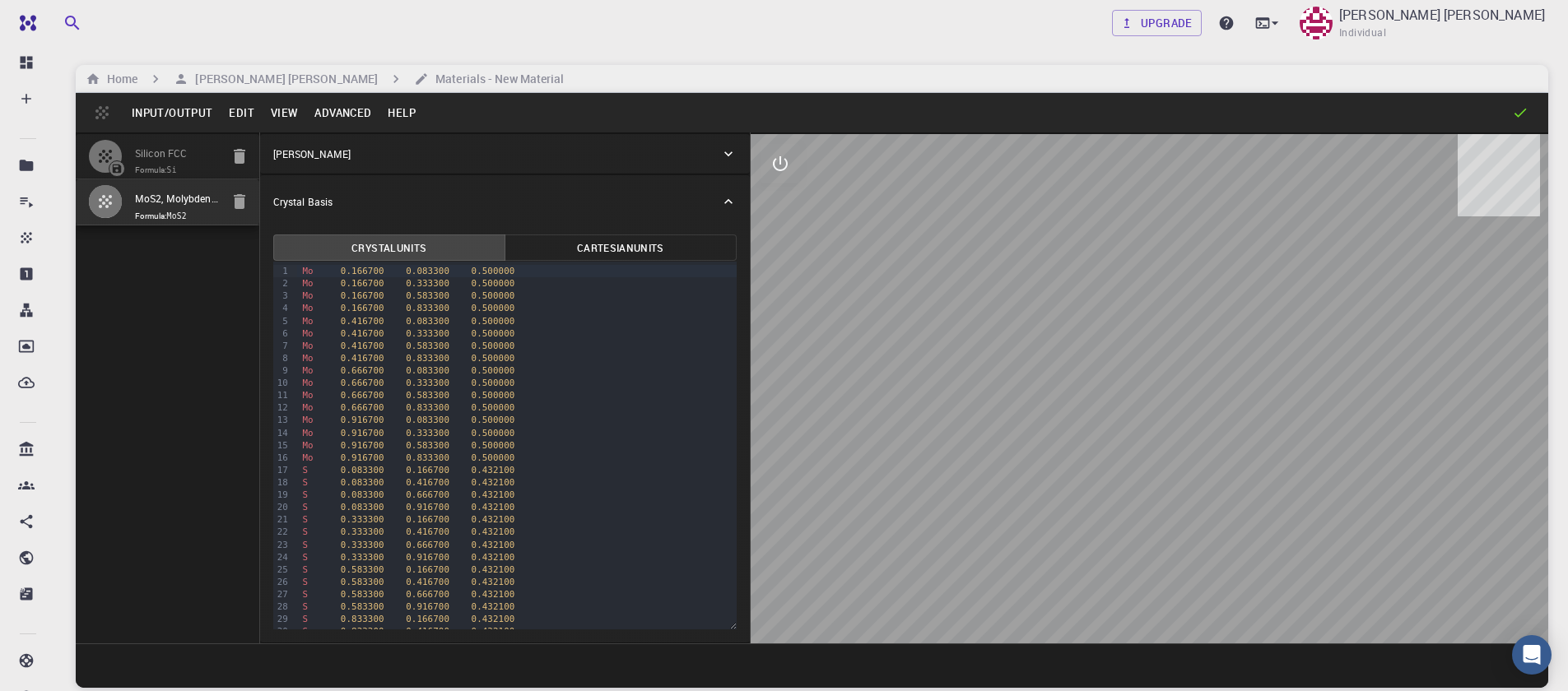
click at [176, 120] on button "Input/Output" at bounding box center [172, 112] width 98 height 26
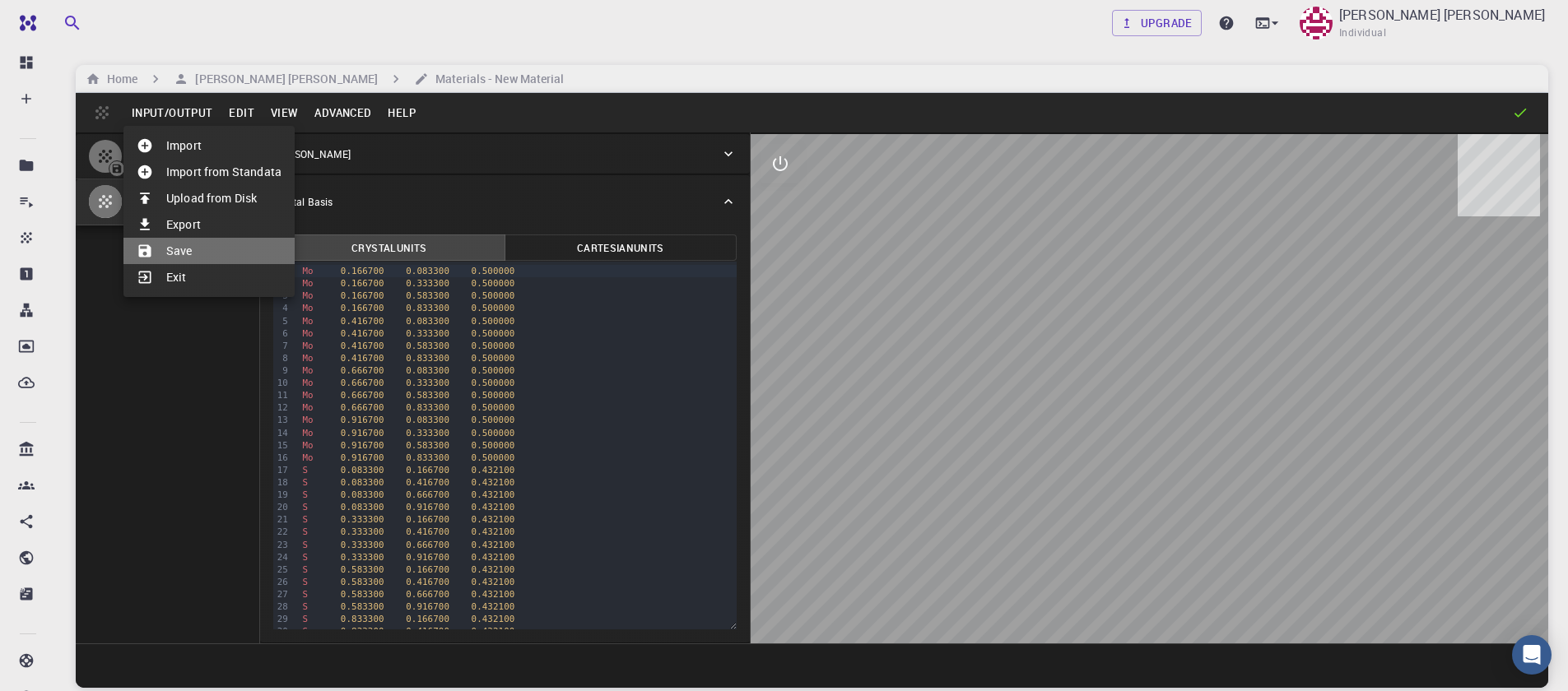
click at [192, 256] on li "Save" at bounding box center [209, 250] width 171 height 26
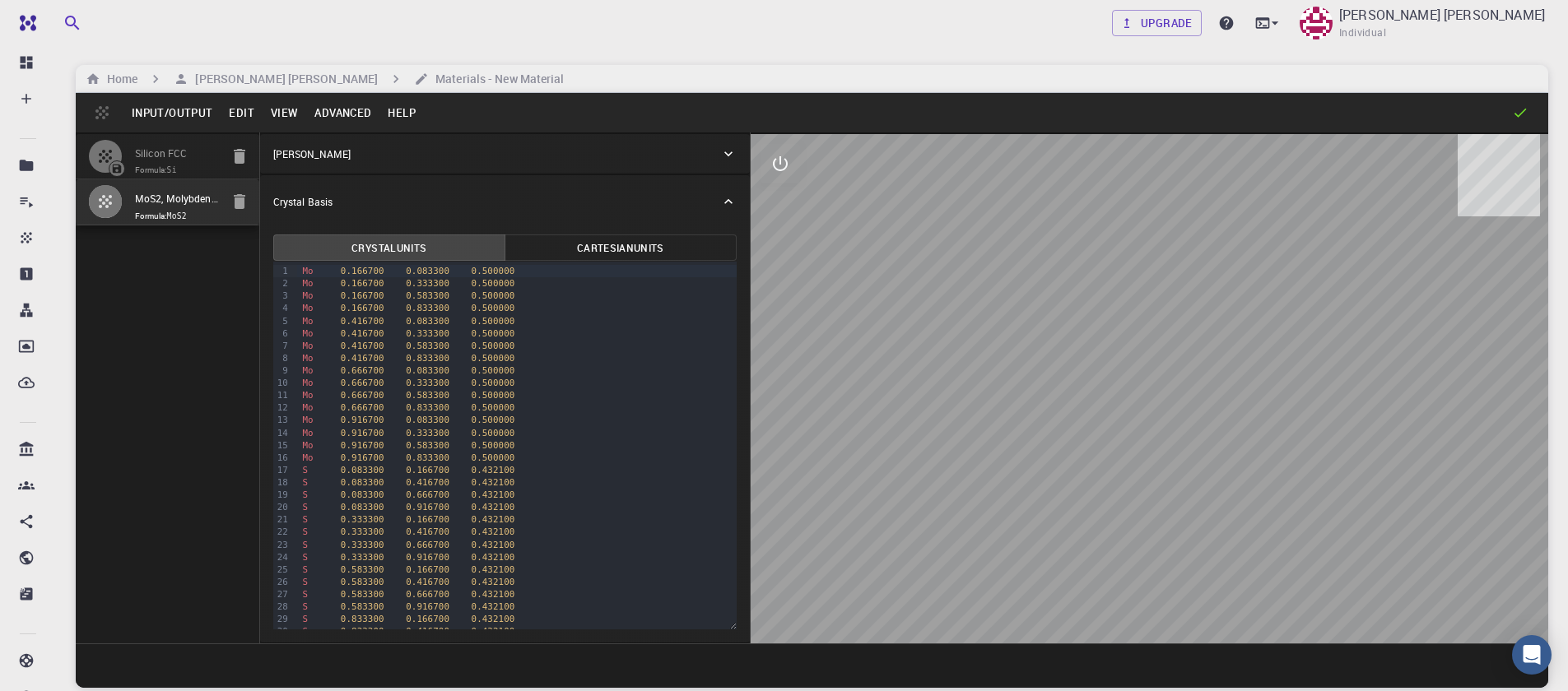
click at [181, 118] on button "Input/Output" at bounding box center [172, 112] width 98 height 26
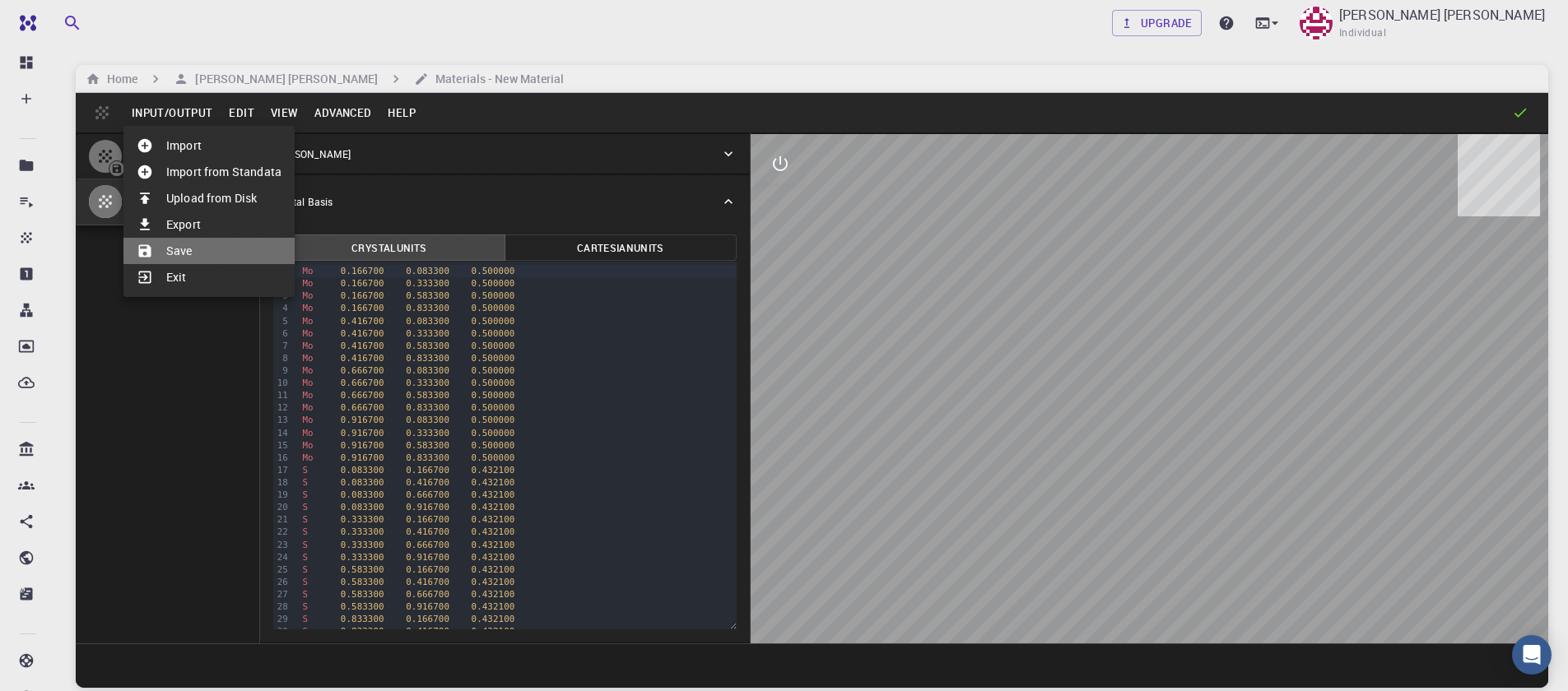
click at [192, 251] on li "Save" at bounding box center [209, 250] width 171 height 26
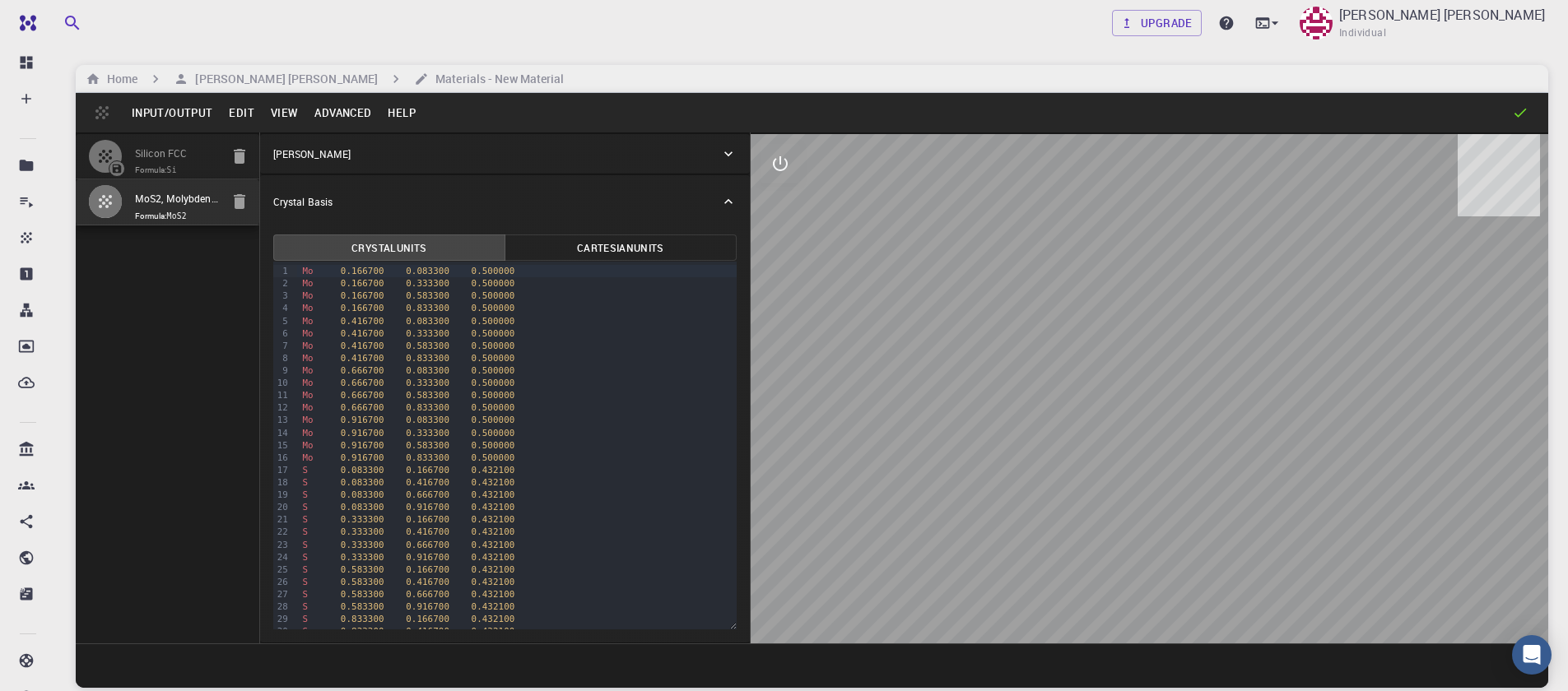
click at [171, 309] on div "Silicon FCC Formula: Si MoS2, Molybdenum Disulfide, HEX (P-6m2) 2D (Monolayer),…" at bounding box center [167, 387] width 184 height 511
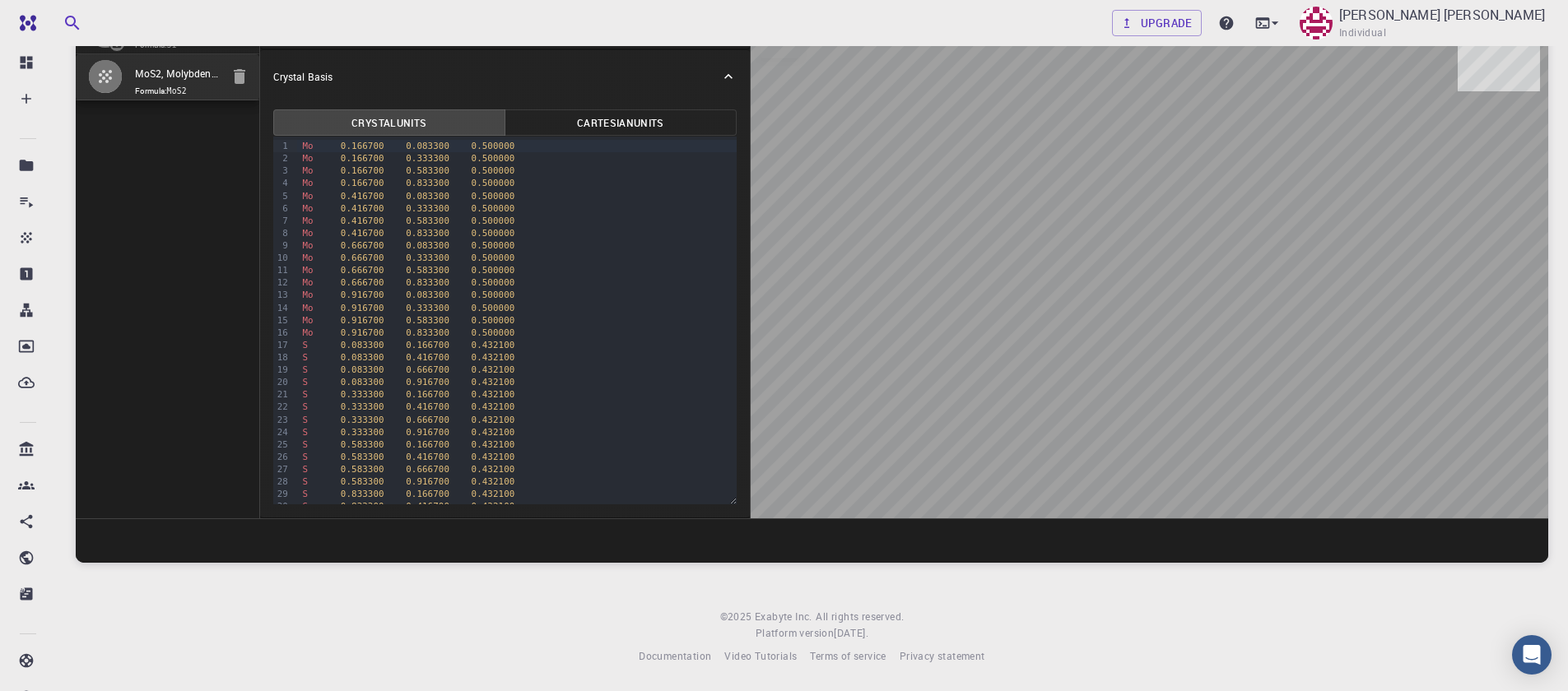
scroll to position [0, 0]
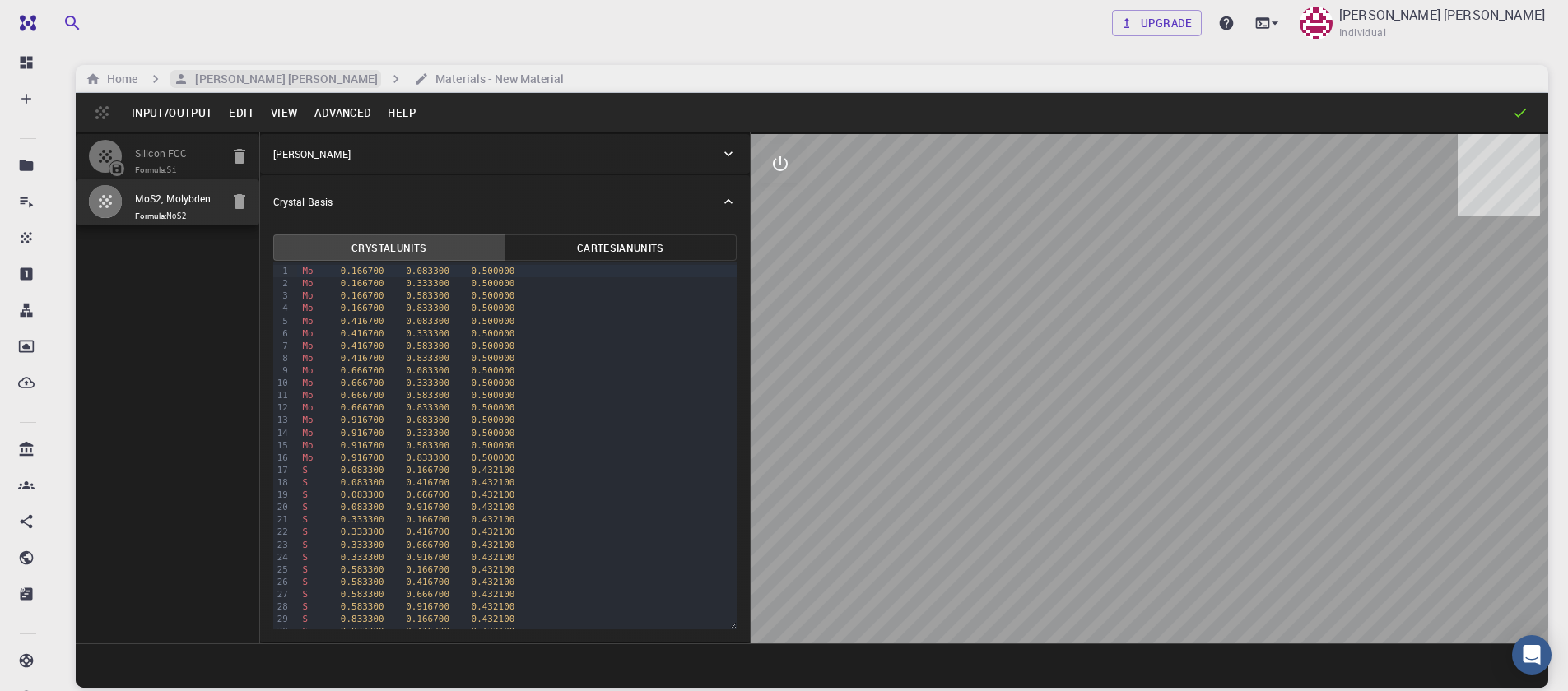
click at [274, 78] on h6 "[PERSON_NAME] [PERSON_NAME]" at bounding box center [282, 78] width 189 height 18
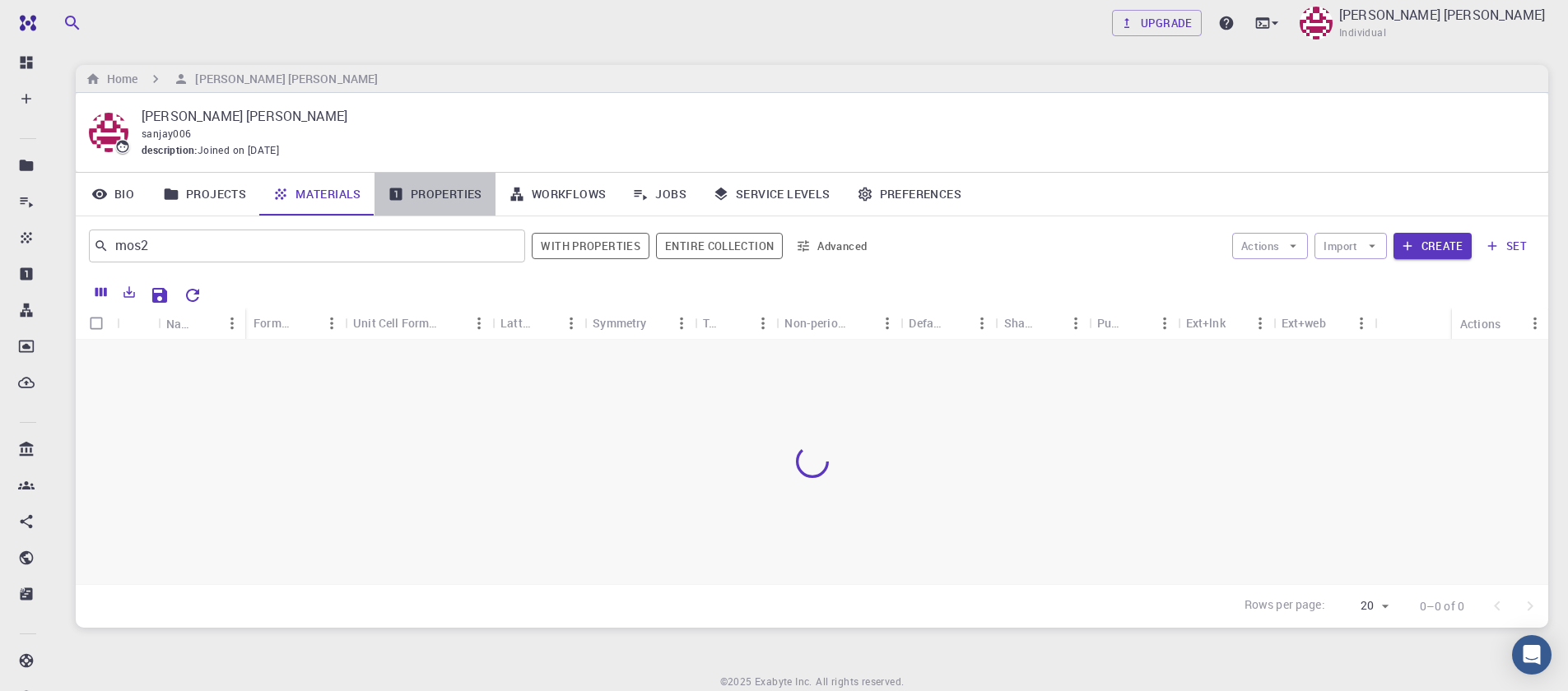
click at [433, 193] on link "Properties" at bounding box center [435, 194] width 121 height 42
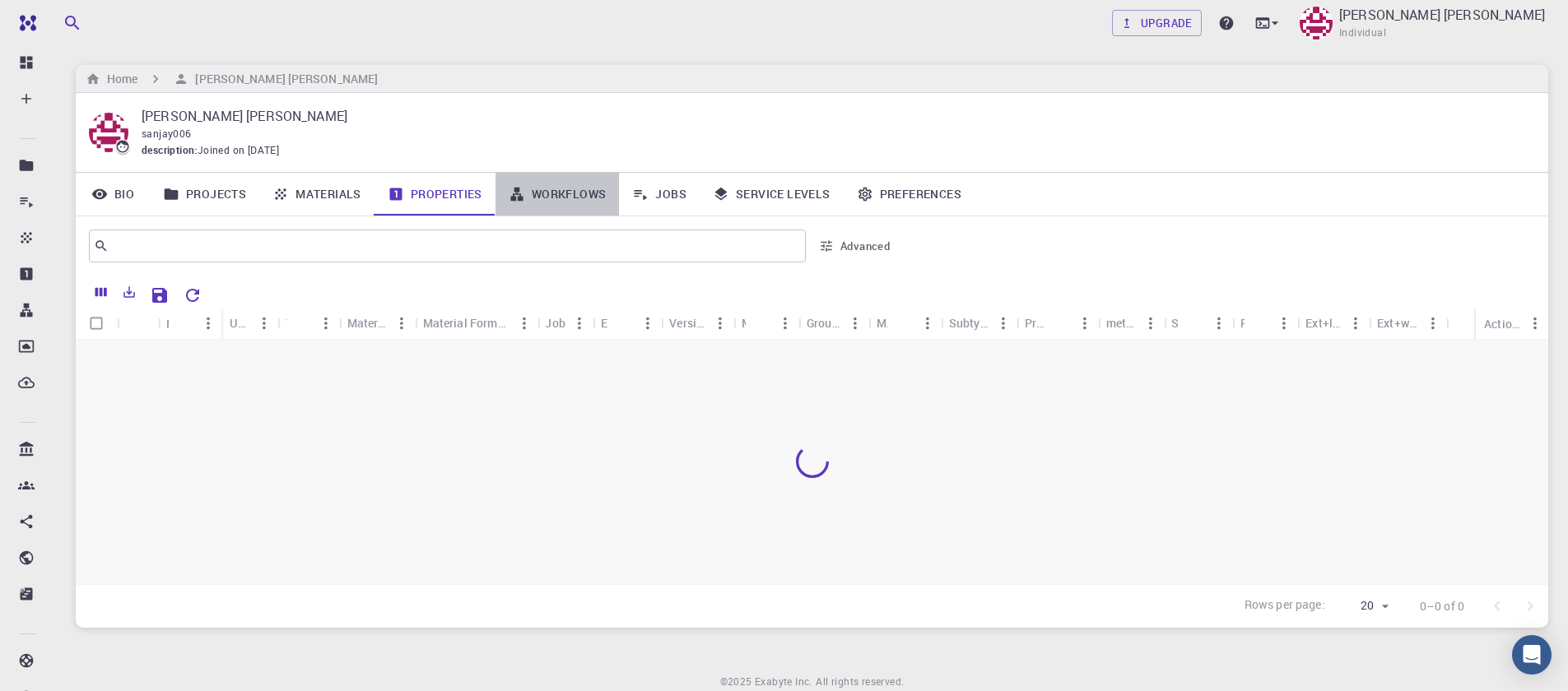
click at [551, 186] on link "Workflows" at bounding box center [557, 194] width 125 height 42
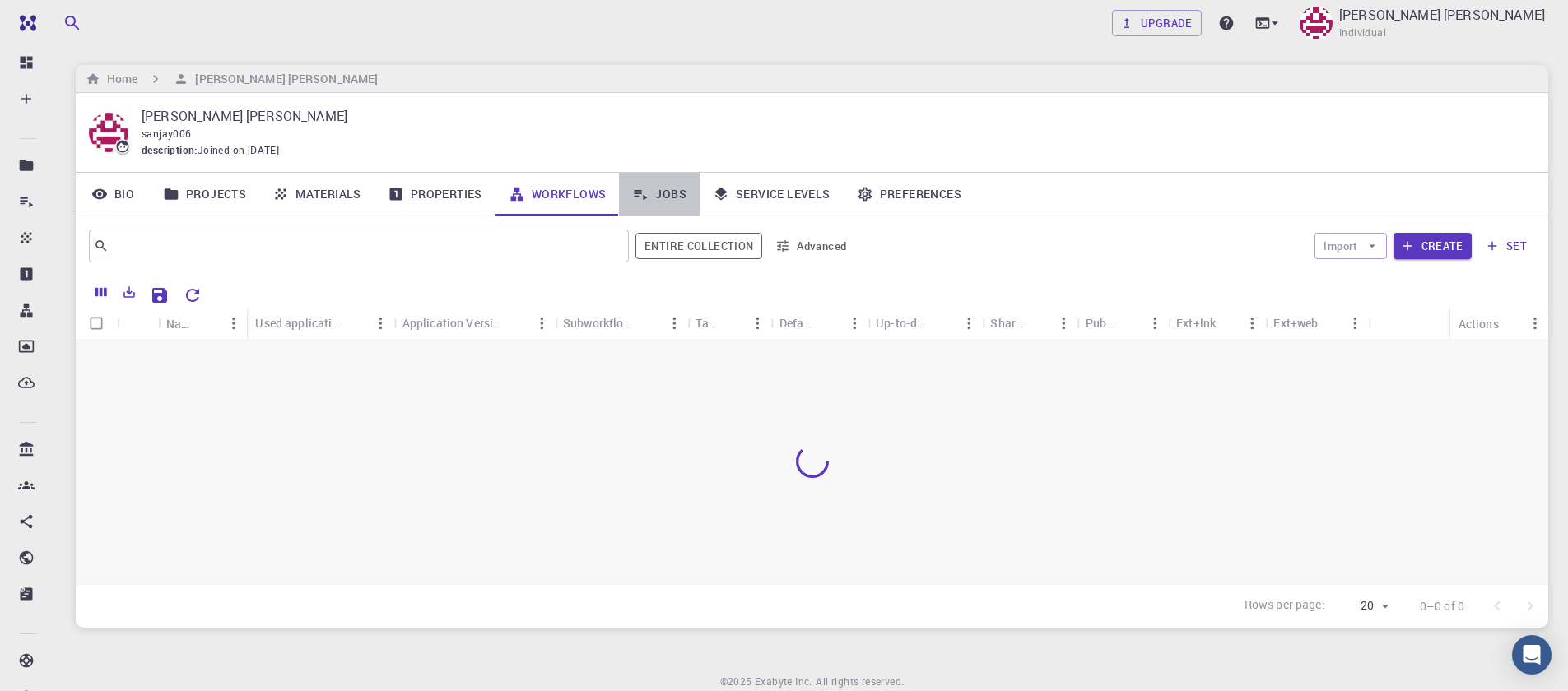
click at [665, 200] on link "Jobs" at bounding box center [659, 194] width 81 height 42
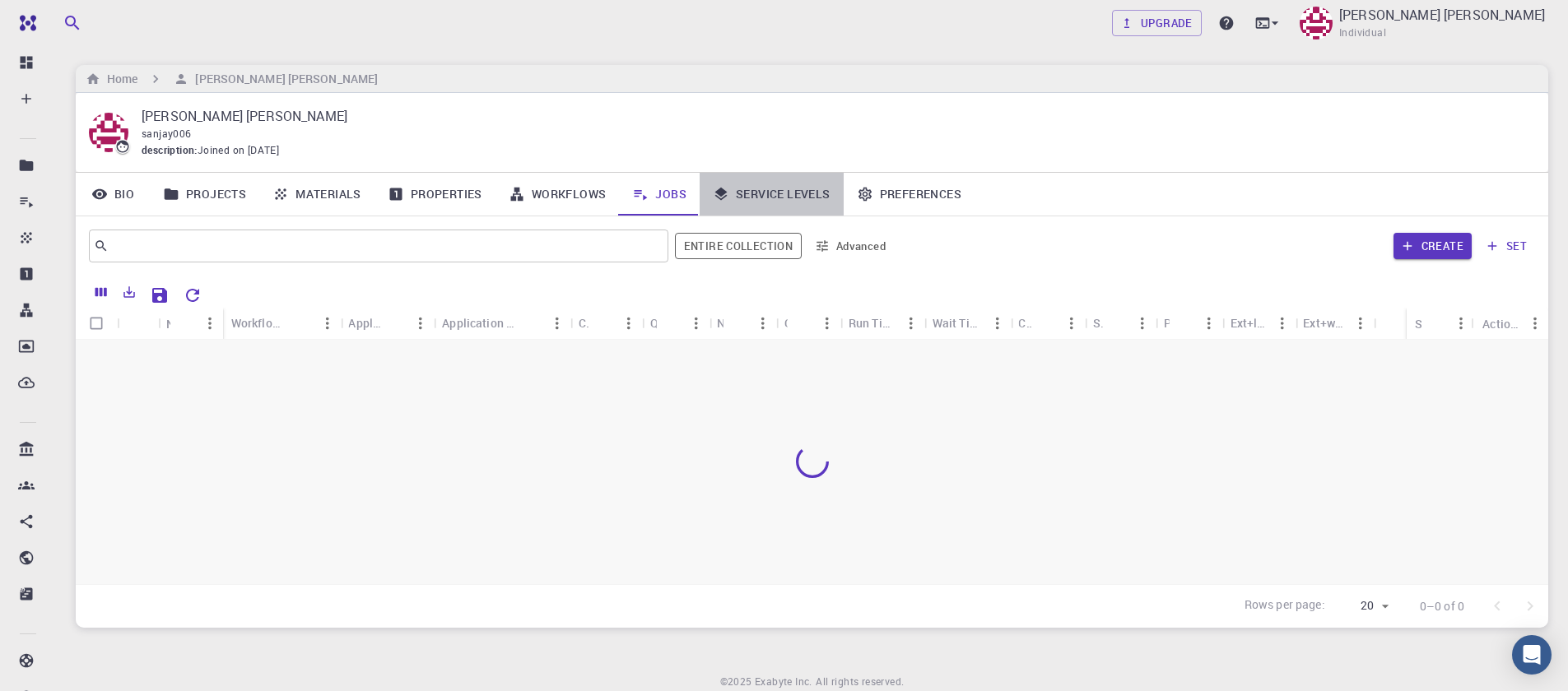
click at [754, 192] on link "Service Levels" at bounding box center [772, 194] width 144 height 42
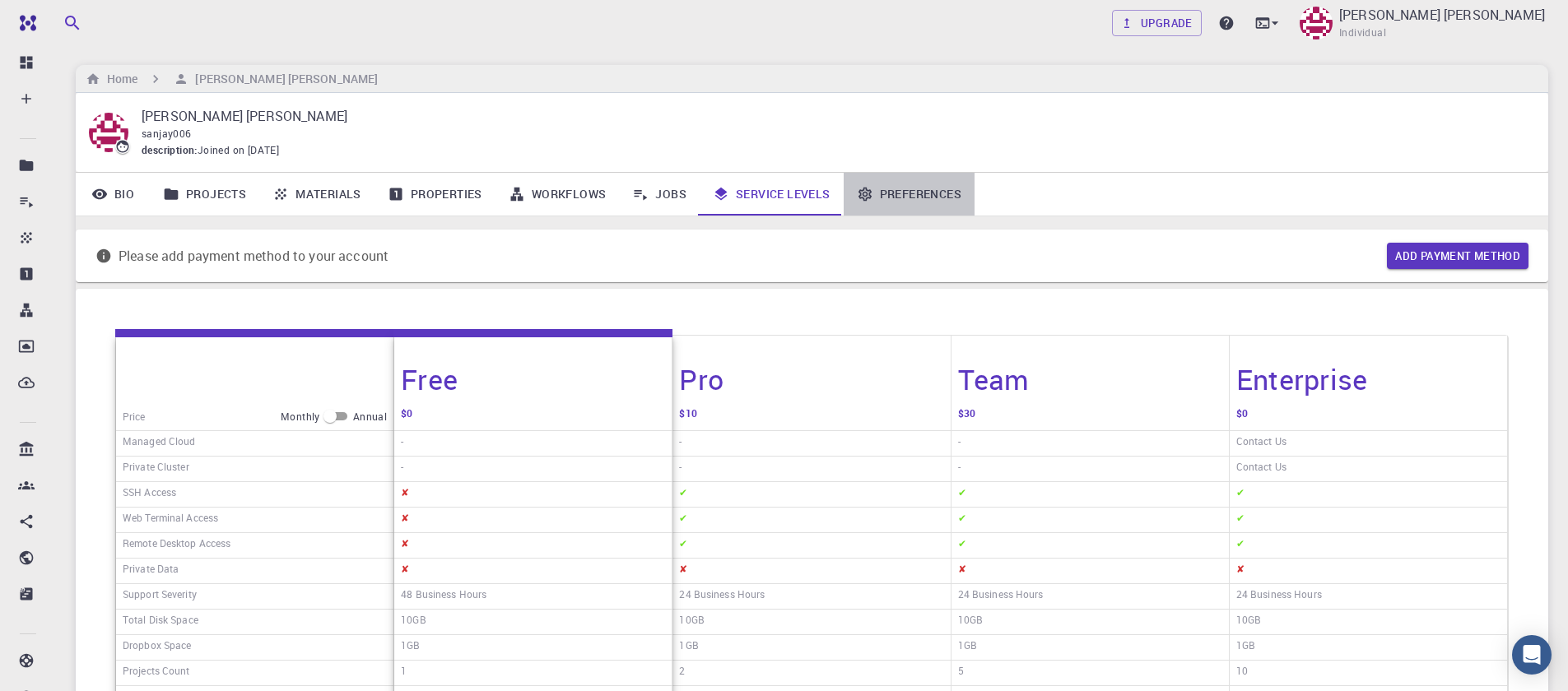
click at [894, 201] on link "Preferences" at bounding box center [909, 194] width 131 height 42
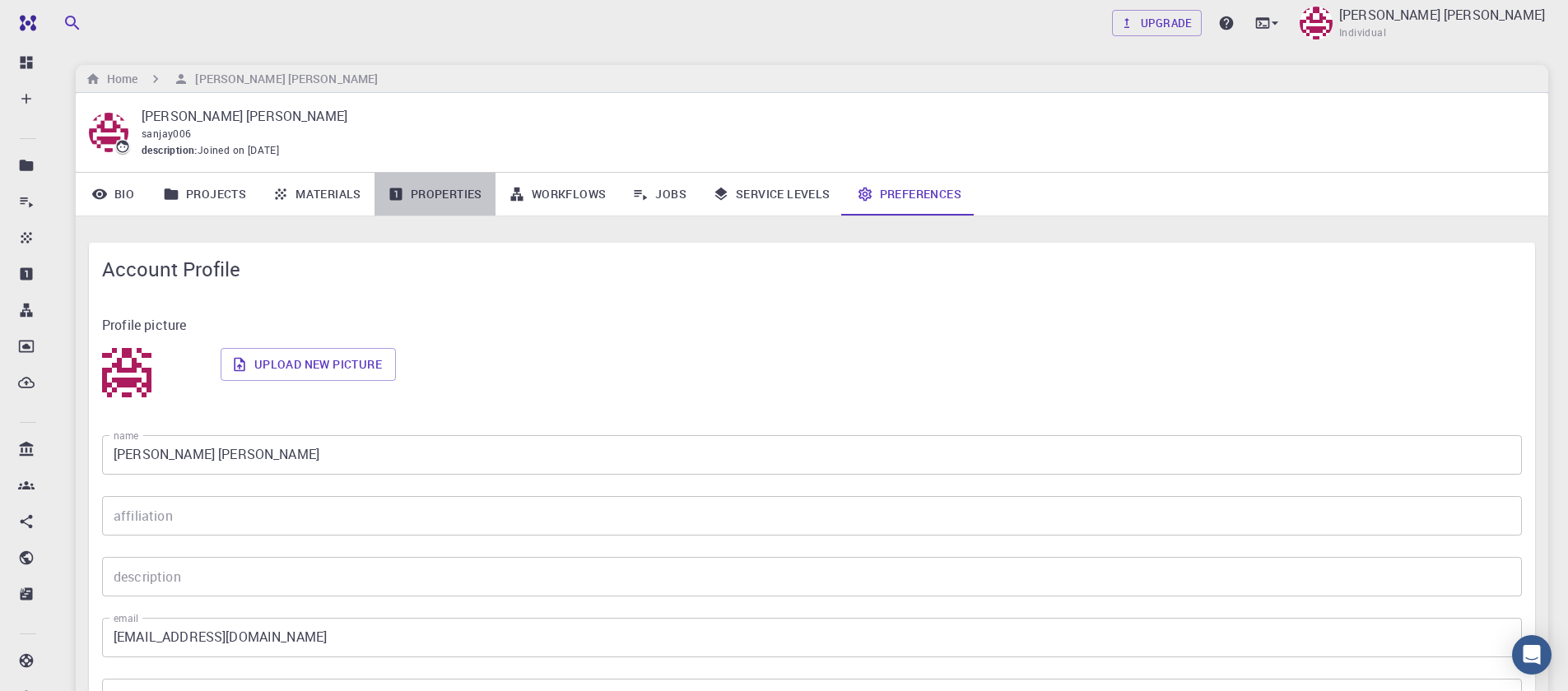
click at [421, 198] on link "Properties" at bounding box center [435, 194] width 121 height 42
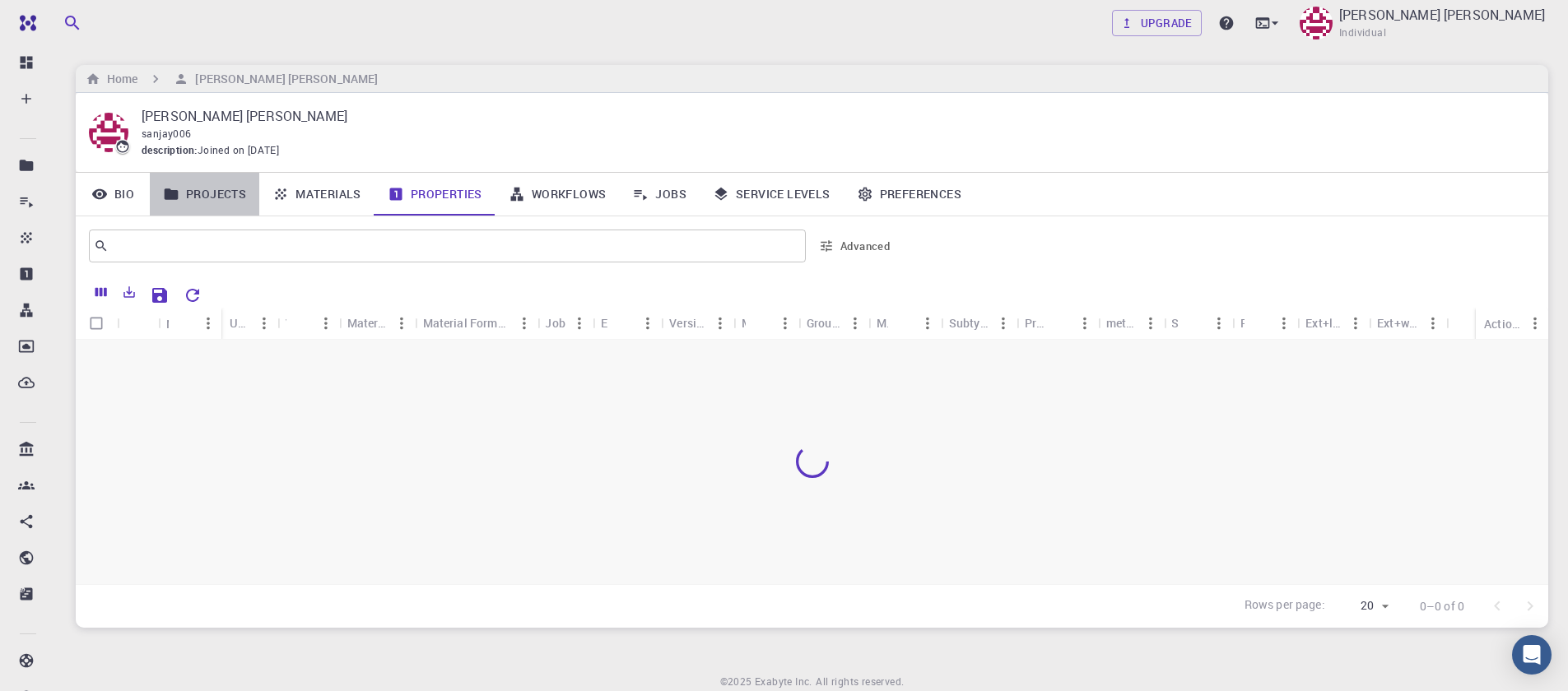
click at [209, 203] on link "Projects" at bounding box center [204, 194] width 109 height 42
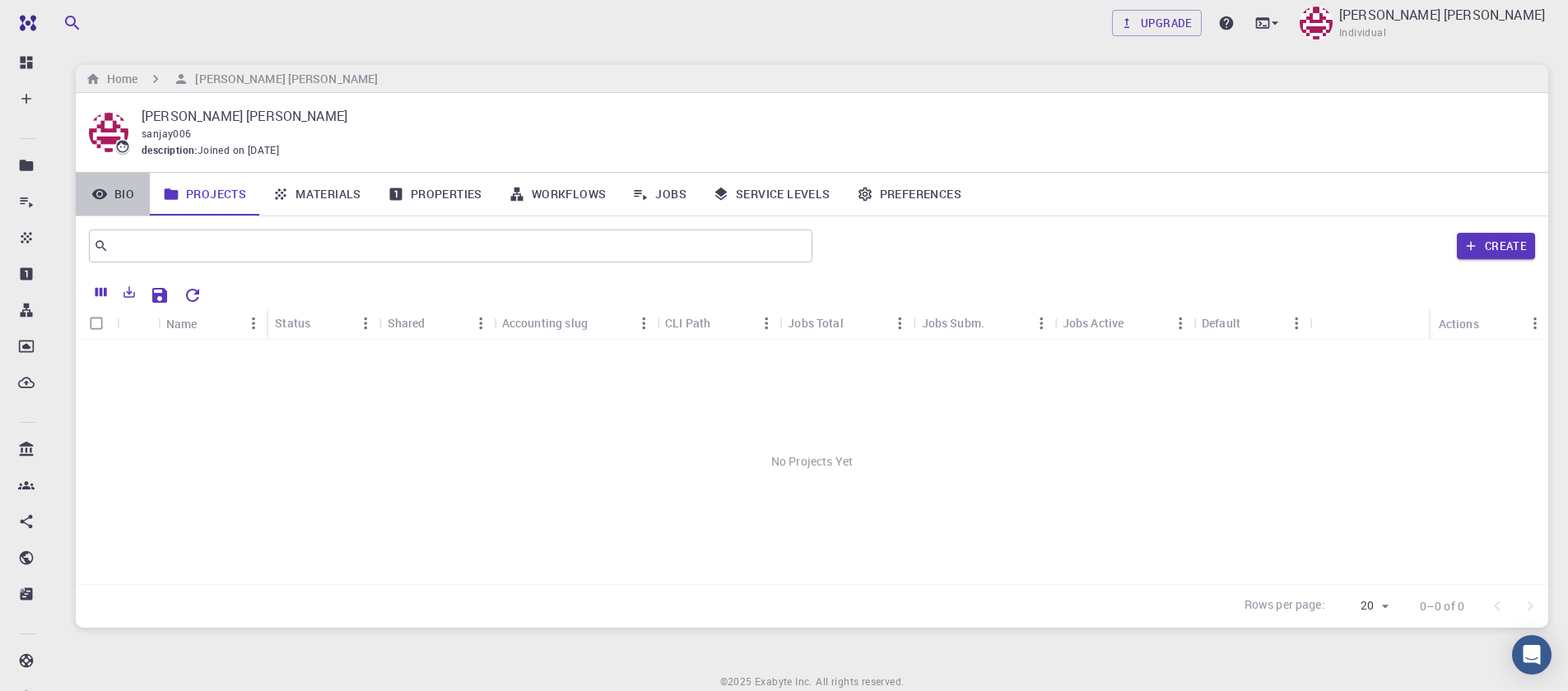
click at [116, 191] on link "Bio" at bounding box center [112, 194] width 74 height 42
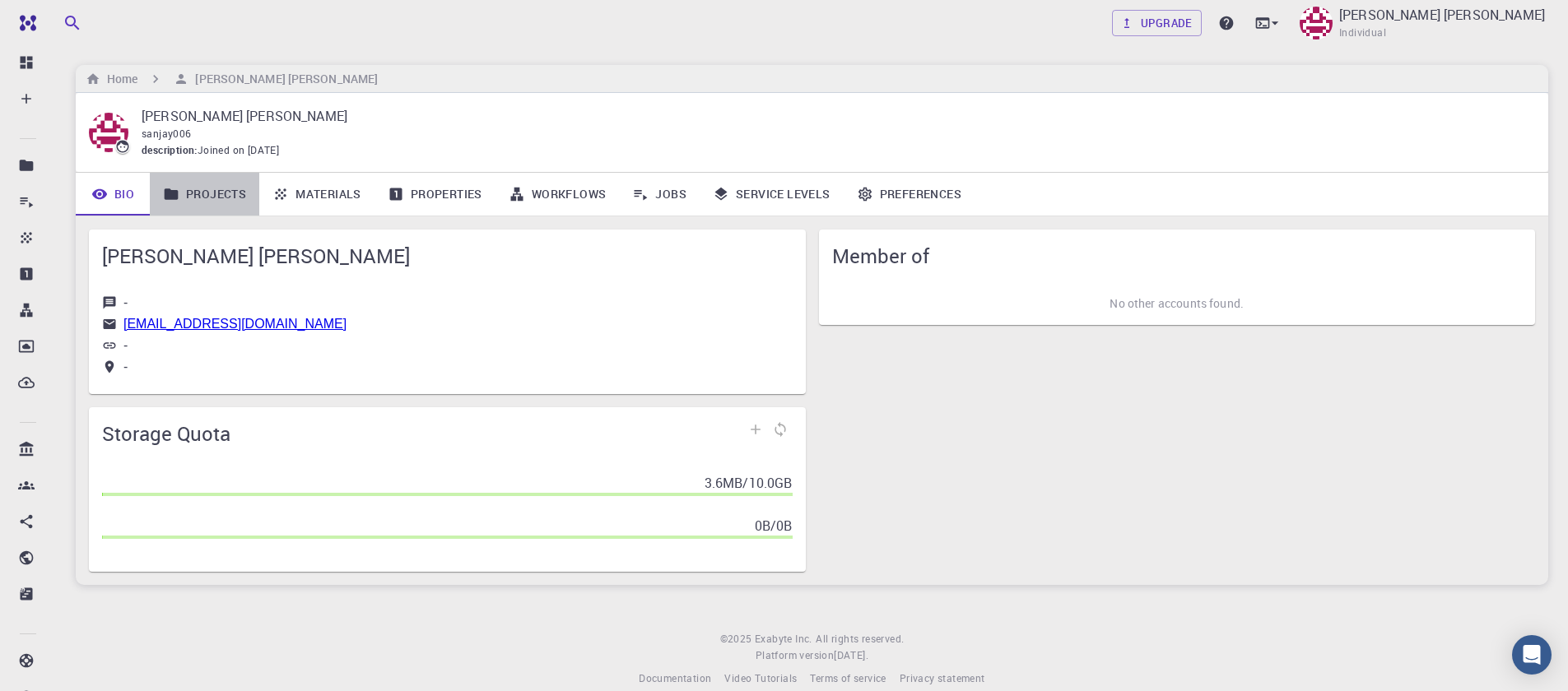
click at [237, 198] on link "Projects" at bounding box center [204, 194] width 109 height 42
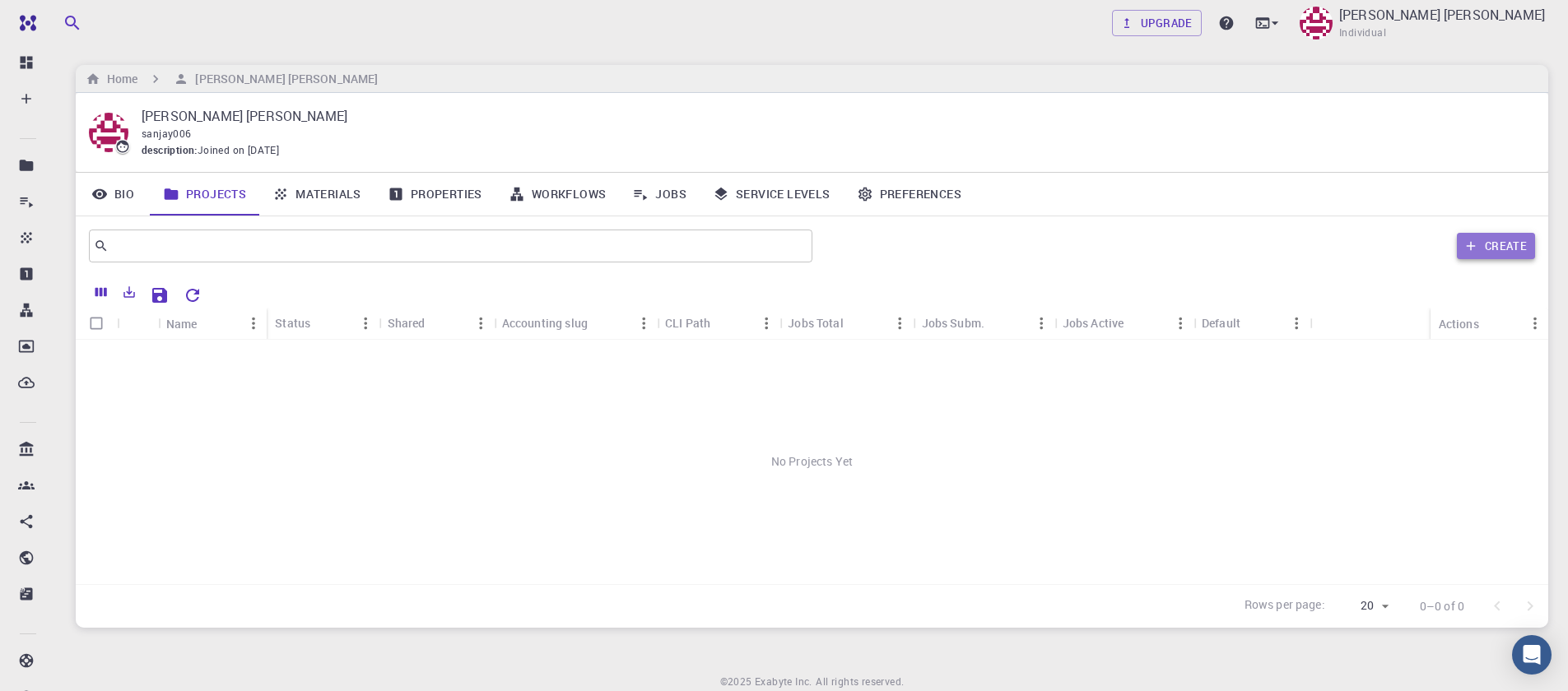
click at [1507, 246] on button "Create" at bounding box center [1496, 246] width 78 height 26
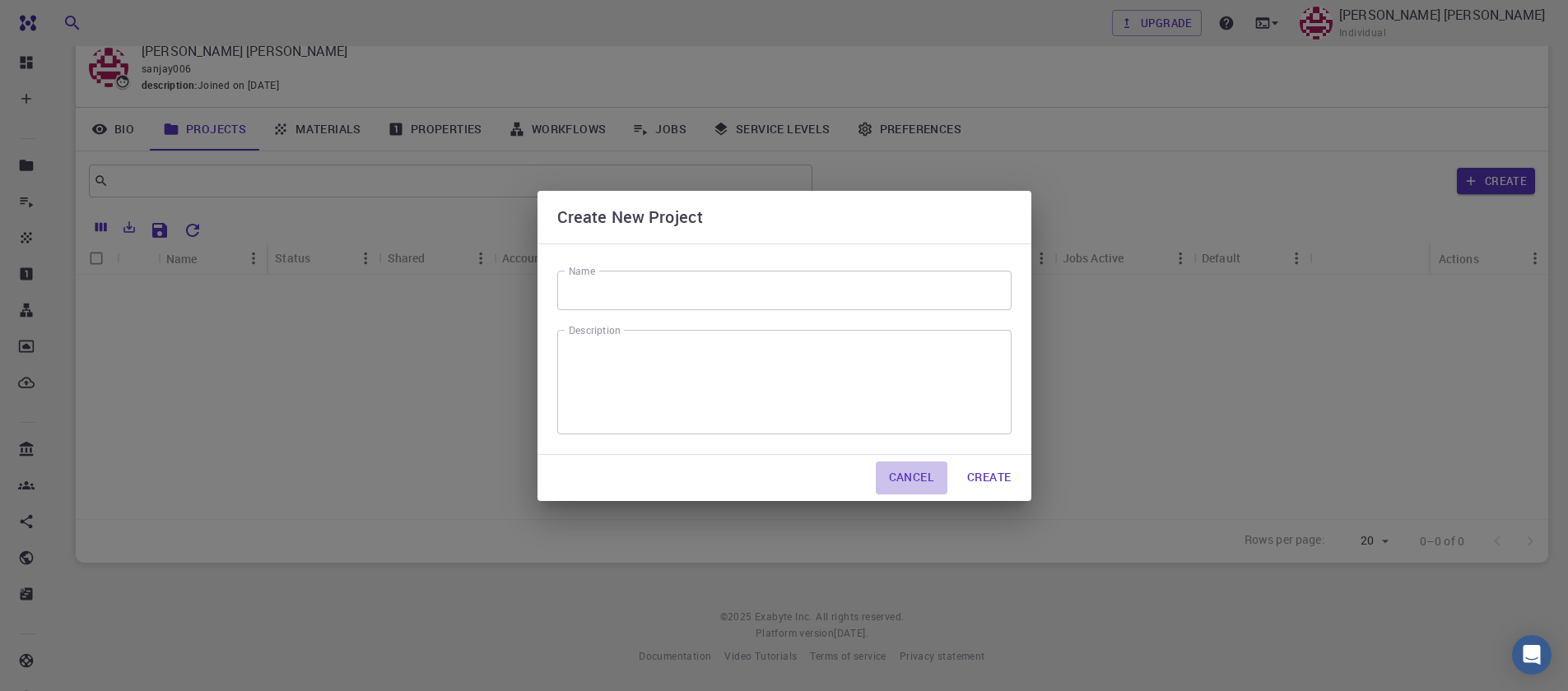
click at [924, 479] on button "Cancel" at bounding box center [912, 477] width 71 height 33
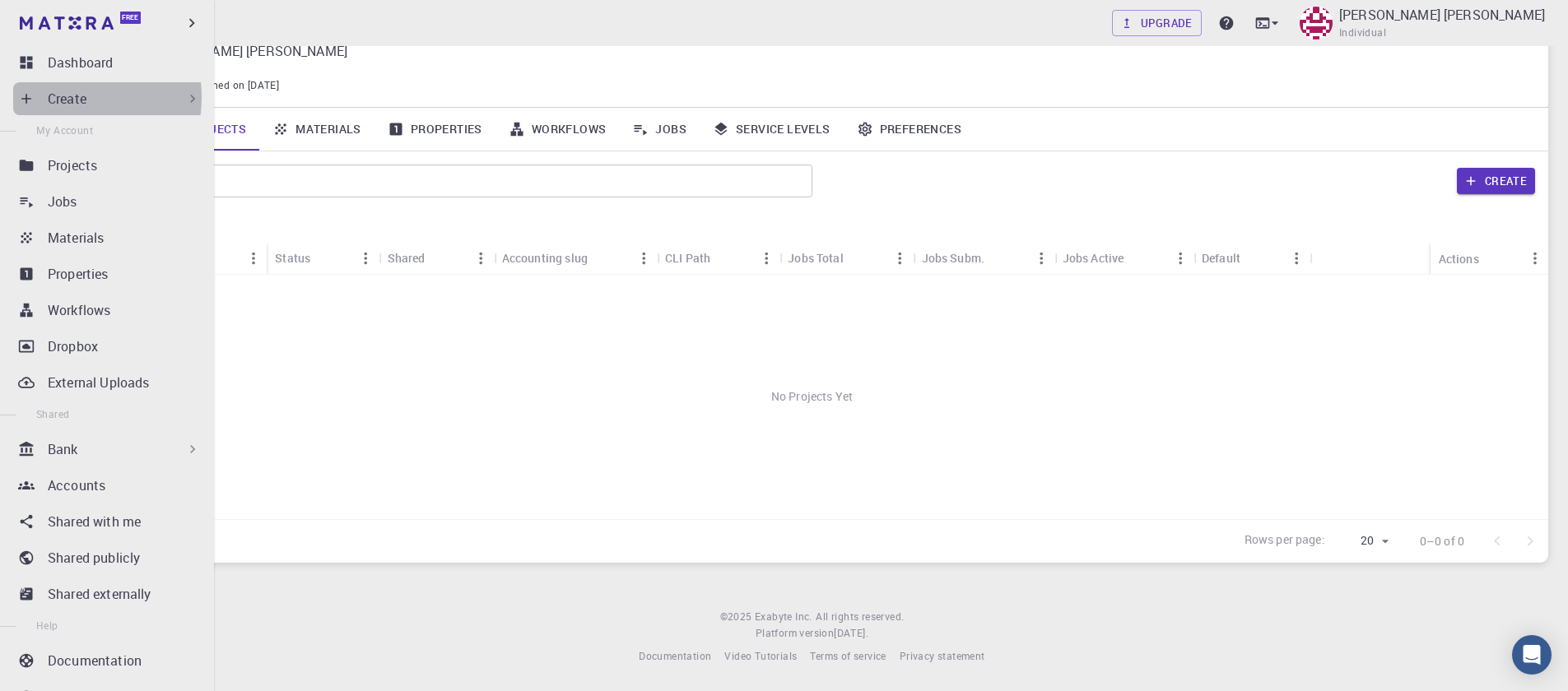
click at [57, 98] on p "Create" at bounding box center [67, 98] width 39 height 20
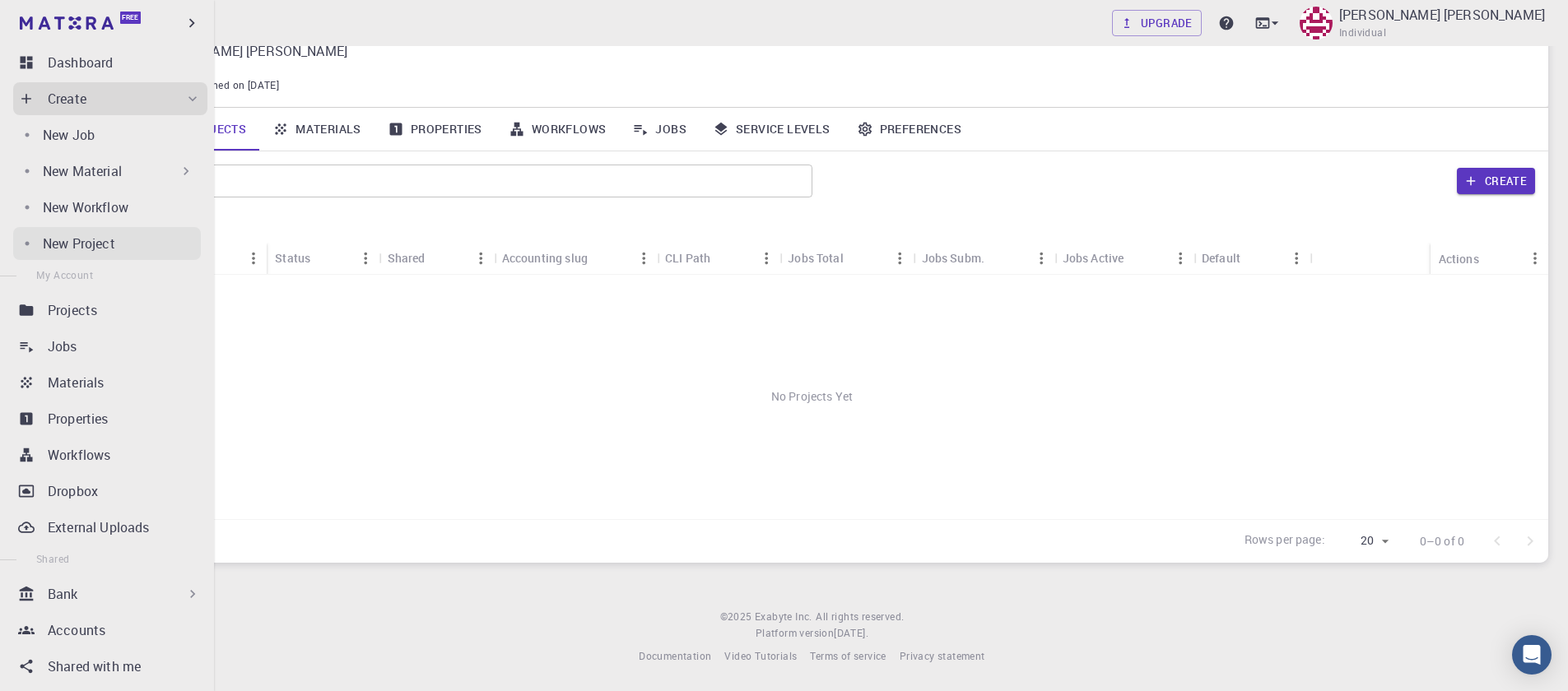
click at [68, 235] on p "New Project" at bounding box center [78, 243] width 72 height 20
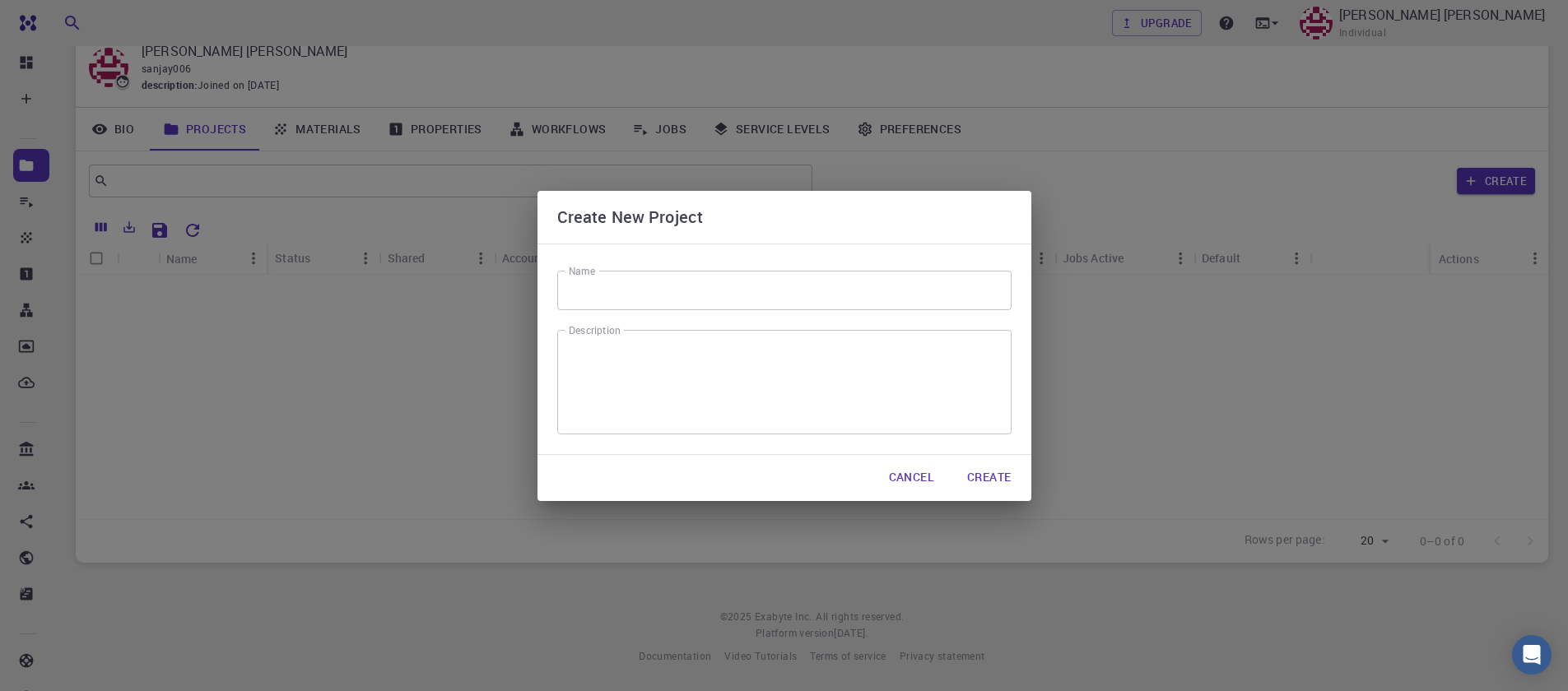
click at [578, 300] on input "Name" at bounding box center [784, 290] width 455 height 40
type input "scf"
click at [974, 476] on button "Create" at bounding box center [989, 477] width 70 height 33
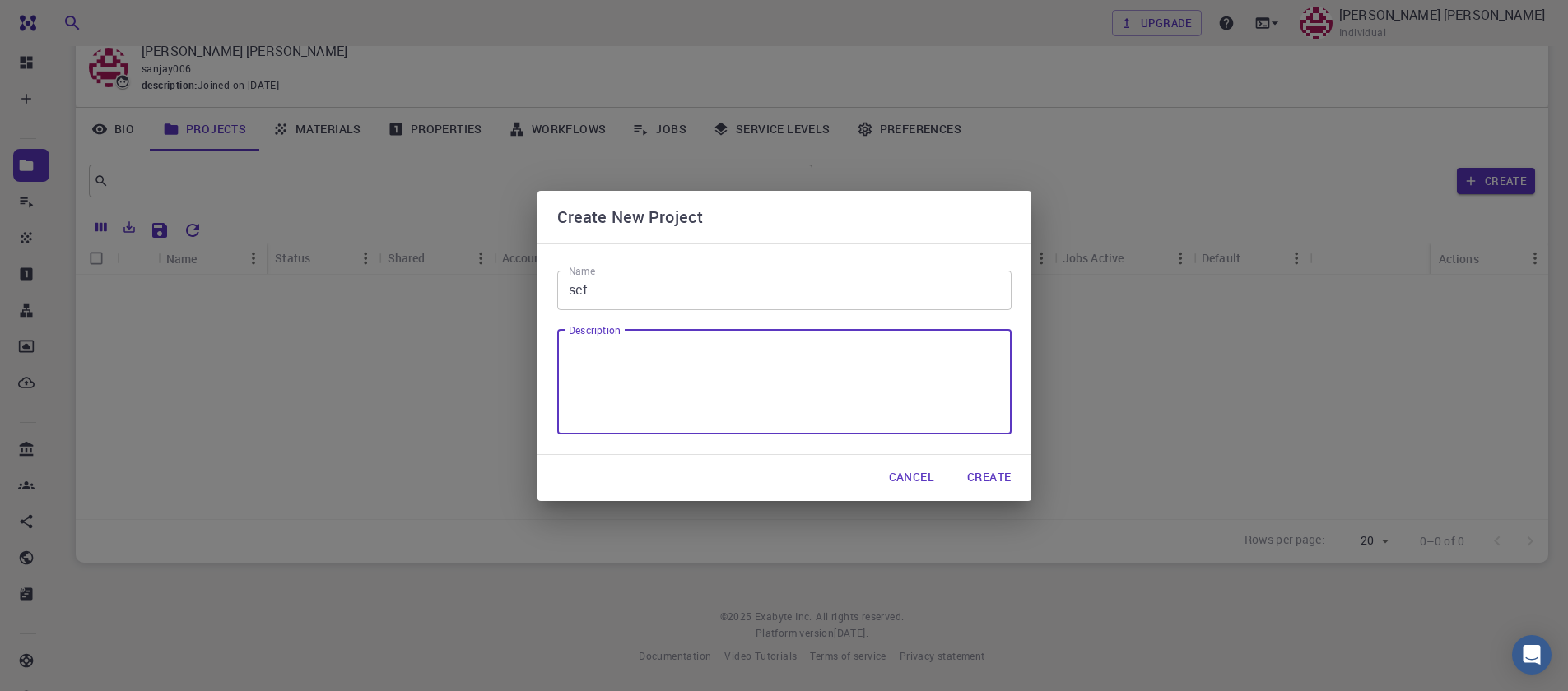
click at [781, 377] on textarea "Description" at bounding box center [784, 382] width 432 height 77
click at [995, 478] on button "Create" at bounding box center [989, 477] width 70 height 33
click at [848, 362] on textarea "Description" at bounding box center [784, 382] width 432 height 77
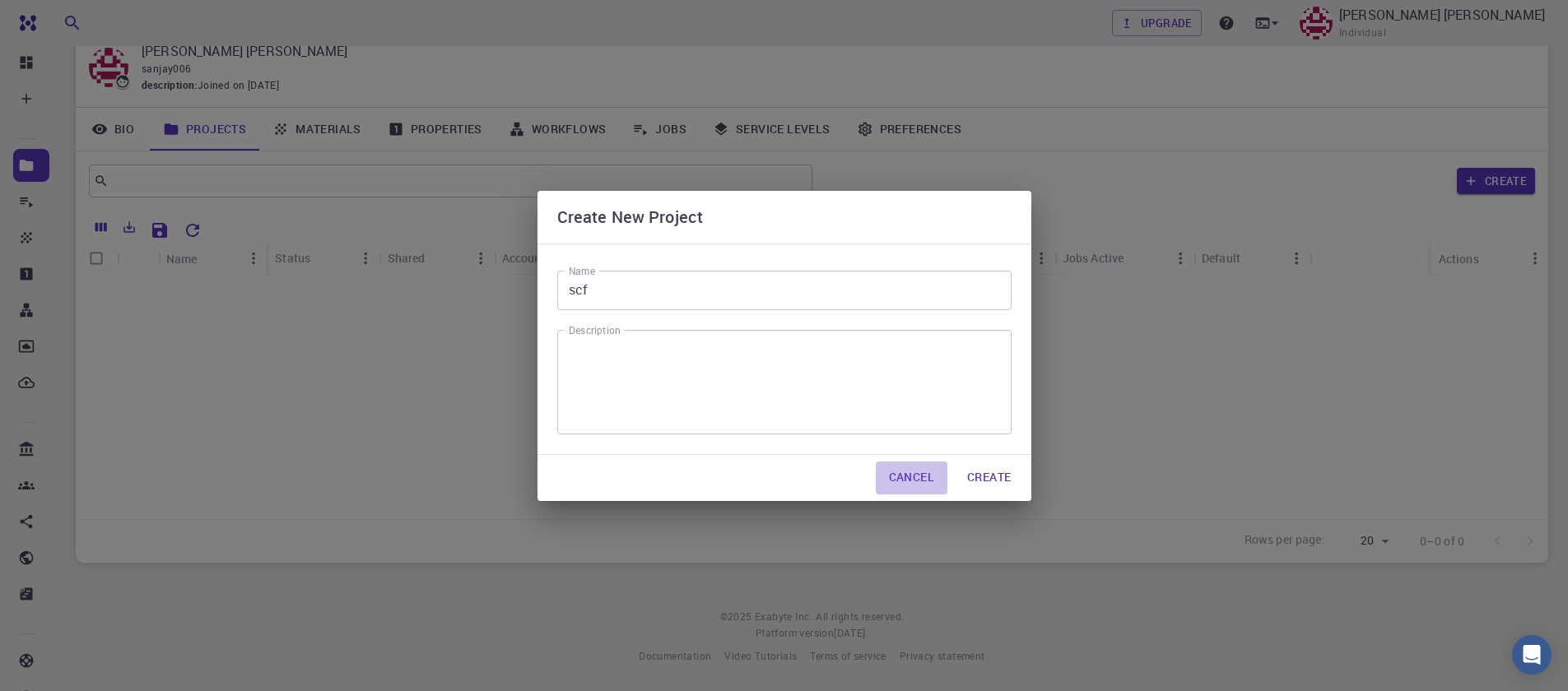
click at [897, 476] on button "Cancel" at bounding box center [912, 477] width 71 height 33
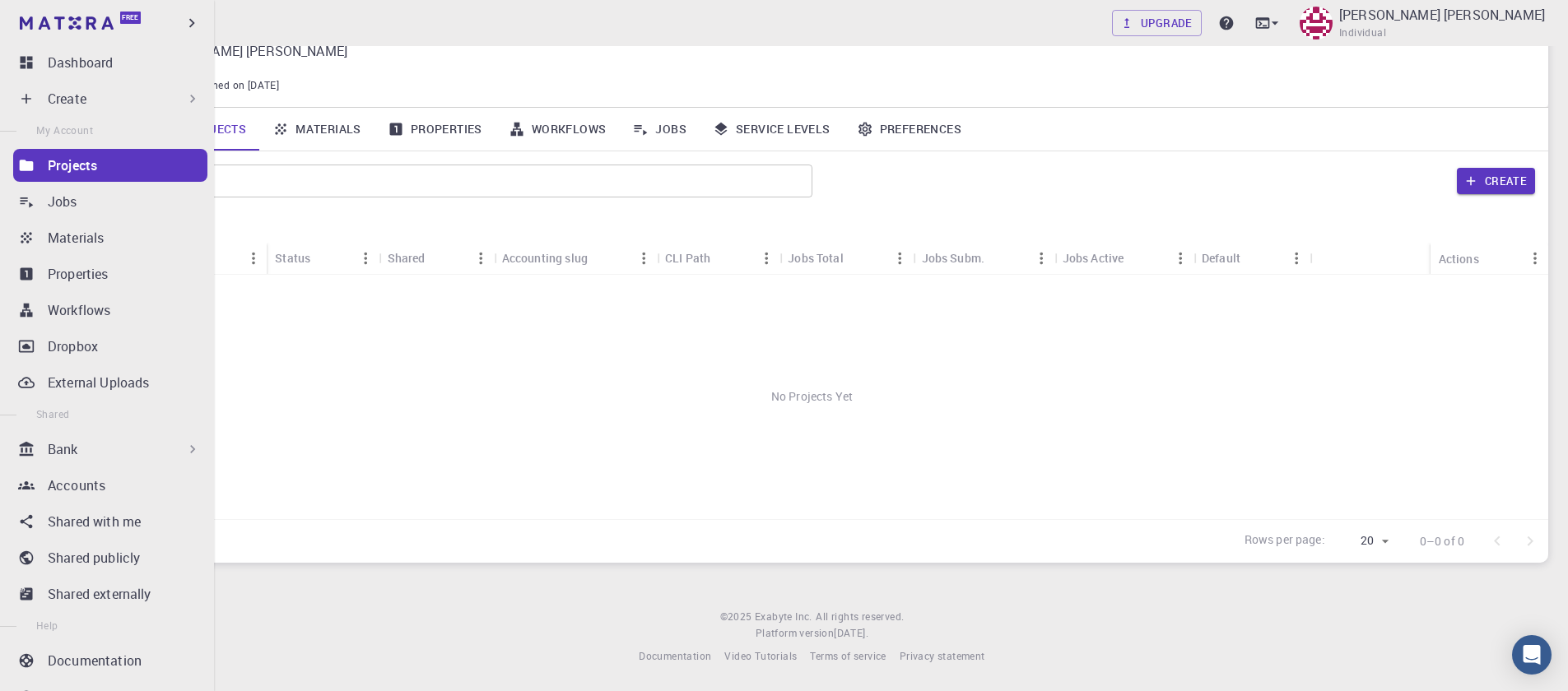
click at [171, 101] on div "Create" at bounding box center [124, 98] width 153 height 20
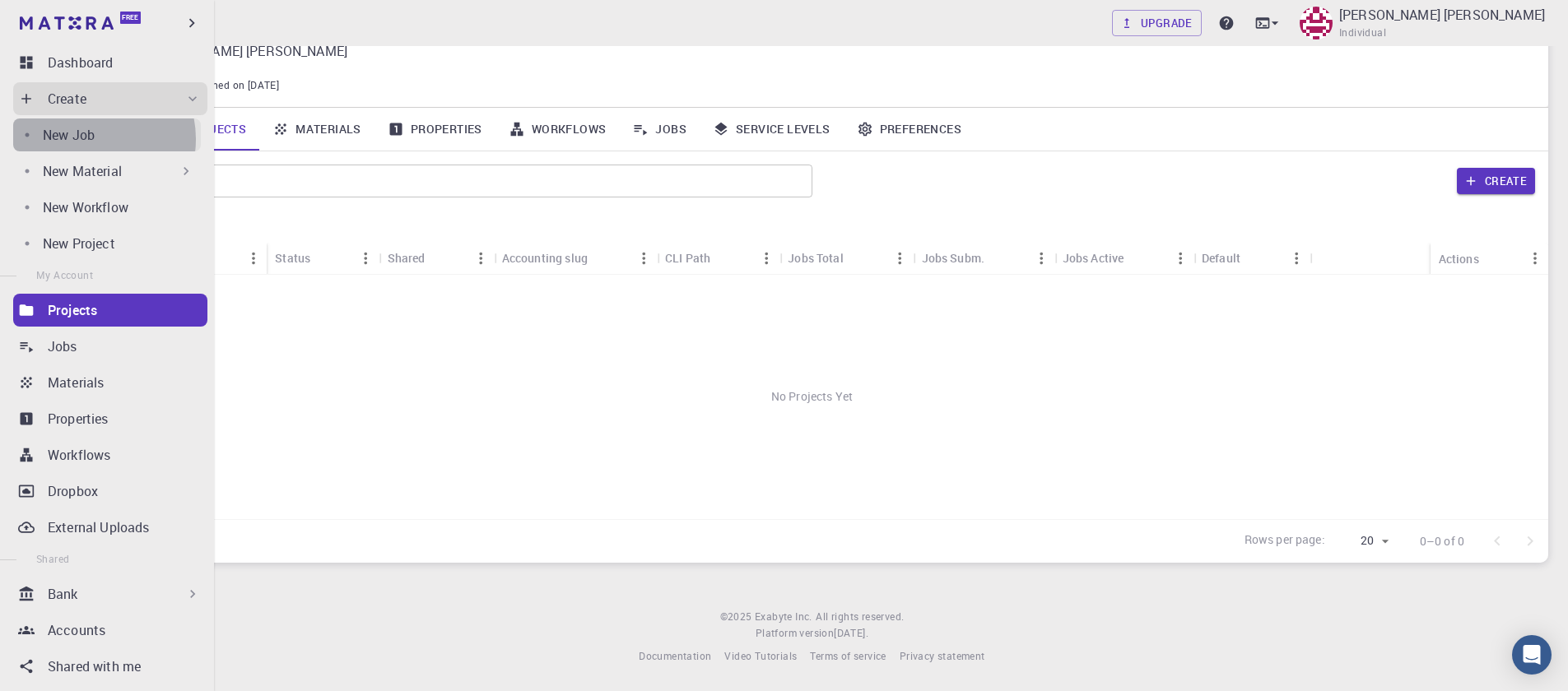
click at [91, 139] on p "New Job" at bounding box center [68, 135] width 52 height 20
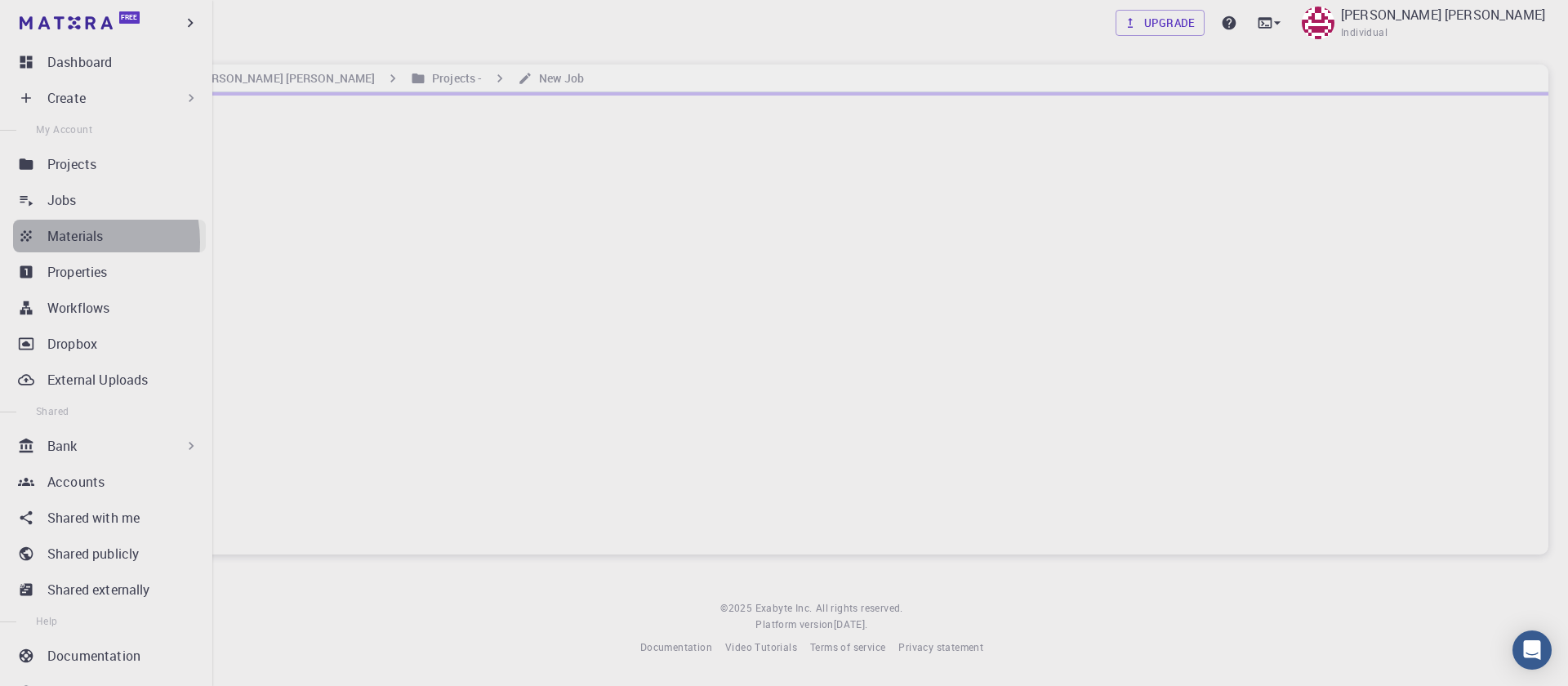
click at [67, 242] on p "Materials" at bounding box center [75, 236] width 56 height 19
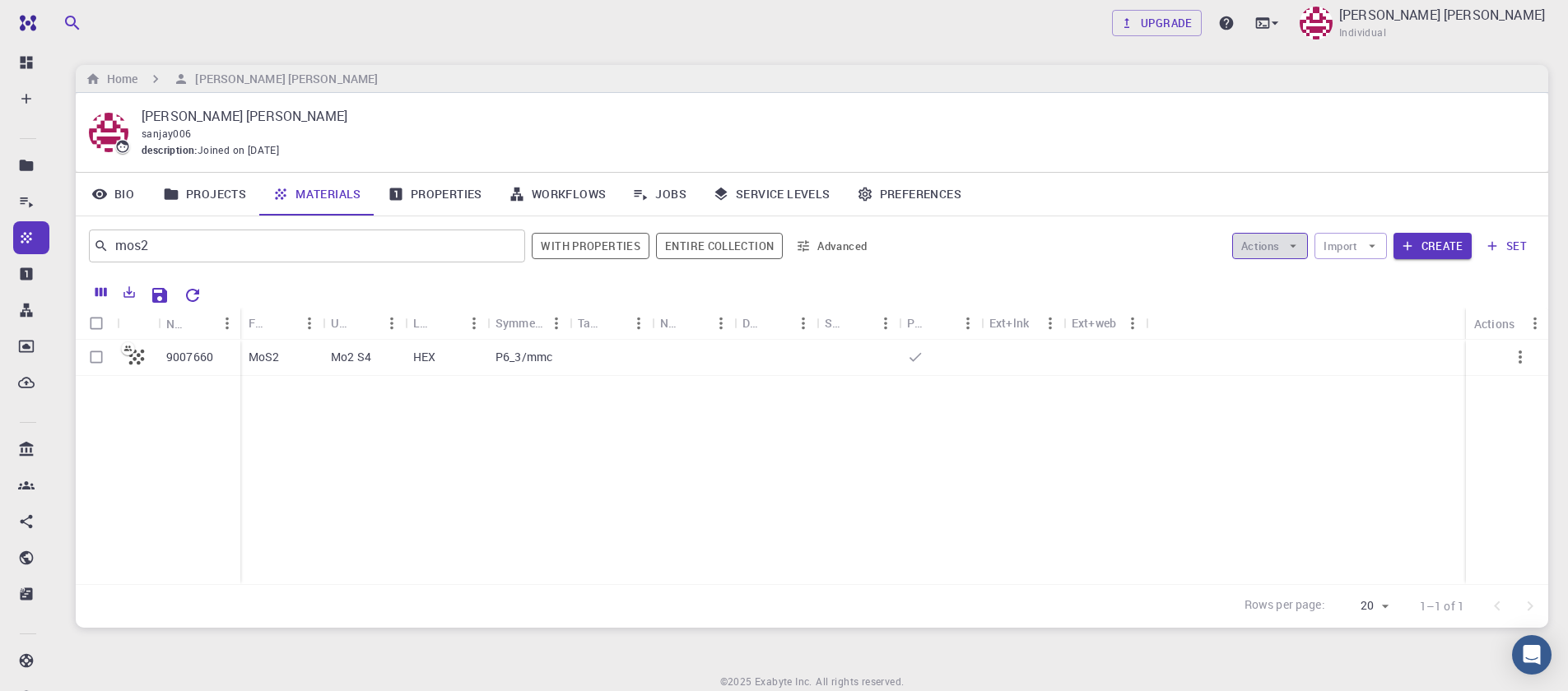
click at [1293, 253] on icon "button" at bounding box center [1292, 245] width 14 height 14
click at [1348, 248] on button "Import" at bounding box center [1350, 246] width 71 height 26
click at [95, 363] on input "Select row" at bounding box center [96, 357] width 31 height 31
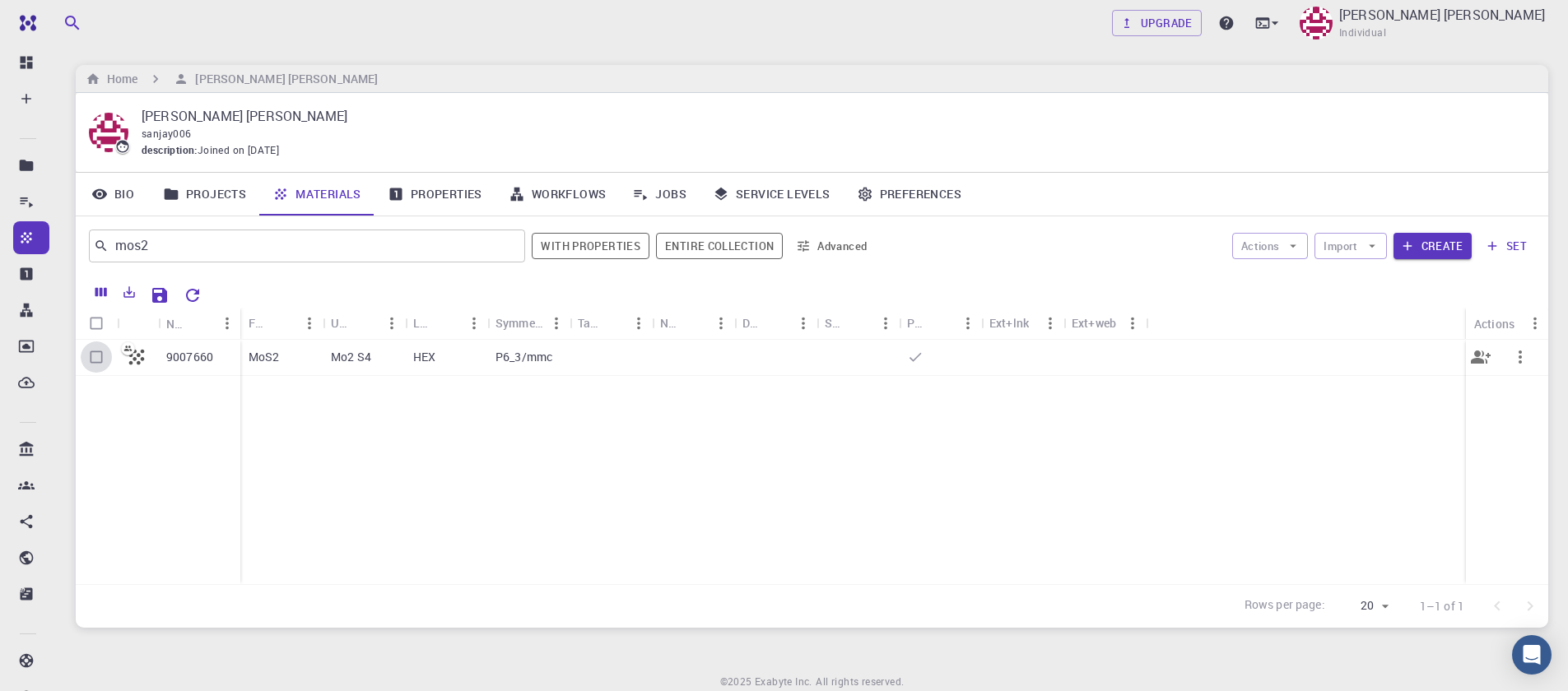
checkbox input "true"
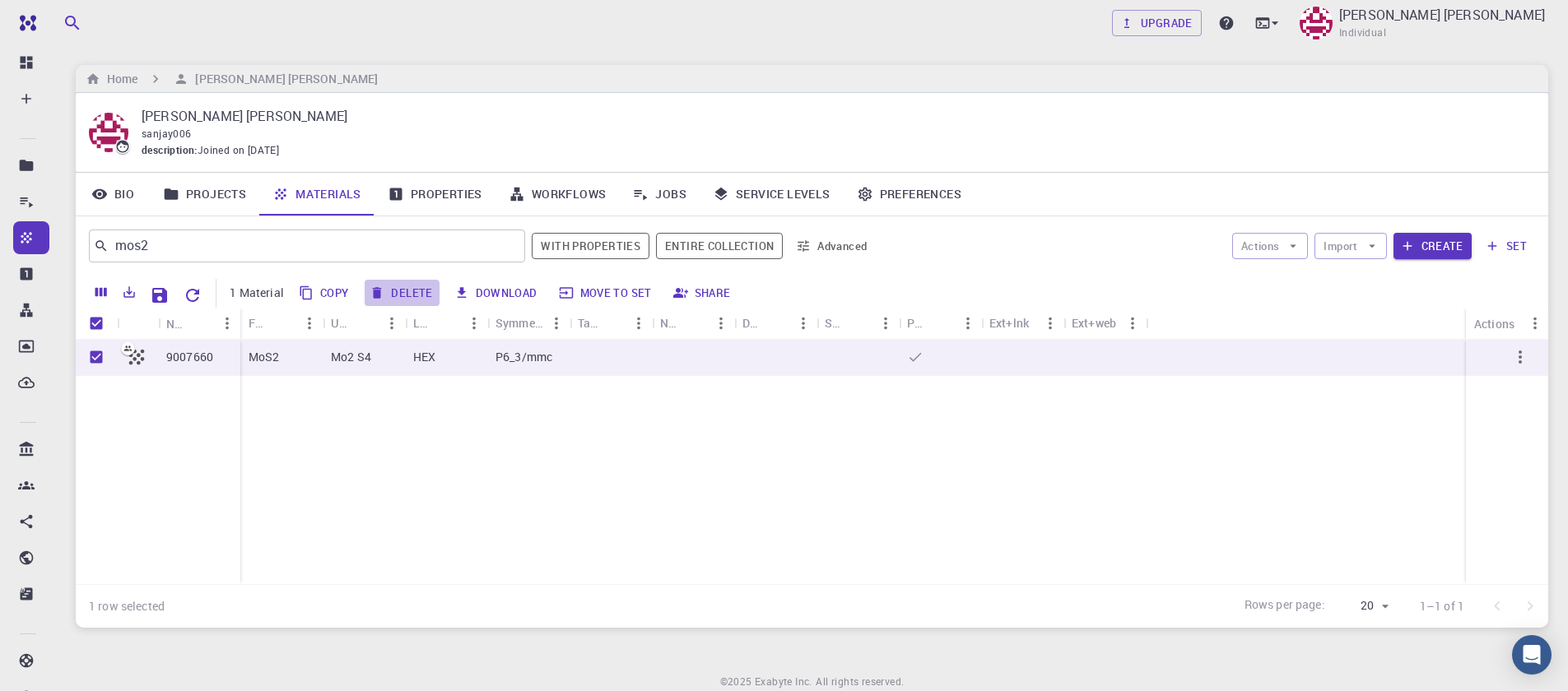
click at [400, 298] on button "Delete" at bounding box center [401, 293] width 74 height 26
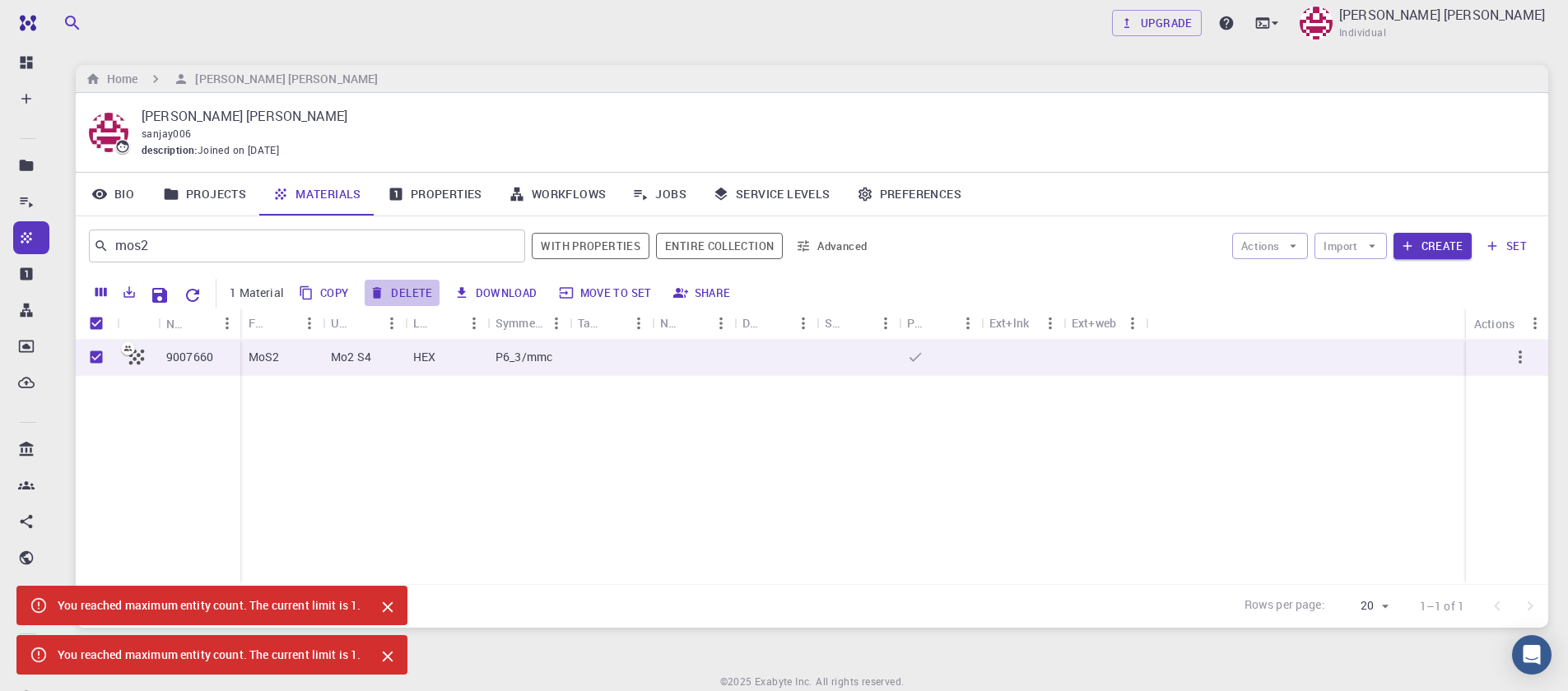
click at [412, 291] on button "Delete" at bounding box center [401, 293] width 74 height 26
checkbox input "false"
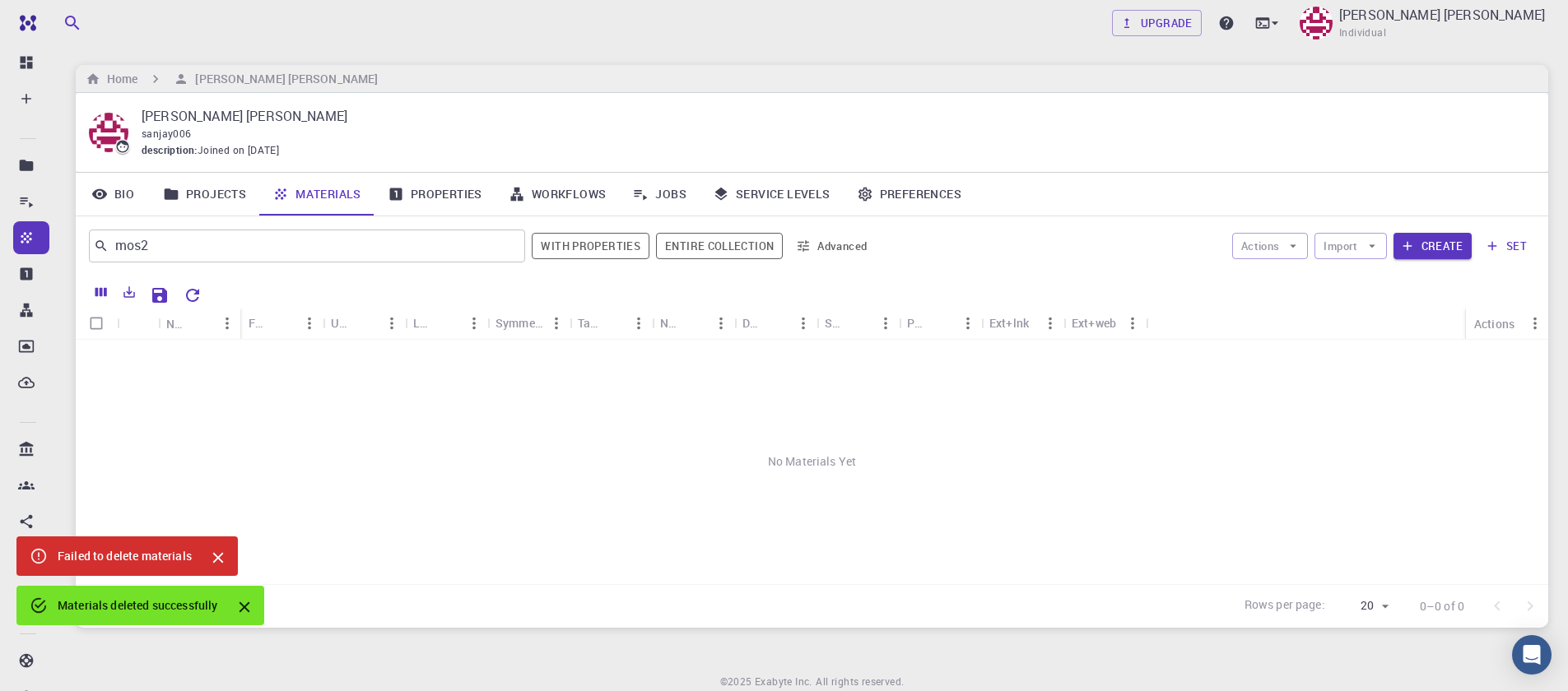
click at [213, 560] on icon "Close" at bounding box center [218, 557] width 18 height 18
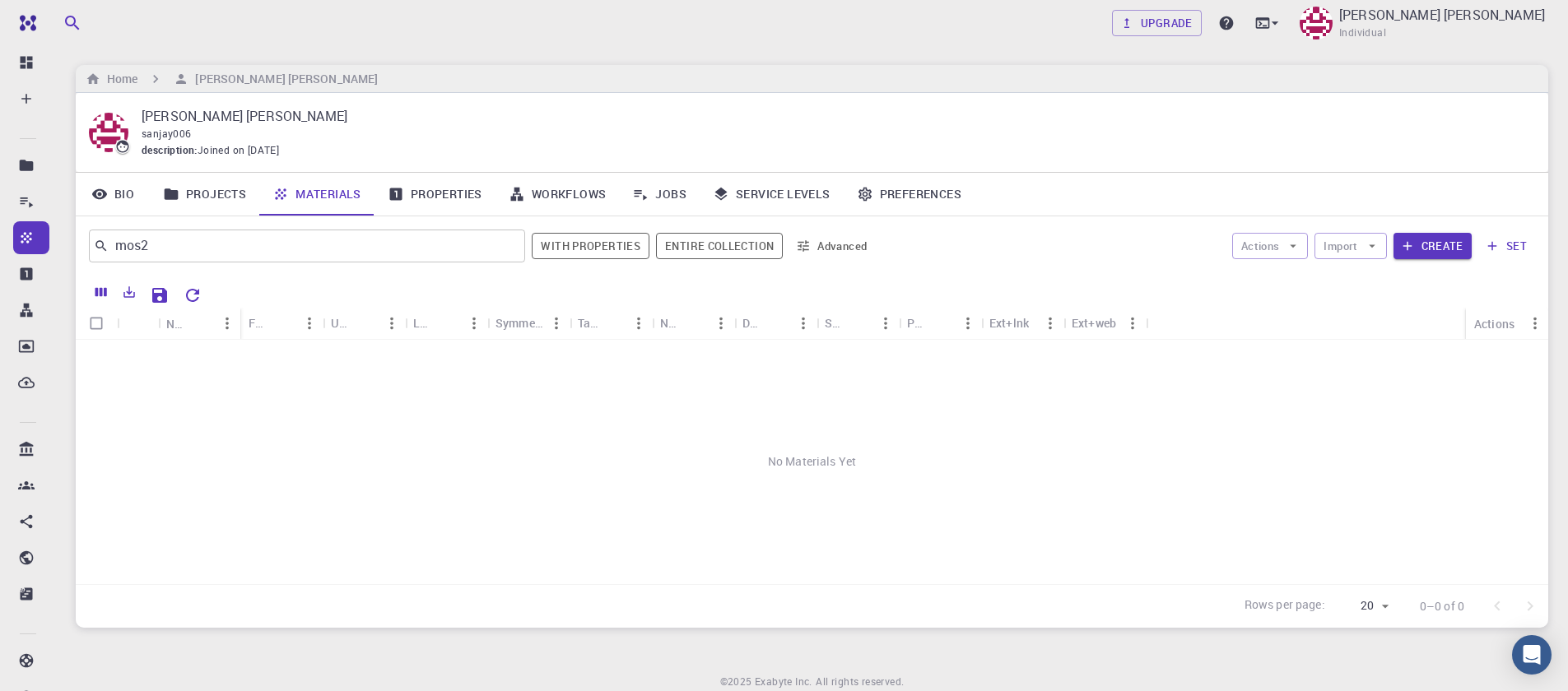
click at [326, 418] on div "No Materials Yet" at bounding box center [812, 462] width 1472 height 244
click at [510, 260] on button "Clear" at bounding box center [505, 248] width 26 height 26
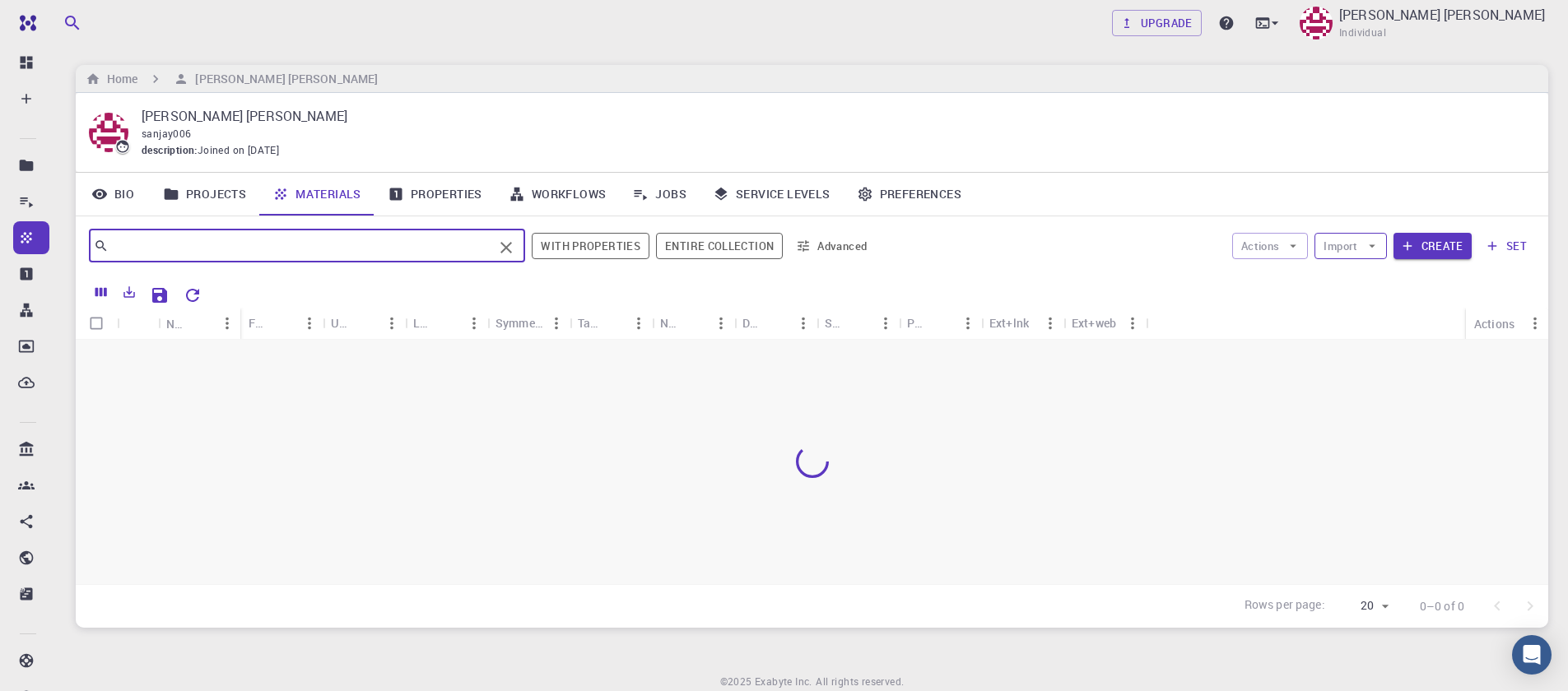
click at [1335, 248] on button "Import" at bounding box center [1350, 246] width 71 height 26
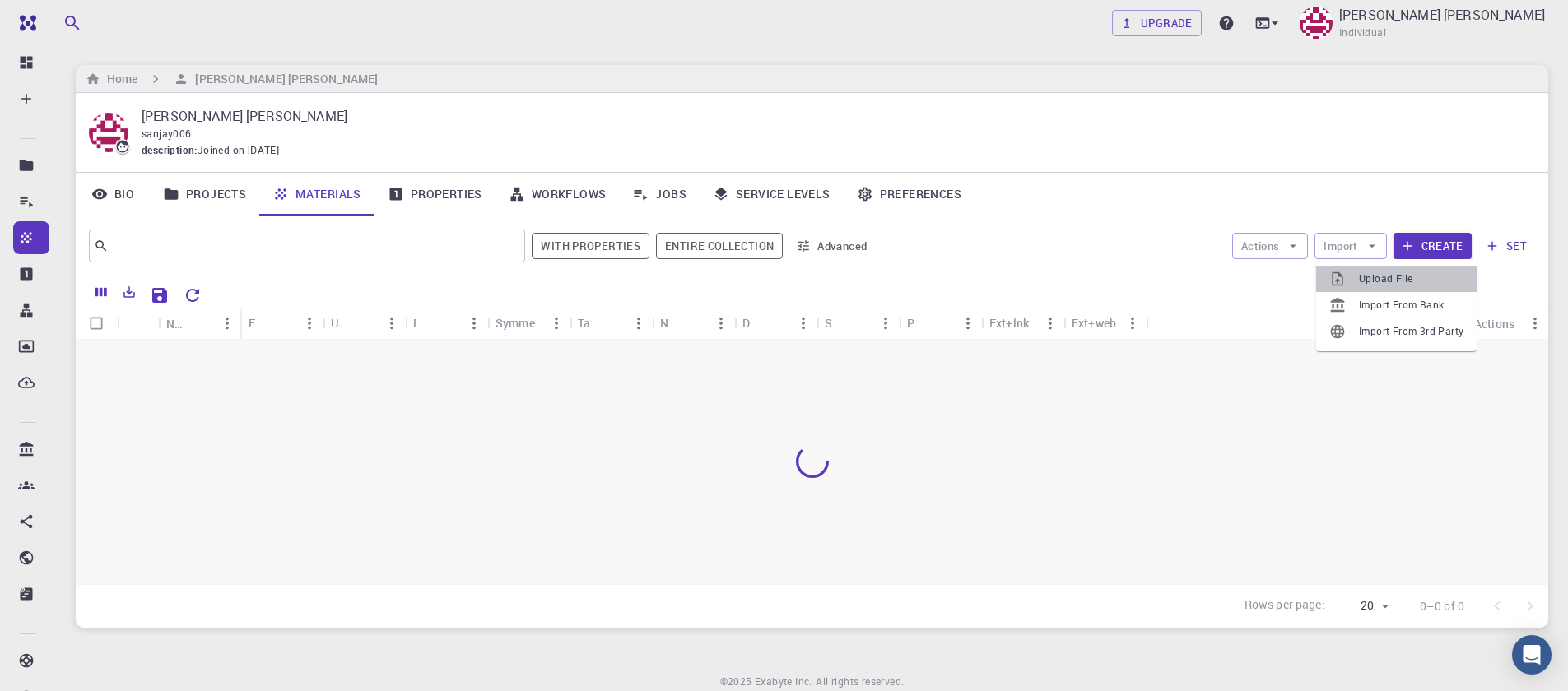
click at [1366, 274] on span "Upload File" at bounding box center [1410, 278] width 104 height 16
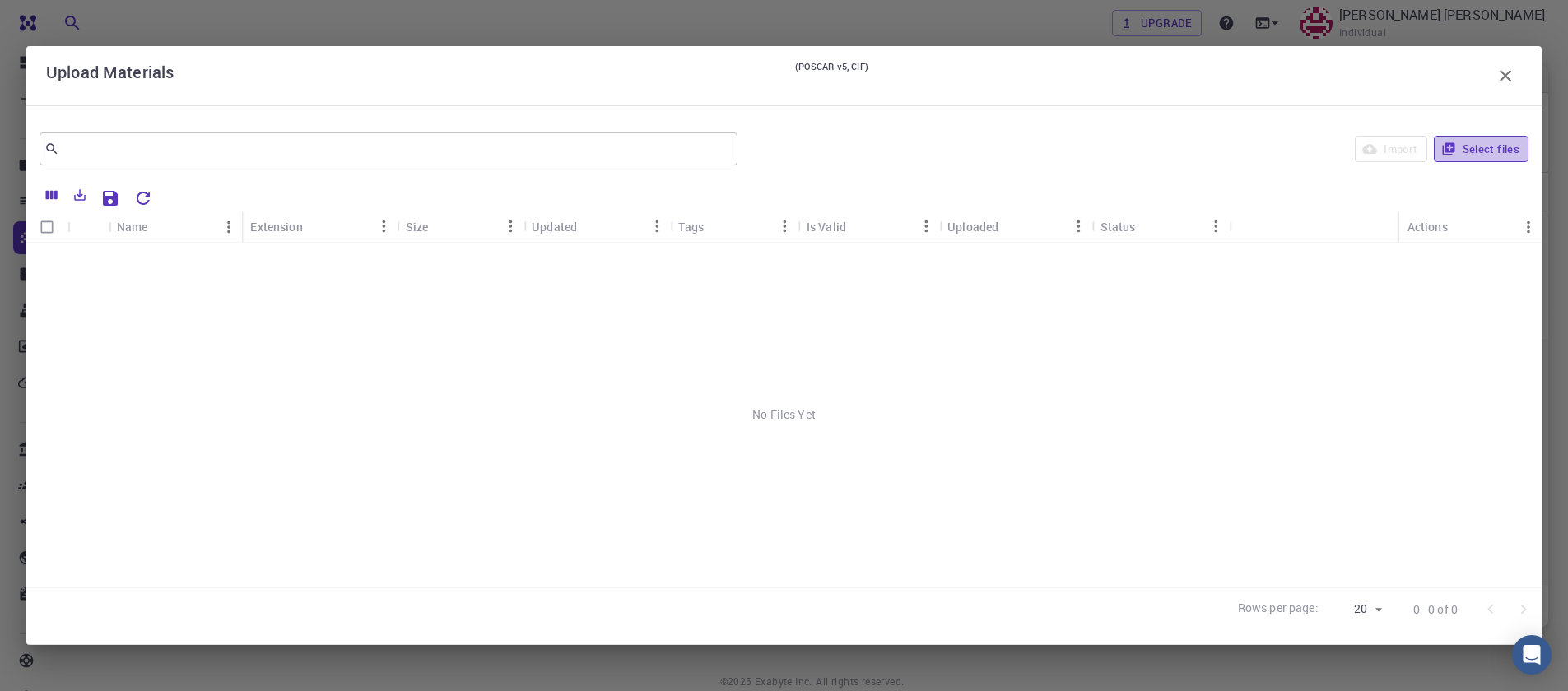
click at [1500, 153] on button "Select files" at bounding box center [1482, 148] width 95 height 26
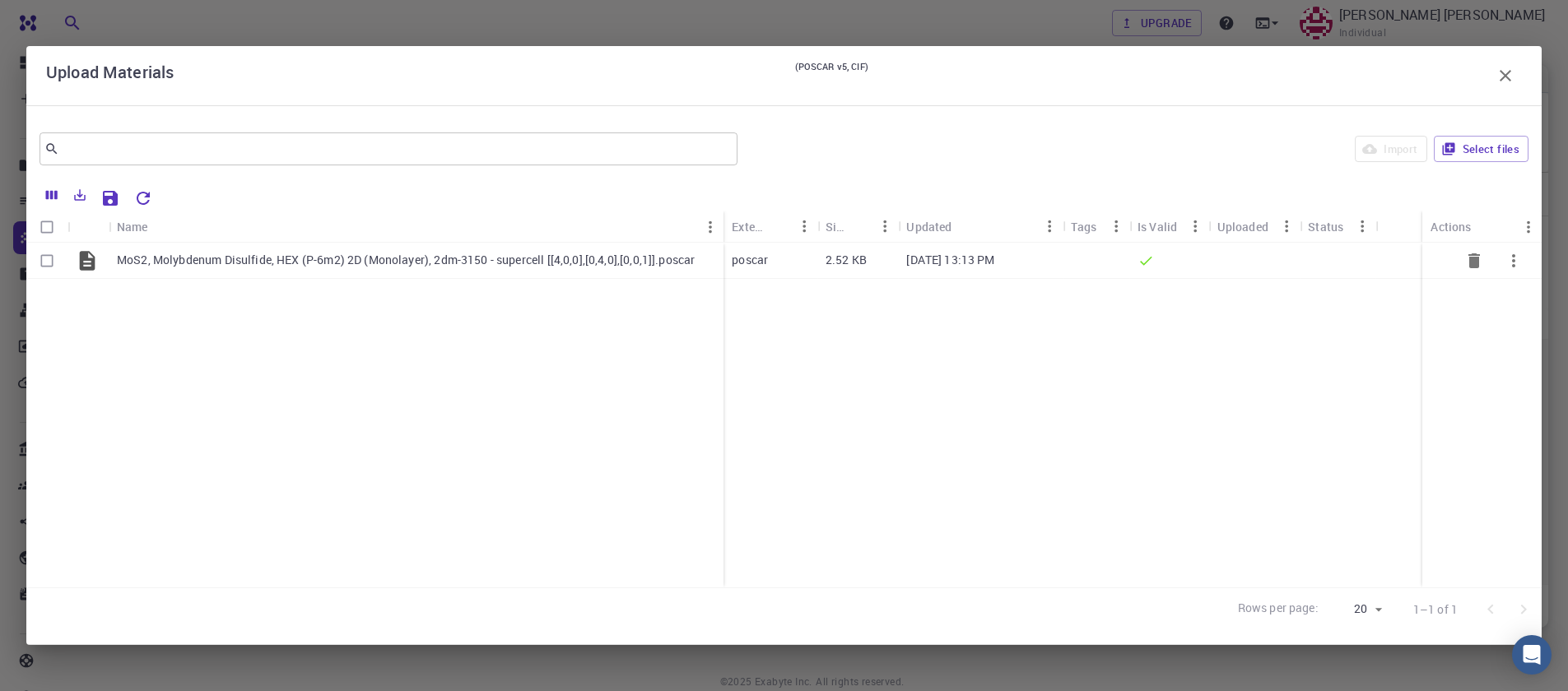
click at [46, 262] on input "Select row" at bounding box center [47, 260] width 31 height 31
checkbox input "true"
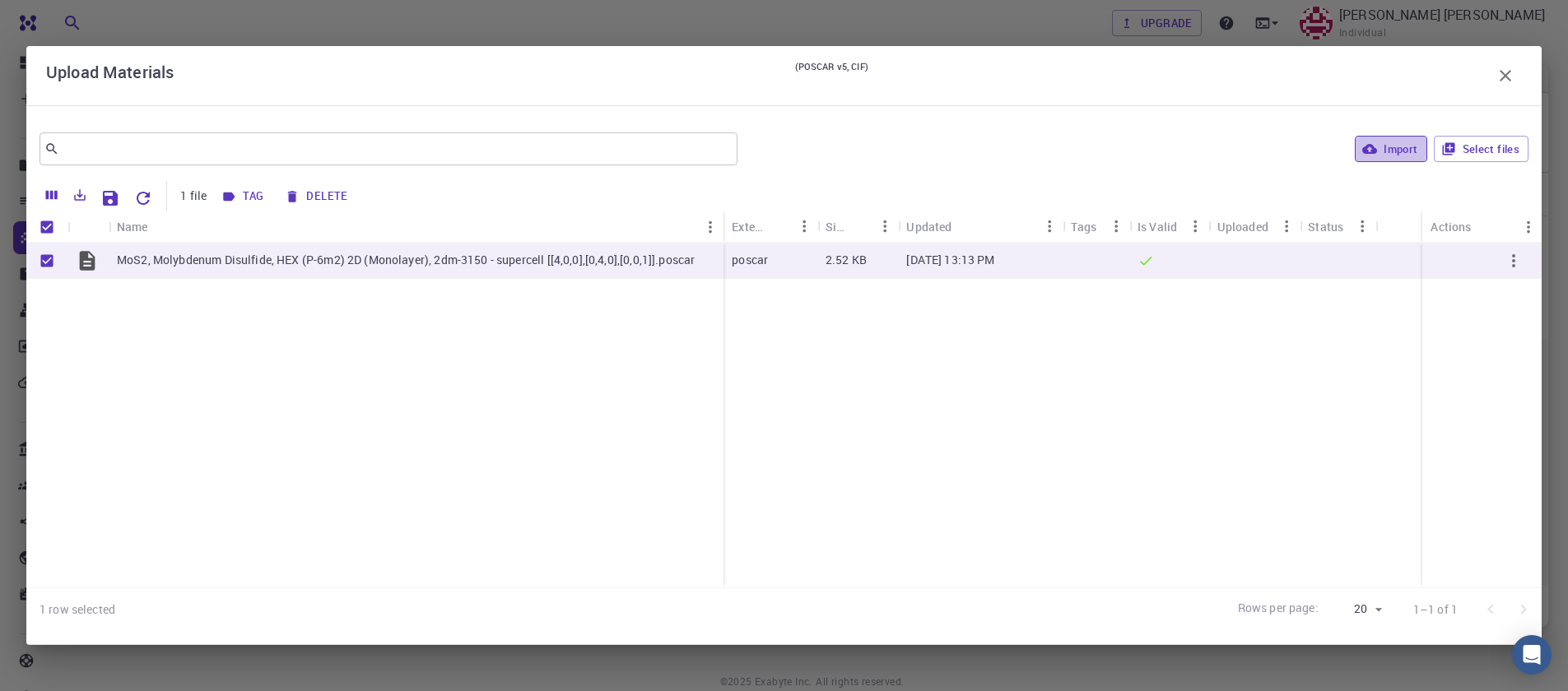
click at [1392, 153] on button "Import" at bounding box center [1391, 148] width 71 height 26
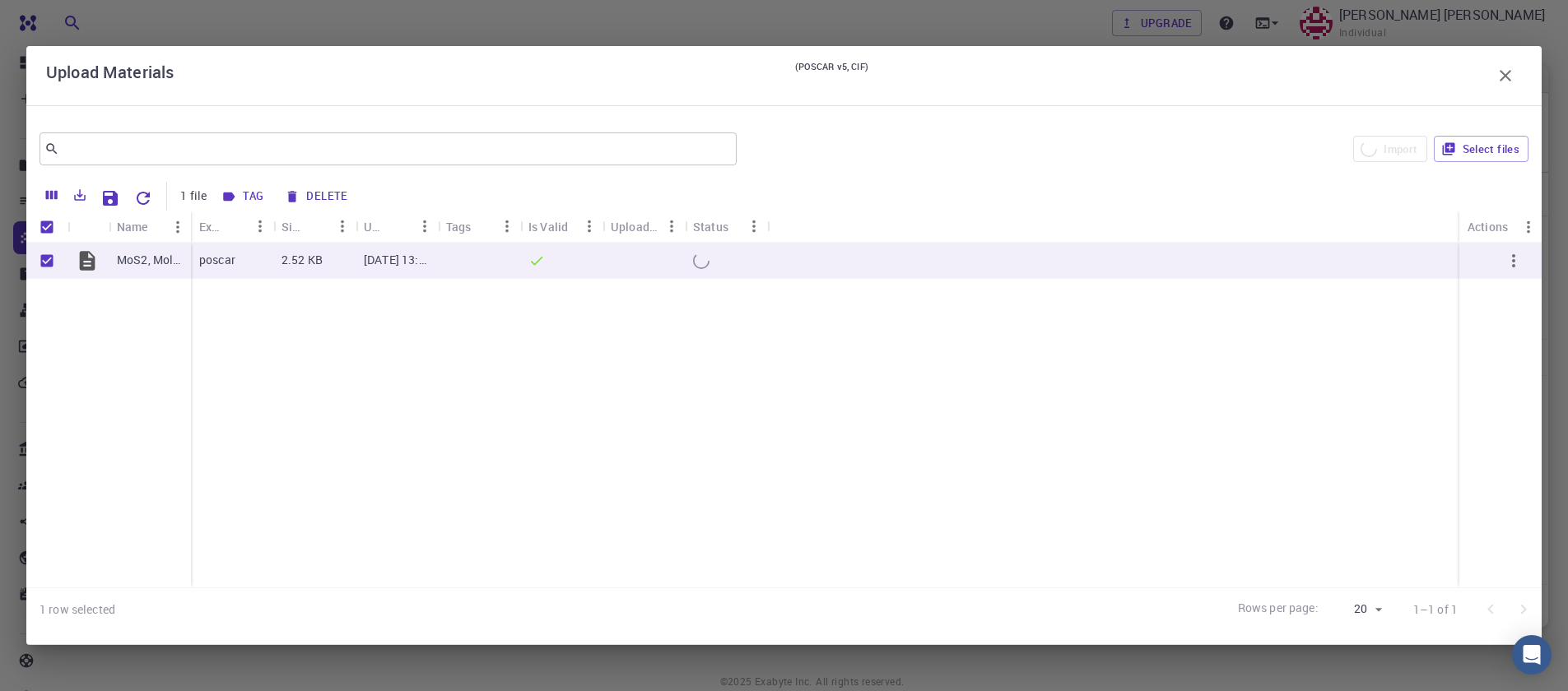
checkbox input "false"
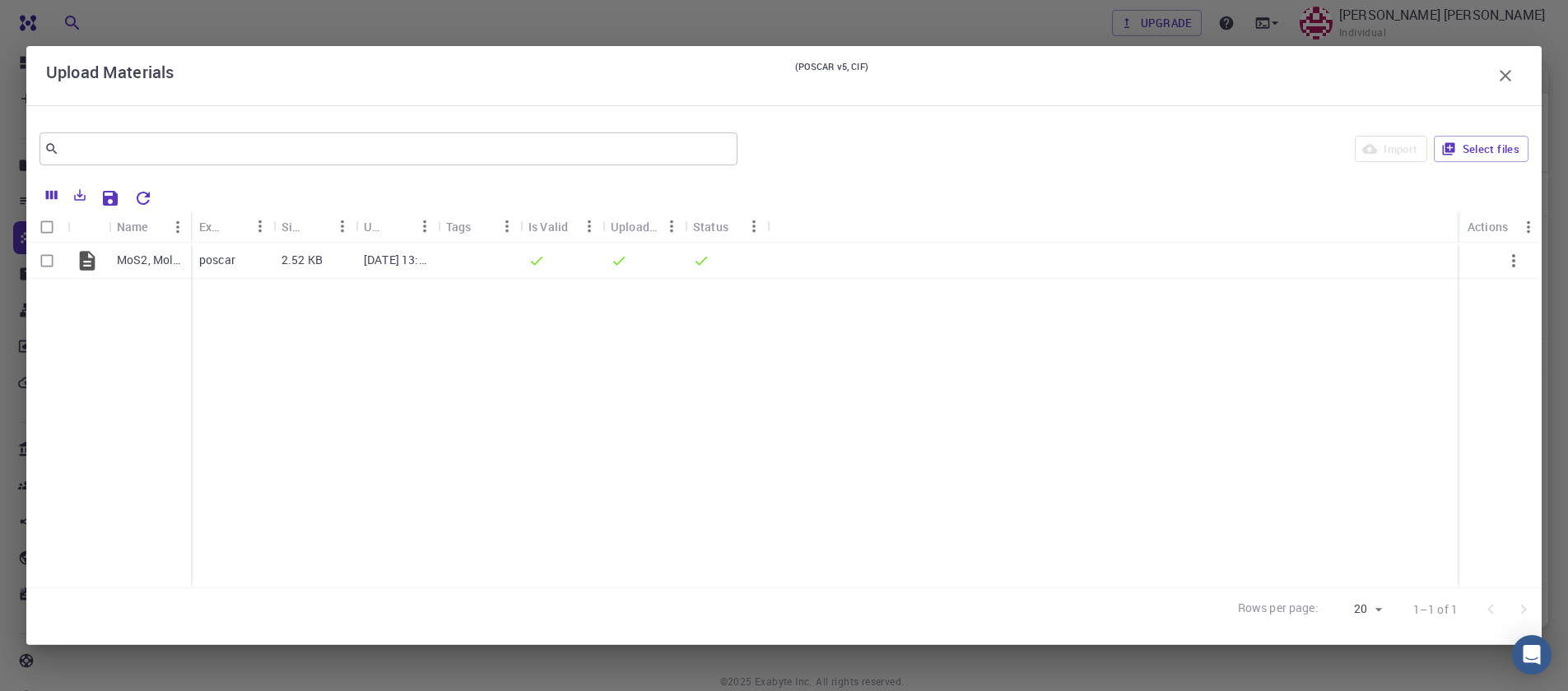
click at [1502, 78] on icon "button" at bounding box center [1505, 75] width 12 height 12
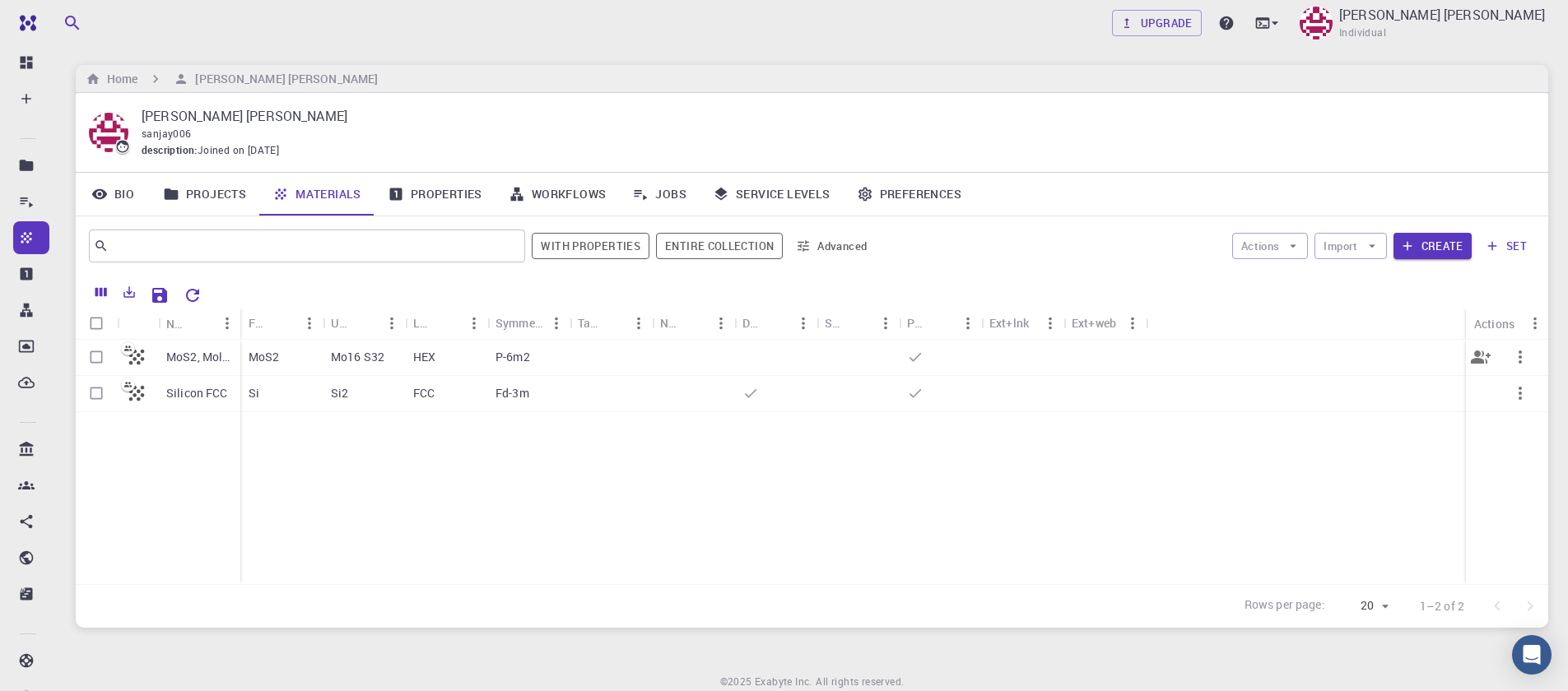
click at [96, 360] on input "Select row" at bounding box center [96, 357] width 31 height 31
checkbox input "true"
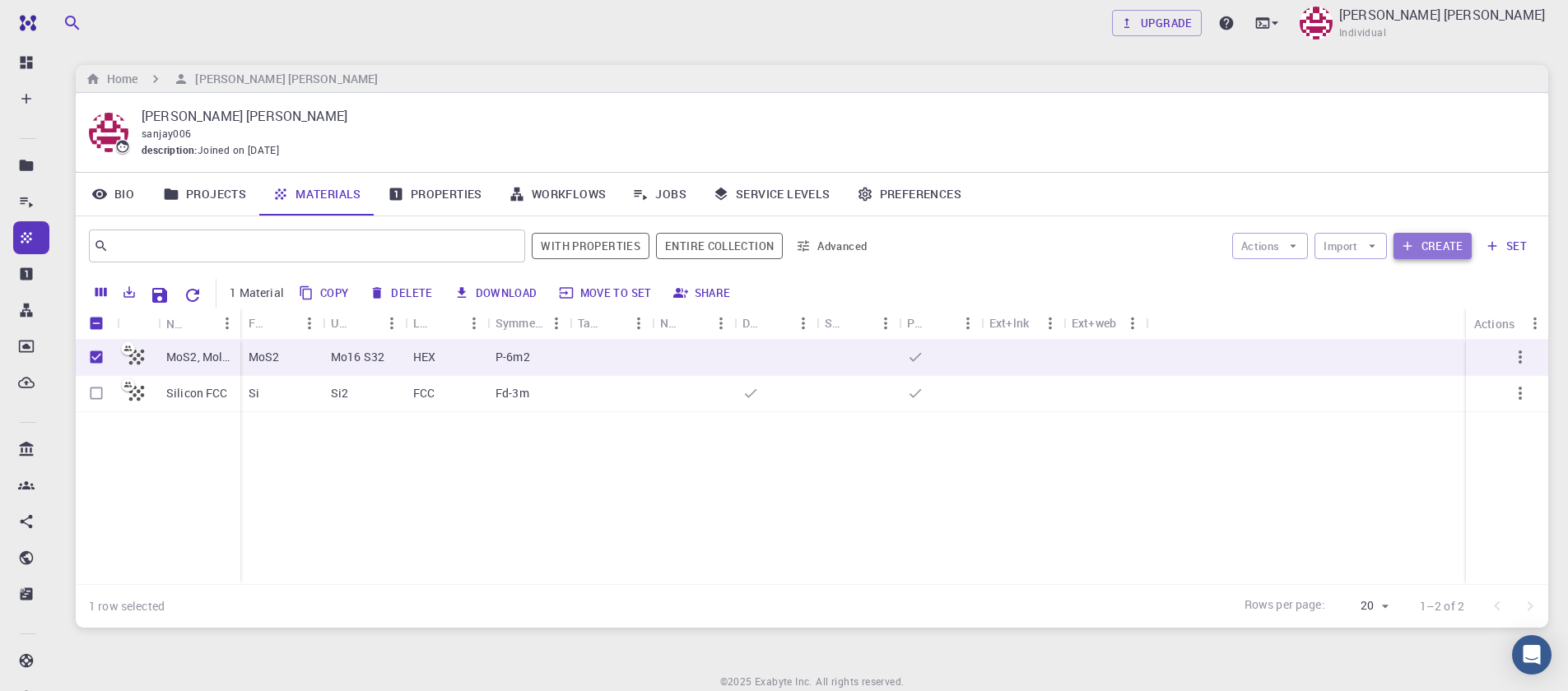
click at [1445, 243] on button "Create" at bounding box center [1432, 246] width 78 height 26
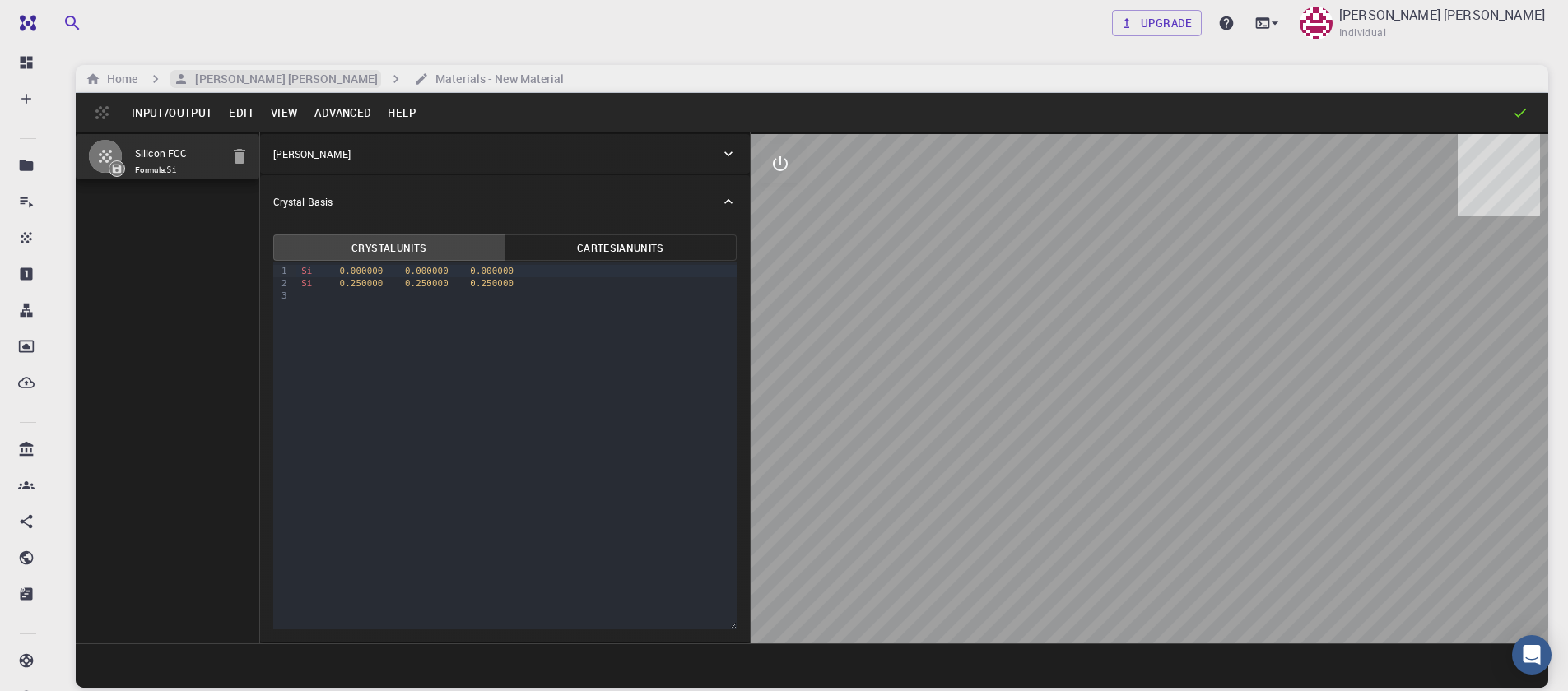
click at [274, 85] on h6 "[PERSON_NAME] [PERSON_NAME]" at bounding box center [282, 78] width 189 height 18
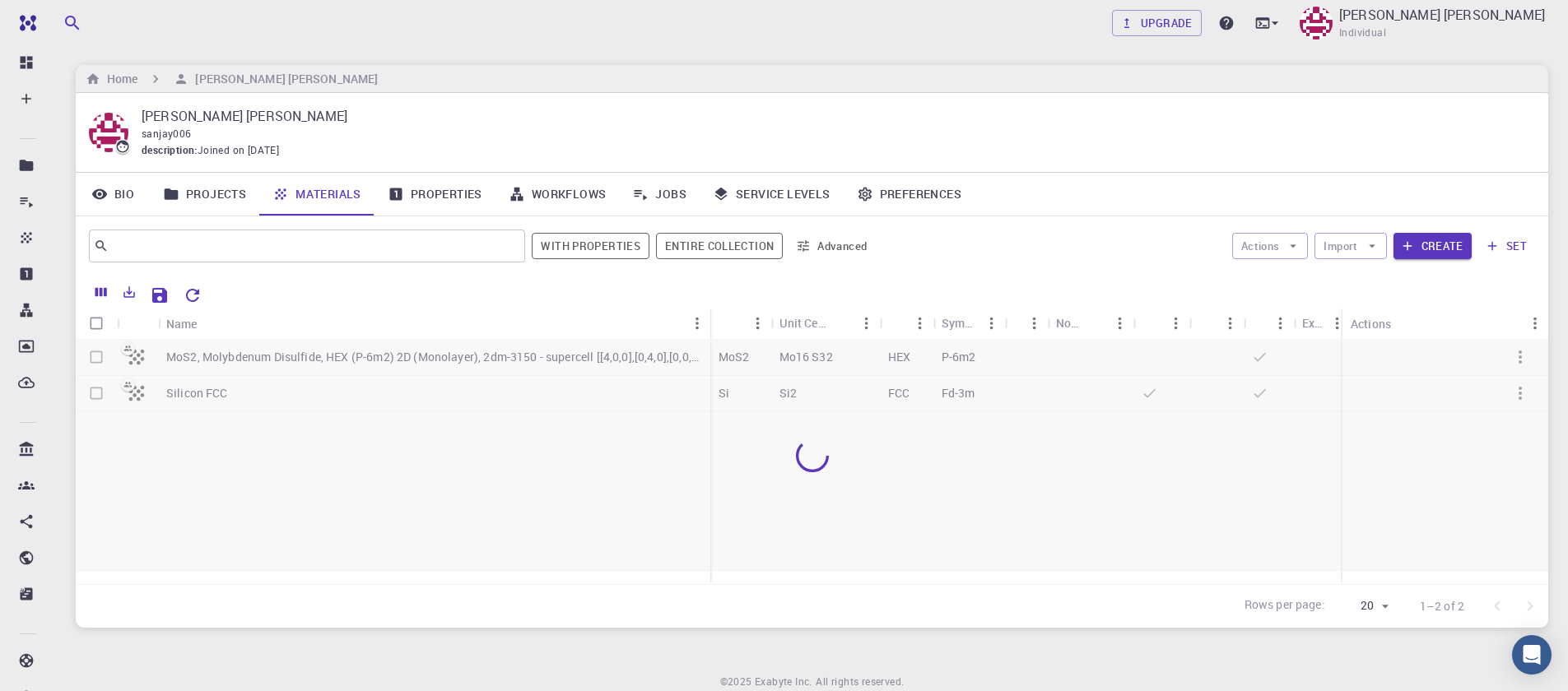
click at [95, 359] on div at bounding box center [812, 456] width 1472 height 232
click at [1509, 245] on button "set" at bounding box center [1506, 246] width 57 height 26
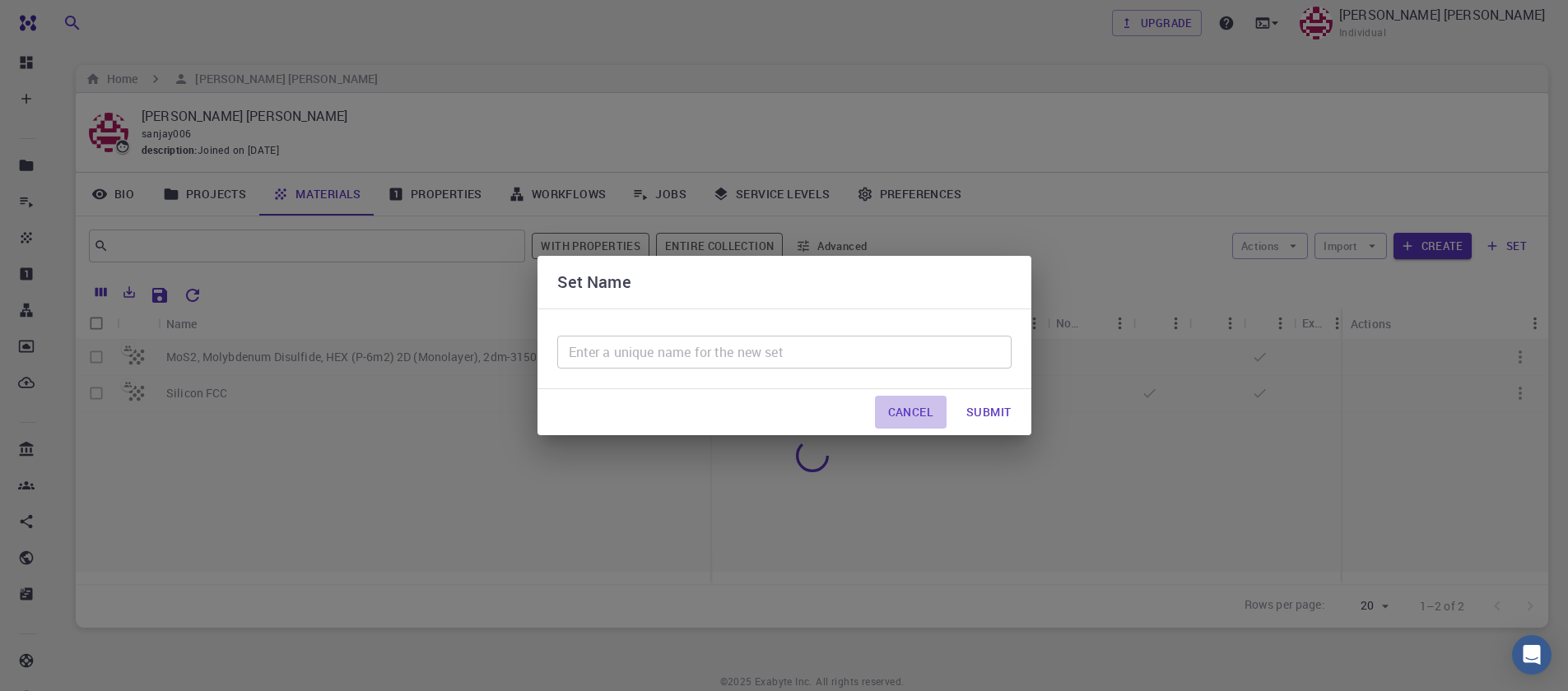
click at [902, 412] on button "Cancel" at bounding box center [911, 412] width 71 height 33
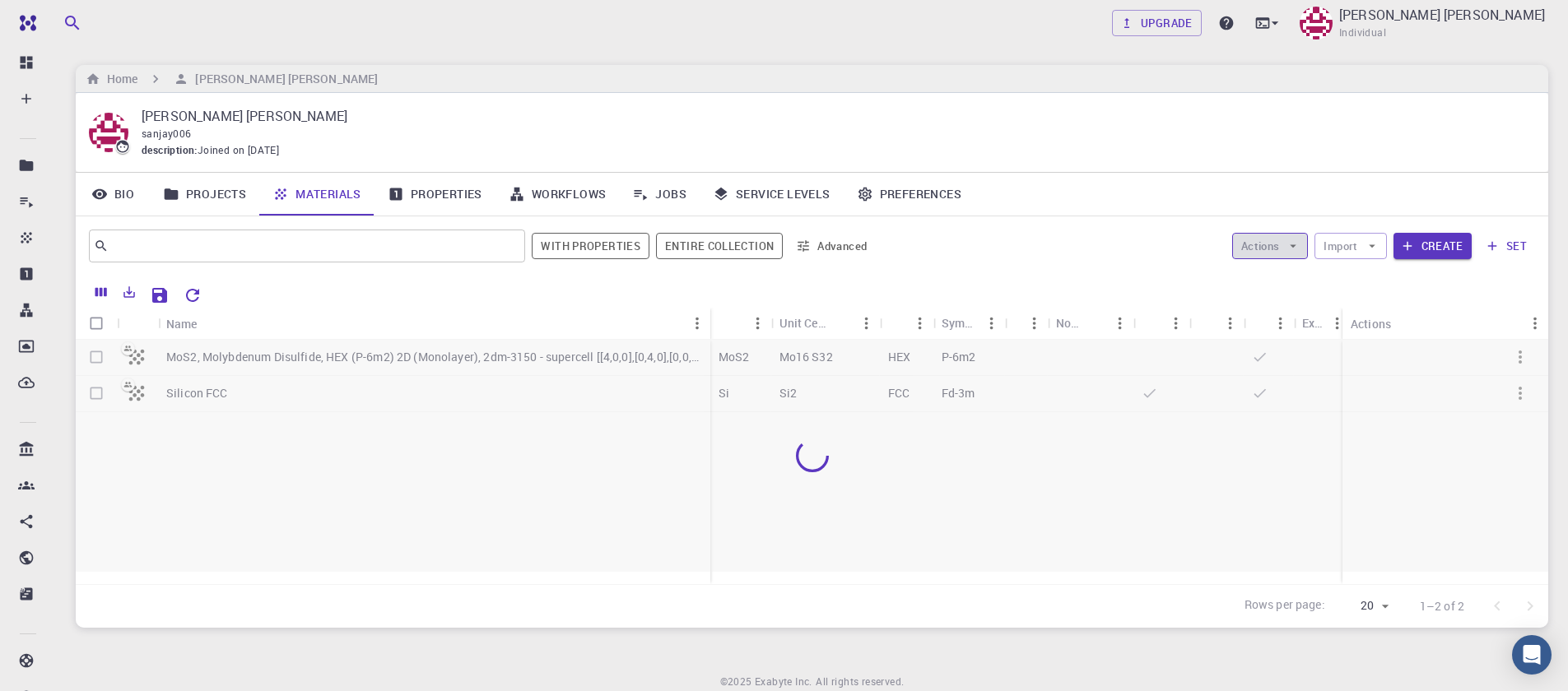
click at [1301, 248] on icon "button" at bounding box center [1292, 245] width 14 height 14
click at [1355, 248] on button "Import" at bounding box center [1350, 246] width 71 height 26
click at [98, 360] on div at bounding box center [812, 456] width 1472 height 232
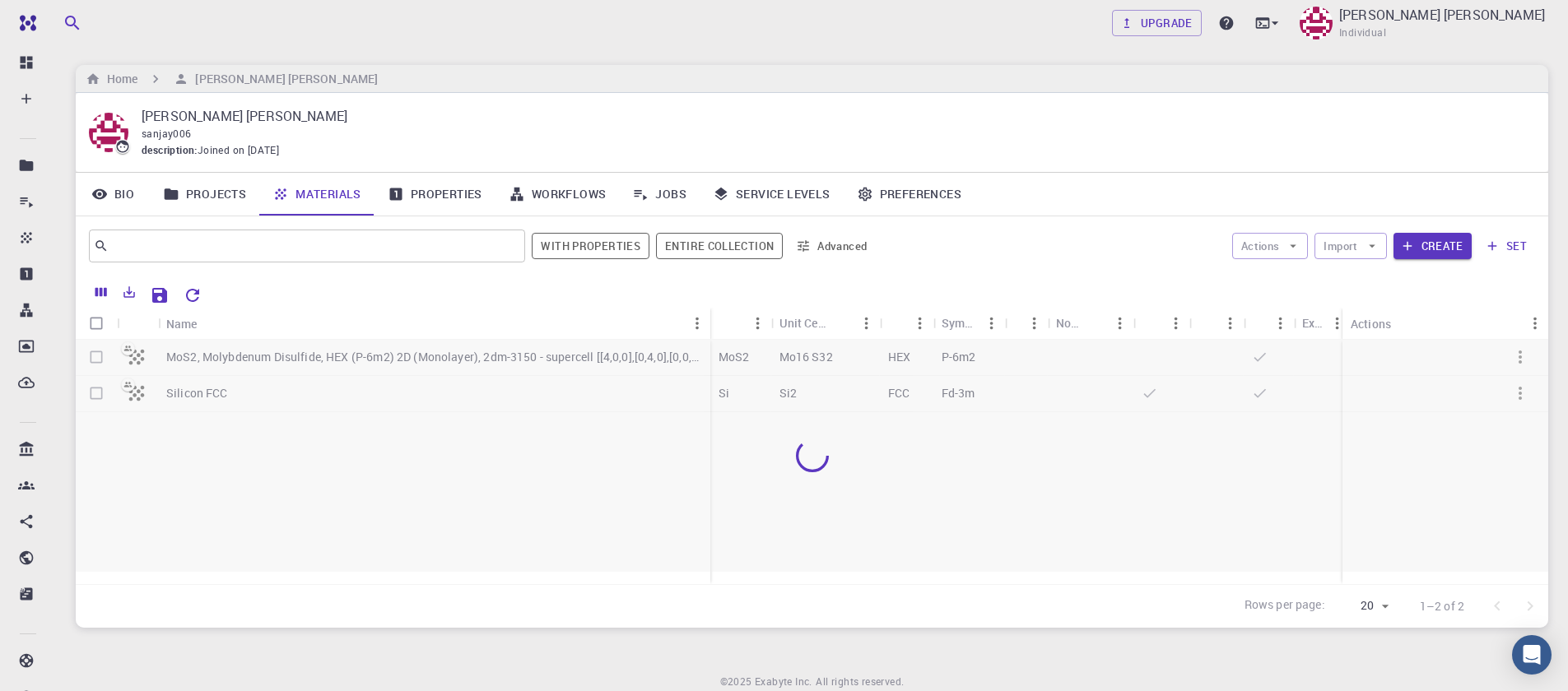
click at [98, 358] on div at bounding box center [812, 456] width 1472 height 232
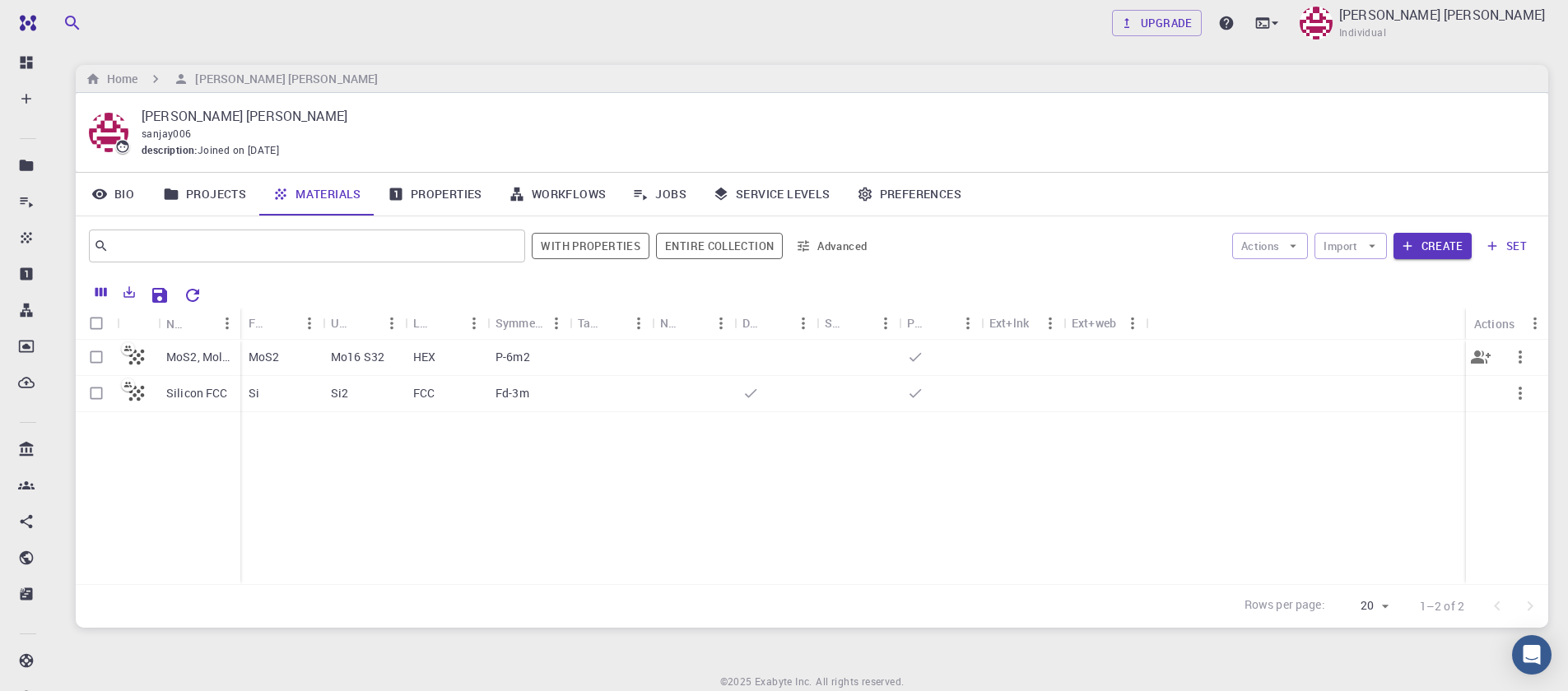
click at [92, 358] on input "Select row" at bounding box center [96, 357] width 31 height 31
checkbox input "true"
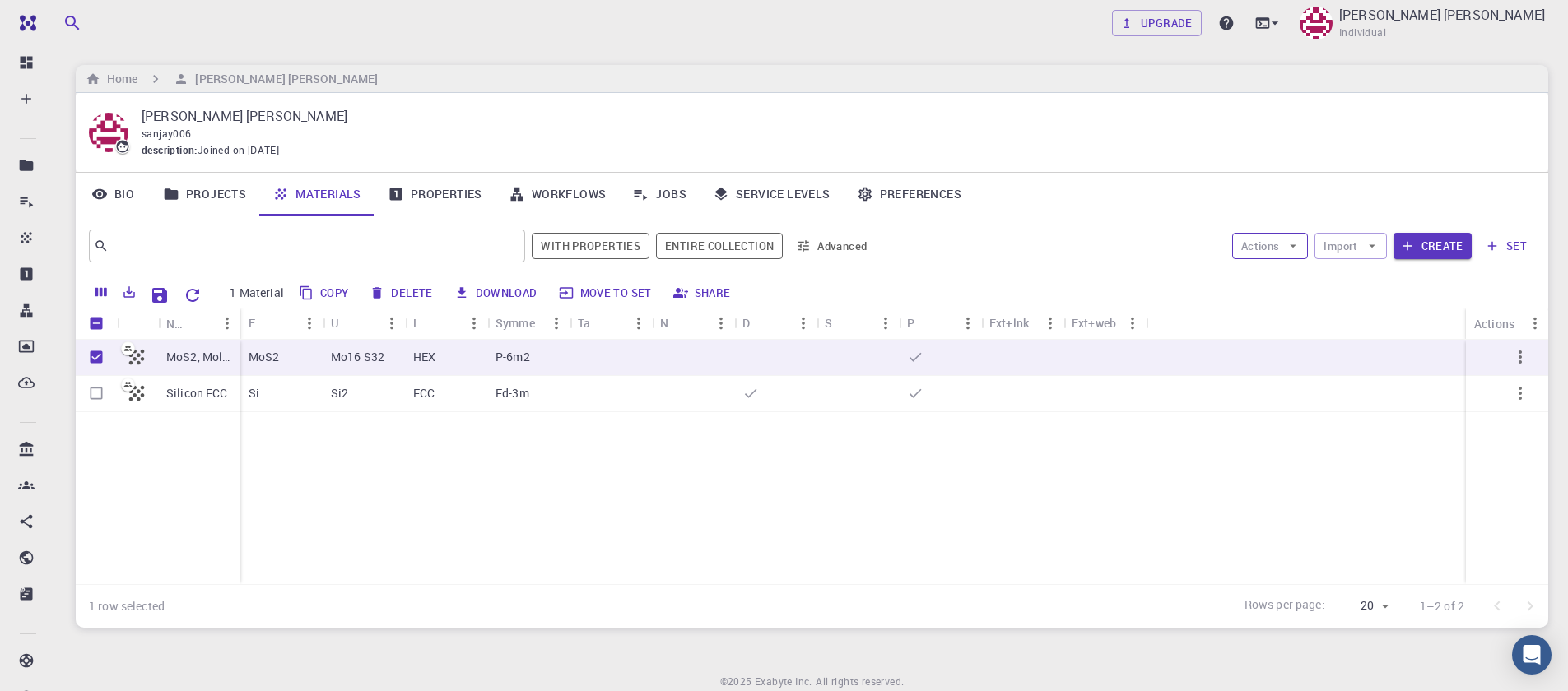
click at [1297, 249] on icon "button" at bounding box center [1292, 245] width 14 height 14
click at [1297, 284] on span "Create Job" at bounding box center [1301, 278] width 52 height 16
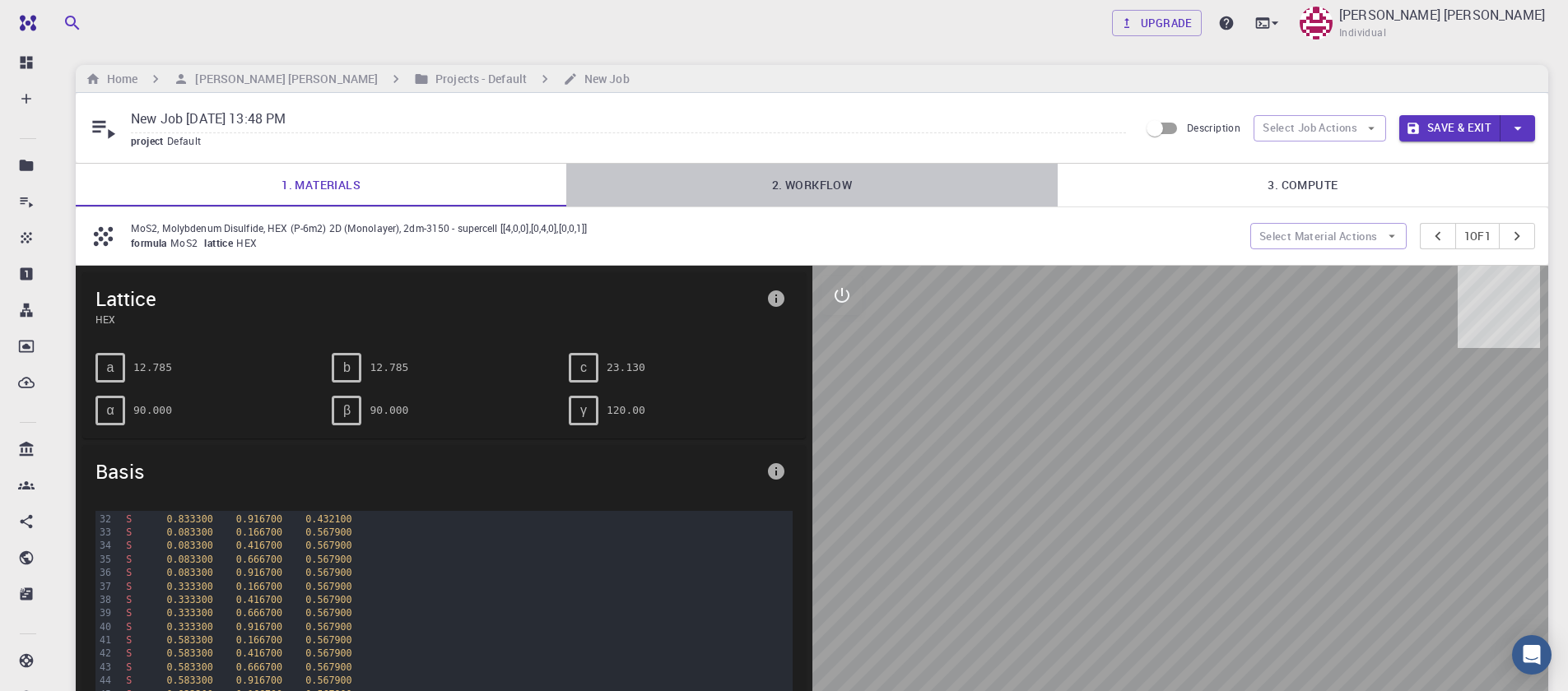
click at [821, 191] on link "2. Workflow" at bounding box center [812, 185] width 490 height 42
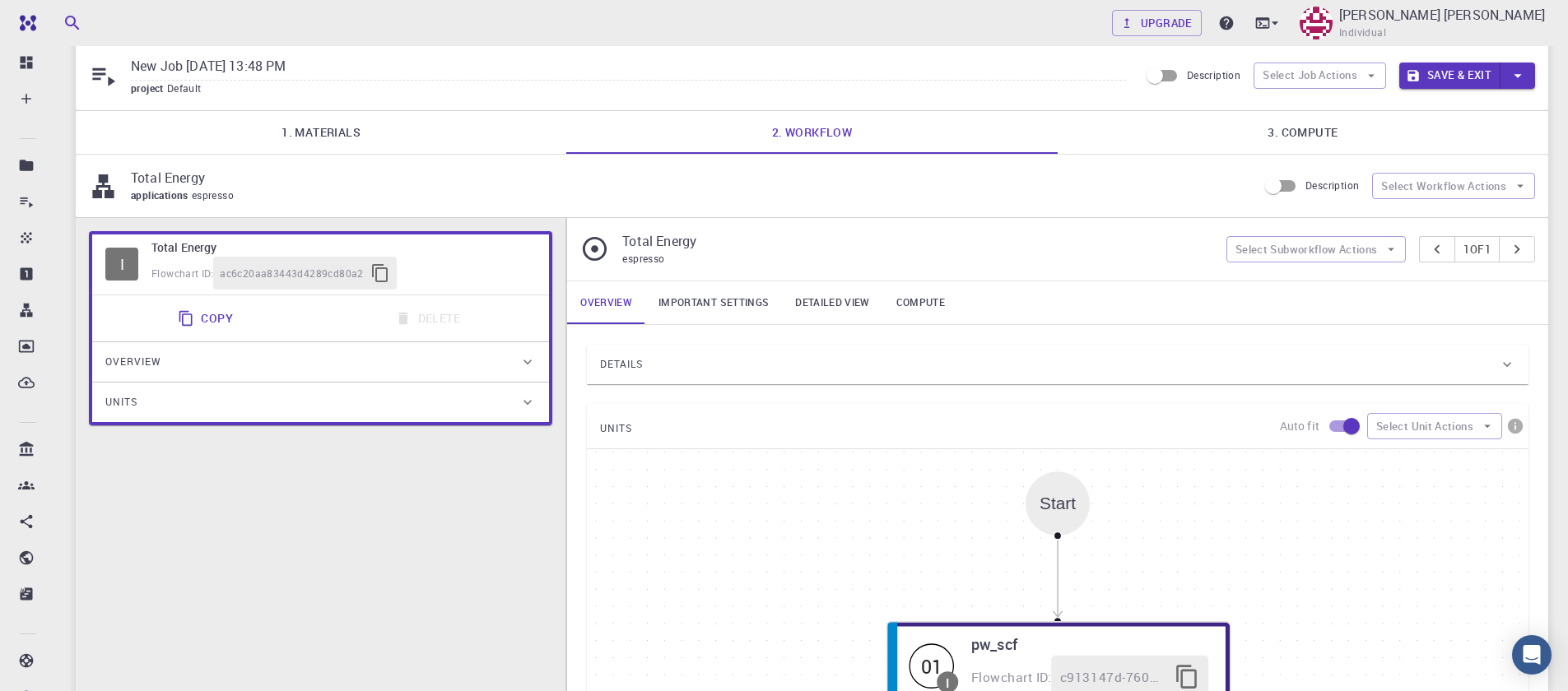
scroll to position [98, 0]
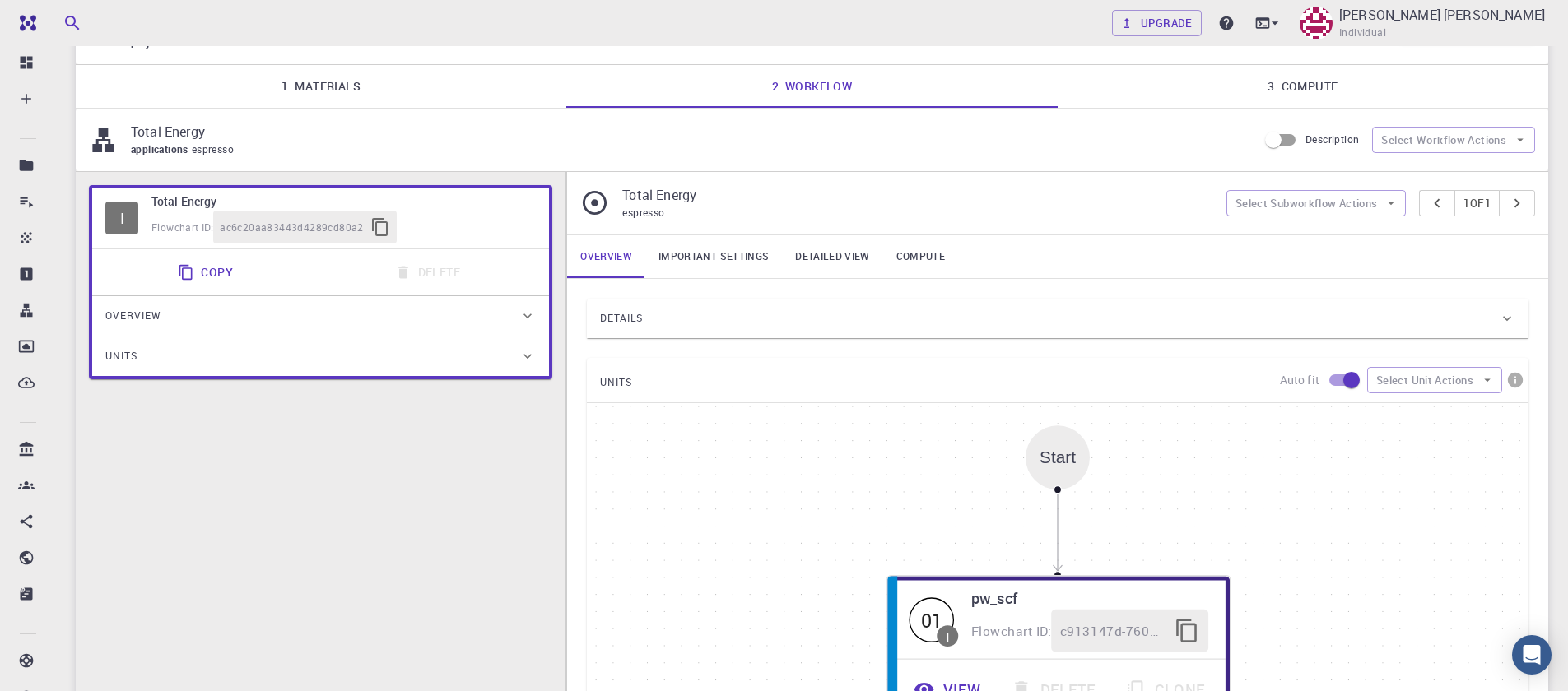
click at [156, 318] on span "Overview" at bounding box center [133, 315] width 56 height 26
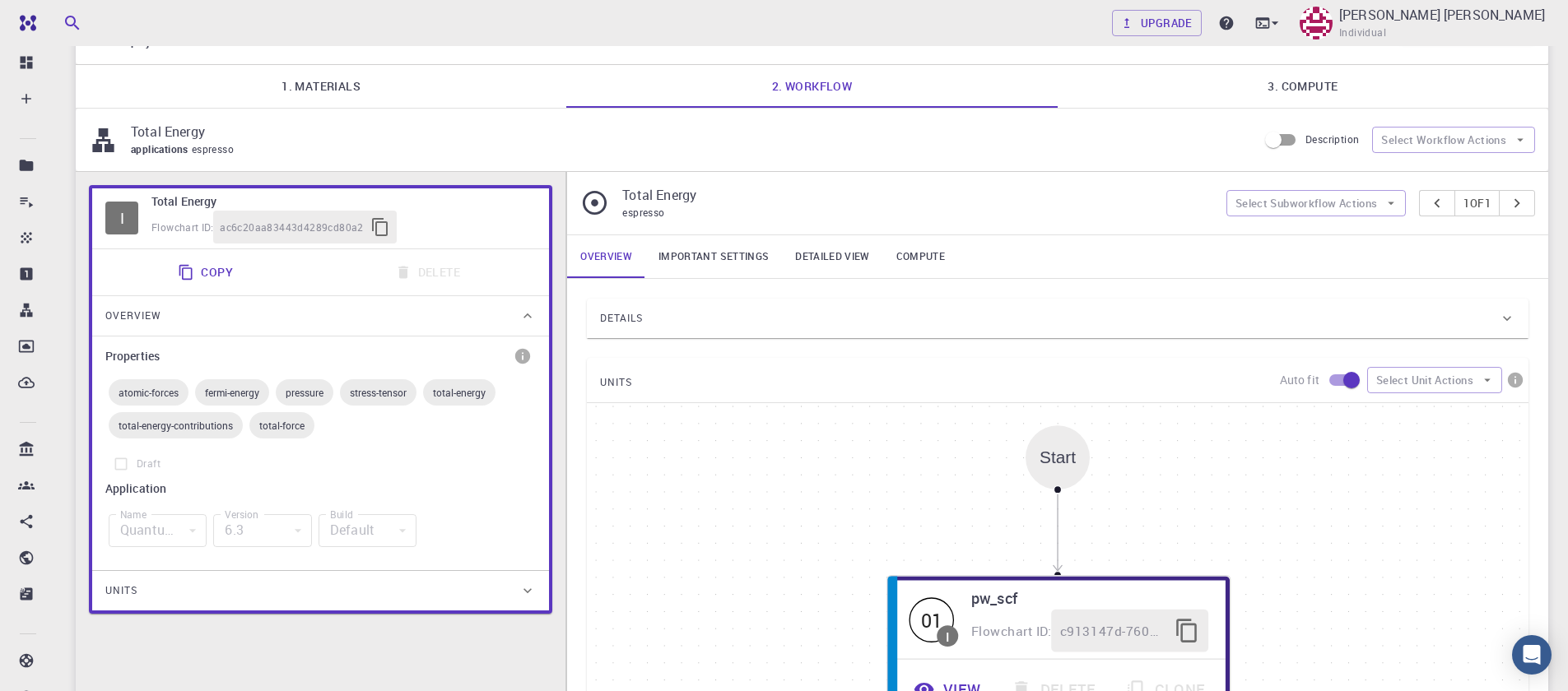
click at [156, 318] on span "Overview" at bounding box center [133, 315] width 56 height 26
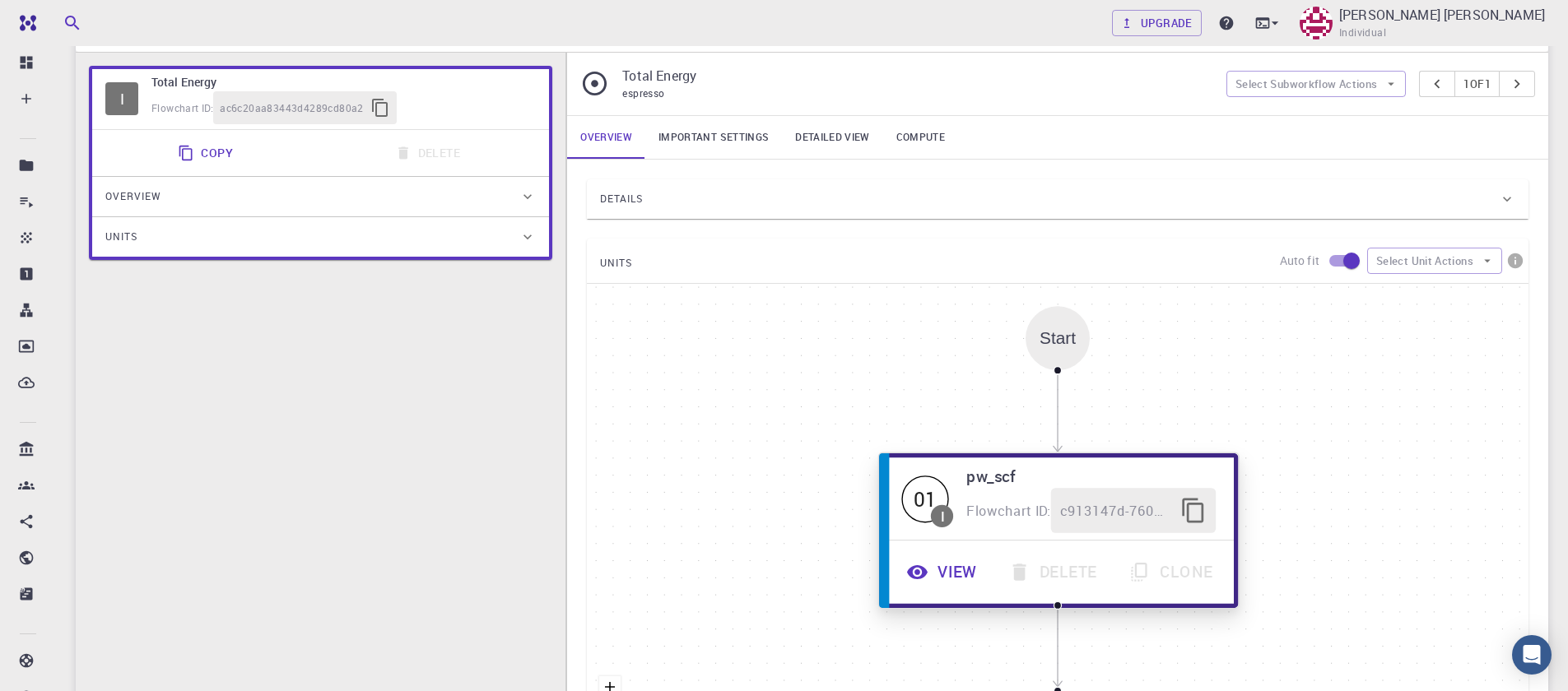
scroll to position [198, 0]
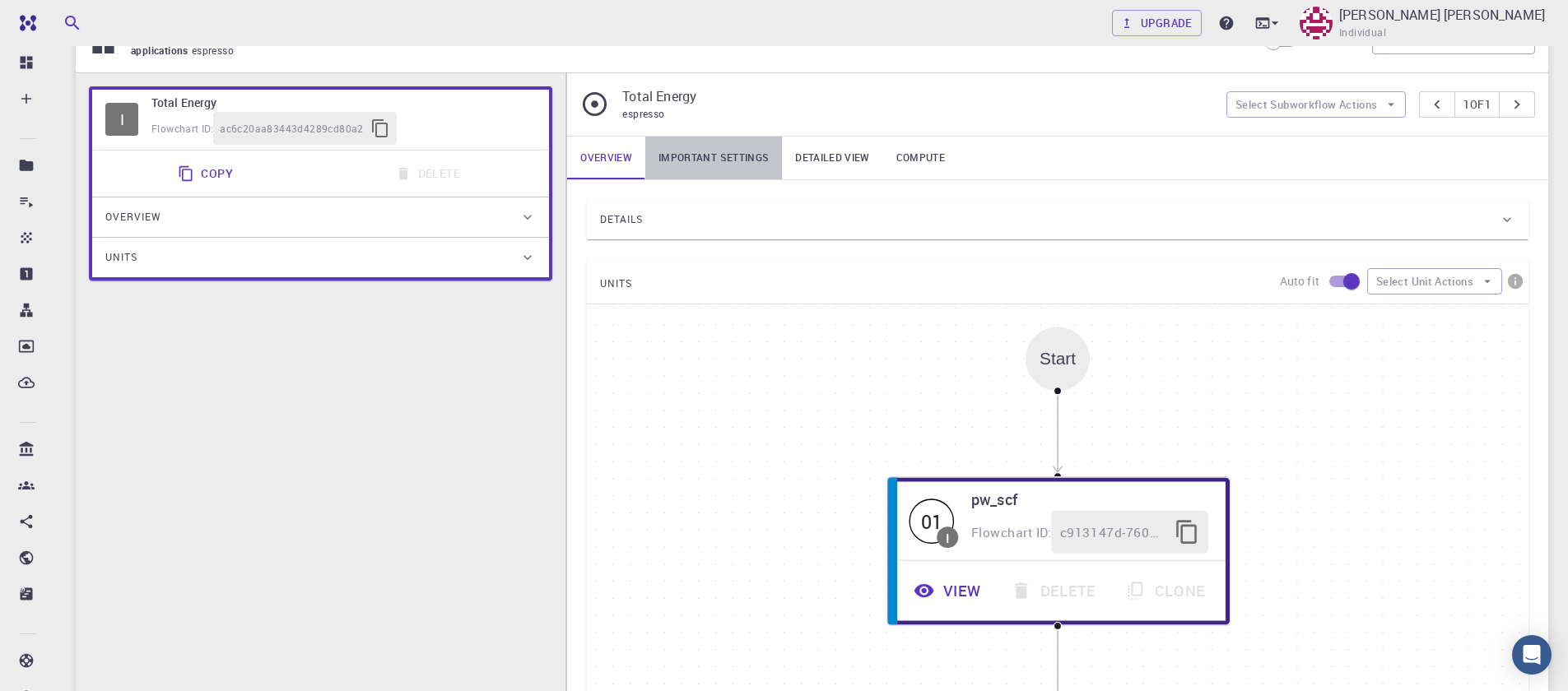
click at [715, 156] on link "Important settings" at bounding box center [713, 158] width 137 height 42
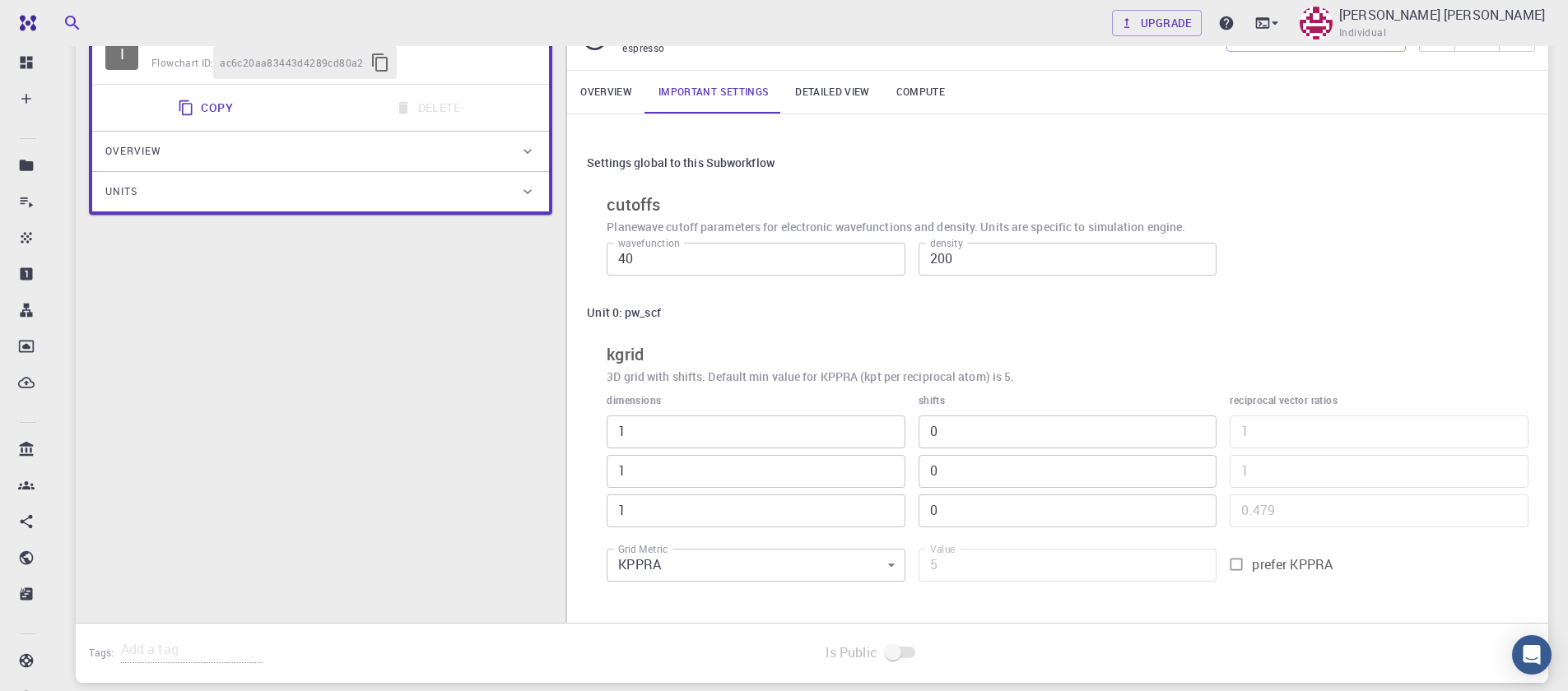
scroll to position [383, 0]
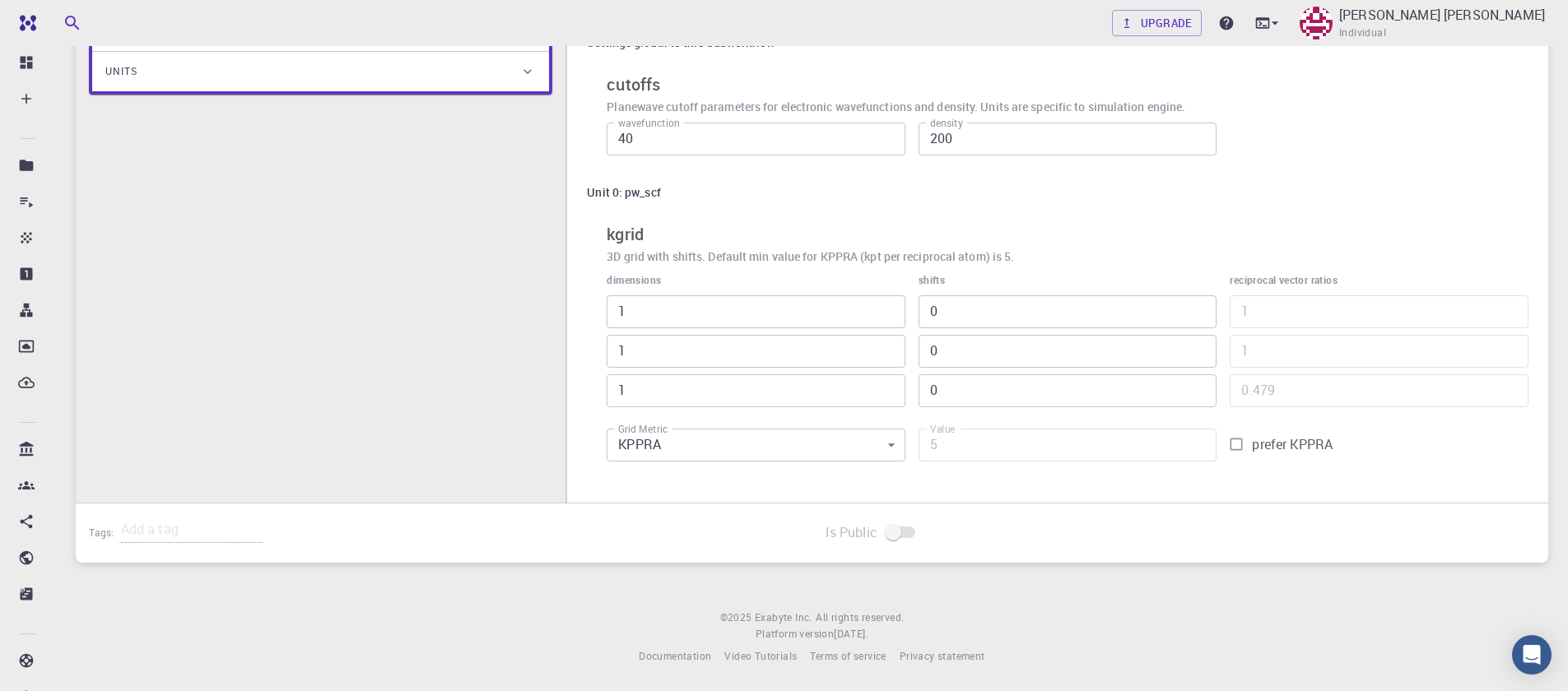
type input "2"
click at [884, 310] on input "2" at bounding box center [756, 311] width 299 height 33
type input "96"
type input "1"
click at [885, 319] on input "1" at bounding box center [756, 311] width 299 height 33
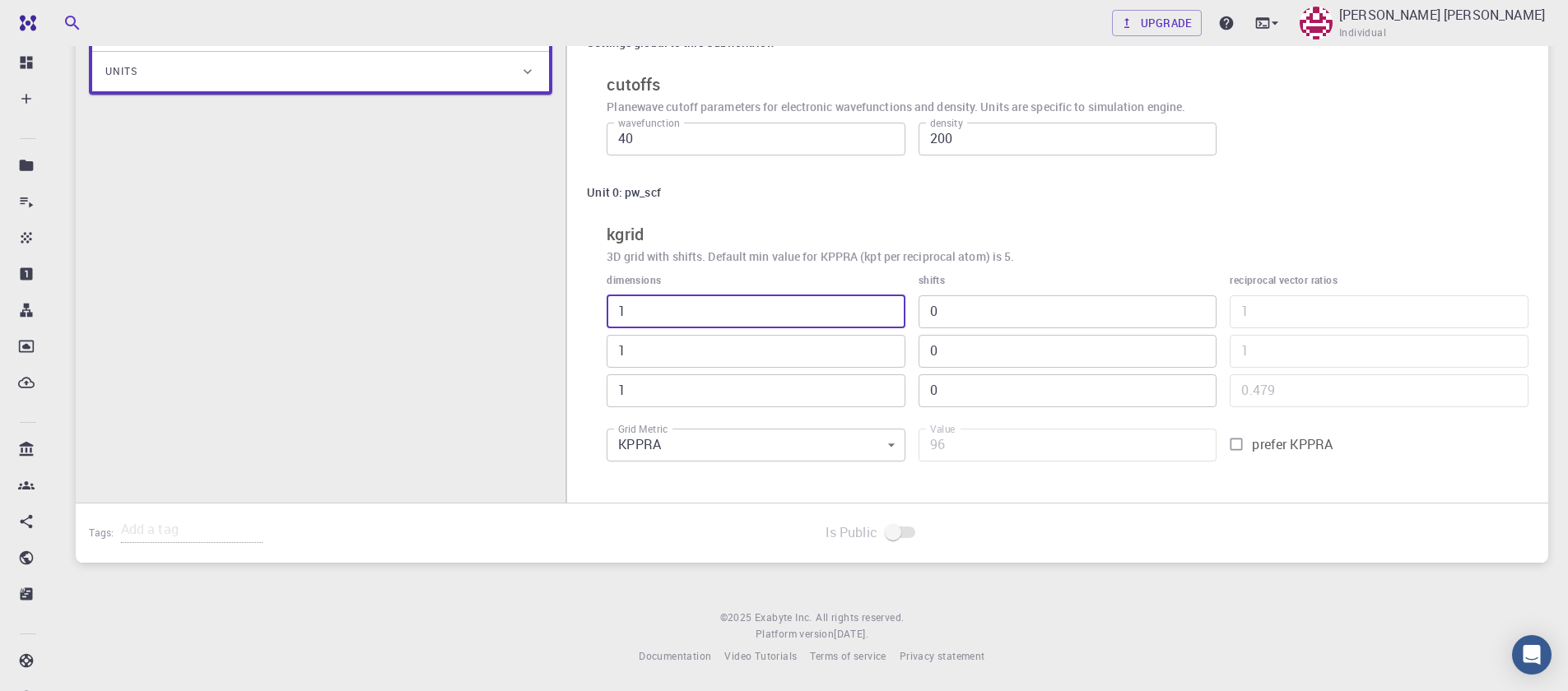
type input "48"
type input "2"
click at [884, 311] on input "2" at bounding box center [756, 311] width 299 height 33
type input "96"
type input "3"
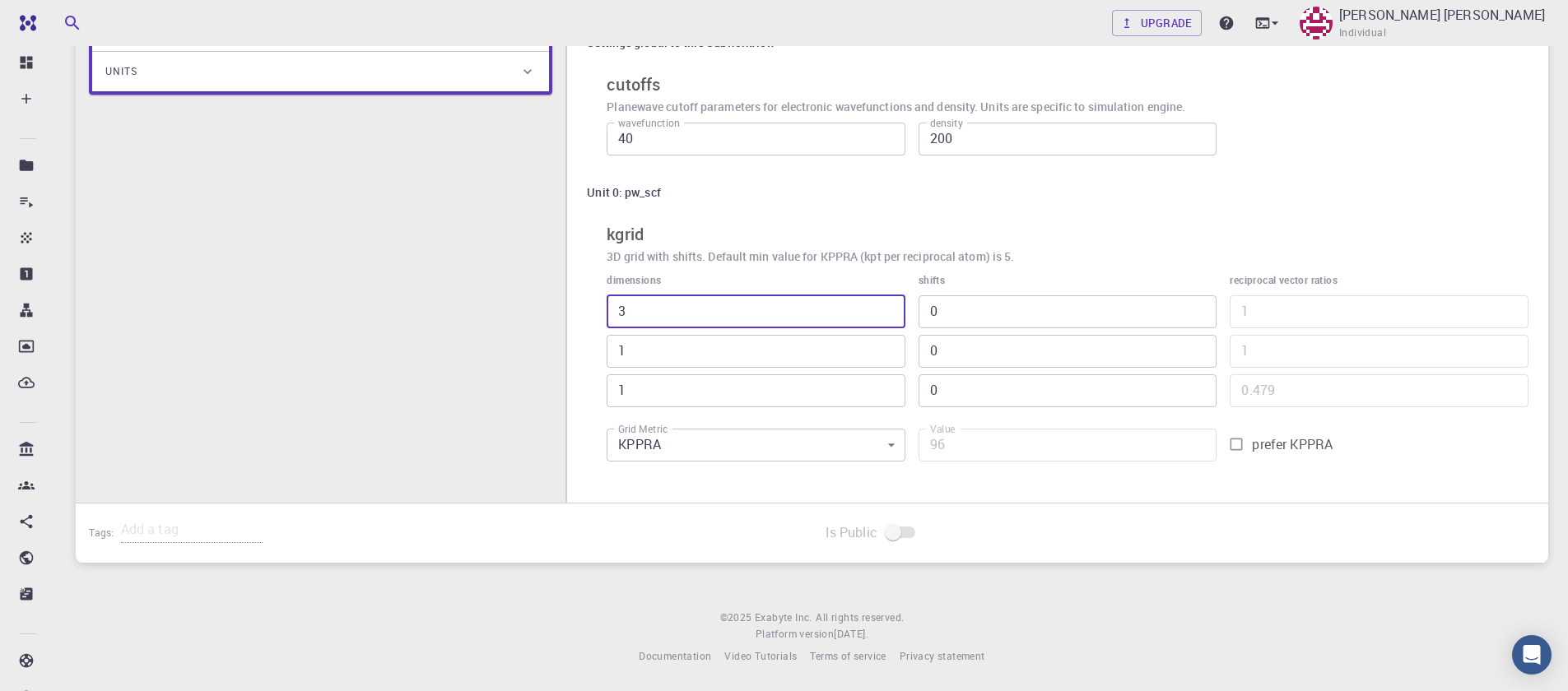
click at [884, 311] on input "3" at bounding box center [756, 311] width 299 height 33
type input "144"
type input "2"
click at [890, 349] on input "2" at bounding box center [756, 351] width 299 height 33
type input "288"
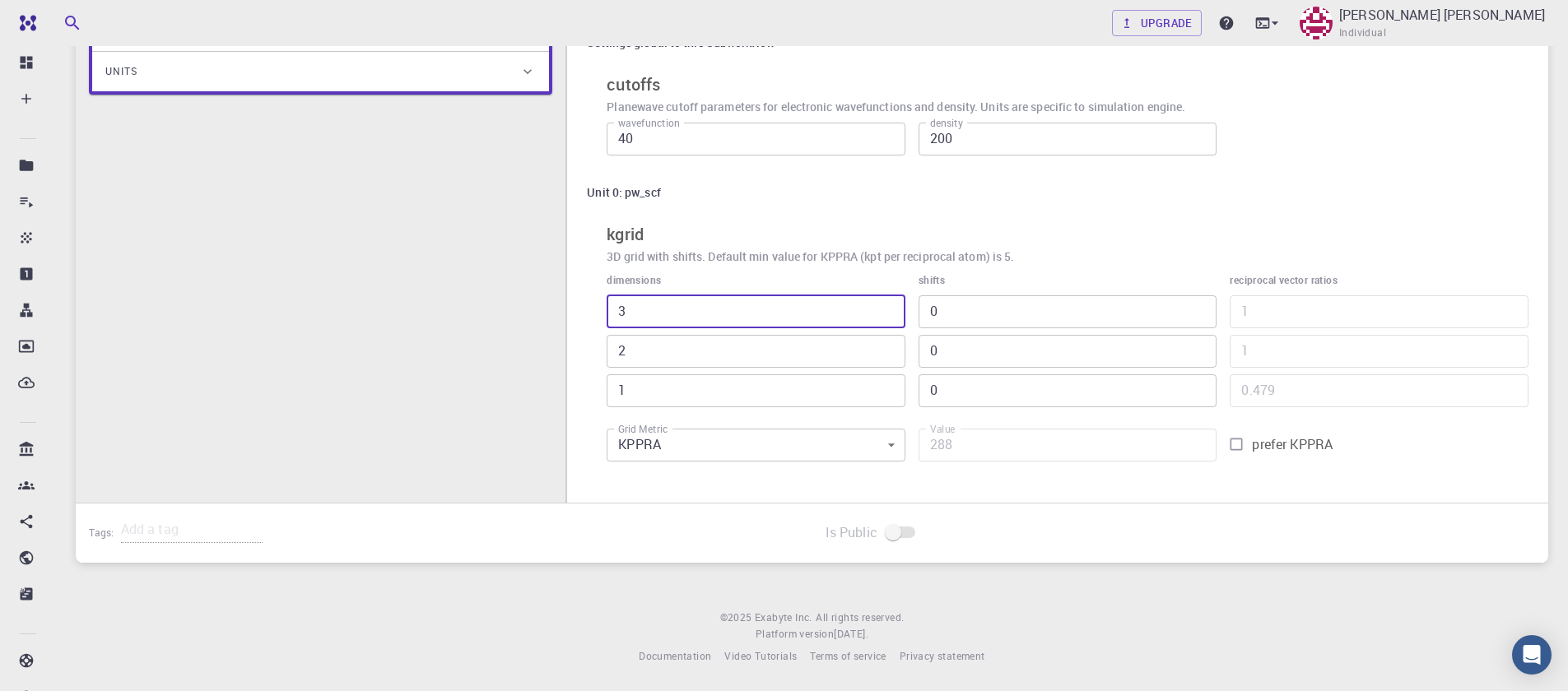
type input "3"
type input "432"
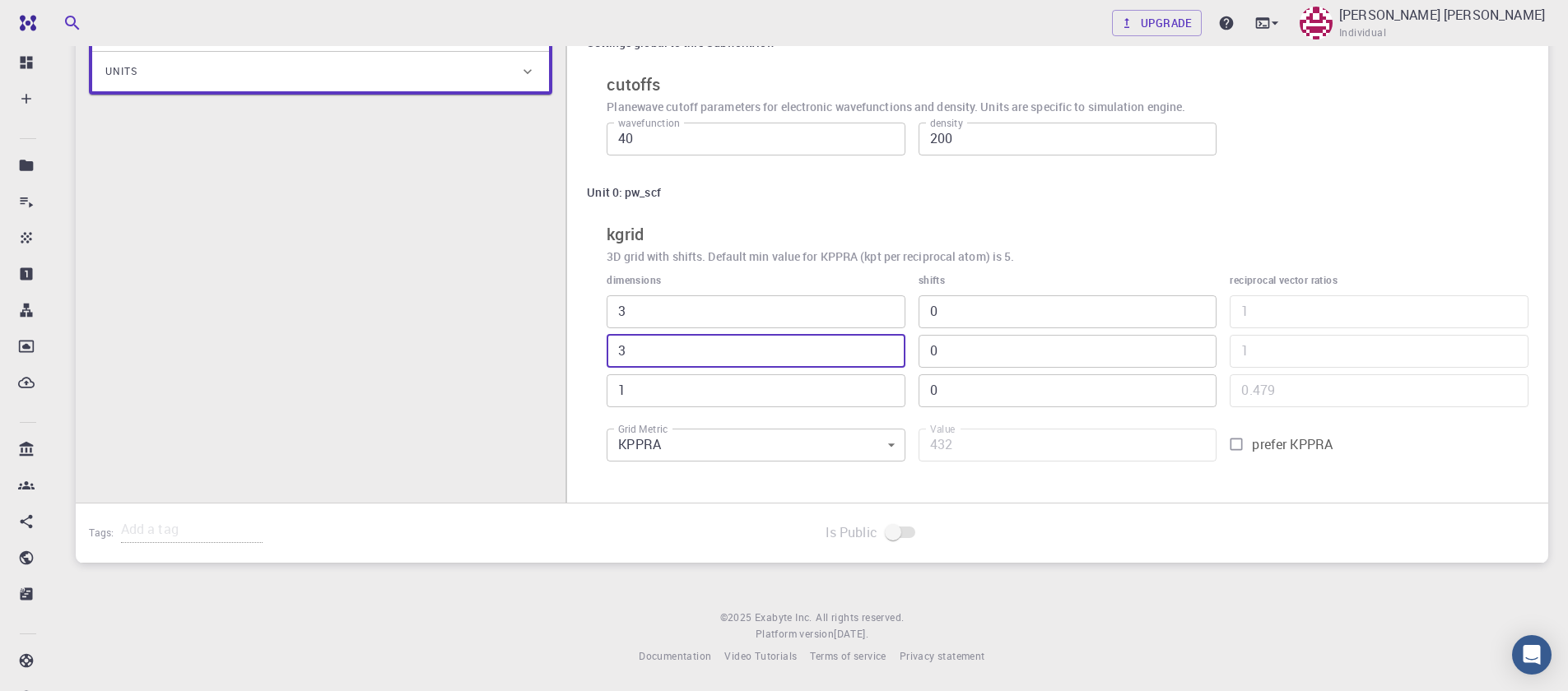
type input "3"
click at [890, 349] on input "3" at bounding box center [756, 351] width 299 height 33
click at [893, 444] on body "Free Dashboard Create New Job New Material Create Material Upload File Import f…" at bounding box center [784, 154] width 1568 height 1075
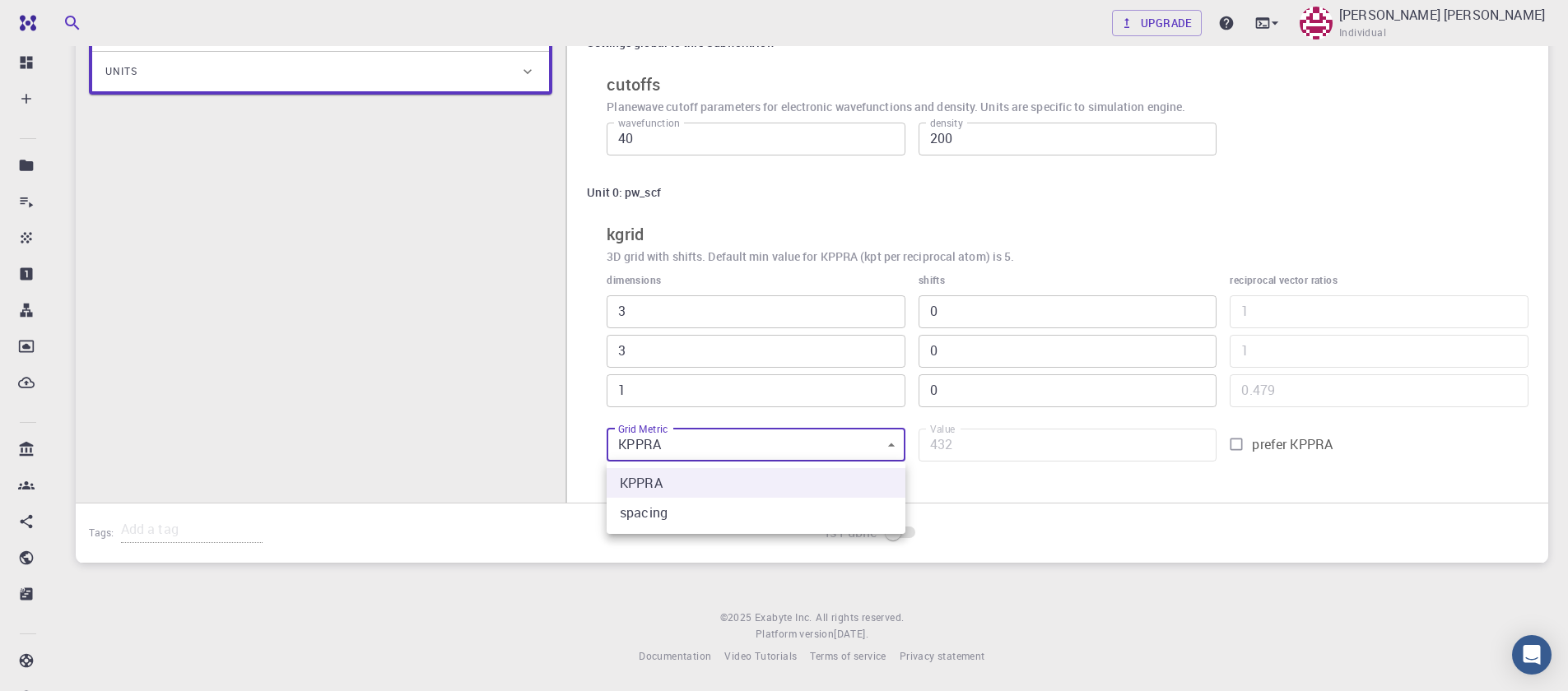
click at [893, 444] on div at bounding box center [784, 345] width 1568 height 691
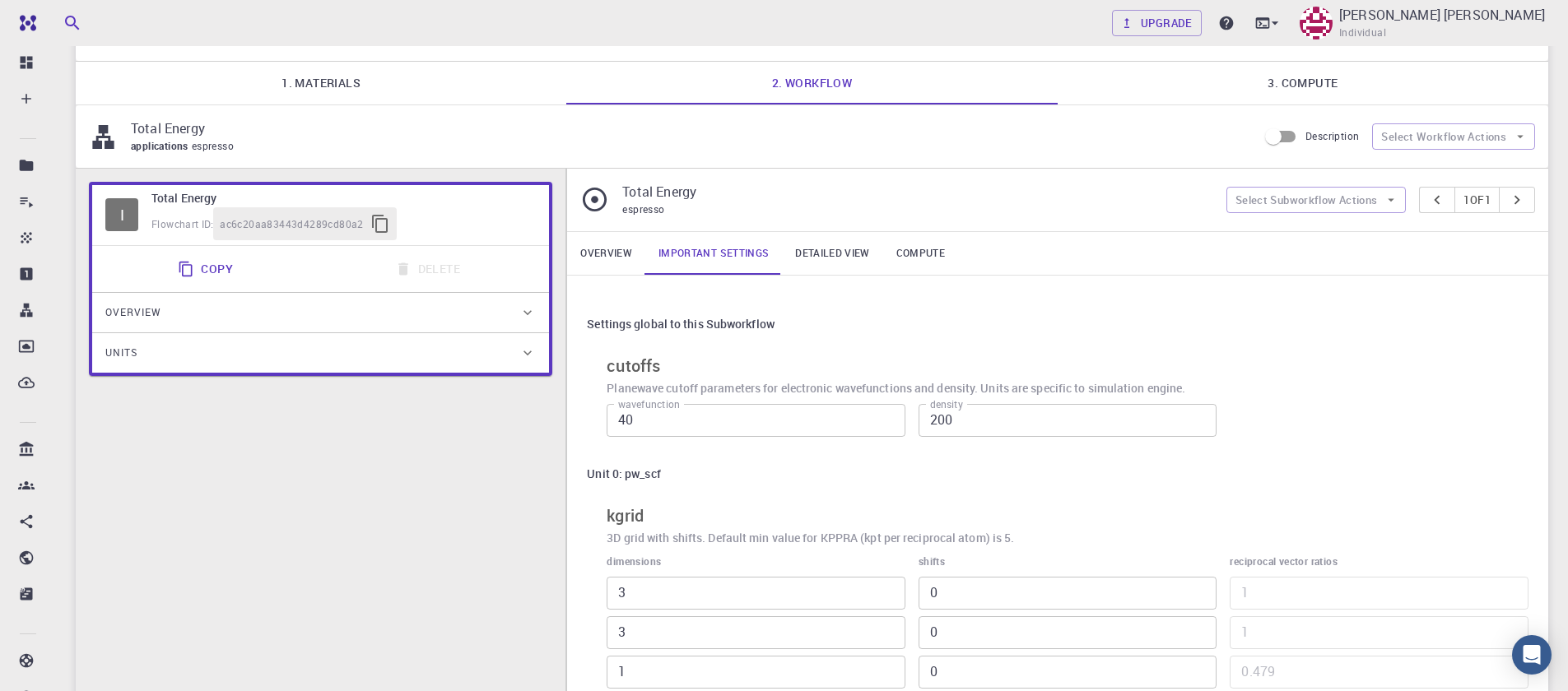
scroll to position [87, 0]
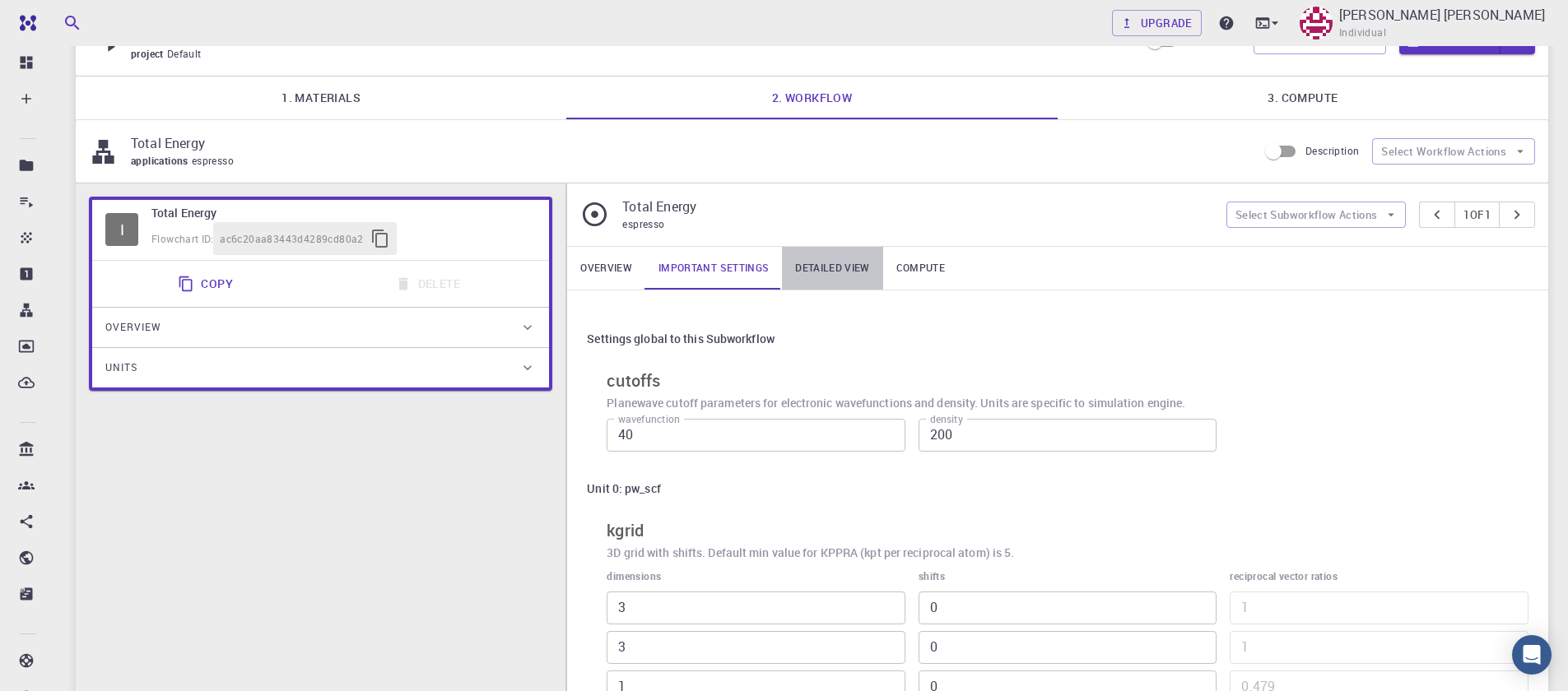
click at [818, 268] on link "Detailed view" at bounding box center [832, 268] width 100 height 42
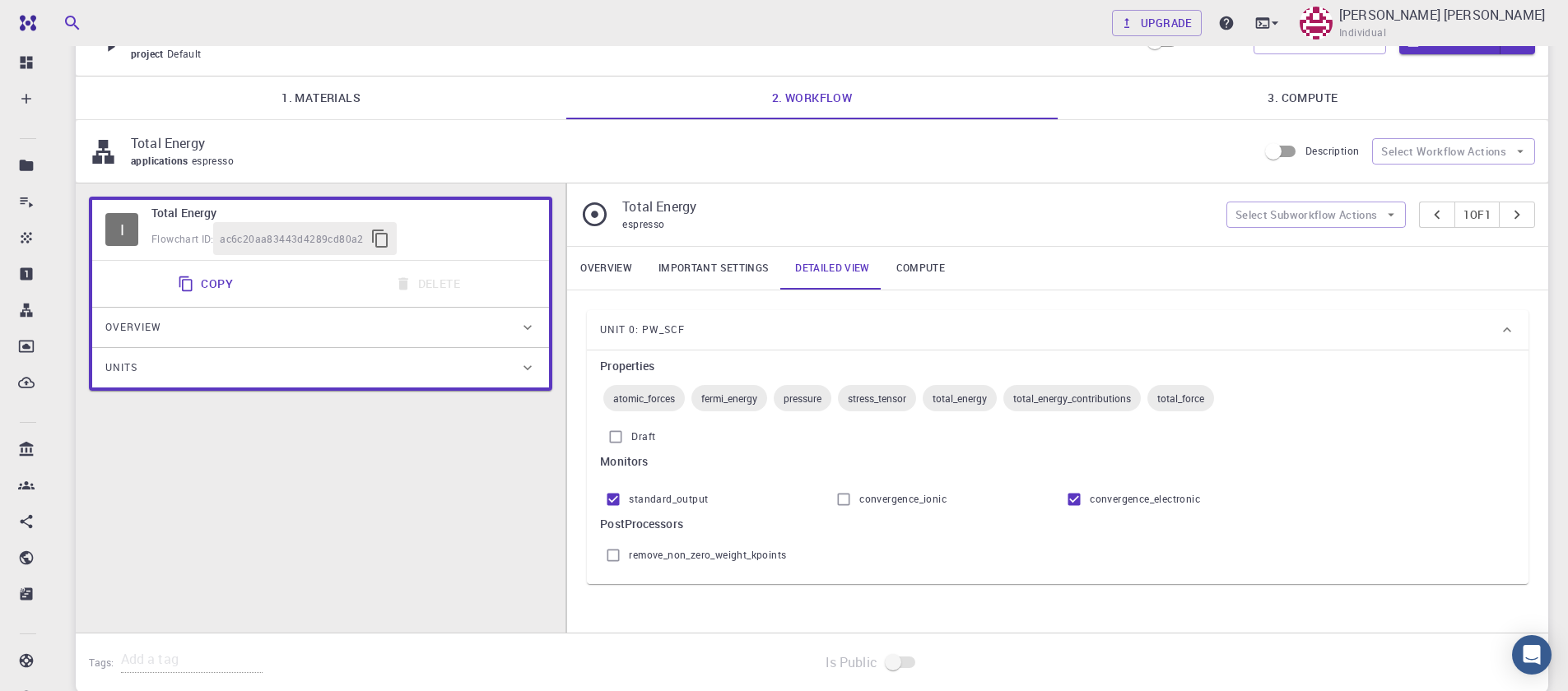
click at [714, 273] on link "Important settings" at bounding box center [713, 268] width 137 height 42
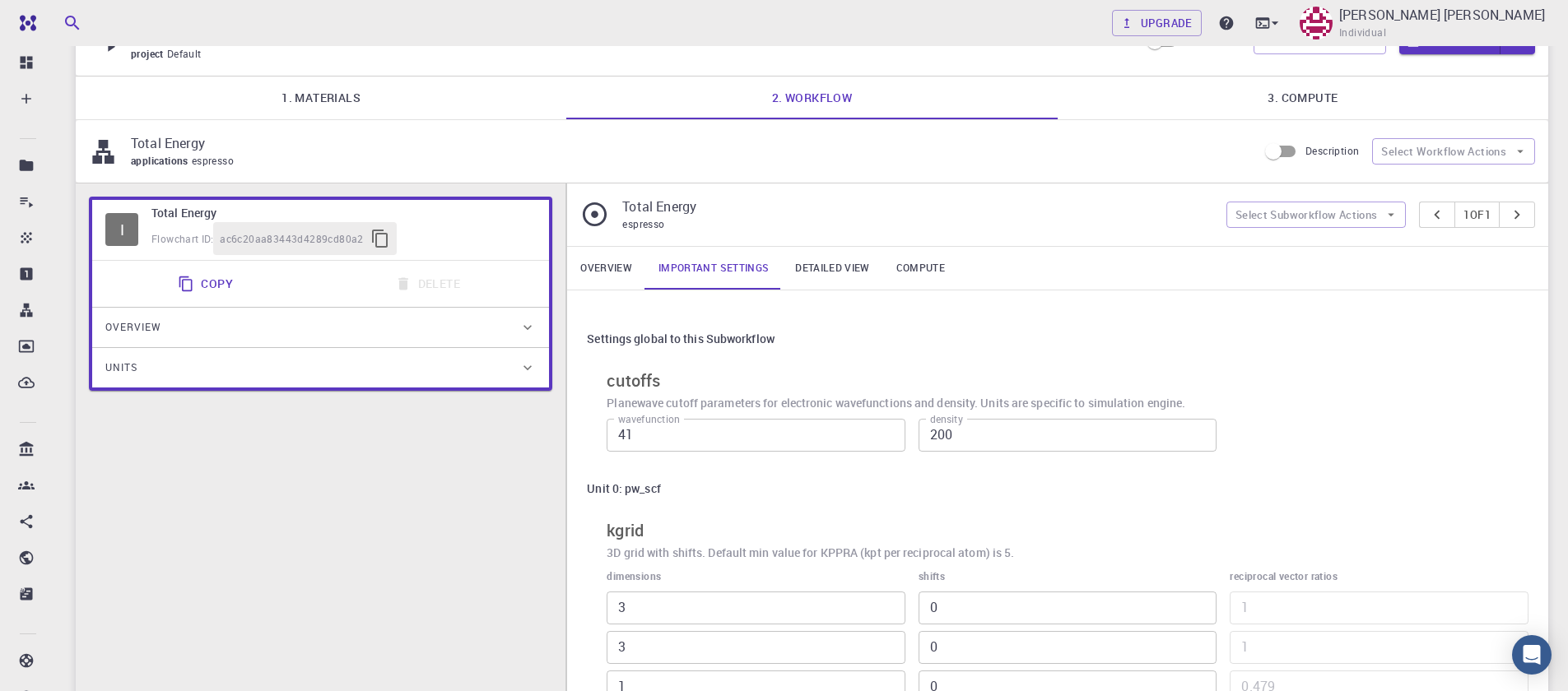
click at [886, 431] on input "41" at bounding box center [756, 435] width 299 height 33
type input "40"
click at [887, 438] on input "40" at bounding box center [756, 435] width 299 height 33
drag, startPoint x: 941, startPoint y: 437, endPoint x: 903, endPoint y: 437, distance: 38.0
click at [903, 437] on div "wavefunction 40 wavefunction density 200 density" at bounding box center [1061, 432] width 935 height 54
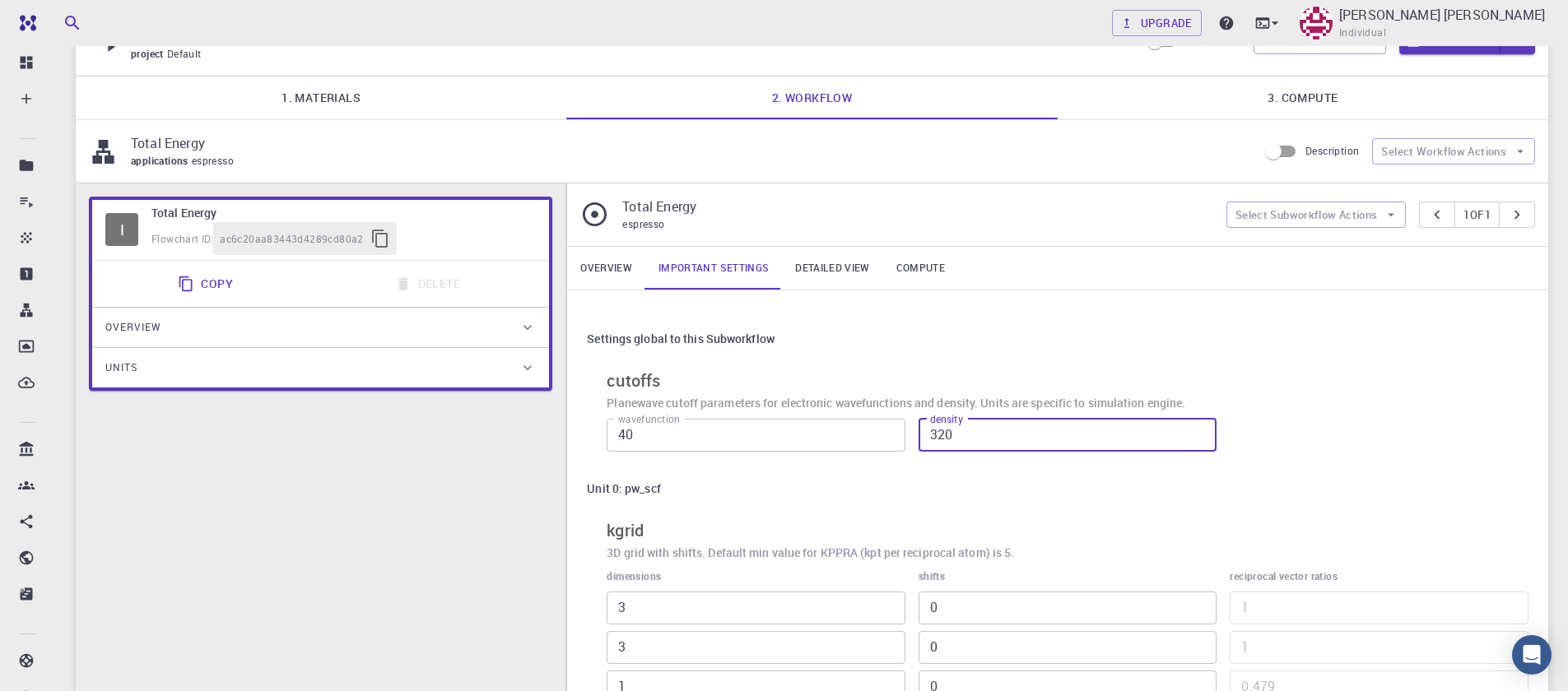
type input "320"
click at [1297, 398] on h6 "Planewave cutoff parameters for electronic wavefunctions and density. Units are…" at bounding box center [1067, 403] width 922 height 18
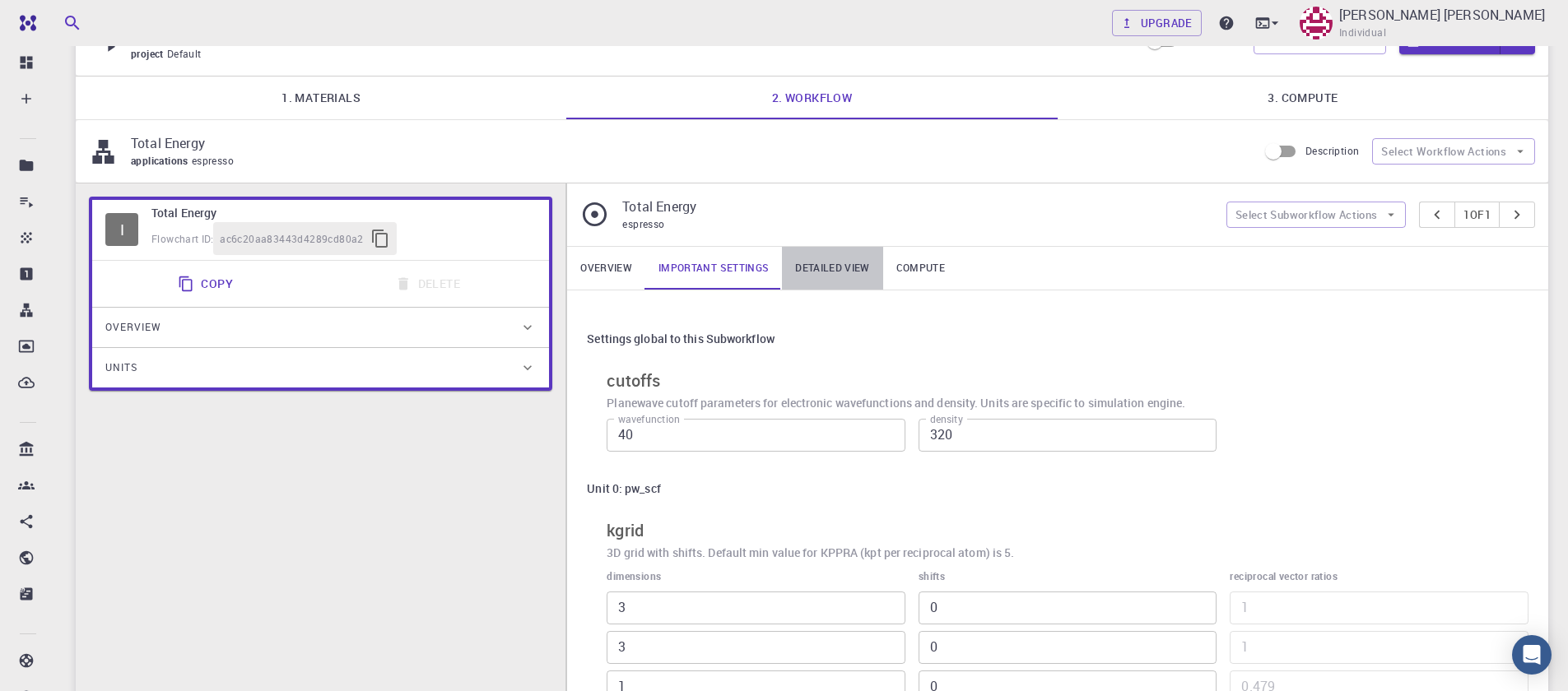
click at [820, 267] on link "Detailed view" at bounding box center [832, 268] width 100 height 42
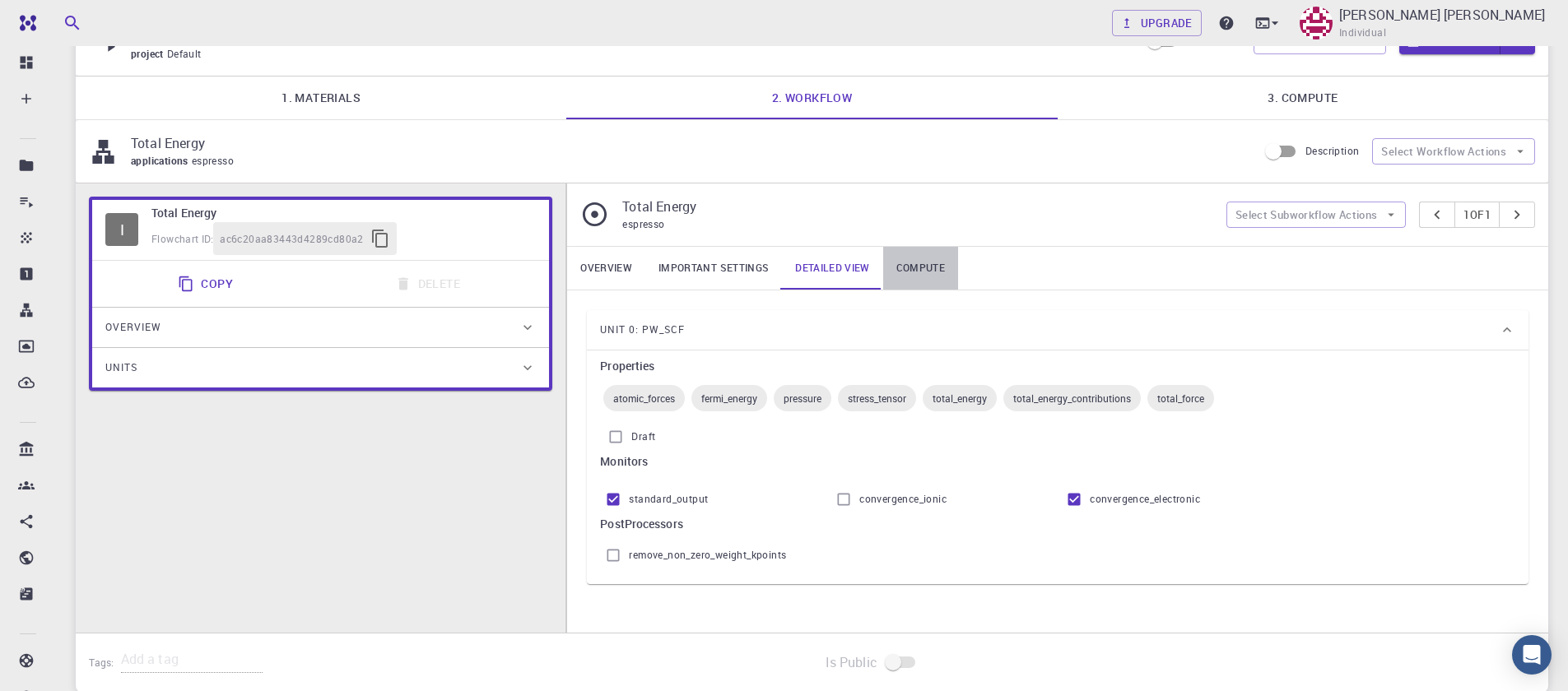
click at [913, 264] on link "Compute" at bounding box center [920, 268] width 75 height 42
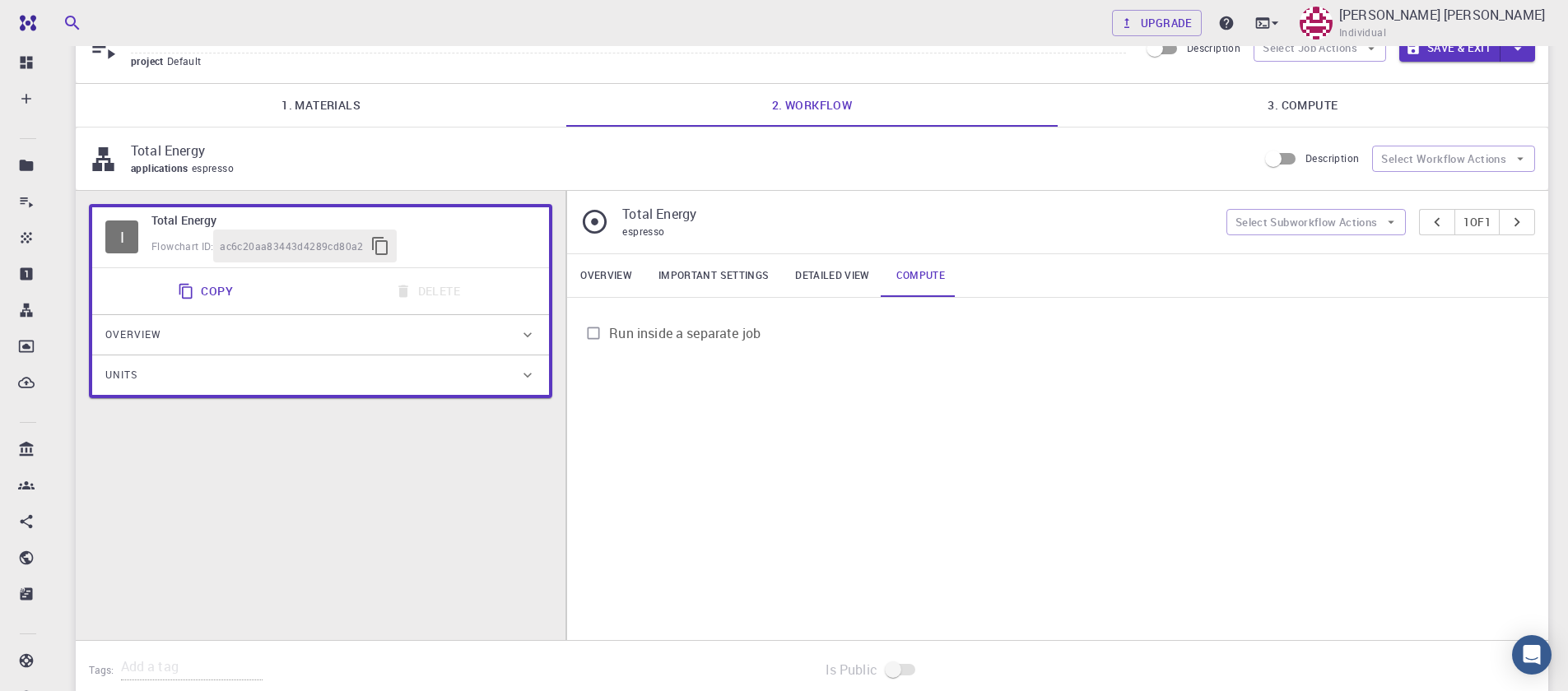
scroll to position [0, 0]
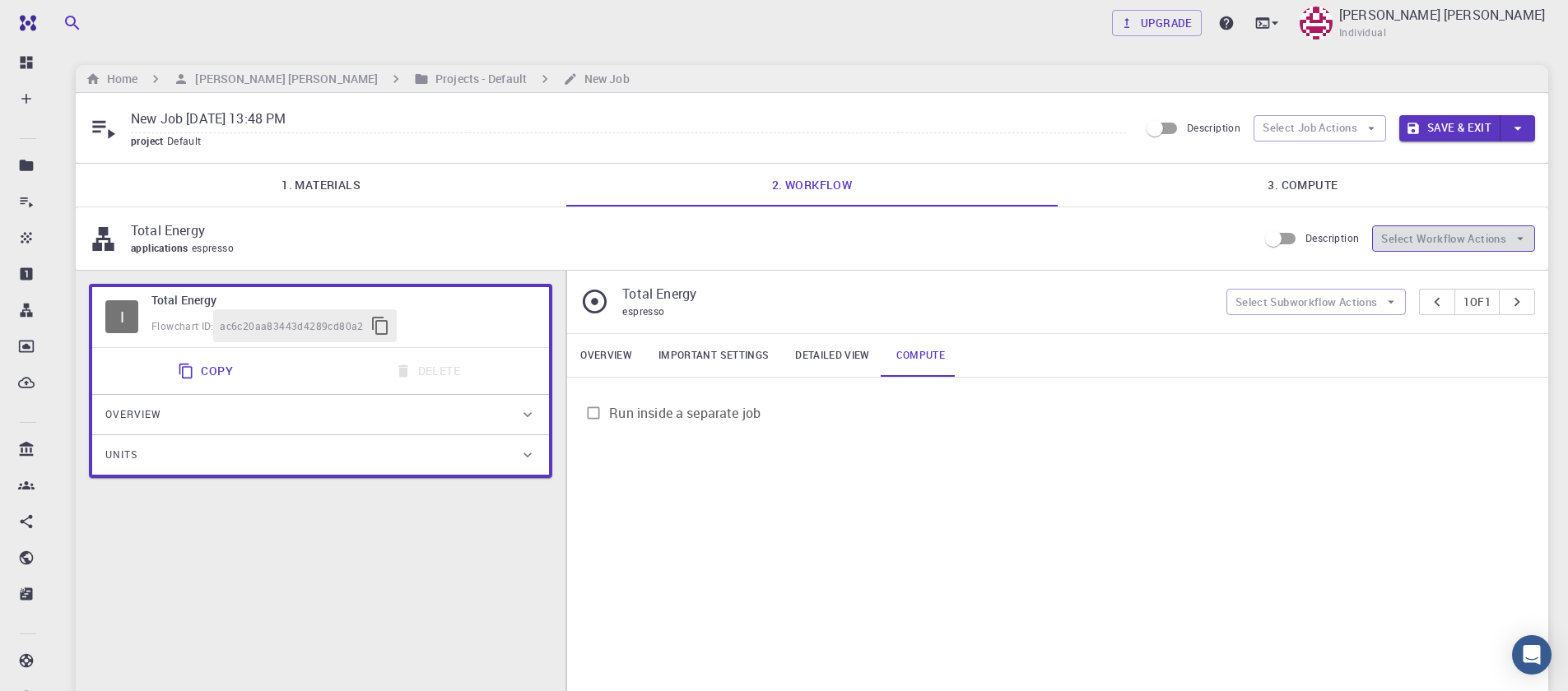
click at [1403, 239] on button "Select Workflow Actions" at bounding box center [1454, 238] width 163 height 26
click at [1309, 242] on span "Description" at bounding box center [1331, 238] width 53 height 14
click at [1309, 242] on input "Description" at bounding box center [1273, 238] width 94 height 31
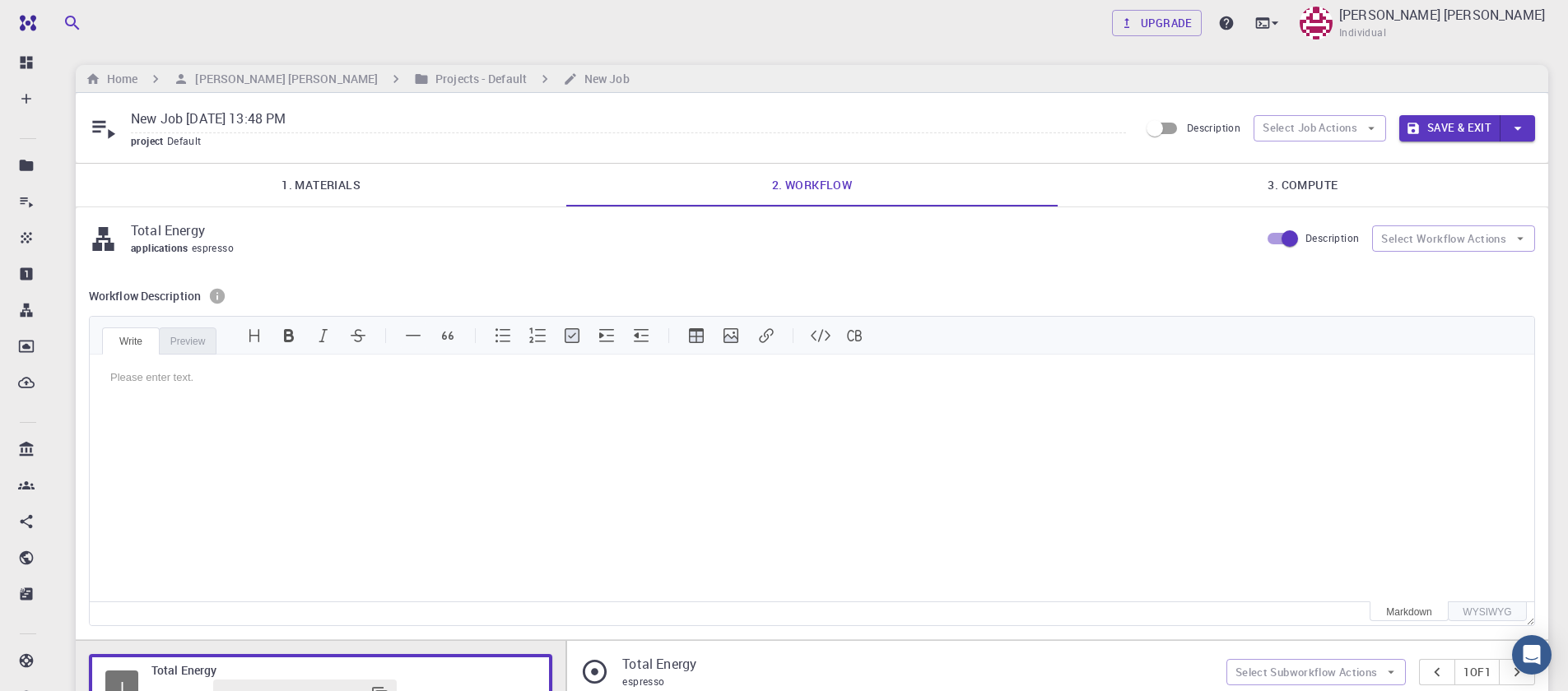
click at [1305, 241] on span "Description" at bounding box center [1331, 238] width 53 height 14
click at [1305, 241] on input "Description" at bounding box center [1290, 238] width 94 height 31
checkbox input "false"
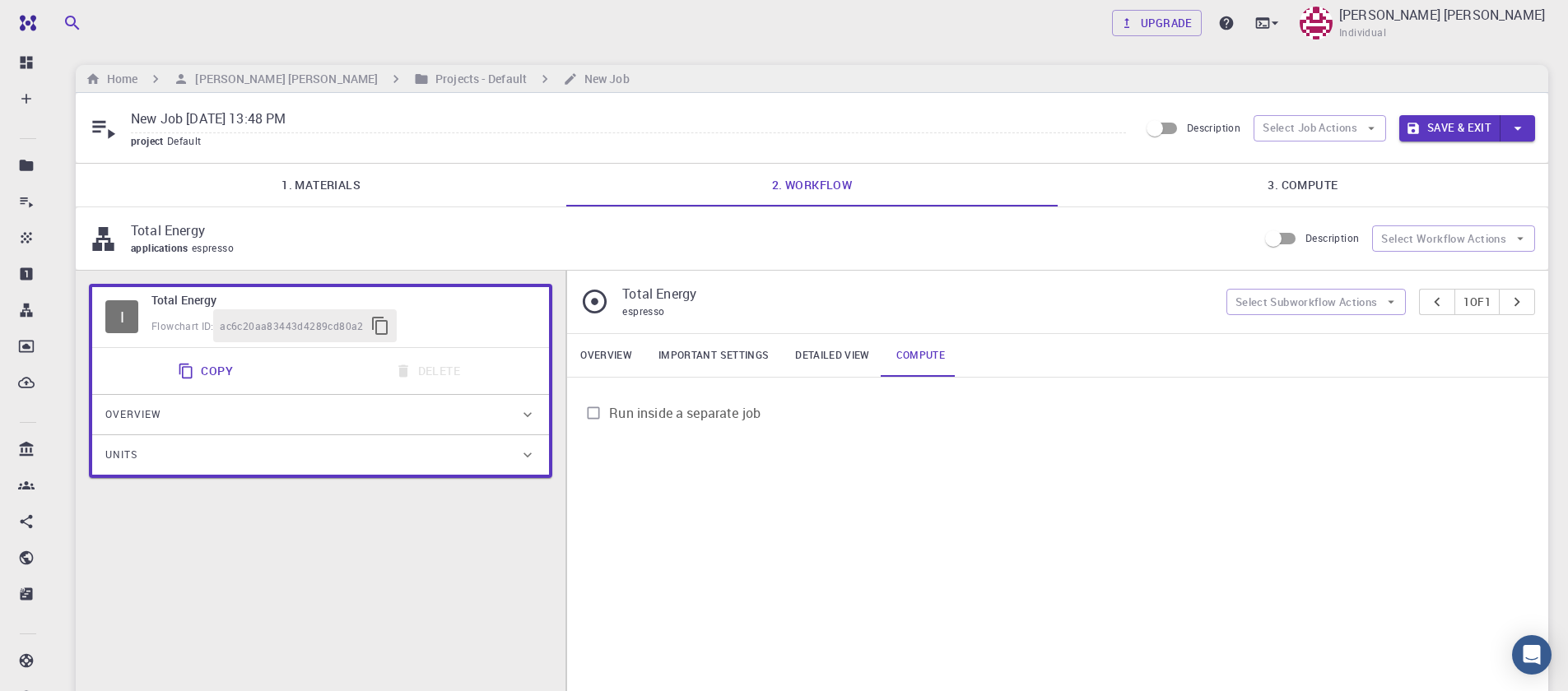
click at [895, 355] on link "Compute" at bounding box center [920, 355] width 75 height 42
click at [1295, 181] on link "3. Compute" at bounding box center [1303, 185] width 490 height 42
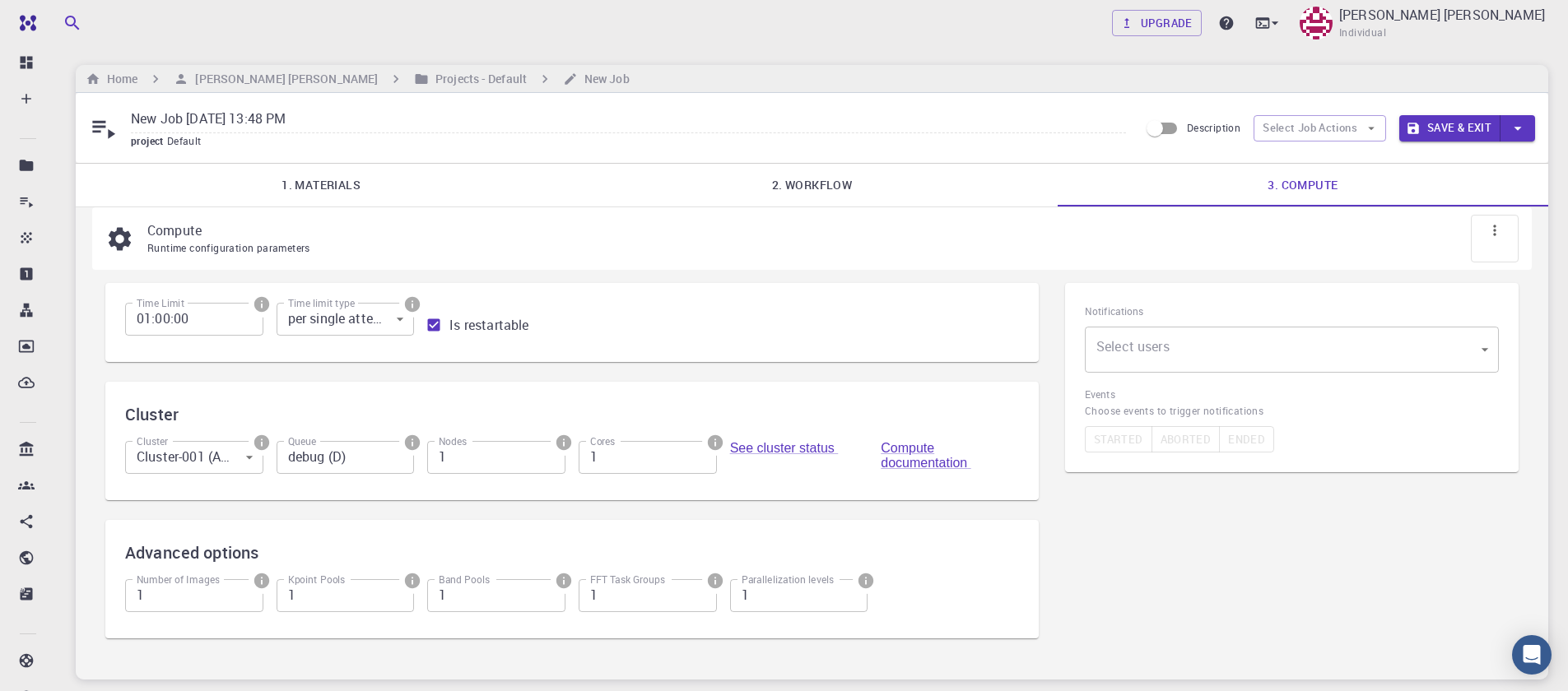
click at [1259, 363] on body "Free Dashboard Create New Job New Material Create Material Upload File Import f…" at bounding box center [784, 404] width 1568 height 808
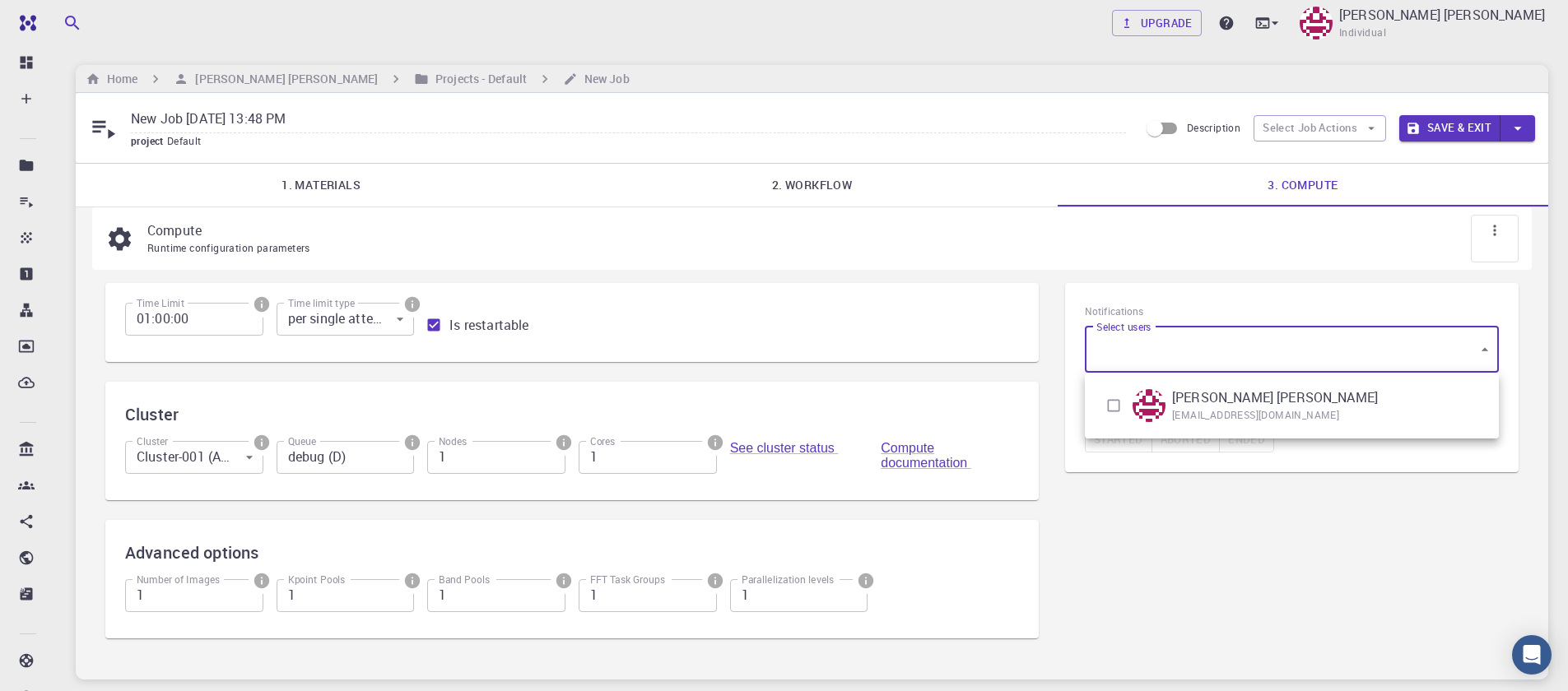
click at [1115, 406] on input "checkbox" at bounding box center [1113, 405] width 31 height 31
checkbox input "true"
type input "[object Object]"
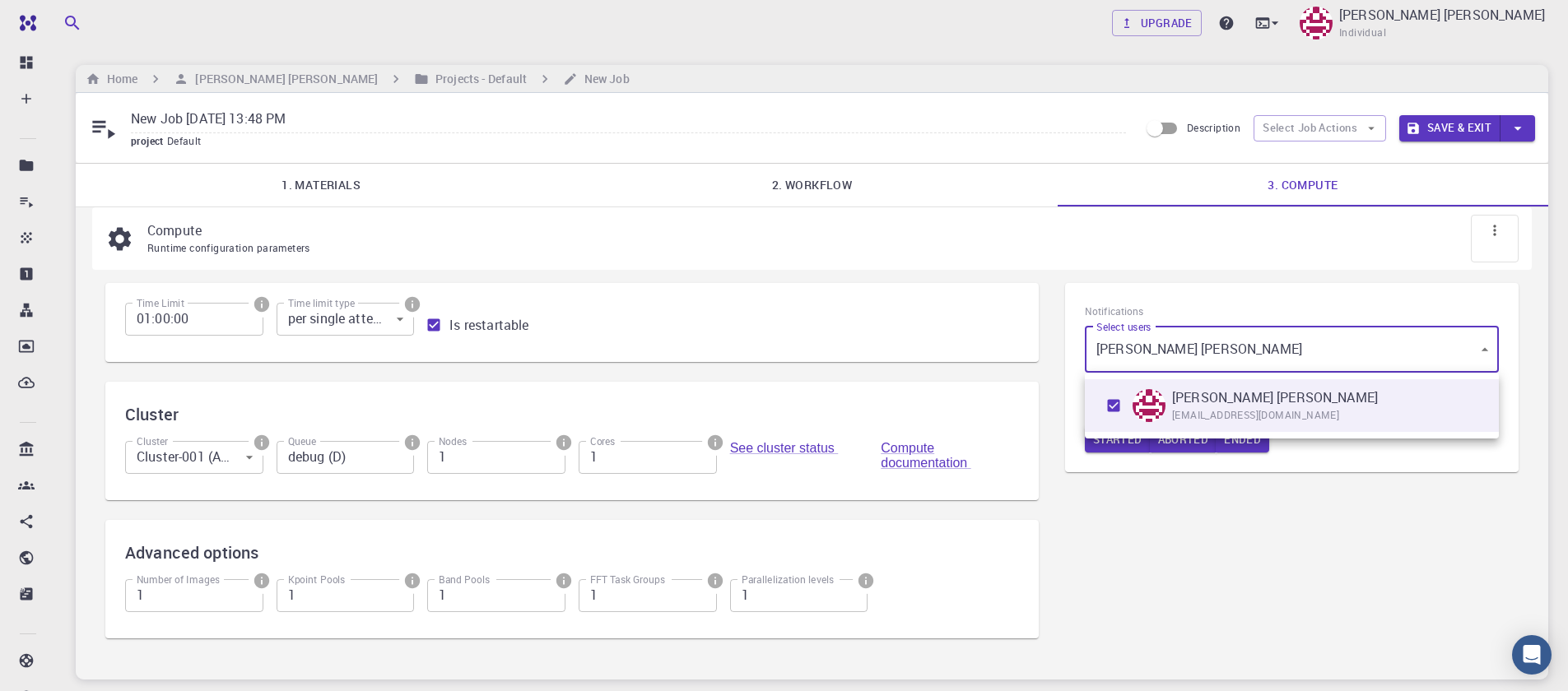
click at [1155, 528] on div at bounding box center [784, 345] width 1568 height 691
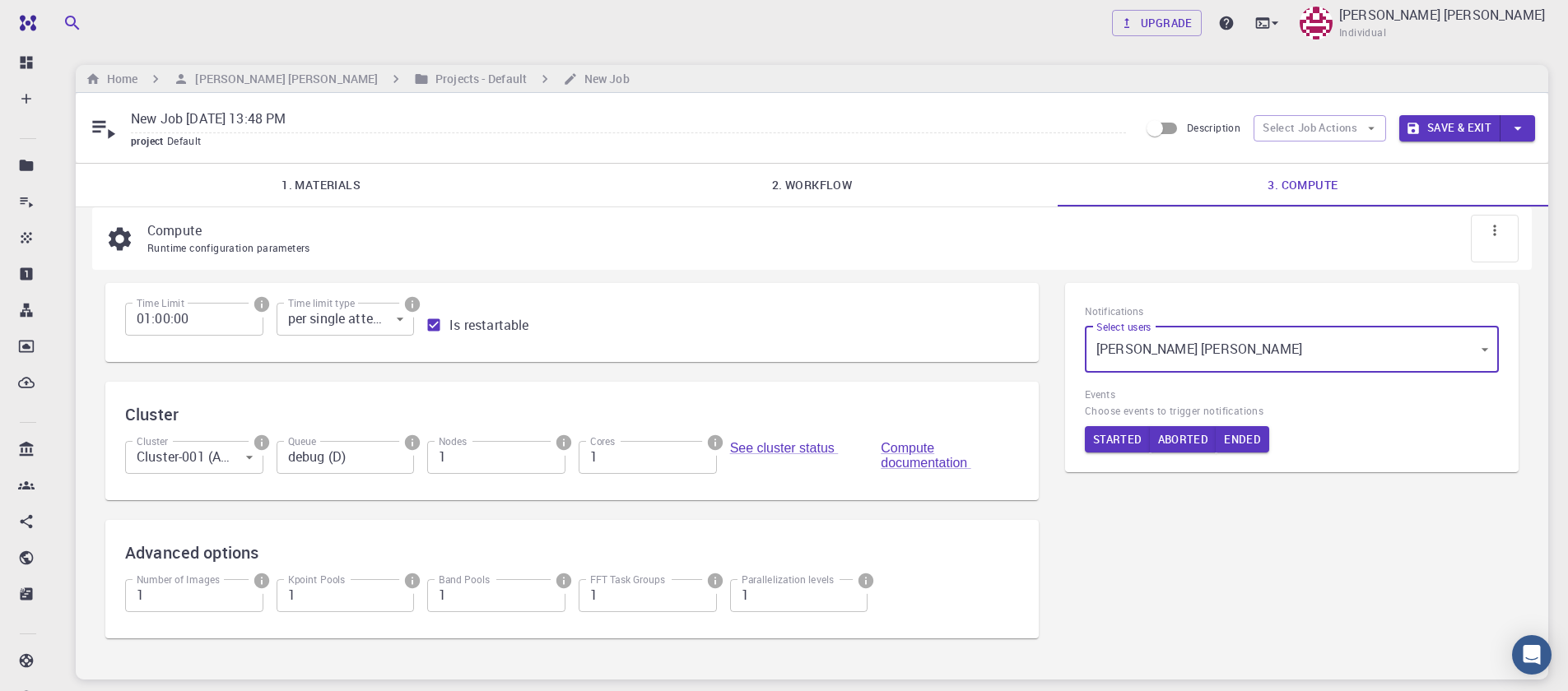
click at [790, 186] on link "2. Workflow" at bounding box center [812, 185] width 490 height 42
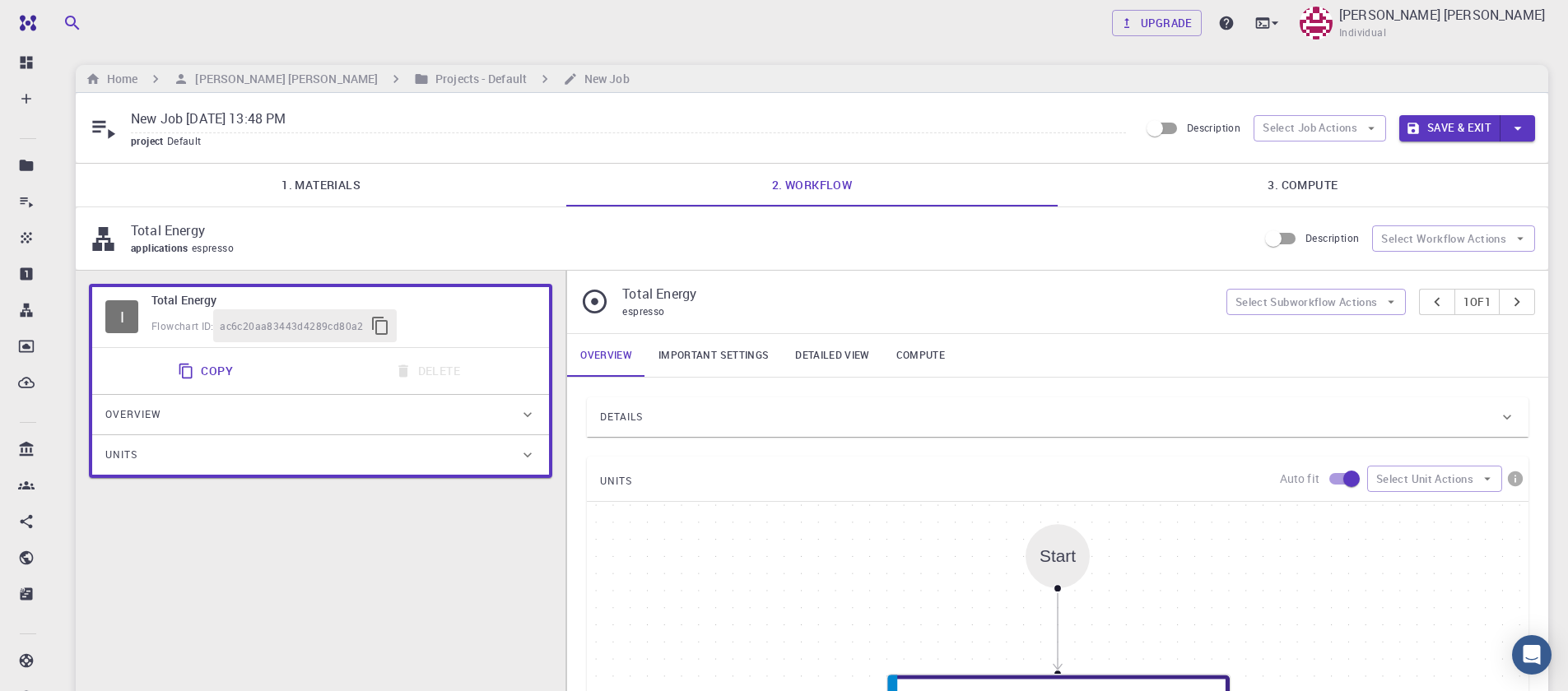
click at [97, 129] on icon at bounding box center [103, 128] width 29 height 29
click at [111, 134] on icon at bounding box center [103, 130] width 23 height 18
click at [248, 125] on input "New Job [DATE] 13:48 PM" at bounding box center [628, 120] width 995 height 27
click at [171, 147] on span "Default" at bounding box center [187, 141] width 42 height 14
click at [275, 126] on input "New Job [DATE] 13:48 PM" at bounding box center [628, 120] width 995 height 27
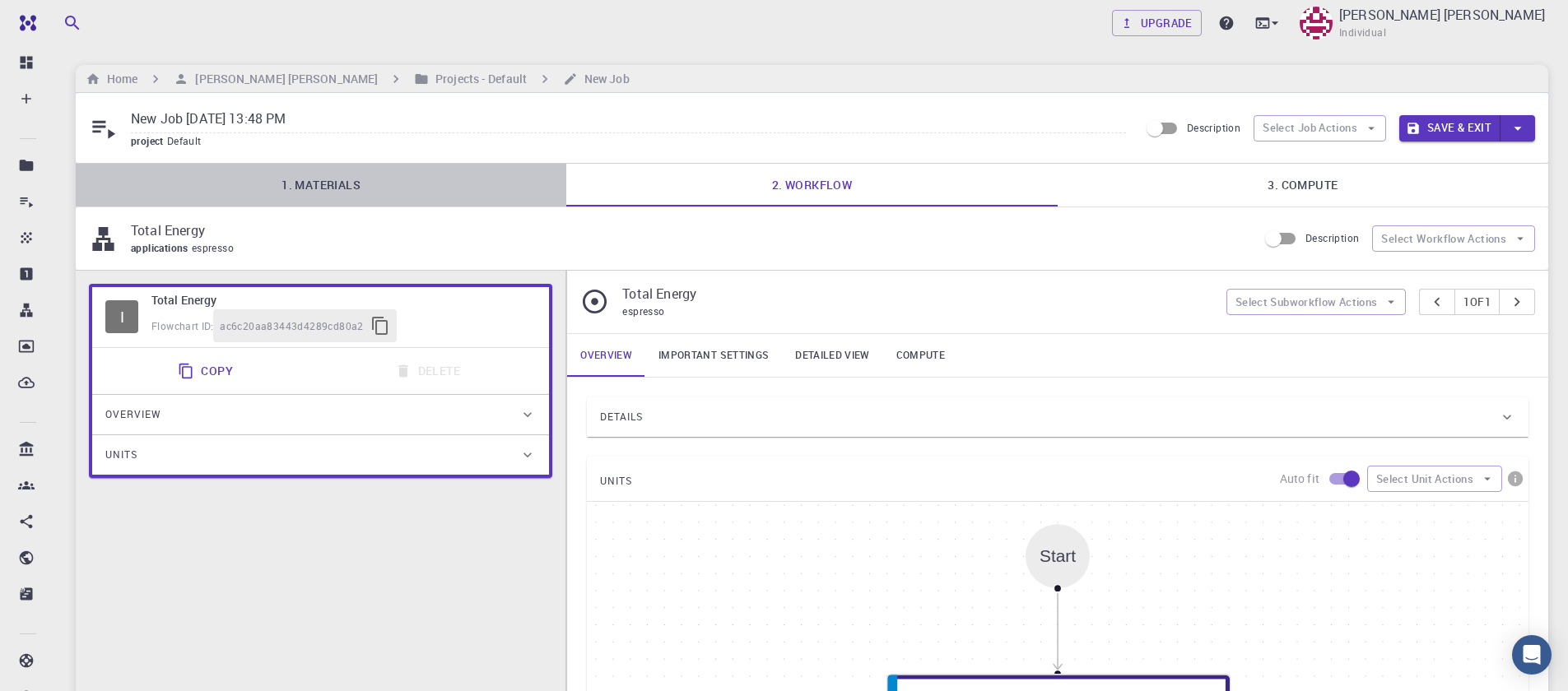
click at [315, 183] on link "1. Materials" at bounding box center [321, 185] width 490 height 42
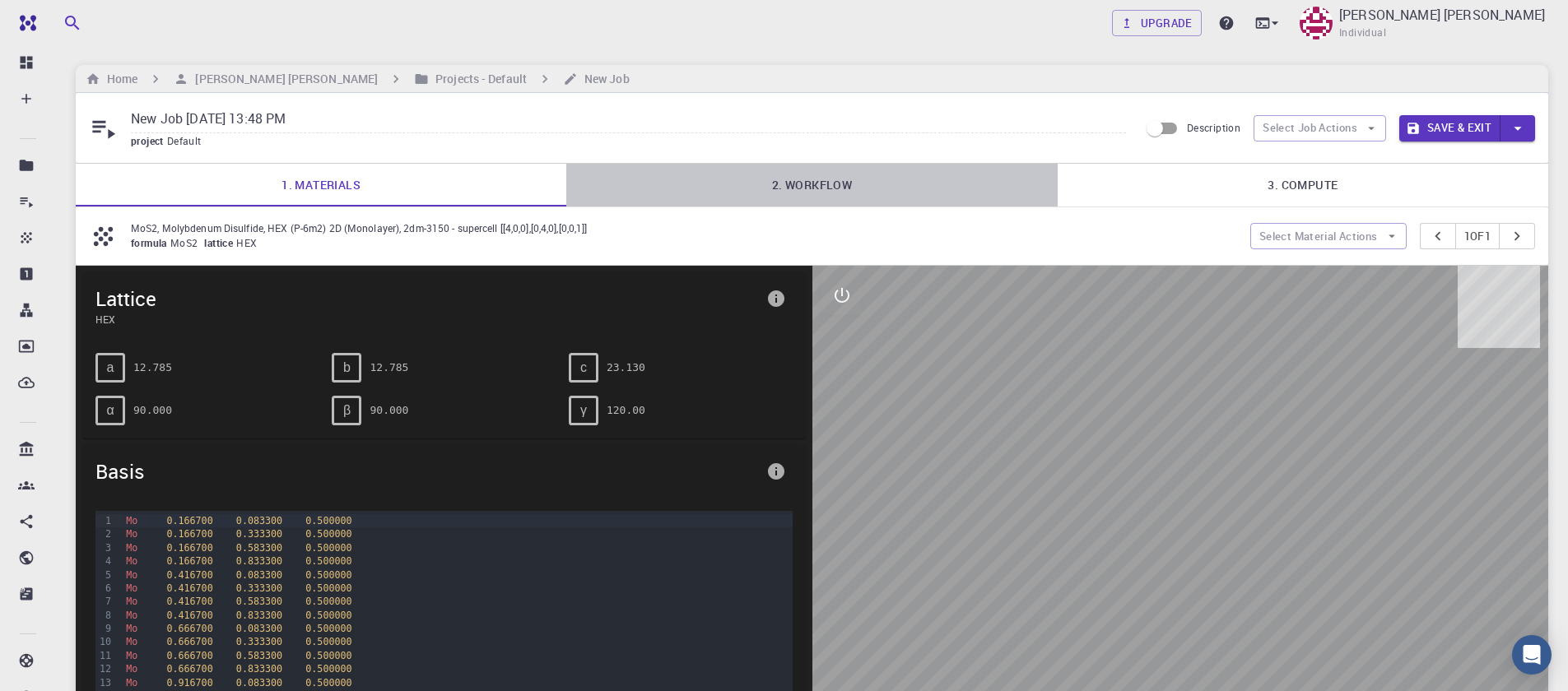
click at [798, 194] on link "2. Workflow" at bounding box center [812, 185] width 490 height 42
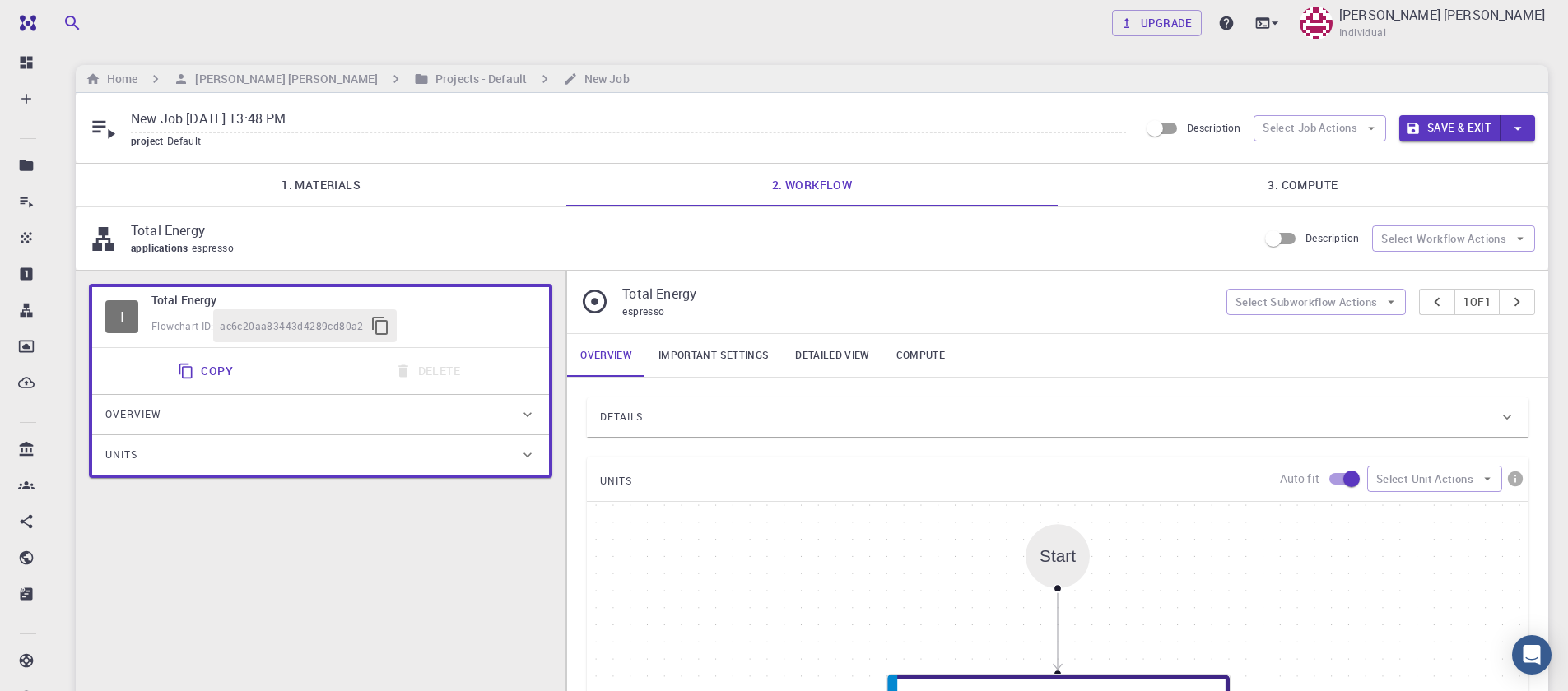
click at [181, 242] on span "applications" at bounding box center [161, 248] width 61 height 14
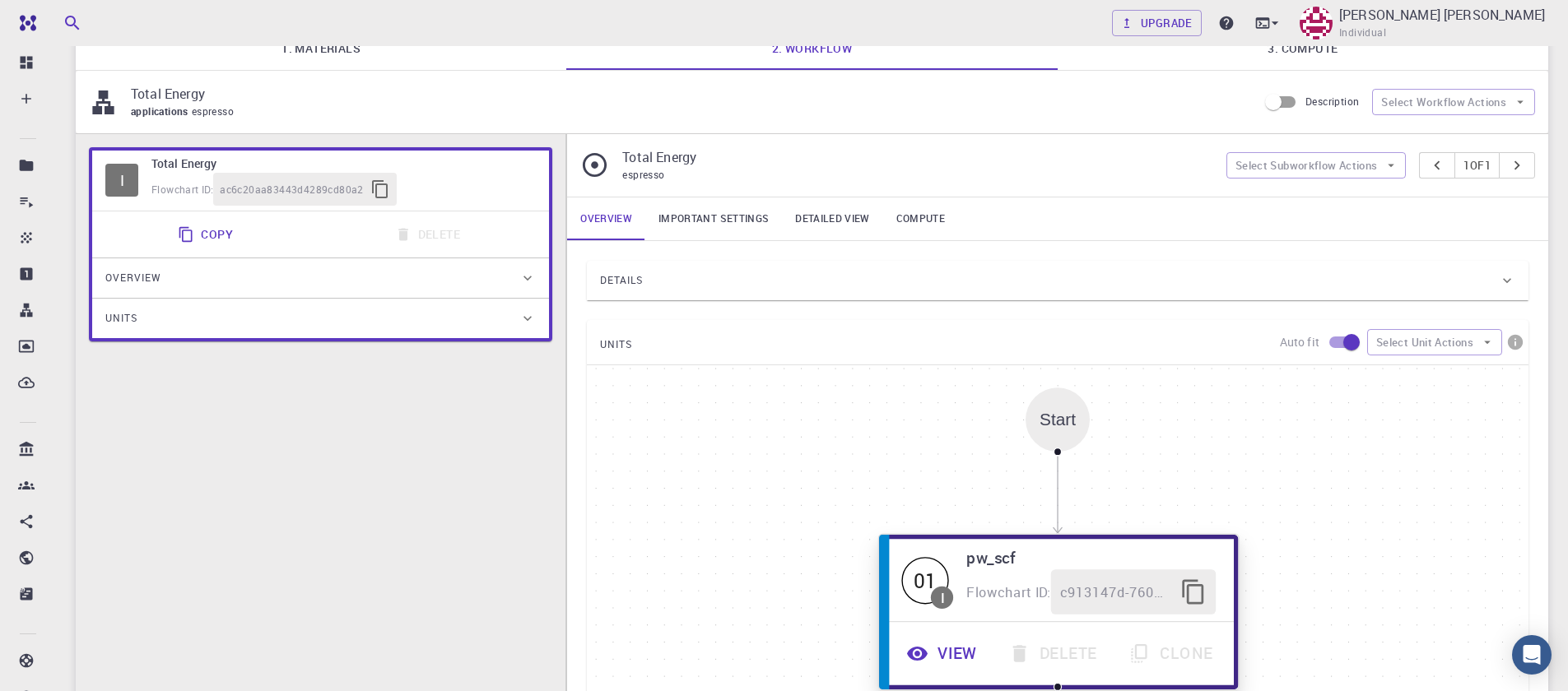
scroll to position [296, 0]
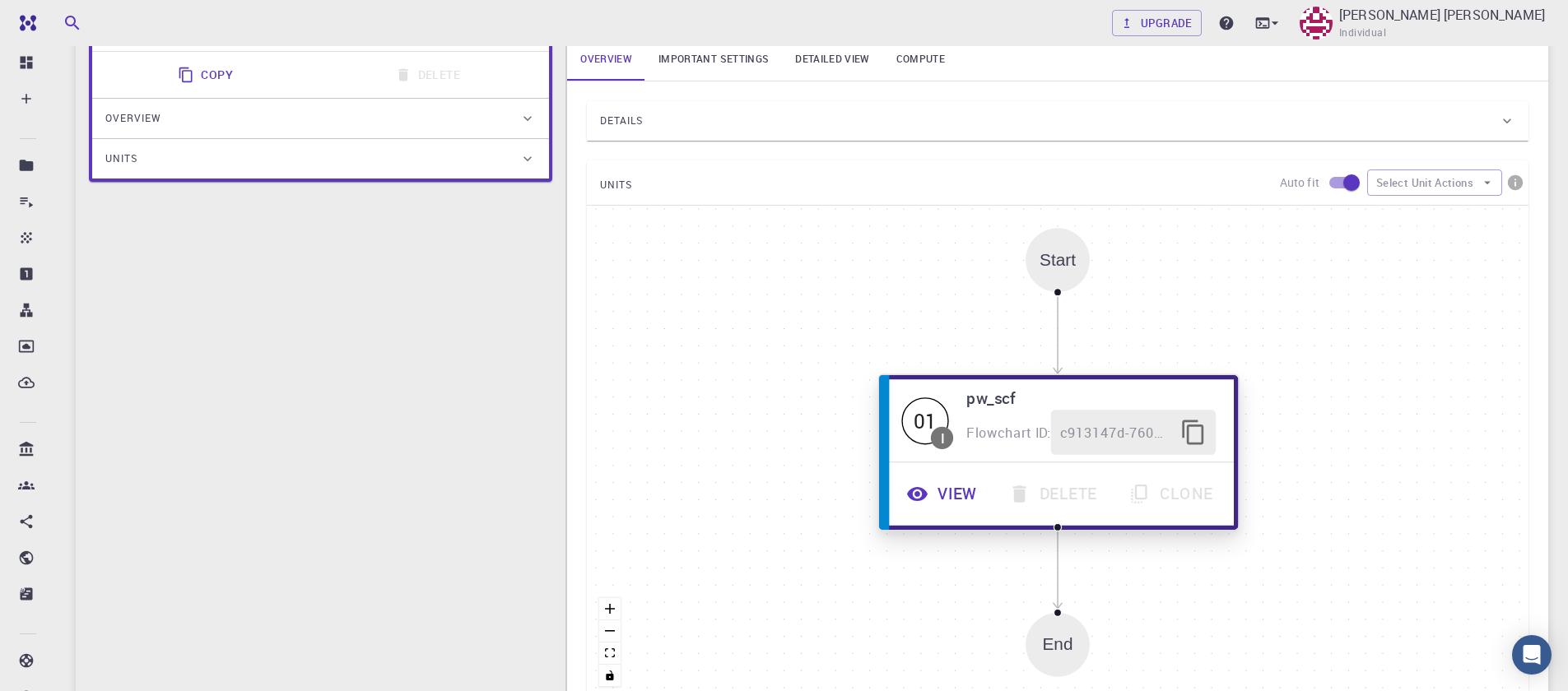
click at [1012, 424] on span "Flowchart ID:" at bounding box center [1009, 432] width 85 height 18
click at [953, 499] on button "View" at bounding box center [944, 493] width 102 height 45
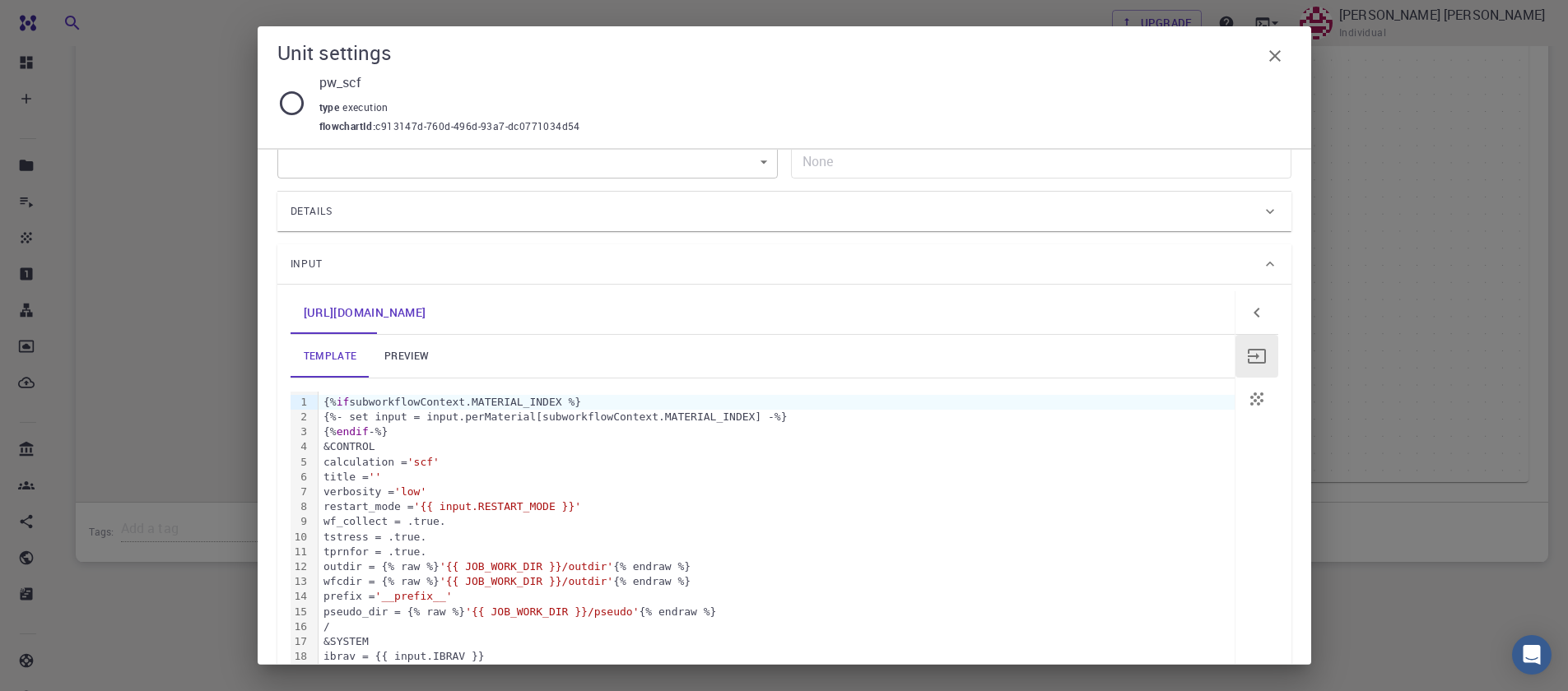
scroll to position [28, 0]
click at [287, 98] on icon at bounding box center [292, 103] width 29 height 29
click at [294, 102] on icon at bounding box center [292, 103] width 29 height 29
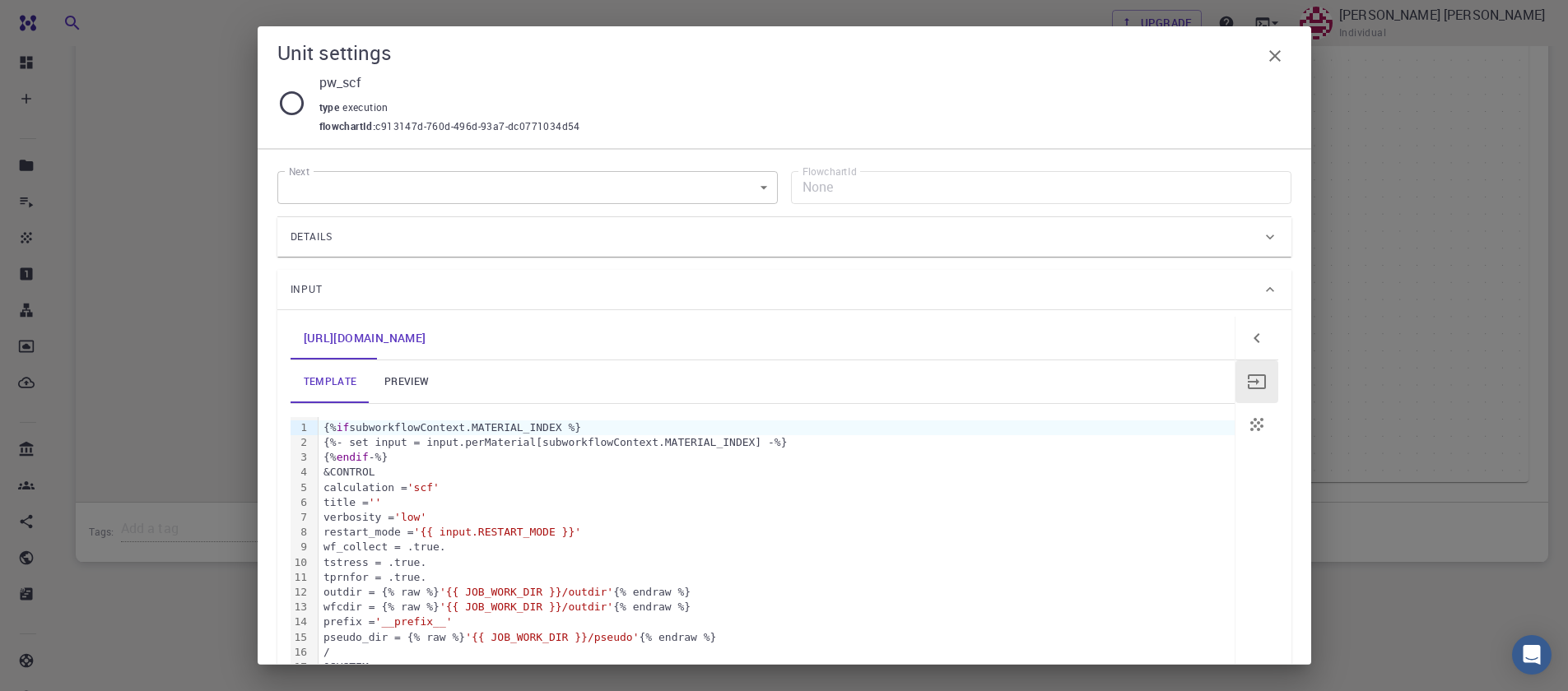
scroll to position [0, 0]
click at [758, 185] on body "Free Dashboard Create New Job New Material Create Material Upload File Import f…" at bounding box center [784, 88] width 1568 height 1205
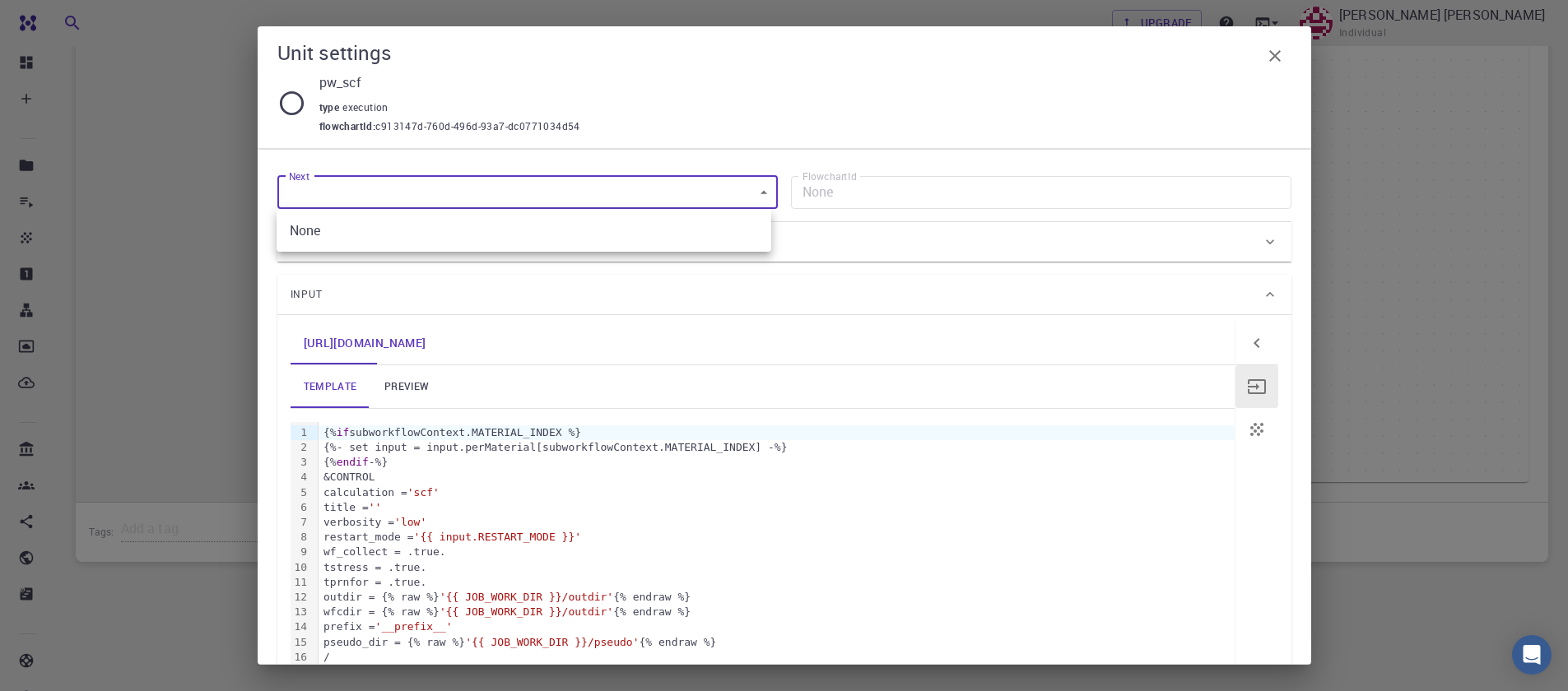
click at [758, 185] on div at bounding box center [784, 345] width 1568 height 691
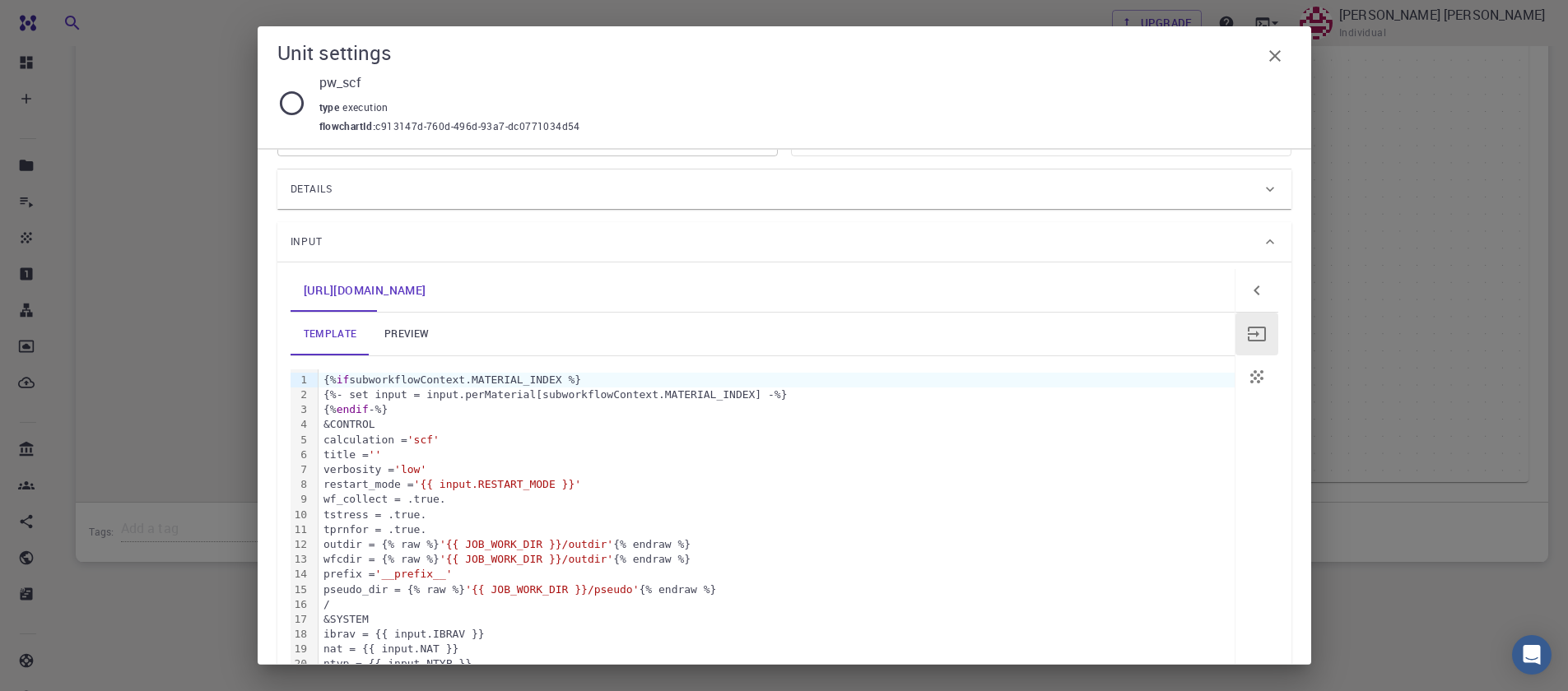
scroll to position [98, 0]
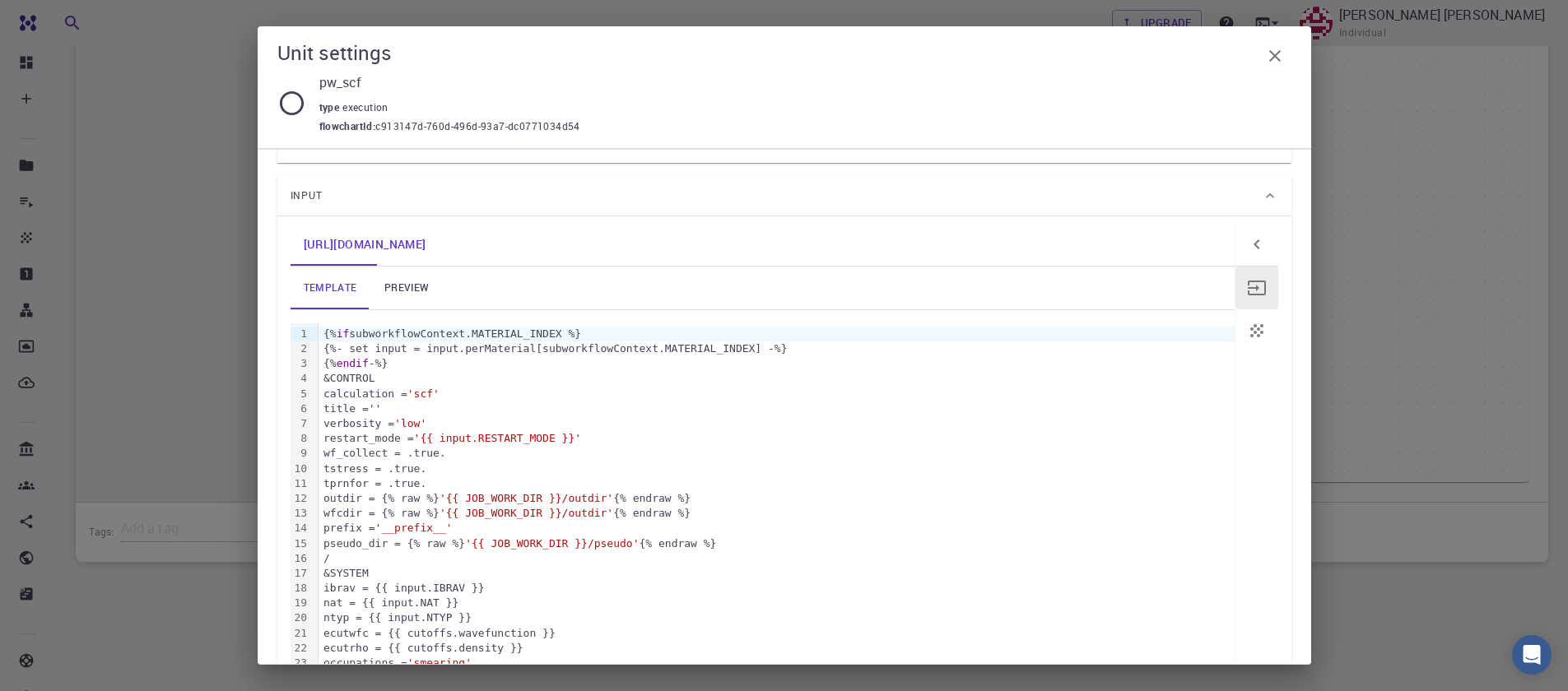
click at [414, 291] on link "preview" at bounding box center [406, 287] width 74 height 42
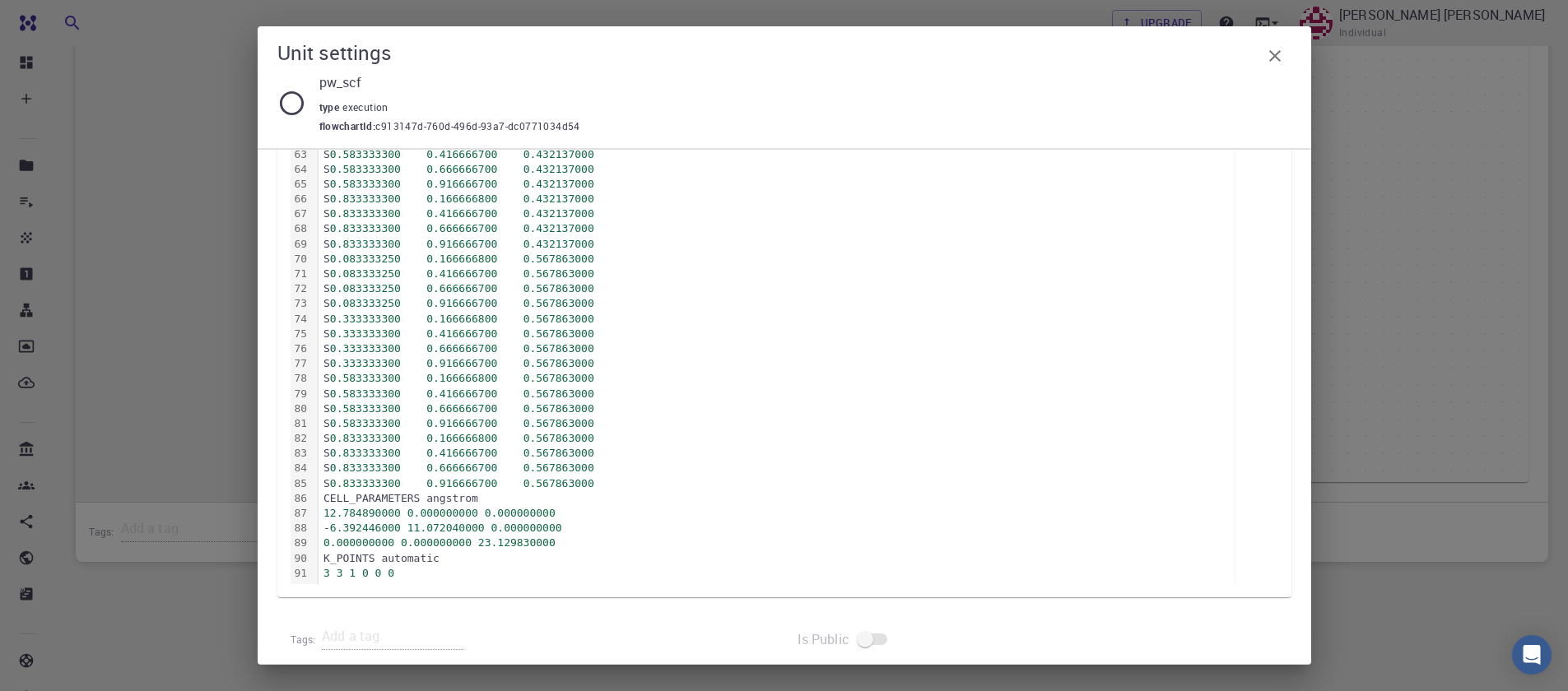
scroll to position [1225, 0]
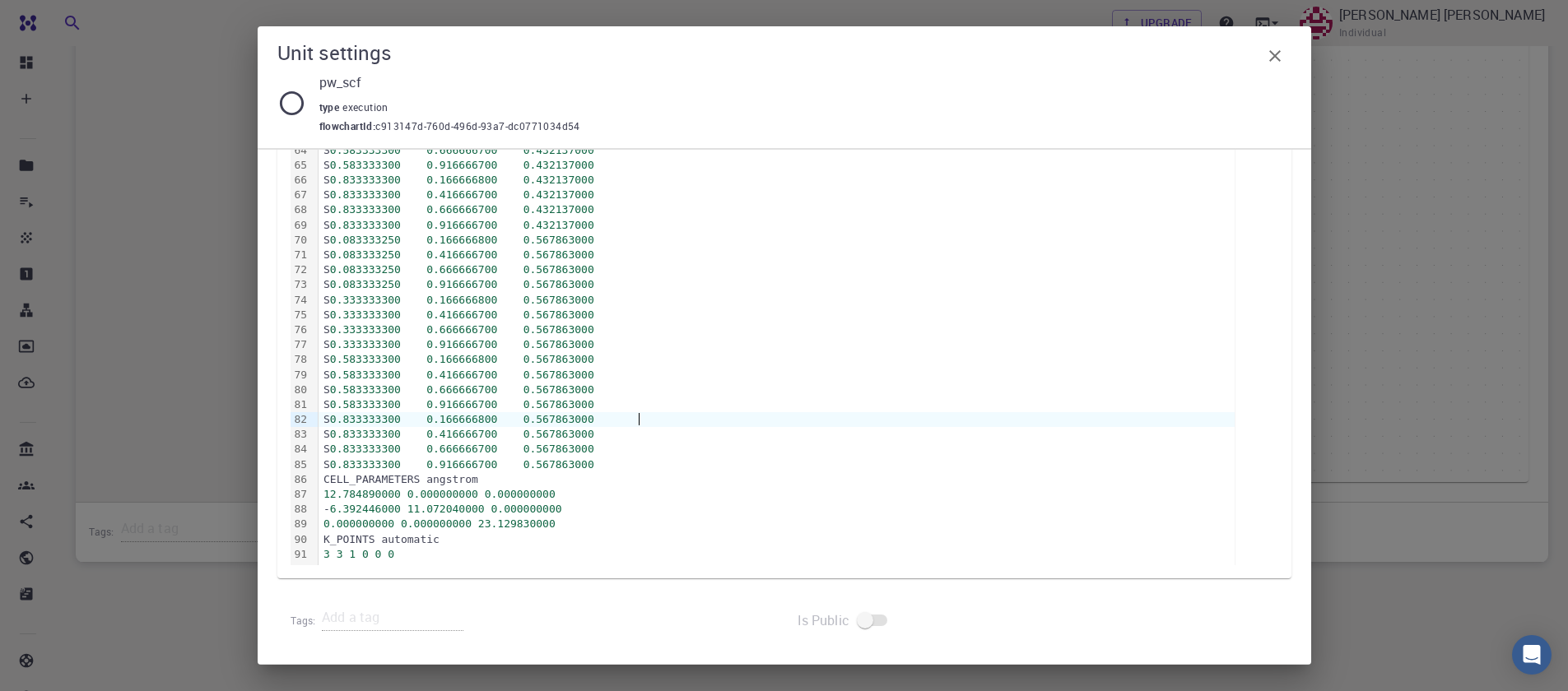
click at [1050, 413] on div "S 0.833333300 0.166666800 0.567863000" at bounding box center [777, 419] width 916 height 14
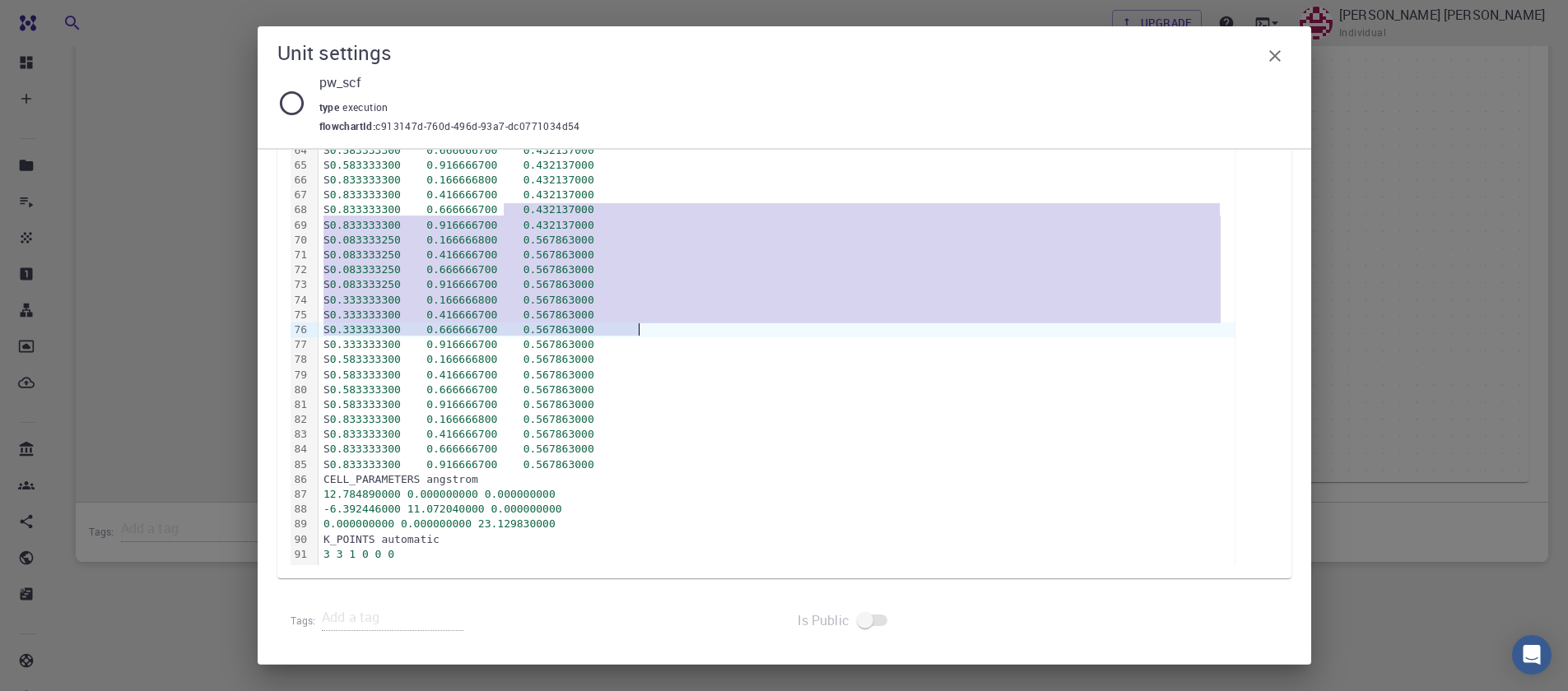
drag, startPoint x: 502, startPoint y: 205, endPoint x: 677, endPoint y: 334, distance: 217.4
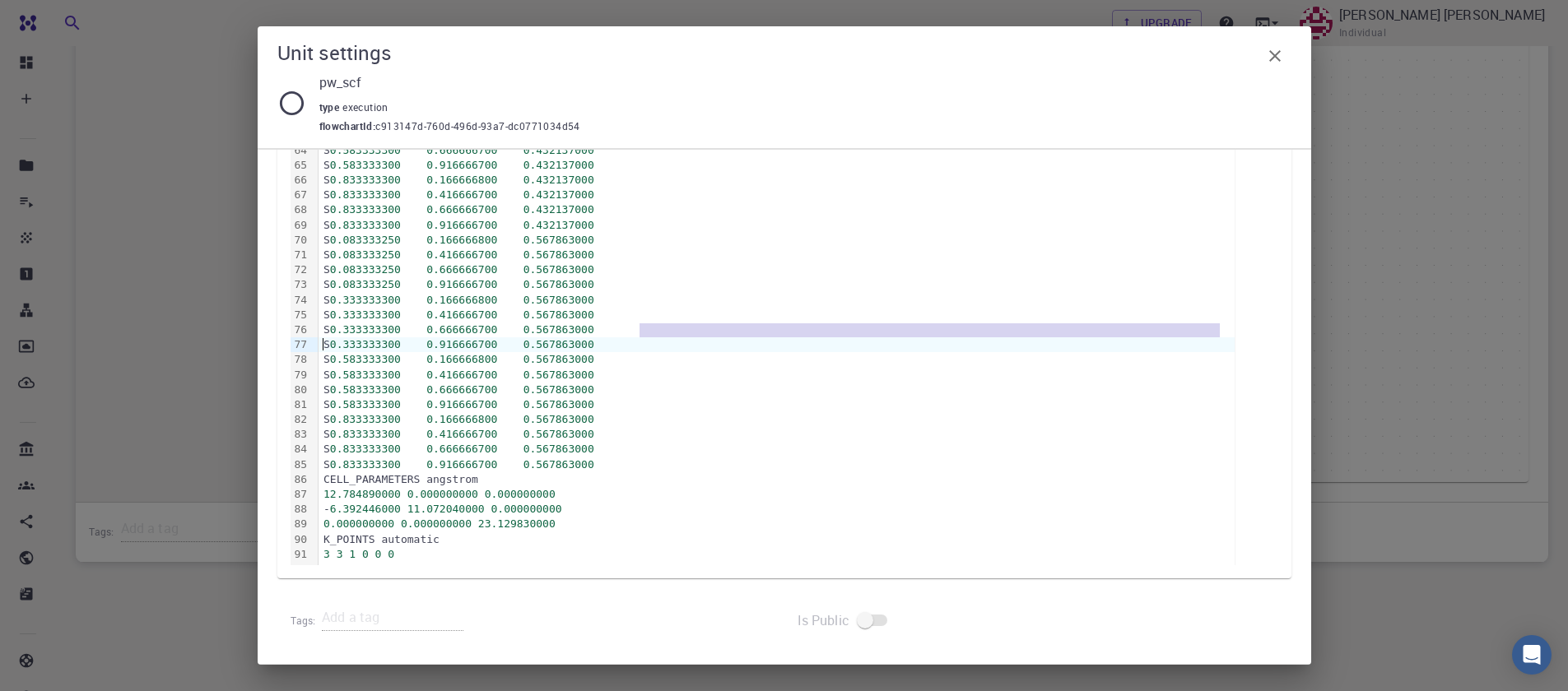
drag, startPoint x: 801, startPoint y: 419, endPoint x: 802, endPoint y: 442, distance: 23.0
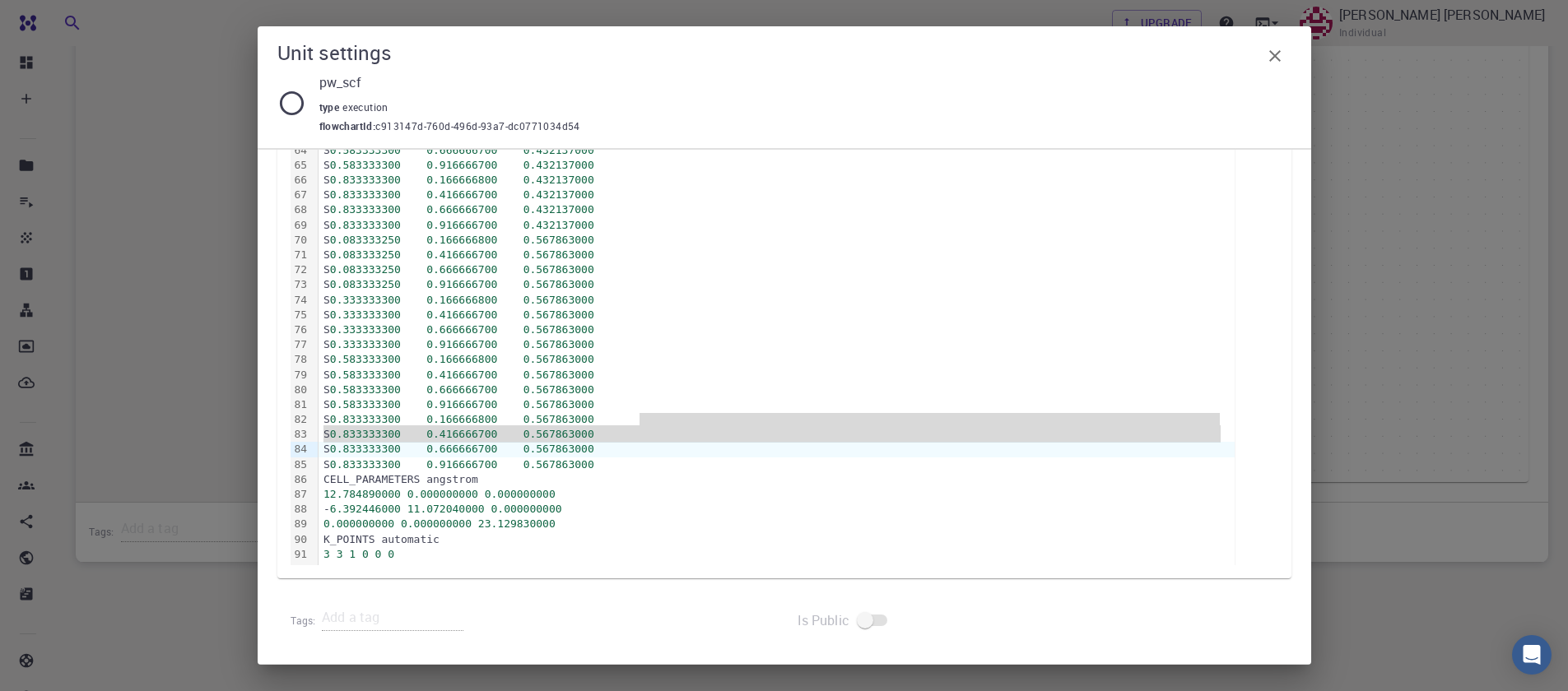
click at [764, 617] on div "Tags:" at bounding box center [531, 617] width 481 height 26
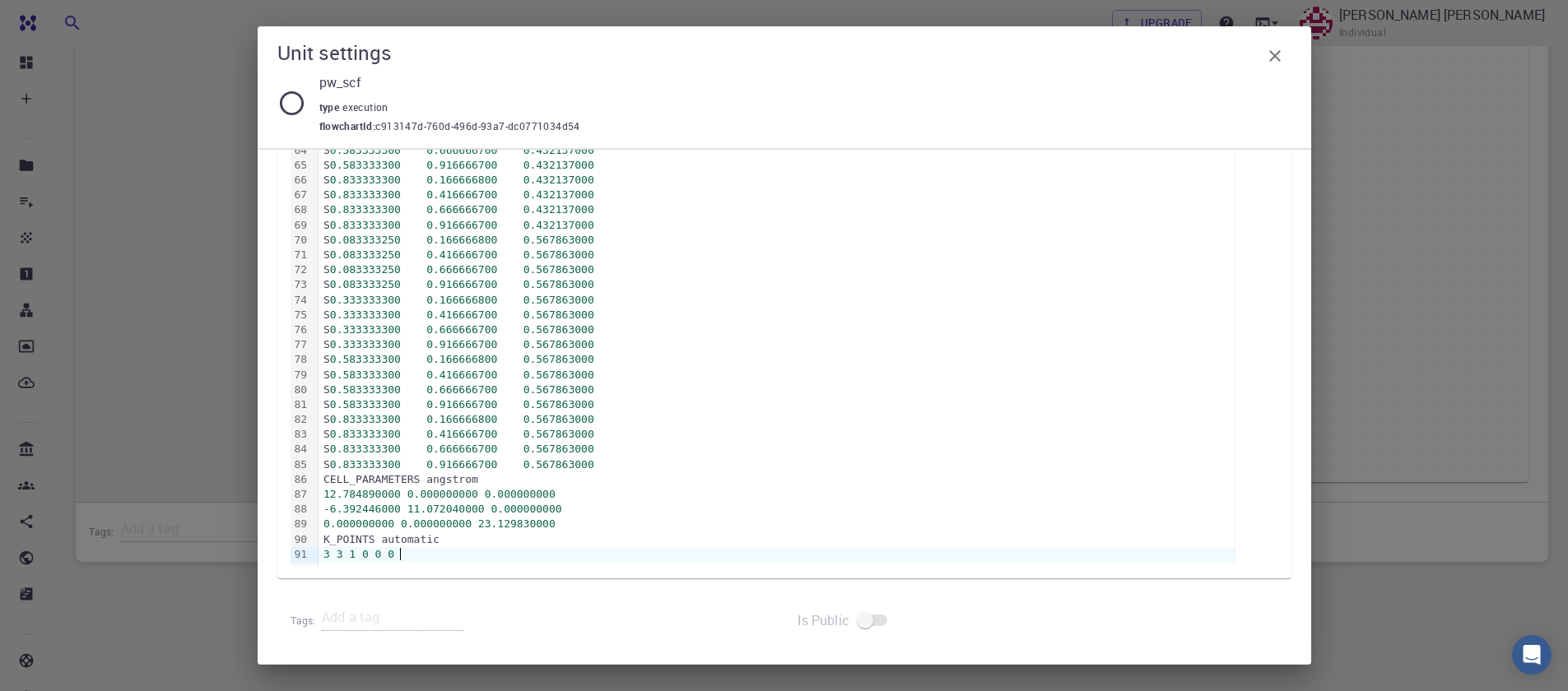
drag, startPoint x: 424, startPoint y: 593, endPoint x: 373, endPoint y: 741, distance: 156.5
click at [373, 690] on html "Free Dashboard Create New Job New Material Create Material Upload File Import f…" at bounding box center [784, 88] width 1568 height 1205
